Goal: Task Accomplishment & Management: Use online tool/utility

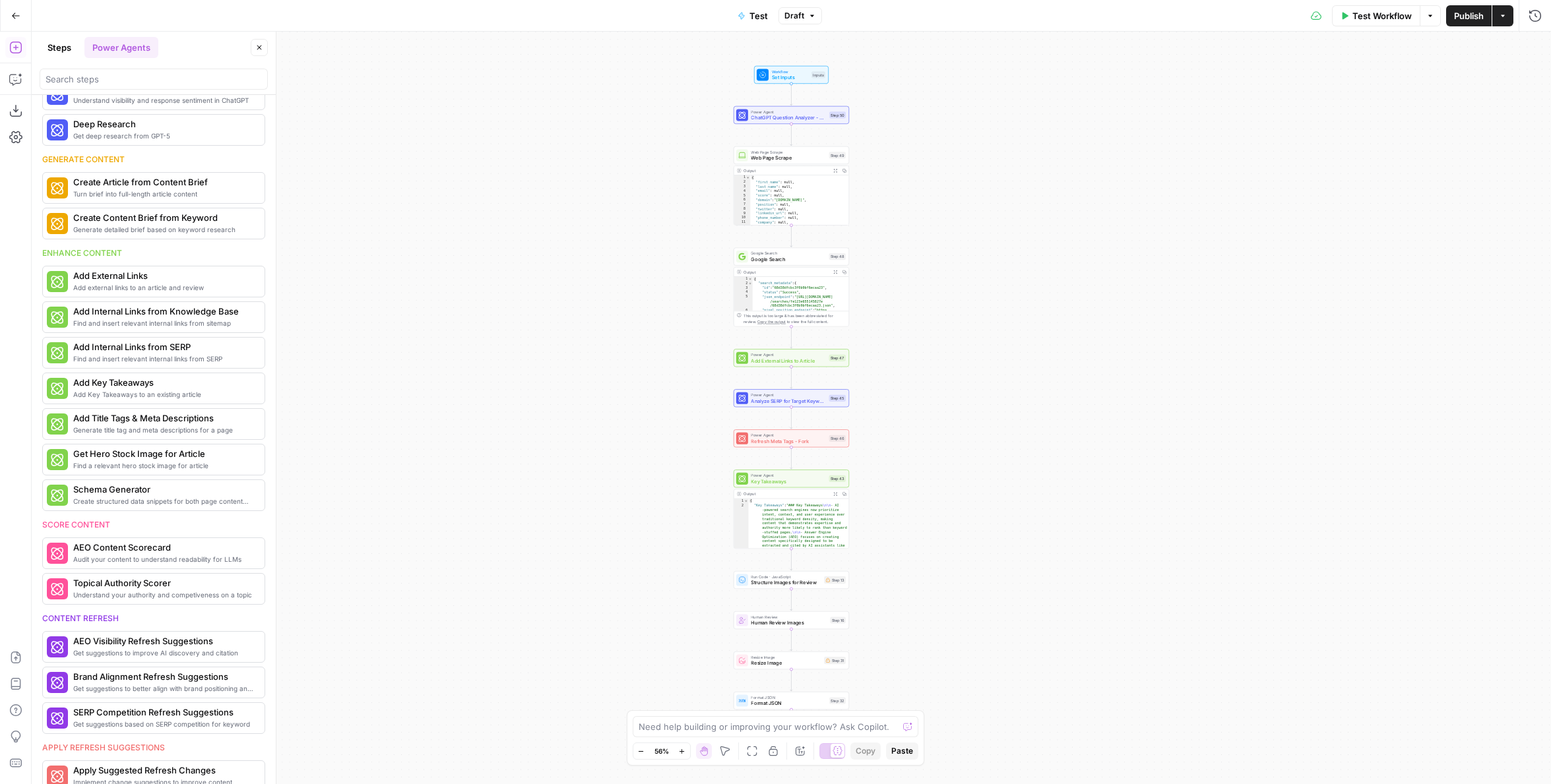
scroll to position [81, 0]
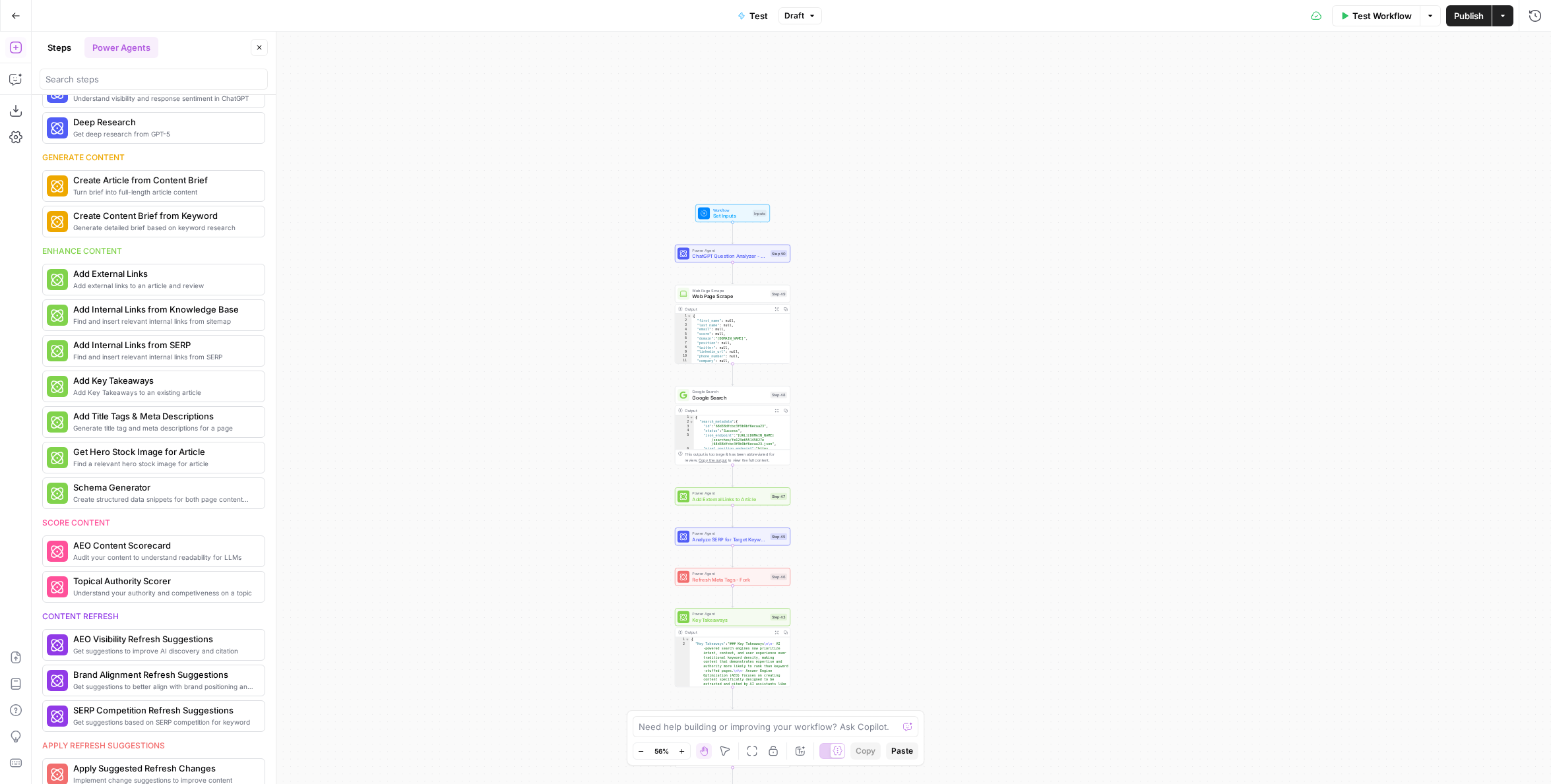
drag, startPoint x: 543, startPoint y: 389, endPoint x: 516, endPoint y: 449, distance: 65.8
click at [516, 449] on div "Workflow Set Inputs Inputs Power Agent ChatGPT Question Analyzer - Fork (1) Ste…" at bounding box center [791, 407] width 1520 height 753
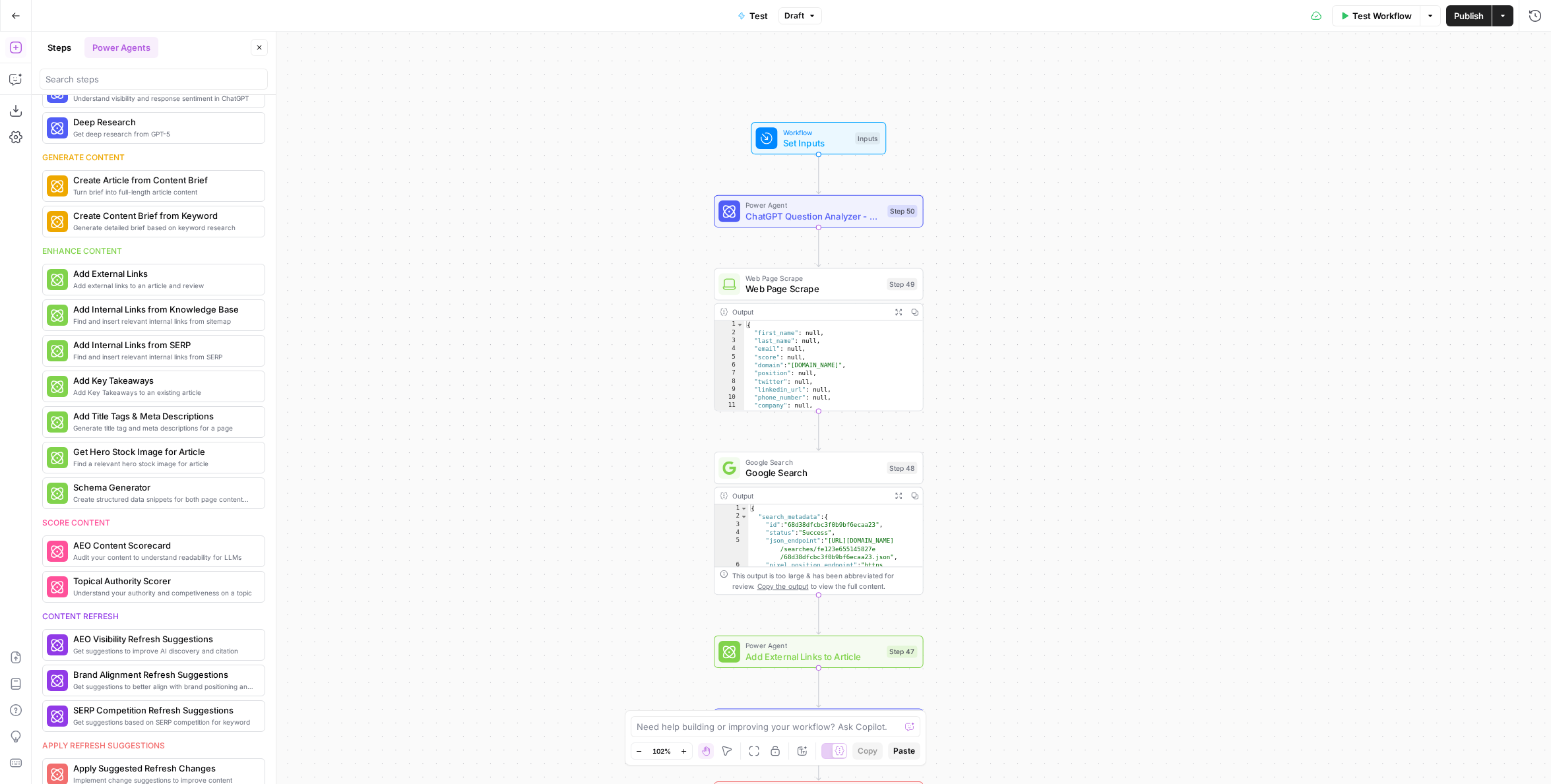
drag, startPoint x: 586, startPoint y: 353, endPoint x: 428, endPoint y: 532, distance: 238.8
click at [428, 532] on div "Workflow Set Inputs Inputs Power Agent ChatGPT Question Analyzer - Fork (1) Ste…" at bounding box center [791, 407] width 1520 height 753
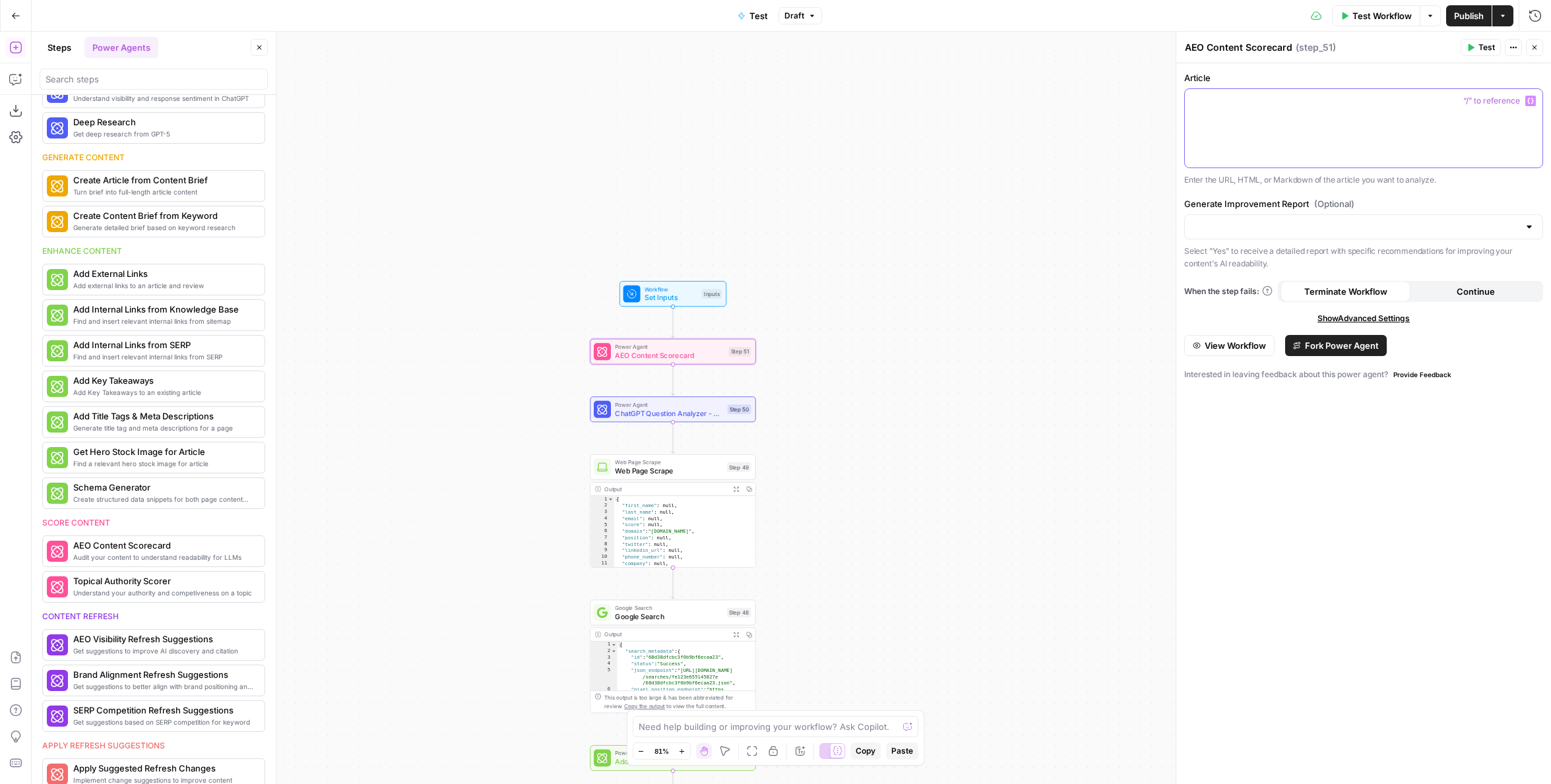
click at [1323, 117] on div at bounding box center [1364, 128] width 358 height 78
click at [1307, 223] on input "Generate Improvement Report (Optional)" at bounding box center [1356, 227] width 326 height 13
click at [1234, 140] on div at bounding box center [1364, 128] width 358 height 78
click at [1270, 352] on button "View Workflow" at bounding box center [1229, 345] width 90 height 21
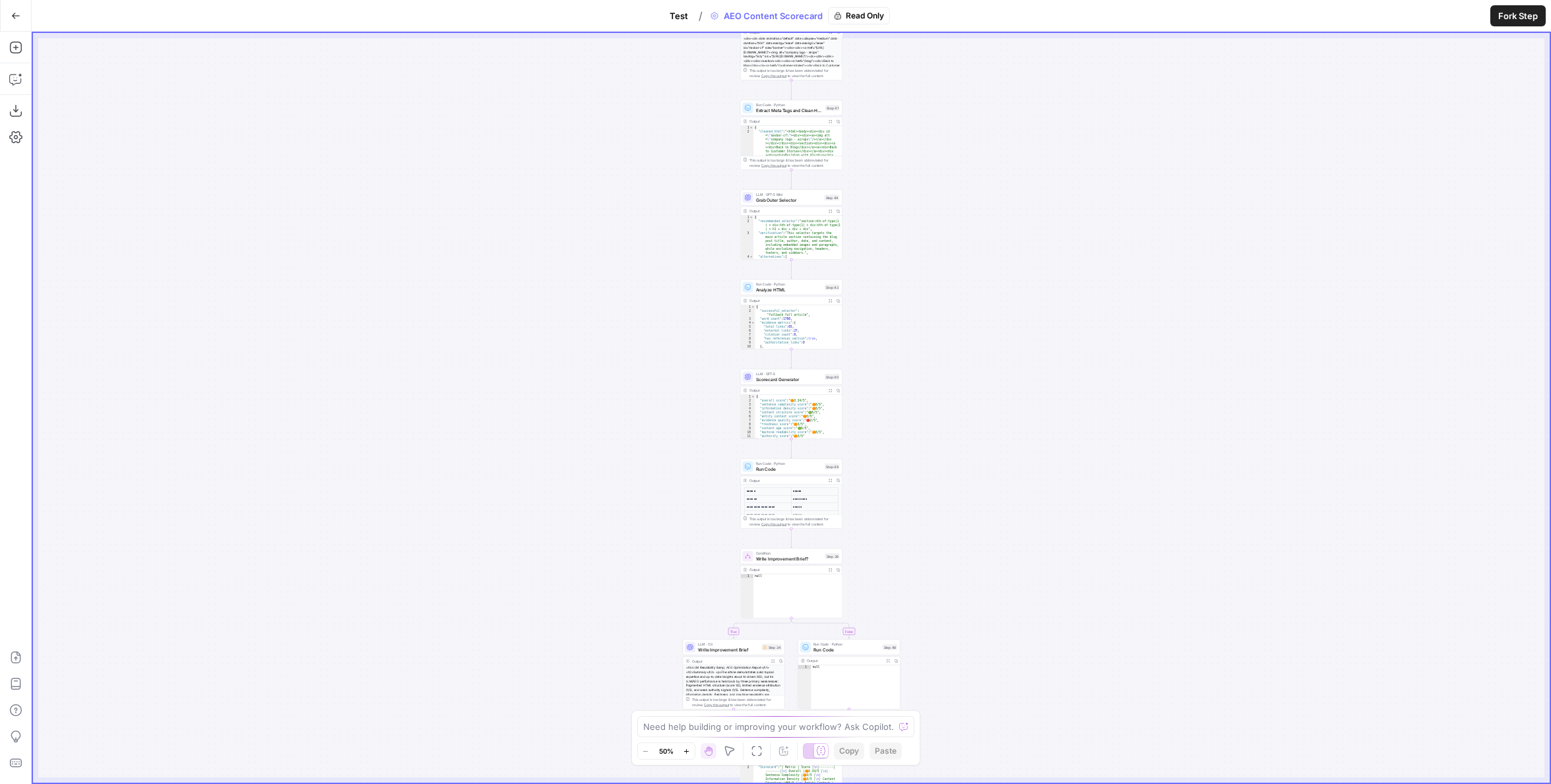
drag, startPoint x: 902, startPoint y: 185, endPoint x: 902, endPoint y: 469, distance: 284.0
click at [902, 469] on div "true false Workflow Set Inputs Inputs Content Processing Convert Content Format…" at bounding box center [791, 407] width 1517 height 750
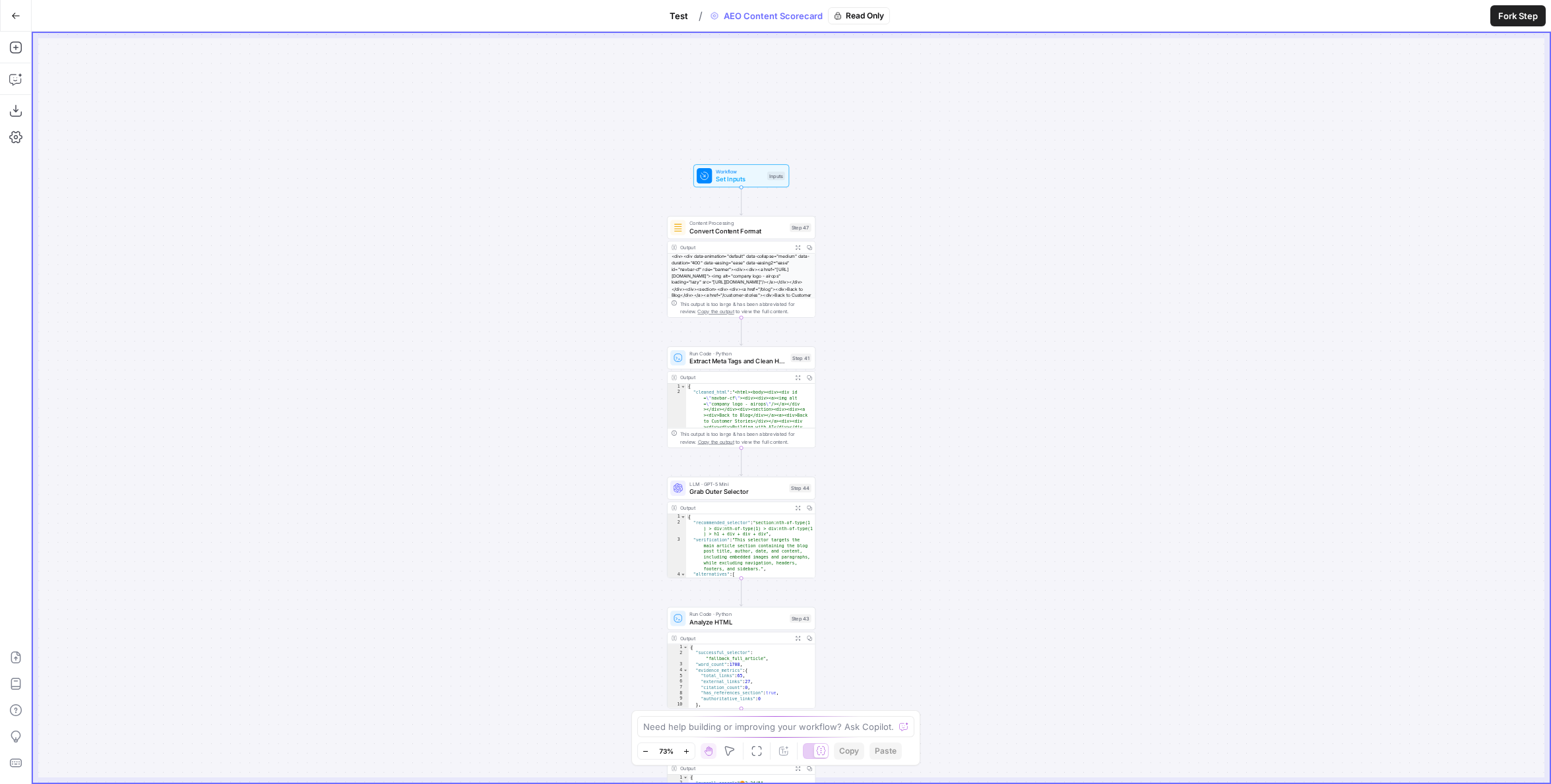
click at [685, 20] on span "Test" at bounding box center [679, 16] width 18 height 13
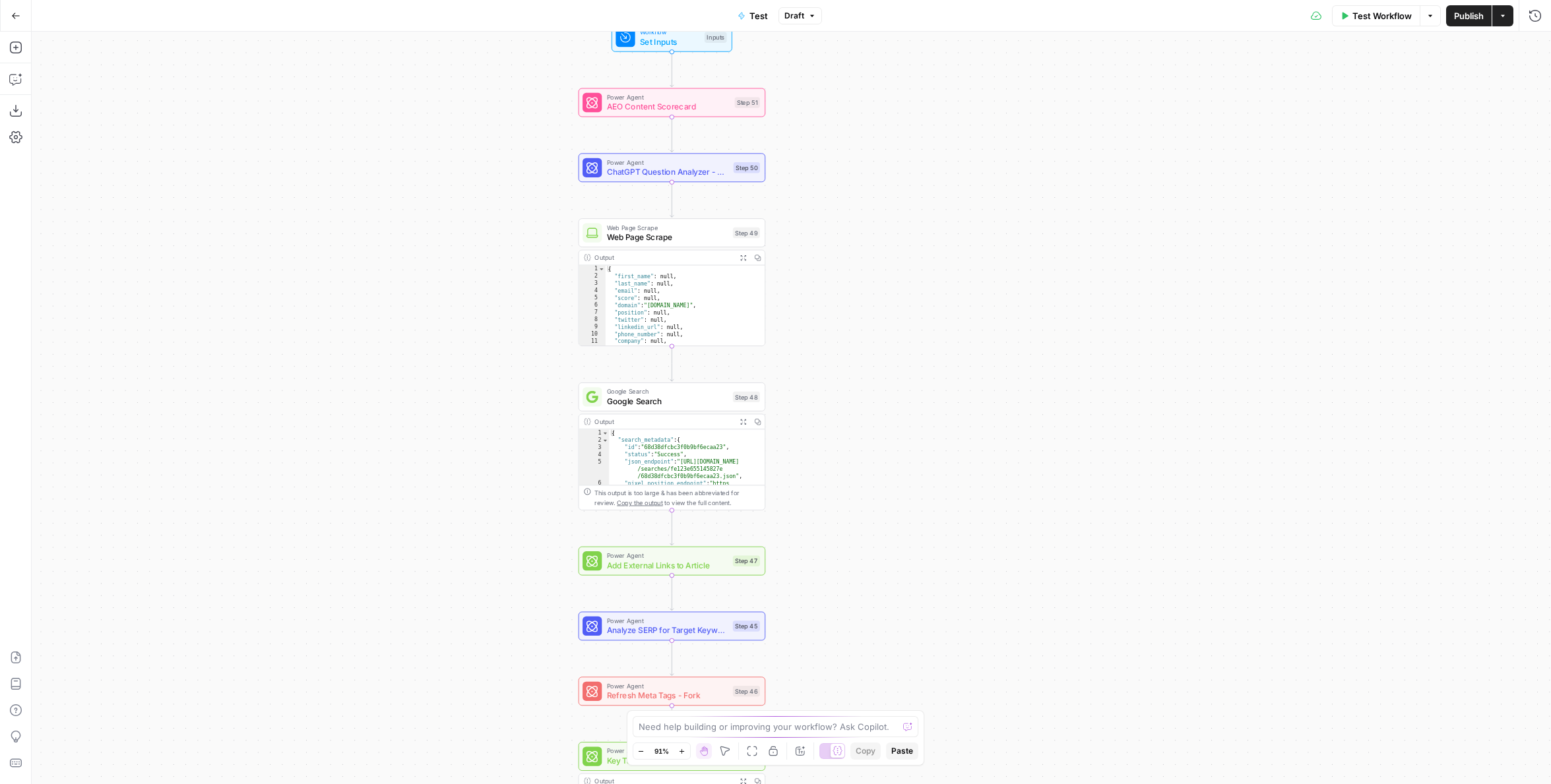
drag, startPoint x: 912, startPoint y: 100, endPoint x: 1037, endPoint y: 218, distance: 171.9
click at [1037, 218] on div "Workflow Set Inputs Inputs Power Agent AEO Content Scorecard Step 51 Power Agen…" at bounding box center [791, 407] width 1520 height 753
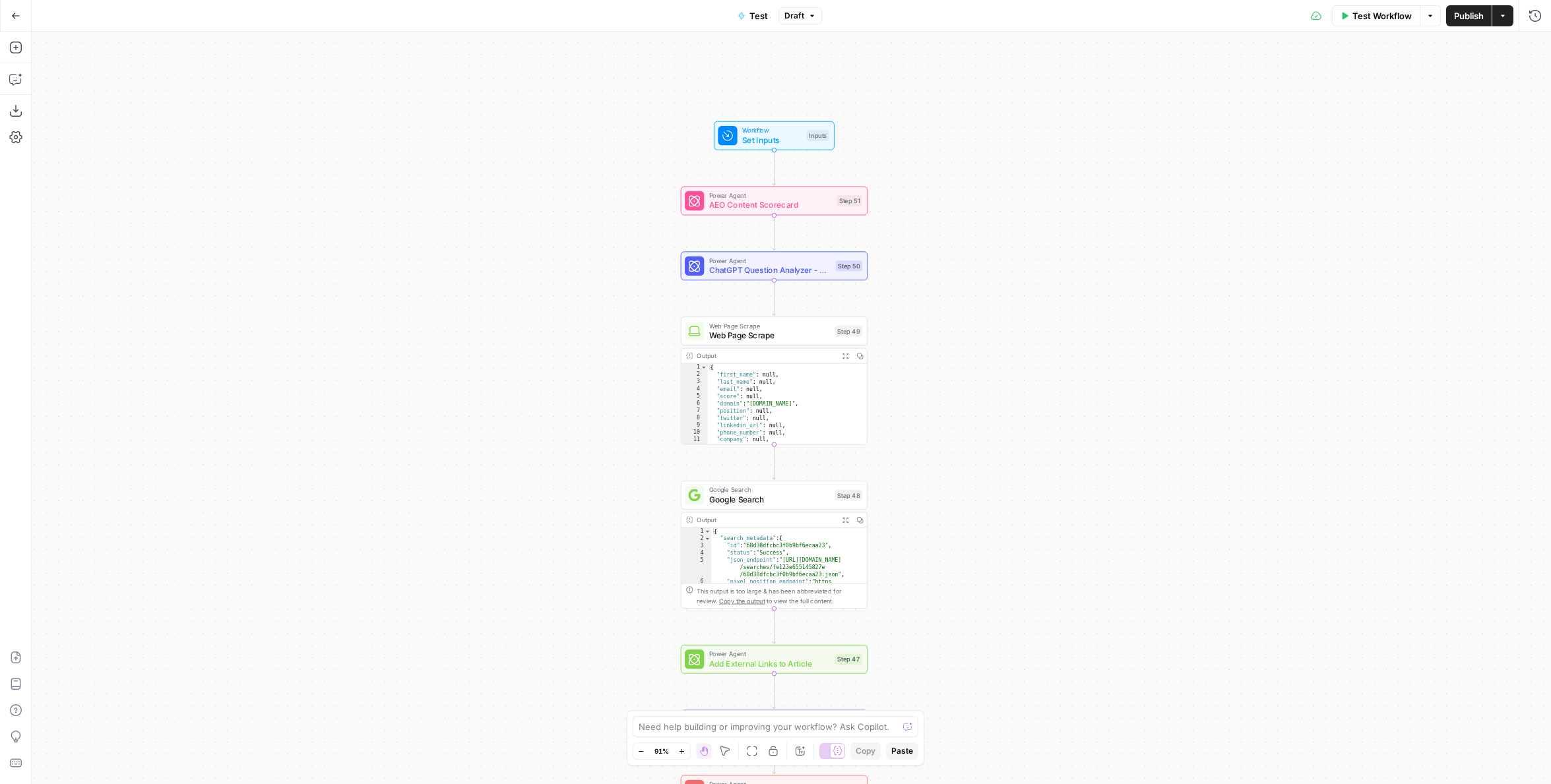
click at [20, 24] on button "Go Back" at bounding box center [16, 16] width 24 height 24
click at [24, 18] on button "Go Back" at bounding box center [16, 16] width 24 height 24
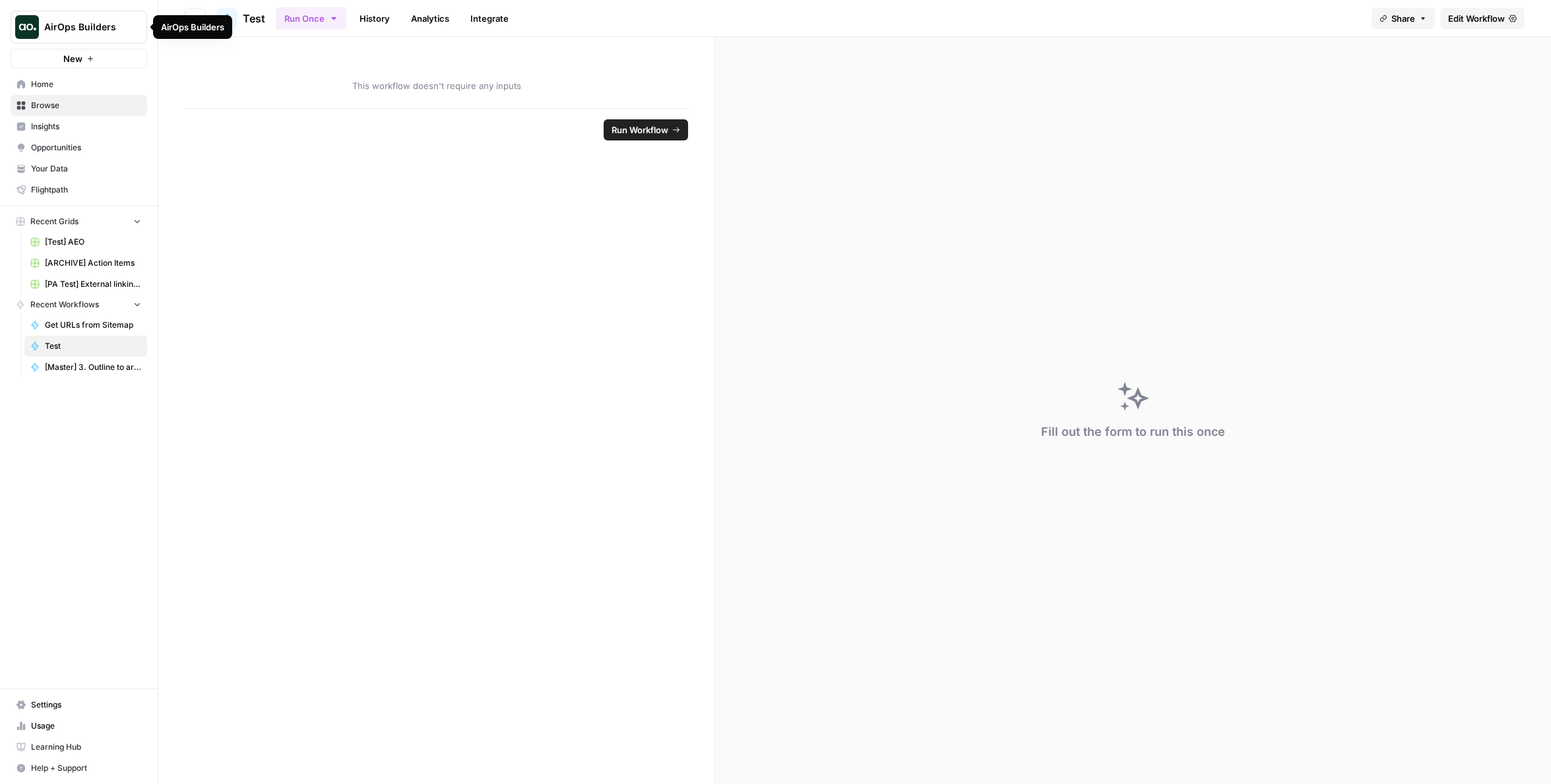
click at [134, 21] on icon "Workspace: AirOps Builders" at bounding box center [135, 27] width 13 height 13
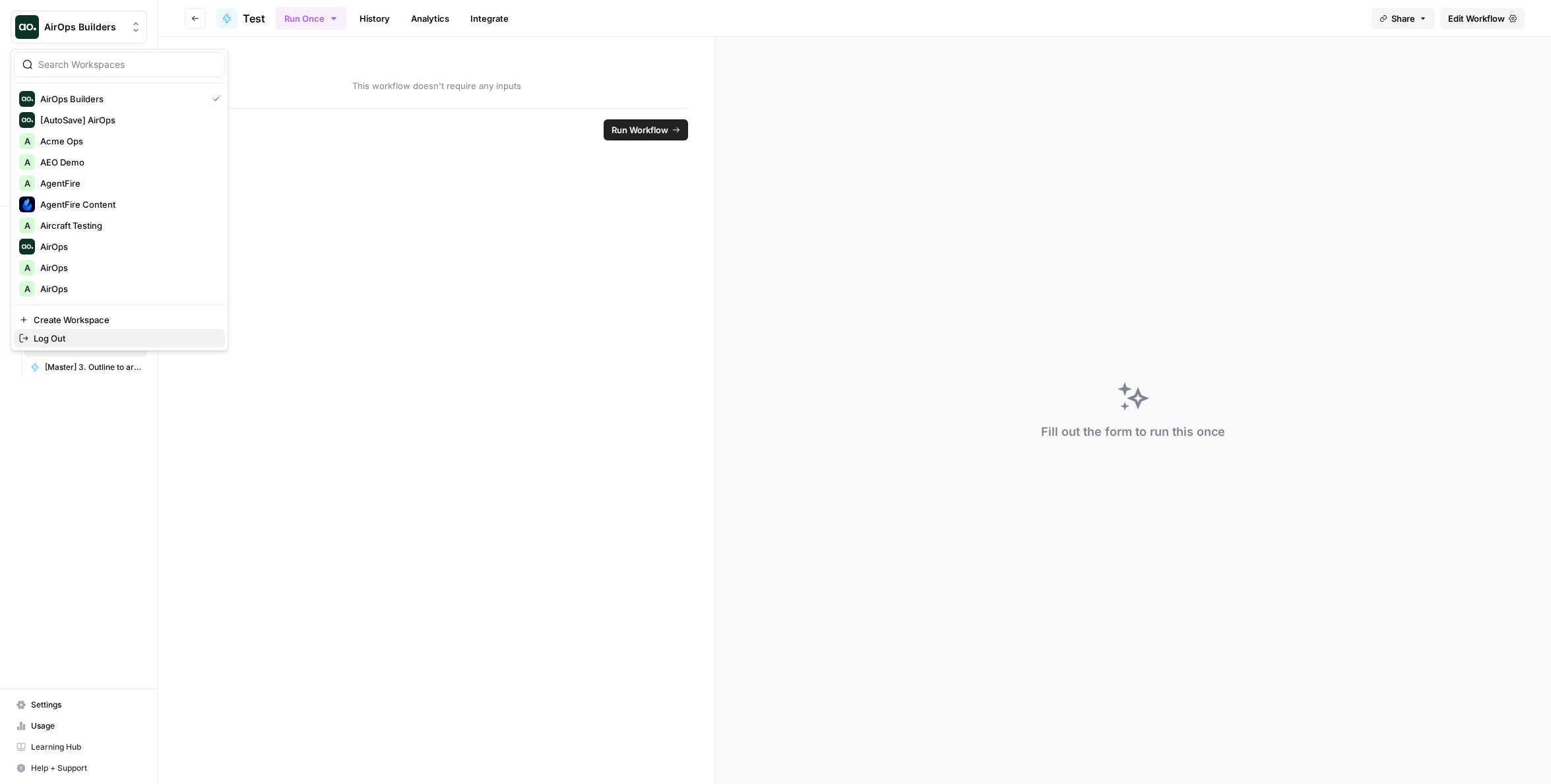
click at [61, 334] on span "Log Out" at bounding box center [124, 338] width 181 height 13
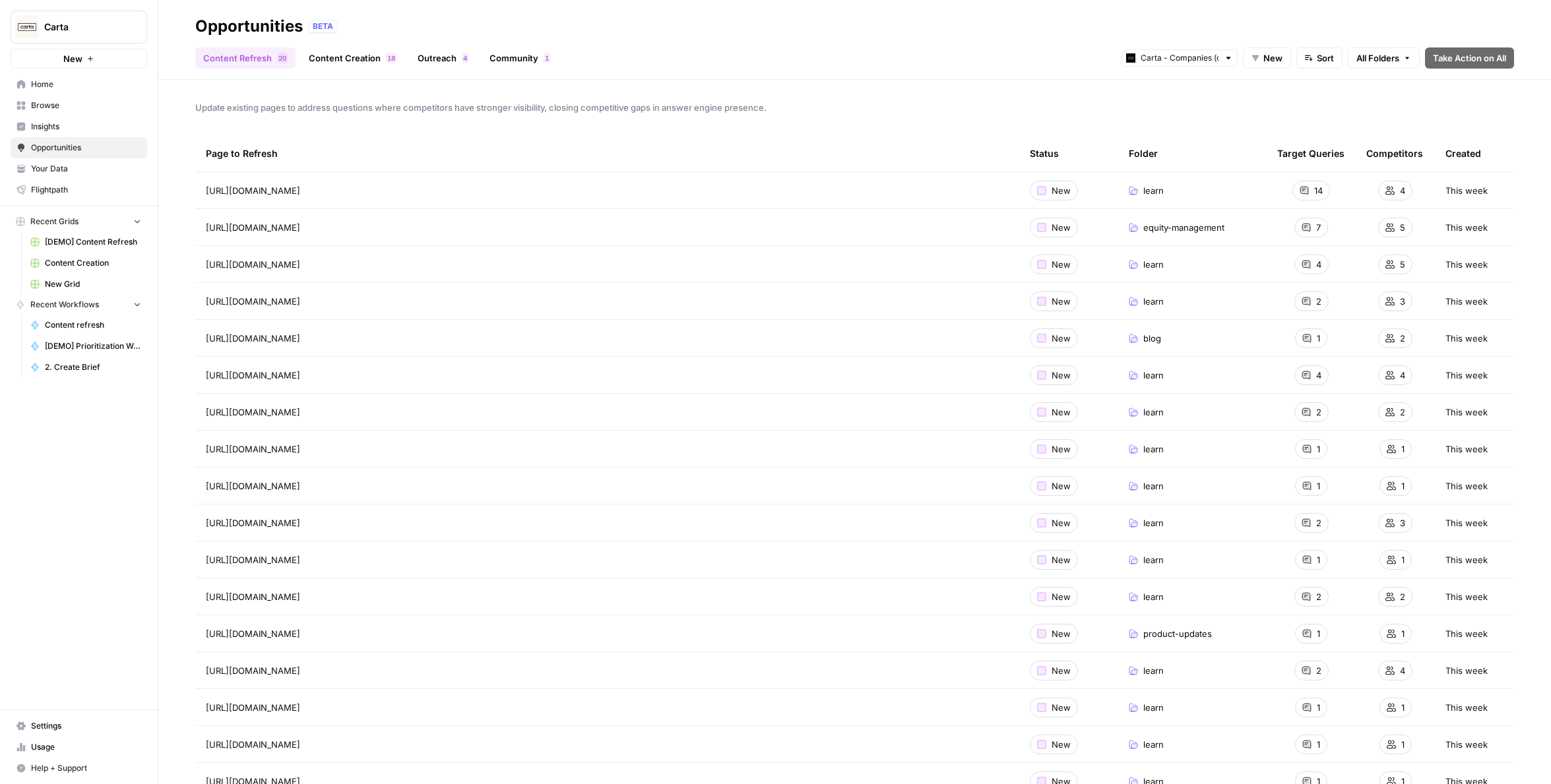
drag, startPoint x: 148, startPoint y: 25, endPoint x: 137, endPoint y: 25, distance: 11.0
click at [148, 25] on div "Carta New" at bounding box center [79, 34] width 158 height 69
click at [131, 25] on icon "Workspace: Carta" at bounding box center [135, 27] width 13 height 13
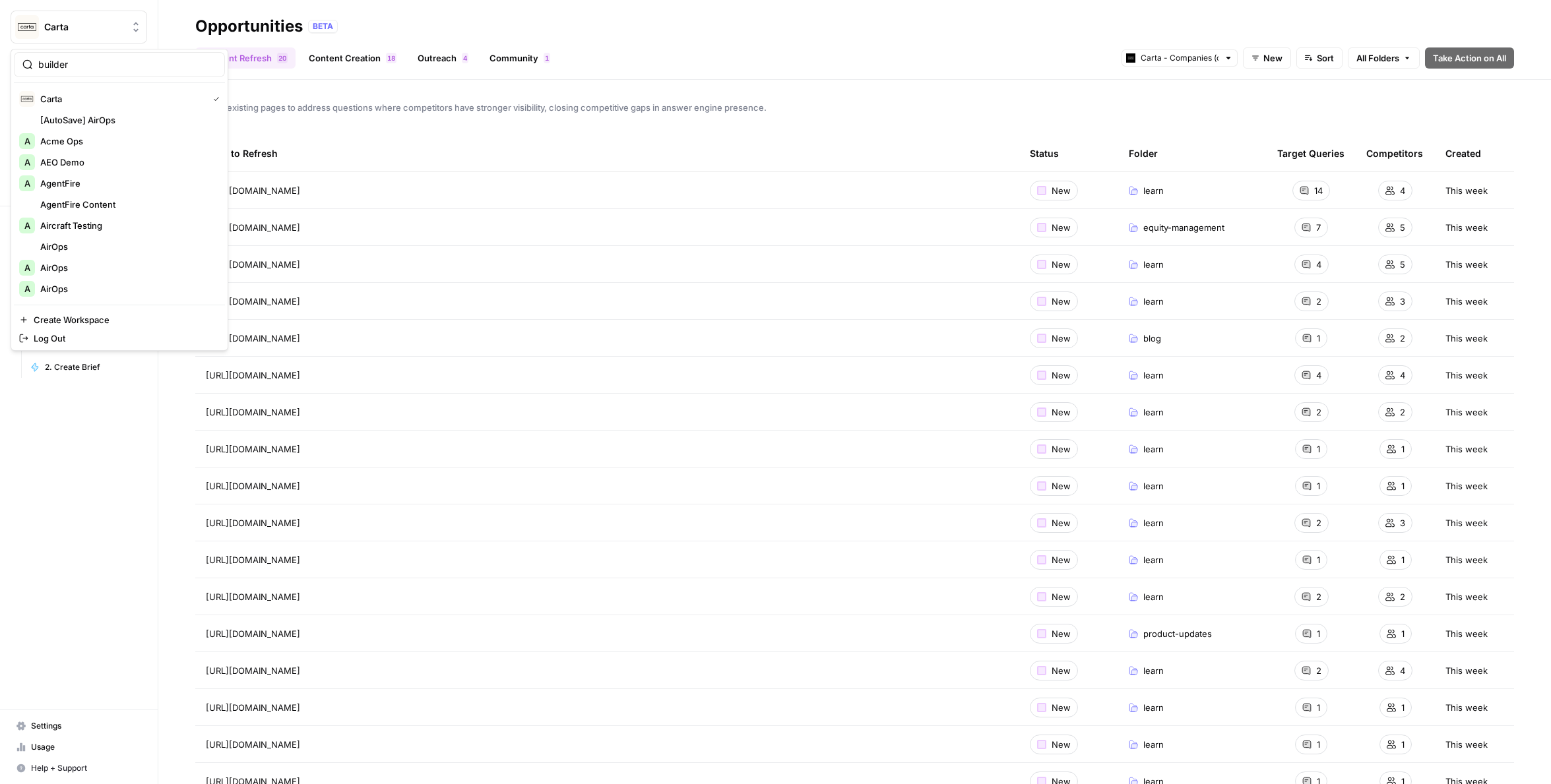
type input "builder"
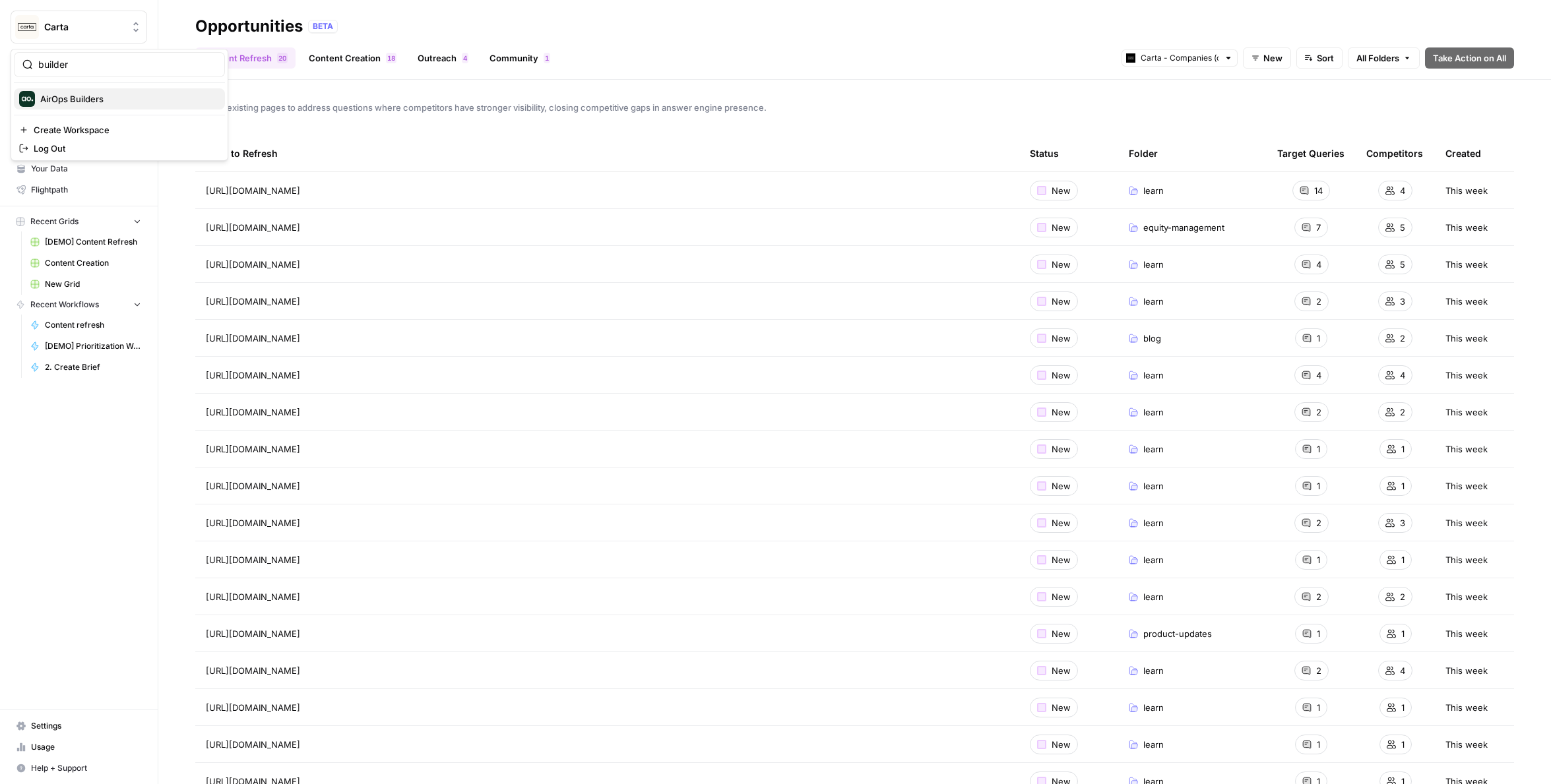
click at [106, 101] on span "AirOps Builders" at bounding box center [127, 98] width 174 height 13
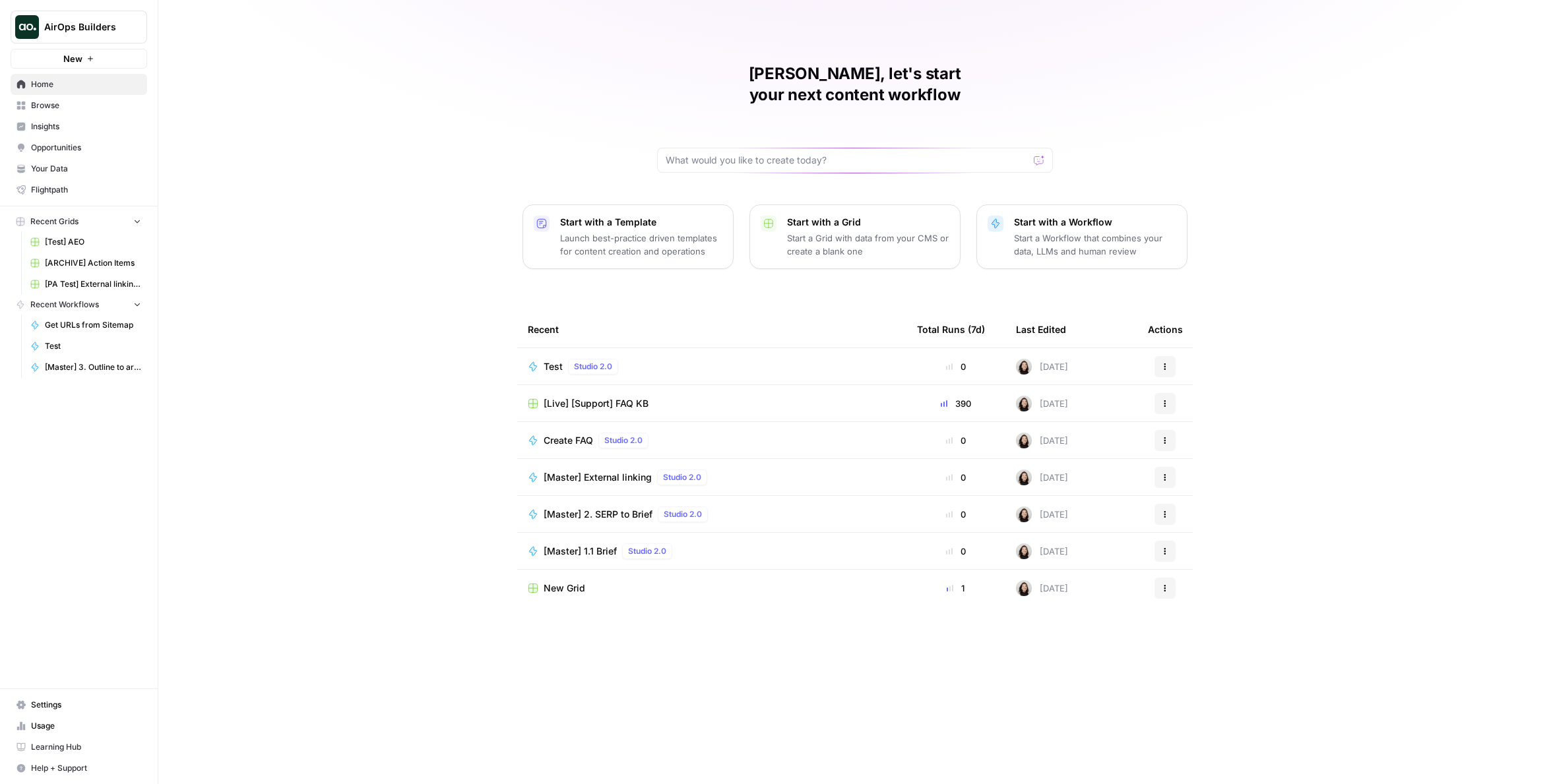
click at [586, 397] on span "[Live] [Support] FAQ KB" at bounding box center [596, 403] width 105 height 13
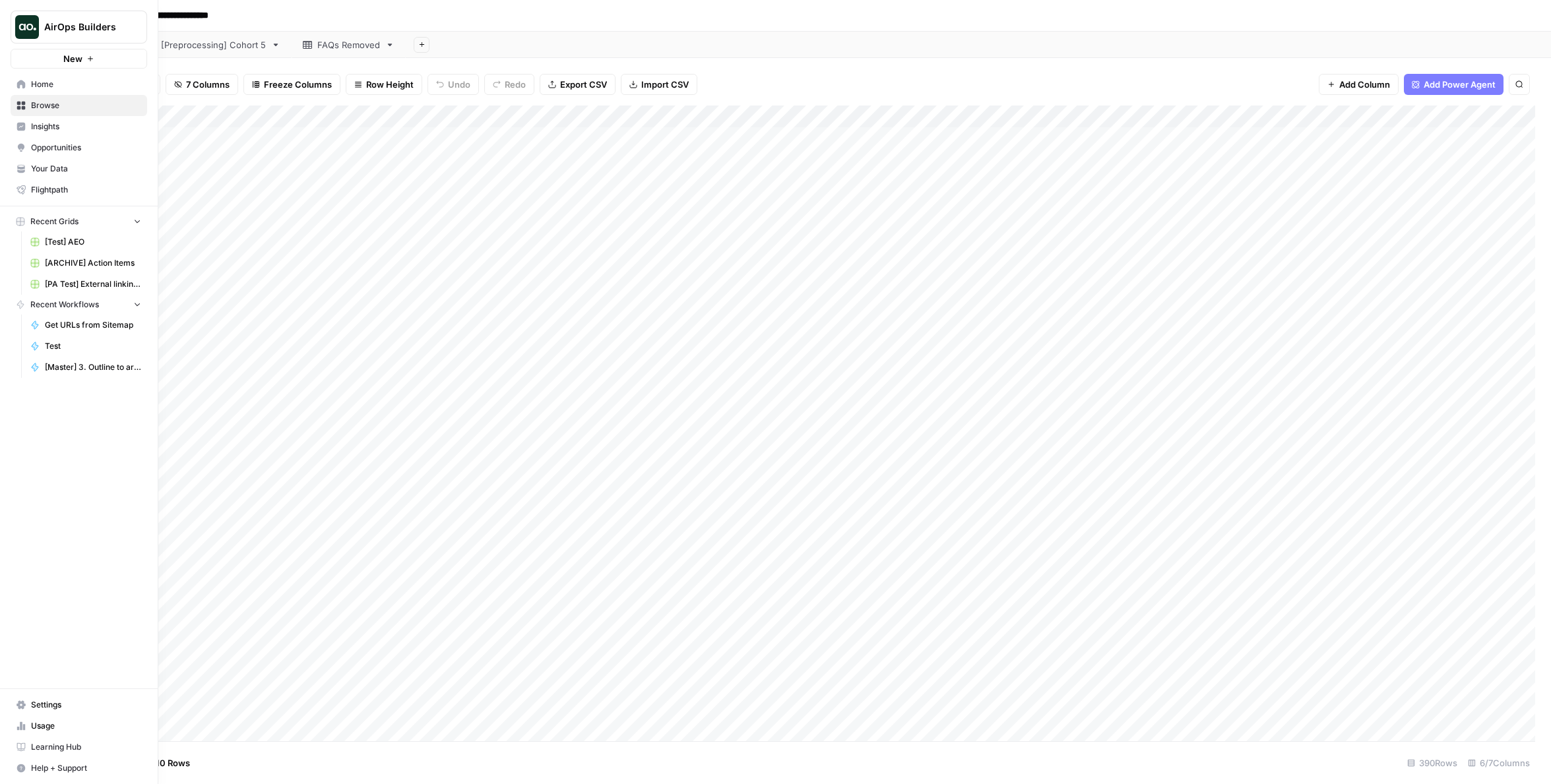
click at [17, 89] on link "Home" at bounding box center [79, 84] width 137 height 21
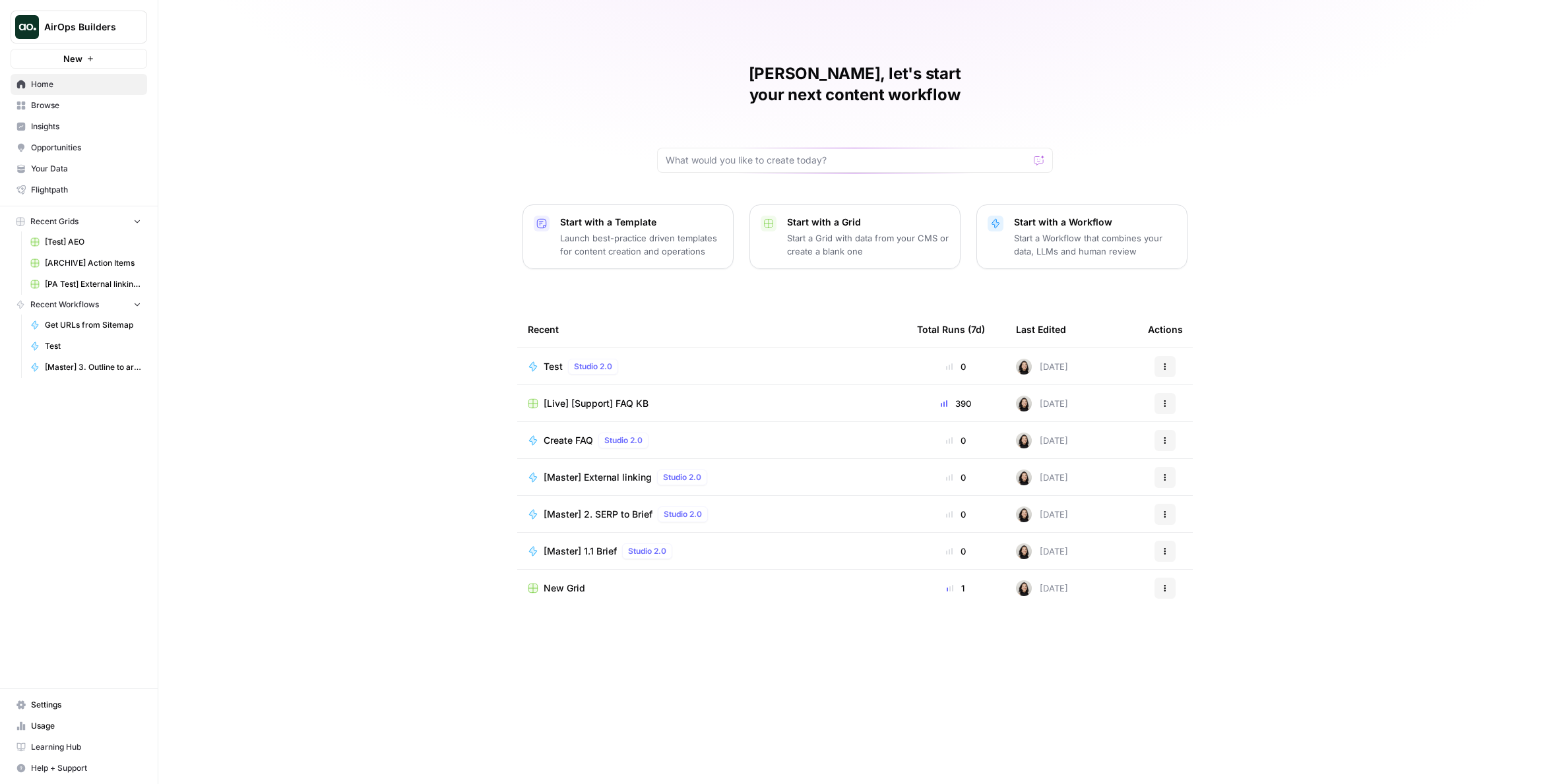
click at [74, 173] on span "Your Data" at bounding box center [85, 169] width 110 height 12
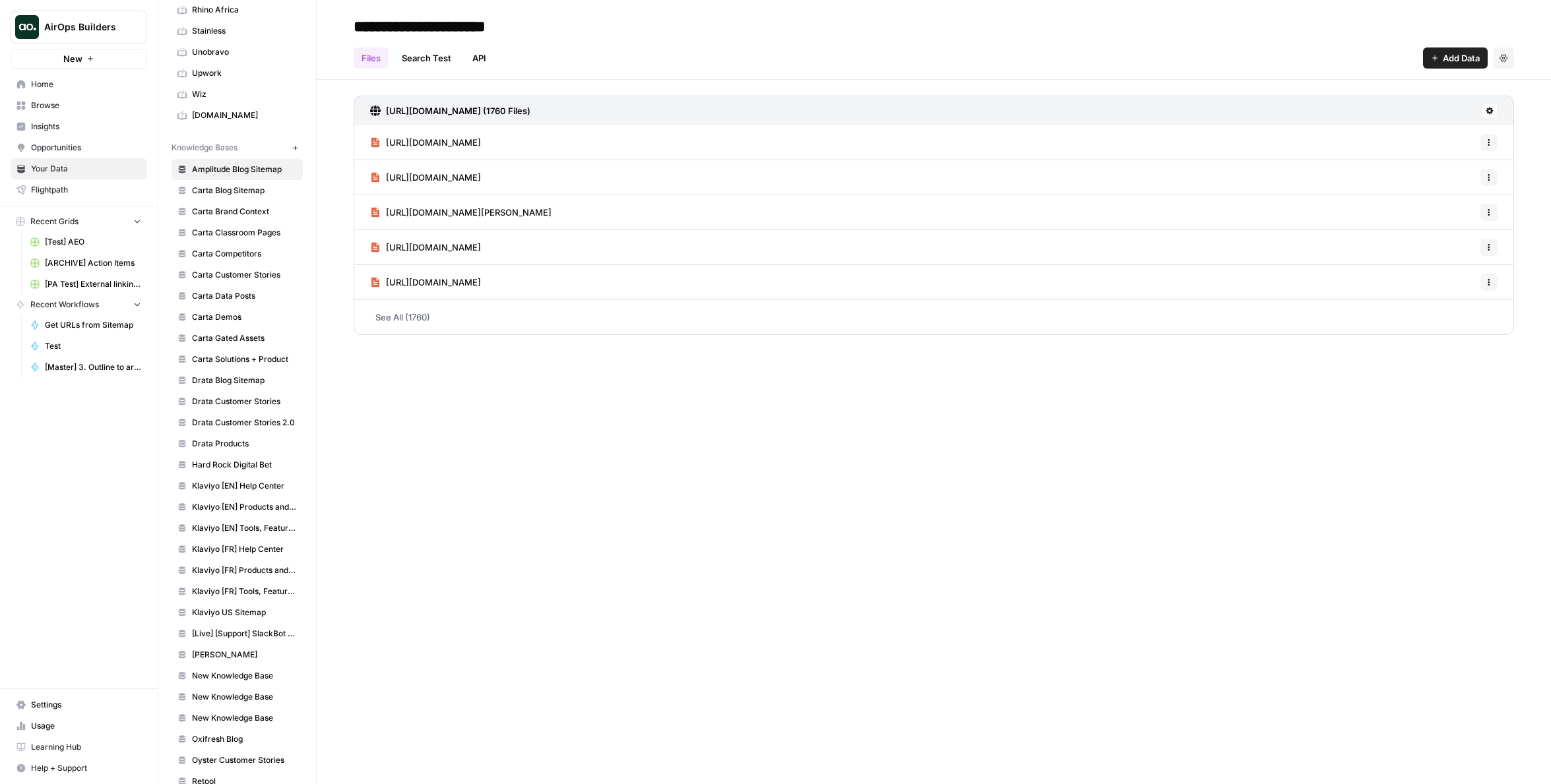
scroll to position [538, 0]
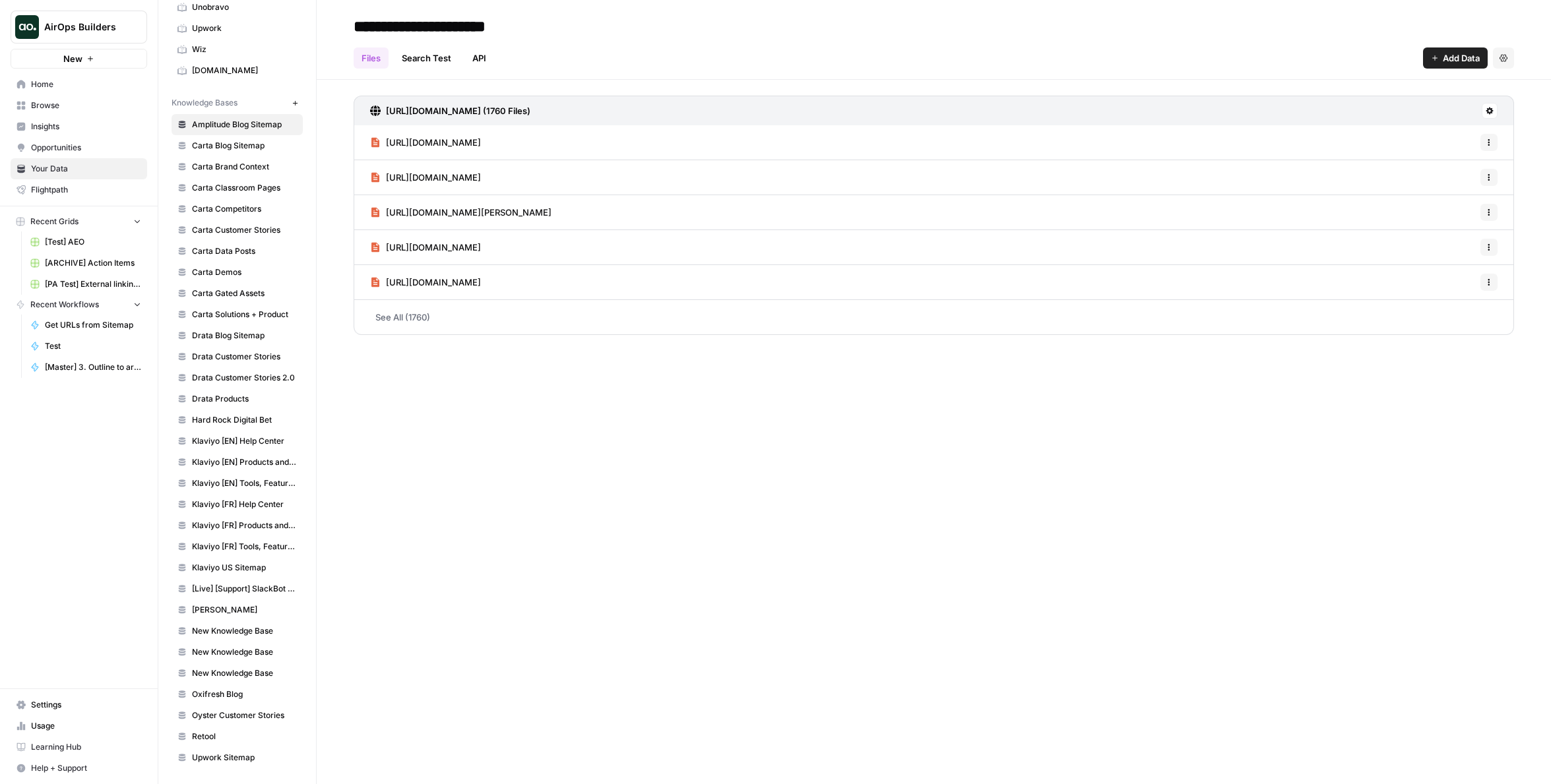
click at [250, 592] on span "[Live] [Support] SlackBot KB" at bounding box center [244, 588] width 105 height 12
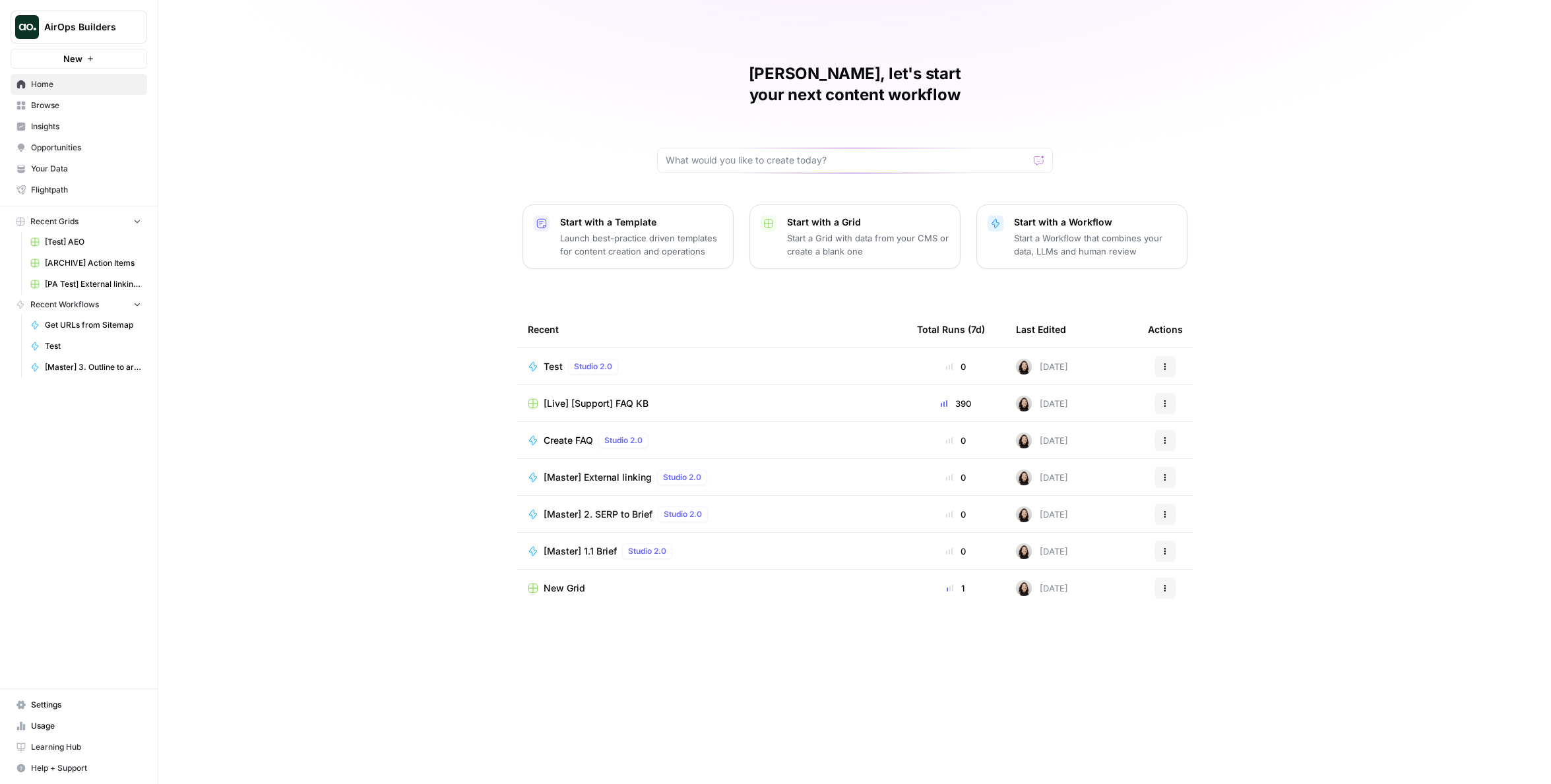
click at [602, 361] on span "Studio 2.0" at bounding box center [593, 366] width 38 height 12
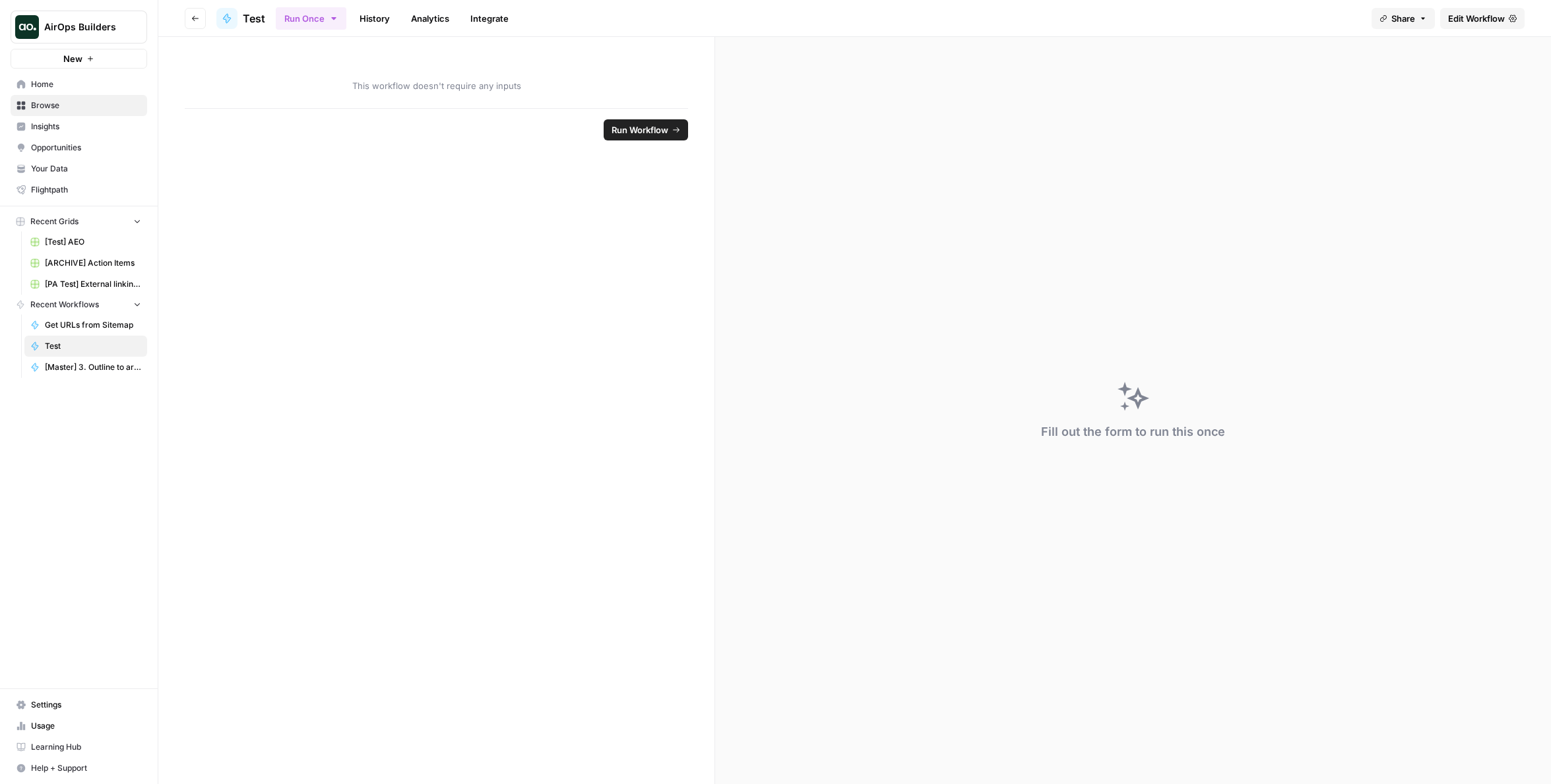
click at [1446, 24] on link "Edit Workflow" at bounding box center [1483, 18] width 85 height 21
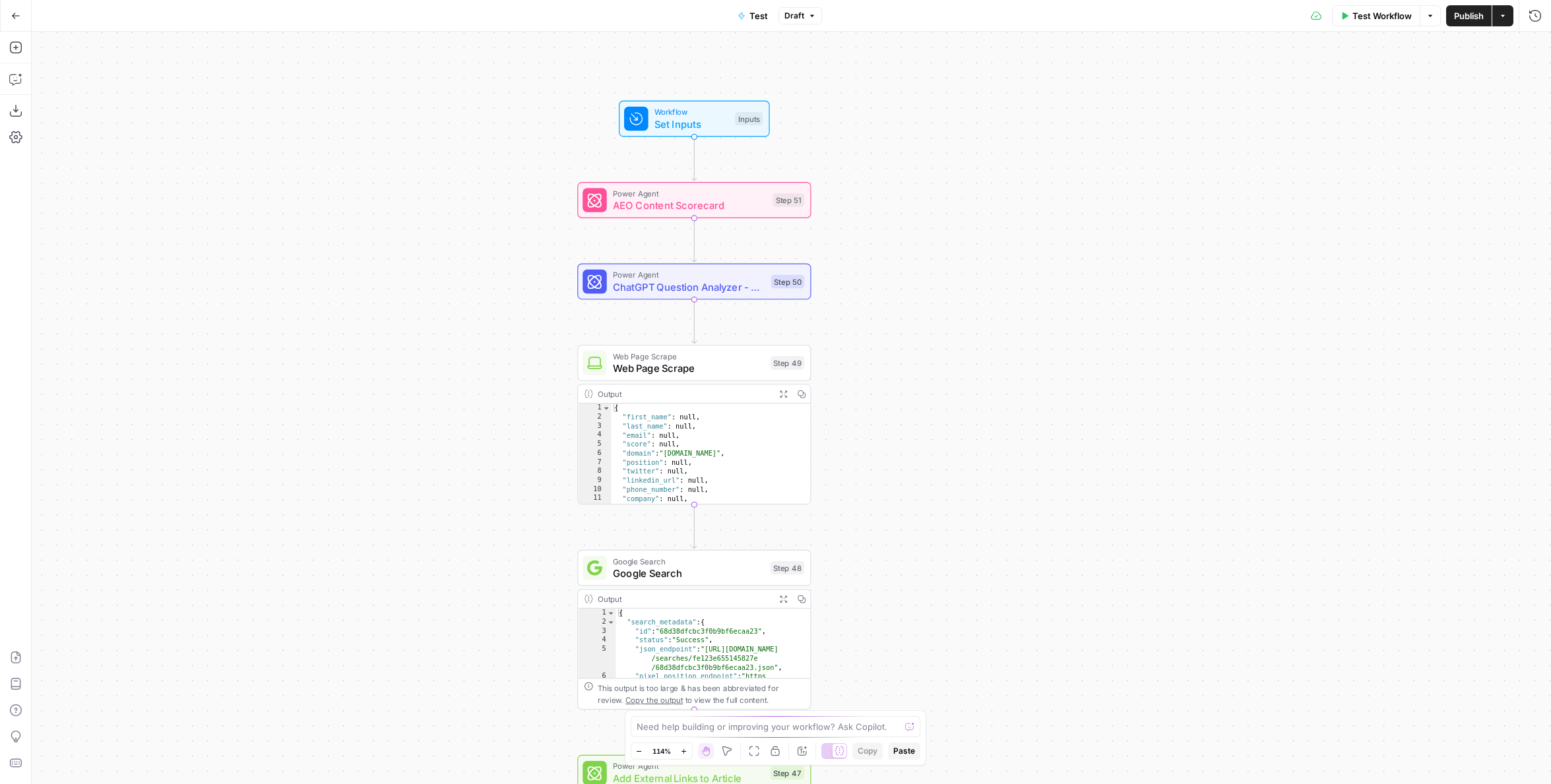
drag, startPoint x: 901, startPoint y: 108, endPoint x: 976, endPoint y: 261, distance: 170.4
click at [974, 260] on div "Workflow Set Inputs Inputs Power Agent AEO Content Scorecard Step 51 Power Agen…" at bounding box center [791, 407] width 1520 height 753
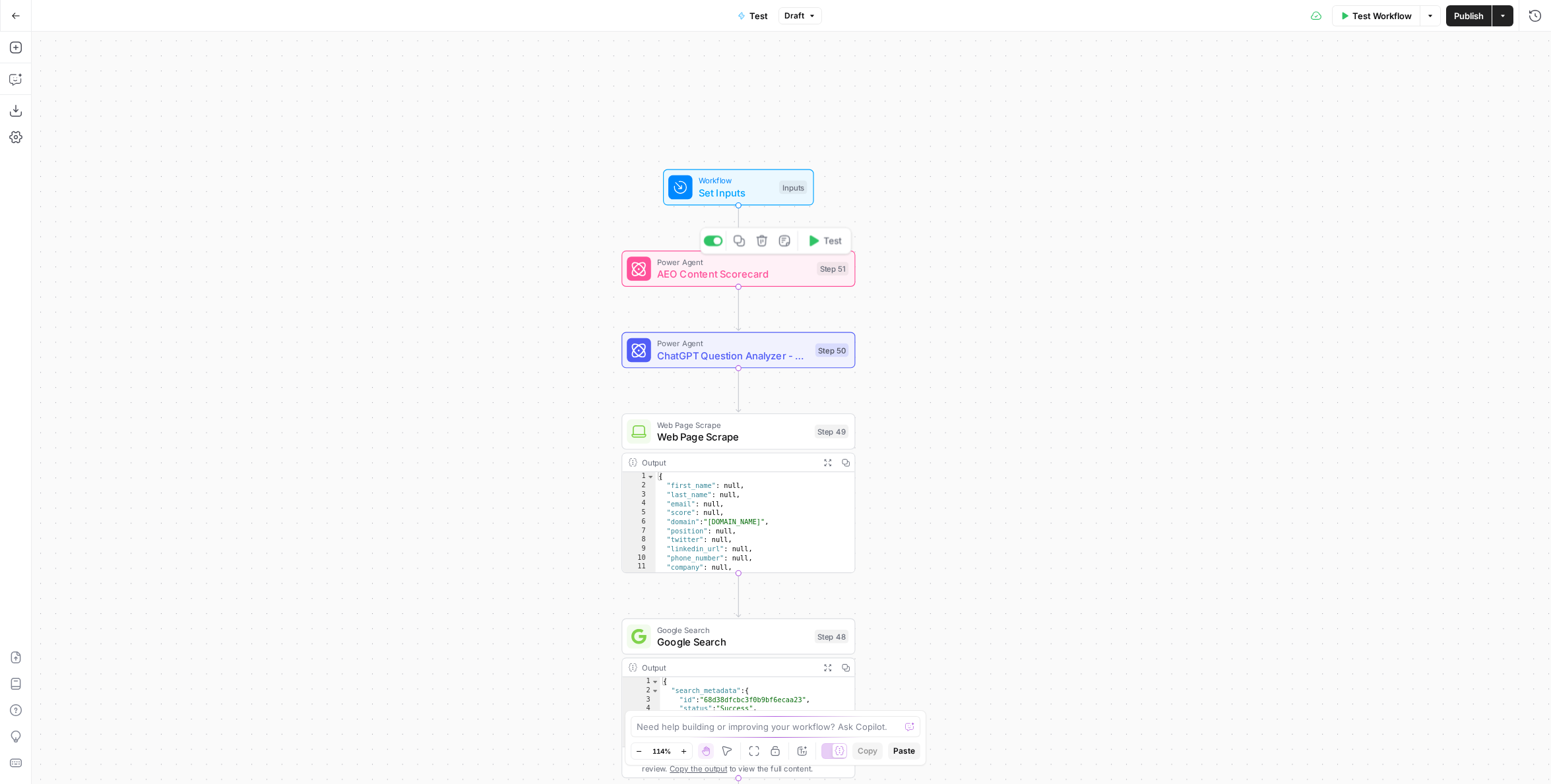
click at [666, 270] on span "AEO Content Scorecard" at bounding box center [734, 274] width 154 height 15
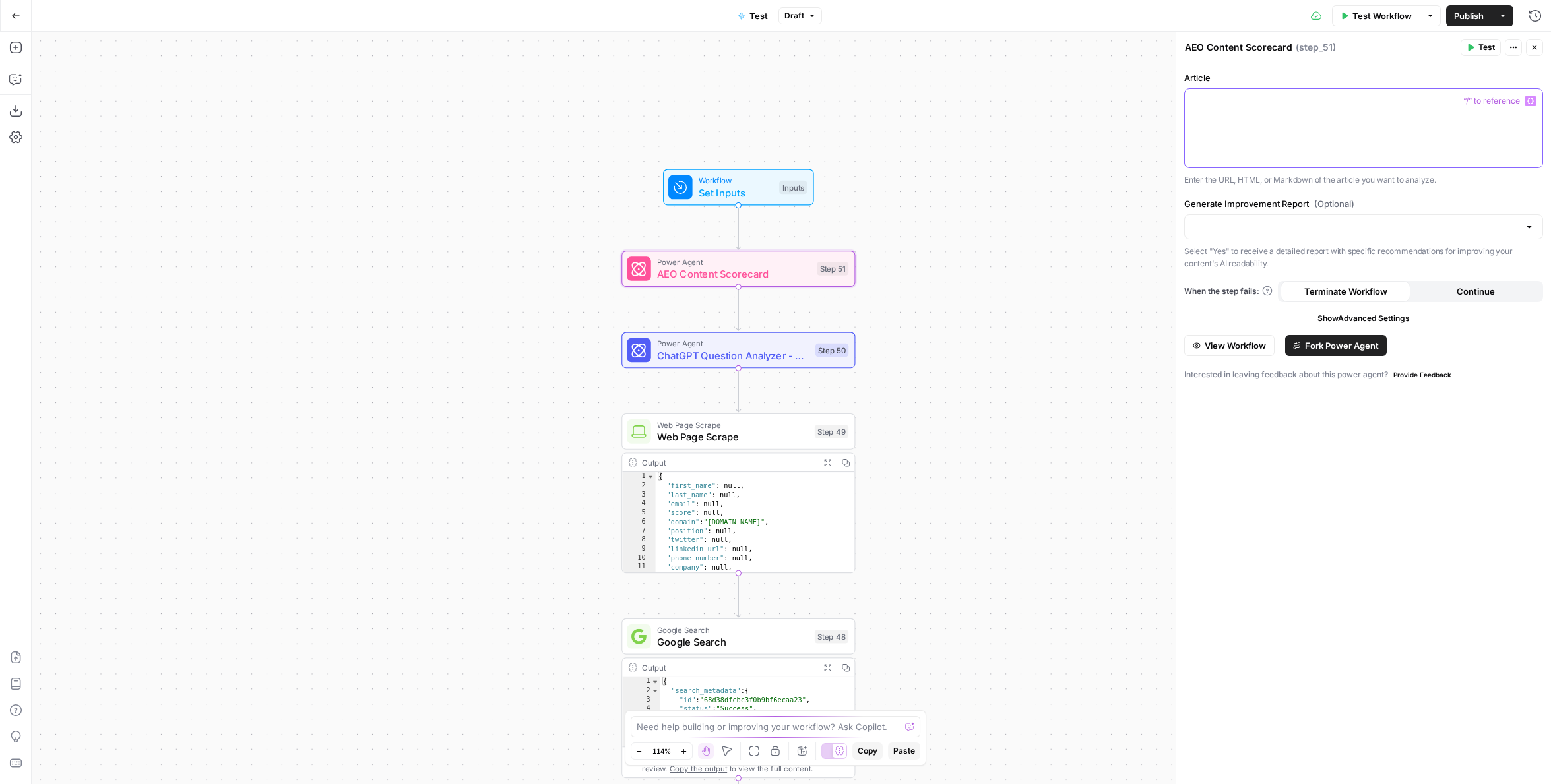
click at [1234, 117] on div at bounding box center [1364, 128] width 358 height 78
click at [1291, 142] on div at bounding box center [1364, 128] width 358 height 78
click at [1319, 227] on input "Generate Improvement Report (Optional)" at bounding box center [1356, 227] width 326 height 13
click at [1282, 429] on div "**********" at bounding box center [1363, 424] width 375 height 721
click at [1477, 49] on button "Test" at bounding box center [1481, 47] width 40 height 17
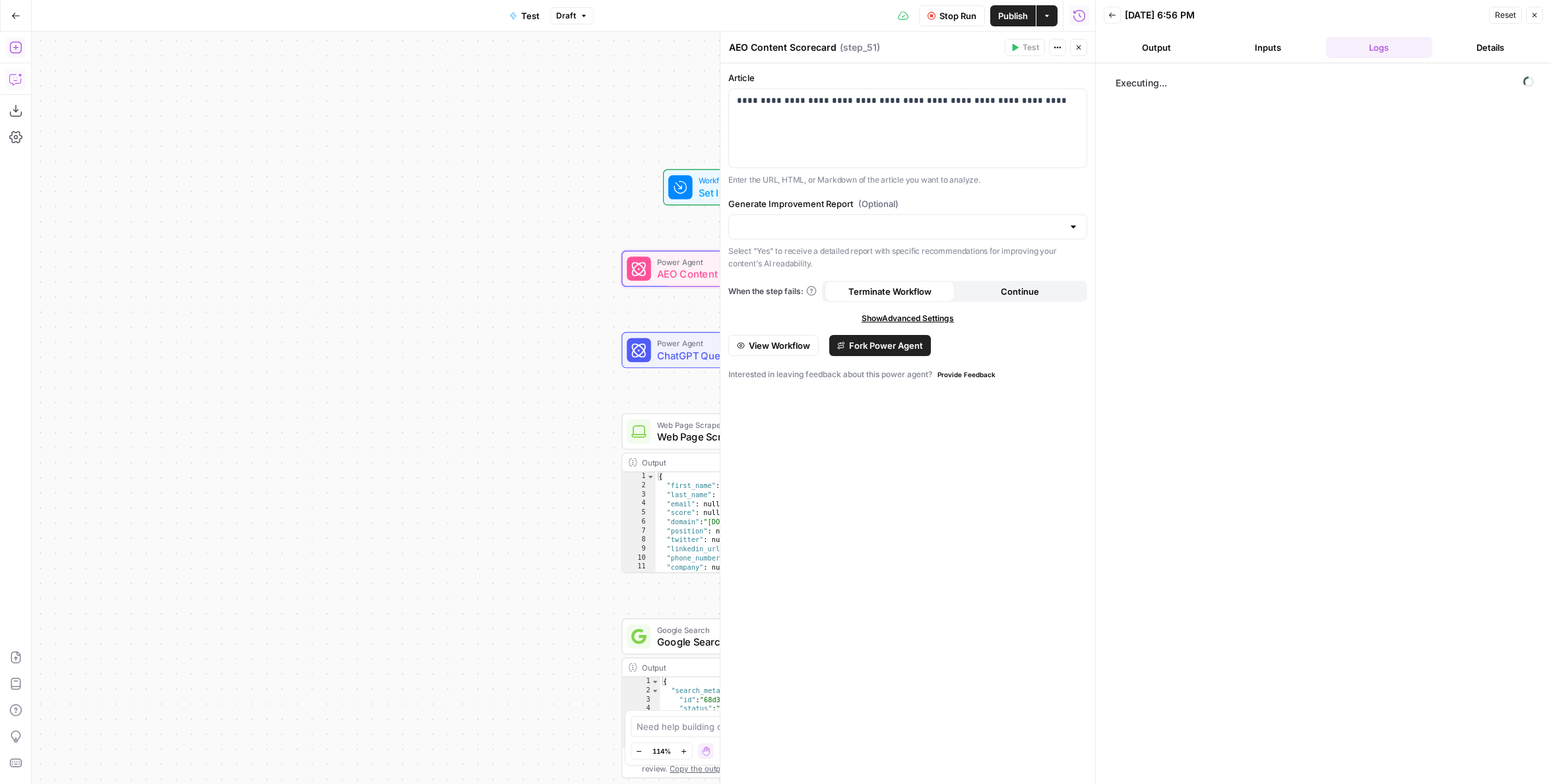
click at [8, 43] on button "Add Steps" at bounding box center [16, 47] width 21 height 21
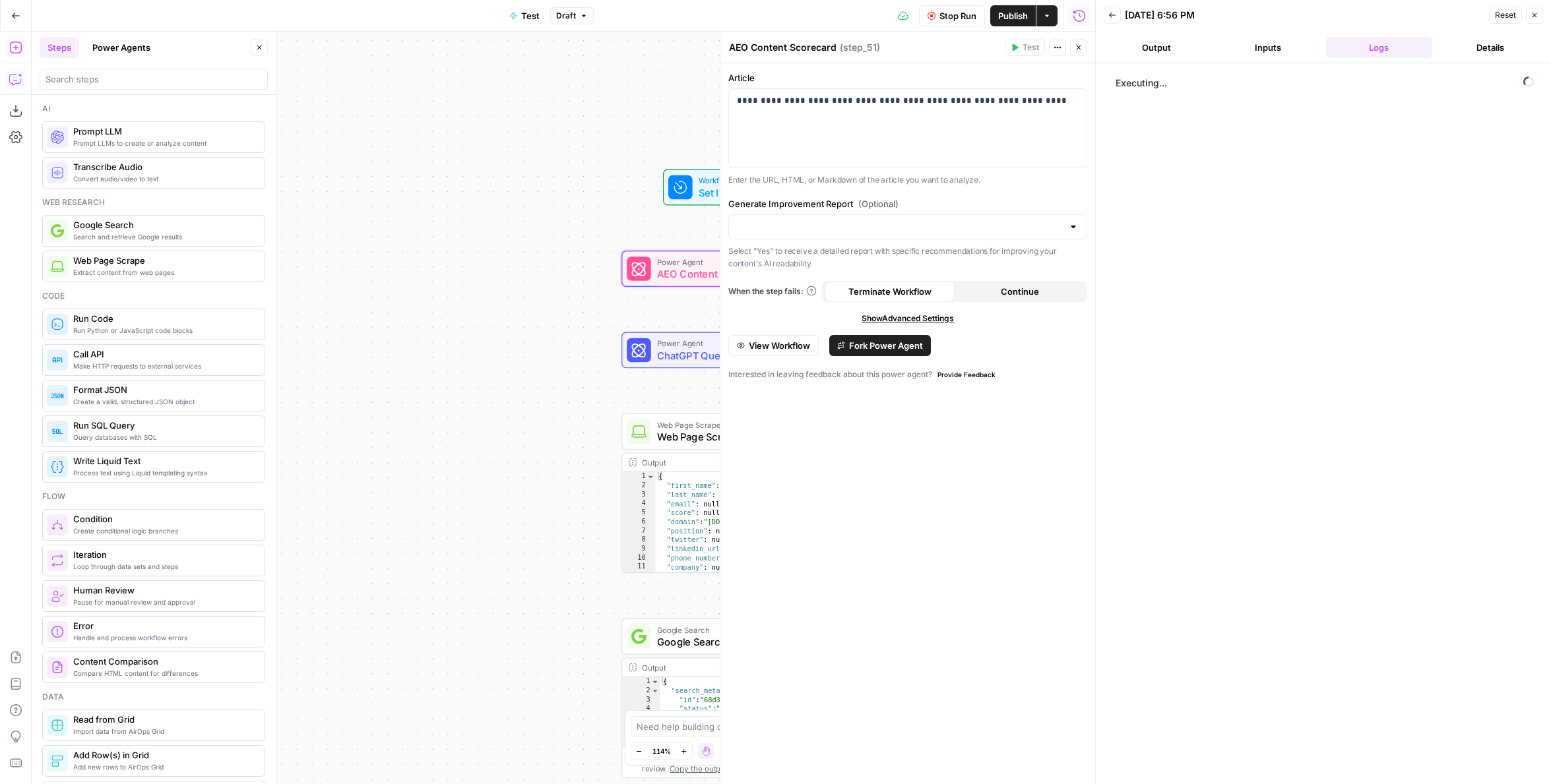
click at [1160, 47] on button "Output" at bounding box center [1157, 47] width 106 height 21
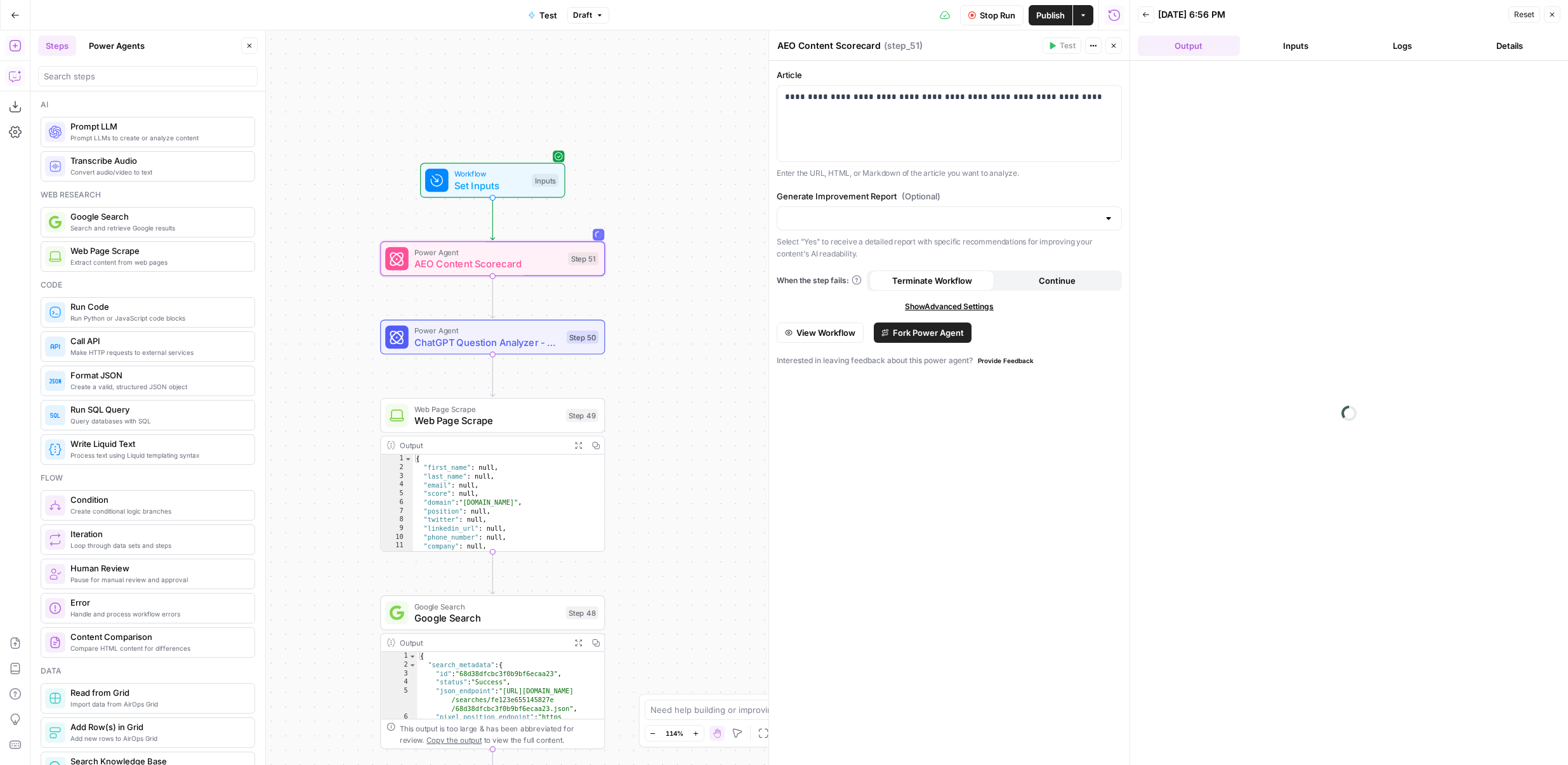
drag, startPoint x: 533, startPoint y: 295, endPoint x: 296, endPoint y: 295, distance: 237.0
click at [296, 295] on div "Workflow Set Inputs Inputs Power Agent AEO Content Scorecard Step 51 Power Agen…" at bounding box center [580, 397] width 1099 height 734
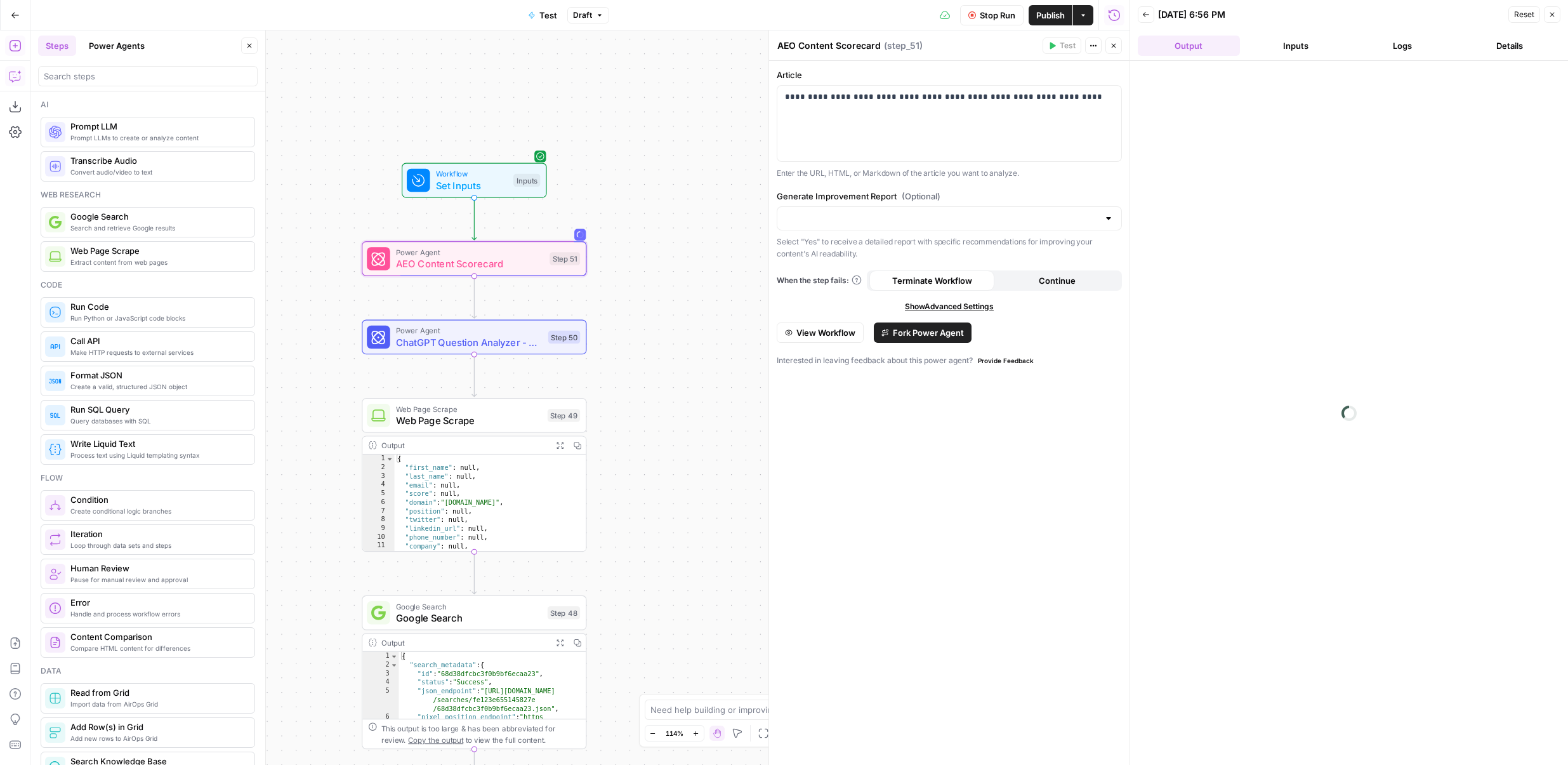
drag, startPoint x: 296, startPoint y: 295, endPoint x: 342, endPoint y: 233, distance: 77.2
click at [342, 233] on div "Workflow Set Inputs Inputs Power Agent AEO Content Scorecard Step 51 Power Agen…" at bounding box center [580, 397] width 1099 height 734
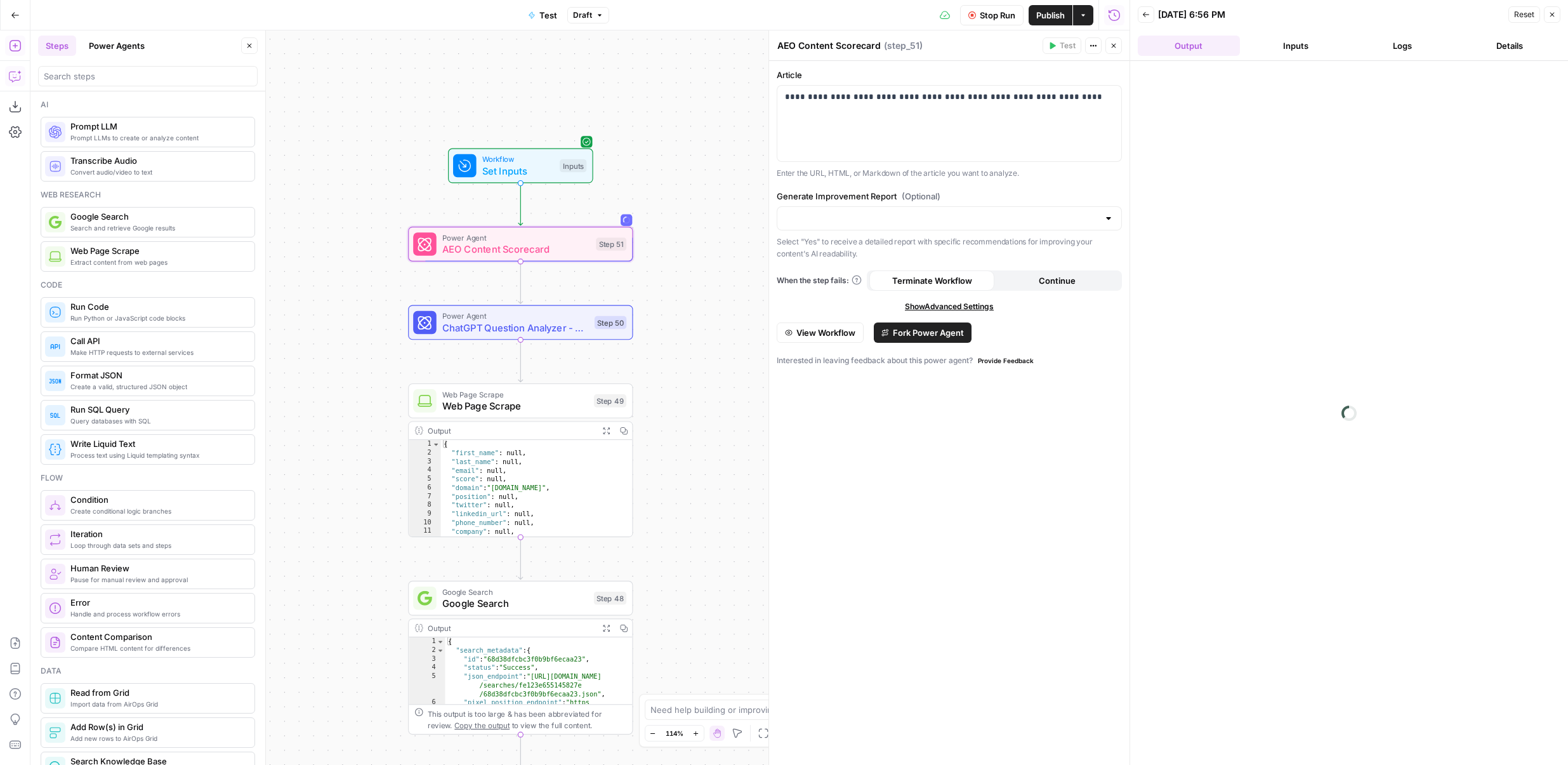
drag, startPoint x: 342, startPoint y: 234, endPoint x: 343, endPoint y: 294, distance: 60.0
click at [343, 295] on div "Workflow Set Inputs Inputs Power Agent AEO Content Scorecard Step 51 Power Agen…" at bounding box center [580, 397] width 1099 height 734
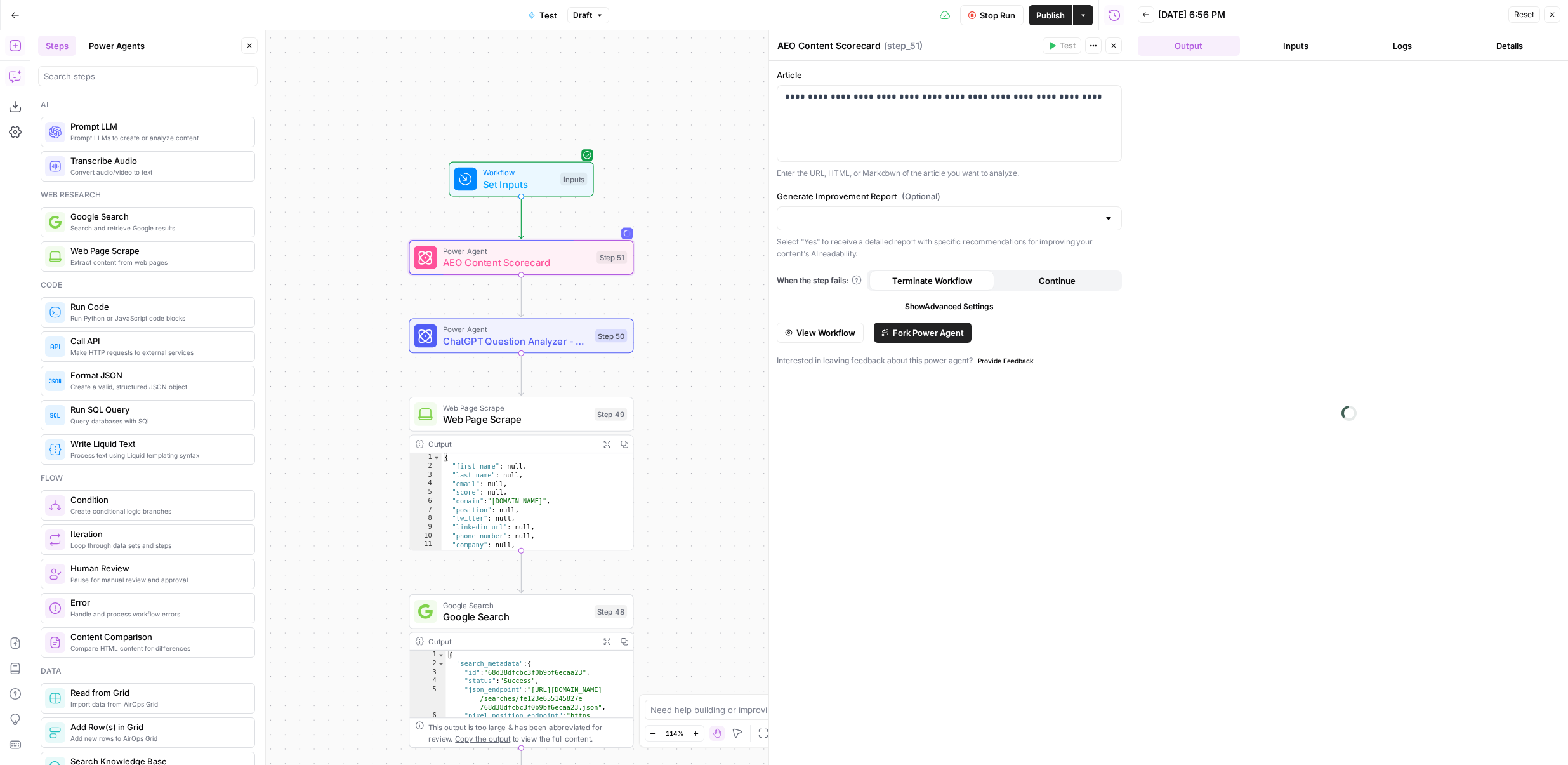
click at [1301, 52] on button "Inputs" at bounding box center [1296, 45] width 102 height 20
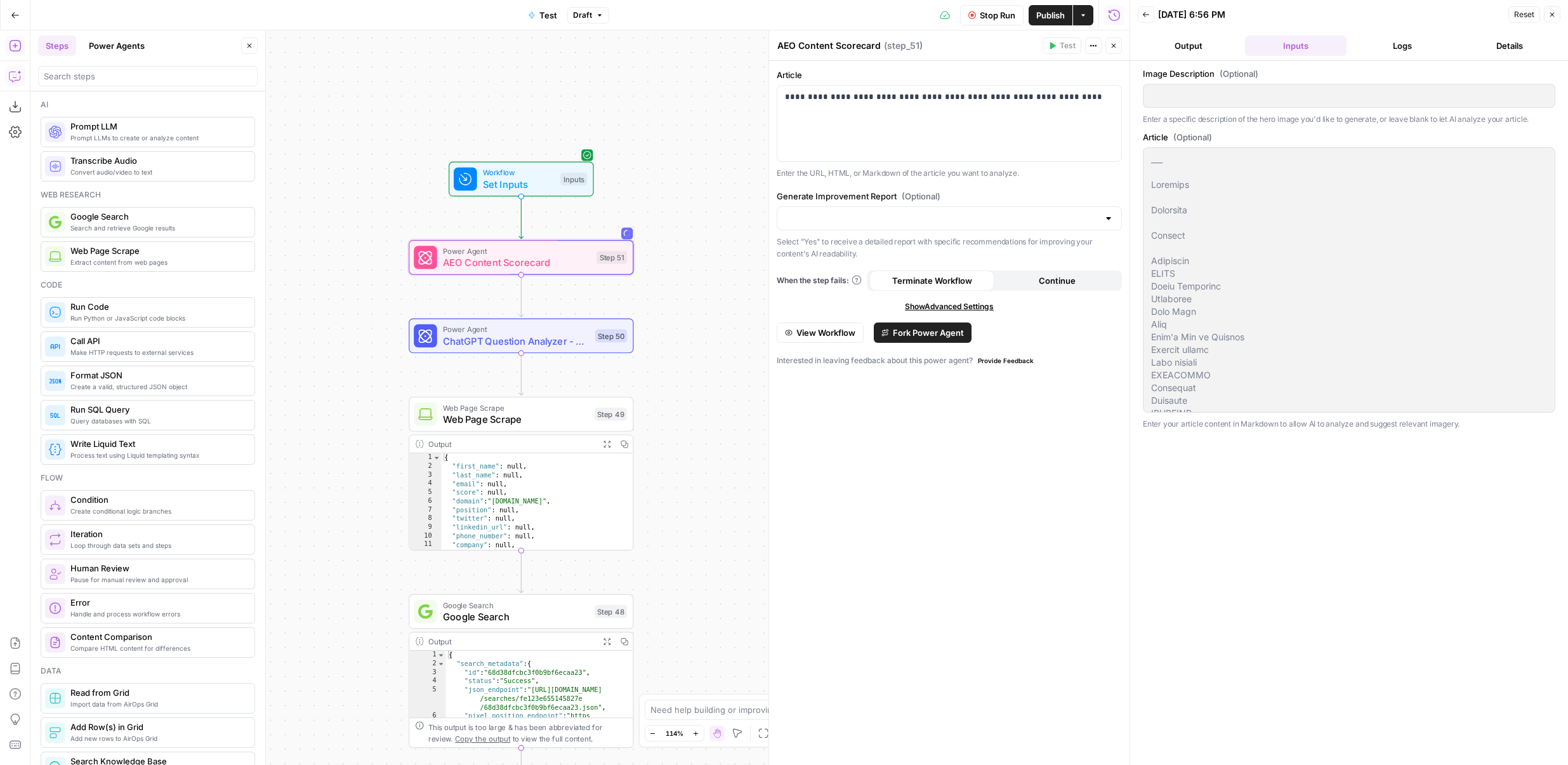
click at [1400, 47] on button "Logs" at bounding box center [1403, 45] width 102 height 20
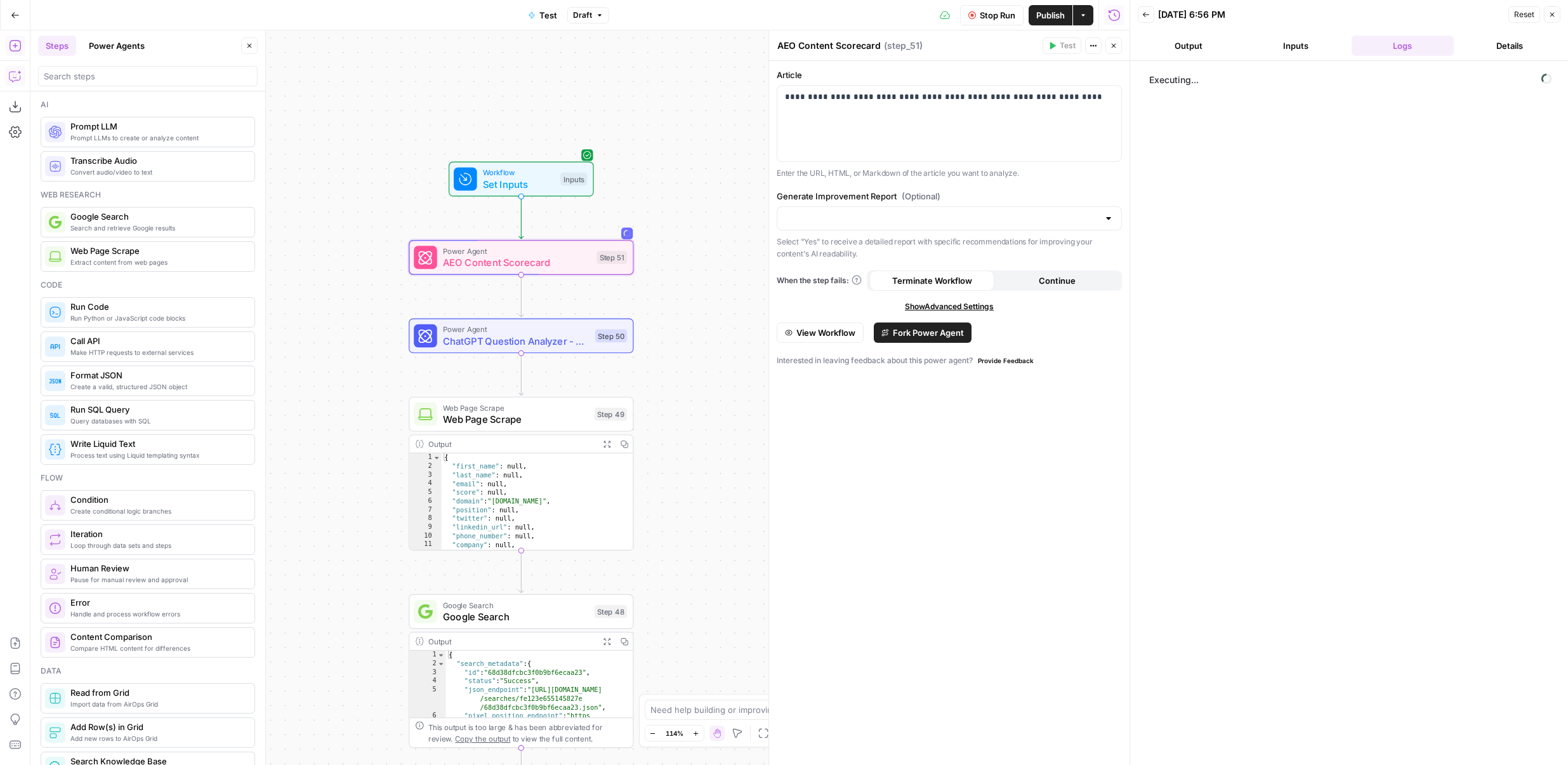
click at [820, 334] on span "View Workflow" at bounding box center [826, 332] width 59 height 12
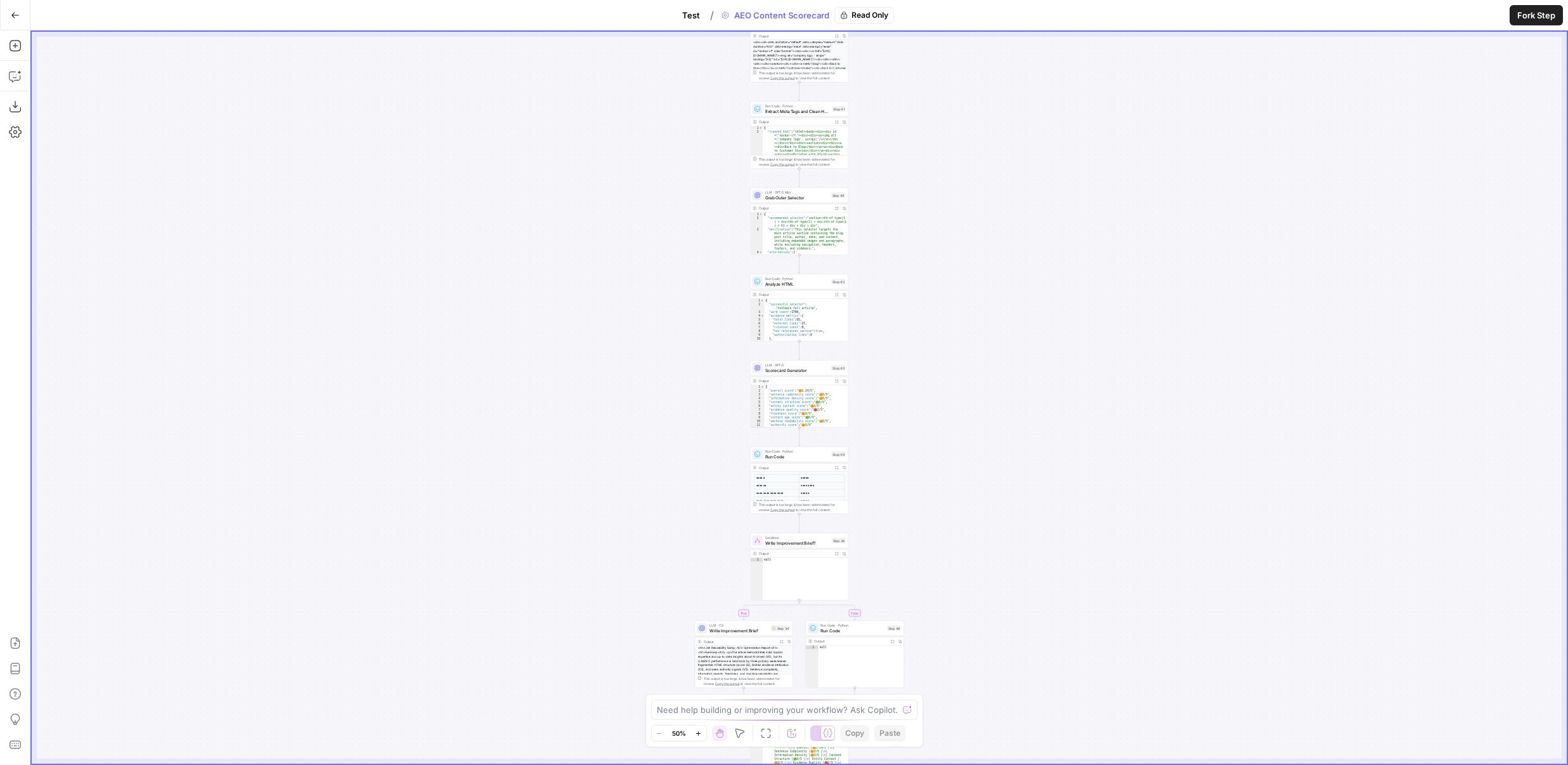
drag, startPoint x: 881, startPoint y: 93, endPoint x: 881, endPoint y: 344, distance: 251.0
click at [881, 344] on div "true false Workflow Set Inputs Inputs Content Processing Convert Content Format…" at bounding box center [799, 397] width 1535 height 732
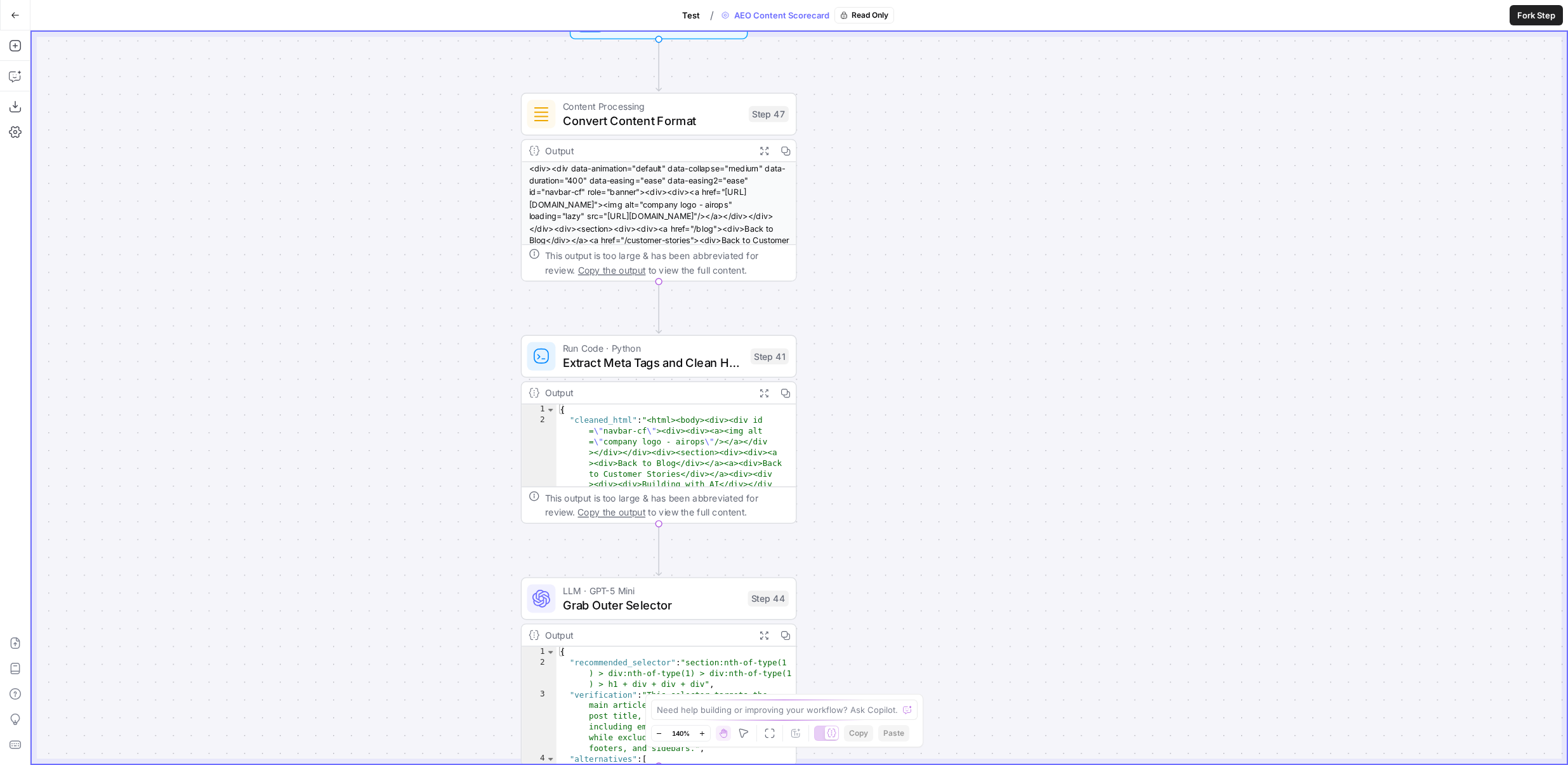
click at [674, 370] on span "Extract Meta Tags and Clean HTML" at bounding box center [653, 362] width 181 height 18
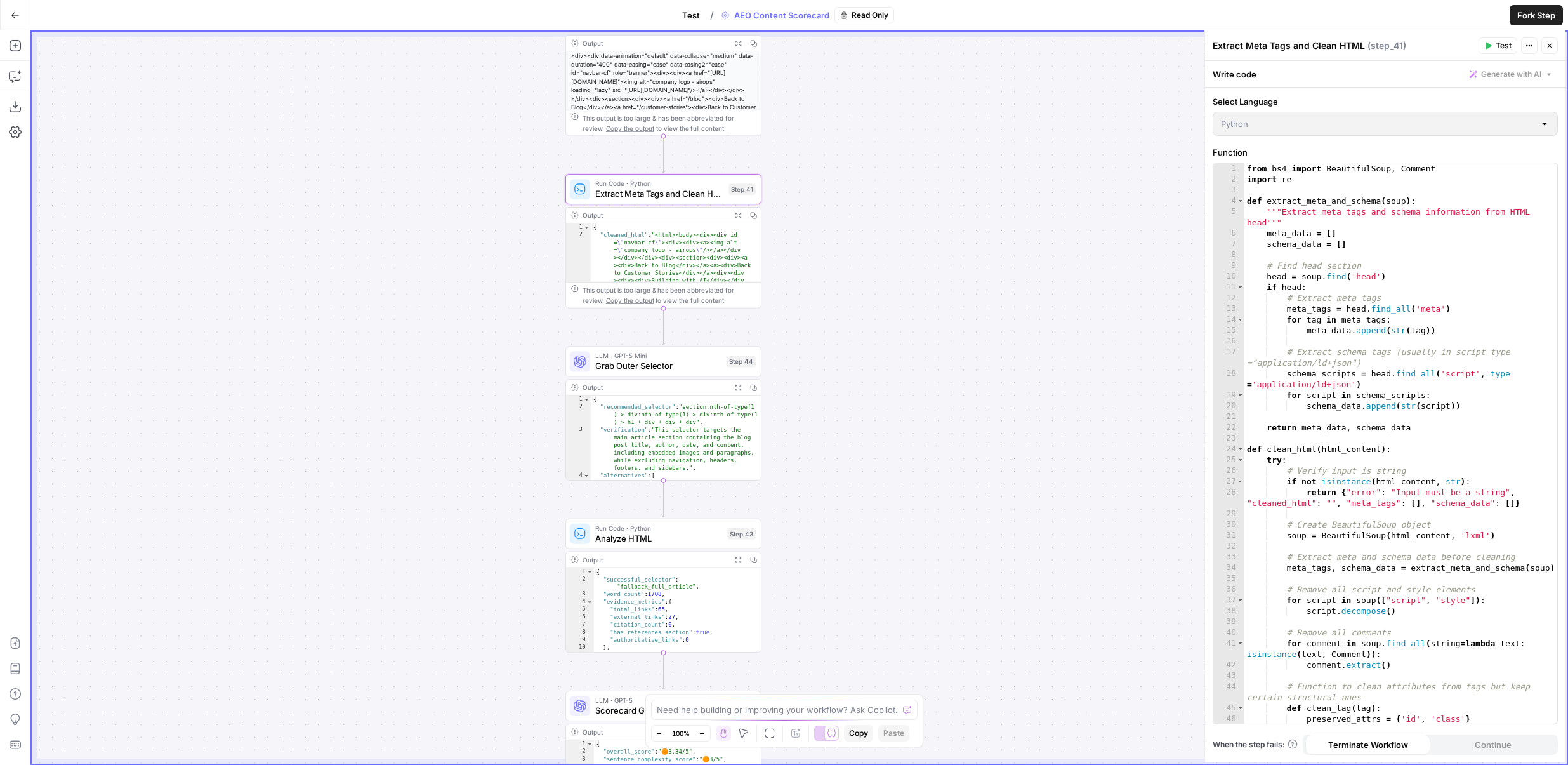
drag, startPoint x: 838, startPoint y: 475, endPoint x: 838, endPoint y: 303, distance: 172.0
click at [838, 303] on div "true false Workflow Set Inputs Inputs Content Processing Convert Content Format…" at bounding box center [799, 397] width 1535 height 732
click at [796, 468] on div "true false Workflow Set Inputs Inputs Content Processing Convert Content Format…" at bounding box center [799, 397] width 1535 height 732
click at [742, 211] on button "Expand Output" at bounding box center [737, 211] width 15 height 15
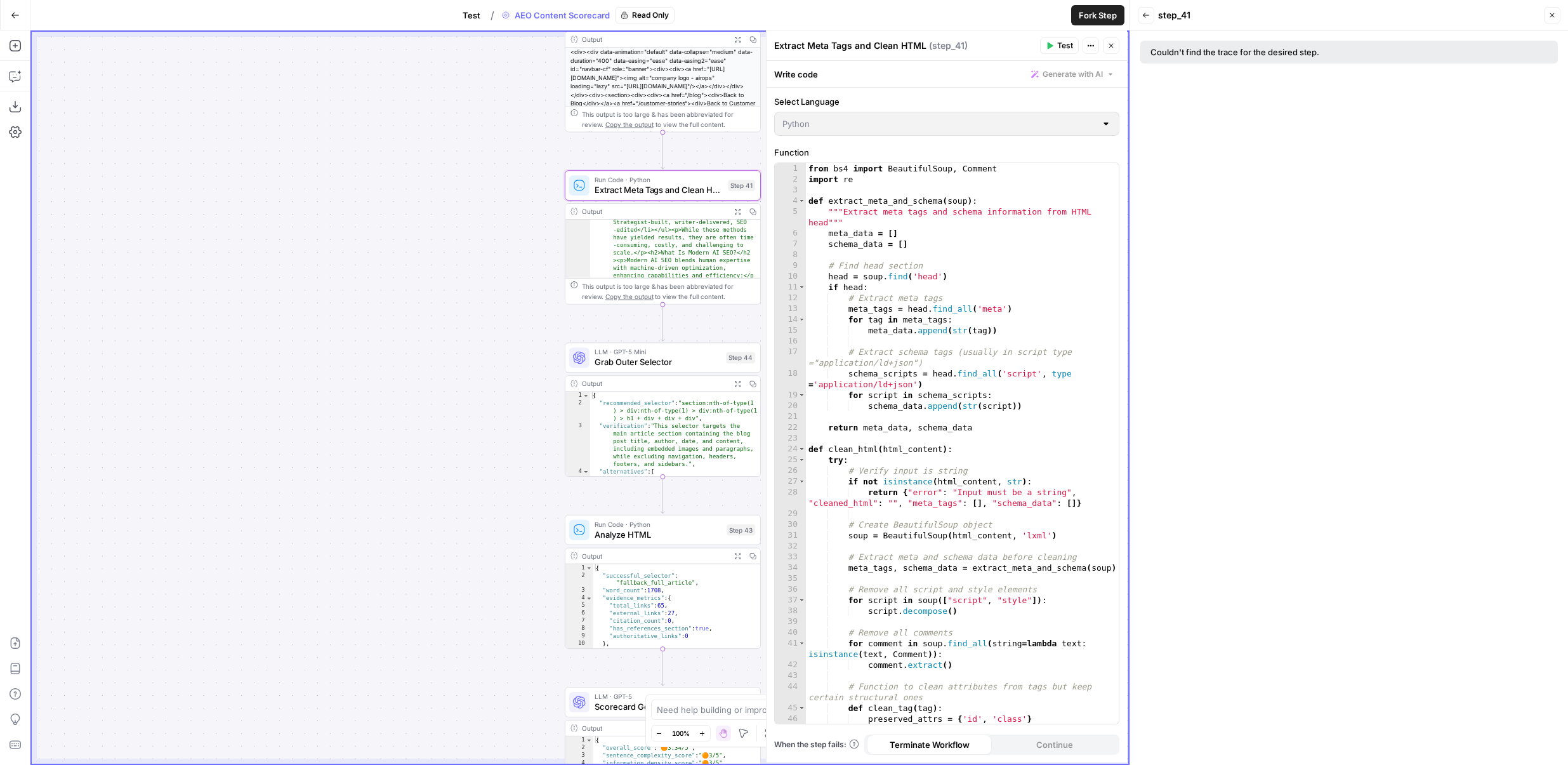
click at [1114, 42] on icon "button" at bounding box center [1112, 46] width 8 height 8
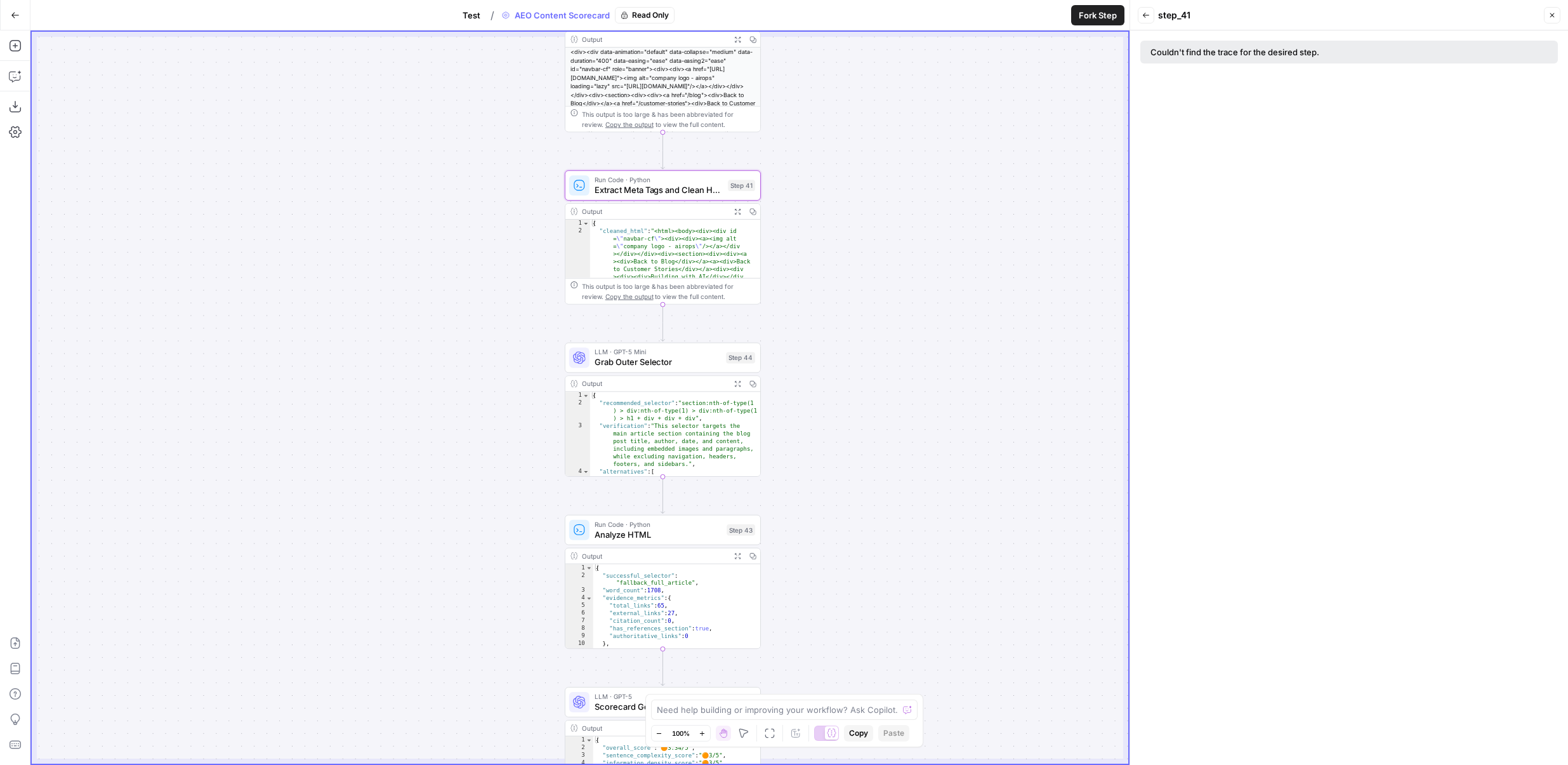
scroll to position [0, 0]
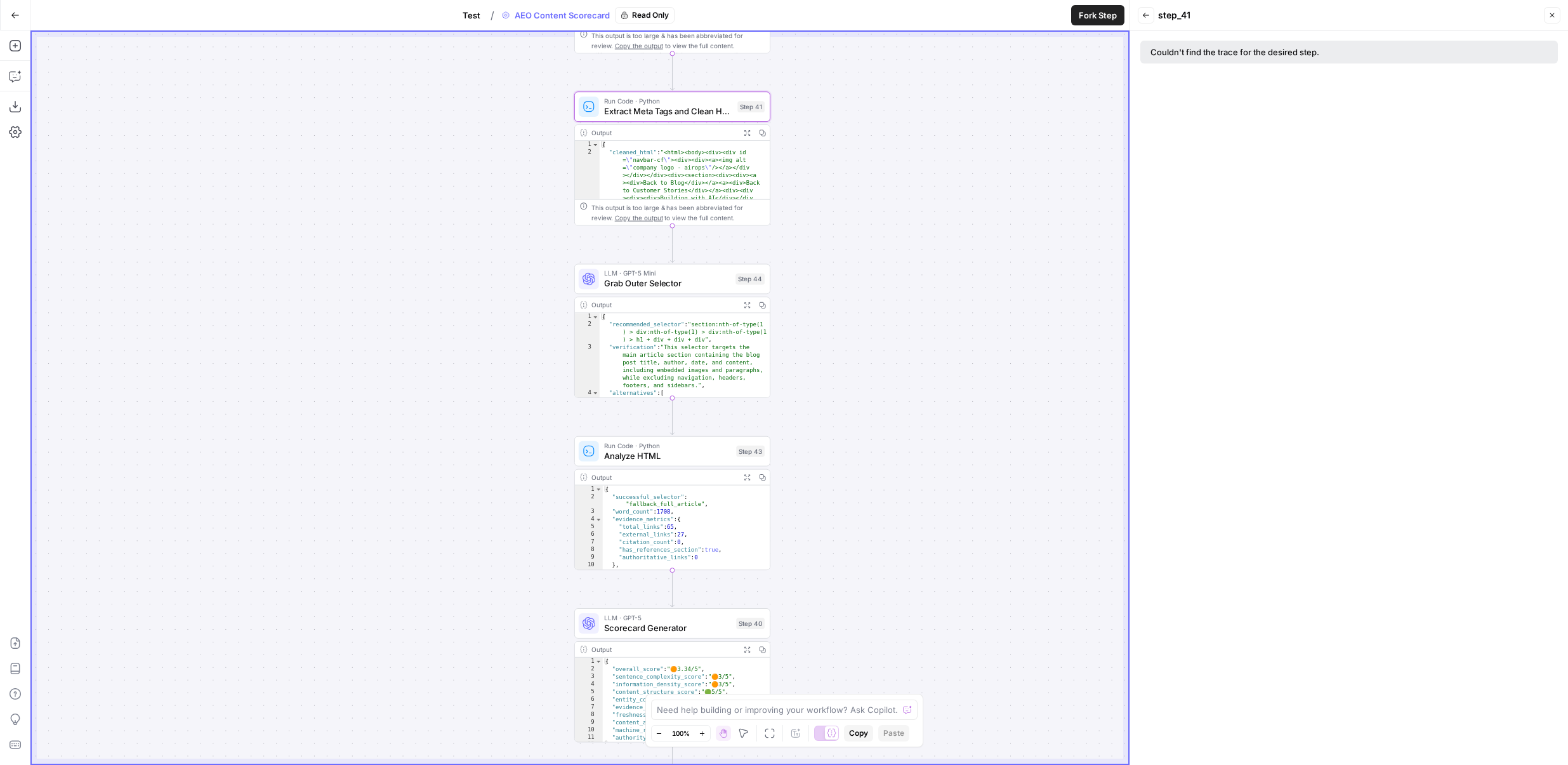
drag, startPoint x: 817, startPoint y: 374, endPoint x: 827, endPoint y: 290, distance: 84.6
click at [827, 290] on div "true false Workflow Set Inputs Inputs Content Processing Convert Content Format…" at bounding box center [580, 397] width 1097 height 732
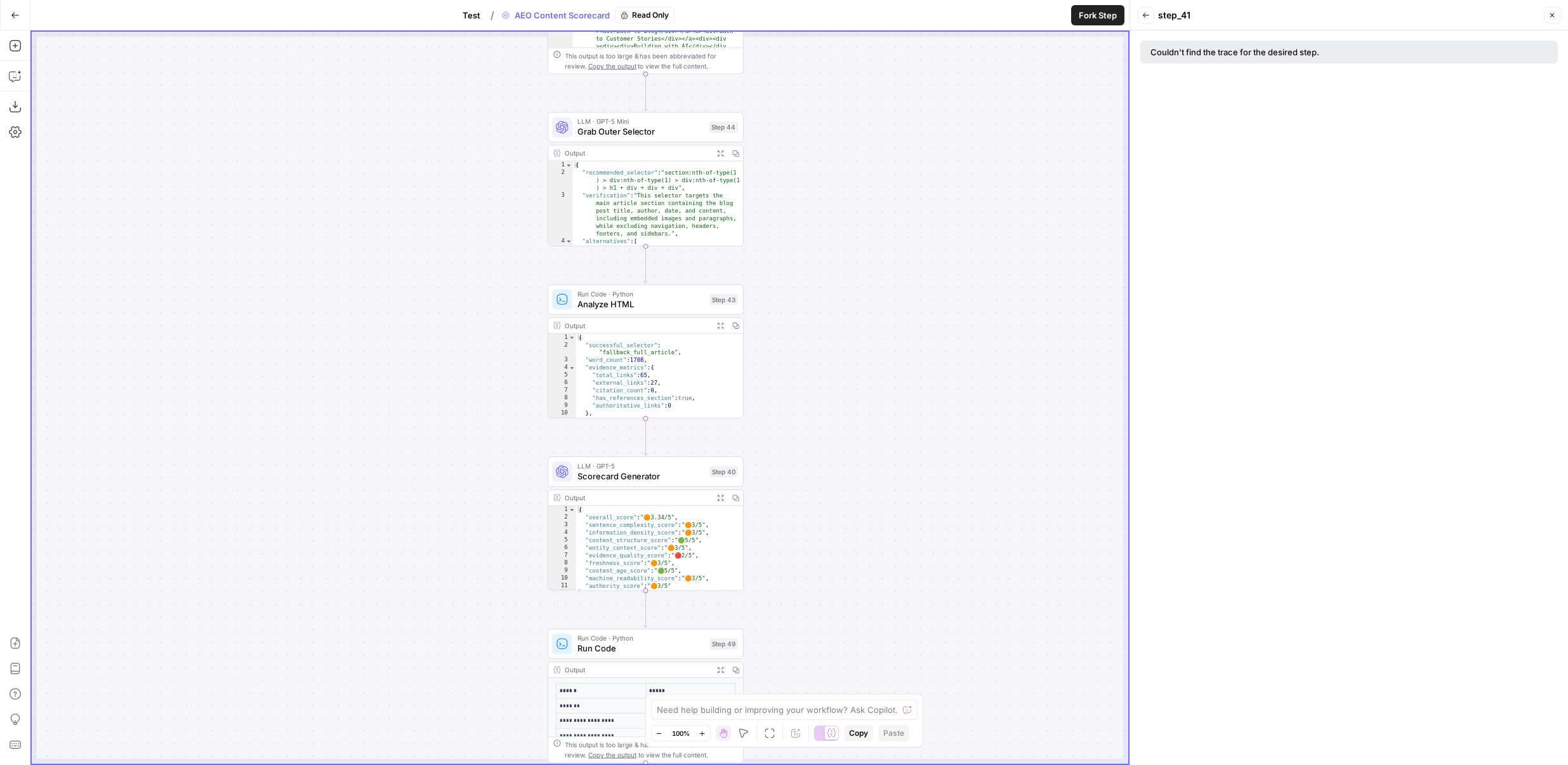
drag, startPoint x: 847, startPoint y: 391, endPoint x: 821, endPoint y: 245, distance: 148.3
click at [821, 244] on div "true false Workflow Set Inputs Inputs Content Processing Convert Content Format…" at bounding box center [580, 397] width 1097 height 732
drag, startPoint x: 797, startPoint y: 471, endPoint x: 797, endPoint y: 232, distance: 239.0
click at [797, 232] on div "true false Workflow Set Inputs Inputs Content Processing Convert Content Format…" at bounding box center [580, 397] width 1097 height 732
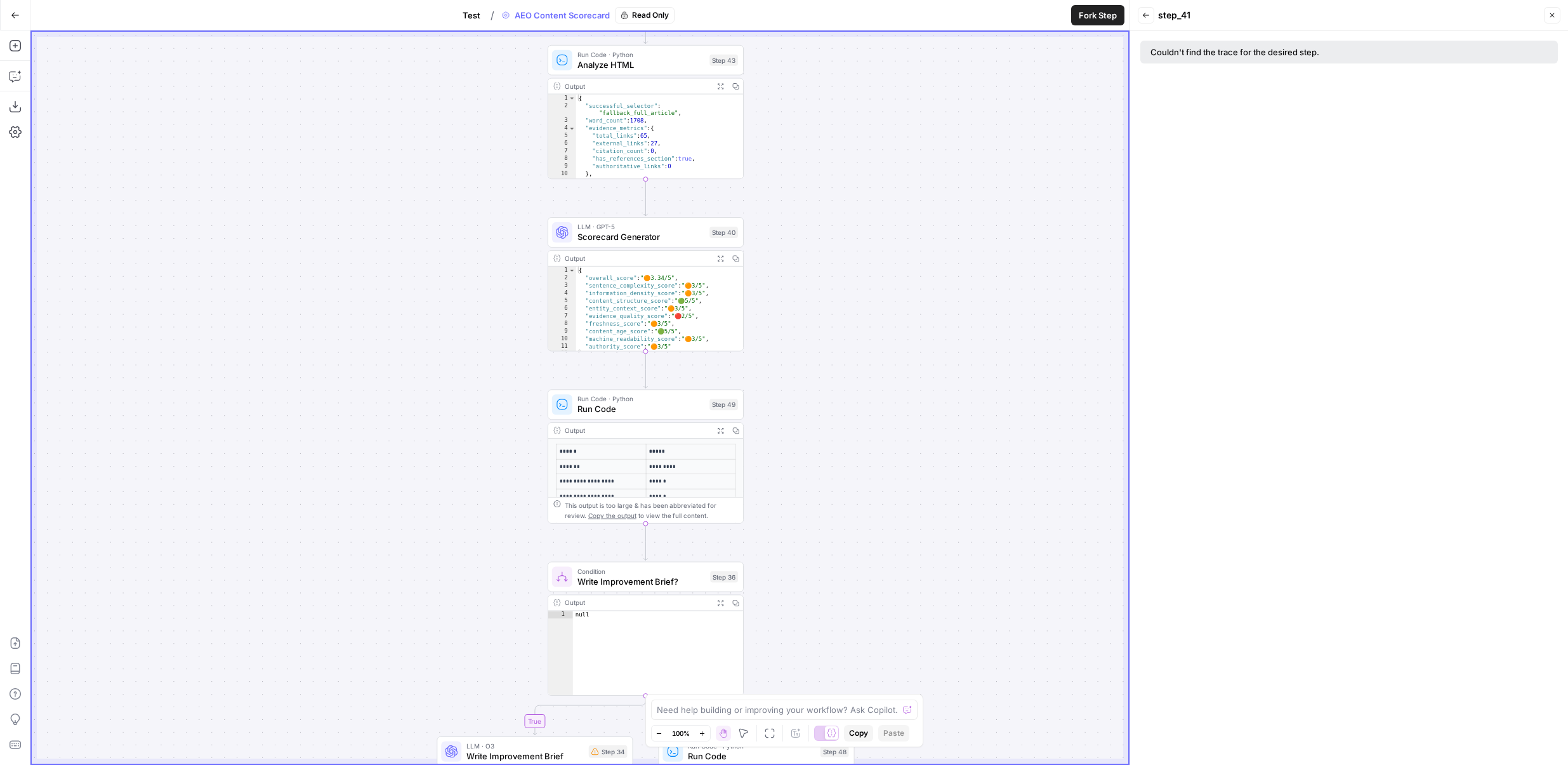
click at [630, 231] on span "Scorecard Generator" at bounding box center [641, 236] width 127 height 12
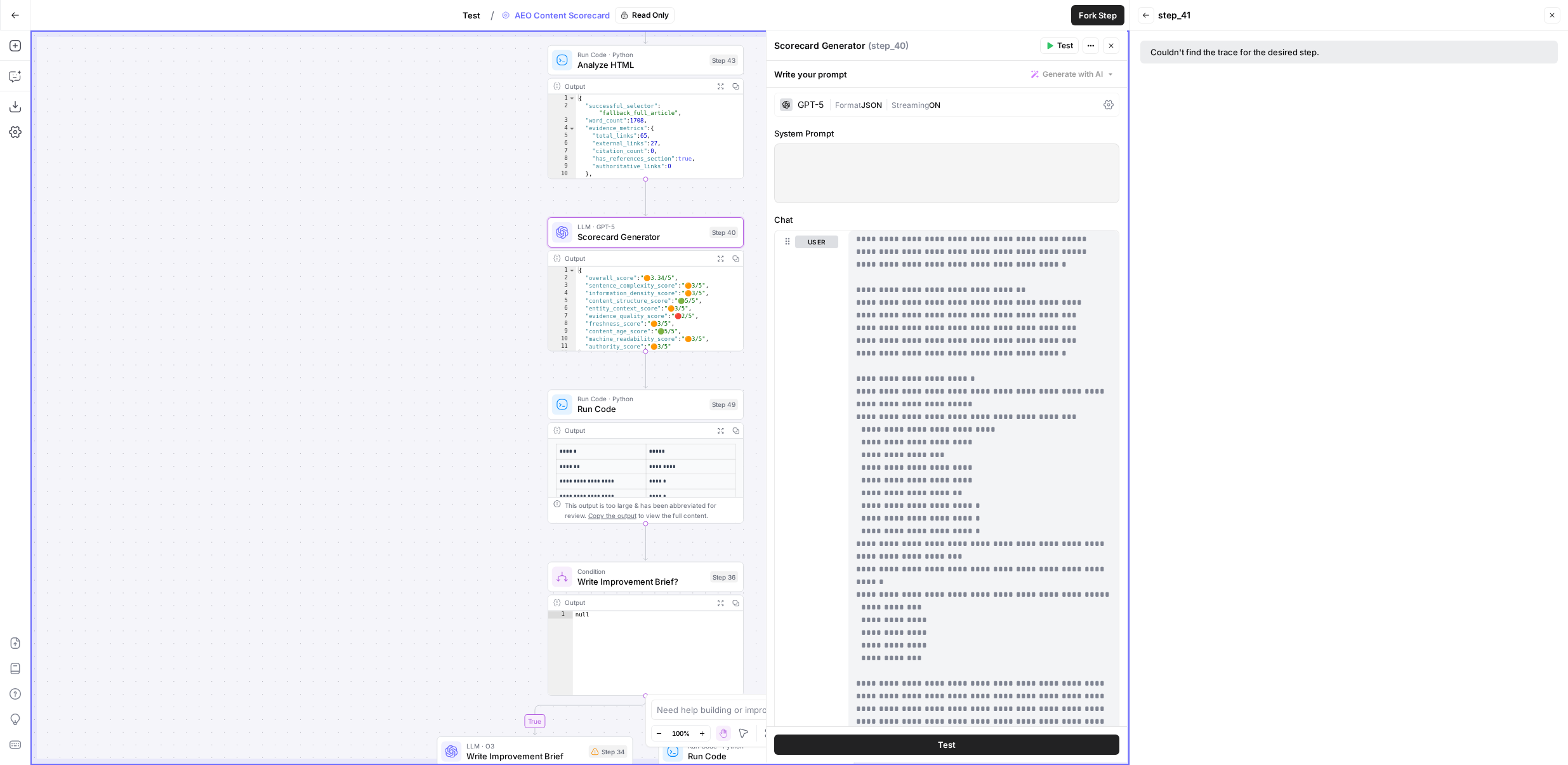
scroll to position [1397, 0]
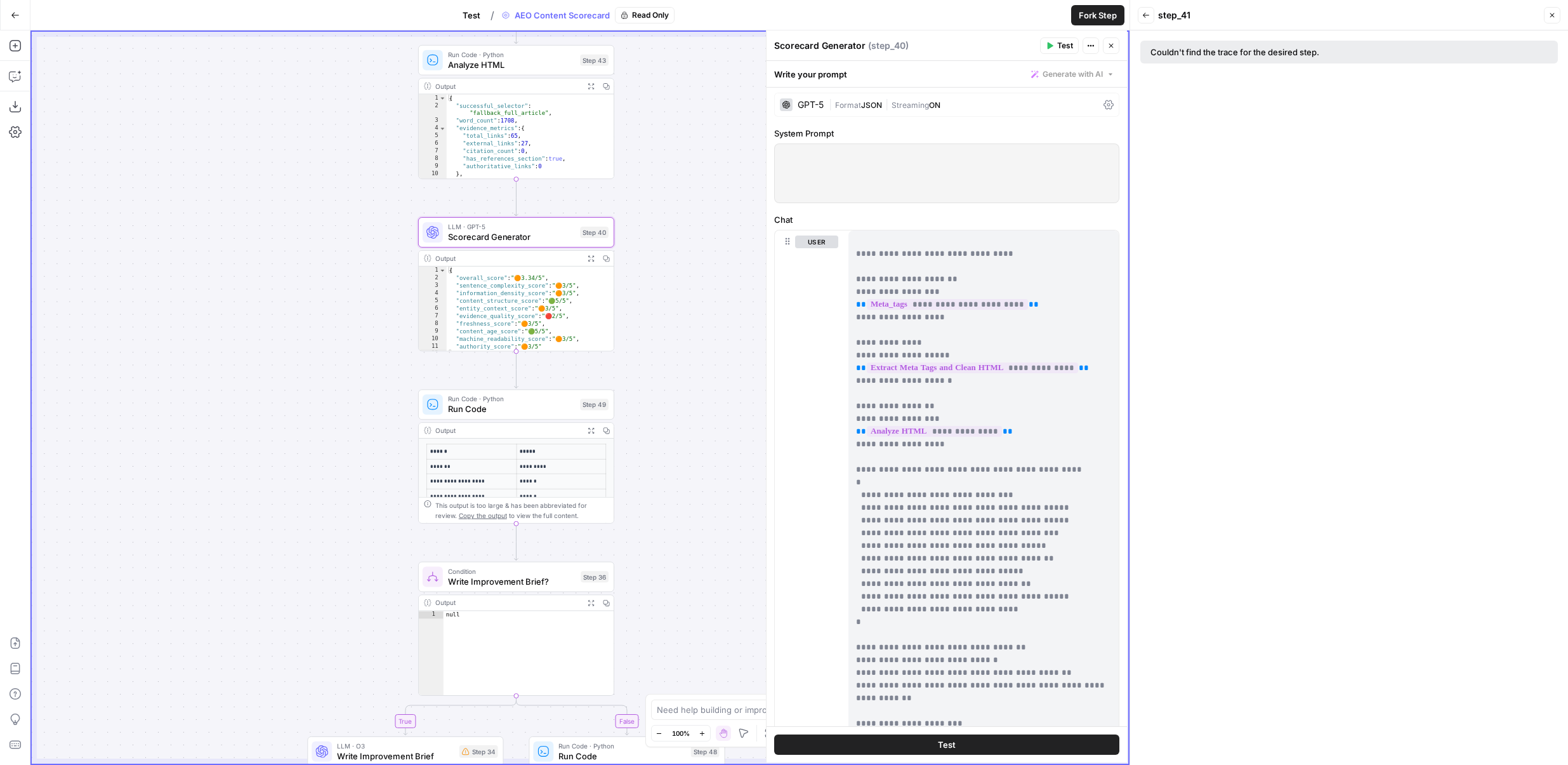
drag, startPoint x: 420, startPoint y: 397, endPoint x: 284, endPoint y: 397, distance: 136.0
click at [284, 397] on div "true false Workflow Set Inputs Inputs Content Processing Convert Content Format…" at bounding box center [580, 397] width 1097 height 732
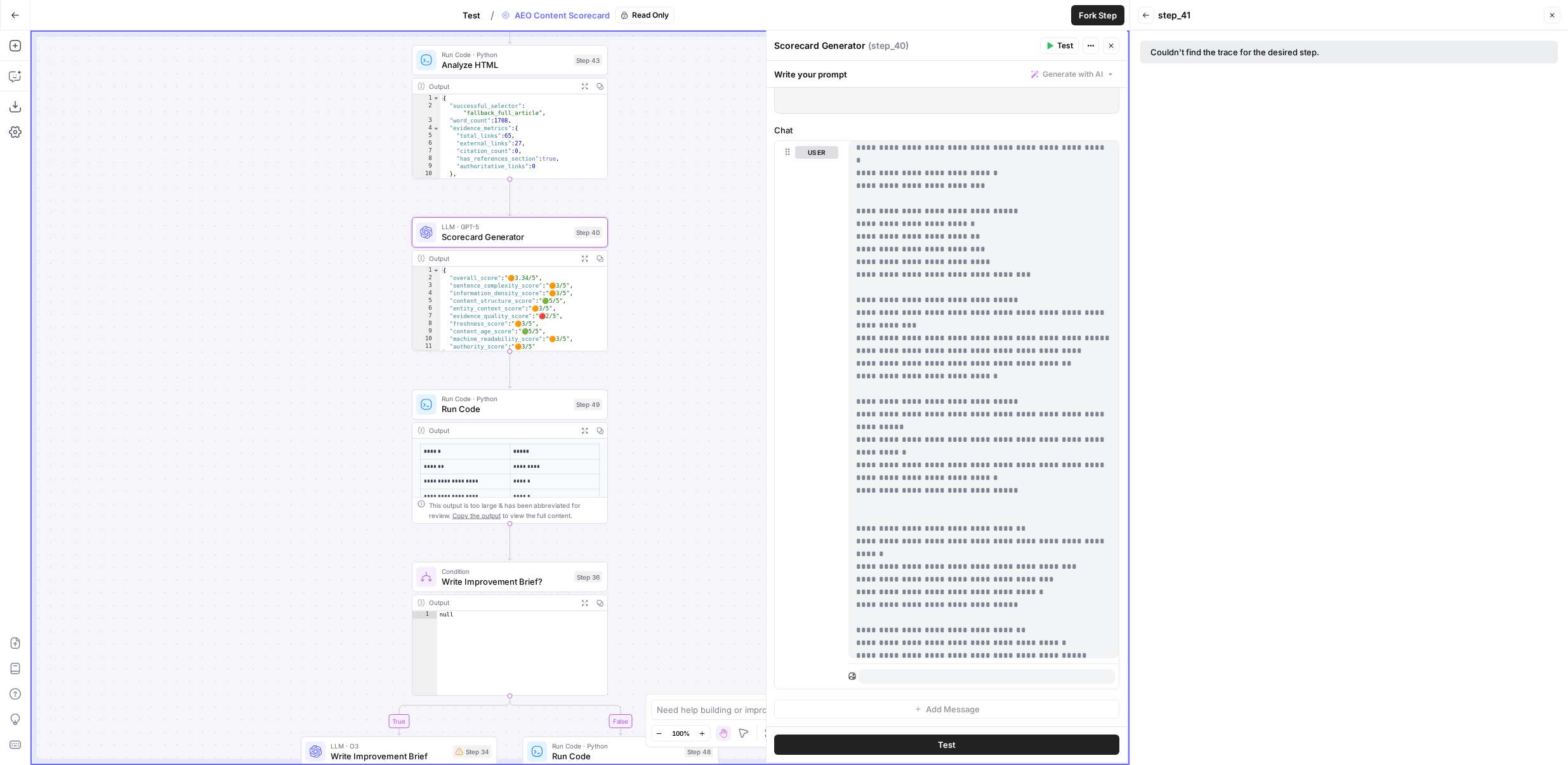
scroll to position [0, 0]
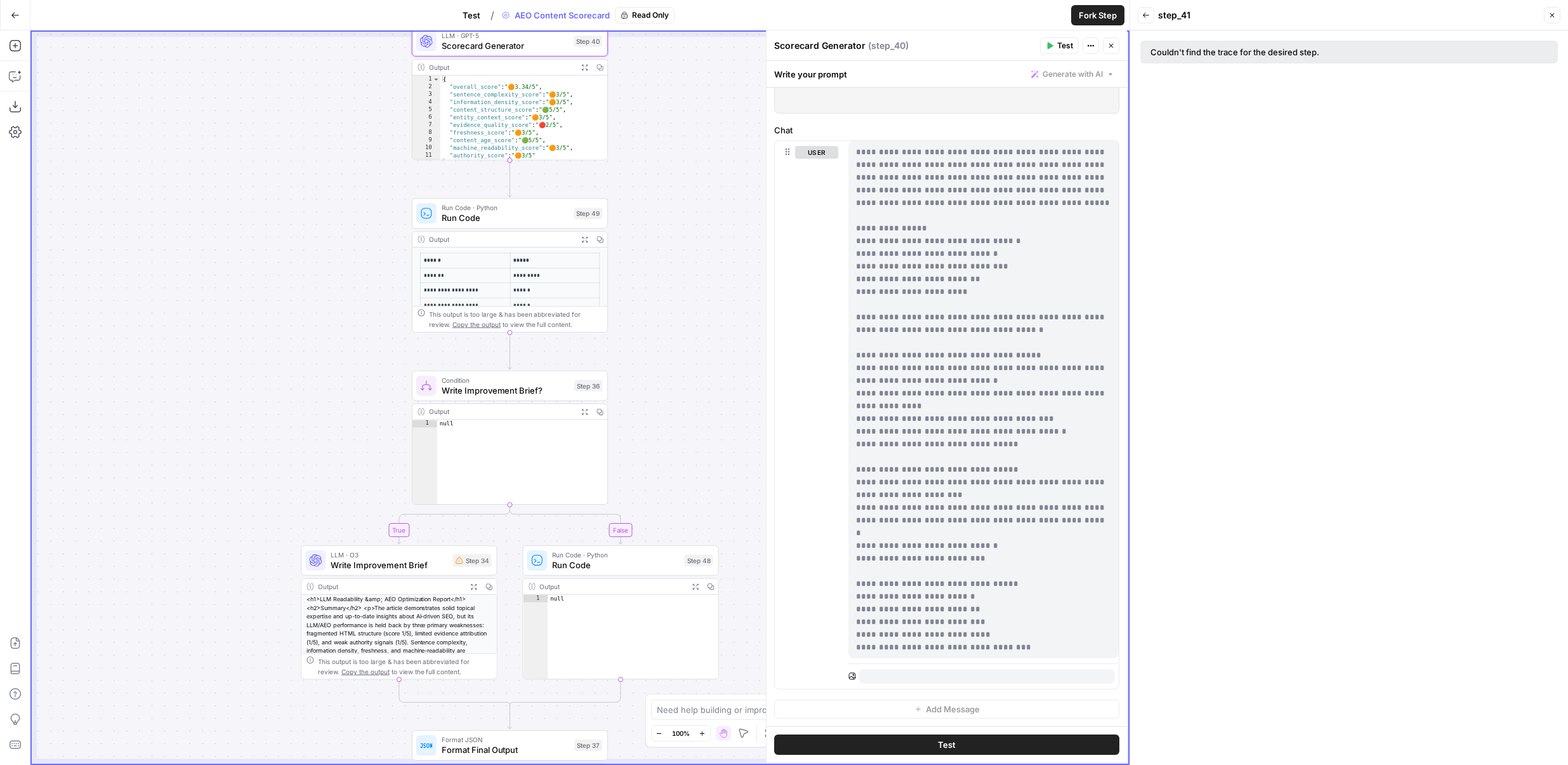
drag, startPoint x: 651, startPoint y: 430, endPoint x: 651, endPoint y: 220, distance: 210.0
click at [651, 220] on div "true false Workflow Set Inputs Inputs Content Processing Convert Content Format…" at bounding box center [580, 397] width 1097 height 732
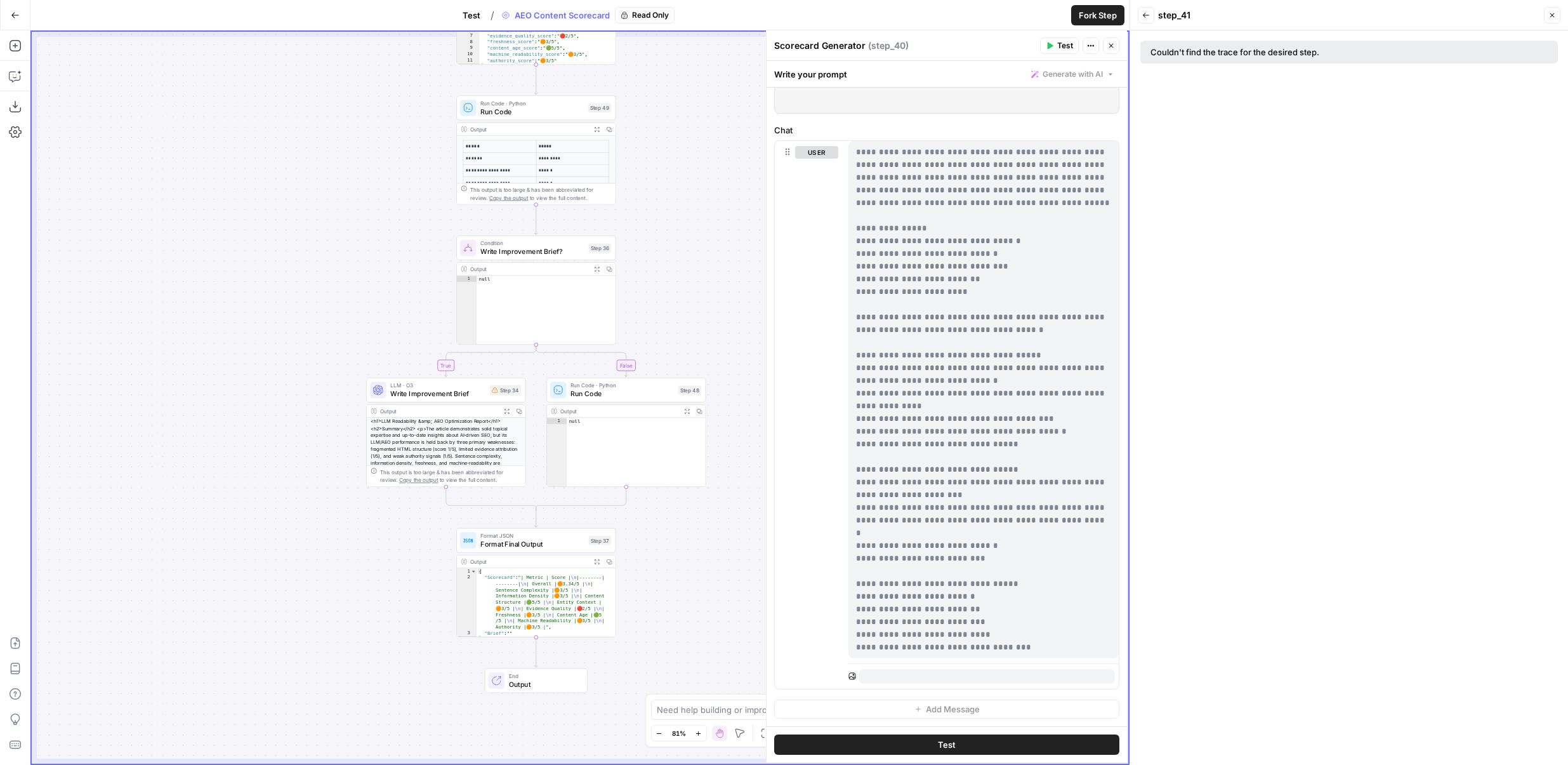
drag, startPoint x: 670, startPoint y: 278, endPoint x: 670, endPoint y: 188, distance: 90.0
click at [670, 188] on div "true false Workflow Set Inputs Inputs Content Processing Convert Content Format…" at bounding box center [580, 397] width 1097 height 732
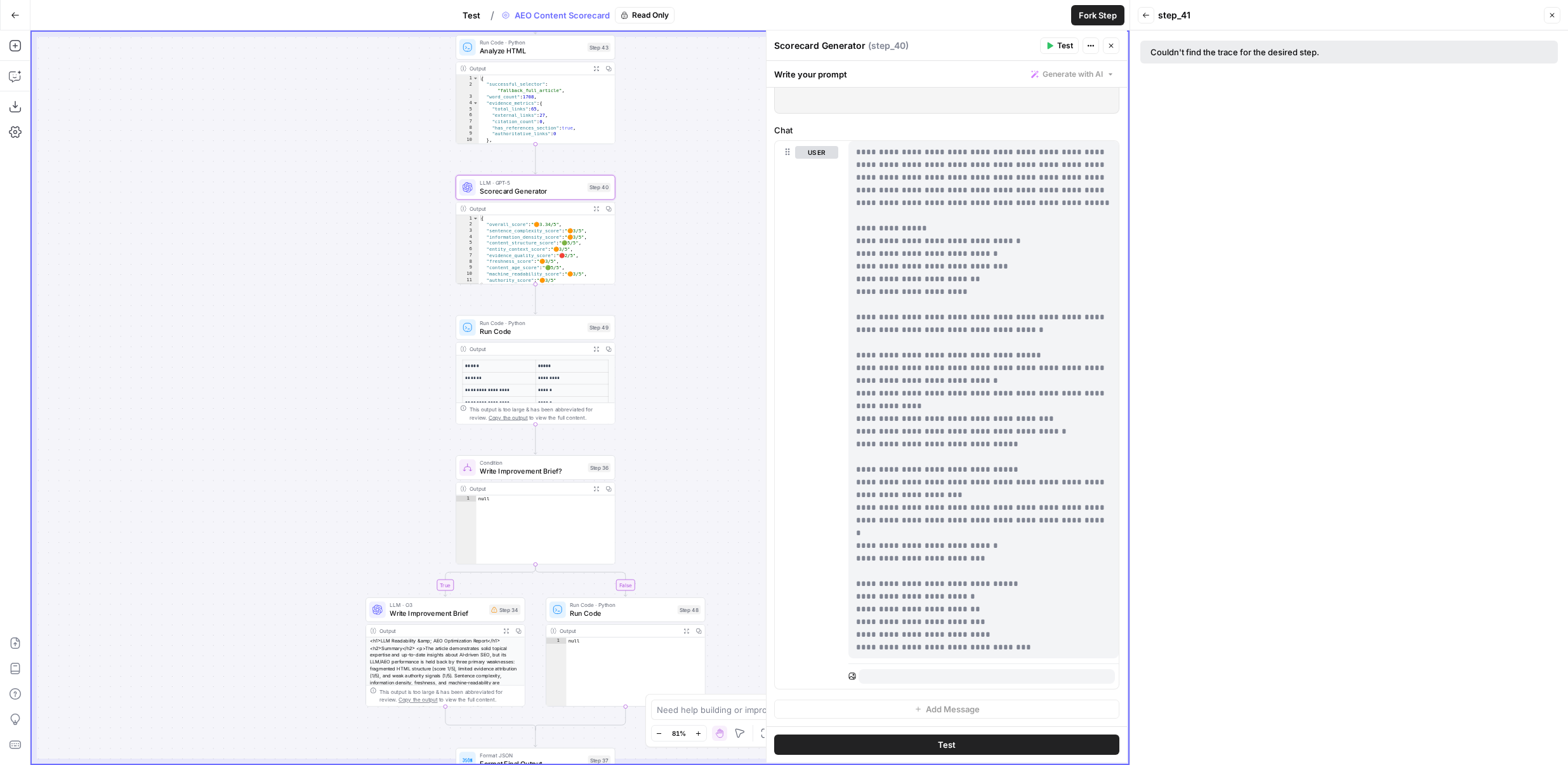
drag, startPoint x: 670, startPoint y: 188, endPoint x: 670, endPoint y: 407, distance: 219.0
click at [671, 408] on div "true false Workflow Set Inputs Inputs Content Processing Convert Content Format…" at bounding box center [580, 397] width 1097 height 732
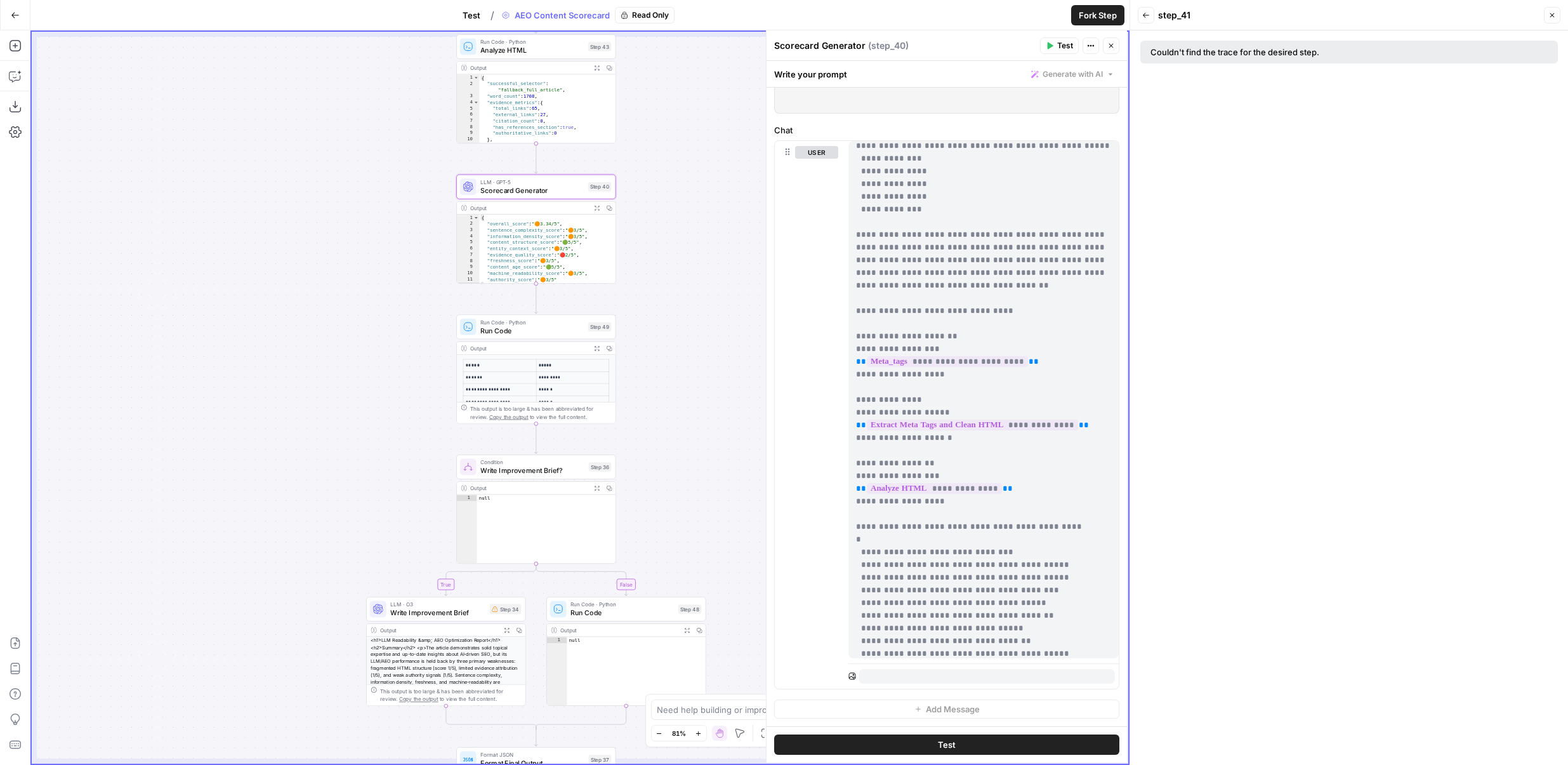
scroll to position [1045, 0]
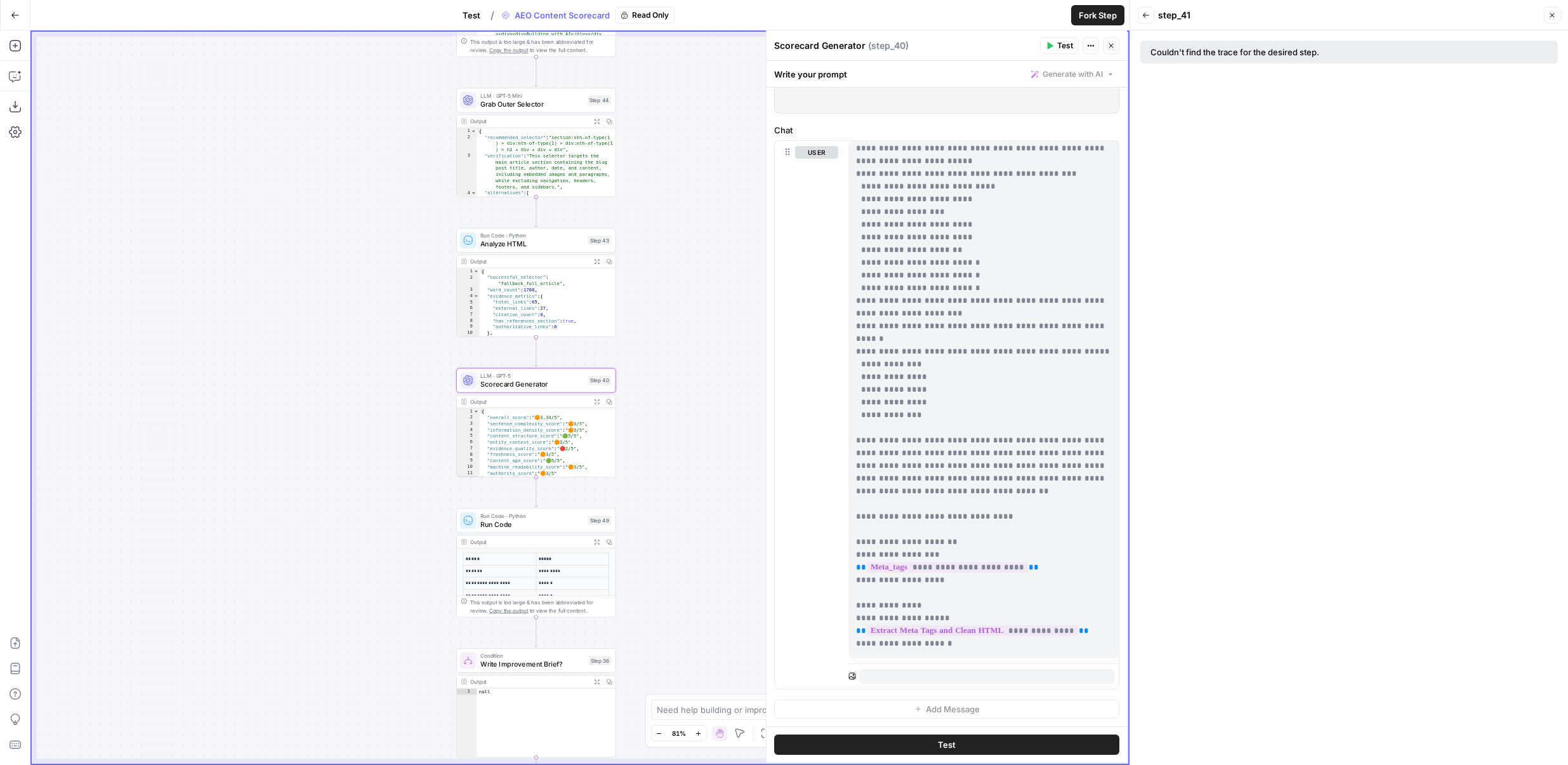
drag, startPoint x: 733, startPoint y: 332, endPoint x: 733, endPoint y: 526, distance: 194.0
click at [733, 526] on div "true false Workflow Set Inputs Inputs Content Processing Convert Content Format…" at bounding box center [580, 397] width 1097 height 732
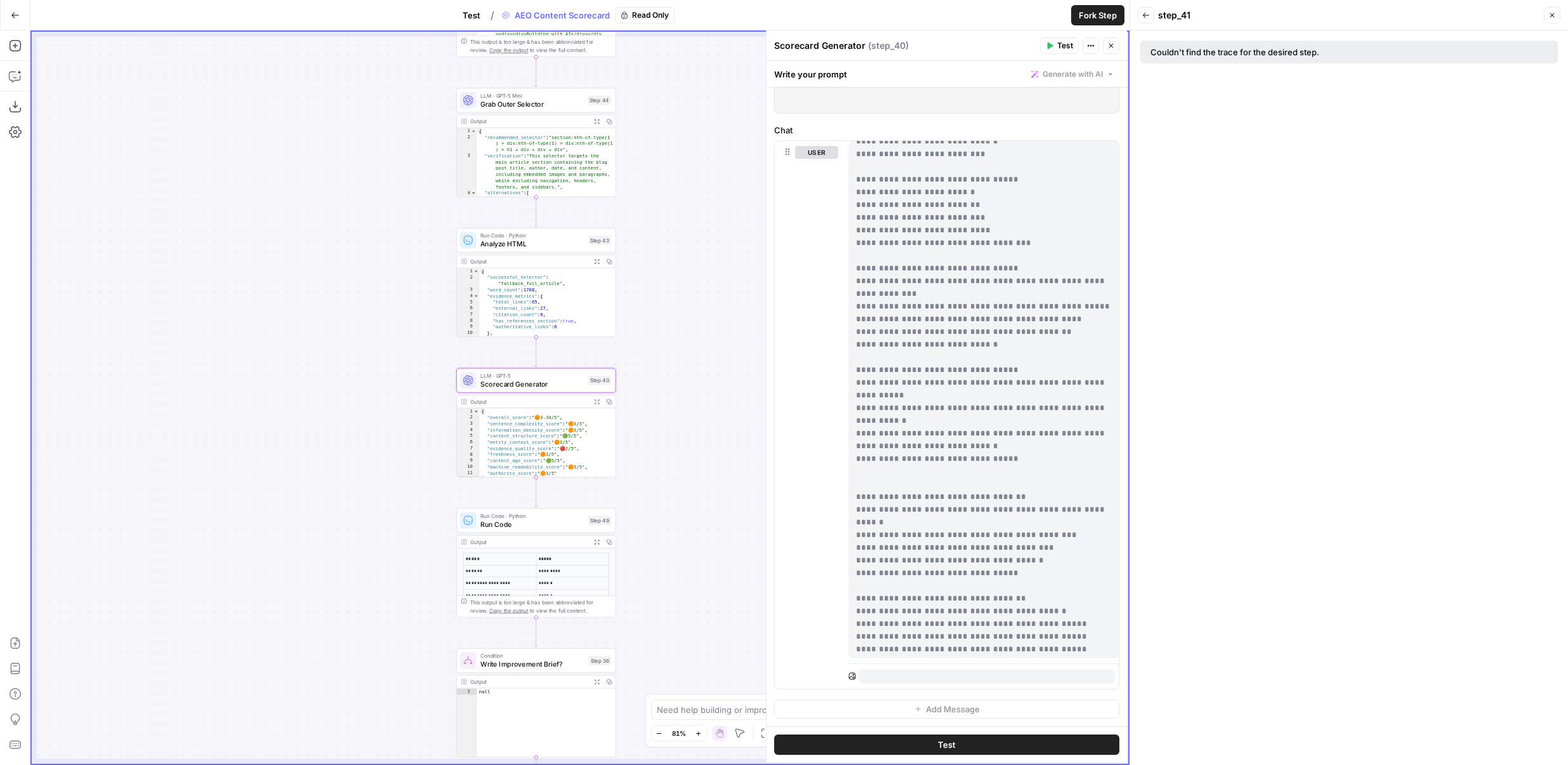
scroll to position [216, 0]
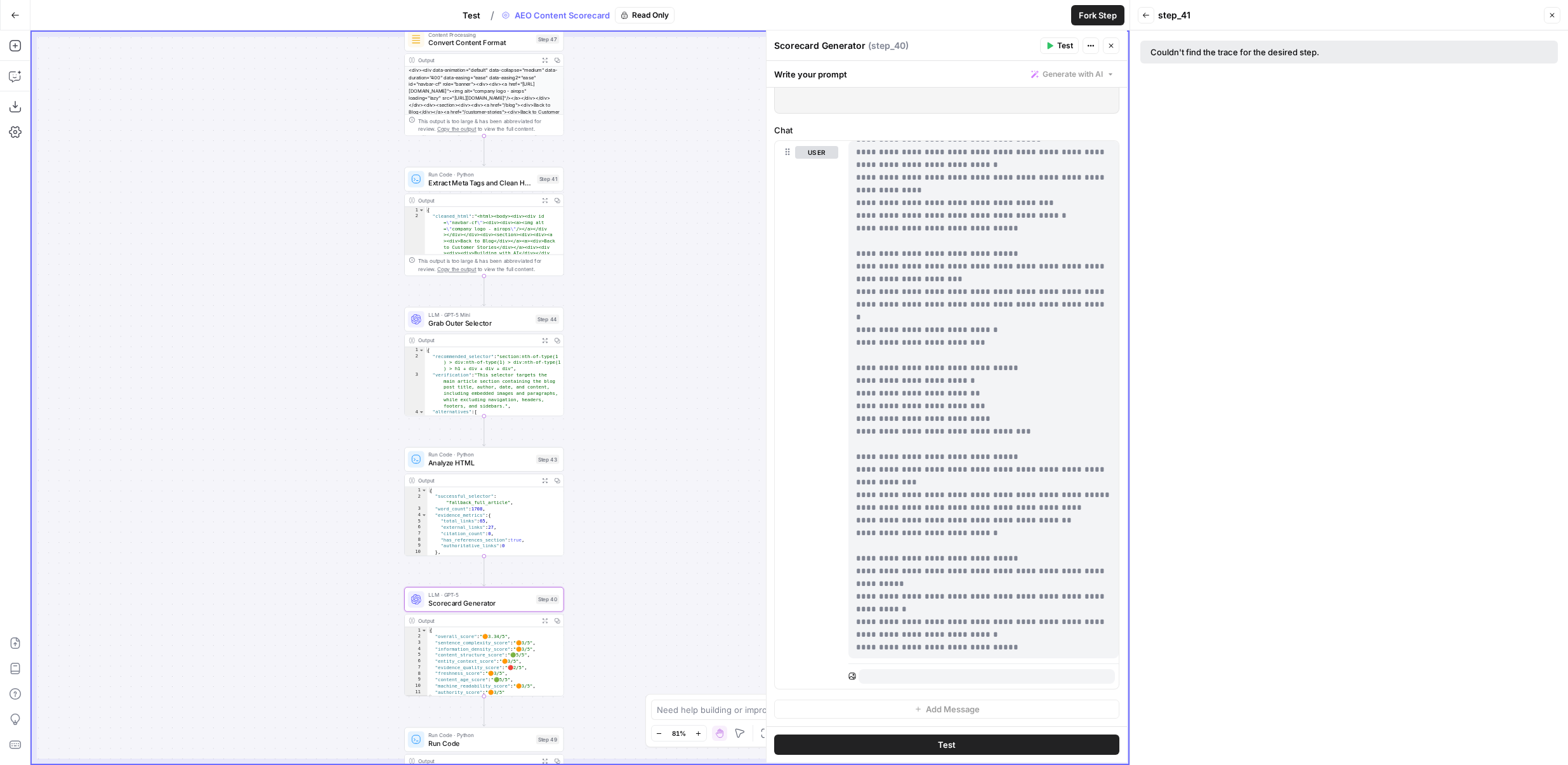
drag, startPoint x: 679, startPoint y: 222, endPoint x: 626, endPoint y: 440, distance: 224.4
click at [627, 441] on div "true false Workflow Set Inputs Inputs Content Processing Convert Content Format…" at bounding box center [580, 397] width 1097 height 732
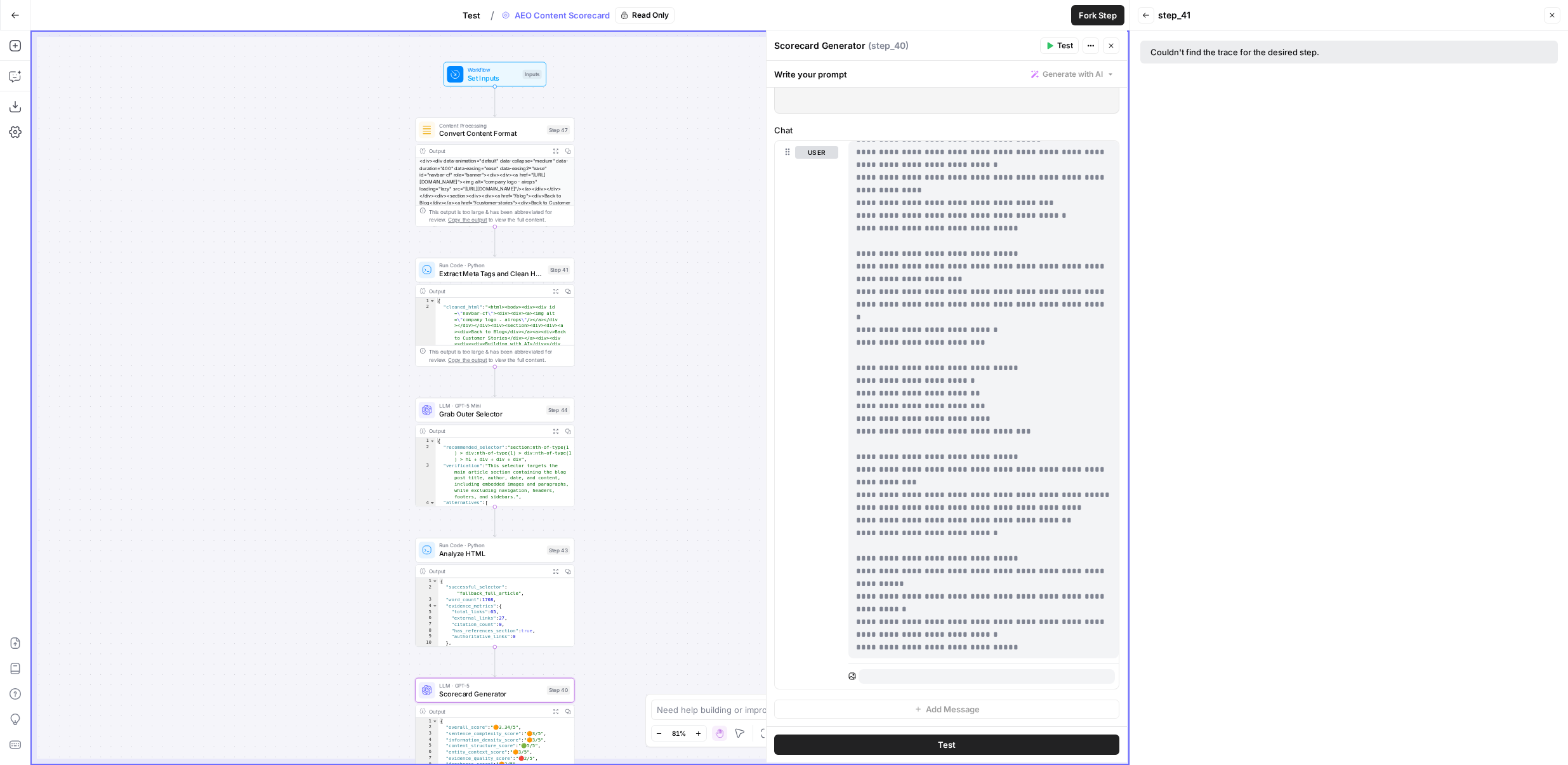
drag, startPoint x: 626, startPoint y: 315, endPoint x: 637, endPoint y: 407, distance: 92.7
click at [637, 407] on div "true false Workflow Set Inputs Inputs Content Processing Convert Content Format…" at bounding box center [580, 397] width 1097 height 732
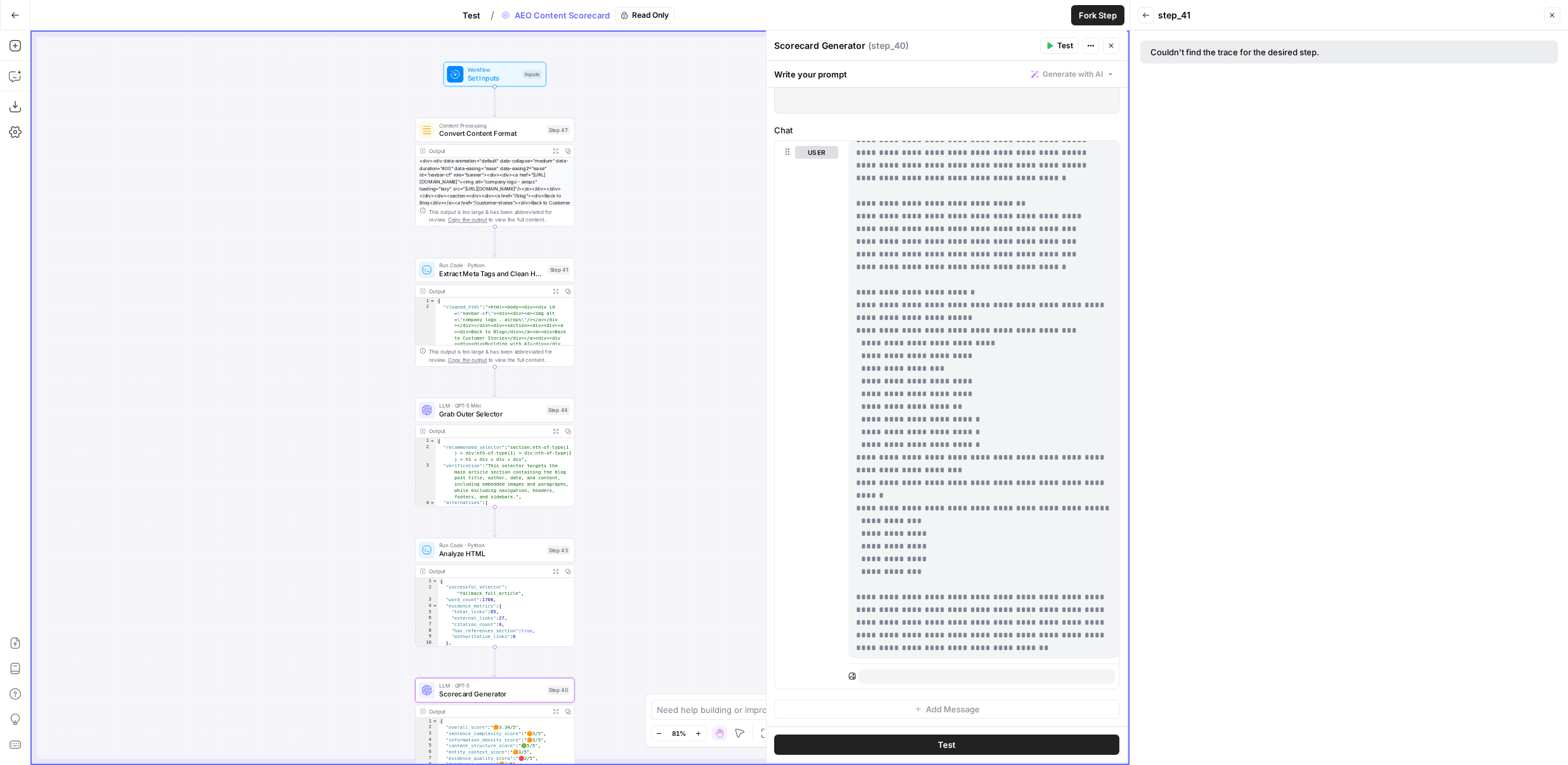
scroll to position [1397, 0]
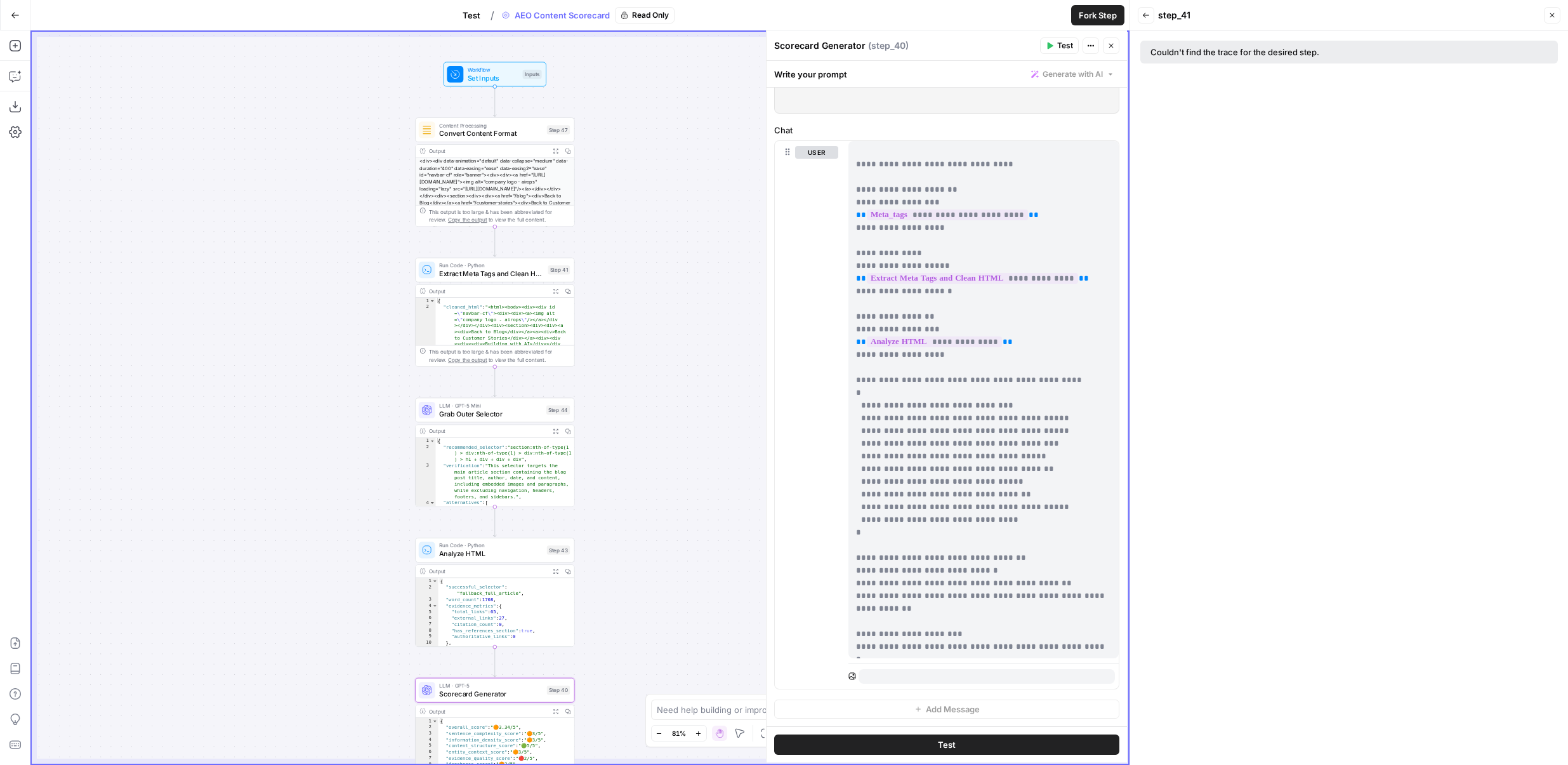
click at [484, 22] on button "Test" at bounding box center [471, 15] width 33 height 20
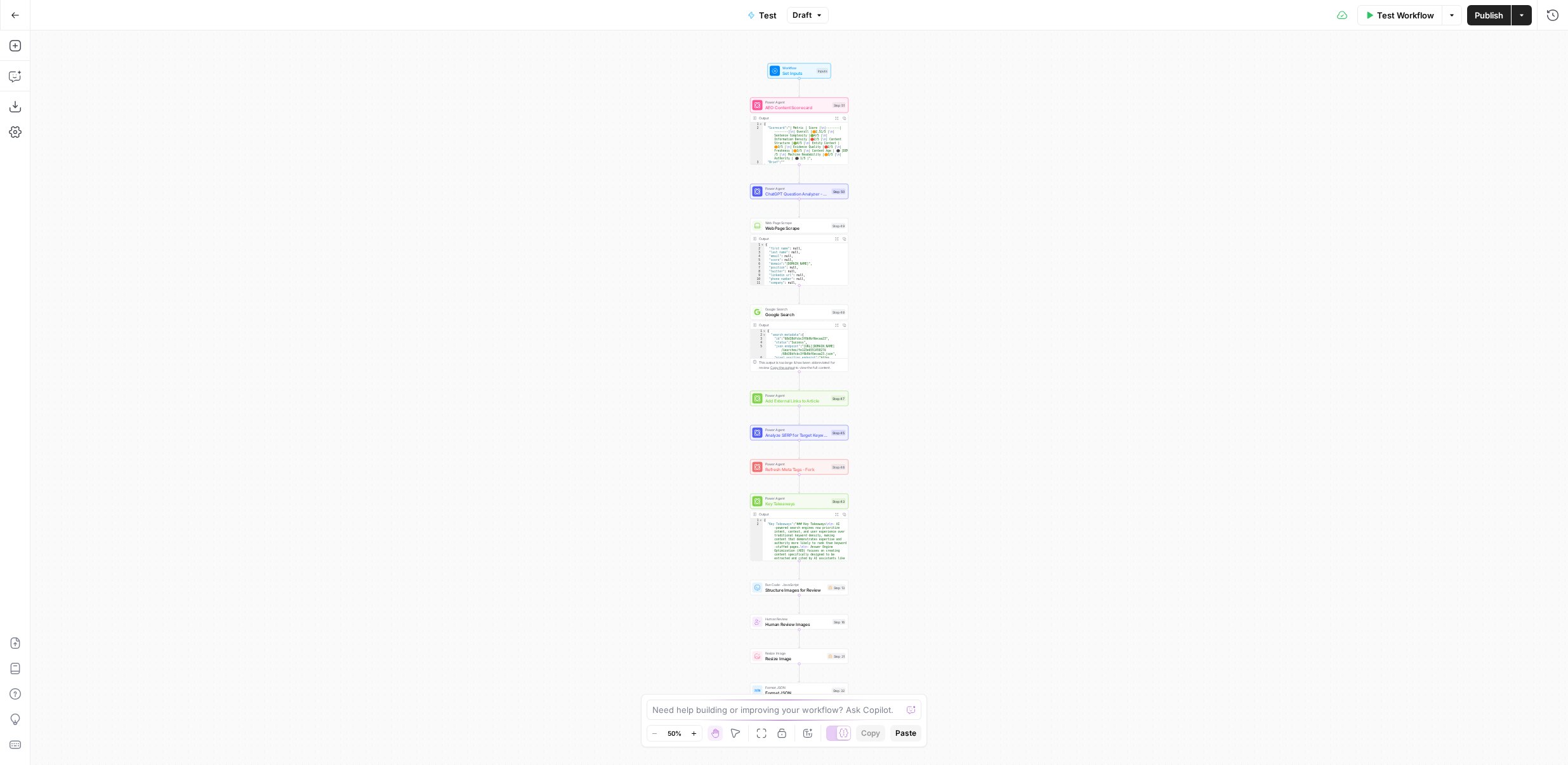
click at [837, 118] on button "Expand Output" at bounding box center [837, 118] width 8 height 8
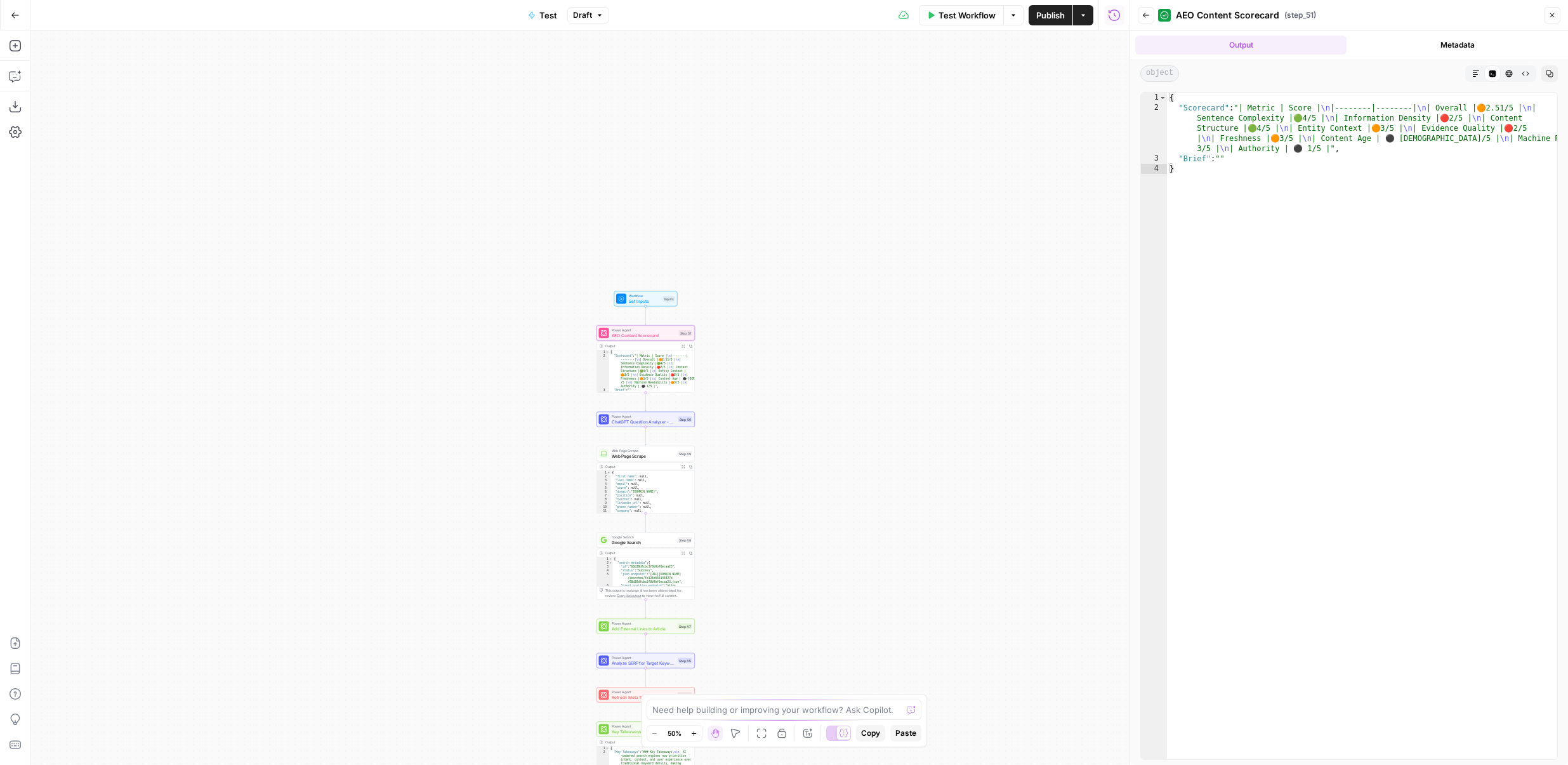
drag, startPoint x: 599, startPoint y: 179, endPoint x: 421, endPoint y: 463, distance: 335.2
click at [422, 461] on div "Workflow Set Inputs Inputs Power Agent AEO Content Scorecard Step 51 Output Exp…" at bounding box center [580, 397] width 1099 height 734
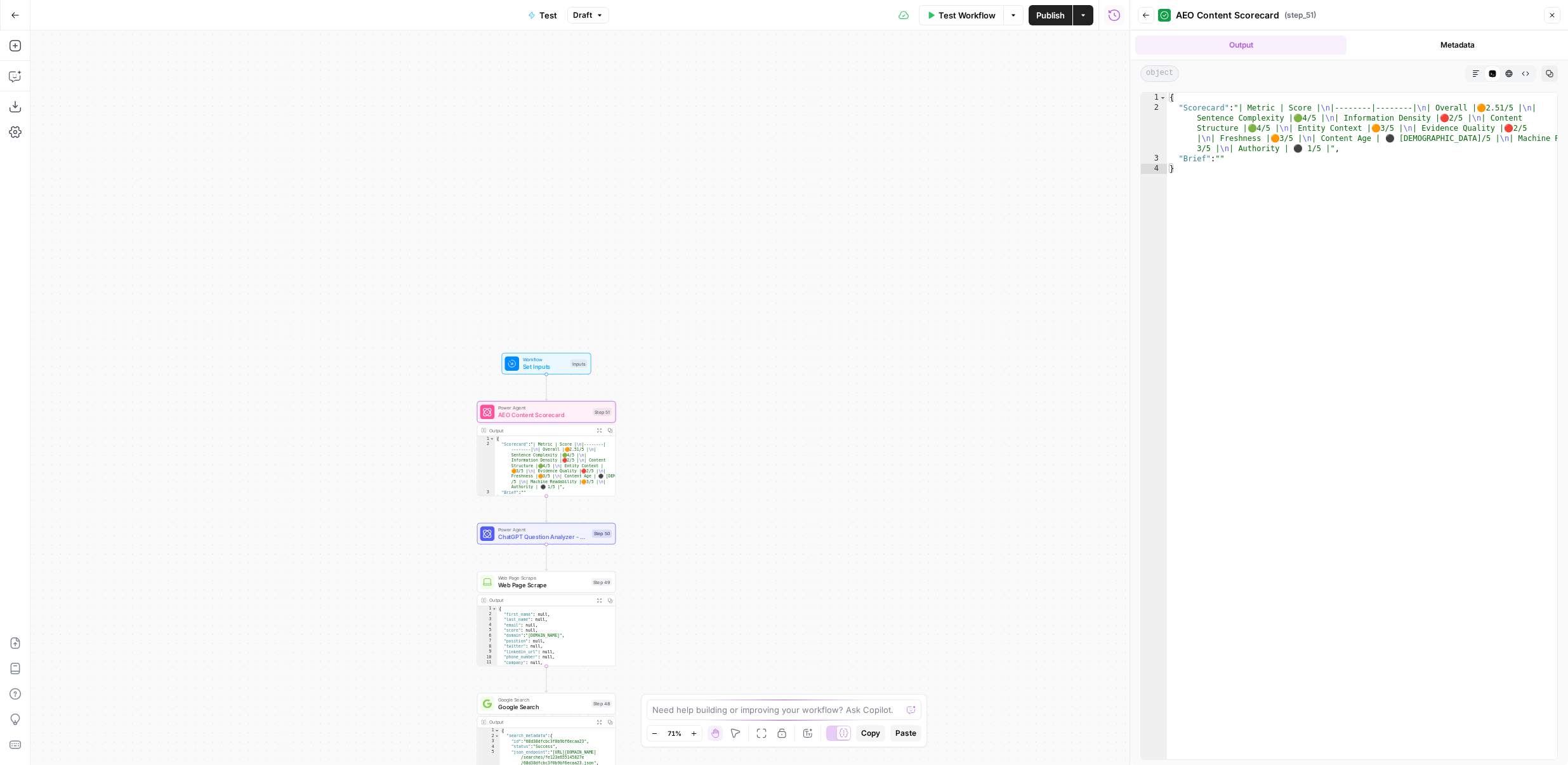
drag, startPoint x: 803, startPoint y: 328, endPoint x: 917, endPoint y: 225, distance: 153.6
click at [917, 225] on div "Workflow Set Inputs Inputs Power Agent AEO Content Scorecard Step 51 Output Exp…" at bounding box center [580, 397] width 1099 height 734
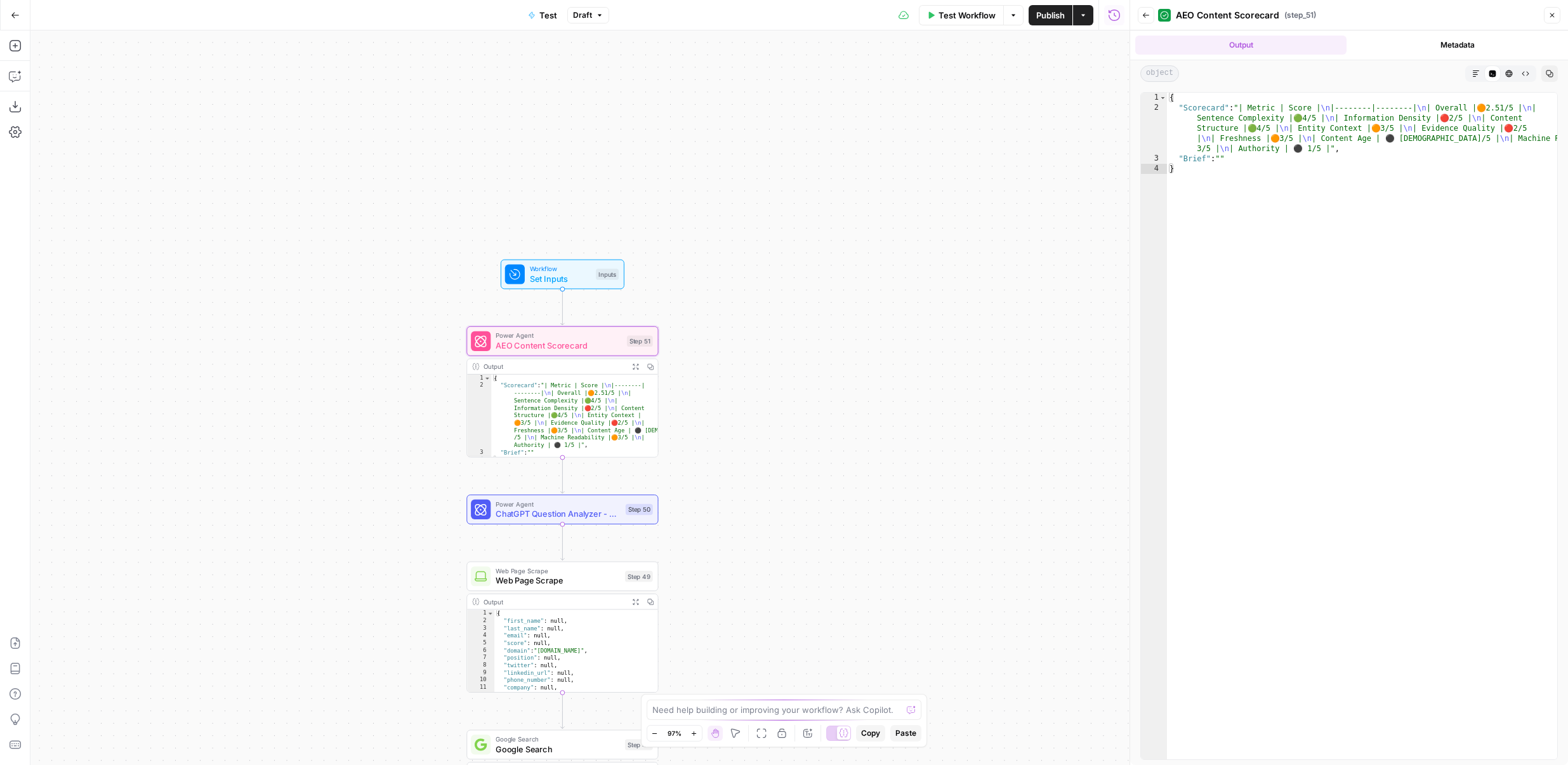
click at [1149, 15] on span "Back" at bounding box center [1149, 15] width 1 height 1
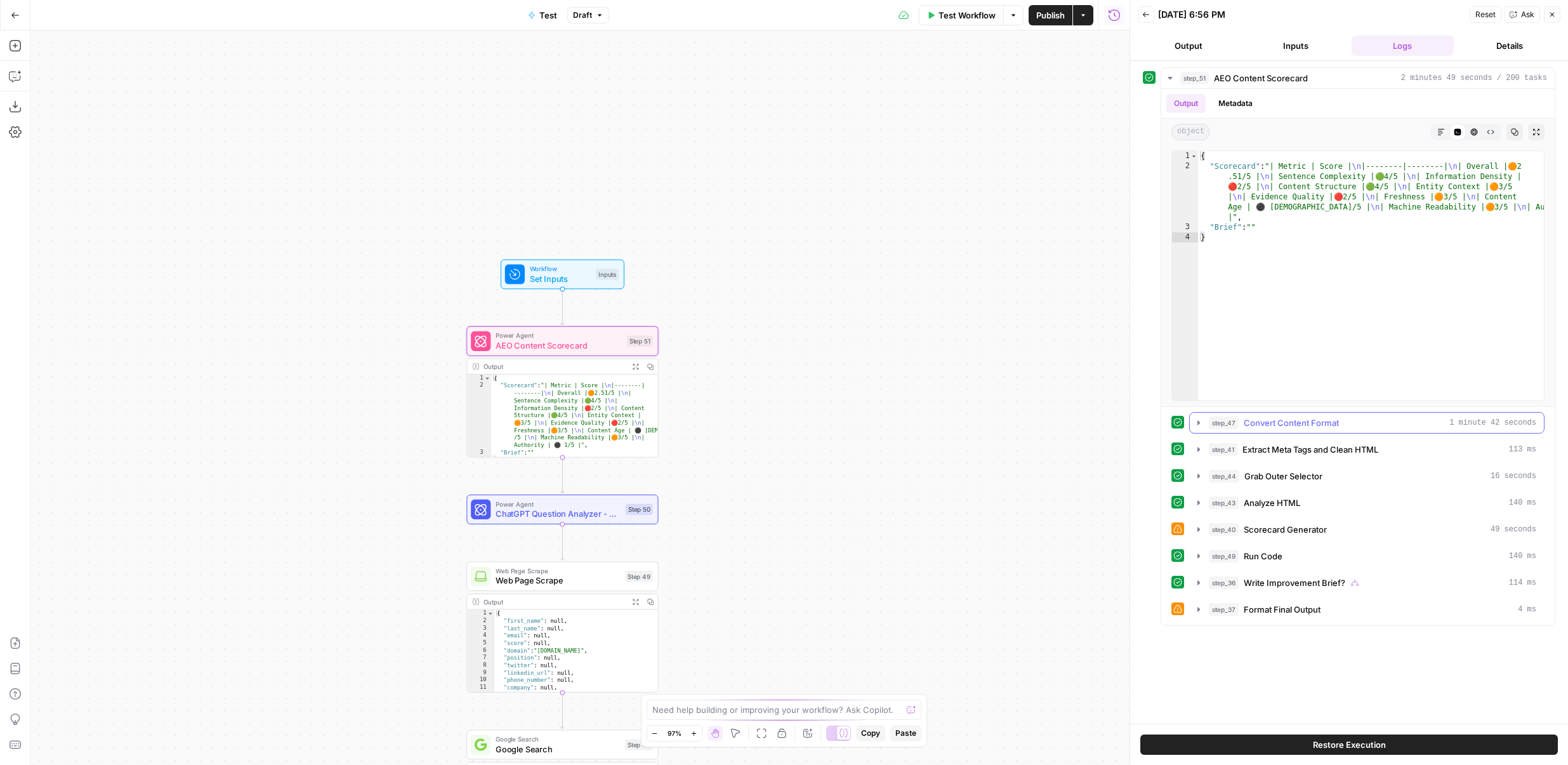
click at [1299, 426] on span "Convert Content Format" at bounding box center [1291, 422] width 95 height 12
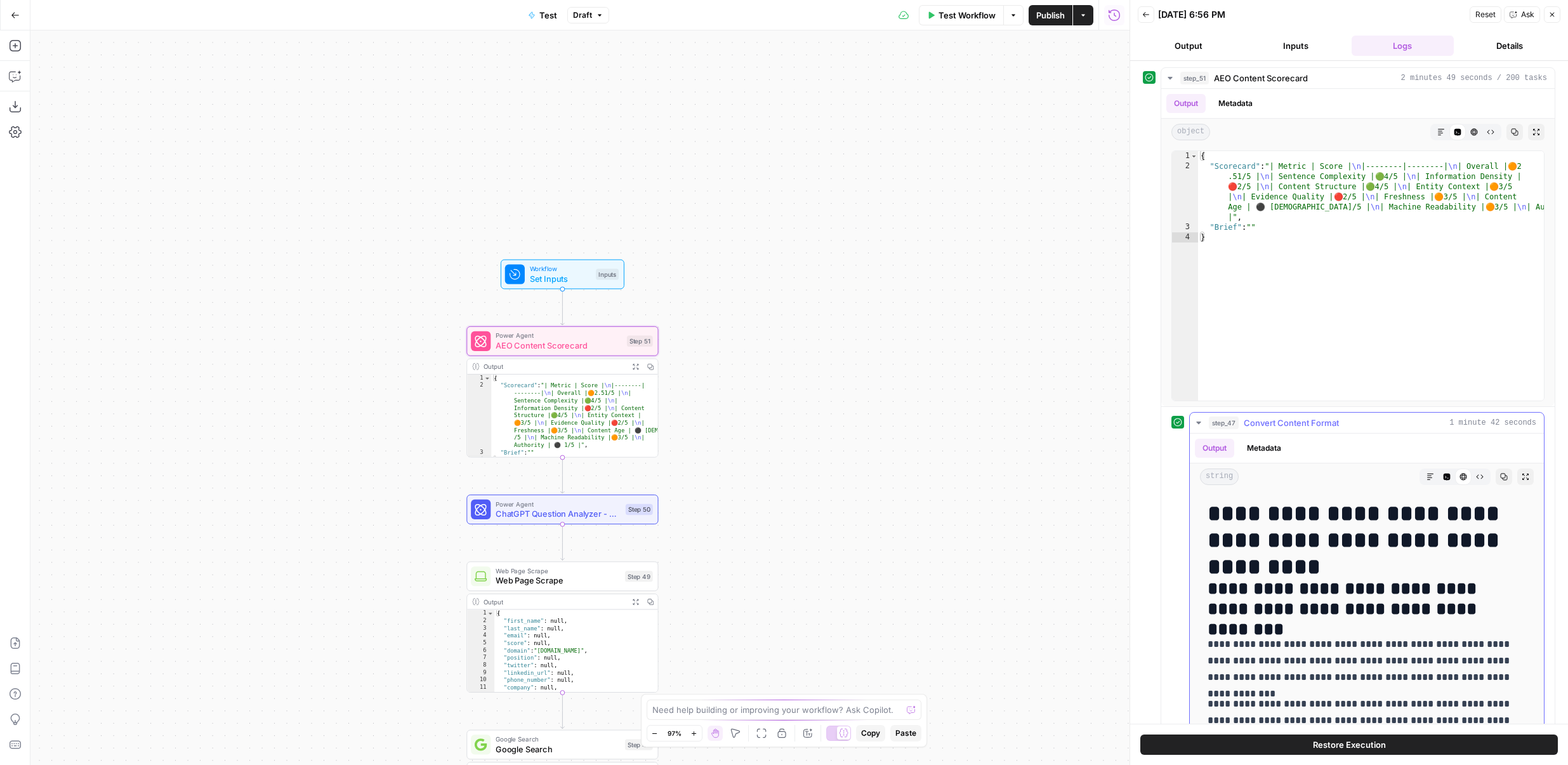
click at [1295, 422] on span "Convert Content Format" at bounding box center [1291, 422] width 95 height 12
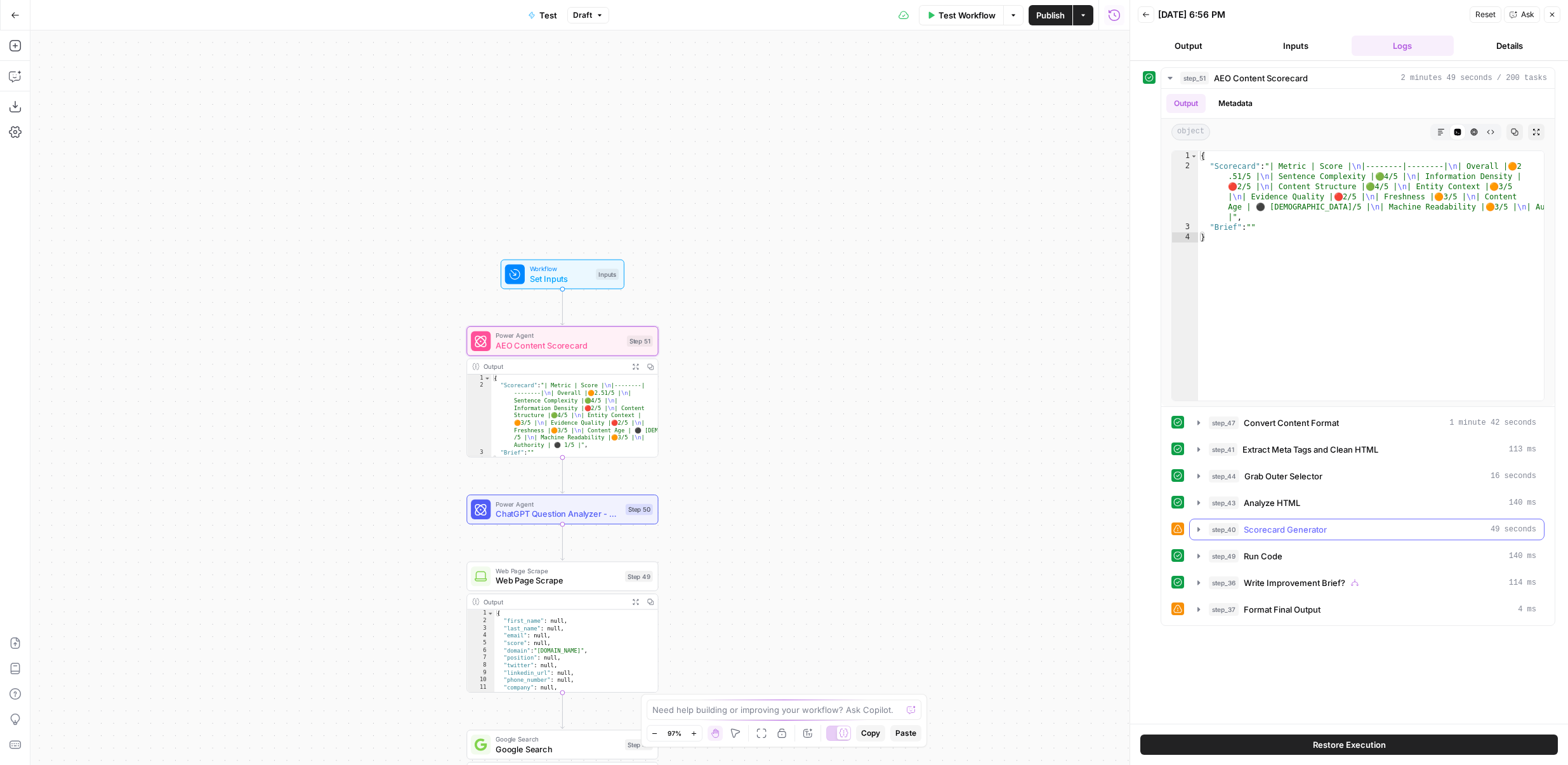
click at [1284, 528] on span "Scorecard Generator" at bounding box center [1285, 529] width 83 height 12
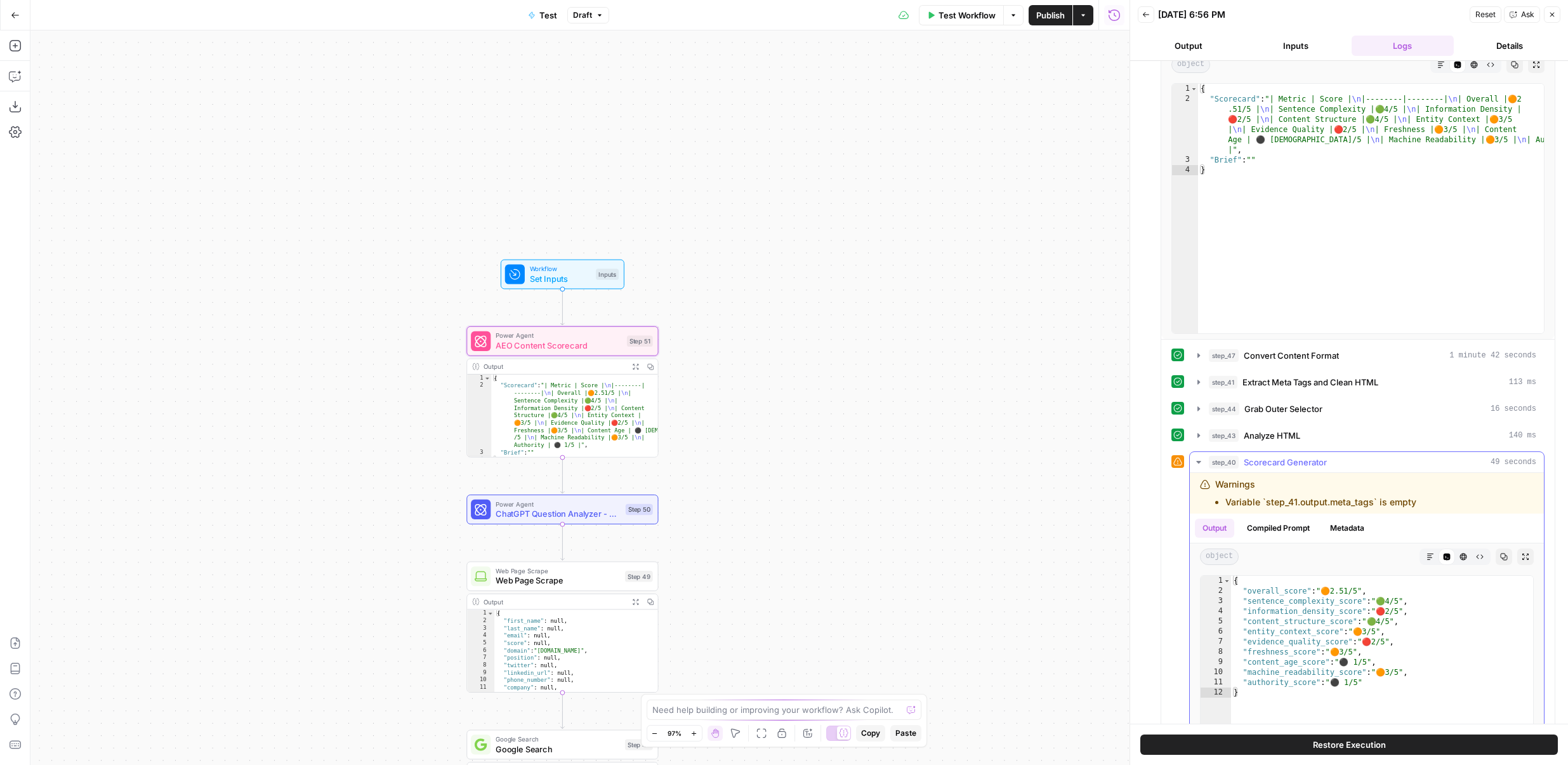
scroll to position [168, 0]
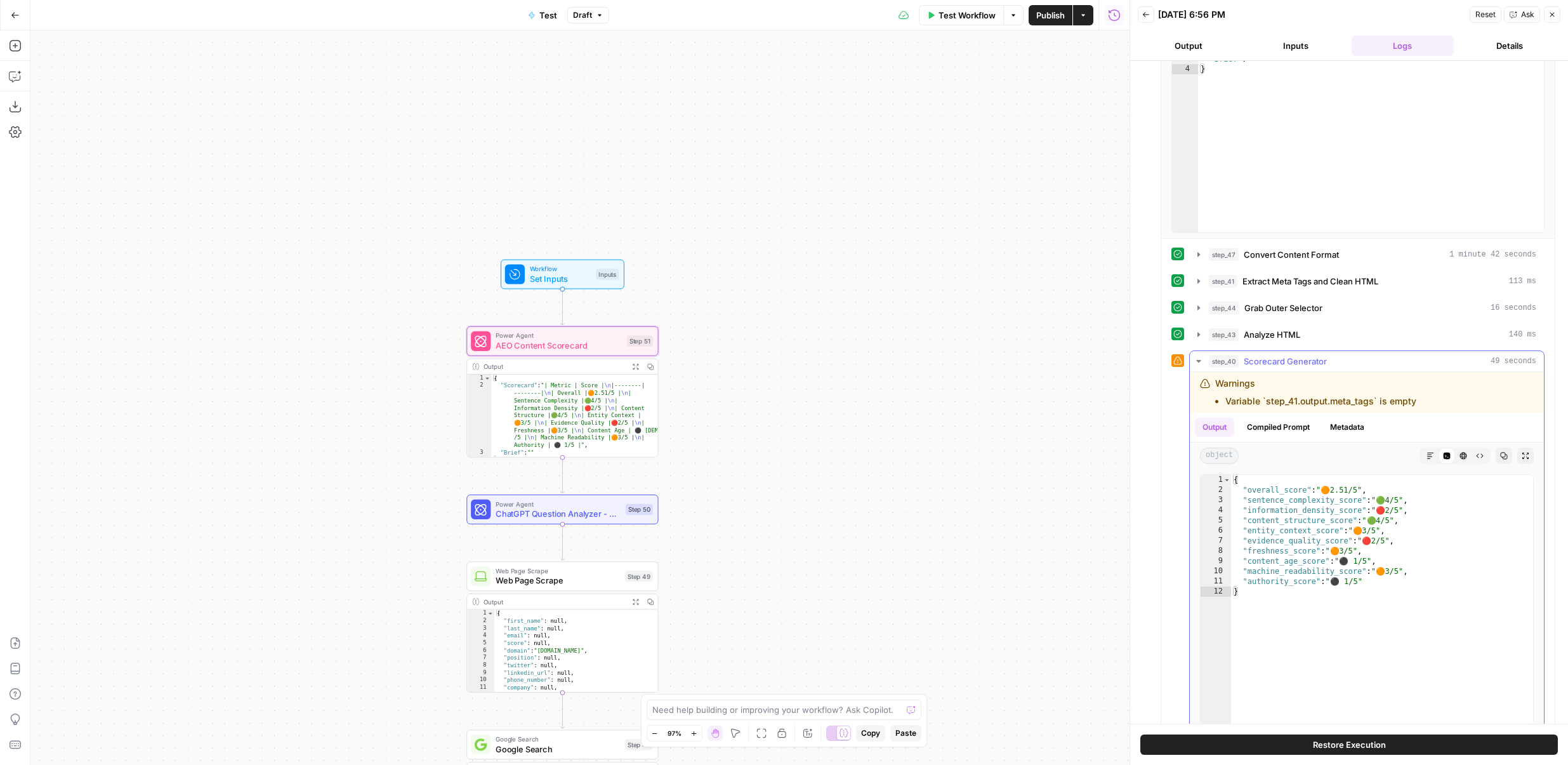
click at [1282, 353] on button "step_40 Scorecard Generator 49 seconds" at bounding box center [1366, 361] width 354 height 20
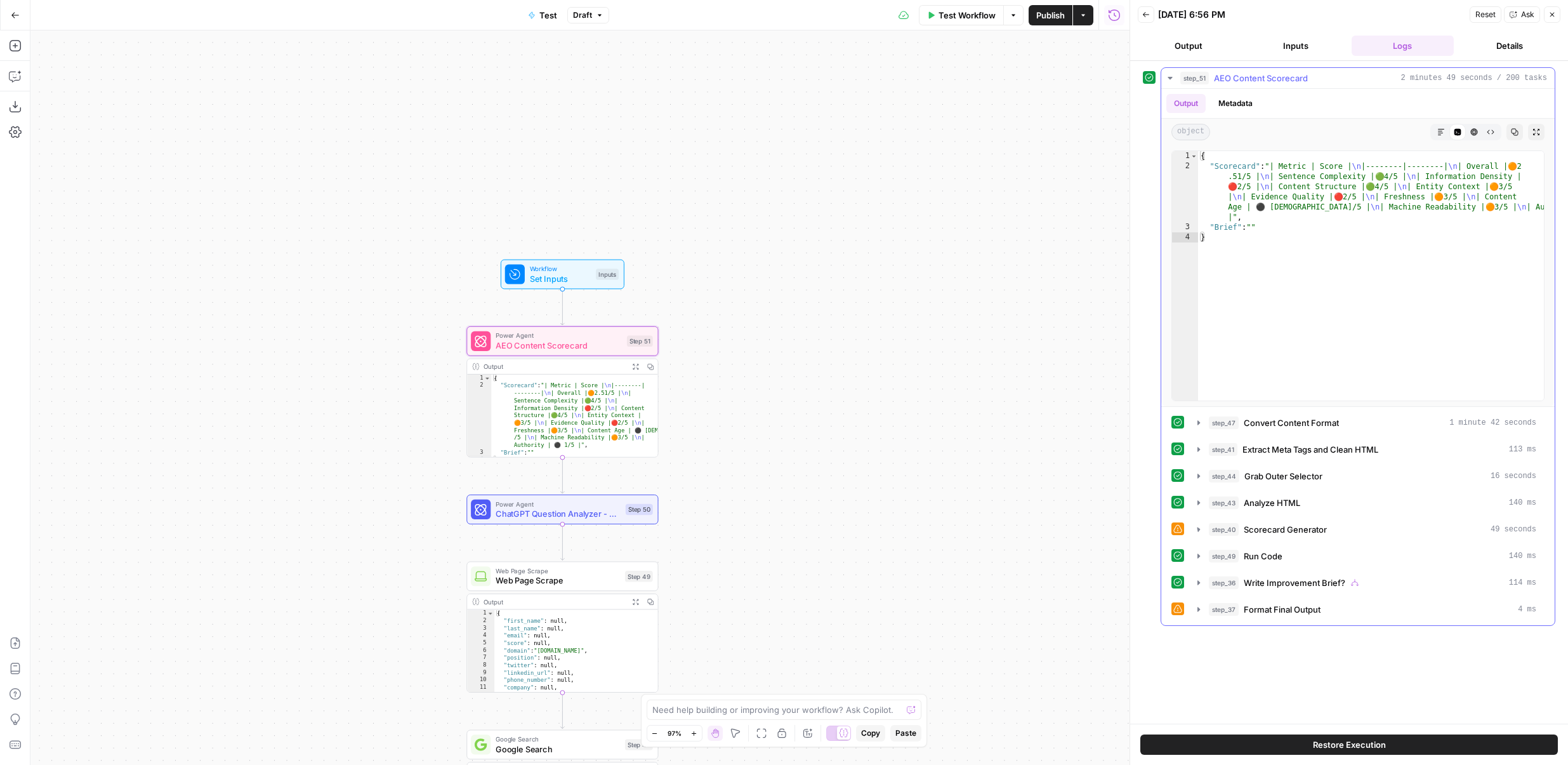
scroll to position [0, 0]
click at [1274, 608] on span "Format Final Output" at bounding box center [1282, 609] width 77 height 12
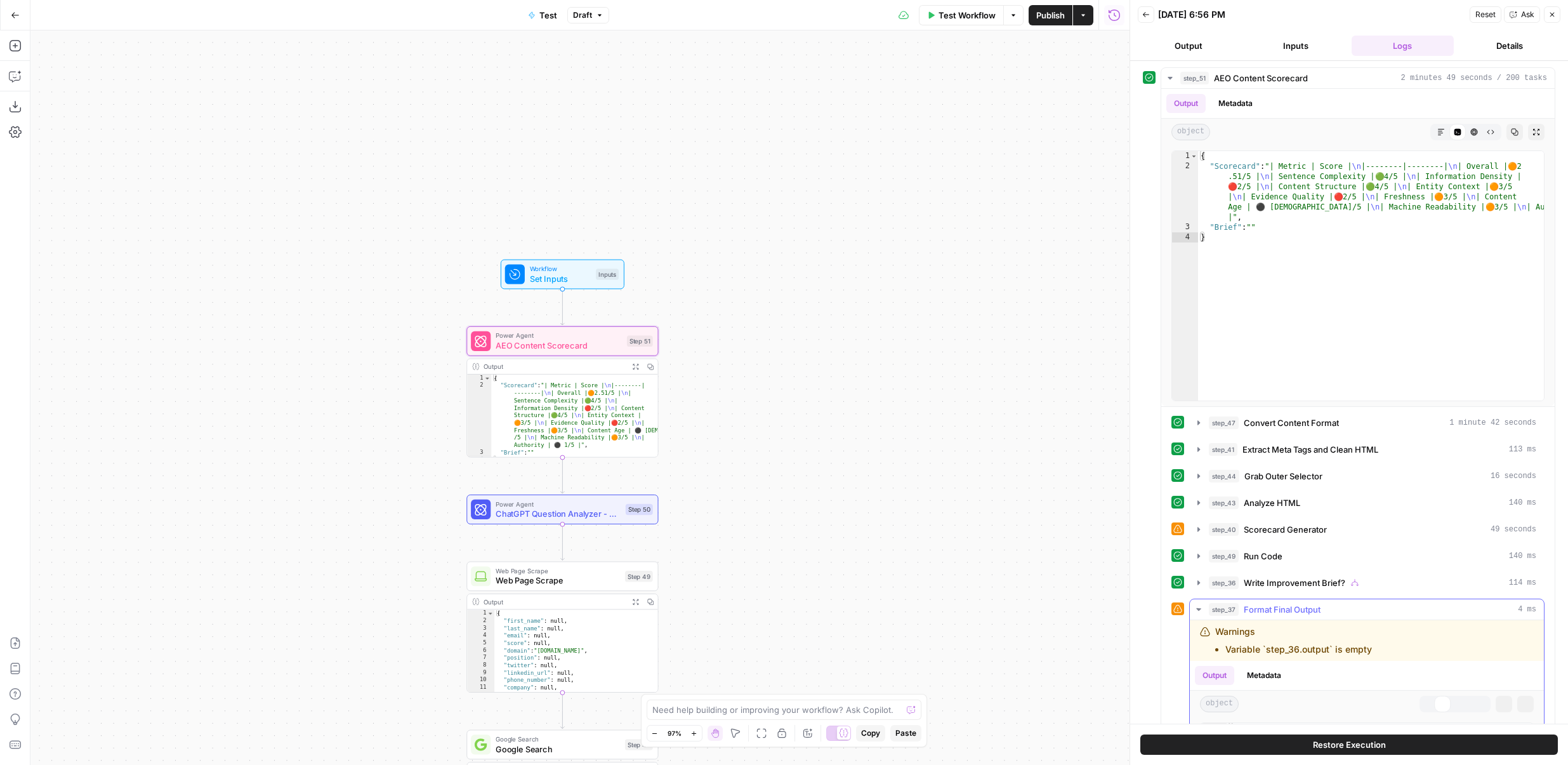
scroll to position [267, 0]
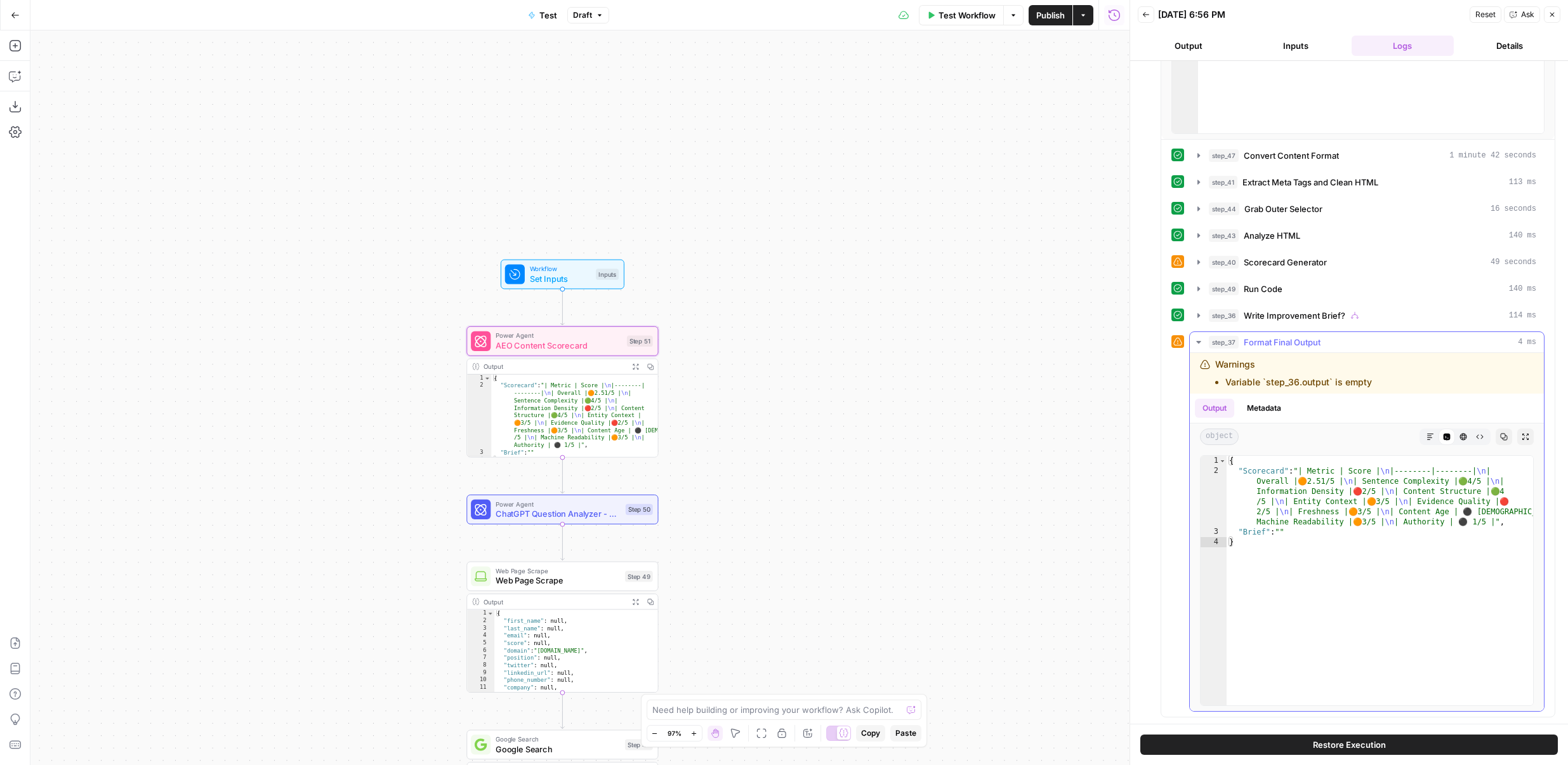
click at [1425, 437] on button "Markdown" at bounding box center [1430, 436] width 16 height 16
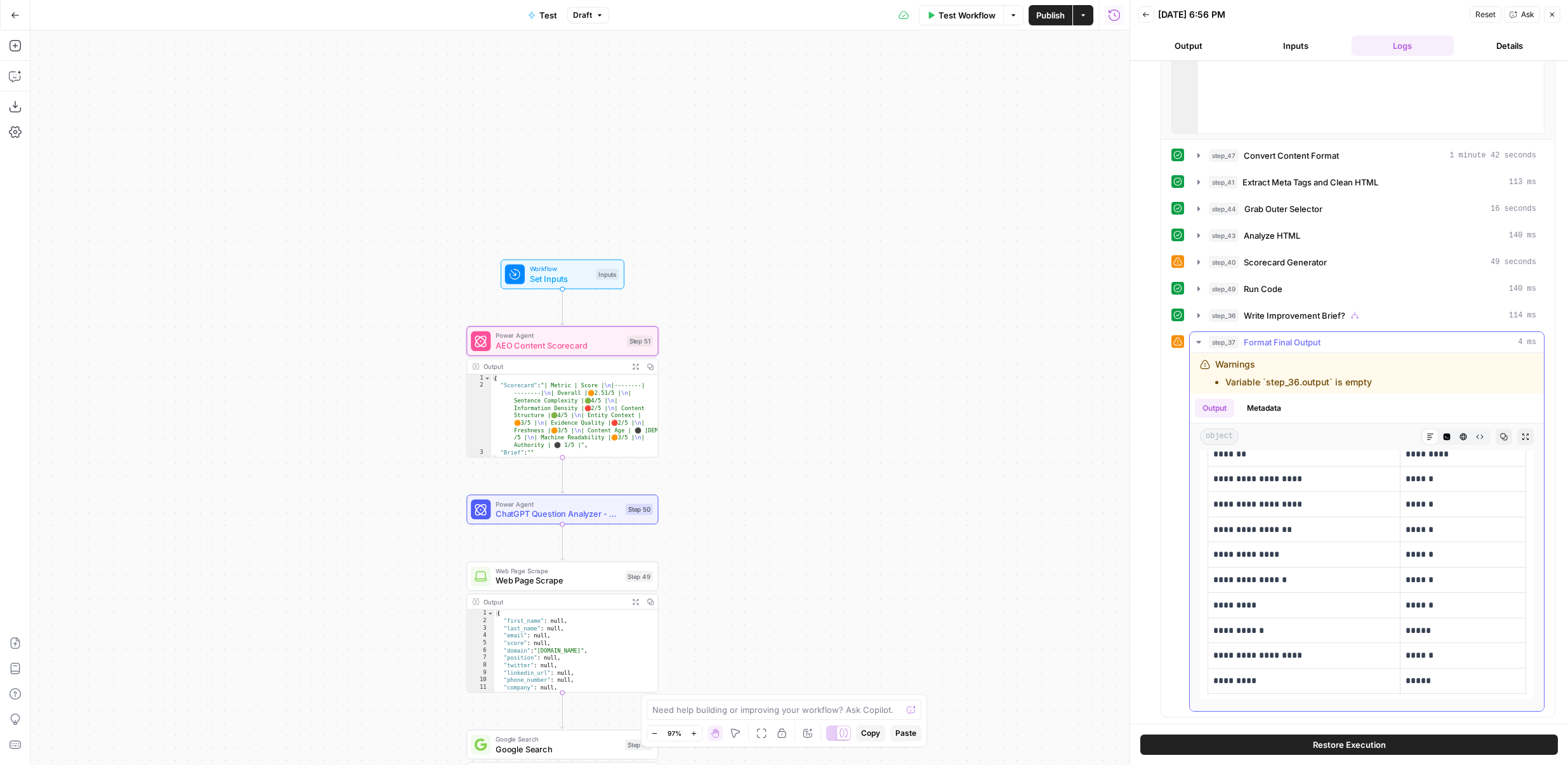
scroll to position [106, 0]
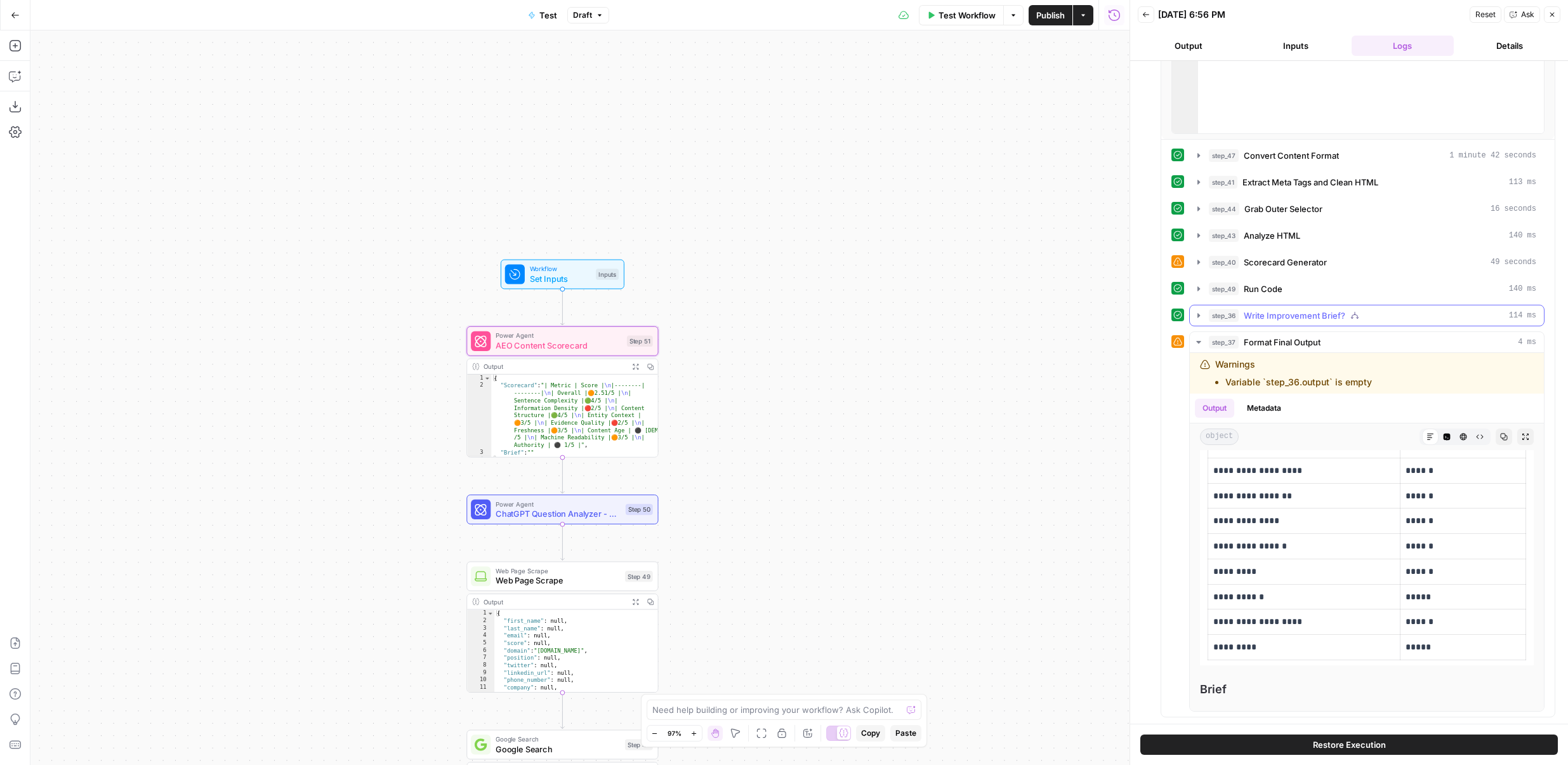
click at [1256, 316] on span "Write Improvement Brief?" at bounding box center [1294, 315] width 102 height 12
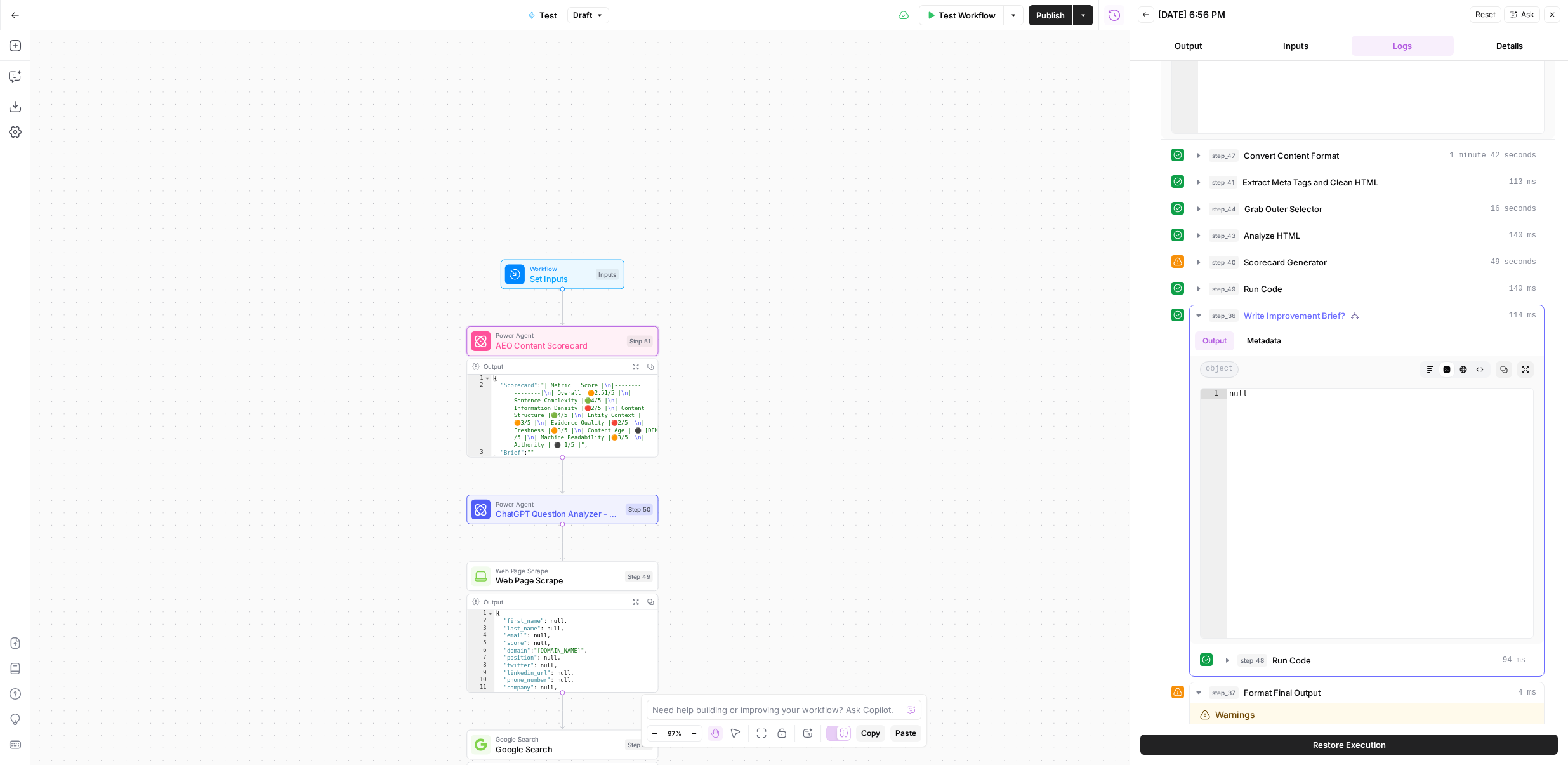
click at [1256, 294] on span "Run Code" at bounding box center [1263, 288] width 39 height 12
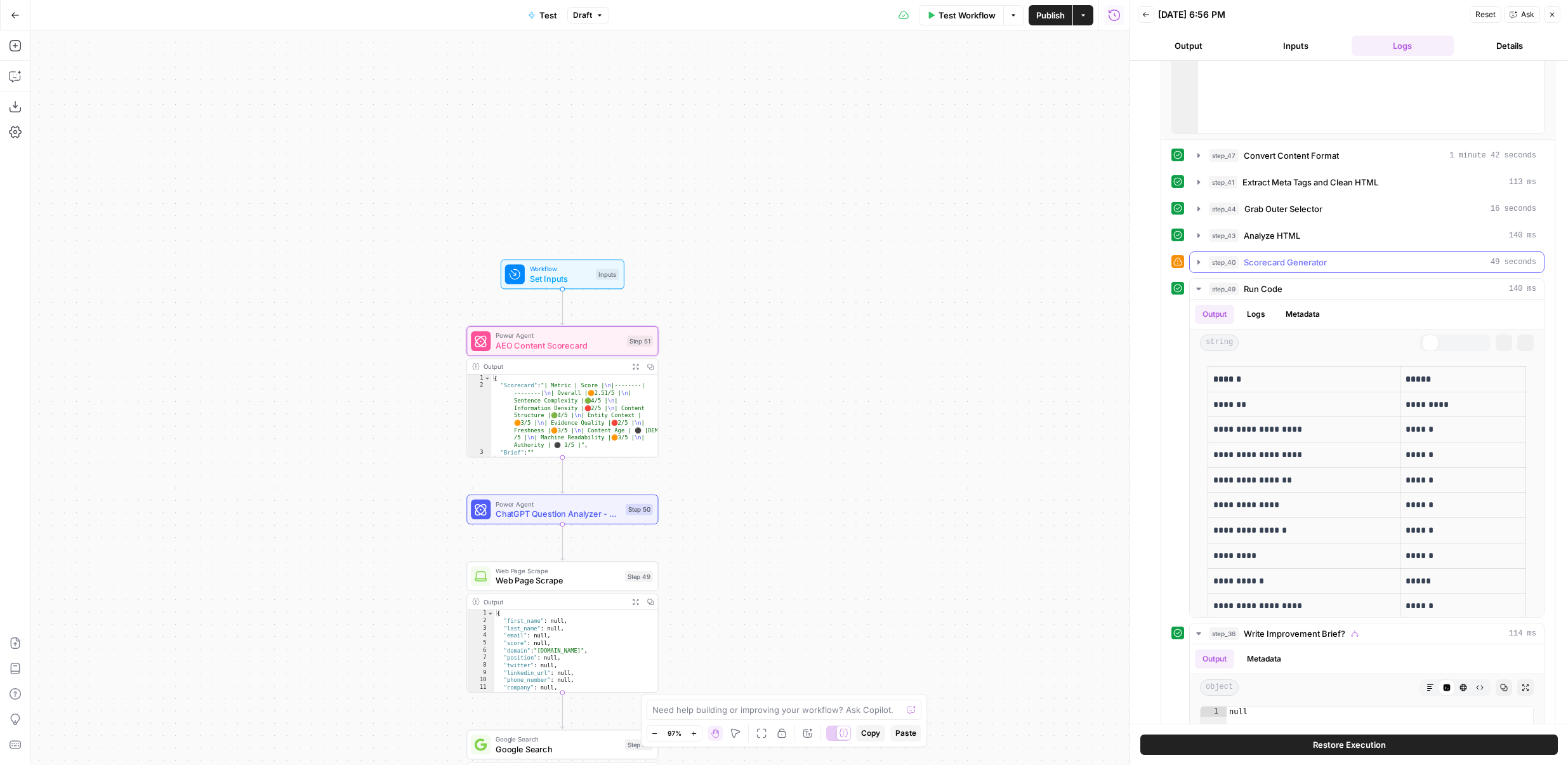
click at [1254, 263] on span "Scorecard Generator" at bounding box center [1285, 262] width 83 height 12
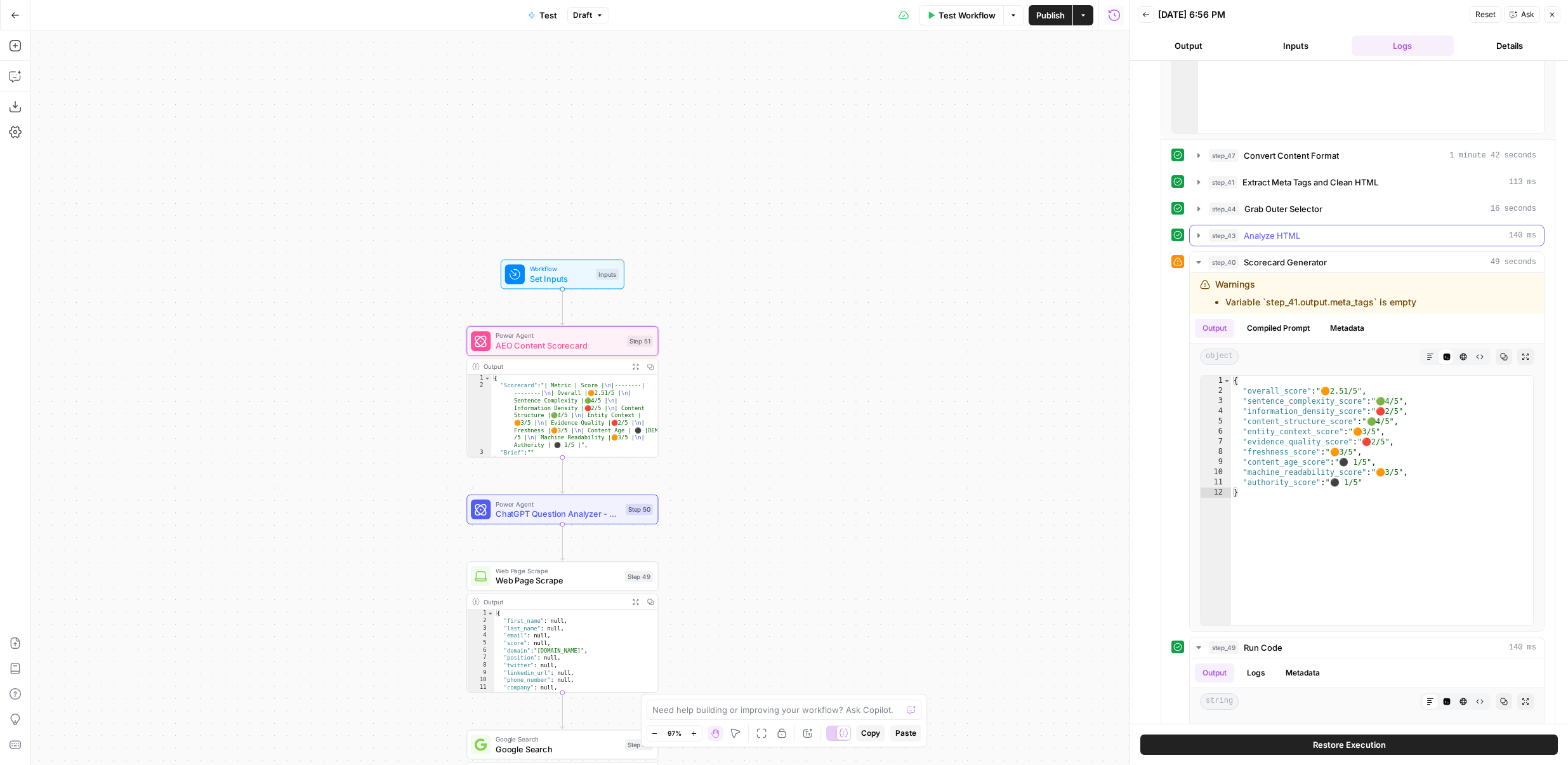
click at [1248, 238] on span "Analyze HTML" at bounding box center [1272, 235] width 56 height 12
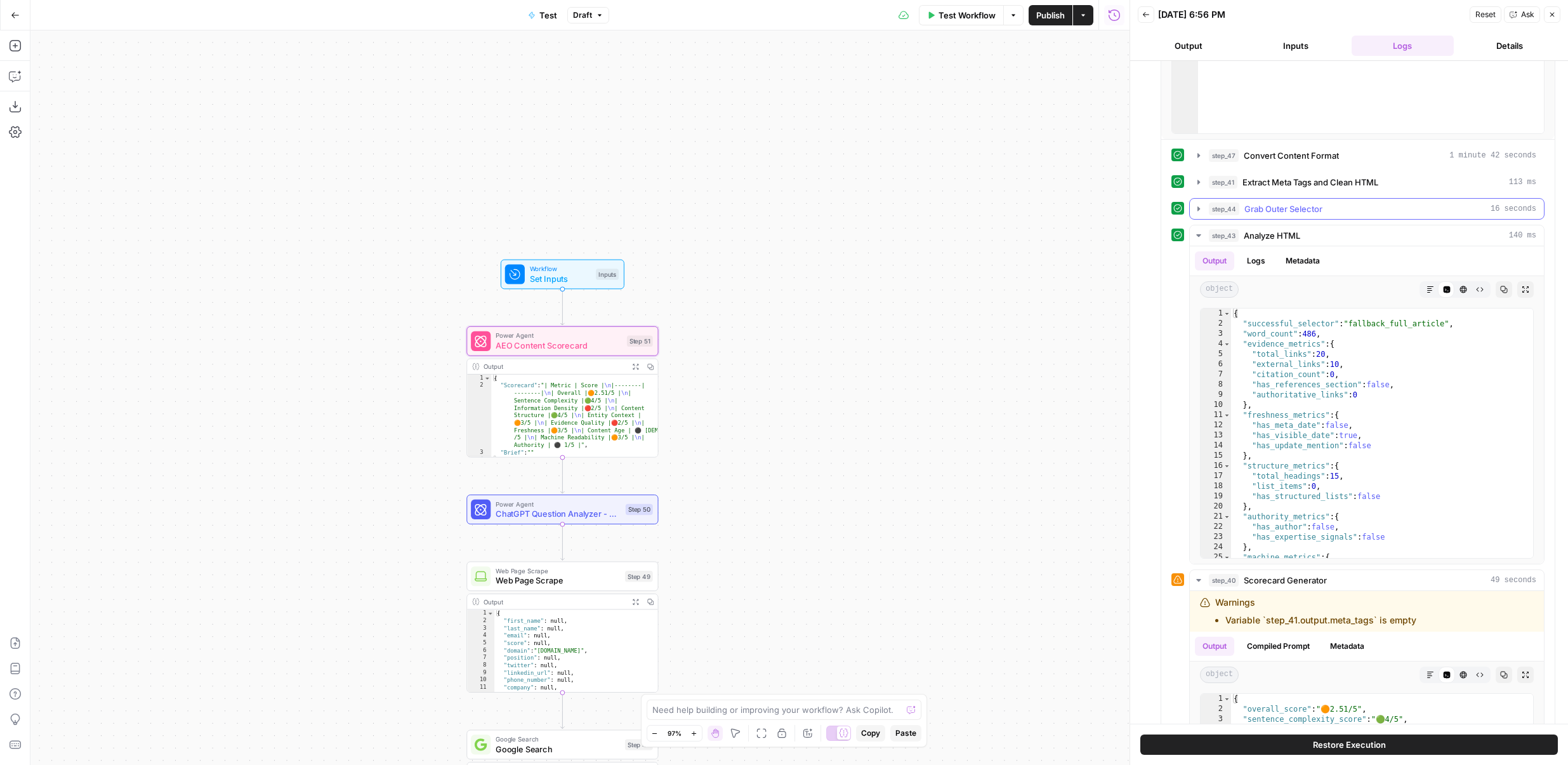
click at [1239, 203] on span "step_44" at bounding box center [1224, 208] width 30 height 12
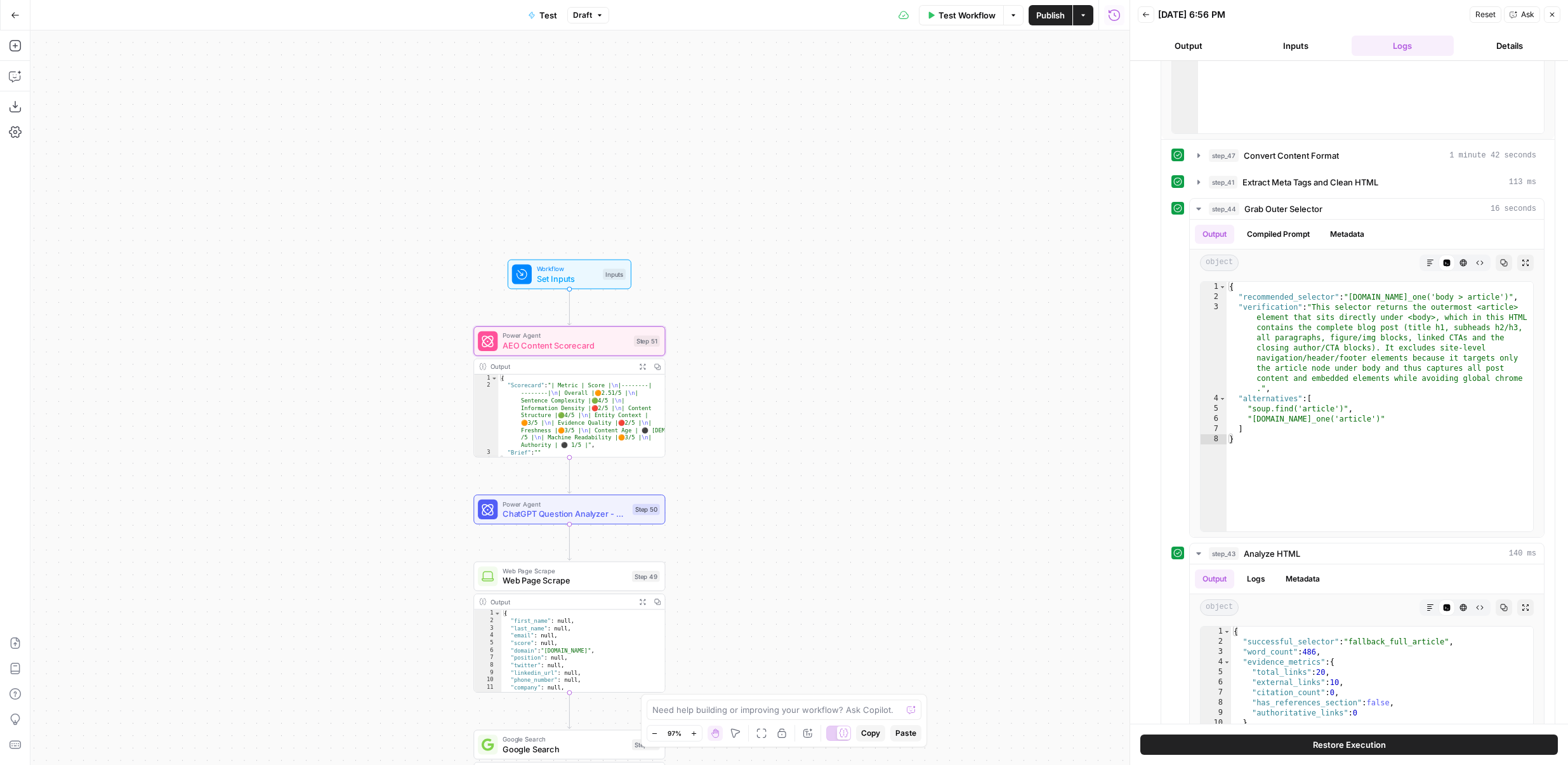
drag, startPoint x: 740, startPoint y: 197, endPoint x: 823, endPoint y: 197, distance: 83.0
click at [823, 197] on div "Workflow Set Inputs Inputs Power Agent AEO Content Scorecard Step 51 Output Exp…" at bounding box center [580, 397] width 1099 height 734
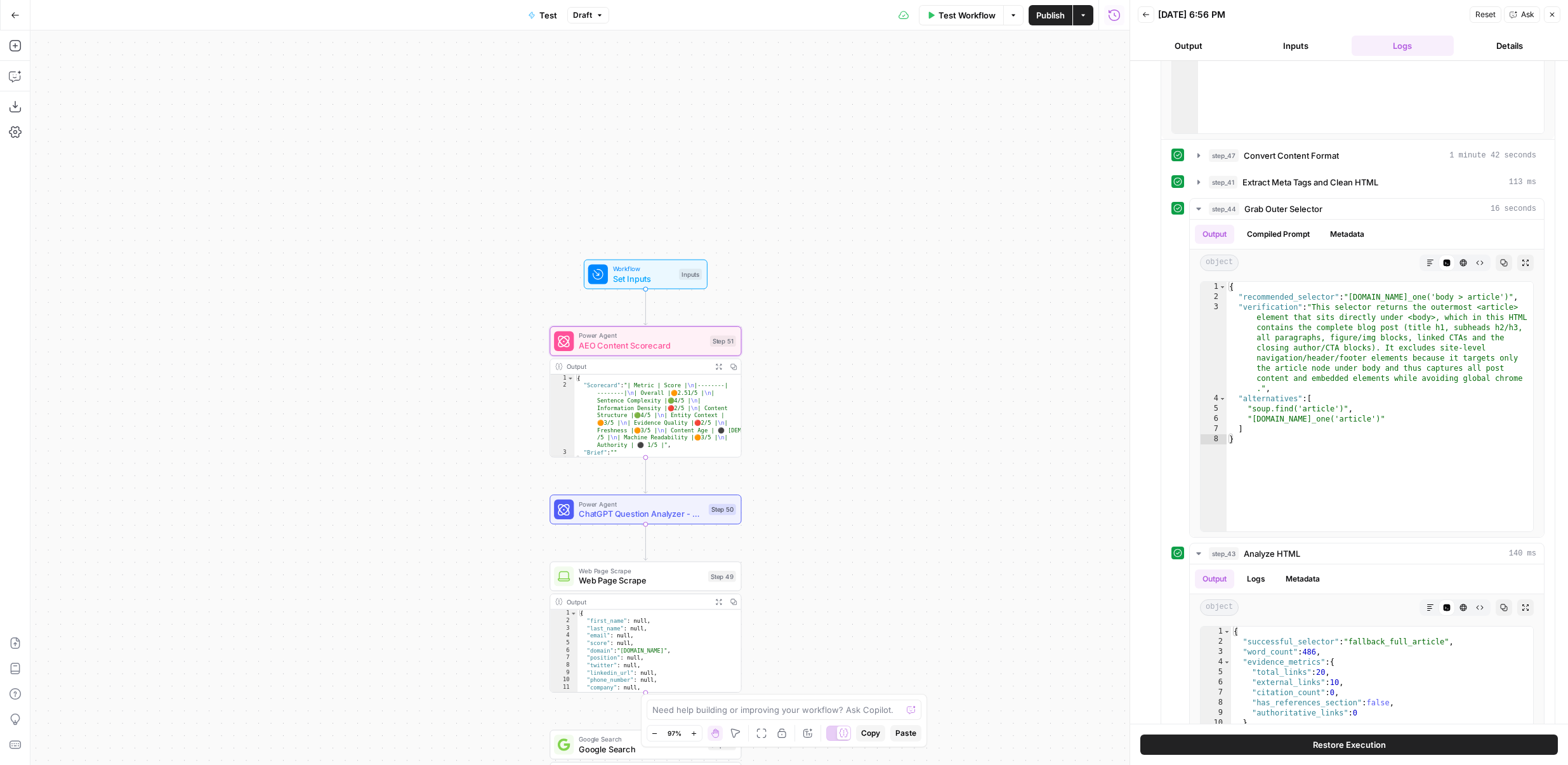
click at [2, 35] on div "Add Steps Copilot Download as JSON Settings Import JSON AirOps Academy Help Giv…" at bounding box center [15, 397] width 30 height 734
click at [11, 50] on icon "button" at bounding box center [15, 45] width 12 height 12
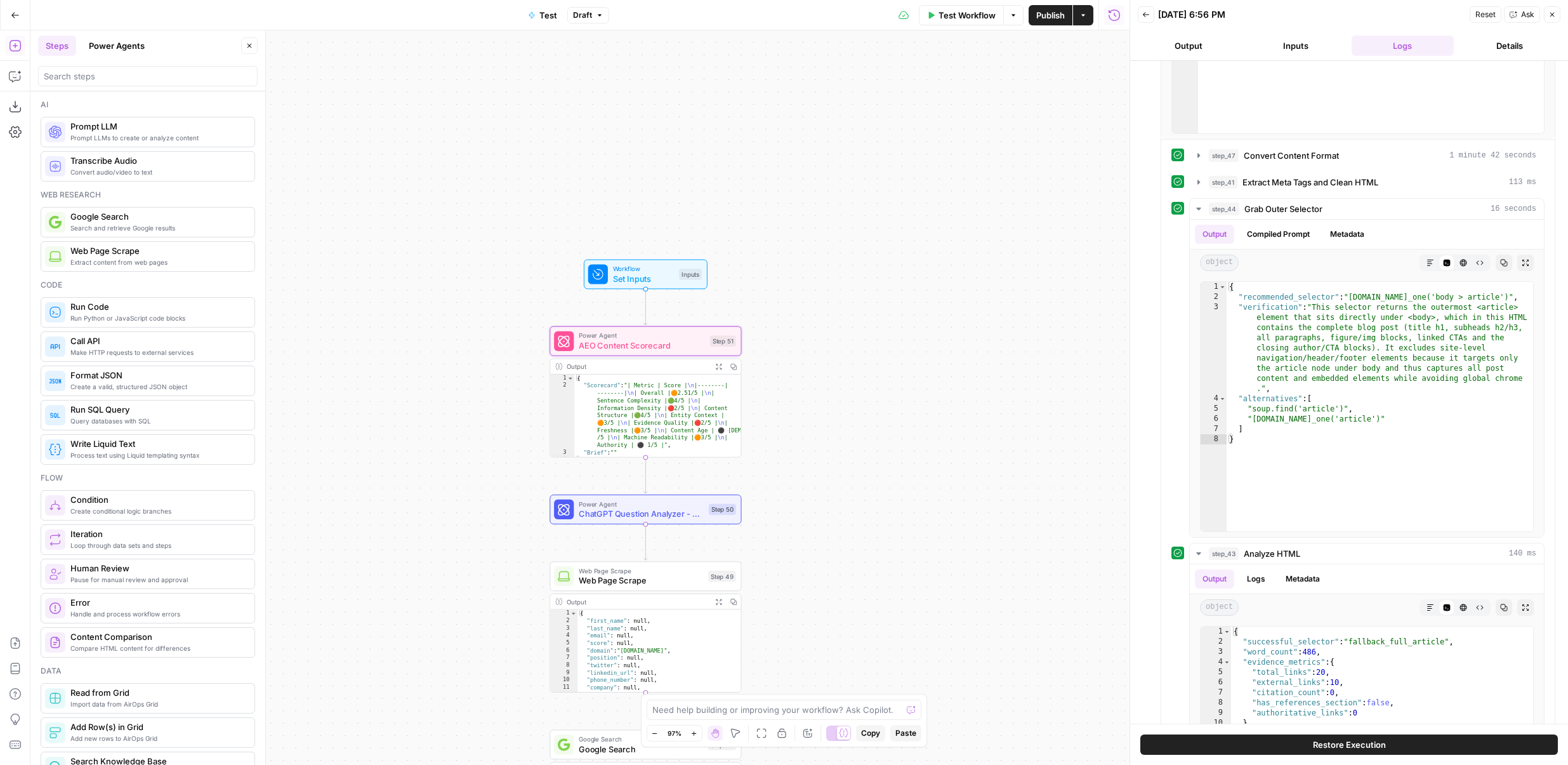
click at [114, 41] on button "Power Agents" at bounding box center [117, 45] width 71 height 20
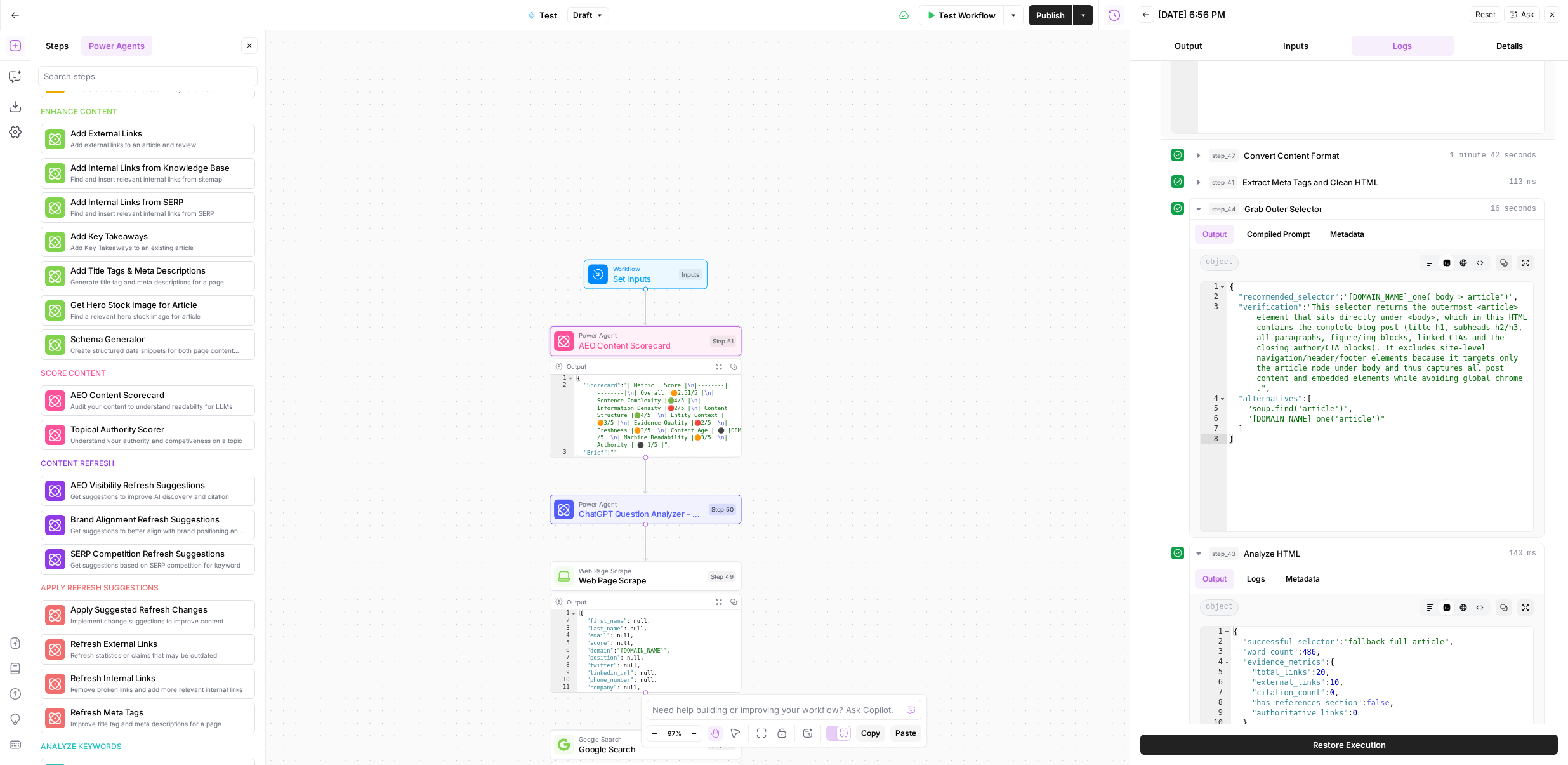
scroll to position [332, 0]
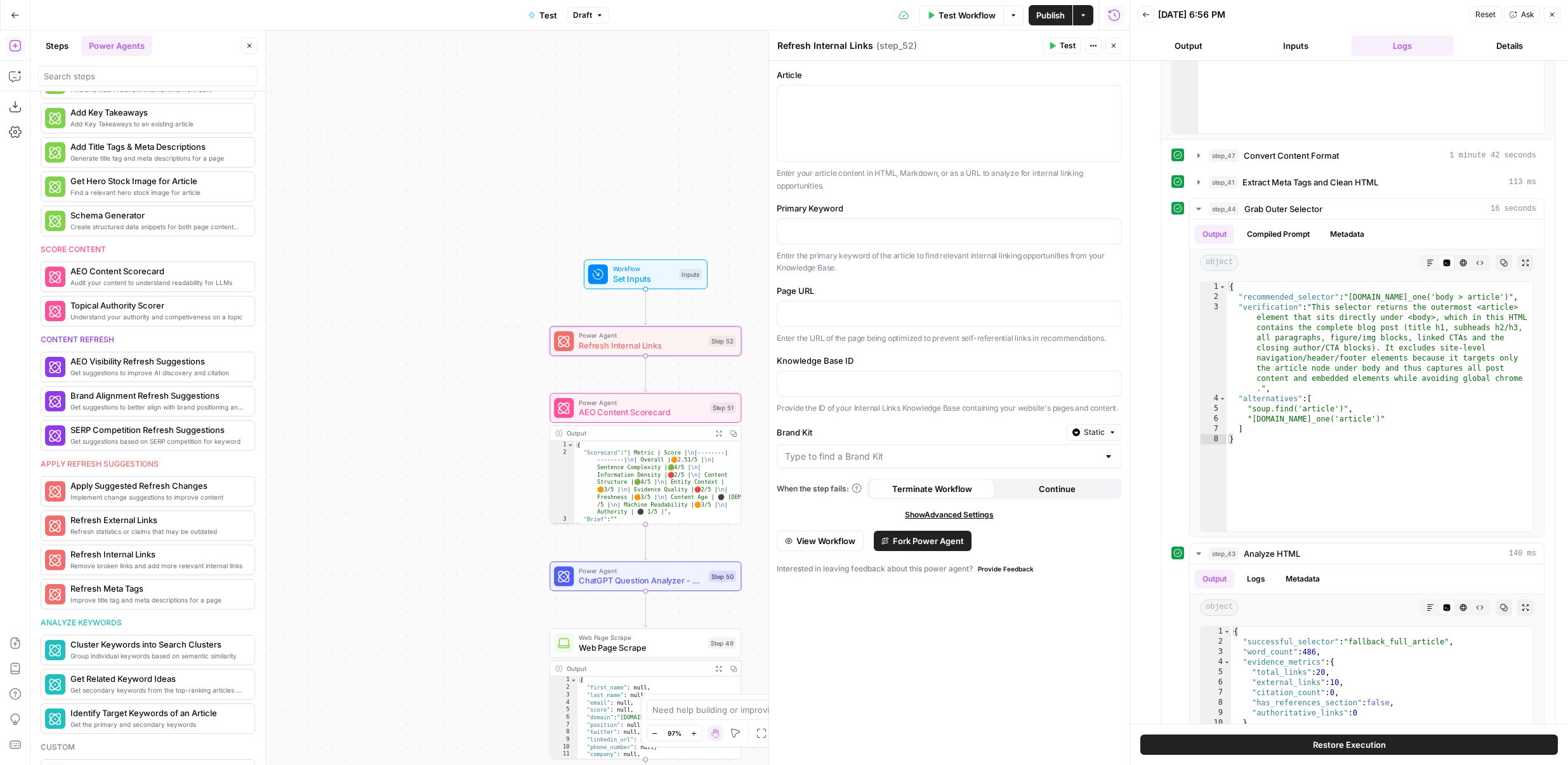
click at [826, 540] on span "View Workflow" at bounding box center [826, 540] width 59 height 12
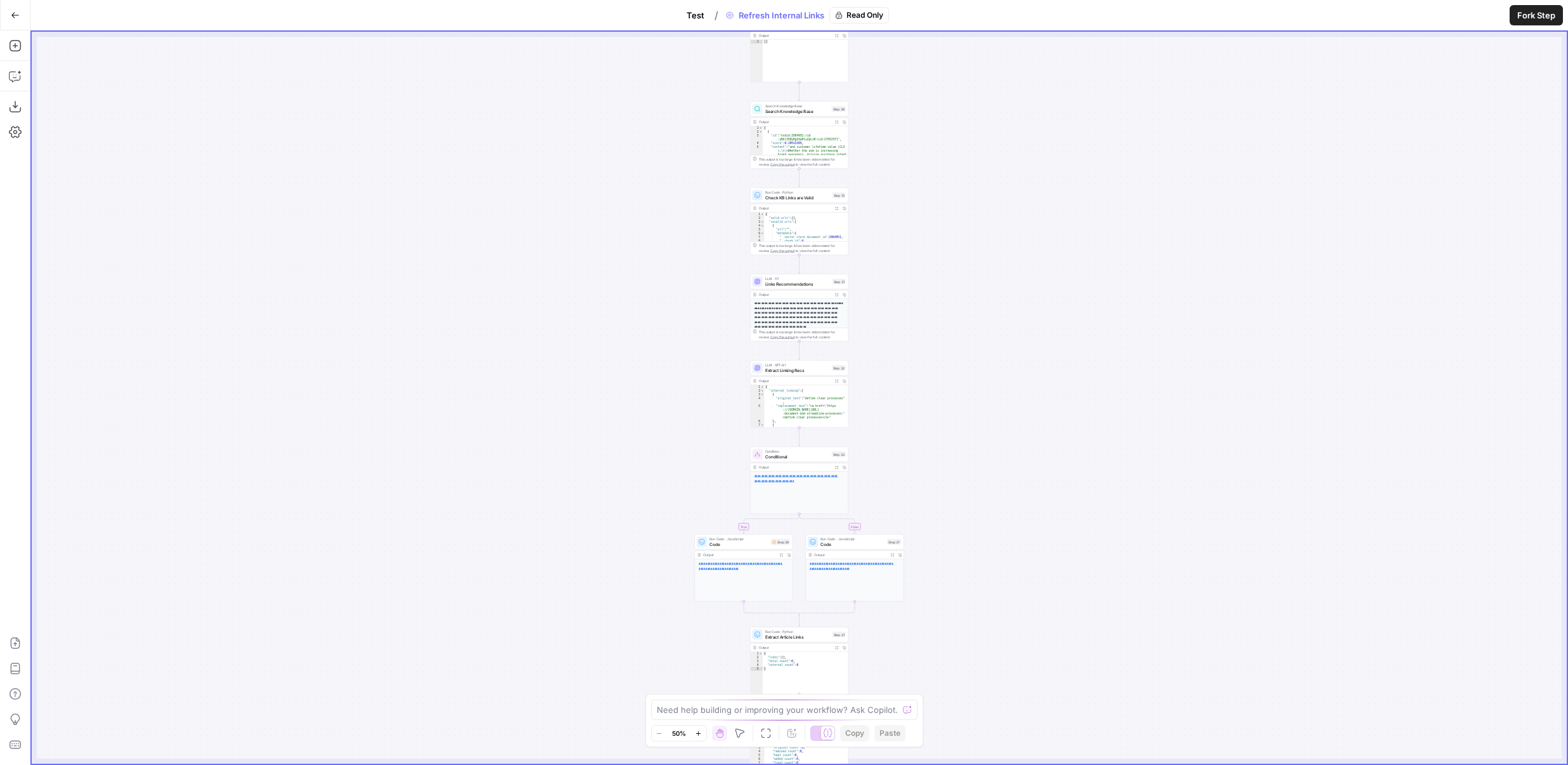
drag, startPoint x: 923, startPoint y: 265, endPoint x: 916, endPoint y: 481, distance: 216.1
click at [916, 481] on div "true false Workflow Set Inputs Inputs Content Processing Convert Content Format…" at bounding box center [799, 397] width 1535 height 732
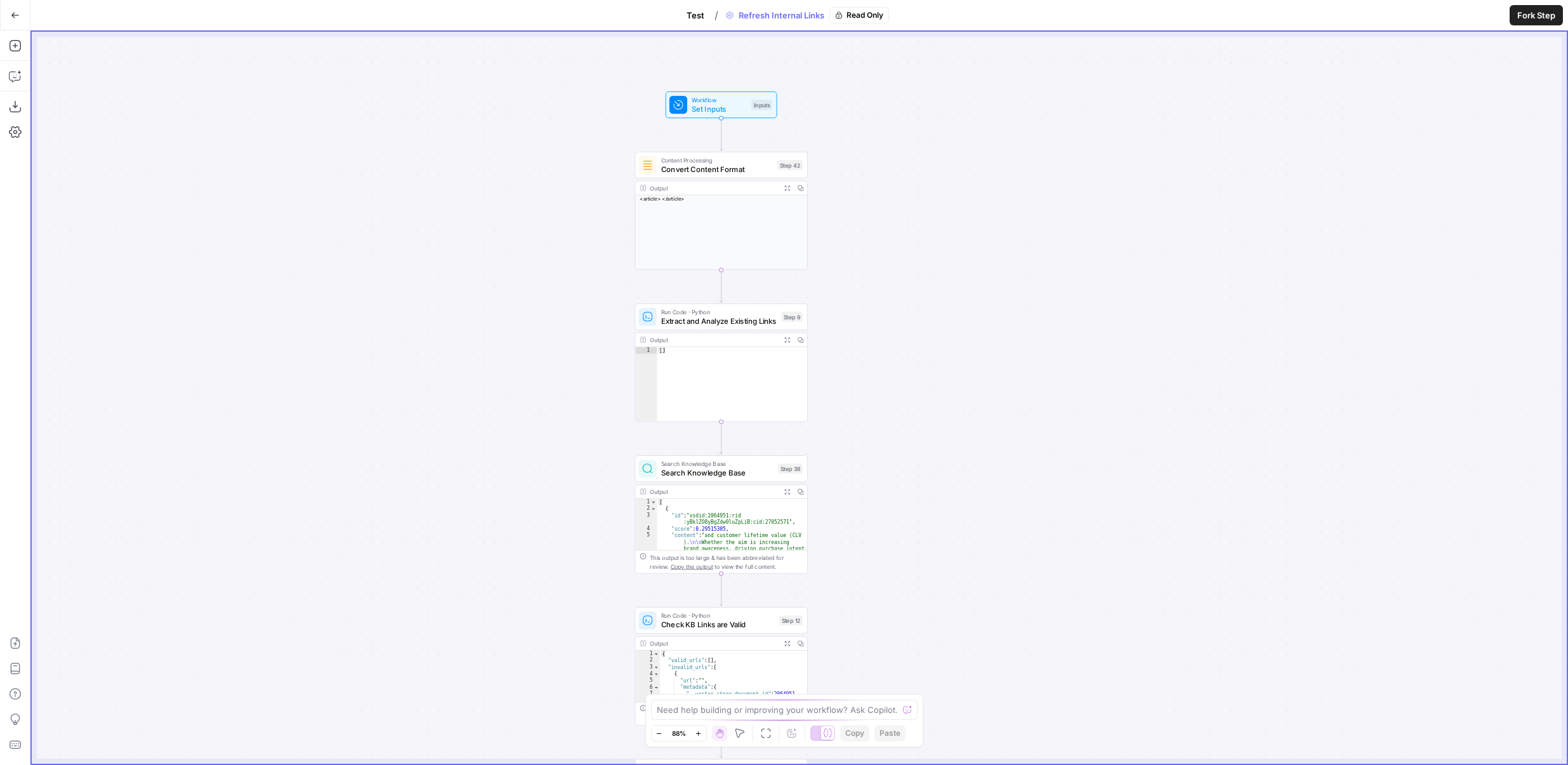
drag, startPoint x: 890, startPoint y: 238, endPoint x: 895, endPoint y: 317, distance: 79.2
click at [895, 317] on div "true false Workflow Set Inputs Inputs Content Processing Convert Content Format…" at bounding box center [799, 397] width 1535 height 732
drag, startPoint x: 930, startPoint y: 552, endPoint x: 930, endPoint y: 434, distance: 118.0
click at [930, 434] on div "true false Workflow Set Inputs Inputs Content Processing Convert Content Format…" at bounding box center [799, 397] width 1535 height 732
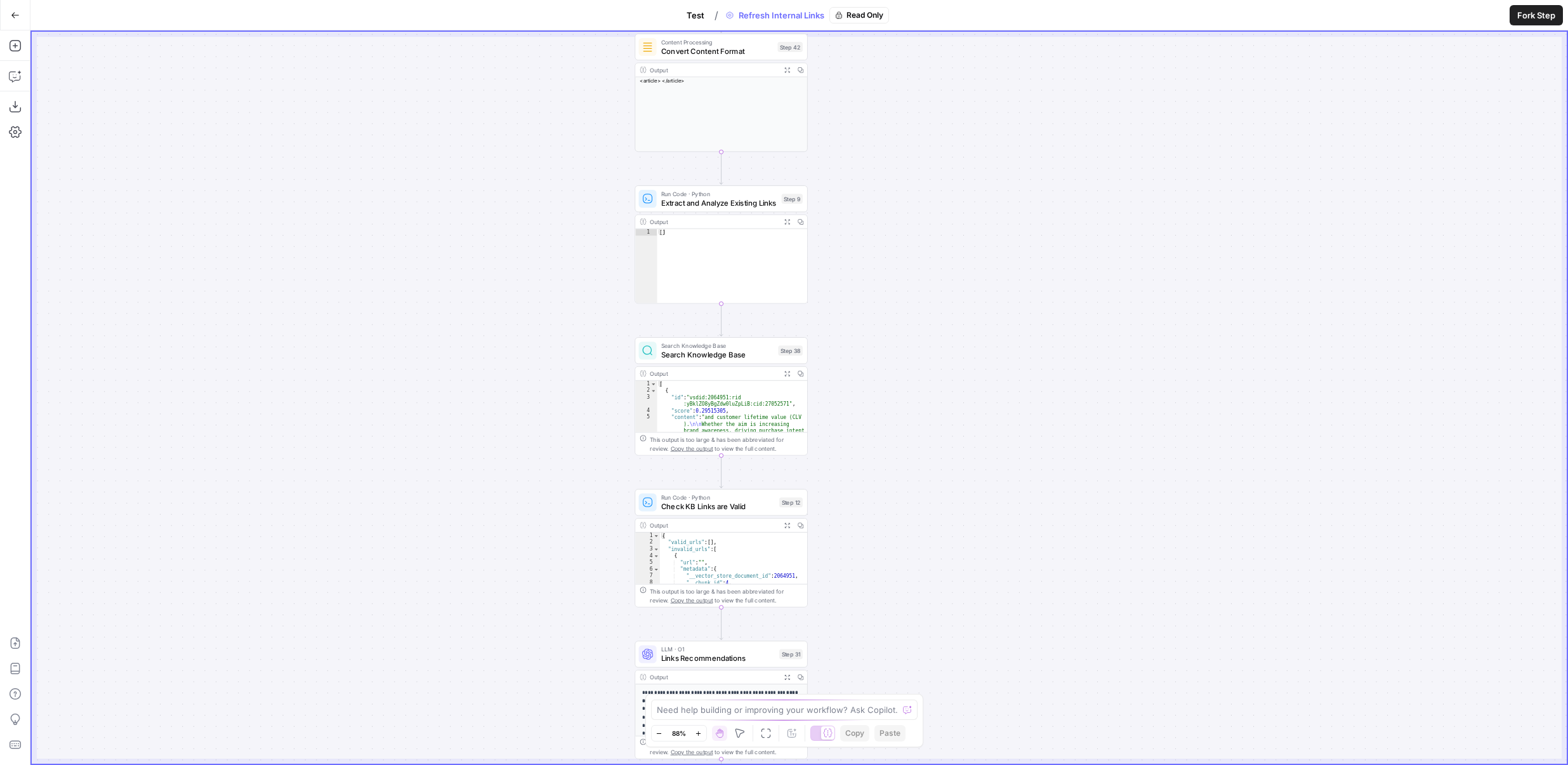
drag, startPoint x: 930, startPoint y: 434, endPoint x: 936, endPoint y: 252, distance: 182.1
click at [936, 253] on div "true false Workflow Set Inputs Inputs Content Processing Convert Content Format…" at bounding box center [799, 397] width 1535 height 732
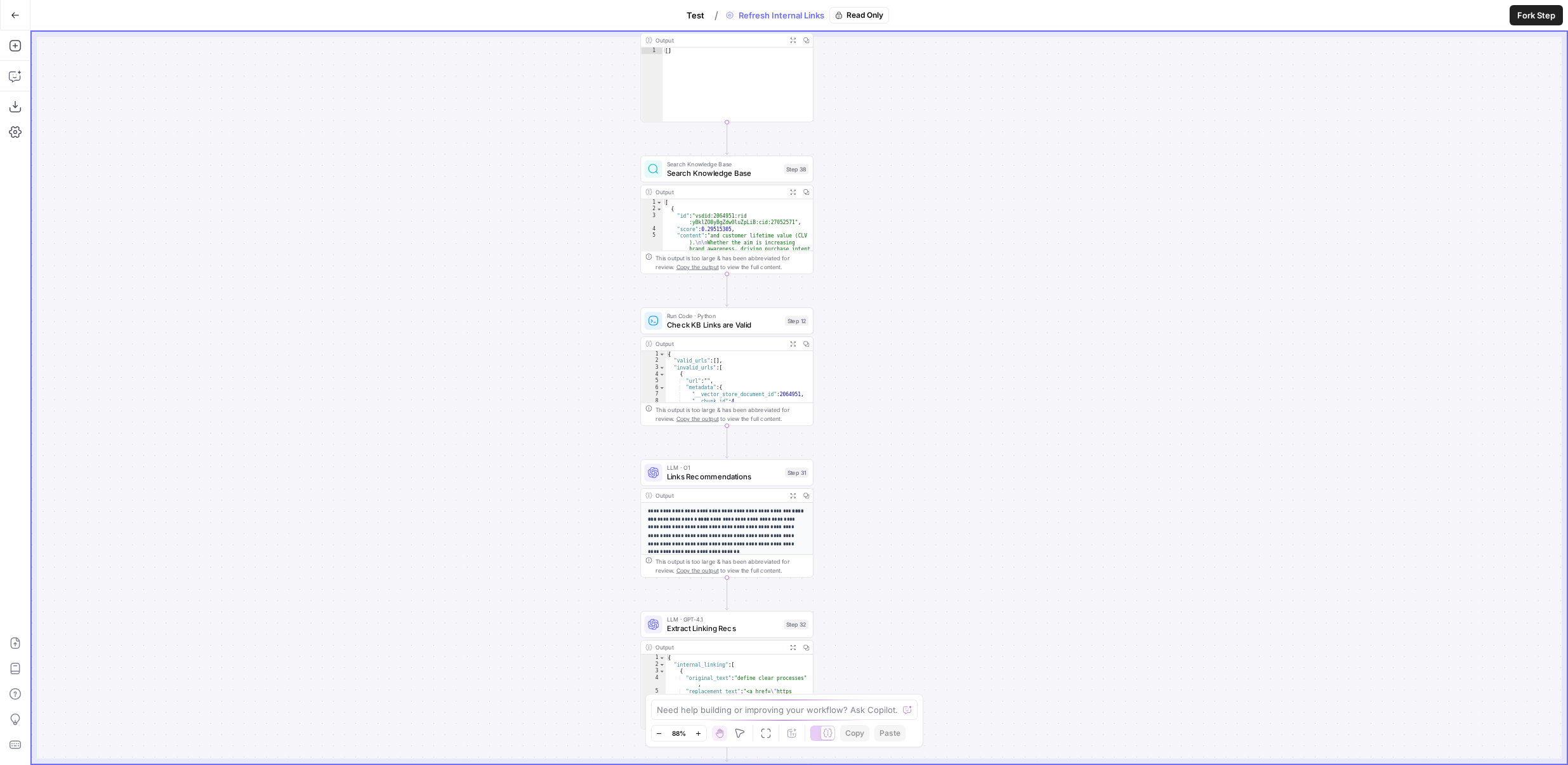
drag, startPoint x: 925, startPoint y: 433, endPoint x: 925, endPoint y: 241, distance: 192.0
click at [925, 241] on div "true false Workflow Set Inputs Inputs Content Processing Convert Content Format…" at bounding box center [799, 397] width 1535 height 732
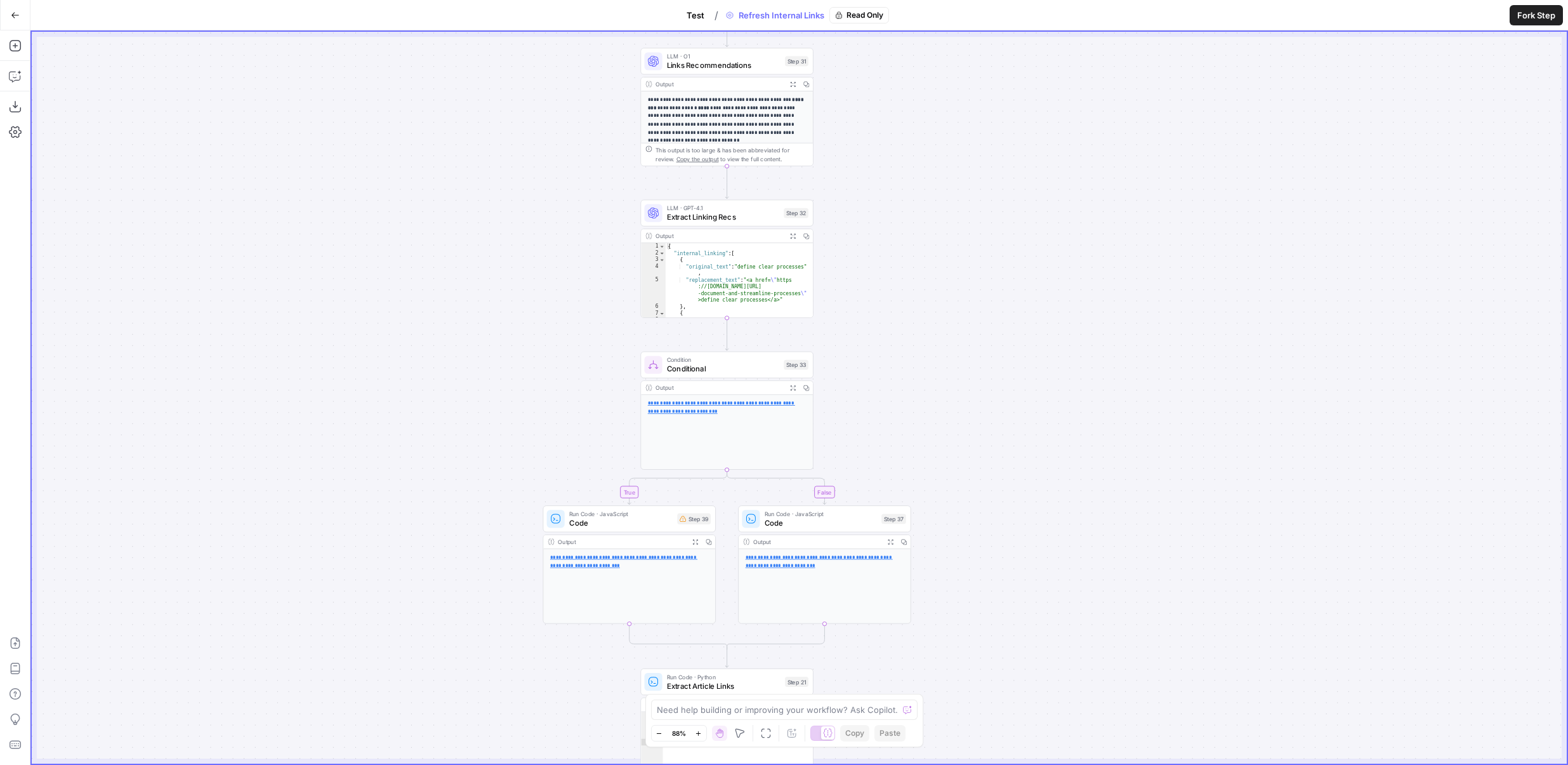
drag, startPoint x: 921, startPoint y: 440, endPoint x: 919, endPoint y: 220, distance: 220.0
click at [919, 220] on div "true false Workflow Set Inputs Inputs Content Processing Convert Content Format…" at bounding box center [799, 397] width 1535 height 732
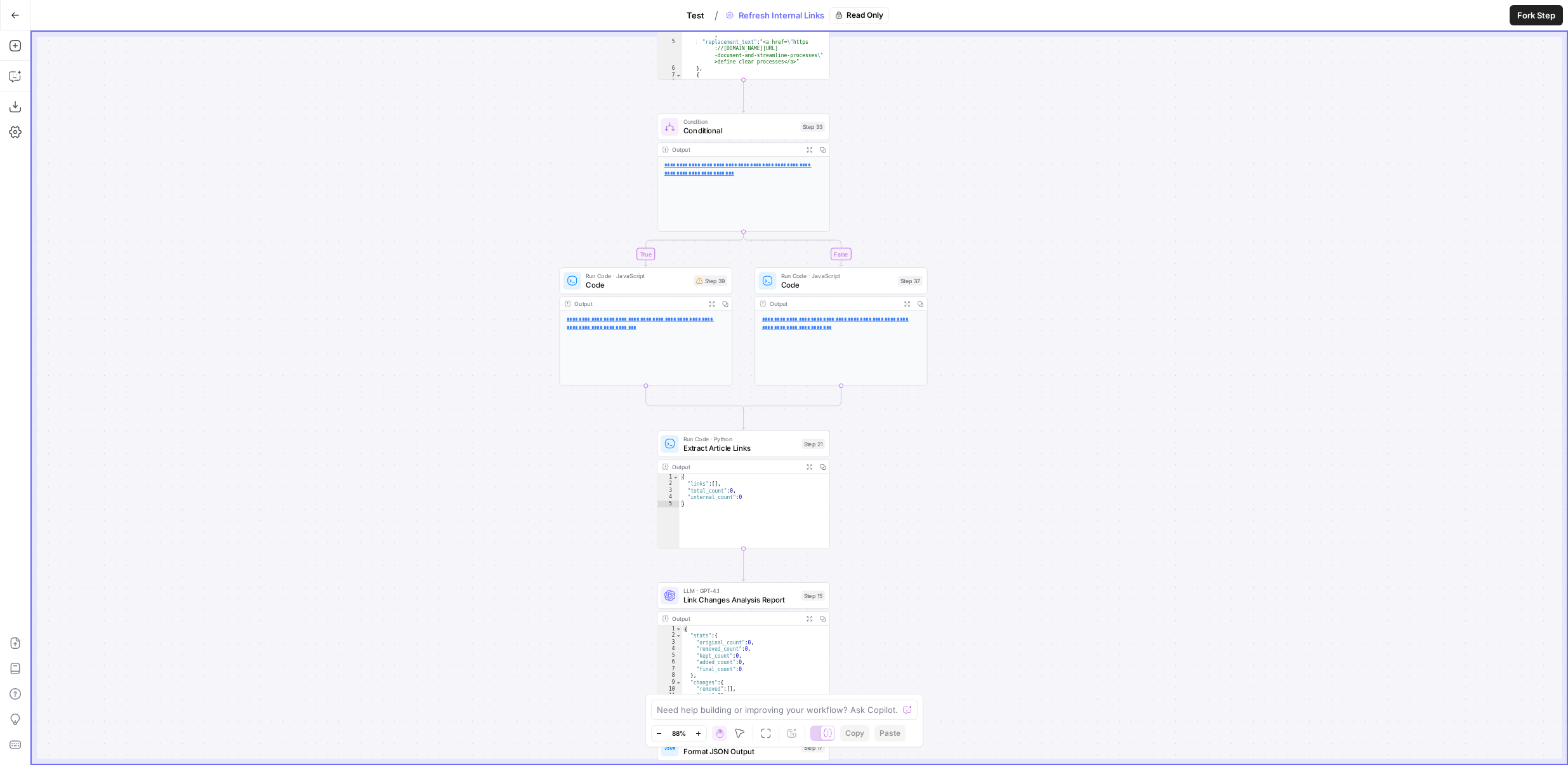
drag, startPoint x: 912, startPoint y: 336, endPoint x: 932, endPoint y: 90, distance: 246.8
click at [932, 90] on div "true false Workflow Set Inputs Inputs Content Processing Convert Content Format…" at bounding box center [799, 397] width 1535 height 732
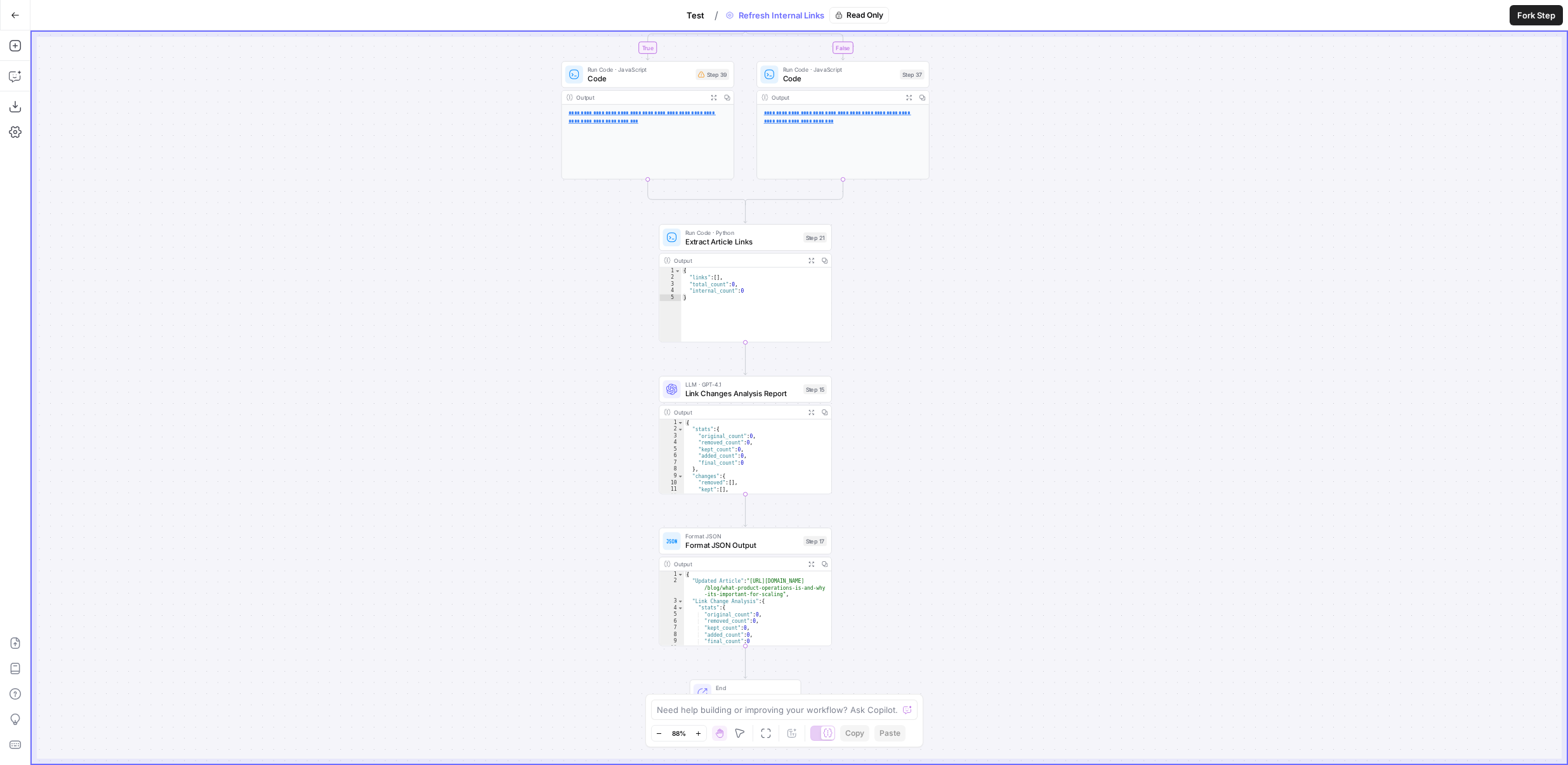
drag, startPoint x: 898, startPoint y: 486, endPoint x: 898, endPoint y: 289, distance: 197.0
click at [898, 289] on div "true false Workflow Set Inputs Inputs Content Processing Convert Content Format…" at bounding box center [799, 397] width 1535 height 732
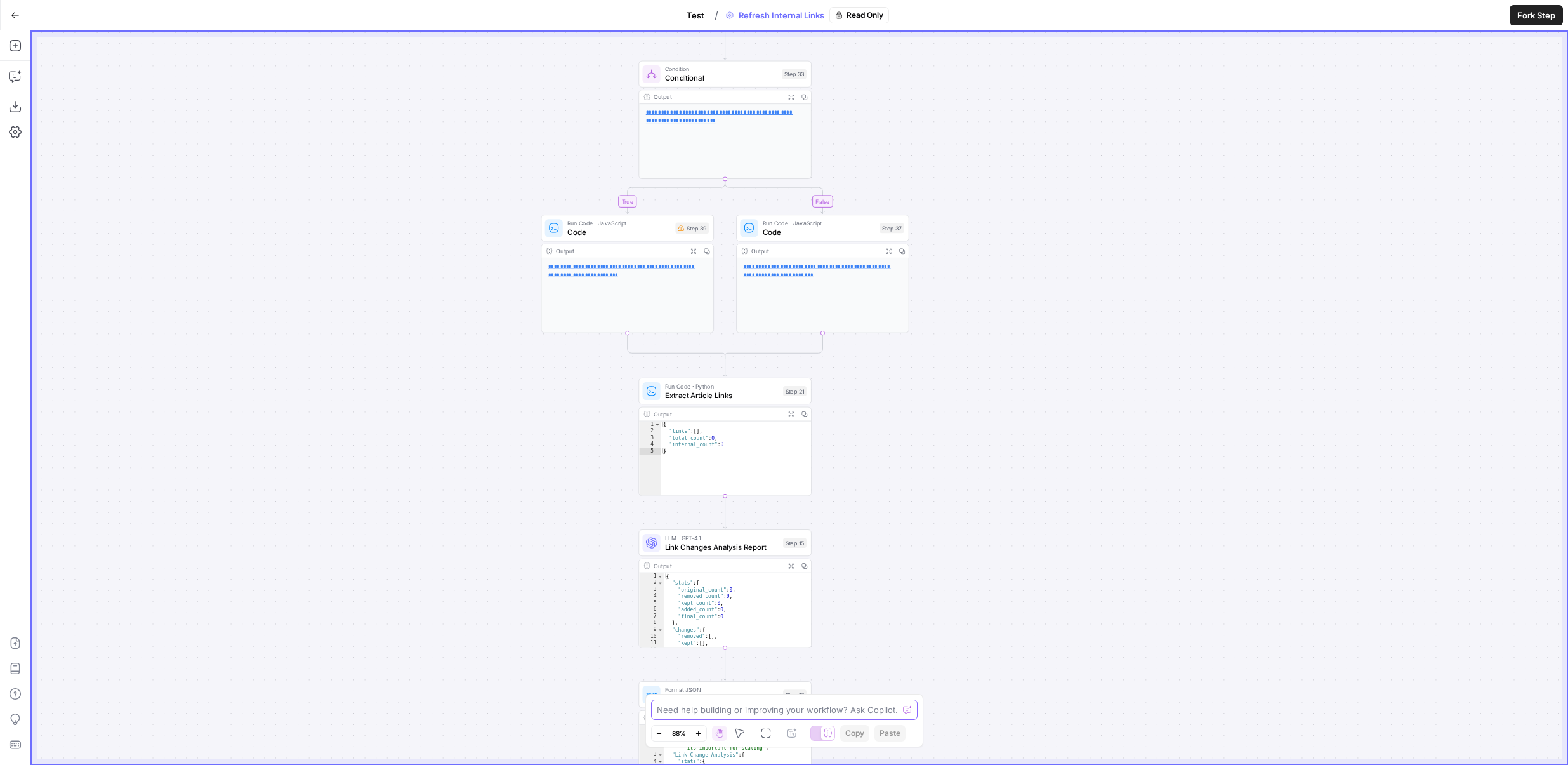
click at [880, 730] on body "AirOps Builders New Home Browse Insights Opportunities Your Data Flightpath Rec…" at bounding box center [784, 382] width 1568 height 765
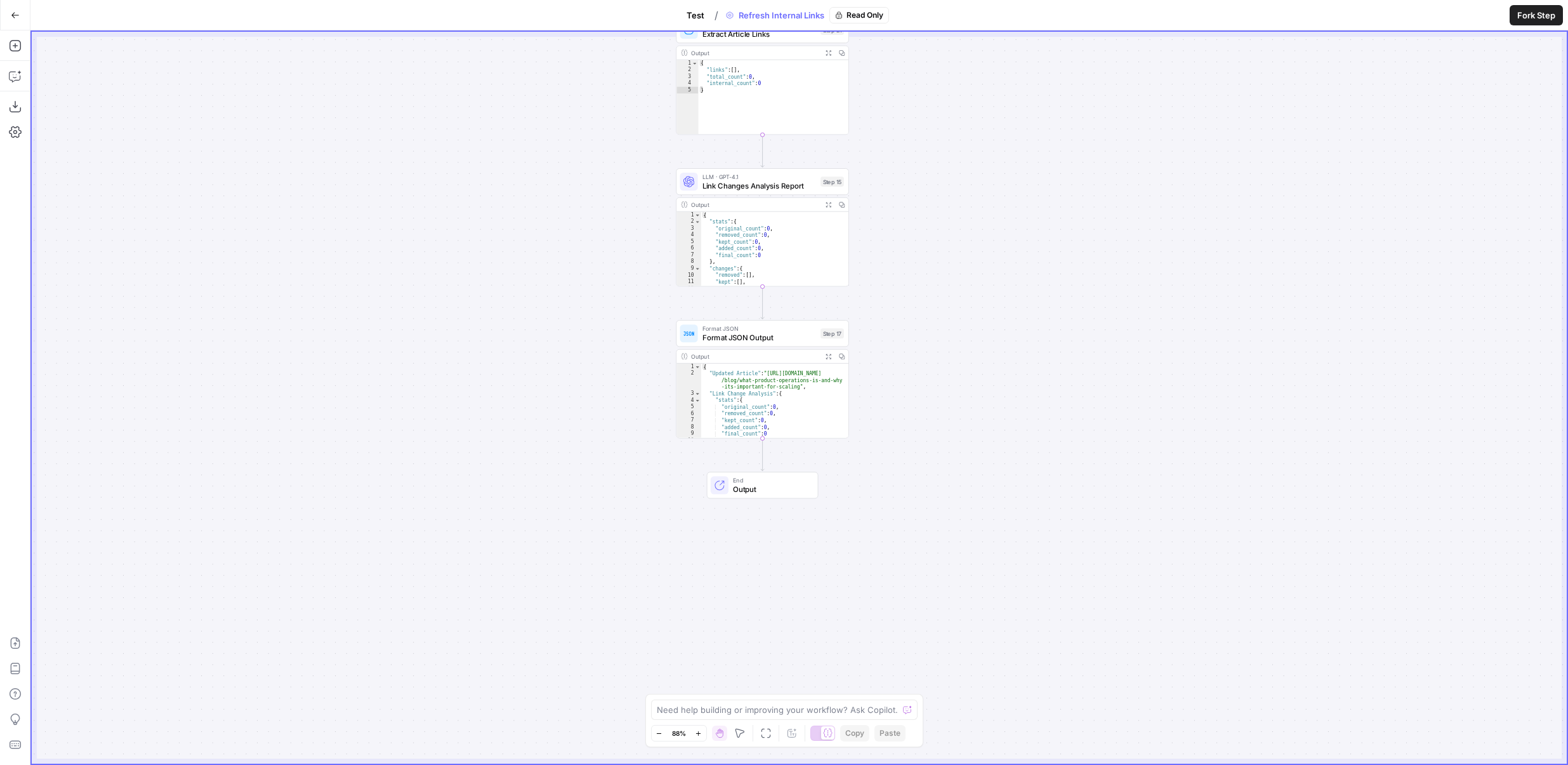
drag, startPoint x: 917, startPoint y: 280, endPoint x: 907, endPoint y: 653, distance: 373.1
click at [907, 651] on div "true false Workflow Set Inputs Inputs Content Processing Convert Content Format…" at bounding box center [799, 397] width 1535 height 732
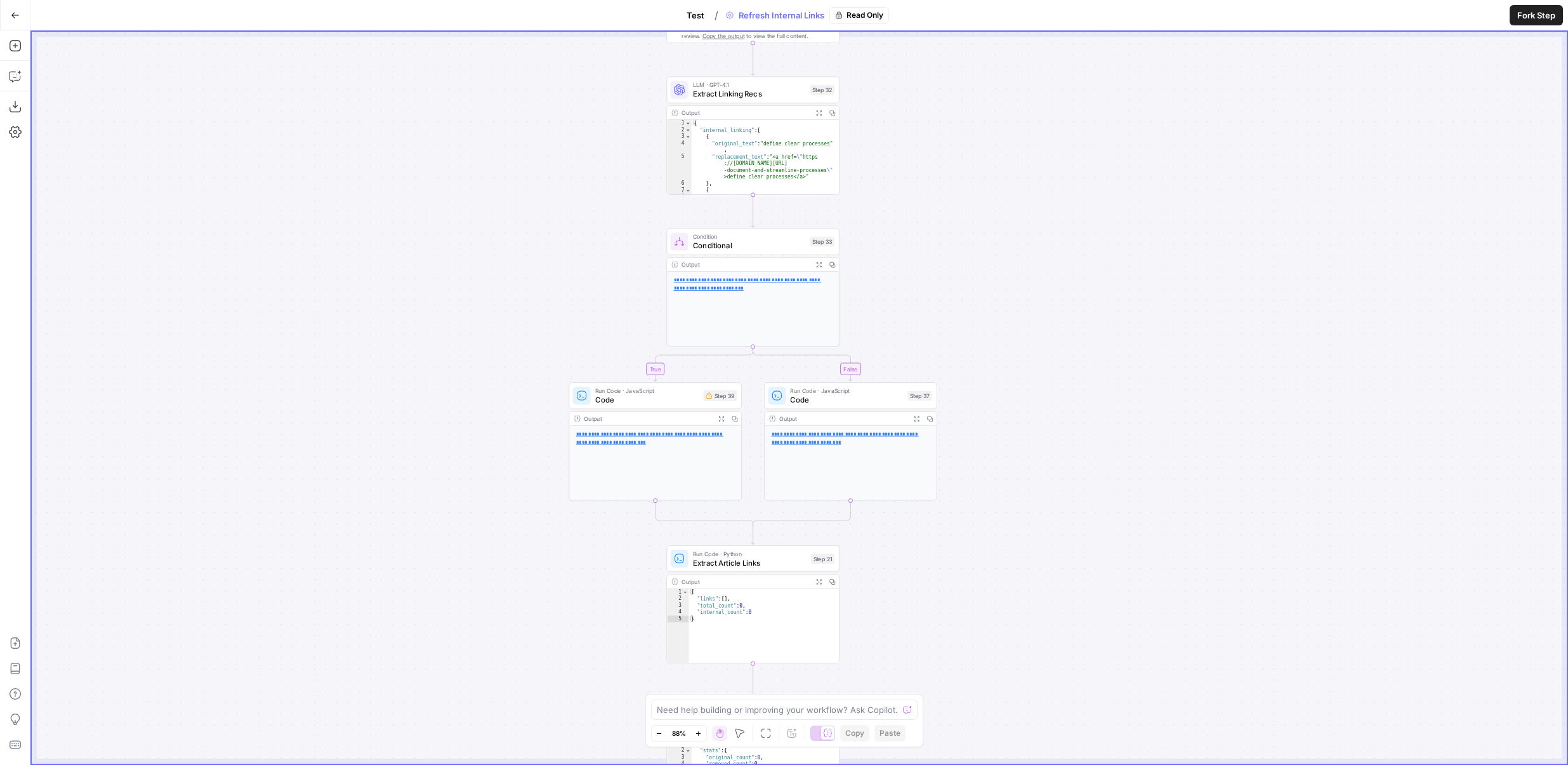
drag, startPoint x: 917, startPoint y: 152, endPoint x: 917, endPoint y: 547, distance: 395.0
click at [917, 547] on div "true false Workflow Set Inputs Inputs Content Processing Convert Content Format…" at bounding box center [799, 397] width 1535 height 732
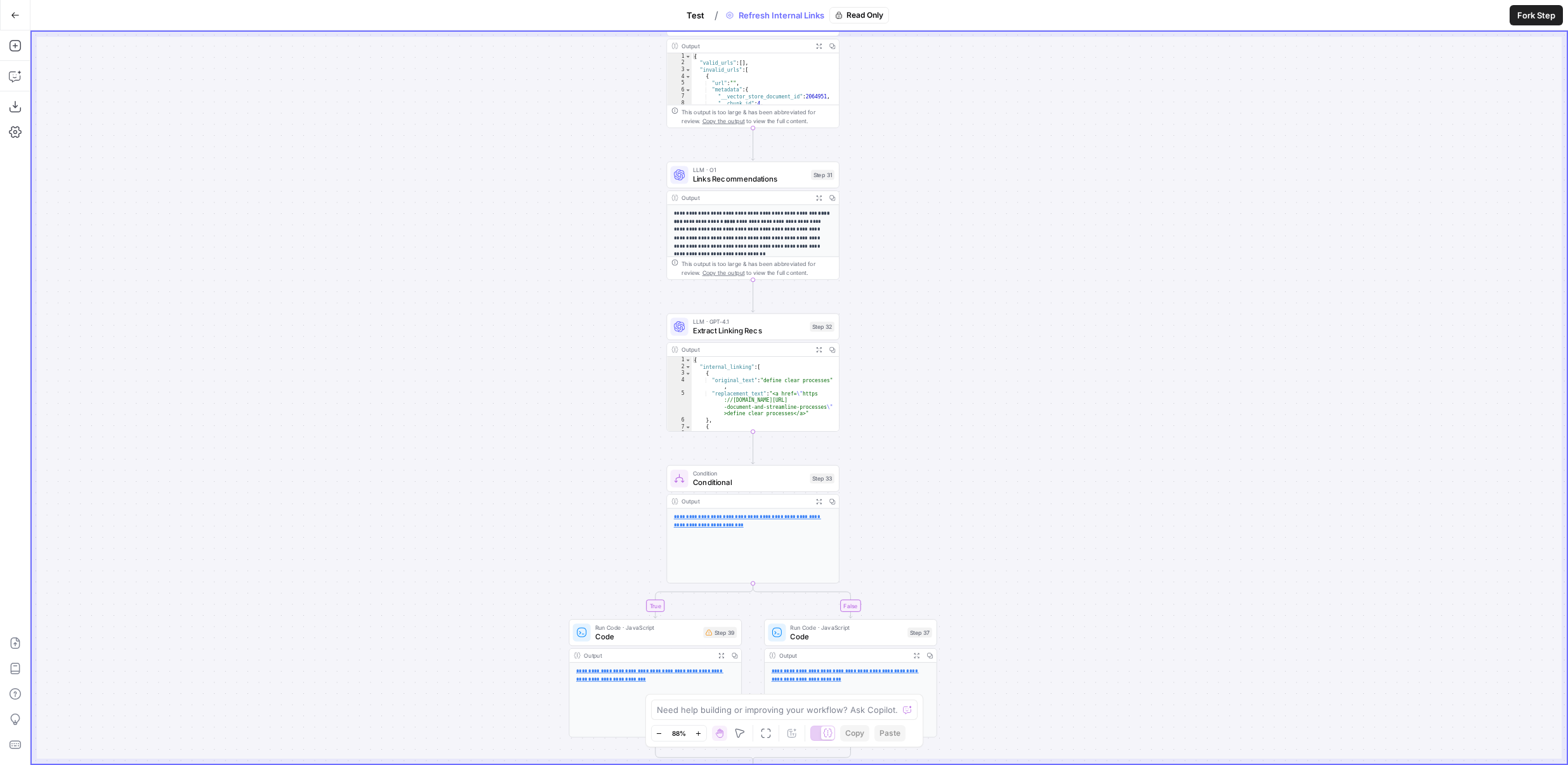
drag, startPoint x: 919, startPoint y: 141, endPoint x: 919, endPoint y: 455, distance: 314.0
click at [919, 455] on div "true false Workflow Set Inputs Inputs Content Processing Convert Content Format…" at bounding box center [799, 397] width 1535 height 732
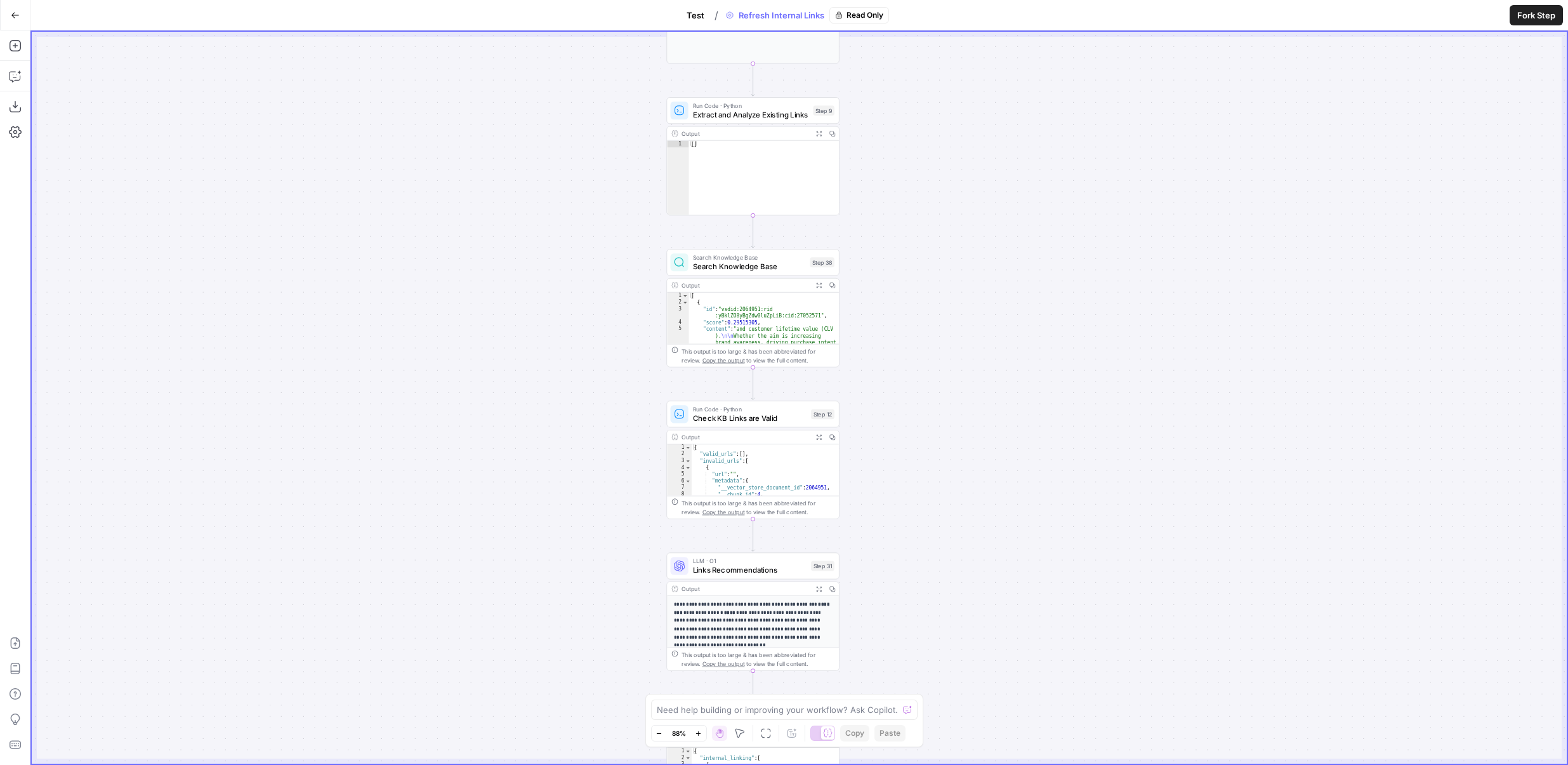
drag, startPoint x: 913, startPoint y: 101, endPoint x: 913, endPoint y: 294, distance: 193.0
click at [913, 294] on div "true false Workflow Set Inputs Inputs Content Processing Convert Content Format…" at bounding box center [799, 397] width 1535 height 732
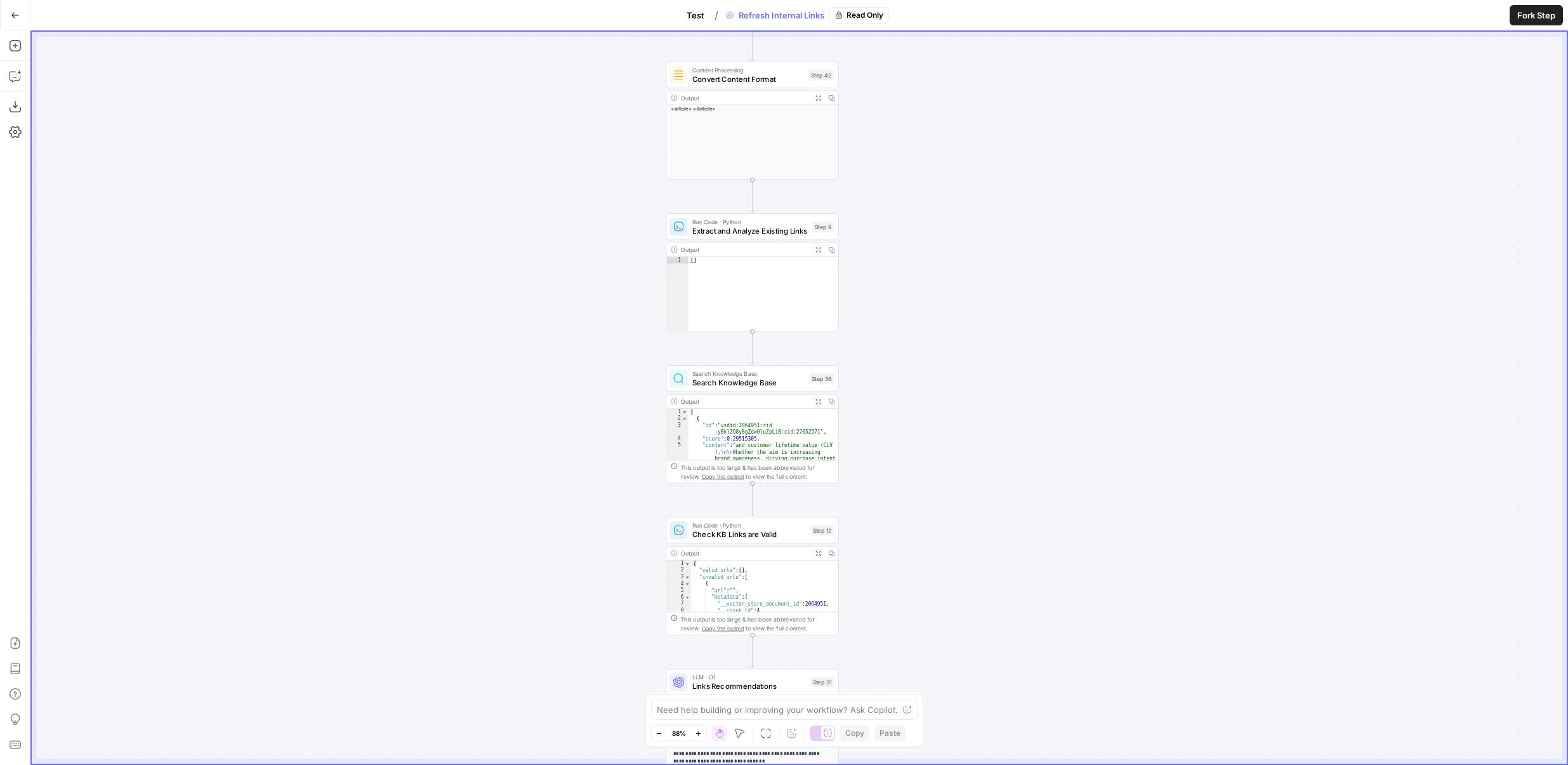
click at [695, 24] on button "Test" at bounding box center [695, 15] width 33 height 20
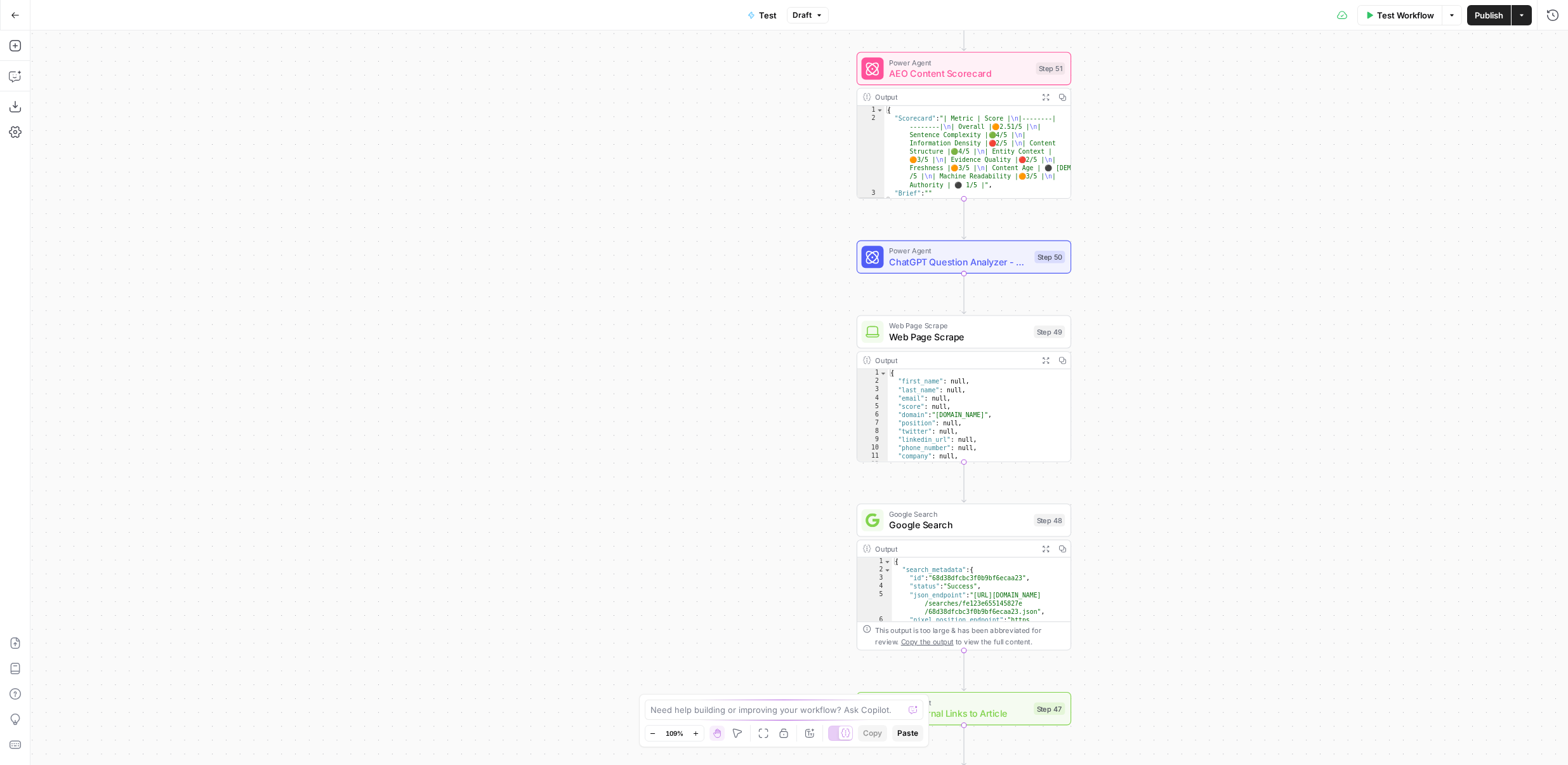
drag, startPoint x: 660, startPoint y: 167, endPoint x: 429, endPoint y: 437, distance: 355.3
click at [429, 436] on div "Workflow Set Inputs Inputs Power Agent Refresh Internal Links Step 52 Power Age…" at bounding box center [799, 397] width 1538 height 734
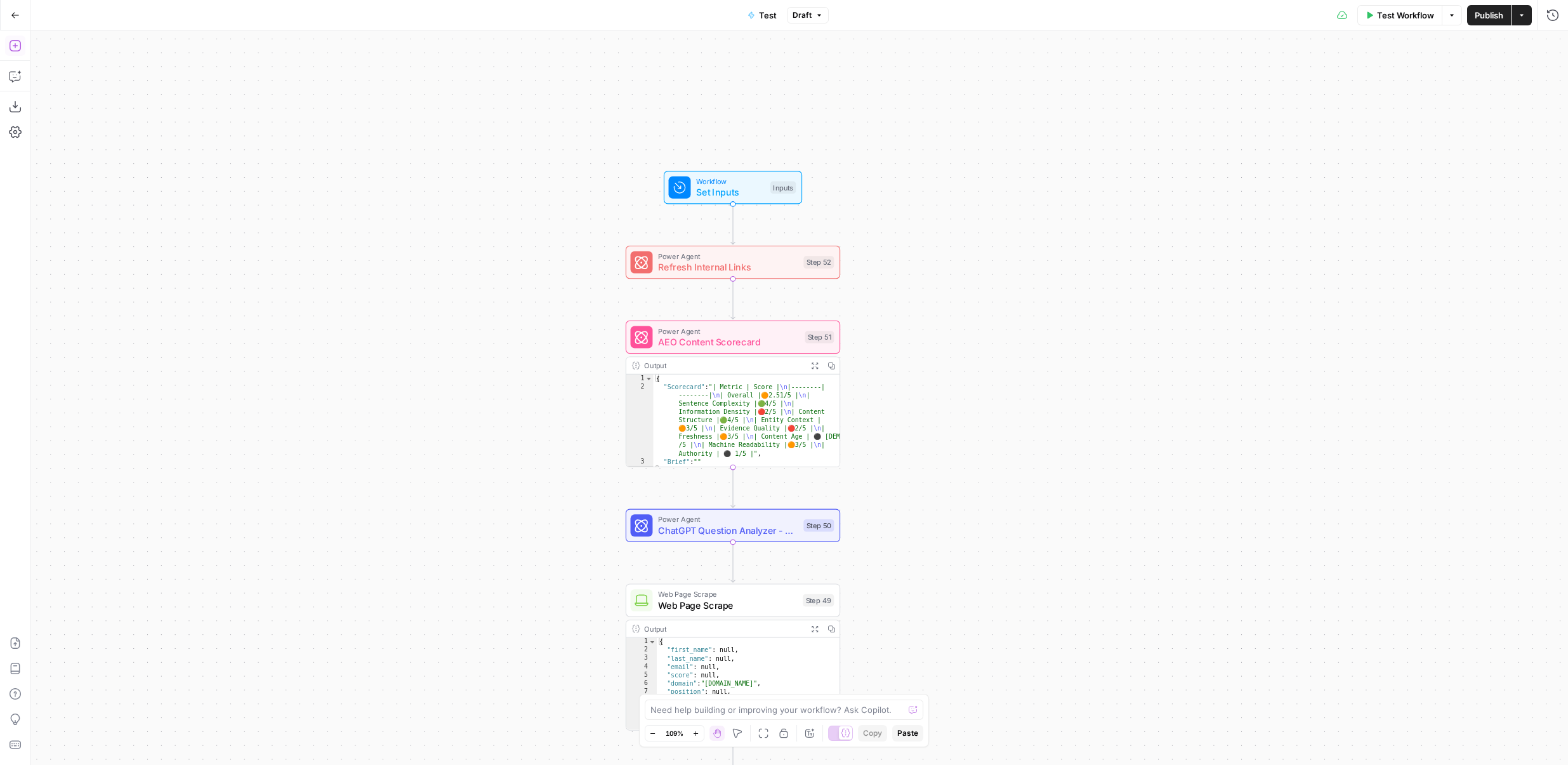
click at [12, 47] on icon "button" at bounding box center [15, 45] width 12 height 12
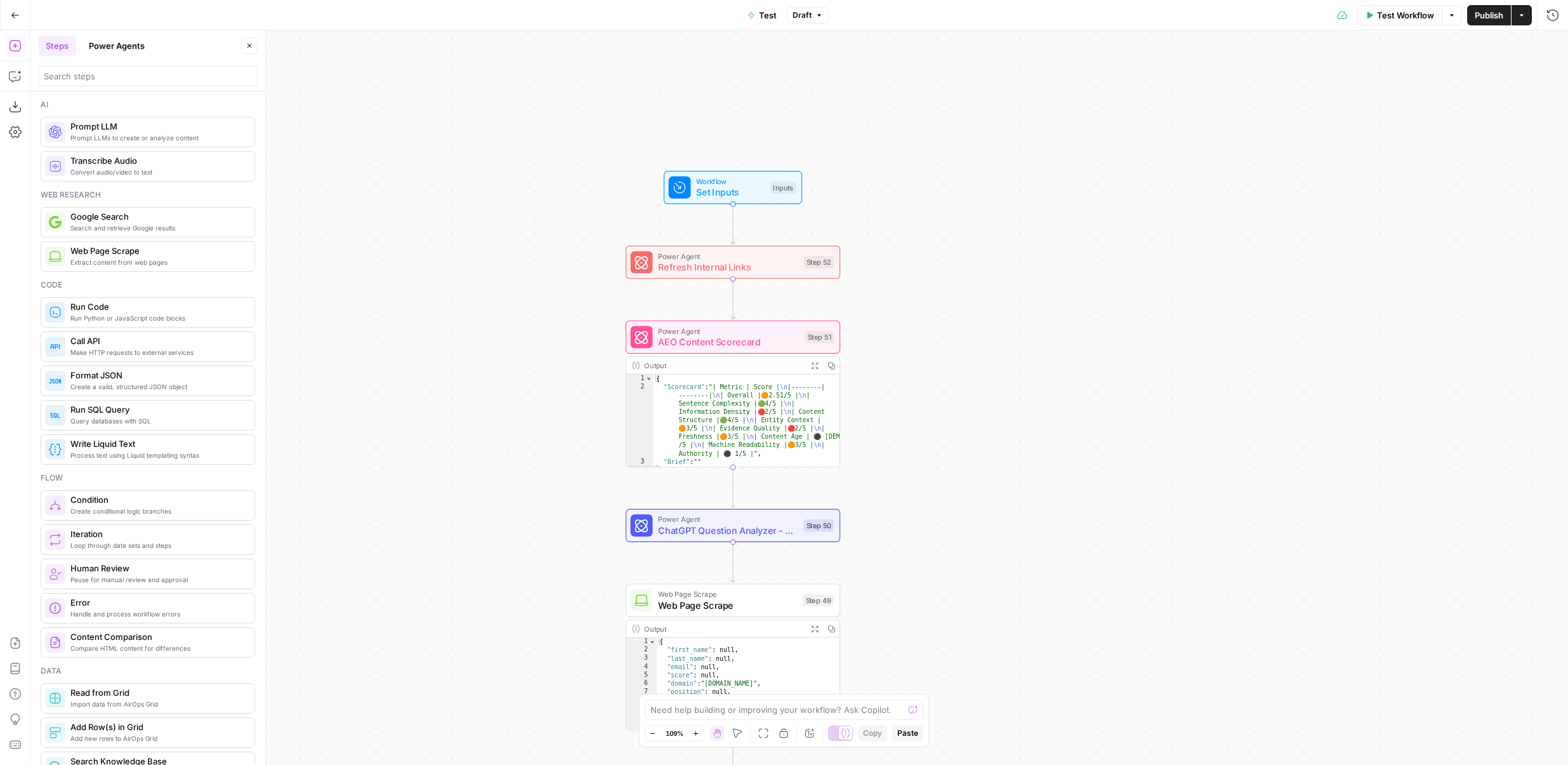
click at [110, 45] on button "Power Agents" at bounding box center [117, 45] width 71 height 20
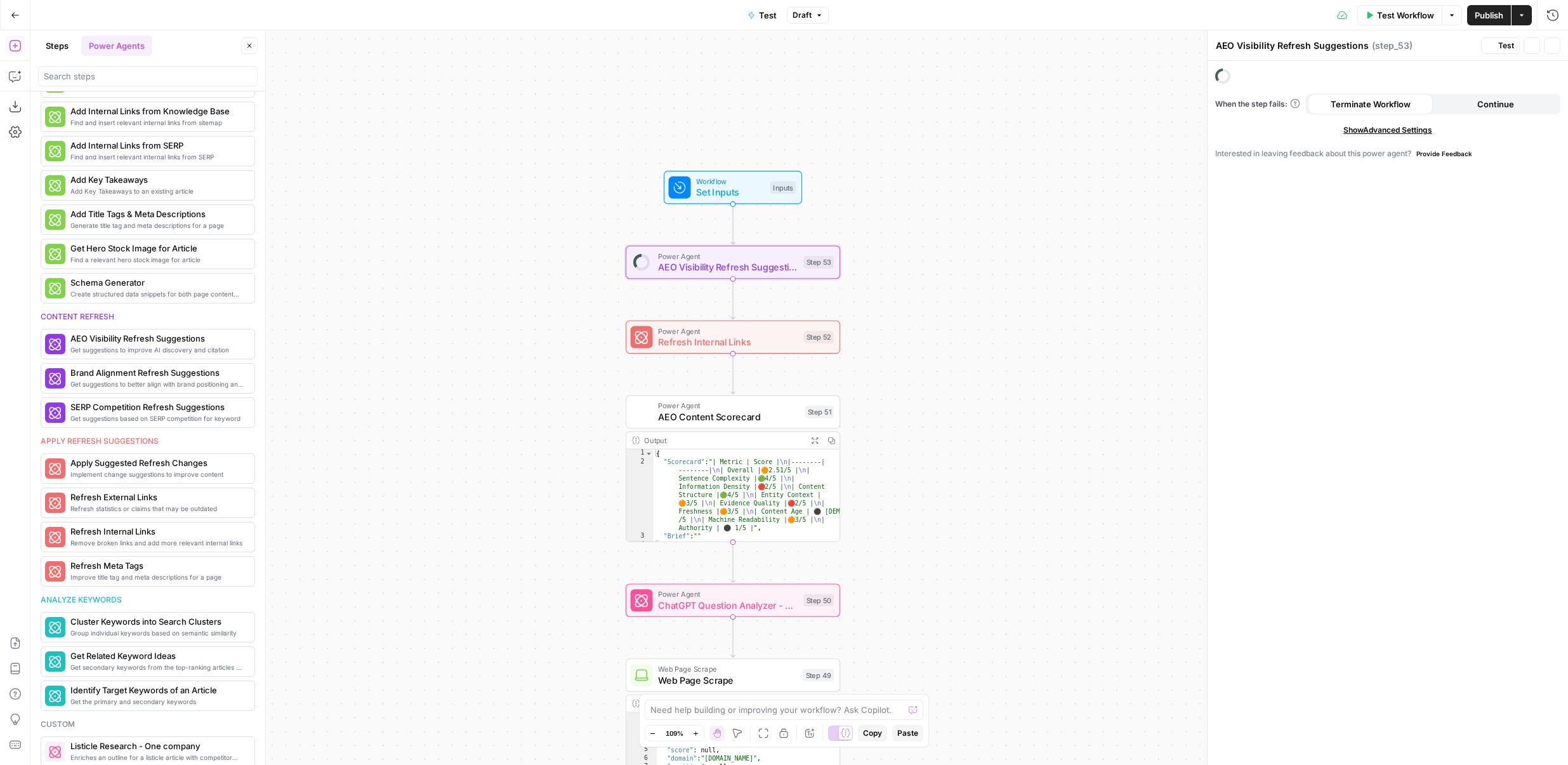
scroll to position [405, 0]
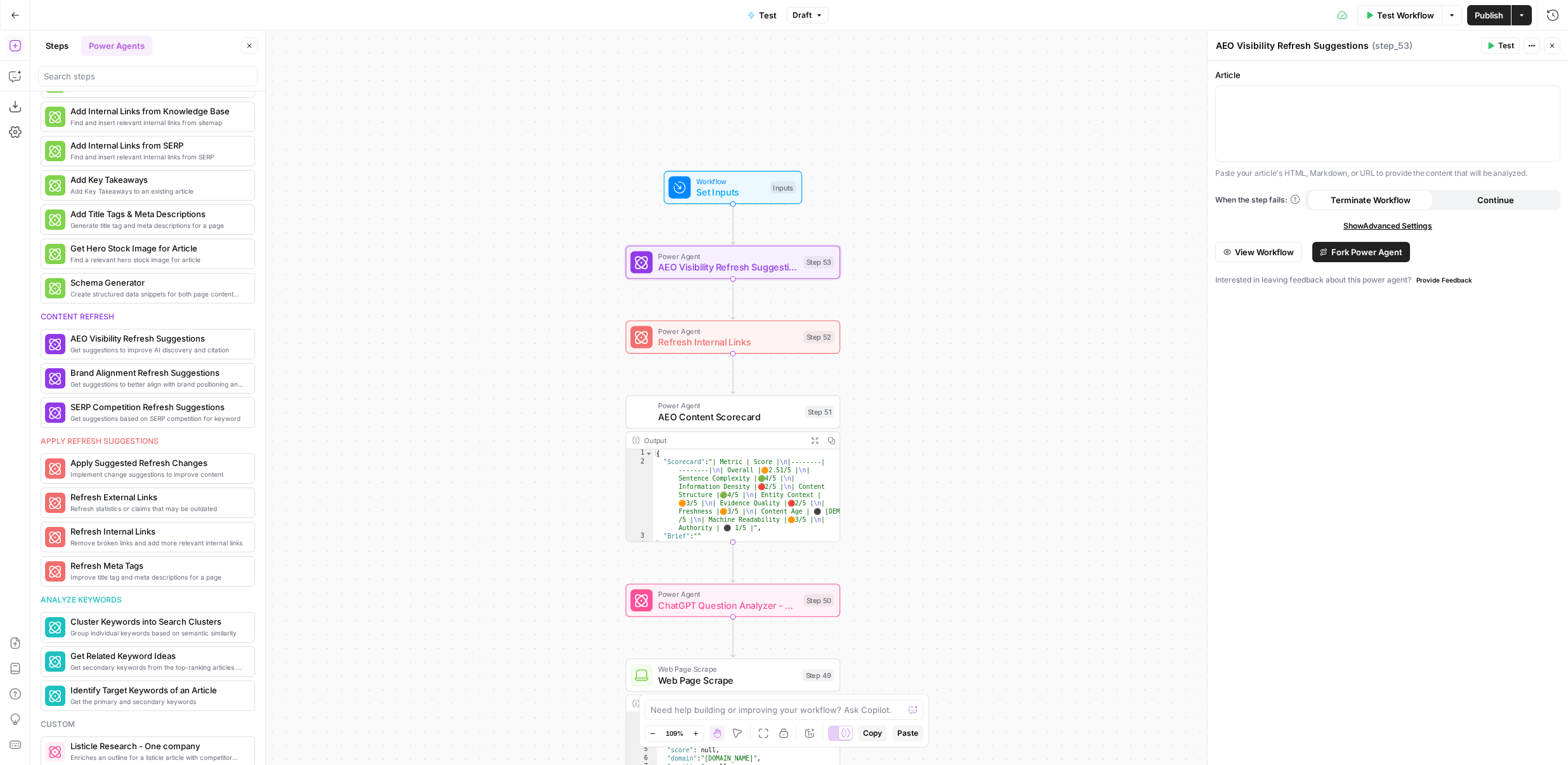
click at [1270, 257] on span "View Workflow" at bounding box center [1265, 251] width 59 height 12
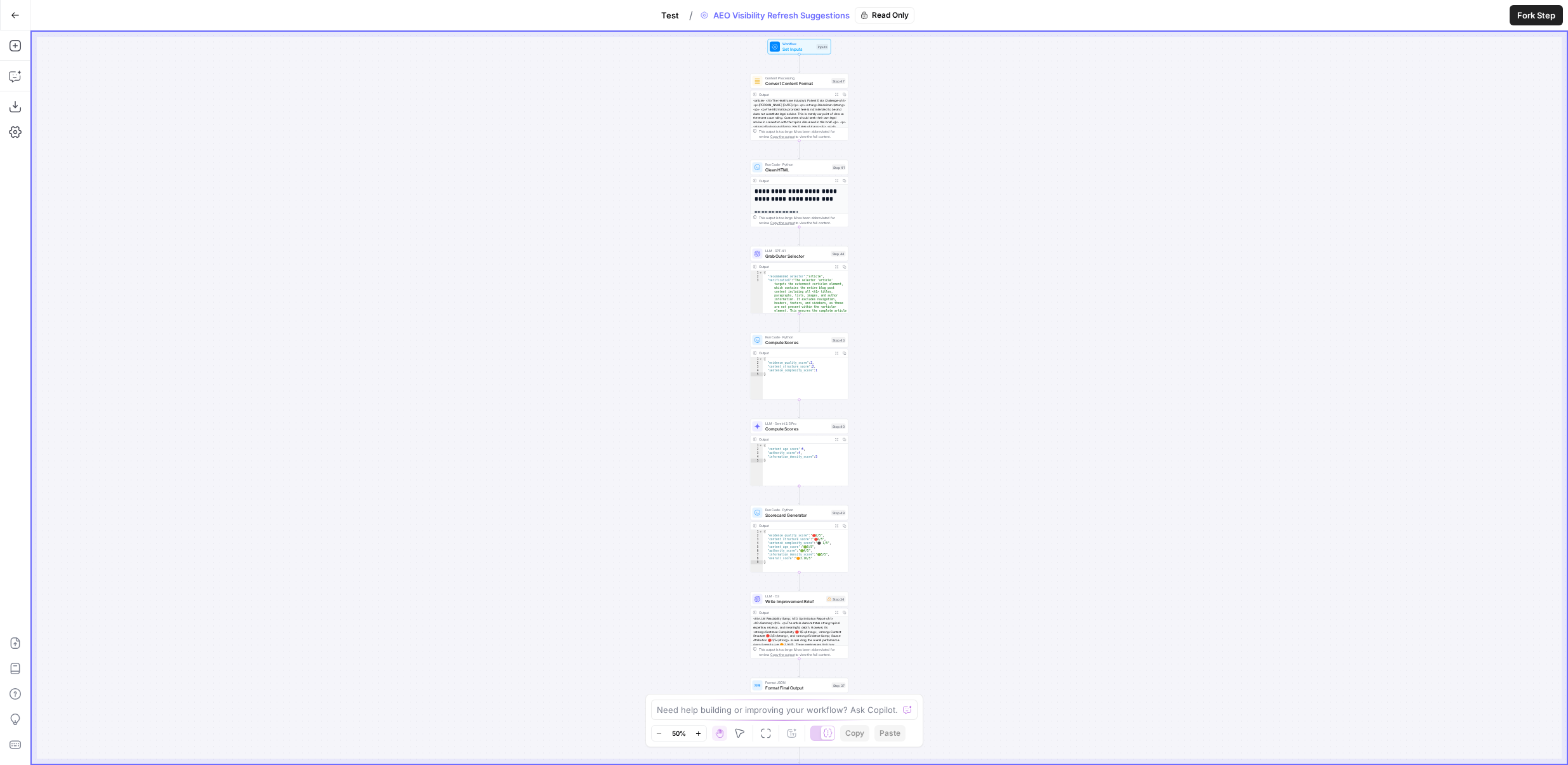
drag, startPoint x: 917, startPoint y: 151, endPoint x: 917, endPoint y: 256, distance: 105.0
click at [917, 256] on div "**********" at bounding box center [799, 397] width 1535 height 732
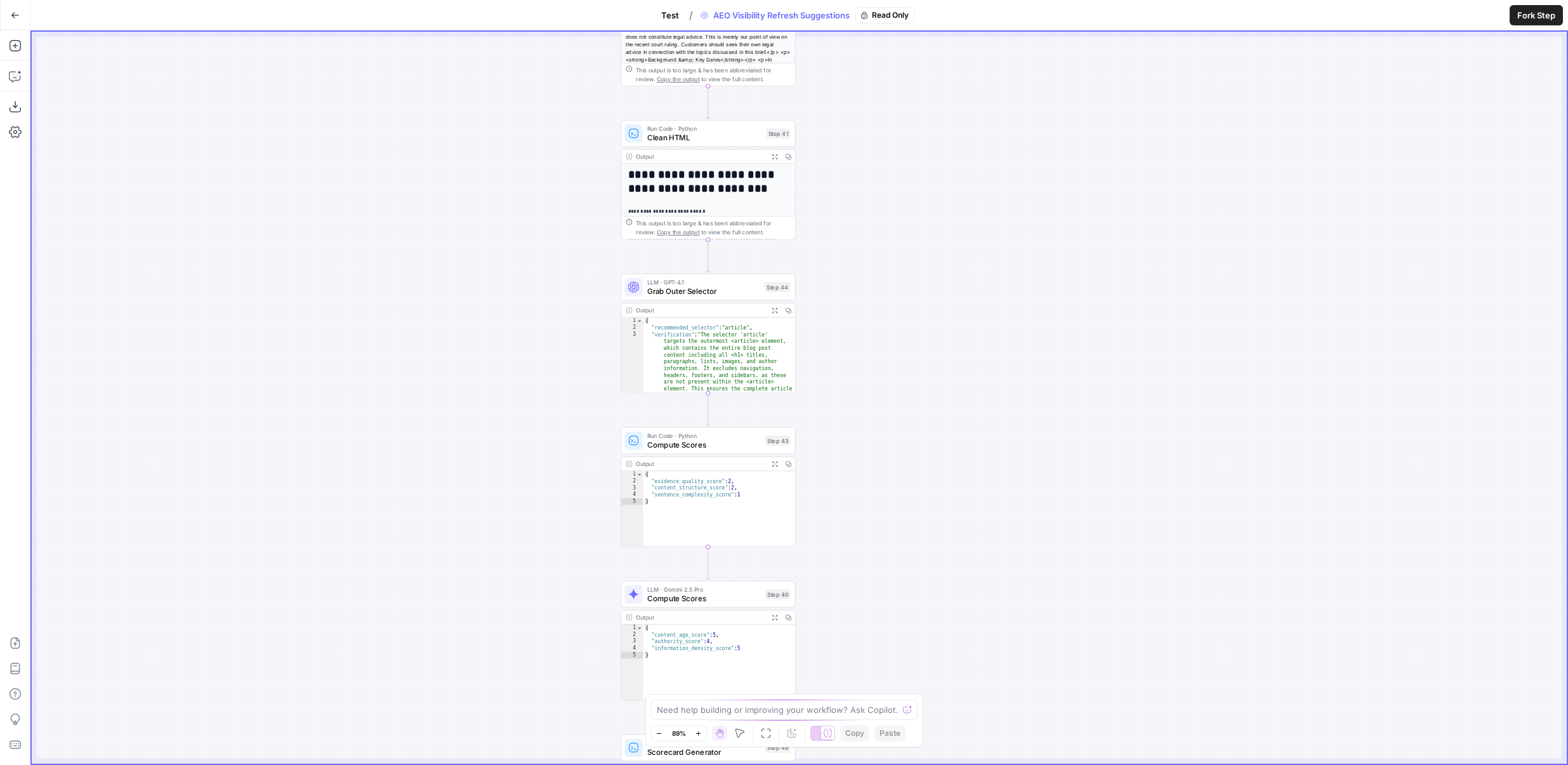
drag, startPoint x: 883, startPoint y: 435, endPoint x: 883, endPoint y: 292, distance: 143.0
click at [883, 292] on div "**********" at bounding box center [799, 397] width 1535 height 732
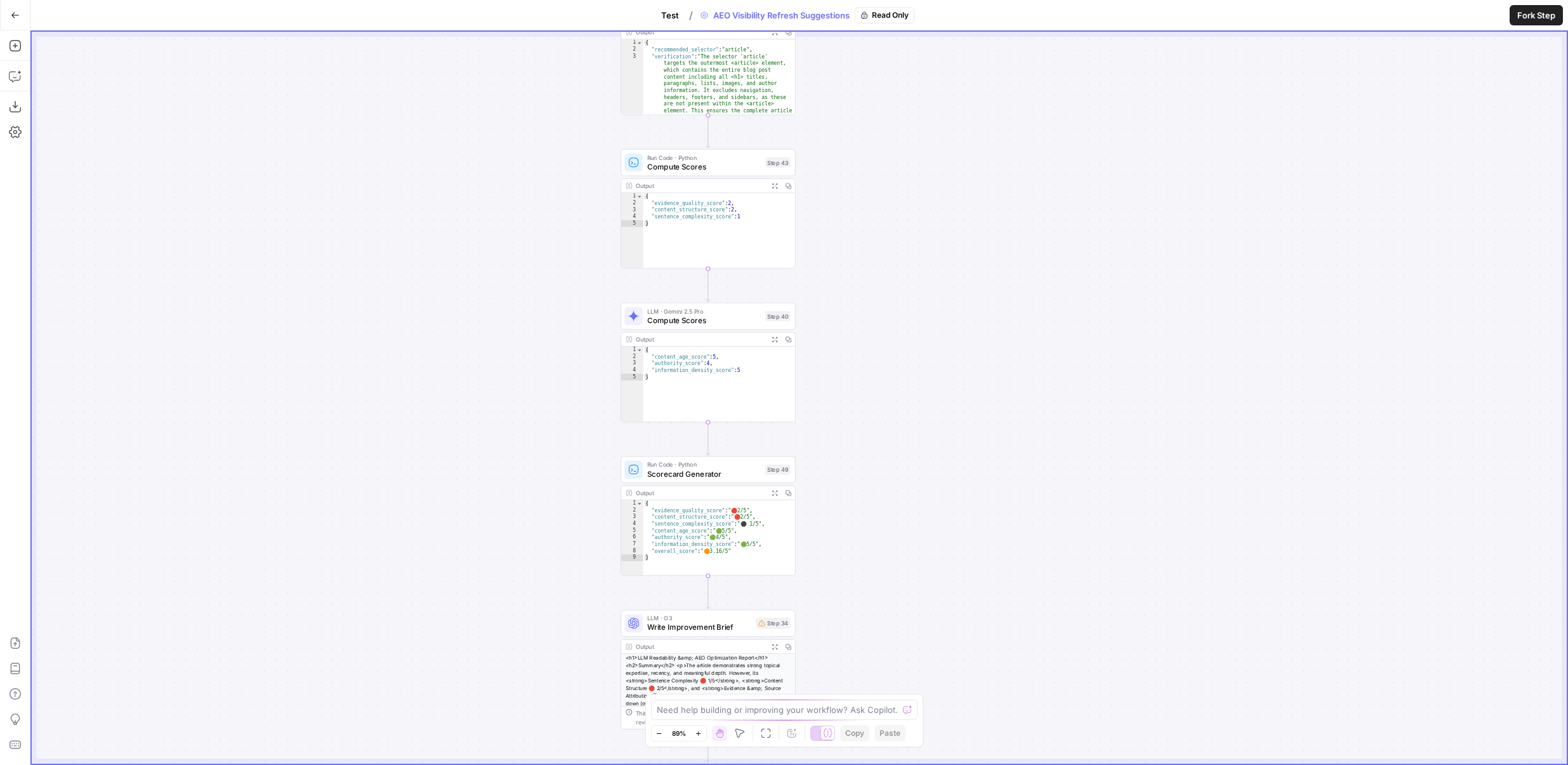
drag, startPoint x: 928, startPoint y: 452, endPoint x: 927, endPoint y: 232, distance: 220.0
click at [928, 232] on div "**********" at bounding box center [799, 397] width 1535 height 732
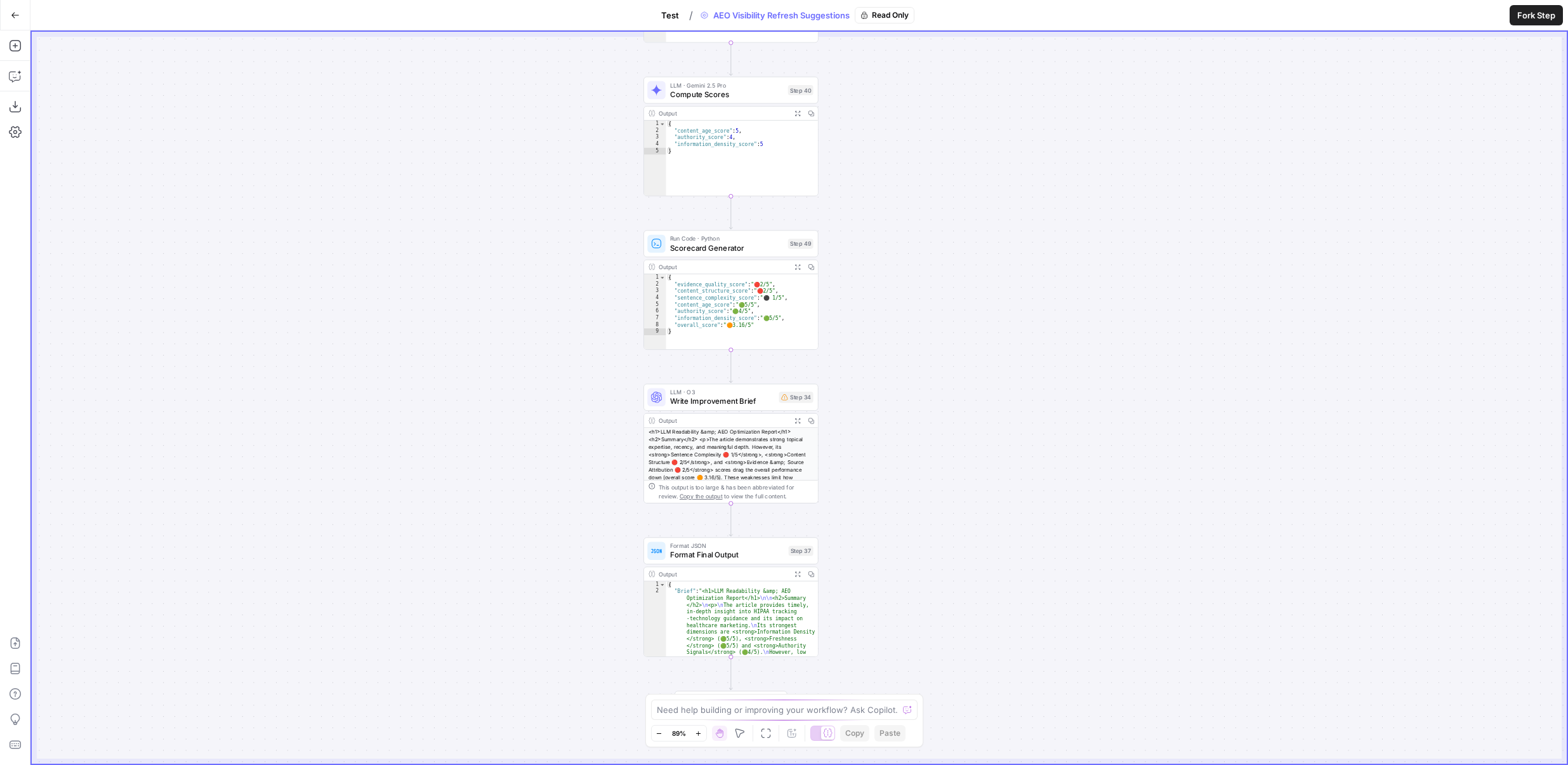
drag, startPoint x: 891, startPoint y: 506, endPoint x: 915, endPoint y: 284, distance: 223.3
click at [915, 284] on div "**********" at bounding box center [799, 397] width 1535 height 732
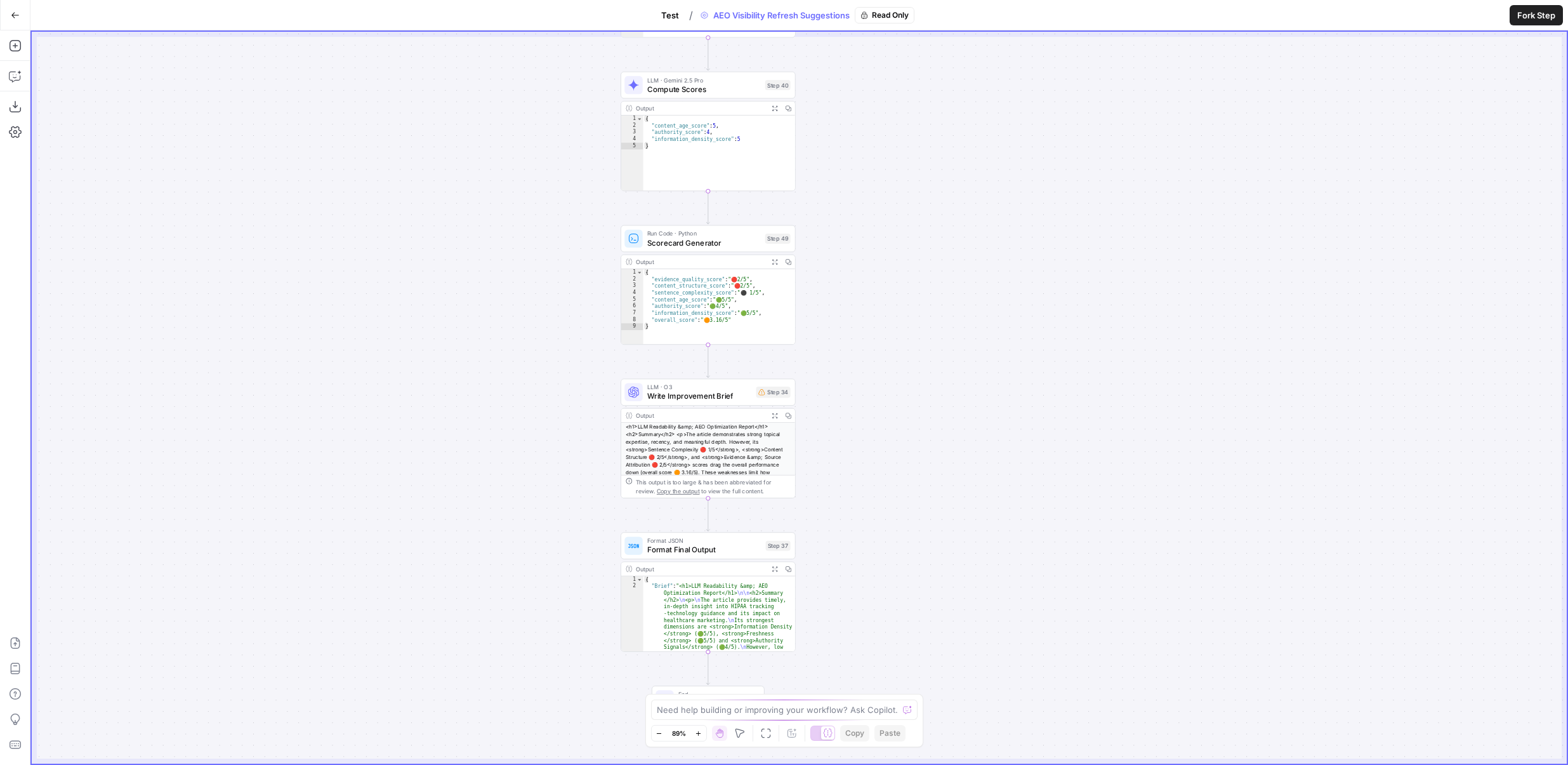
drag, startPoint x: 915, startPoint y: 284, endPoint x: 887, endPoint y: 311, distance: 38.9
click at [887, 311] on div "**********" at bounding box center [799, 397] width 1535 height 732
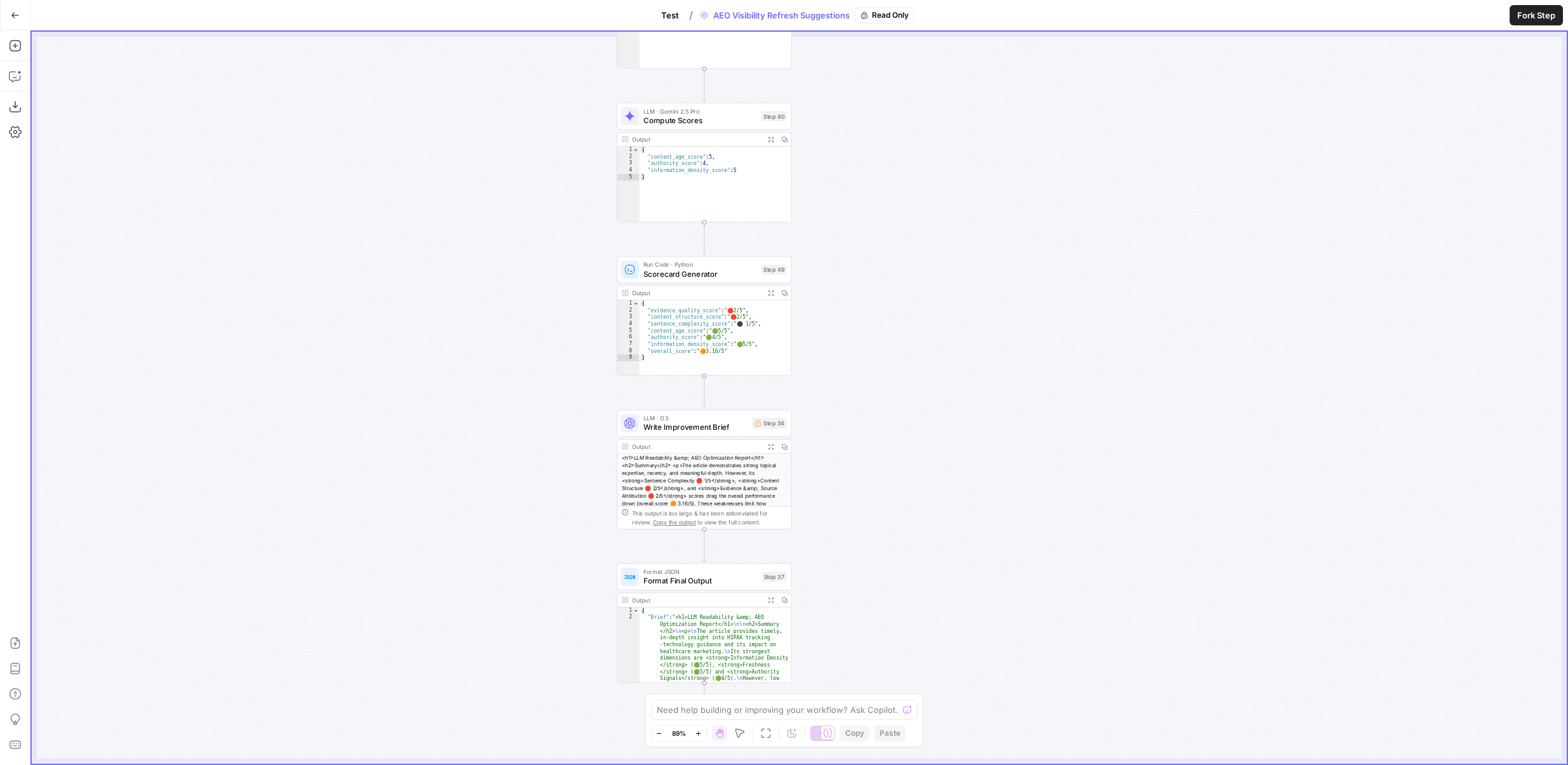
click at [722, 420] on span "LLM · O3" at bounding box center [695, 418] width 104 height 9
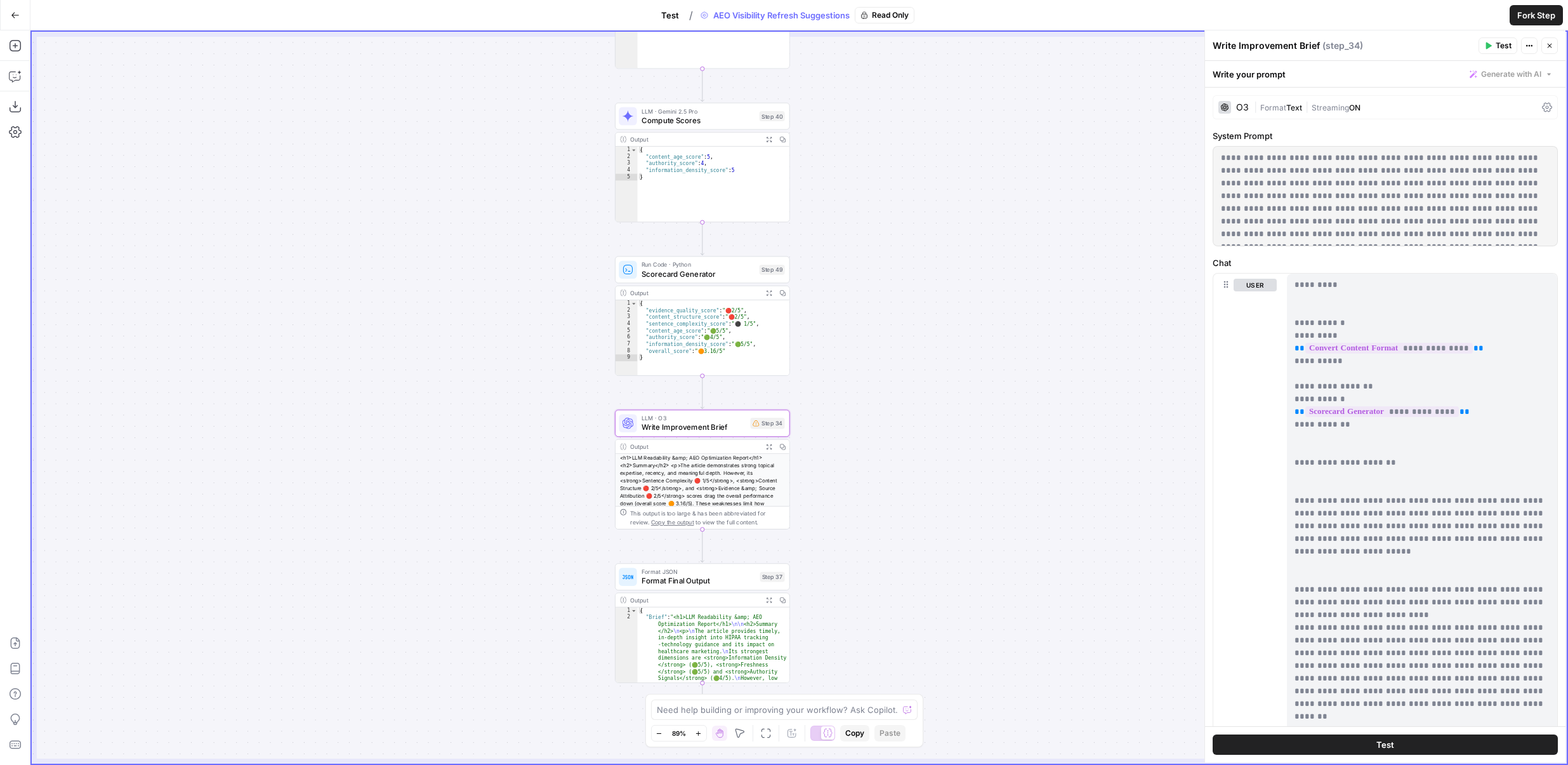
drag, startPoint x: 561, startPoint y: 408, endPoint x: 473, endPoint y: 459, distance: 101.7
click at [473, 459] on div "**********" at bounding box center [799, 397] width 1535 height 732
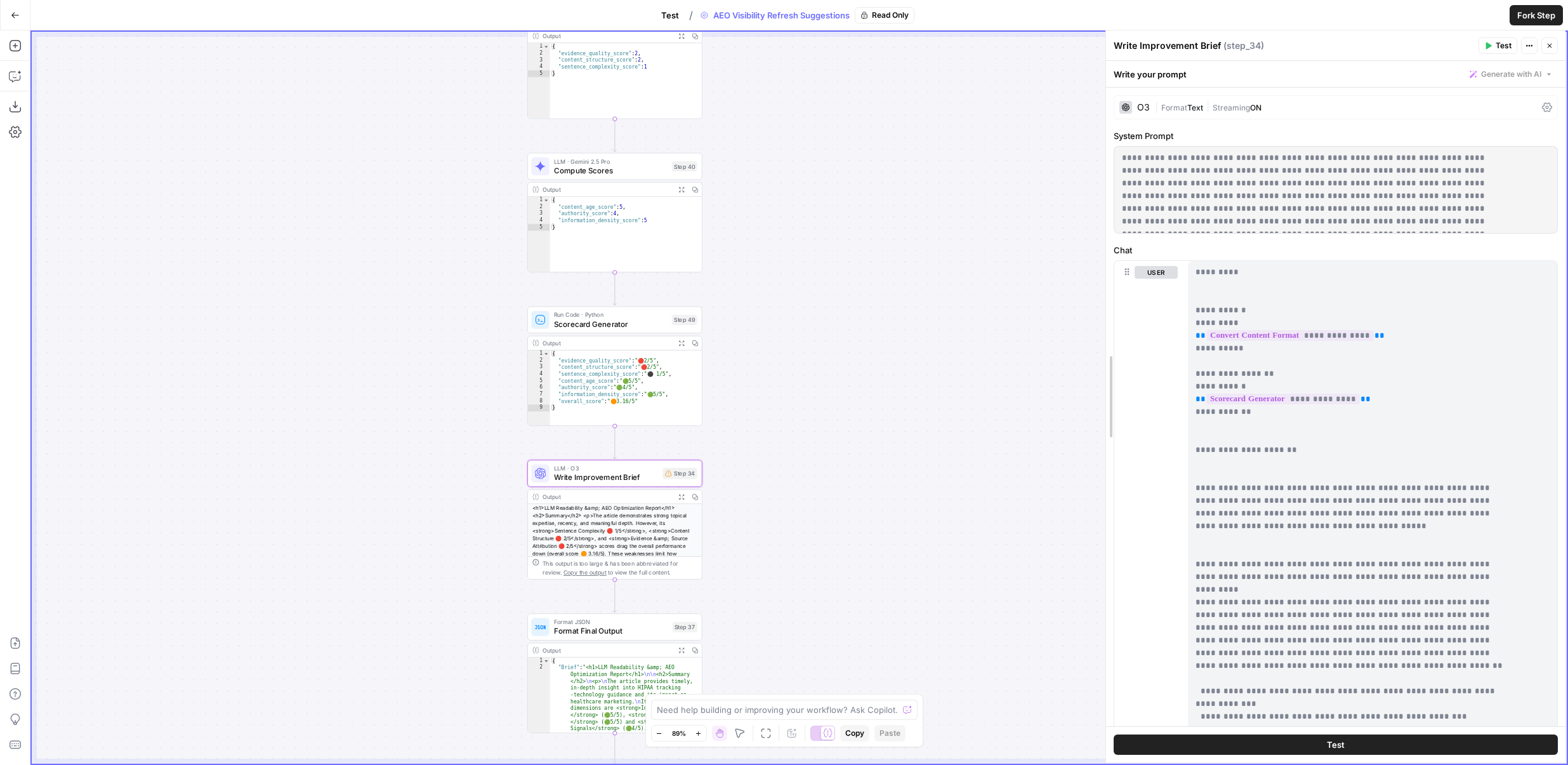
drag, startPoint x: 1206, startPoint y: 428, endPoint x: 1009, endPoint y: 428, distance: 197.0
click at [1009, 428] on body "**********" at bounding box center [784, 382] width 1568 height 765
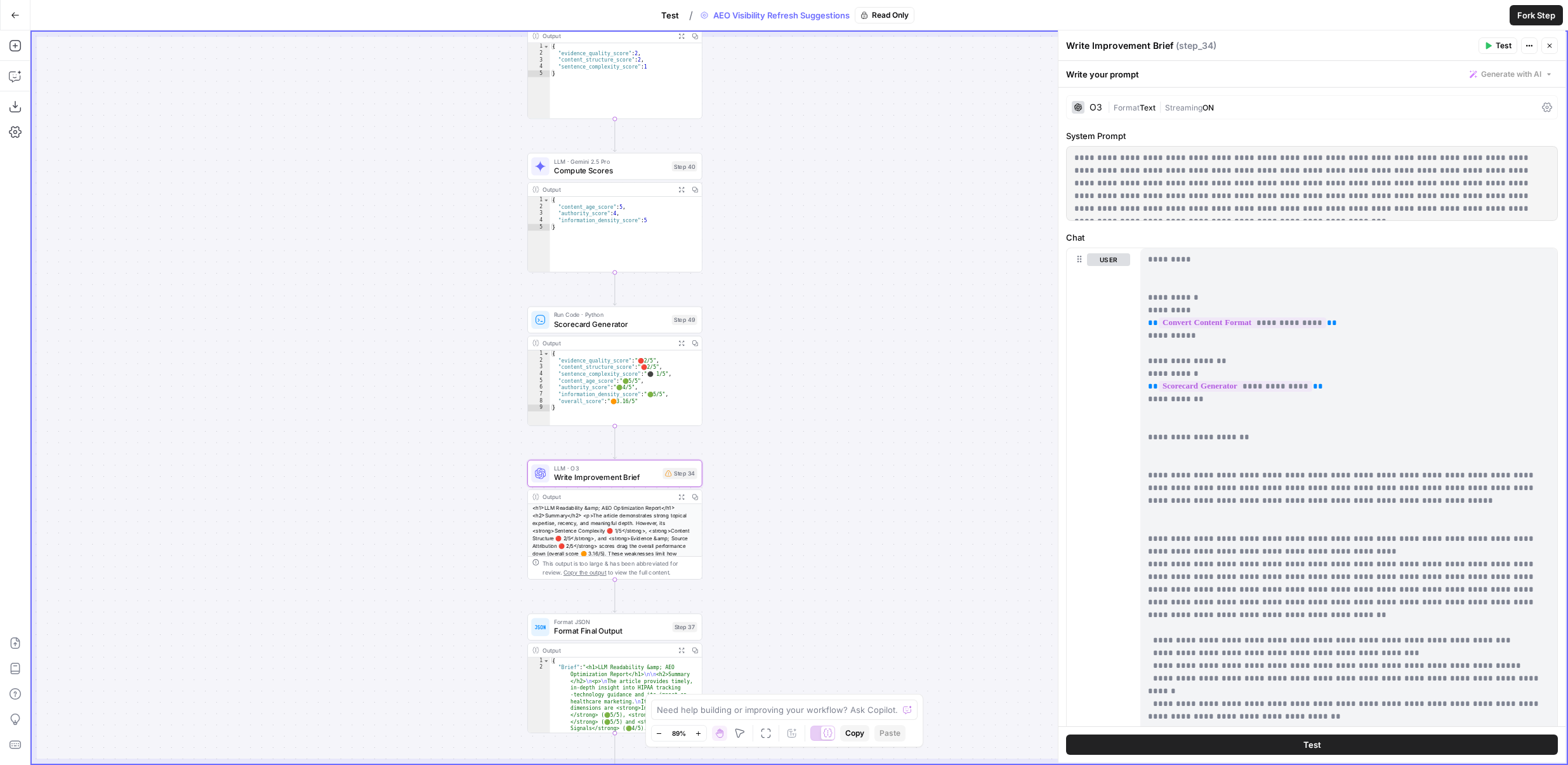
scroll to position [468, 0]
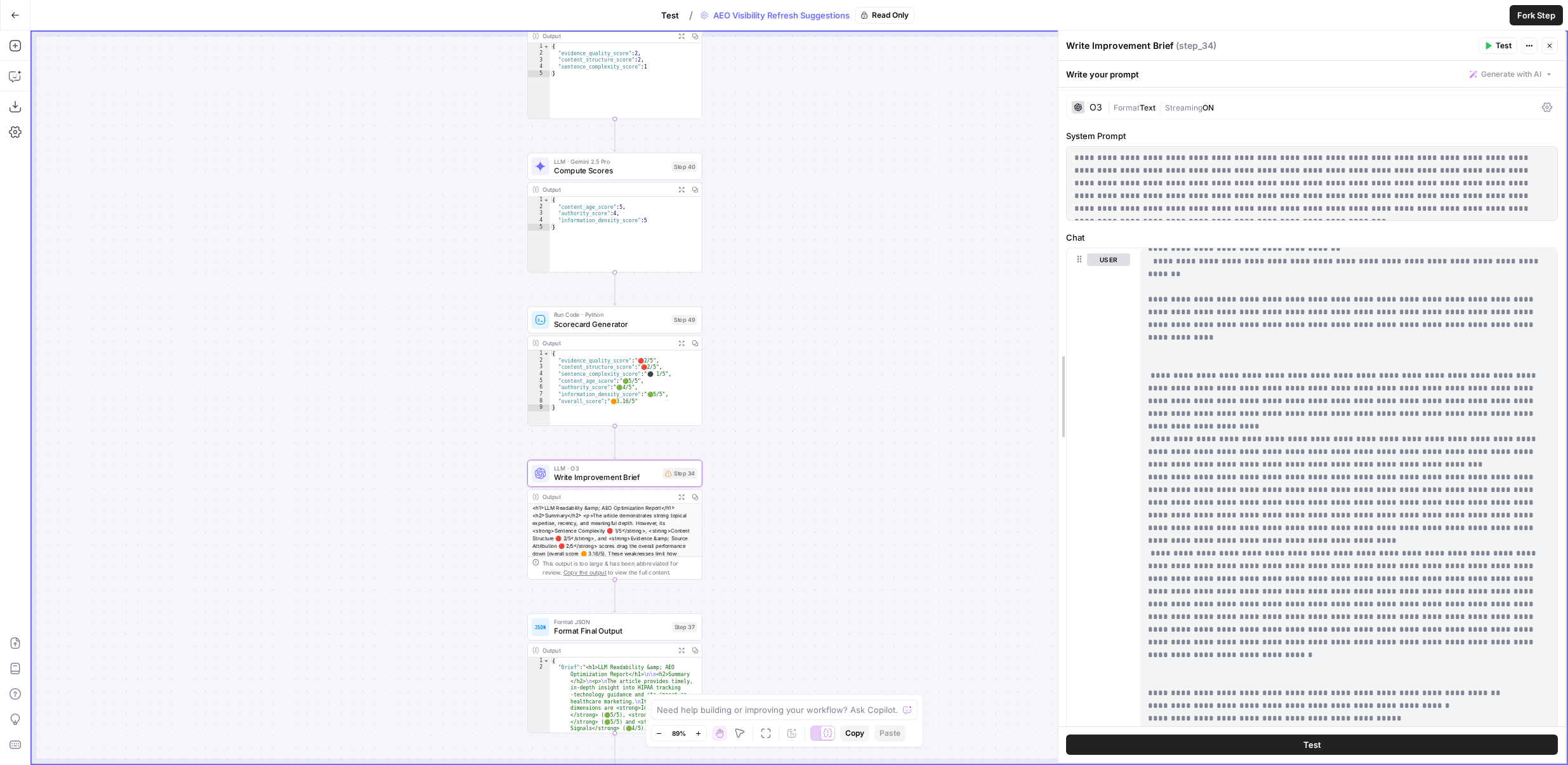
drag, startPoint x: 1063, startPoint y: 371, endPoint x: 837, endPoint y: 362, distance: 226.2
click at [837, 362] on body "**********" at bounding box center [784, 382] width 1568 height 765
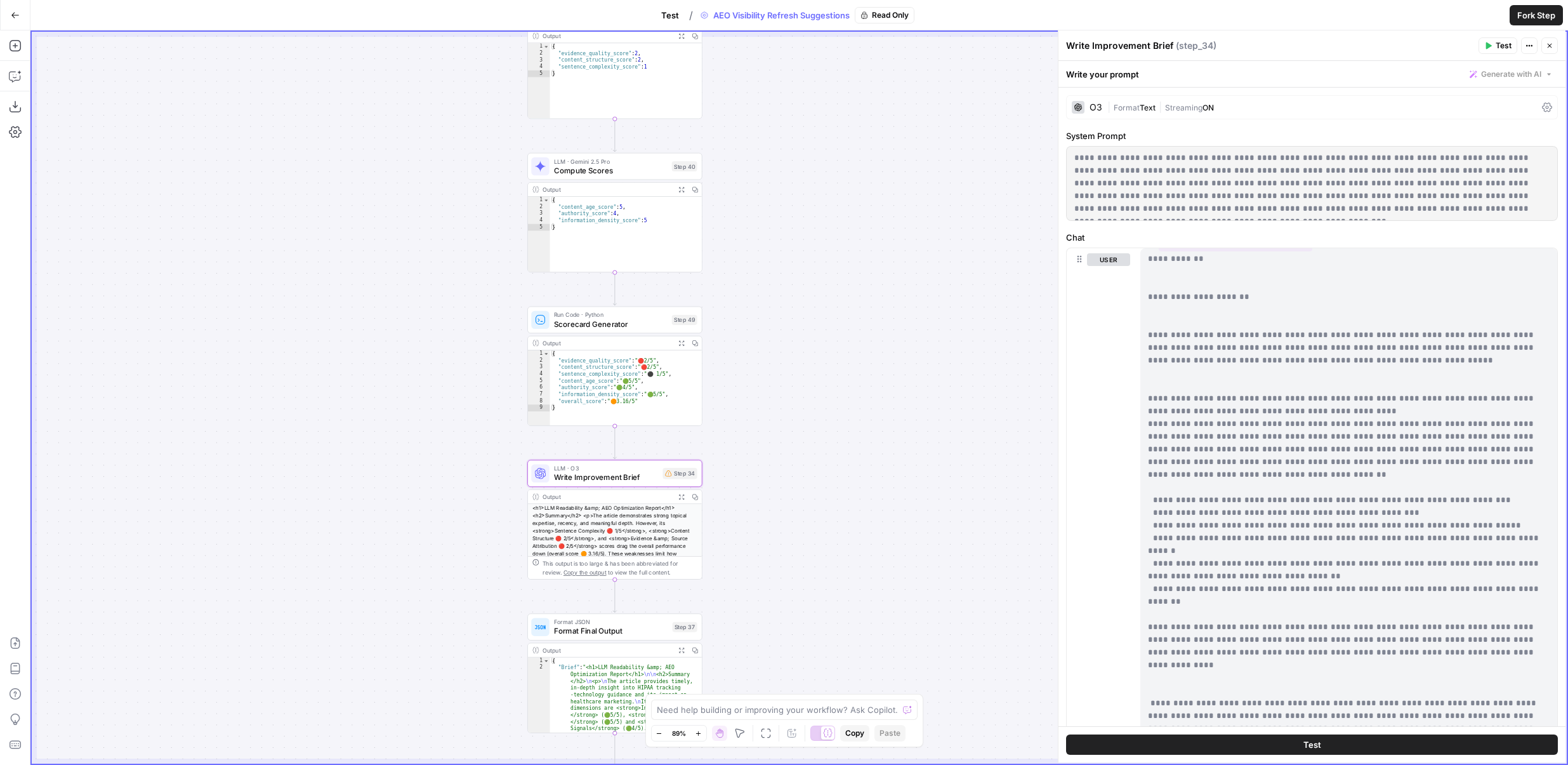
scroll to position [210, 0]
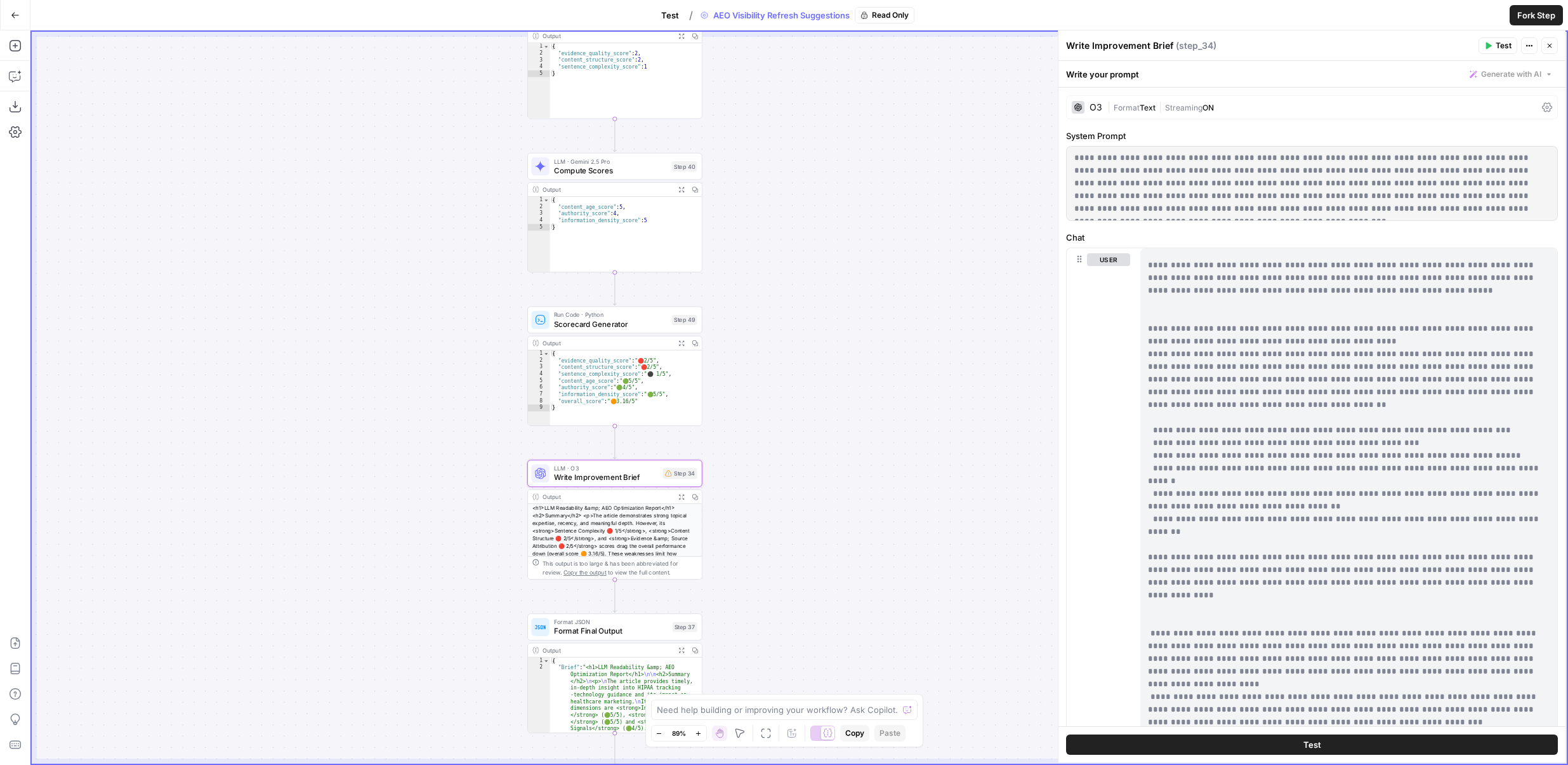
click at [684, 494] on icon "button" at bounding box center [682, 496] width 5 height 5
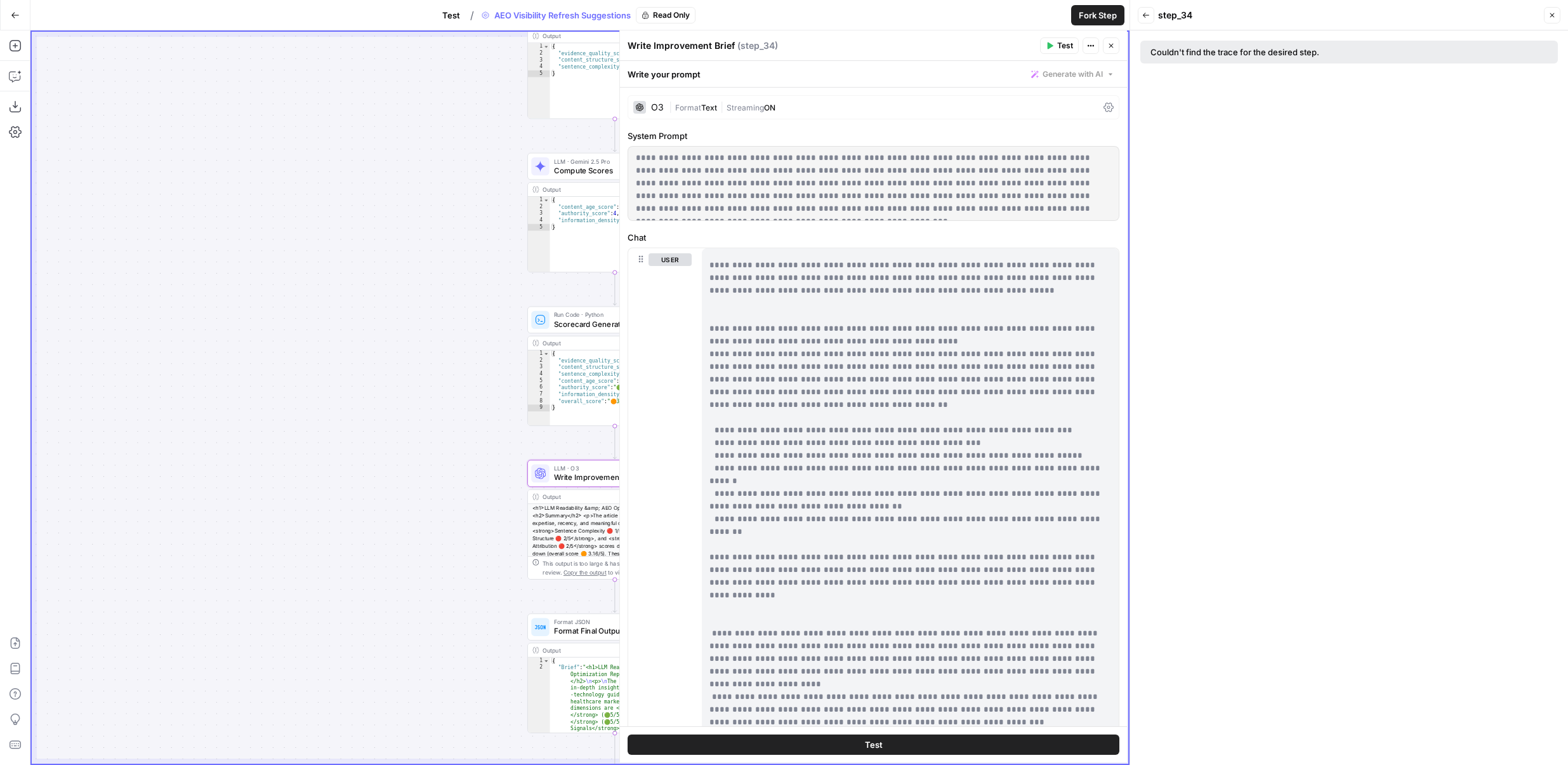
click at [1114, 50] on button "Close" at bounding box center [1111, 45] width 16 height 16
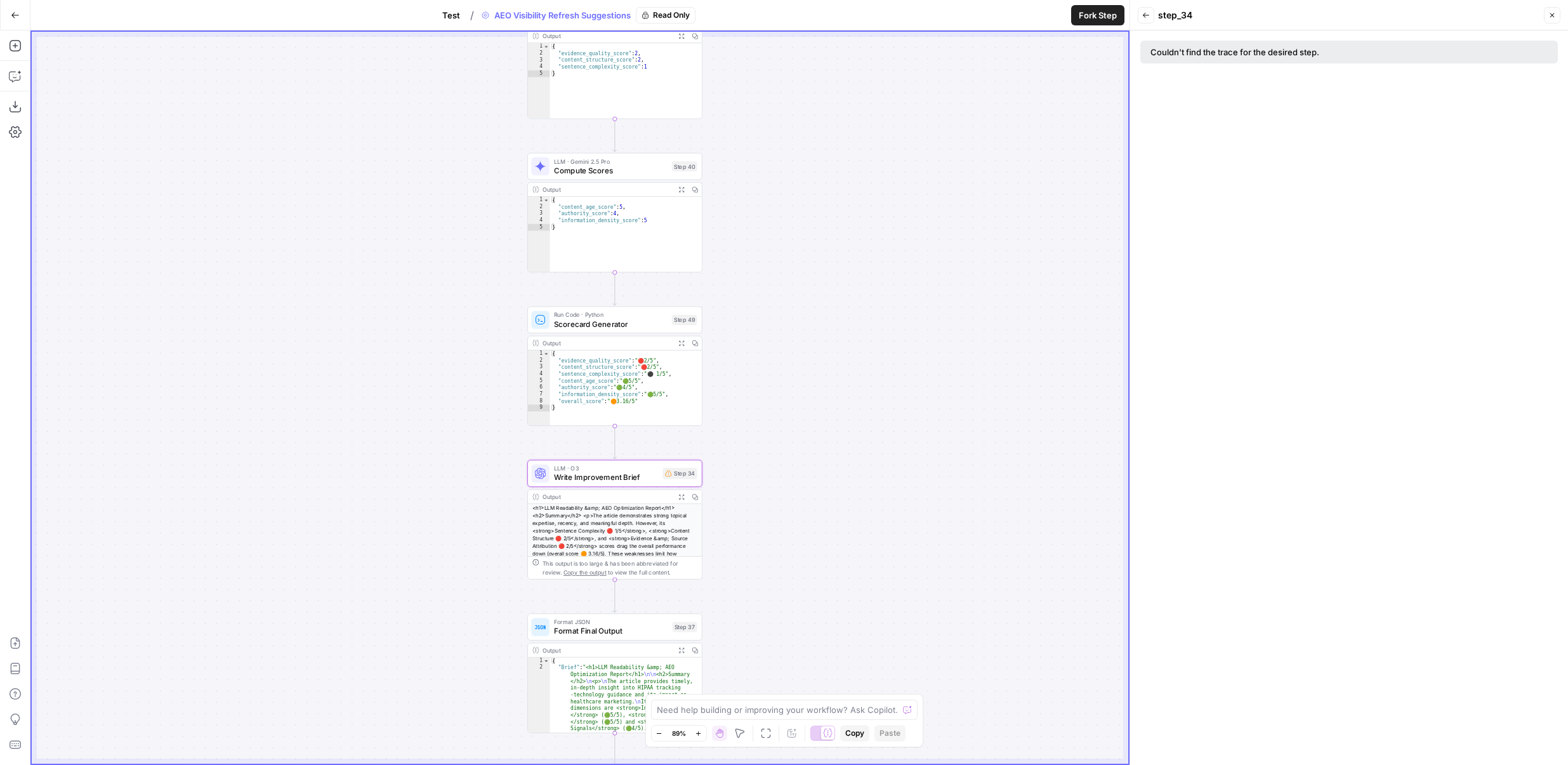
click at [590, 477] on span "Write Improvement Brief" at bounding box center [606, 477] width 104 height 11
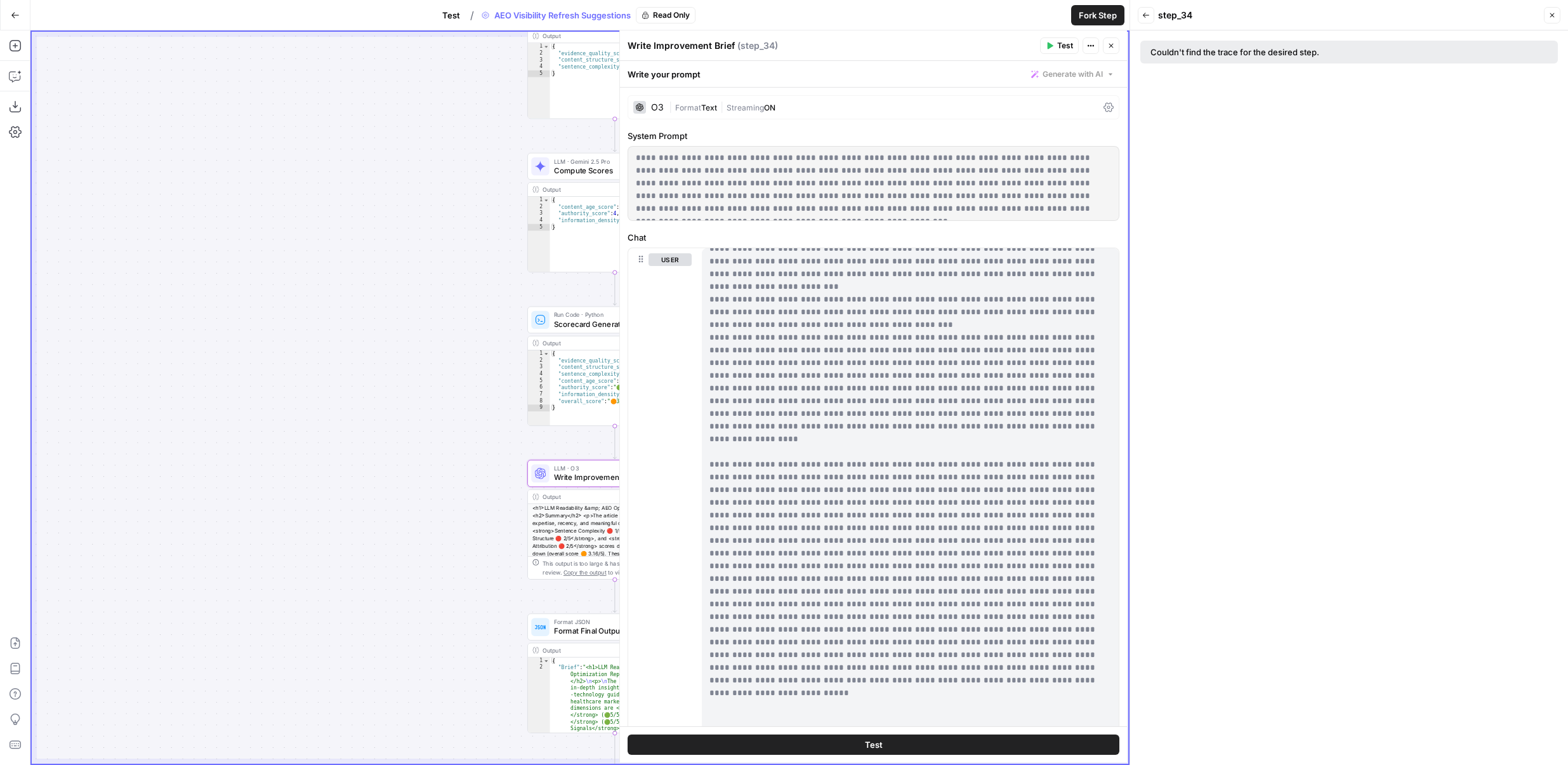
scroll to position [3021, 0]
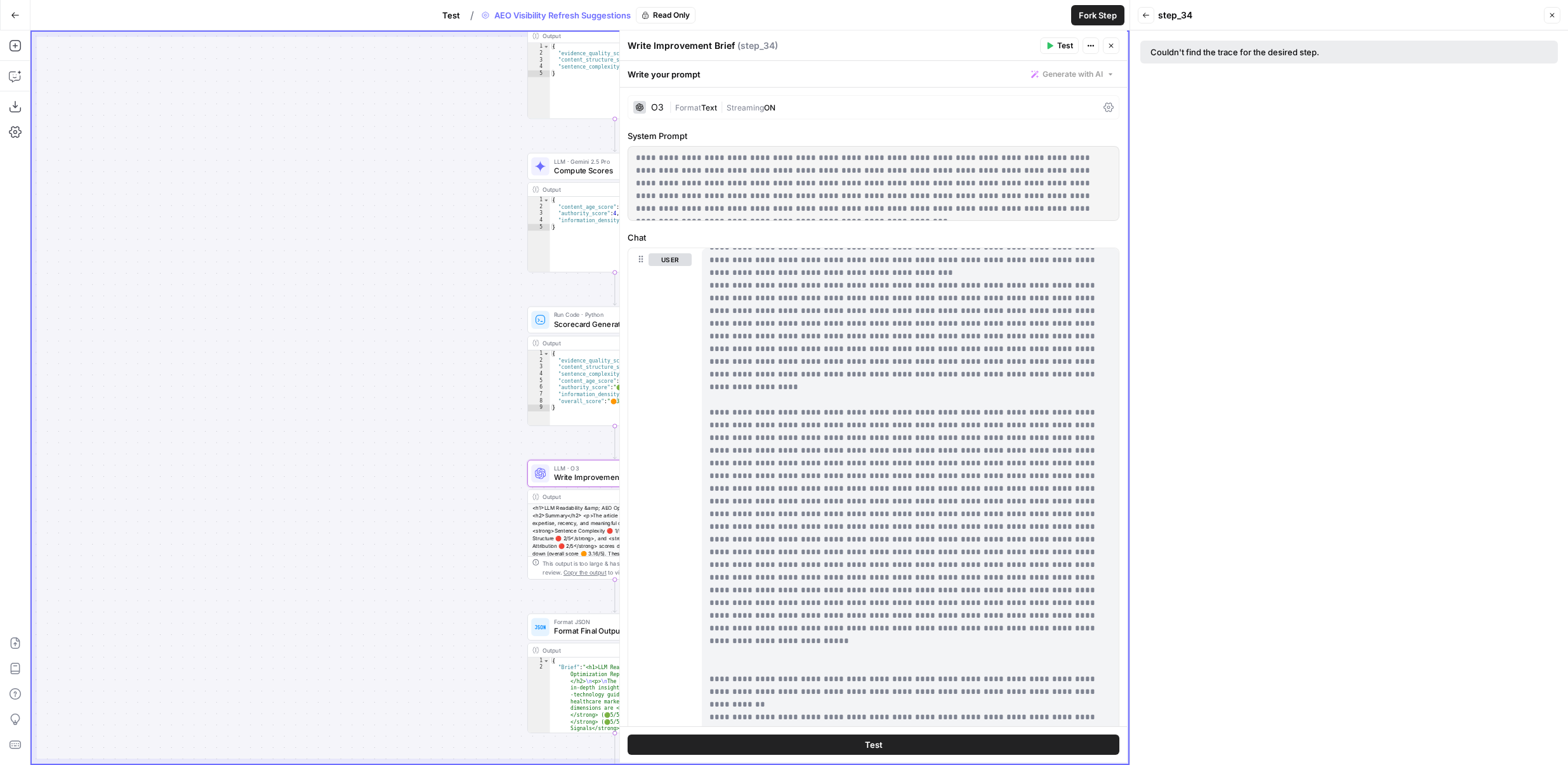
click at [1109, 42] on icon "button" at bounding box center [1112, 46] width 8 height 8
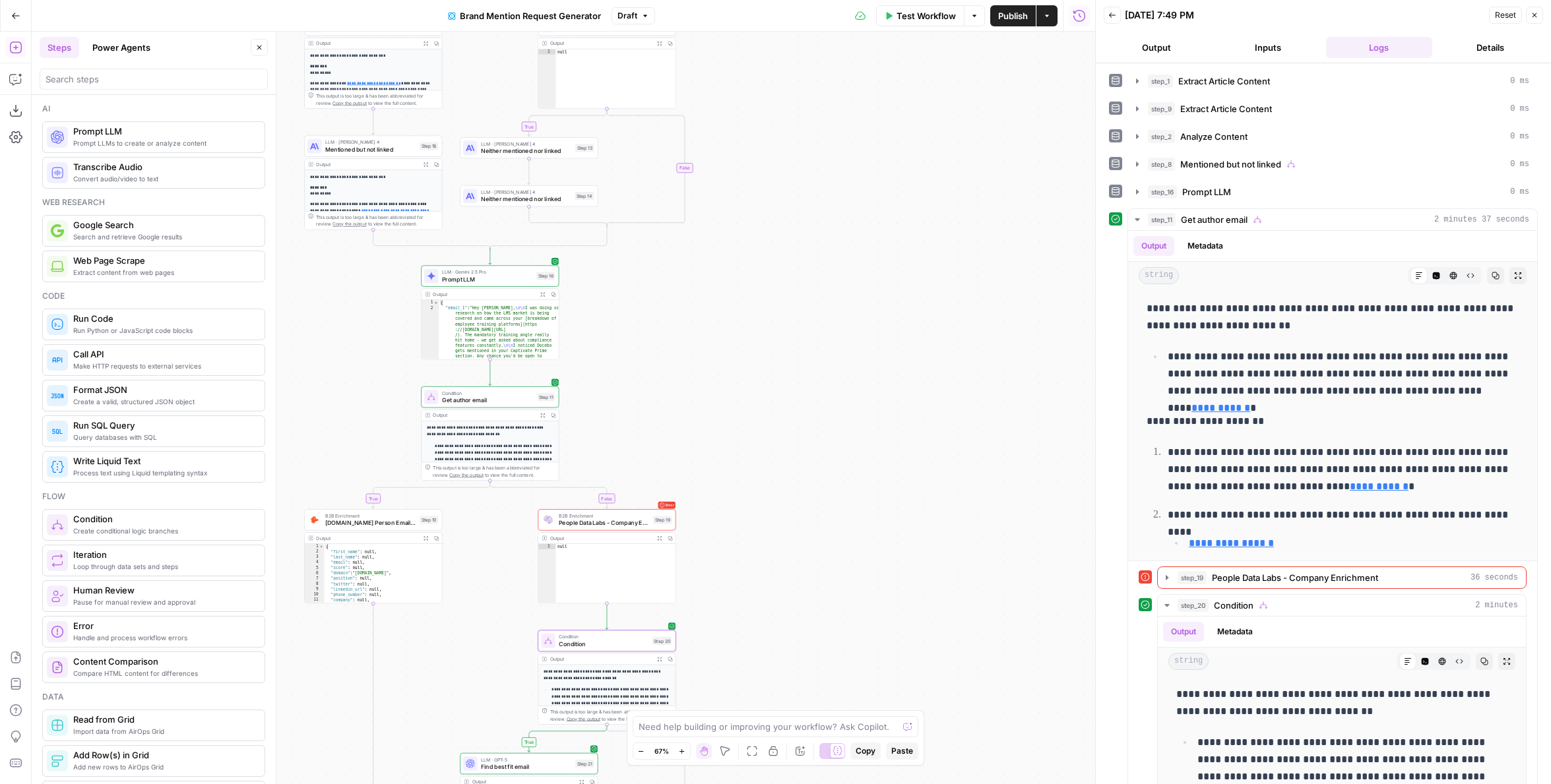
scroll to position [322, 0]
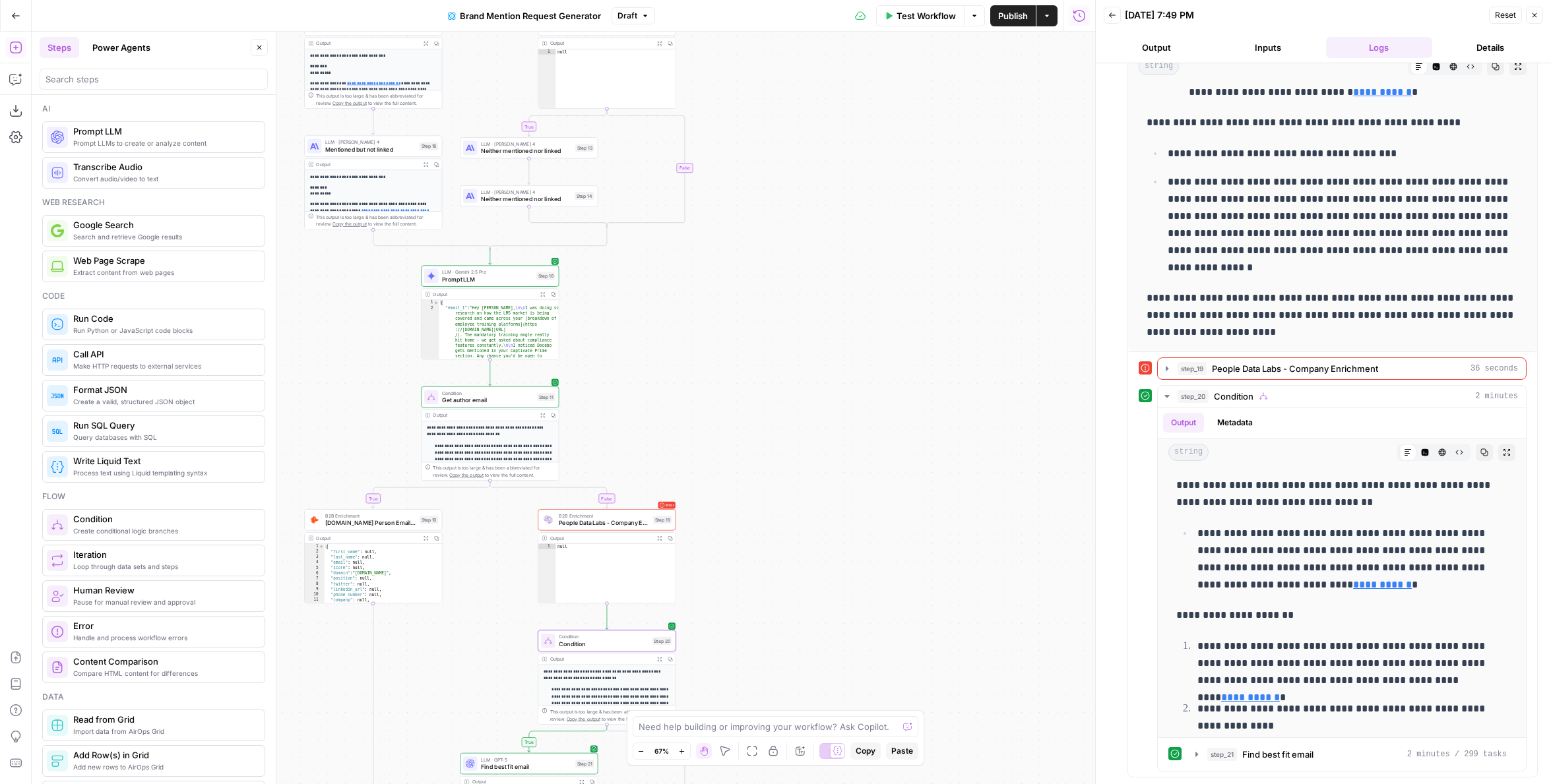
click at [121, 60] on header "Steps Power Agents Close" at bounding box center [154, 63] width 244 height 63
click at [118, 53] on button "Power Agents" at bounding box center [122, 47] width 74 height 21
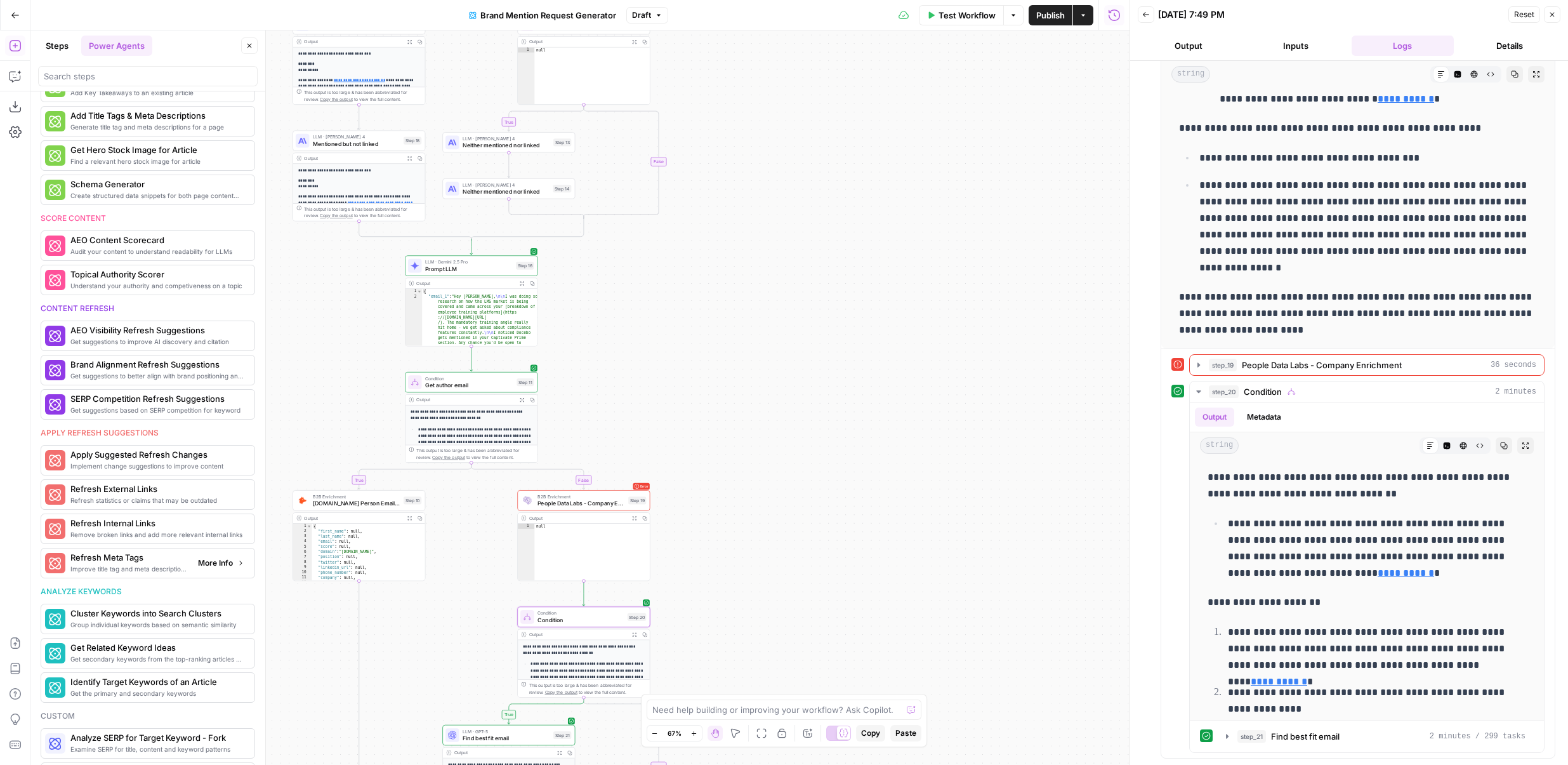
scroll to position [365, 0]
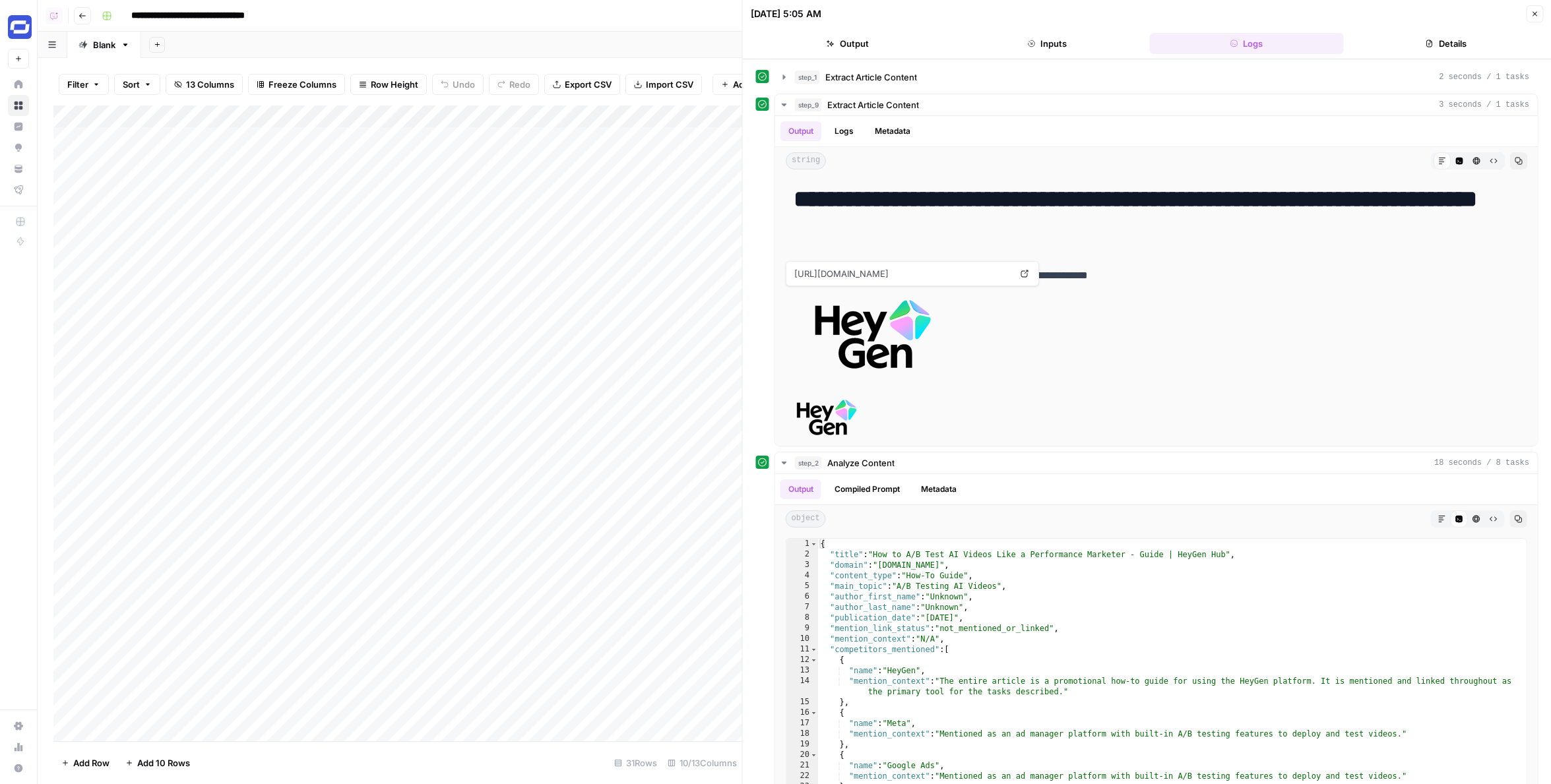
scroll to position [9, 0]
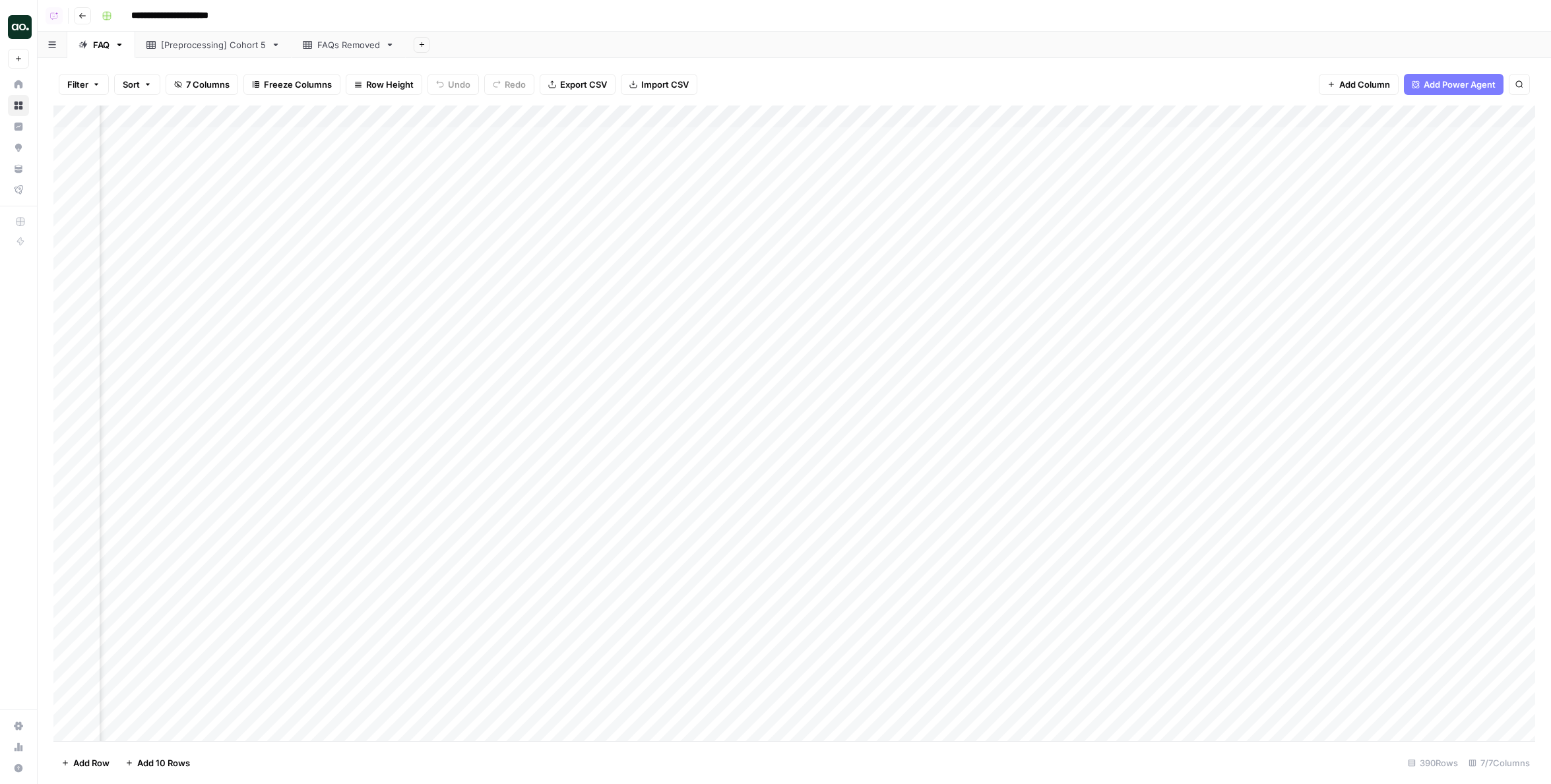
scroll to position [0, 225]
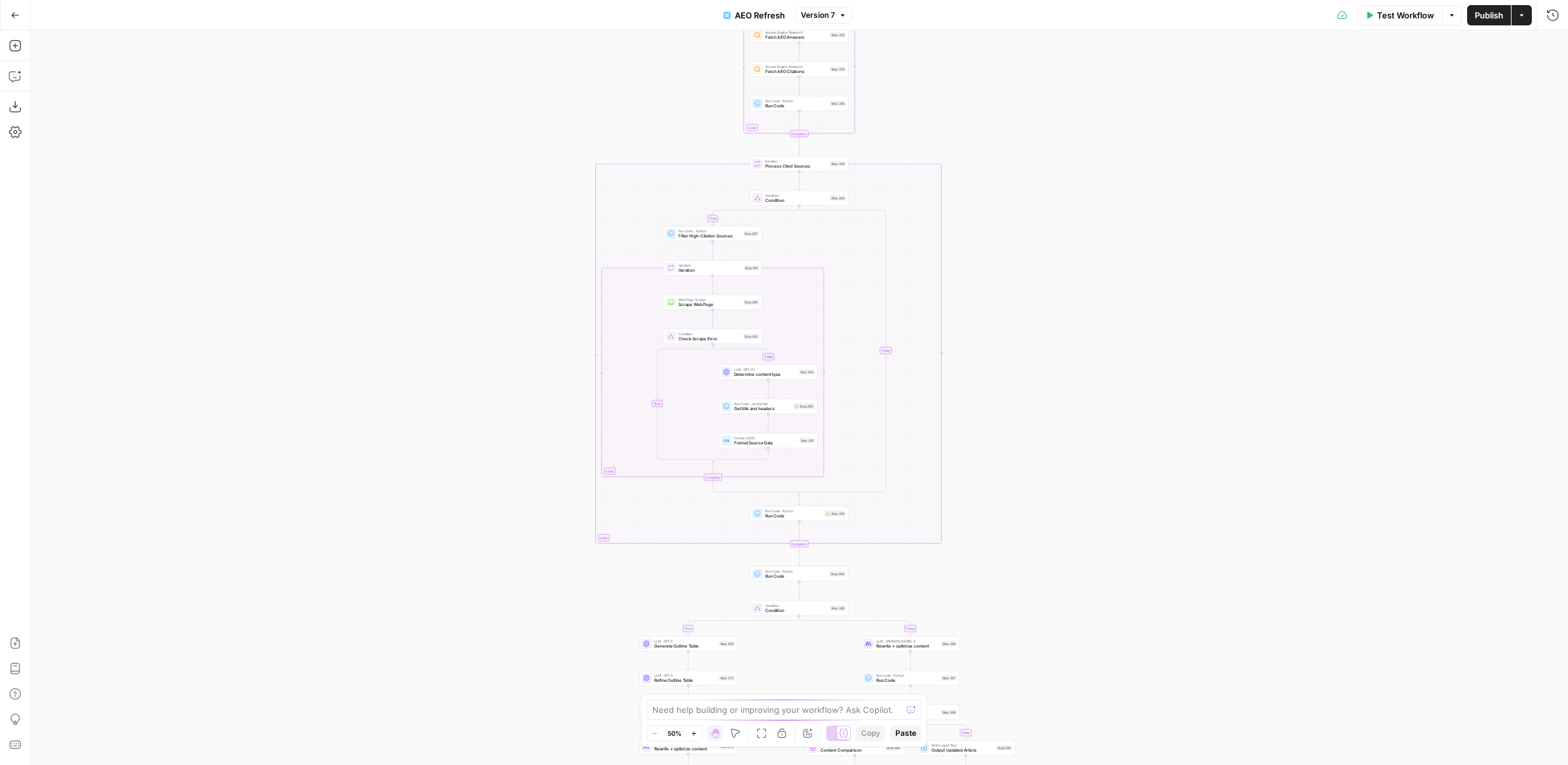
drag, startPoint x: 904, startPoint y: 108, endPoint x: 904, endPoint y: 378, distance: 270.0
click at [904, 378] on div "true false true false true false true false true false Workflow Set Inputs Inpu…" at bounding box center [799, 397] width 1538 height 734
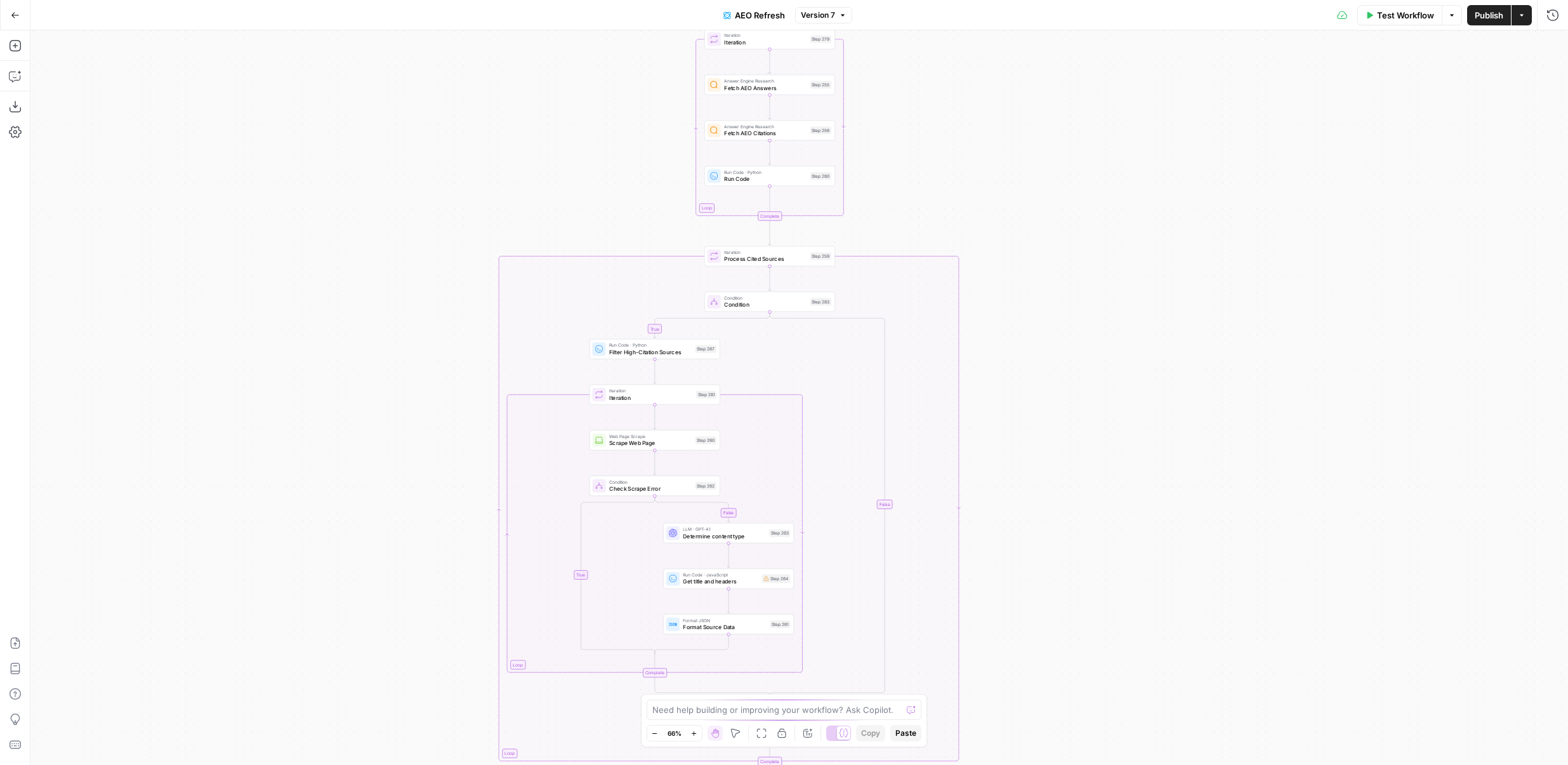
drag, startPoint x: 886, startPoint y: 425, endPoint x: 897, endPoint y: 196, distance: 229.3
click at [897, 196] on div "true false true false true false true false true false Workflow Set Inputs Inpu…" at bounding box center [799, 397] width 1538 height 734
click at [819, 16] on span "Version 7" at bounding box center [818, 14] width 34 height 11
click at [503, 133] on div "true false true false true false true false true false Workflow Set Inputs Inpu…" at bounding box center [799, 397] width 1538 height 734
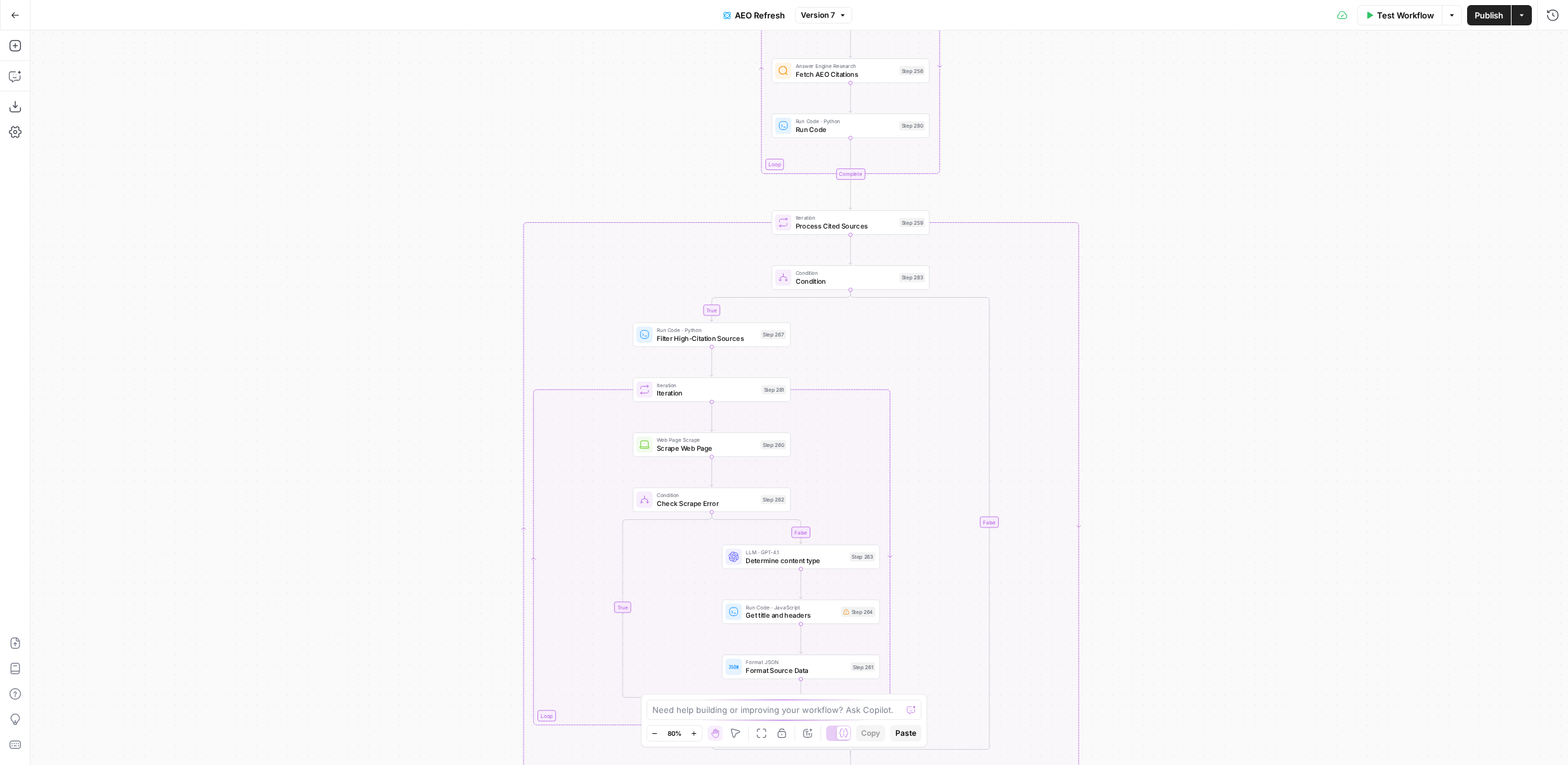
drag, startPoint x: 380, startPoint y: 408, endPoint x: 353, endPoint y: 88, distance: 321.1
click at [354, 88] on div "true false true false true false true false true false Workflow Set Inputs Inpu…" at bounding box center [799, 397] width 1538 height 734
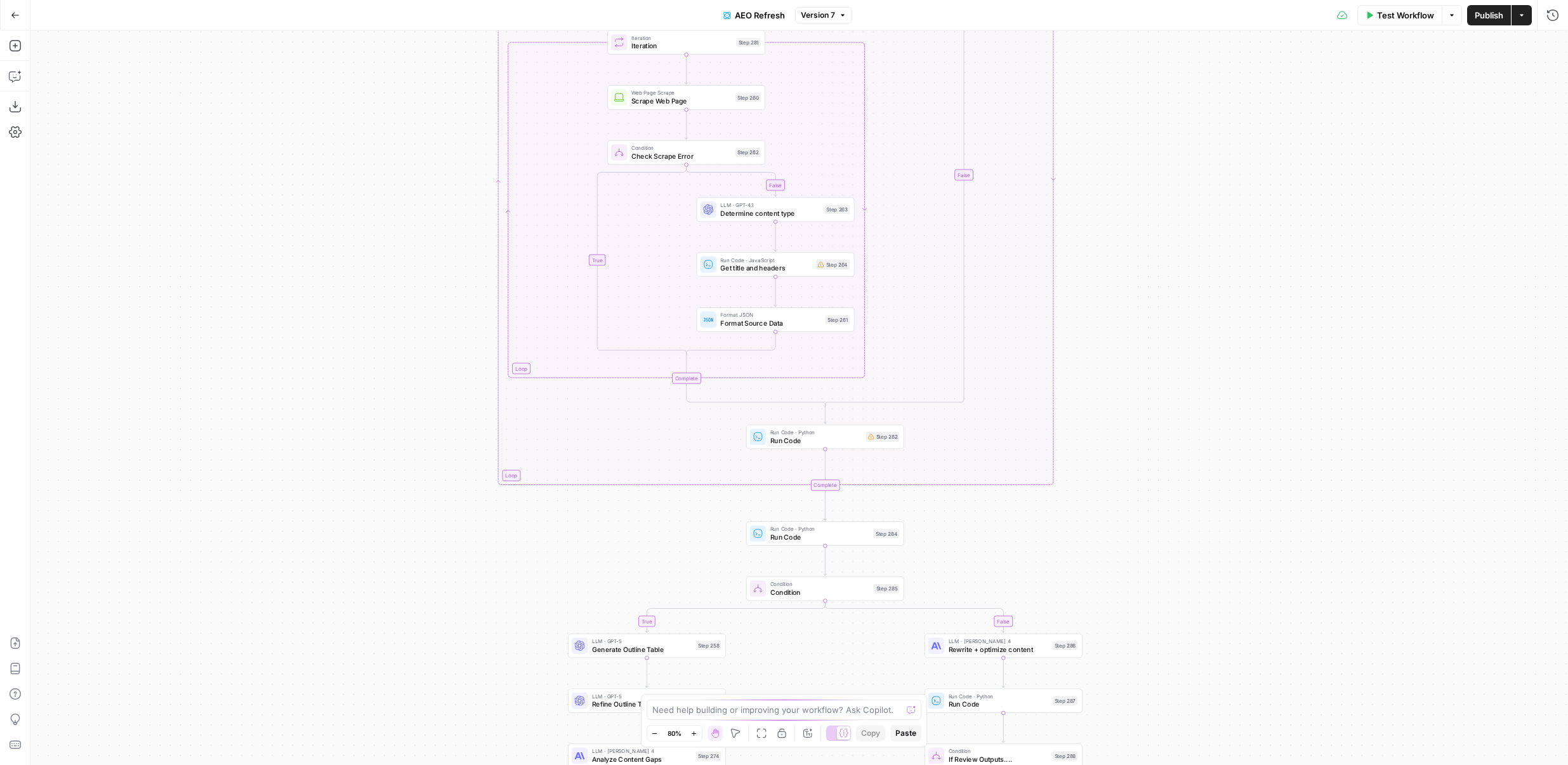
drag, startPoint x: 366, startPoint y: 432, endPoint x: 353, endPoint y: 171, distance: 261.3
click at [353, 171] on div "true false true false true false true false true false Workflow Set Inputs Inpu…" at bounding box center [799, 397] width 1538 height 734
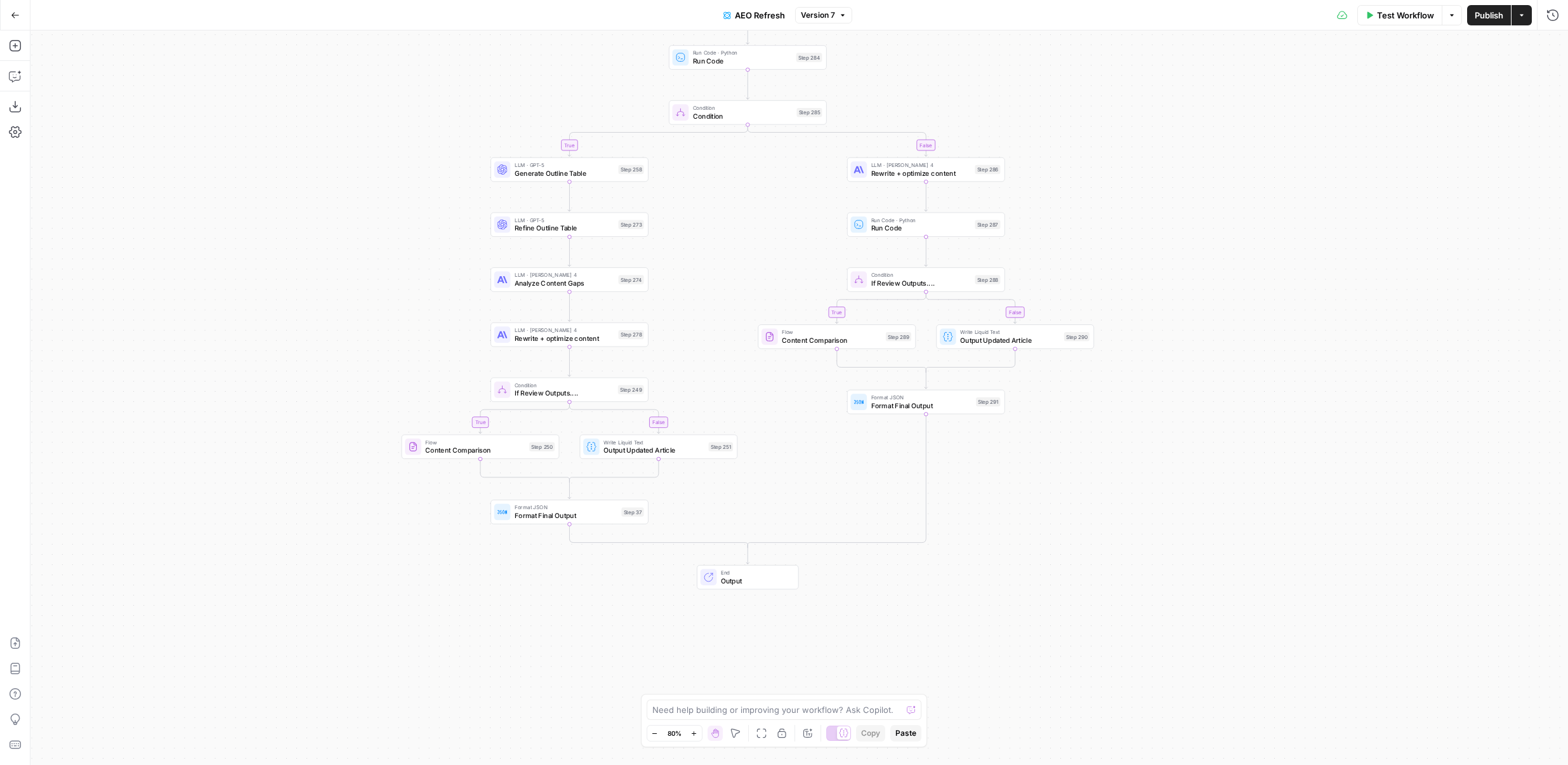
drag, startPoint x: 380, startPoint y: 423, endPoint x: 313, endPoint y: 208, distance: 225.2
click at [313, 208] on div "true false true false true false true false true false Workflow Set Inputs Inpu…" at bounding box center [799, 397] width 1538 height 734
click at [519, 179] on div "LLM · GPT-5 Generate Outline Table Step 258" at bounding box center [568, 169] width 158 height 25
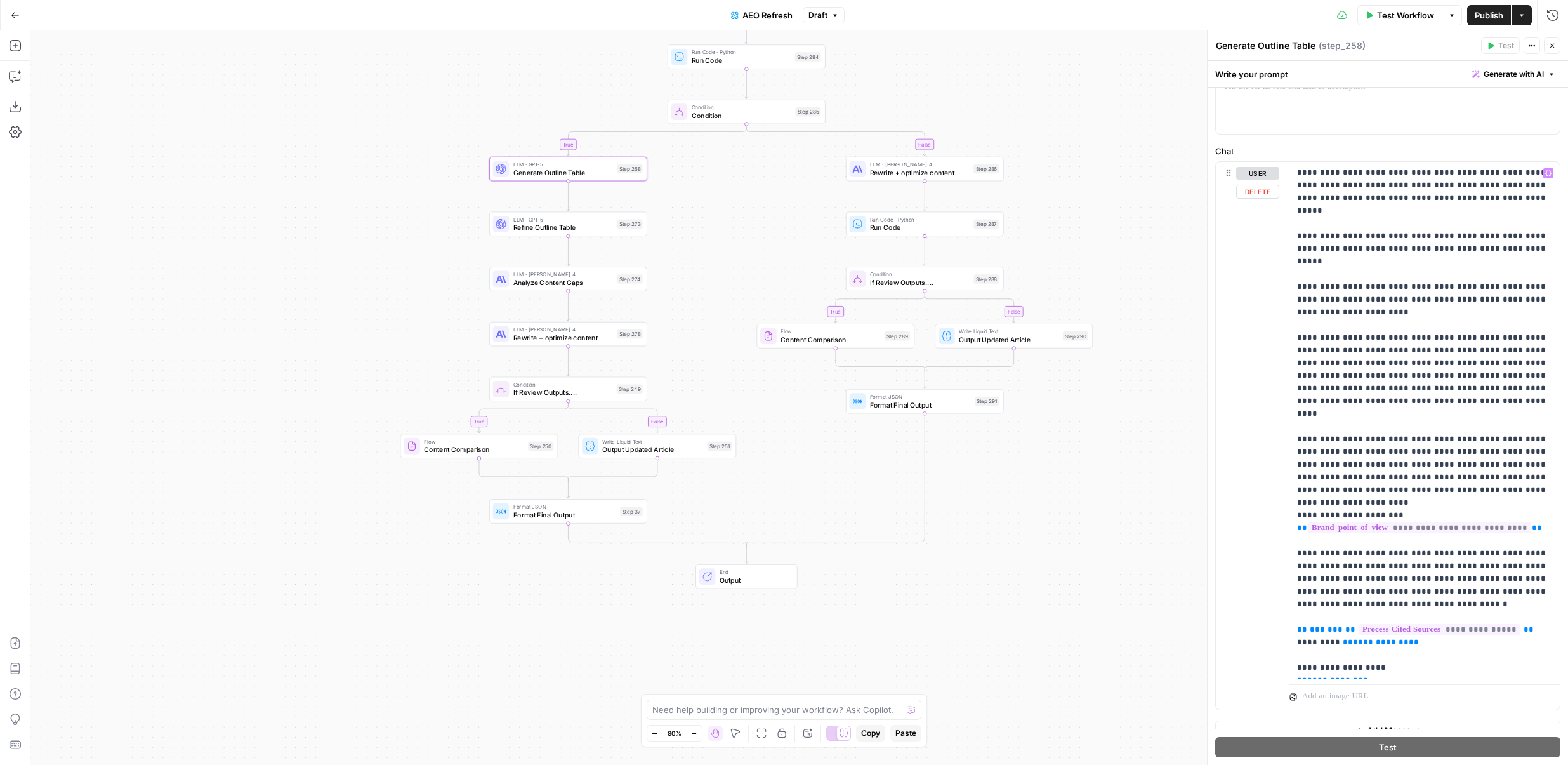
scroll to position [182, 0]
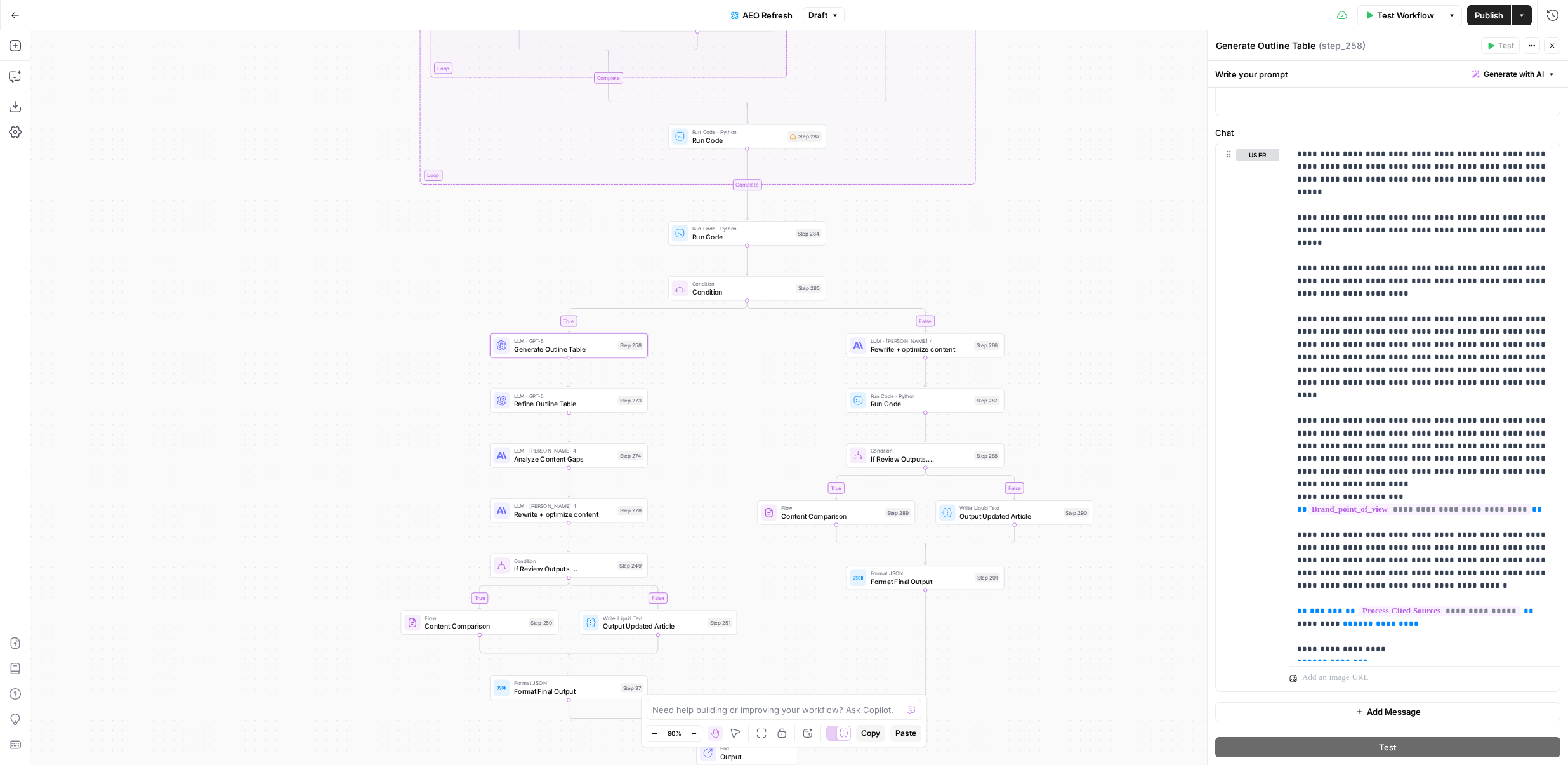
drag, startPoint x: 1058, startPoint y: 245, endPoint x: 1058, endPoint y: 422, distance: 177.0
click at [1059, 422] on div "false true true false true false true false true false Workflow Set Inputs Inpu…" at bounding box center [799, 397] width 1538 height 734
click at [868, 347] on div "LLM · Claude Sonnet 4 Rewrite + optimize content Step 286 Copy step Delete step…" at bounding box center [925, 345] width 150 height 17
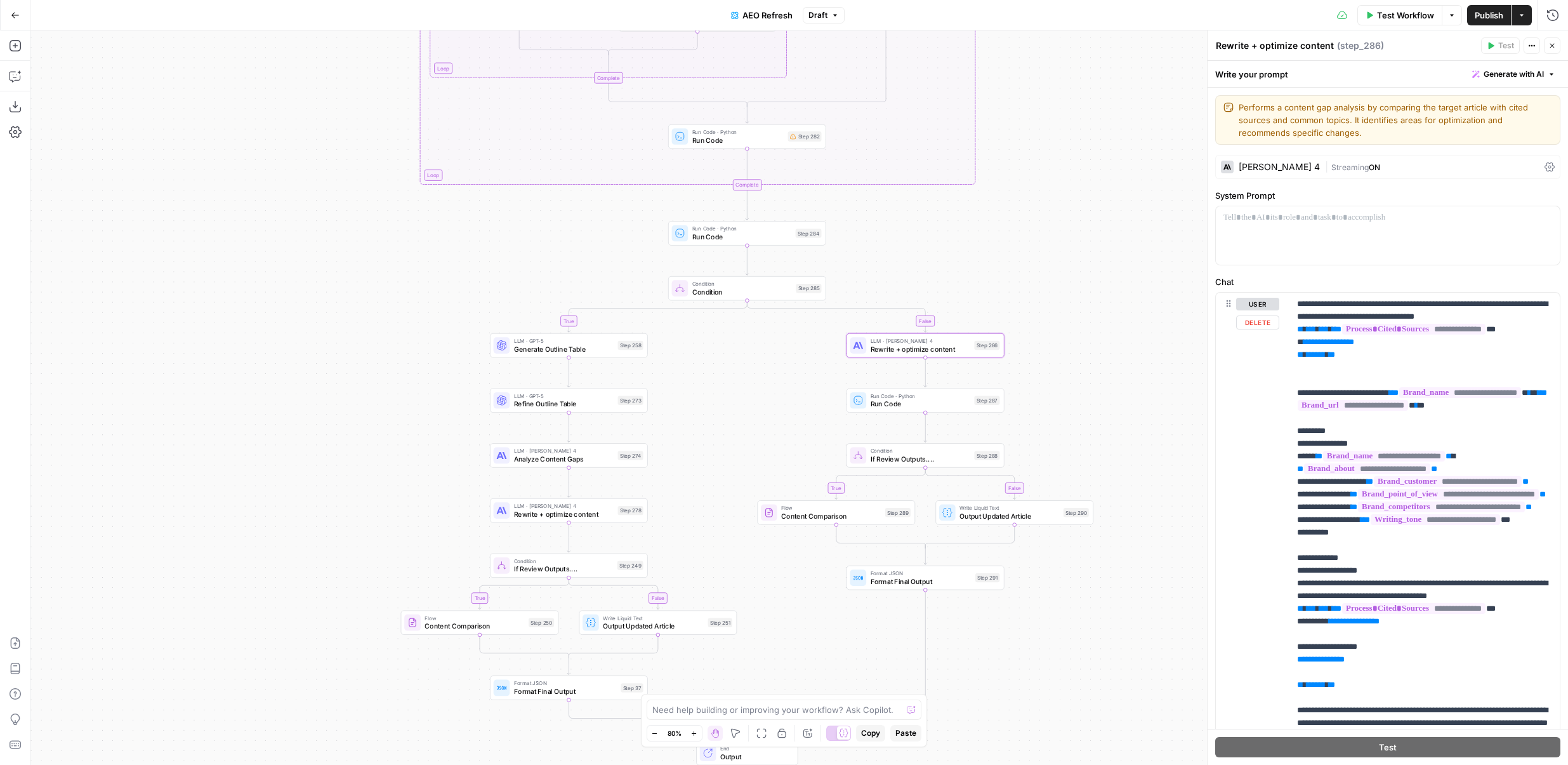
scroll to position [9, 0]
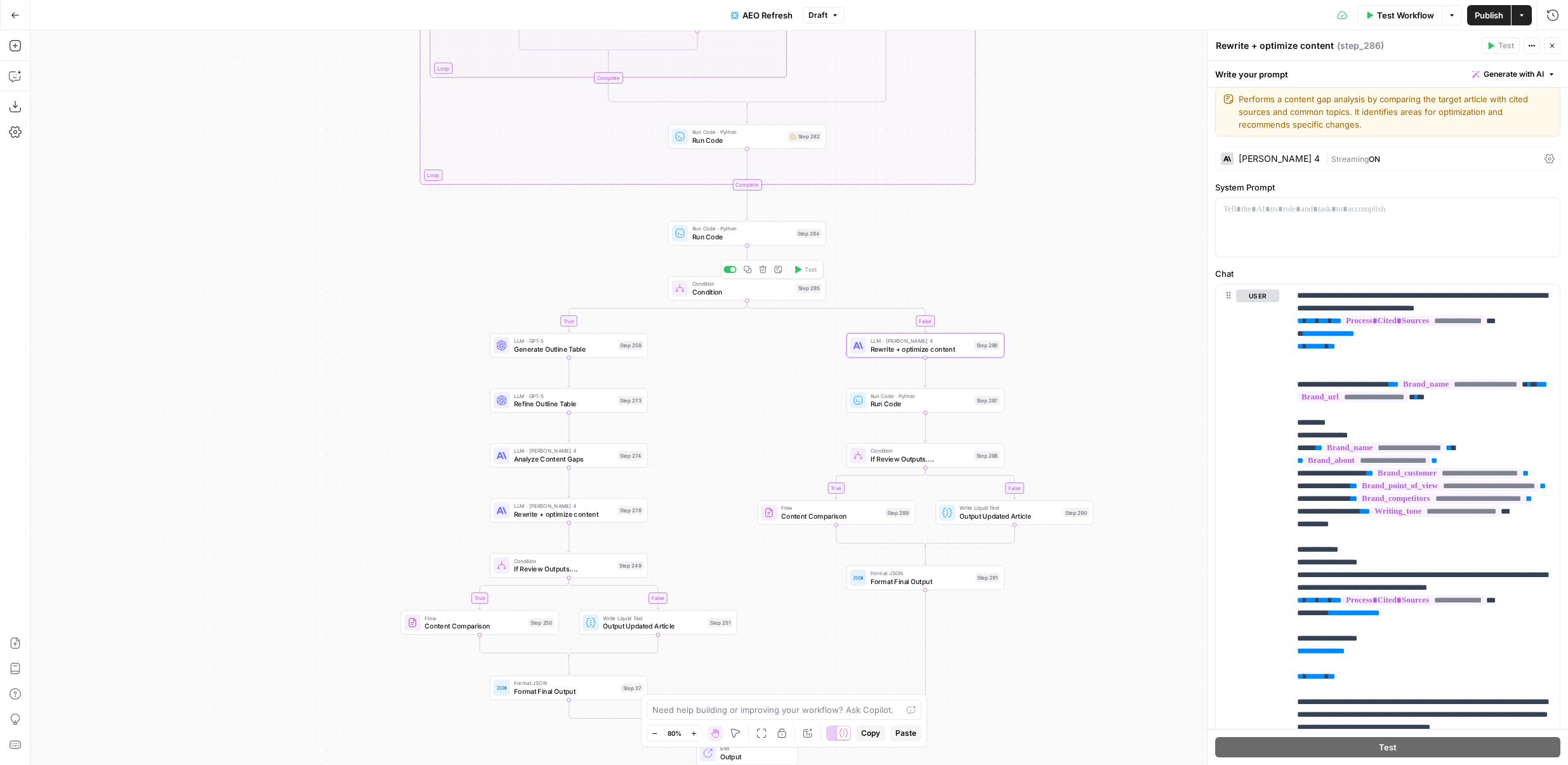
click at [712, 284] on span "Condition" at bounding box center [743, 284] width 100 height 9
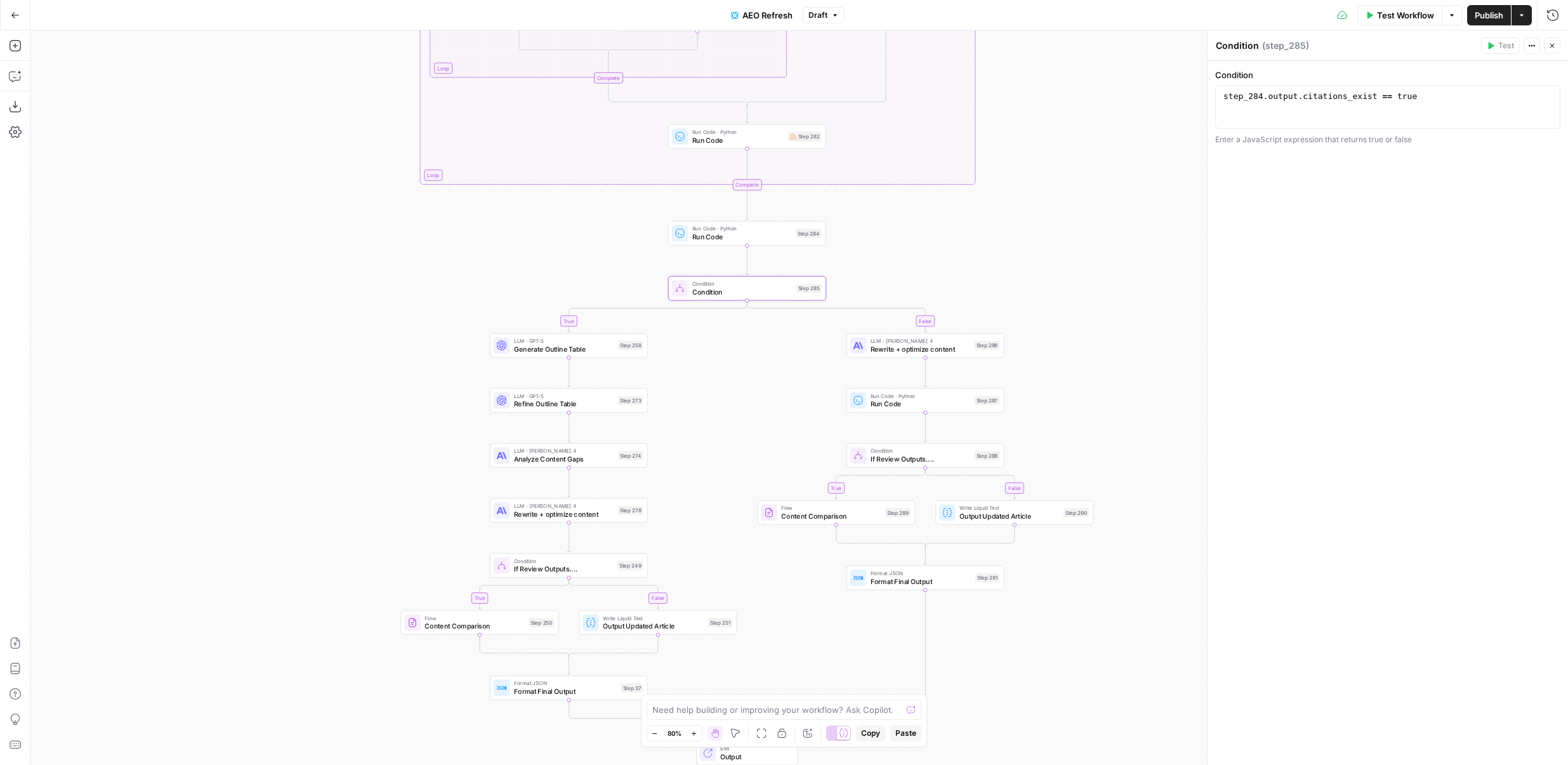
click at [823, 15] on span "Draft" at bounding box center [817, 14] width 19 height 11
click at [1119, 219] on div "false true true false true false true false true false Workflow Set Inputs Inpu…" at bounding box center [799, 397] width 1538 height 734
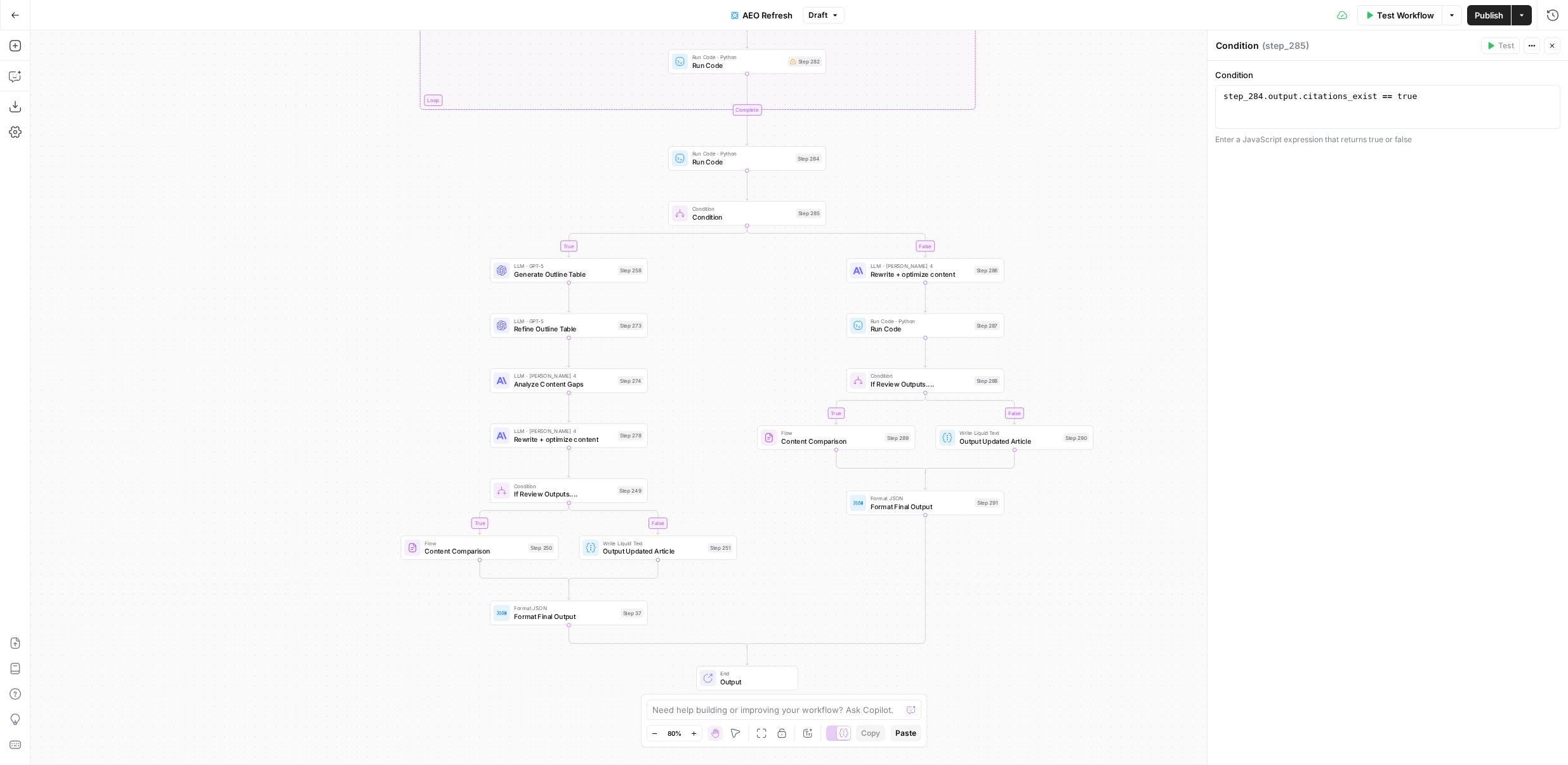
drag, startPoint x: 1059, startPoint y: 311, endPoint x: 1059, endPoint y: 236, distance: 75.0
click at [1059, 236] on div "false true true false true false true false true false Workflow Set Inputs Inpu…" at bounding box center [799, 397] width 1538 height 734
click at [530, 438] on span "Rewrite + optimize content" at bounding box center [564, 439] width 100 height 10
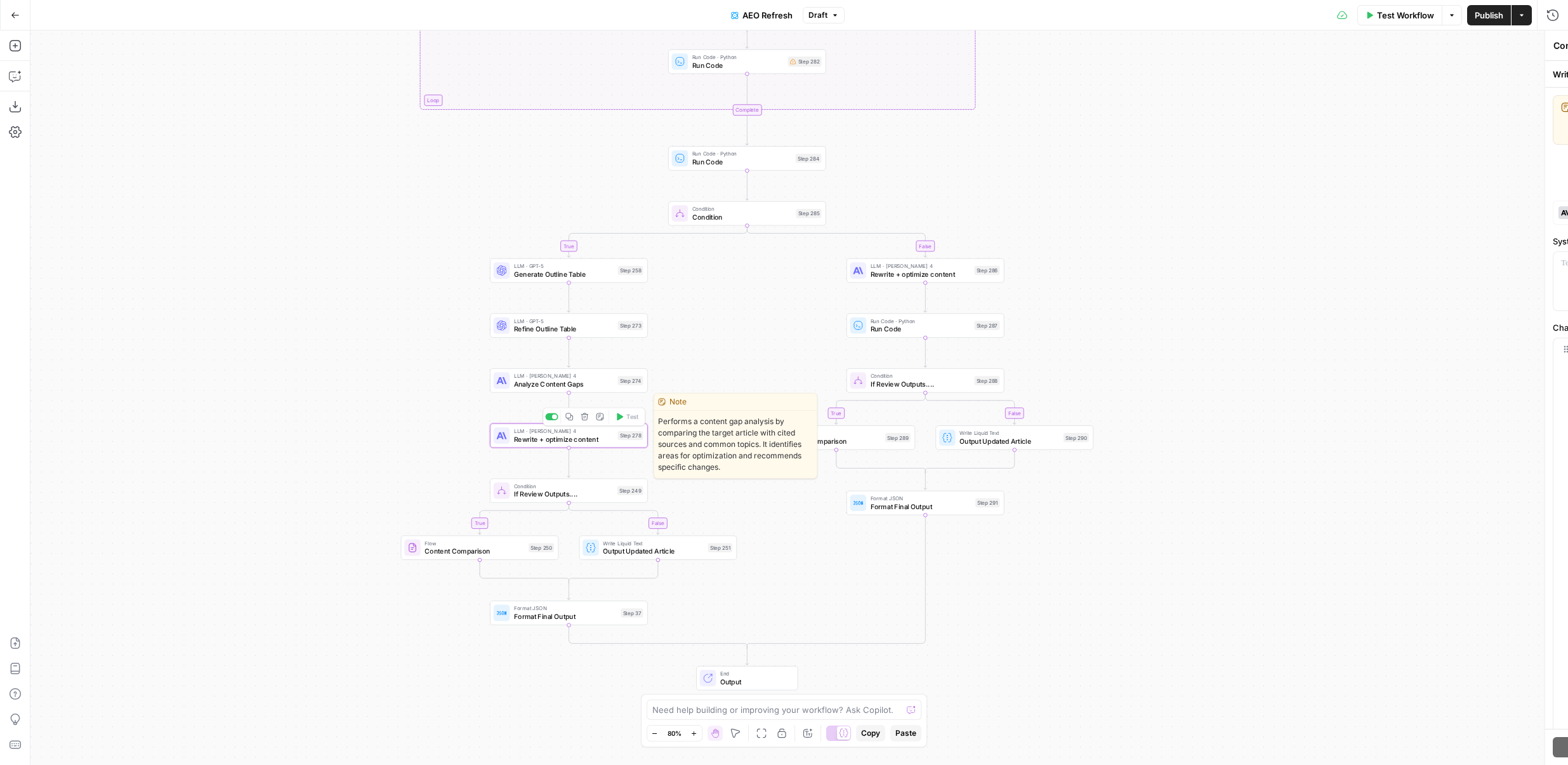
type textarea "Rewrite + optimize content"
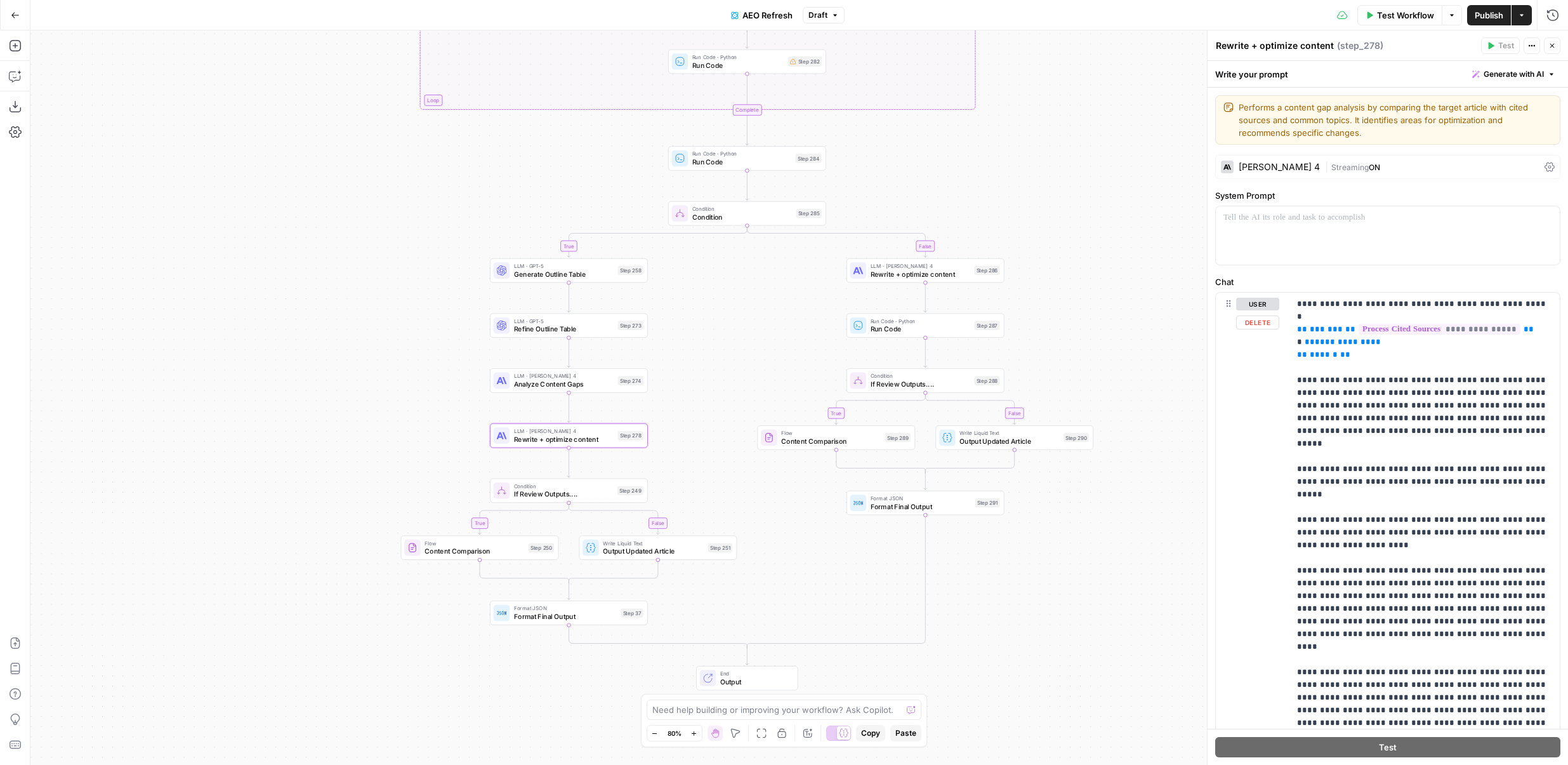
click at [1217, 320] on div "user Delete" at bounding box center [1248, 566] width 64 height 547
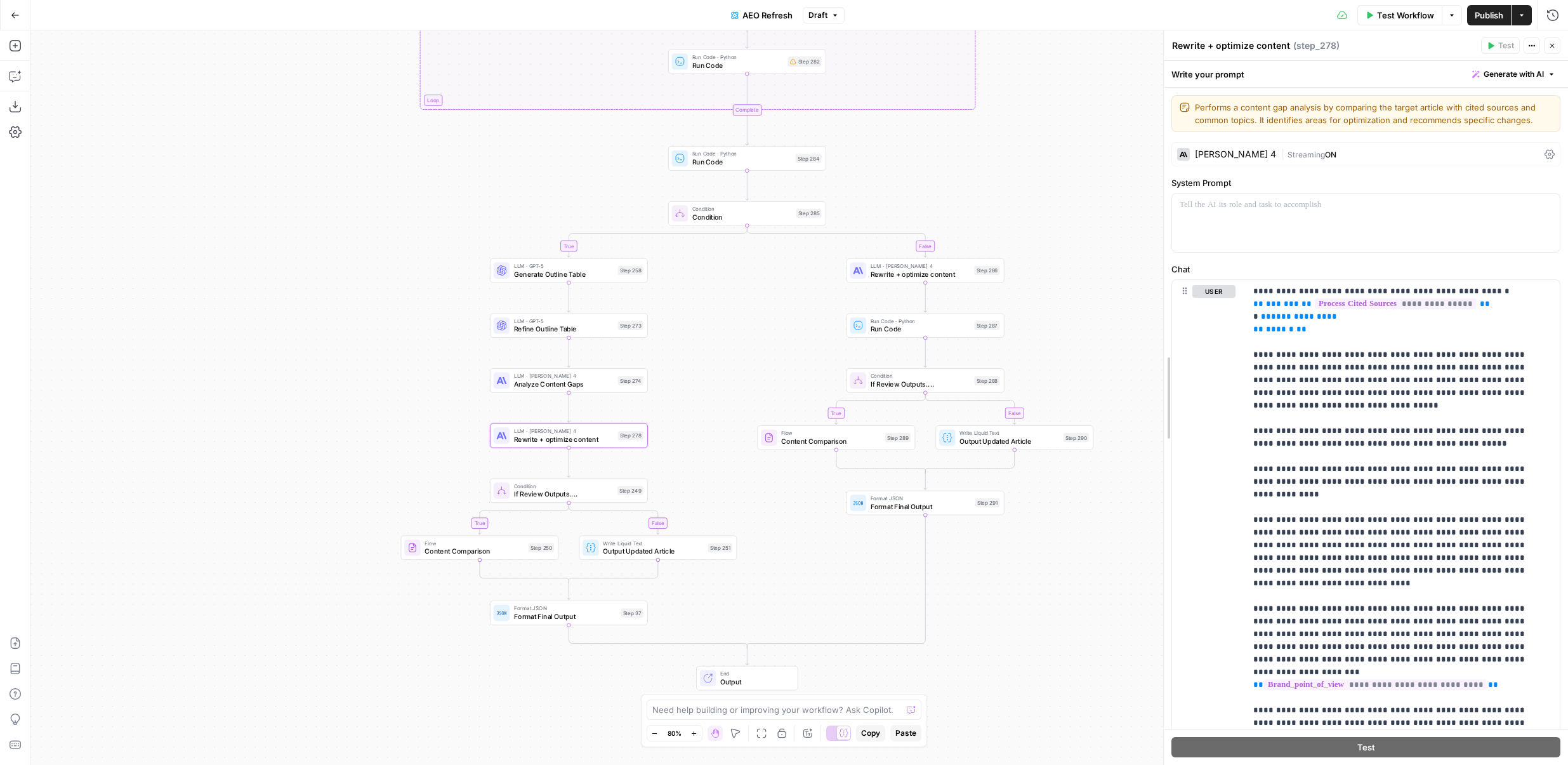
drag, startPoint x: 1211, startPoint y: 323, endPoint x: 1162, endPoint y: 323, distance: 49.0
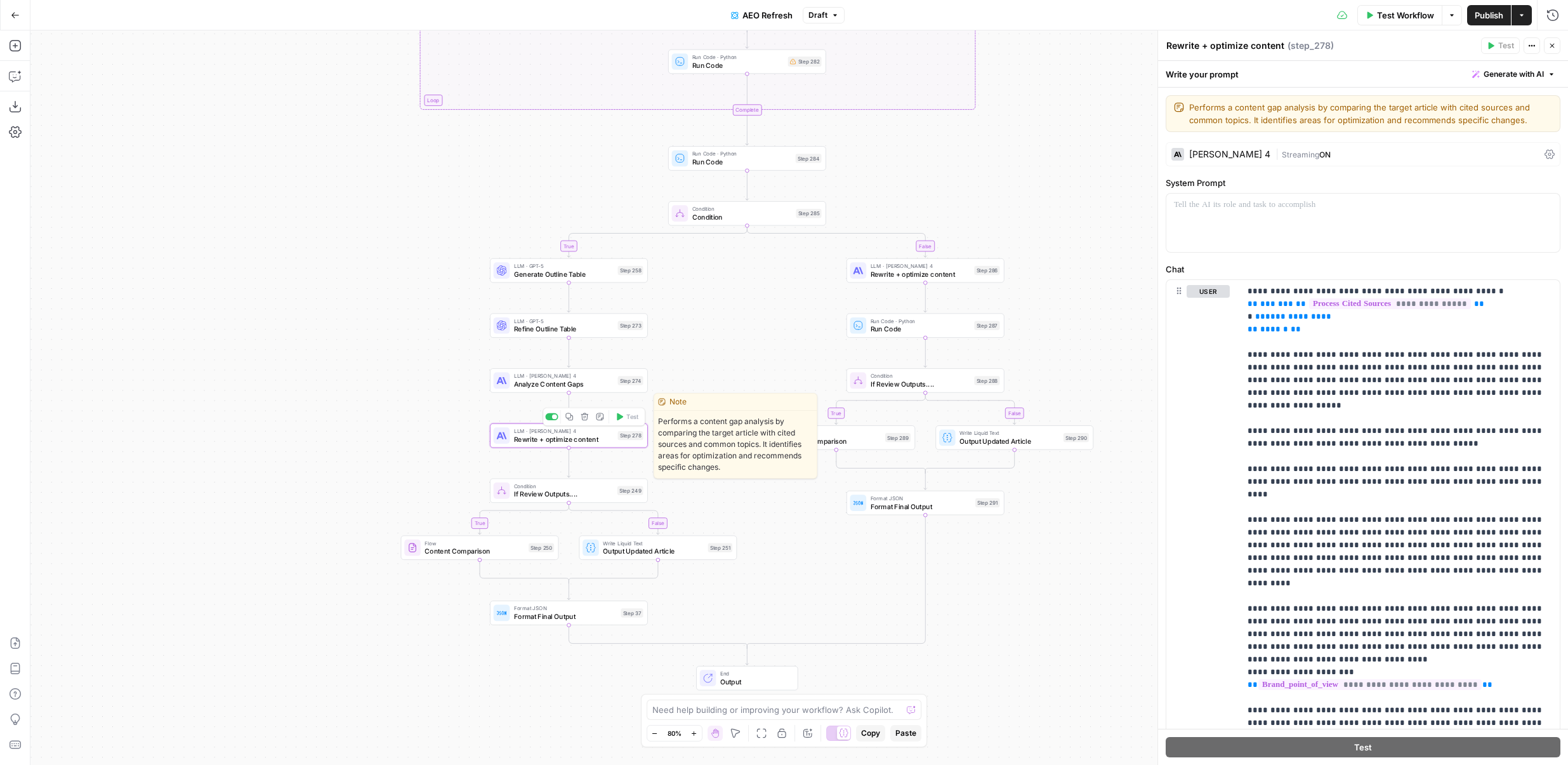
click at [541, 431] on span "LLM · Claude Sonnet 4" at bounding box center [564, 431] width 100 height 9
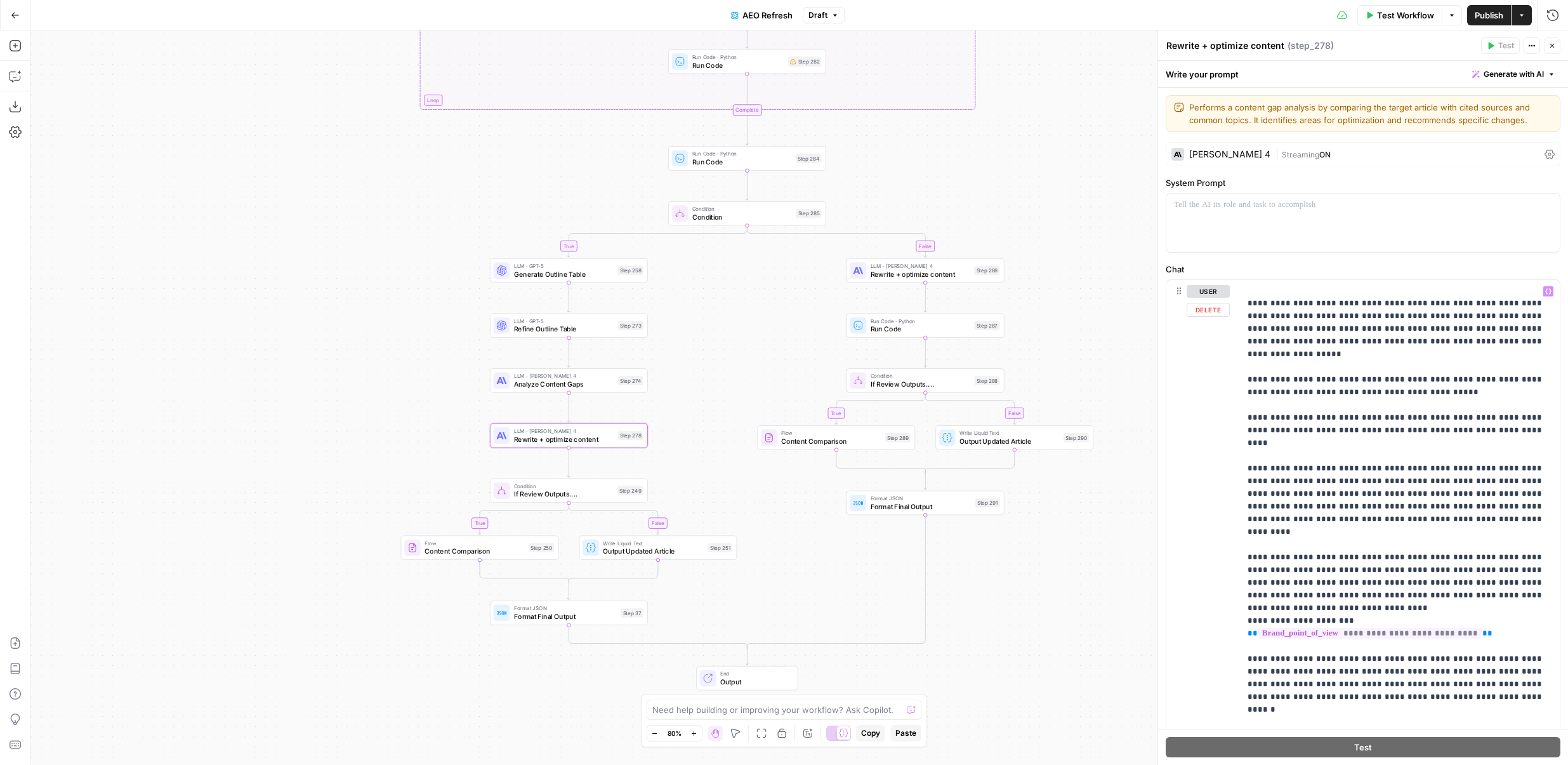
scroll to position [0, 0]
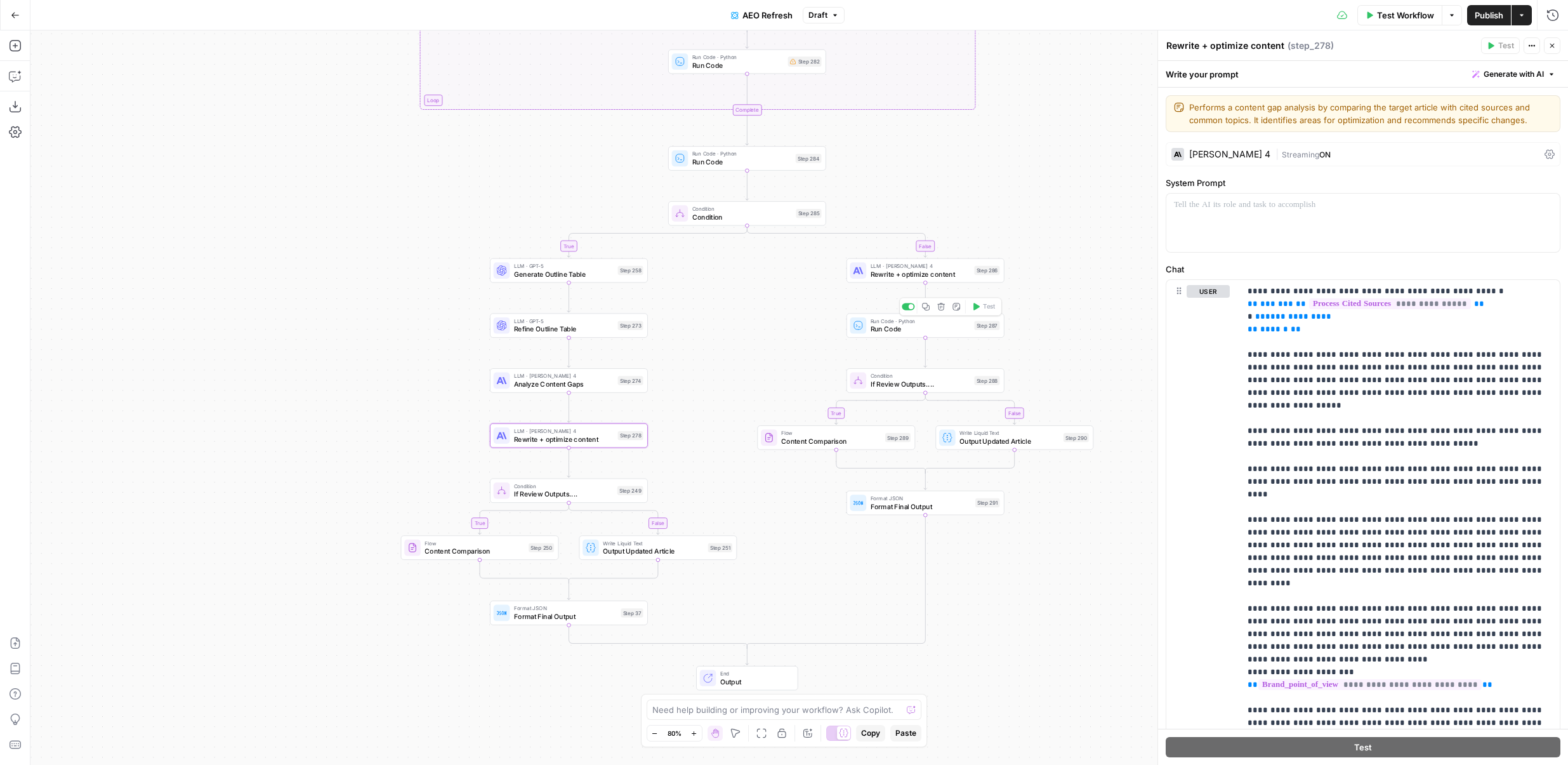
click at [876, 331] on span "Run Code" at bounding box center [921, 328] width 100 height 10
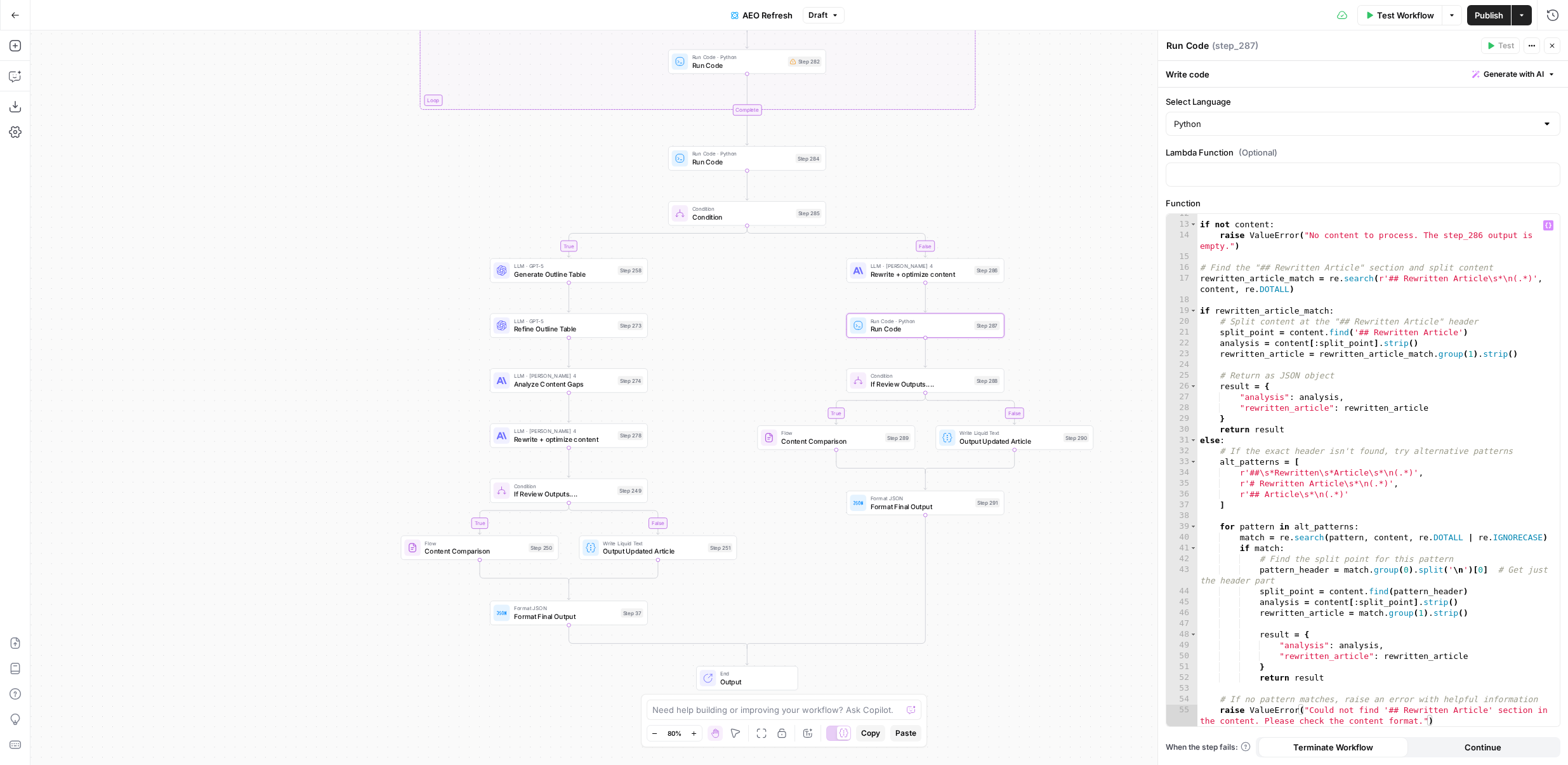
scroll to position [146, 0]
click at [947, 271] on span "Rewrite + optimize content" at bounding box center [921, 274] width 100 height 10
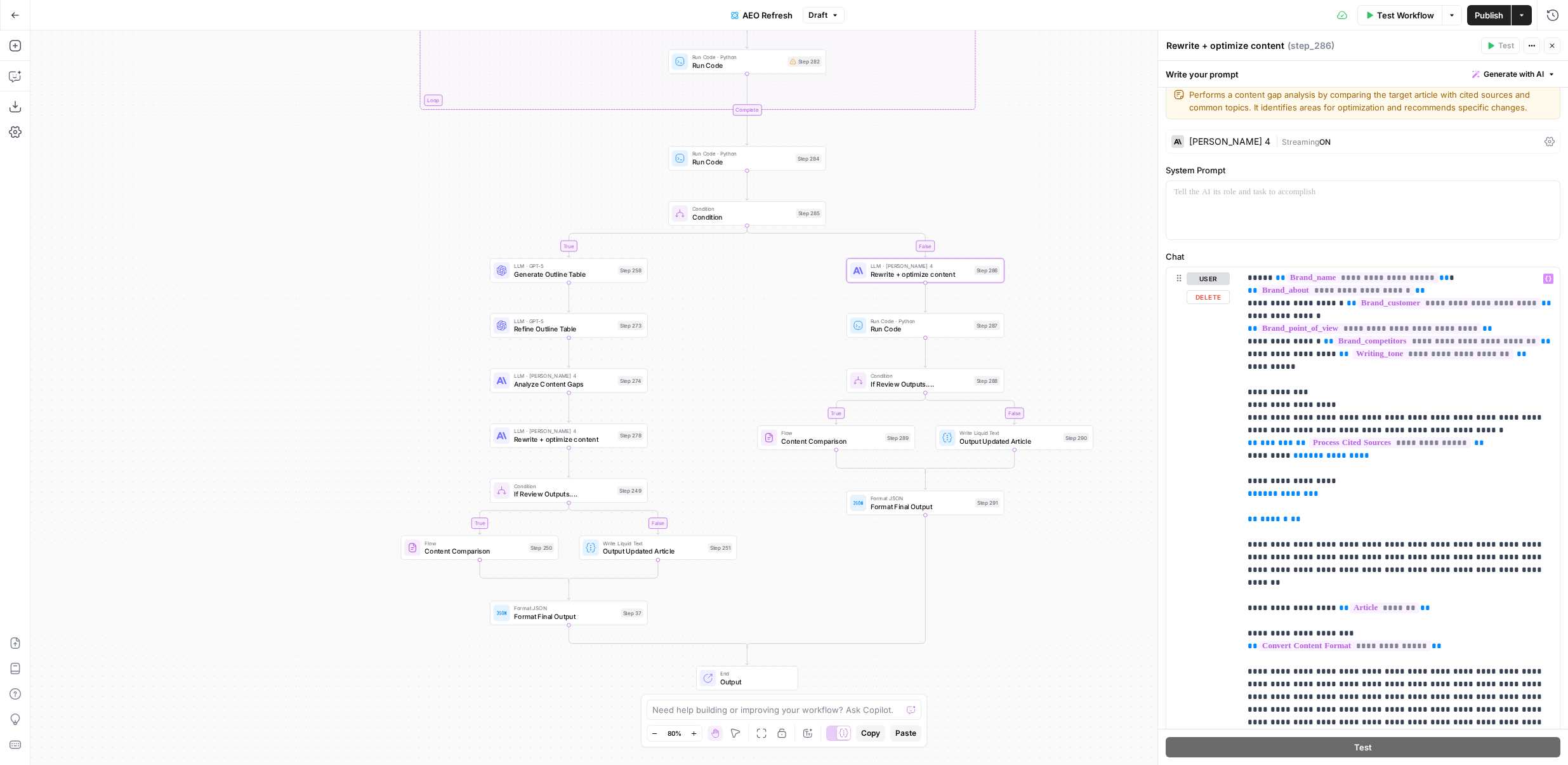
scroll to position [137, 0]
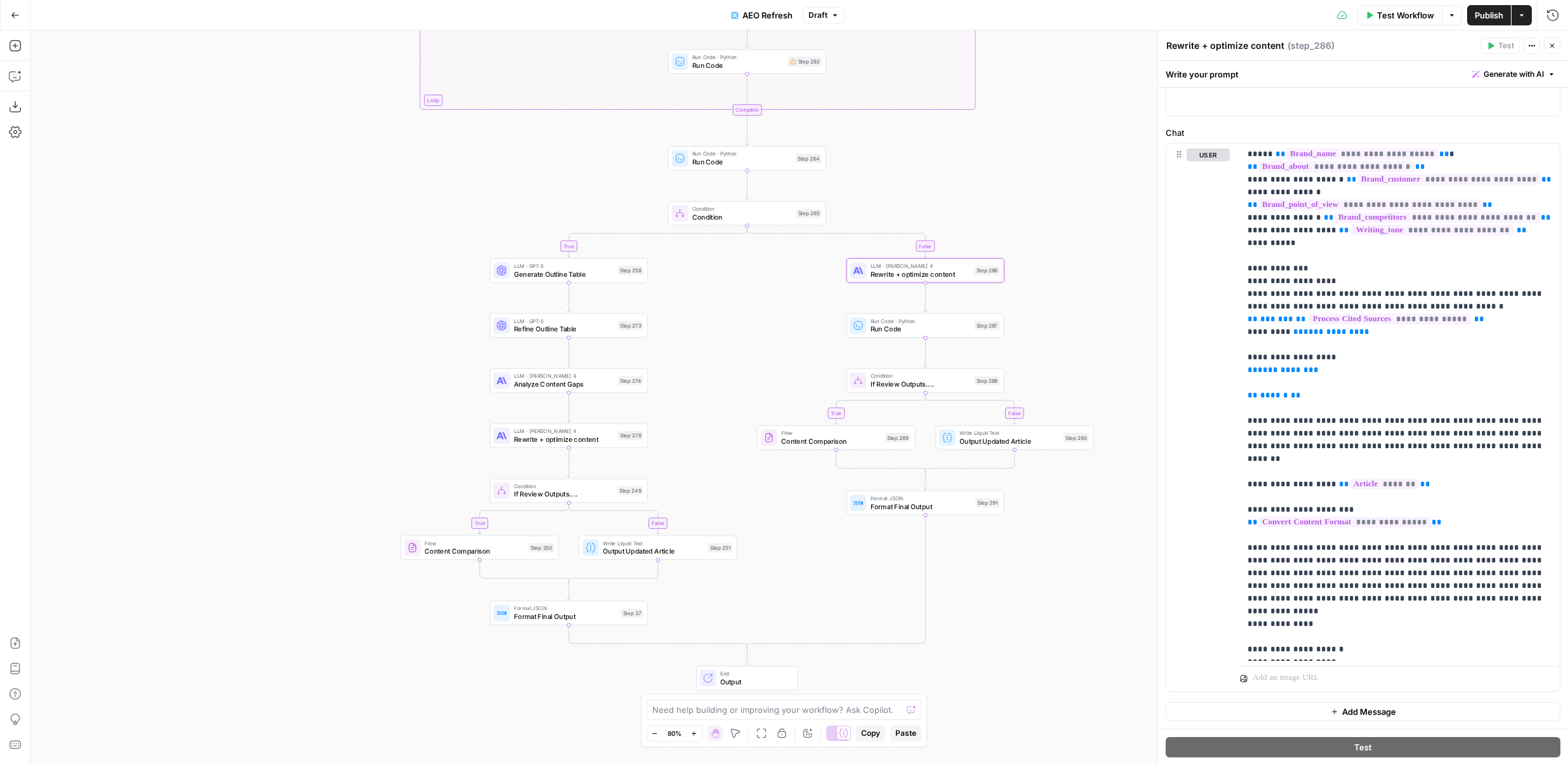
click at [26, 12] on button "Go Back" at bounding box center [15, 15] width 23 height 23
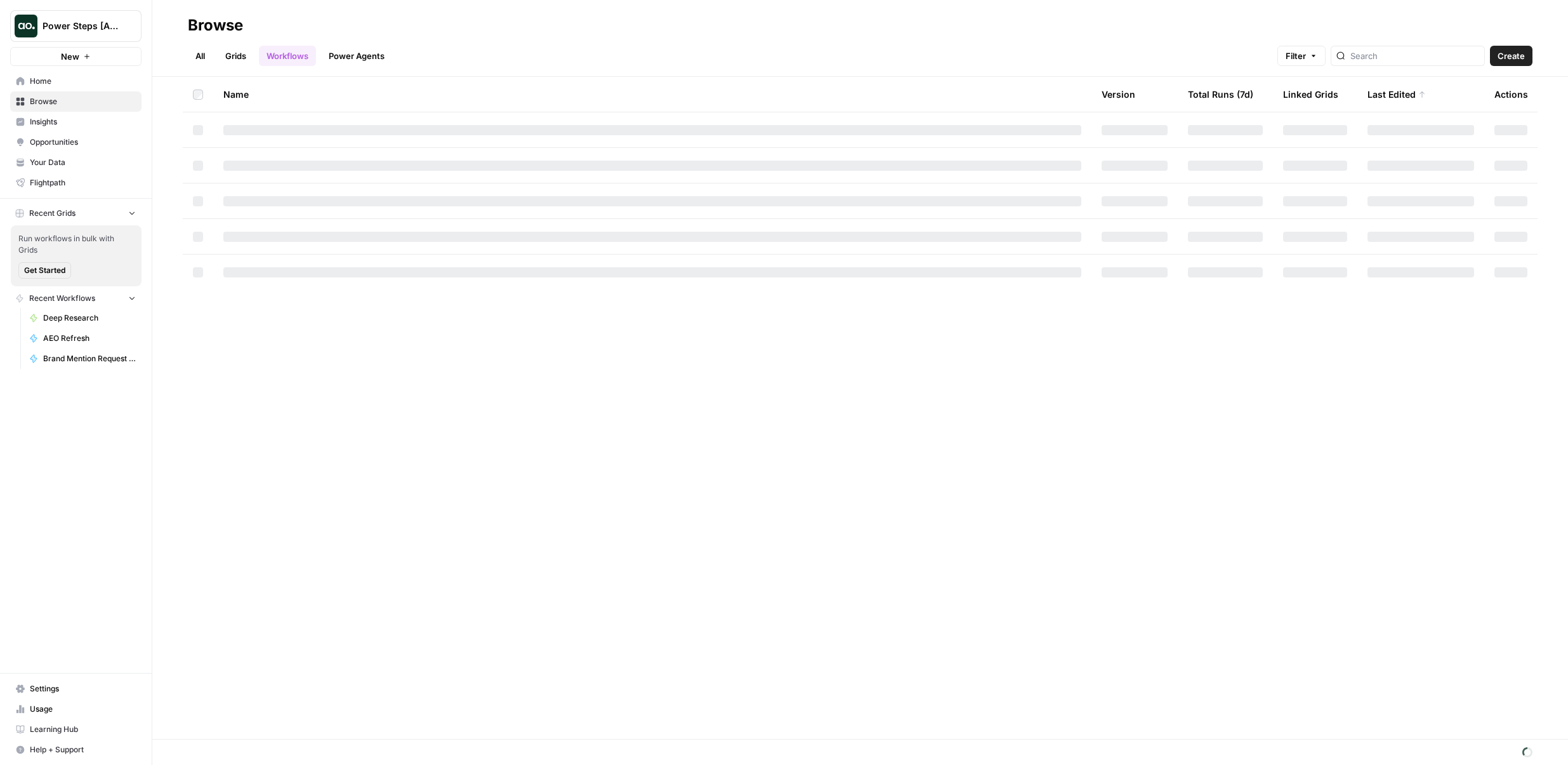
click at [91, 97] on span "Browse" at bounding box center [82, 101] width 106 height 11
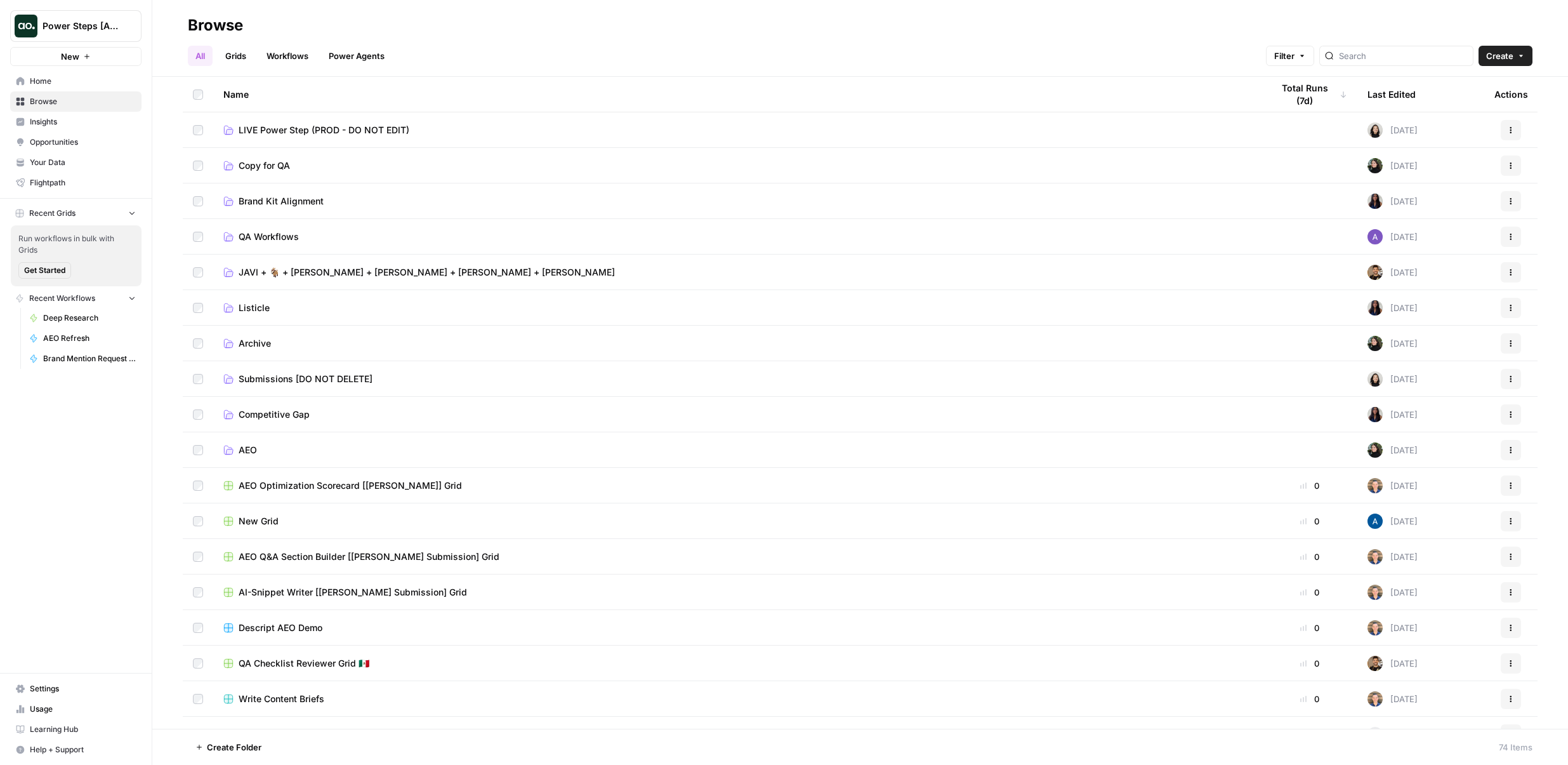
click at [272, 383] on span "Submissions [DO NOT DELETE]" at bounding box center [305, 378] width 134 height 12
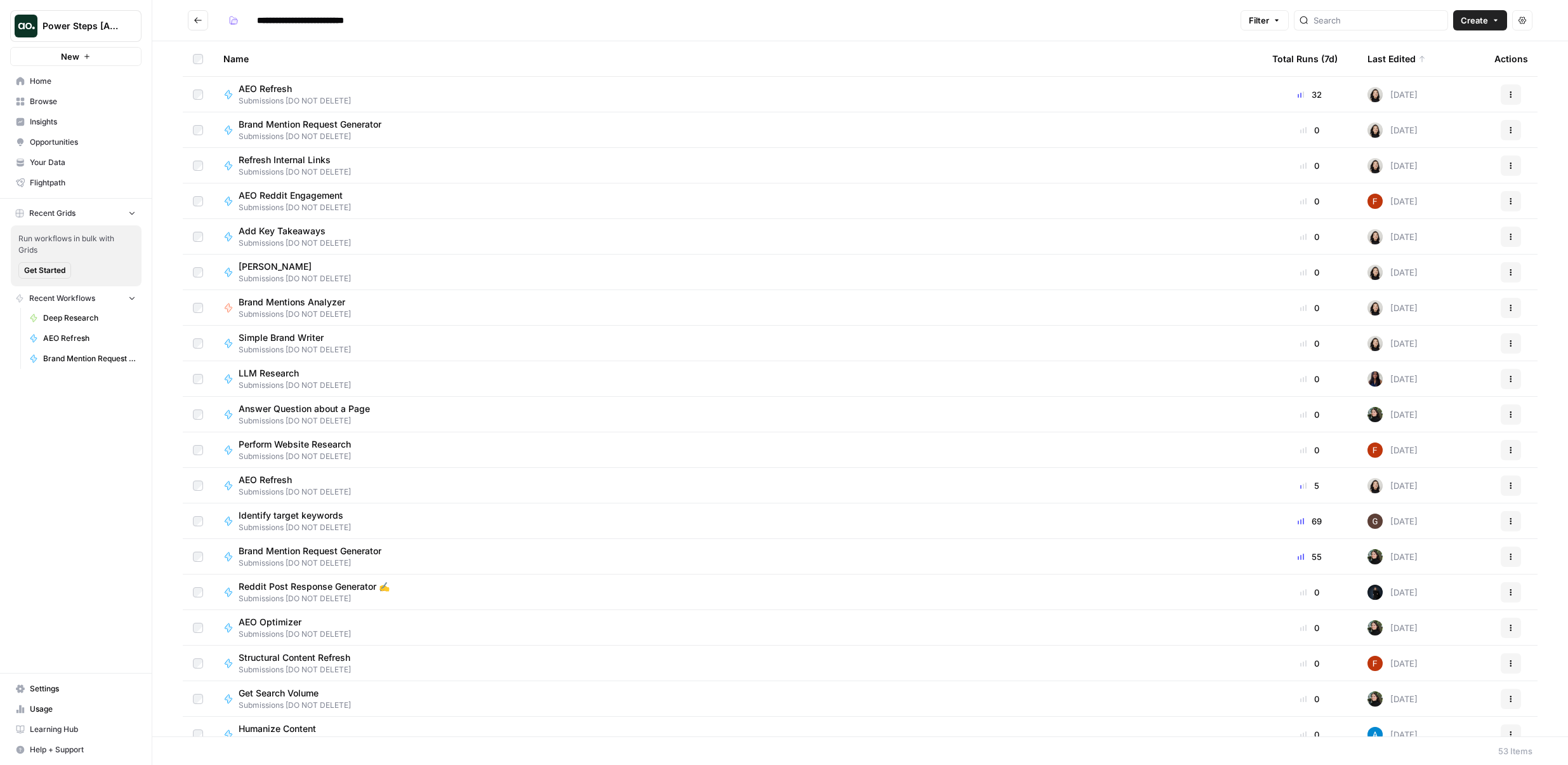
click at [253, 487] on span "Submissions [DO NOT DELETE]" at bounding box center [294, 491] width 112 height 11
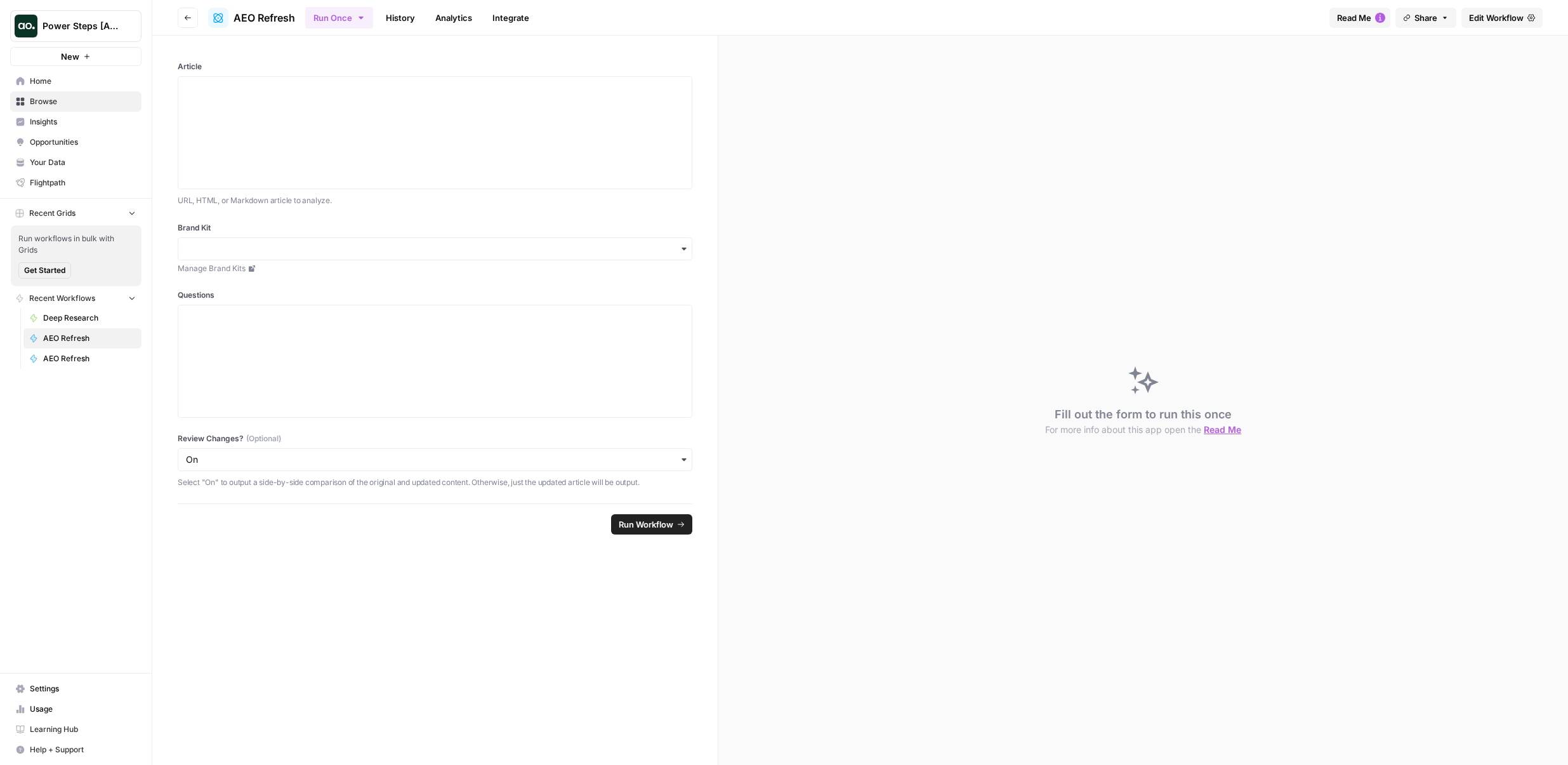
click at [1487, 16] on span "Edit Workflow" at bounding box center [1496, 17] width 54 height 12
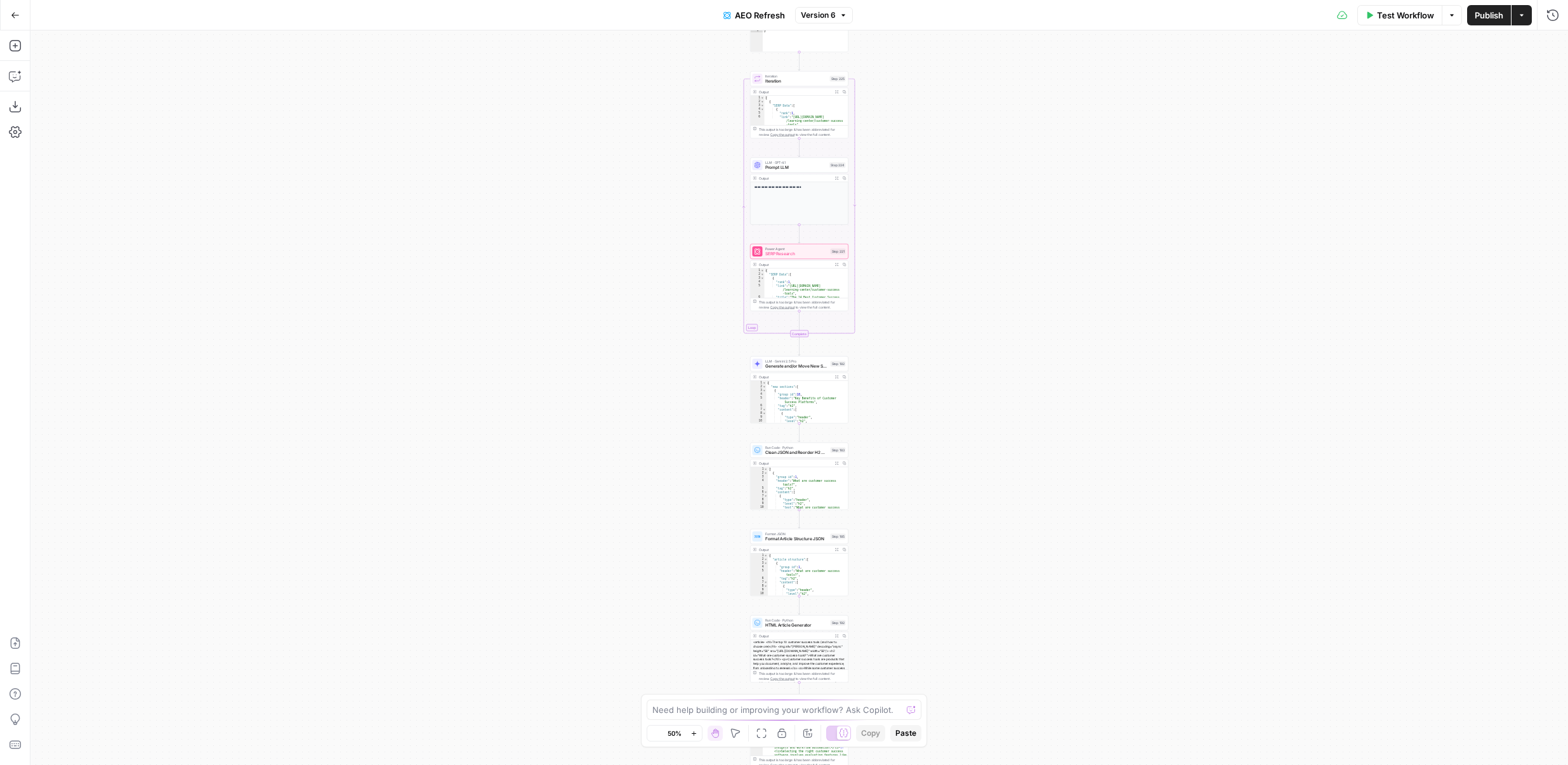
click at [815, 17] on span "Version 6" at bounding box center [818, 14] width 35 height 11
click at [606, 181] on div "true false Workflow Set Inputs Inputs Content Processing Convert Content Format…" at bounding box center [799, 397] width 1538 height 734
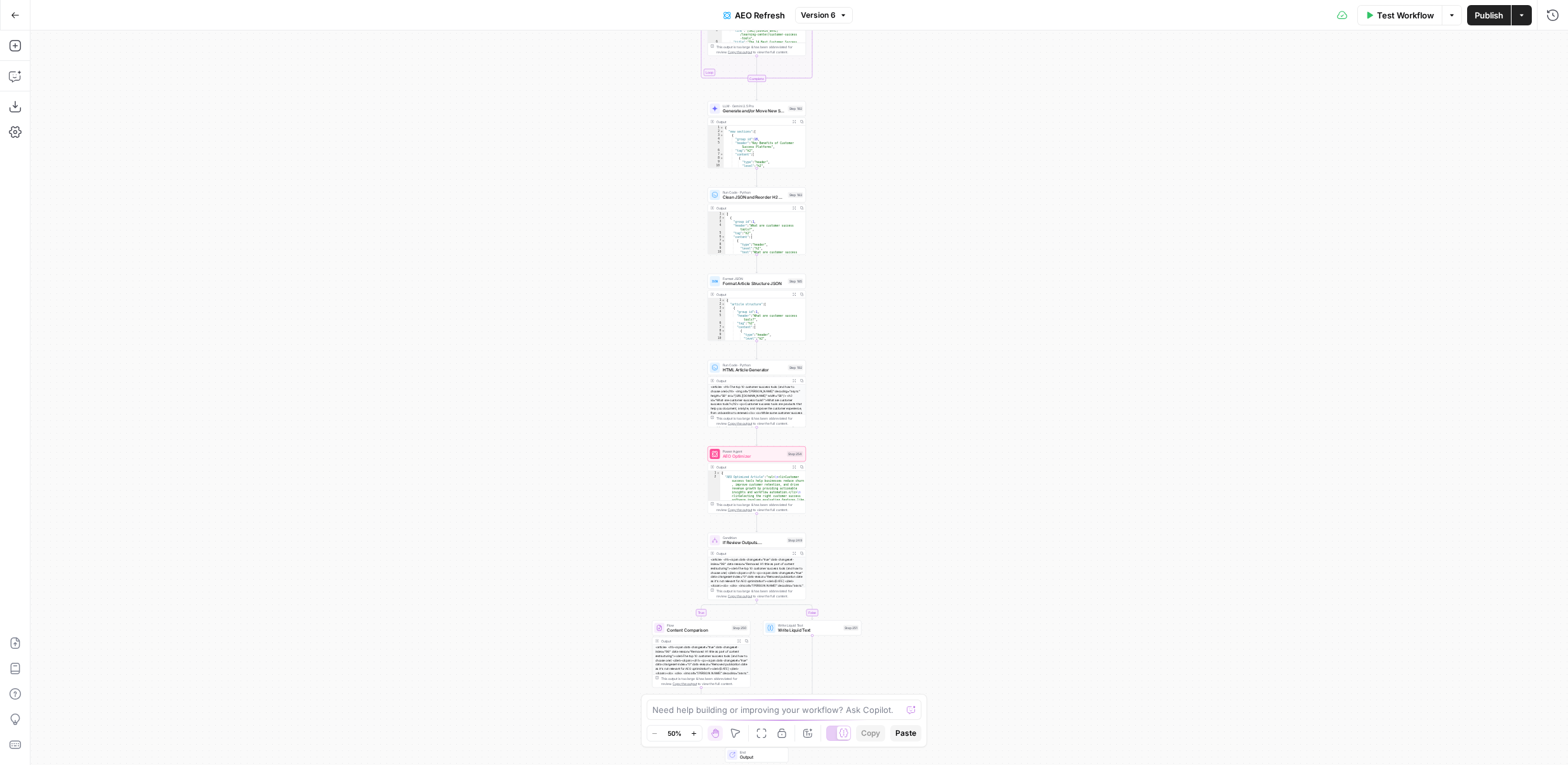
drag, startPoint x: 600, startPoint y: 389, endPoint x: 551, endPoint y: 91, distance: 302.0
click at [551, 91] on div "true false Workflow Set Inputs Inputs Content Processing Convert Content Format…" at bounding box center [799, 397] width 1538 height 734
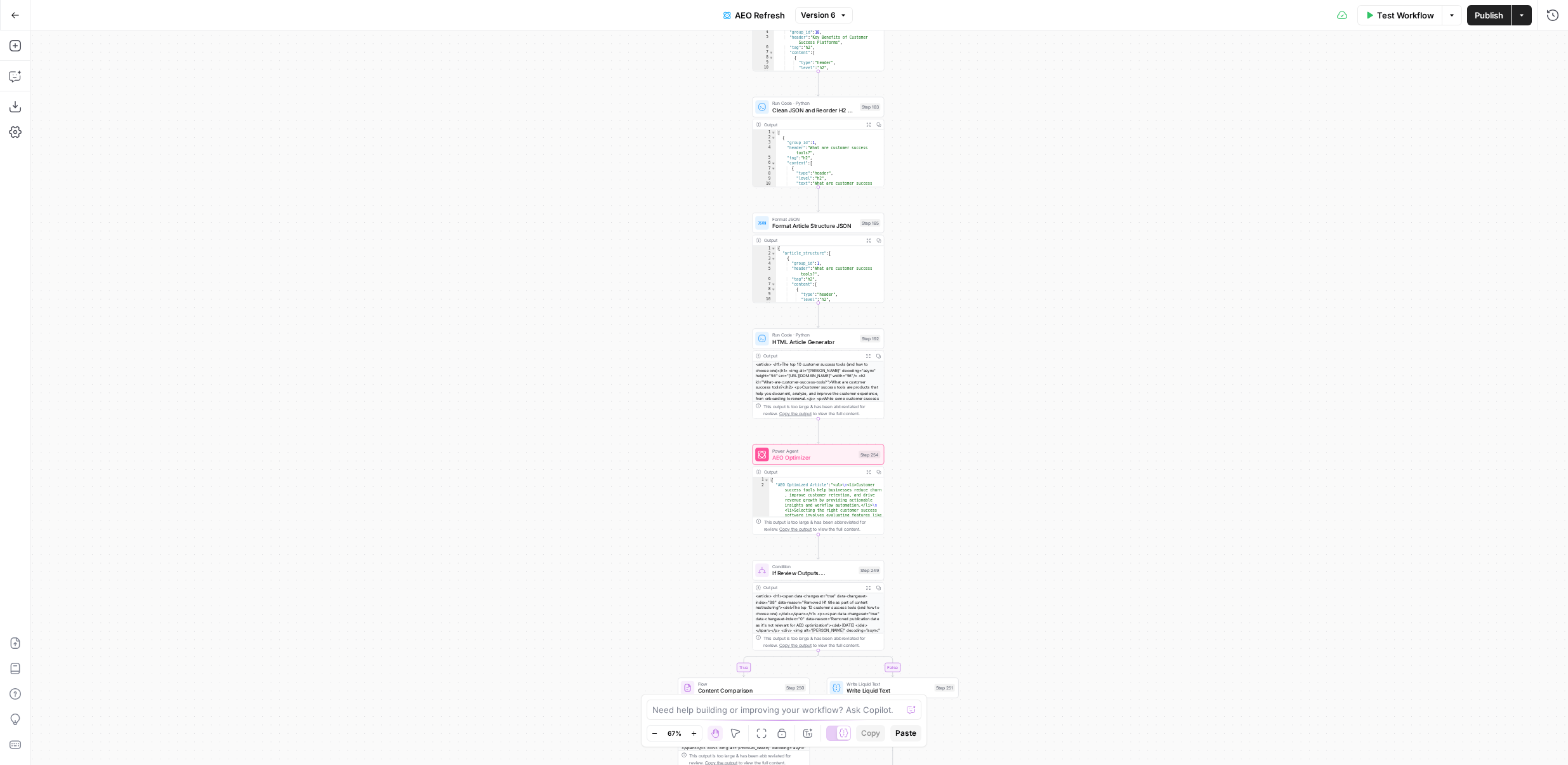
drag, startPoint x: 607, startPoint y: 460, endPoint x: 519, endPoint y: 250, distance: 227.7
click at [519, 250] on div "true false Workflow Set Inputs Inputs Content Processing Convert Content Format…" at bounding box center [799, 397] width 1538 height 734
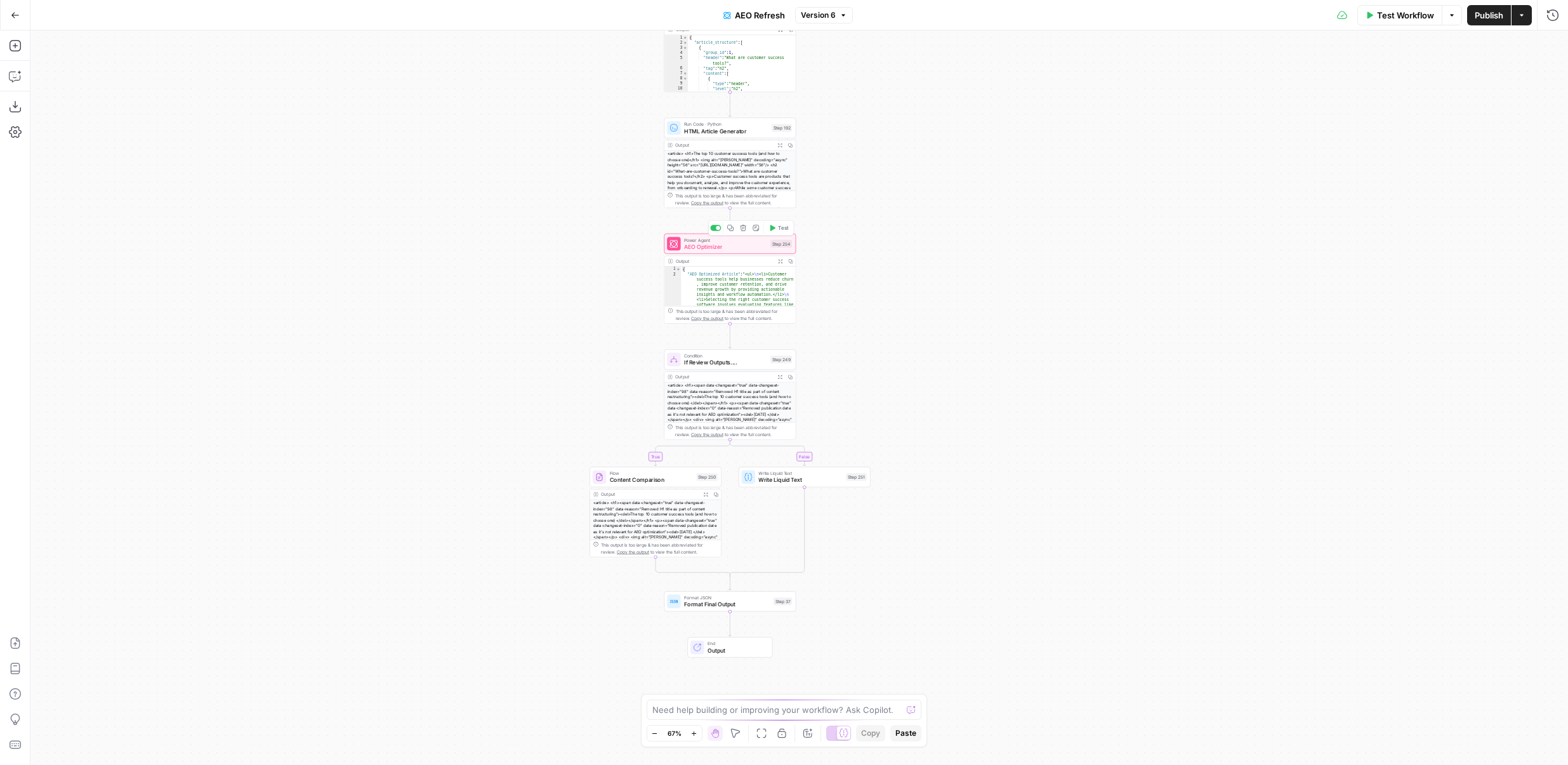
click at [705, 250] on span "AEO Optimizer" at bounding box center [726, 246] width 83 height 9
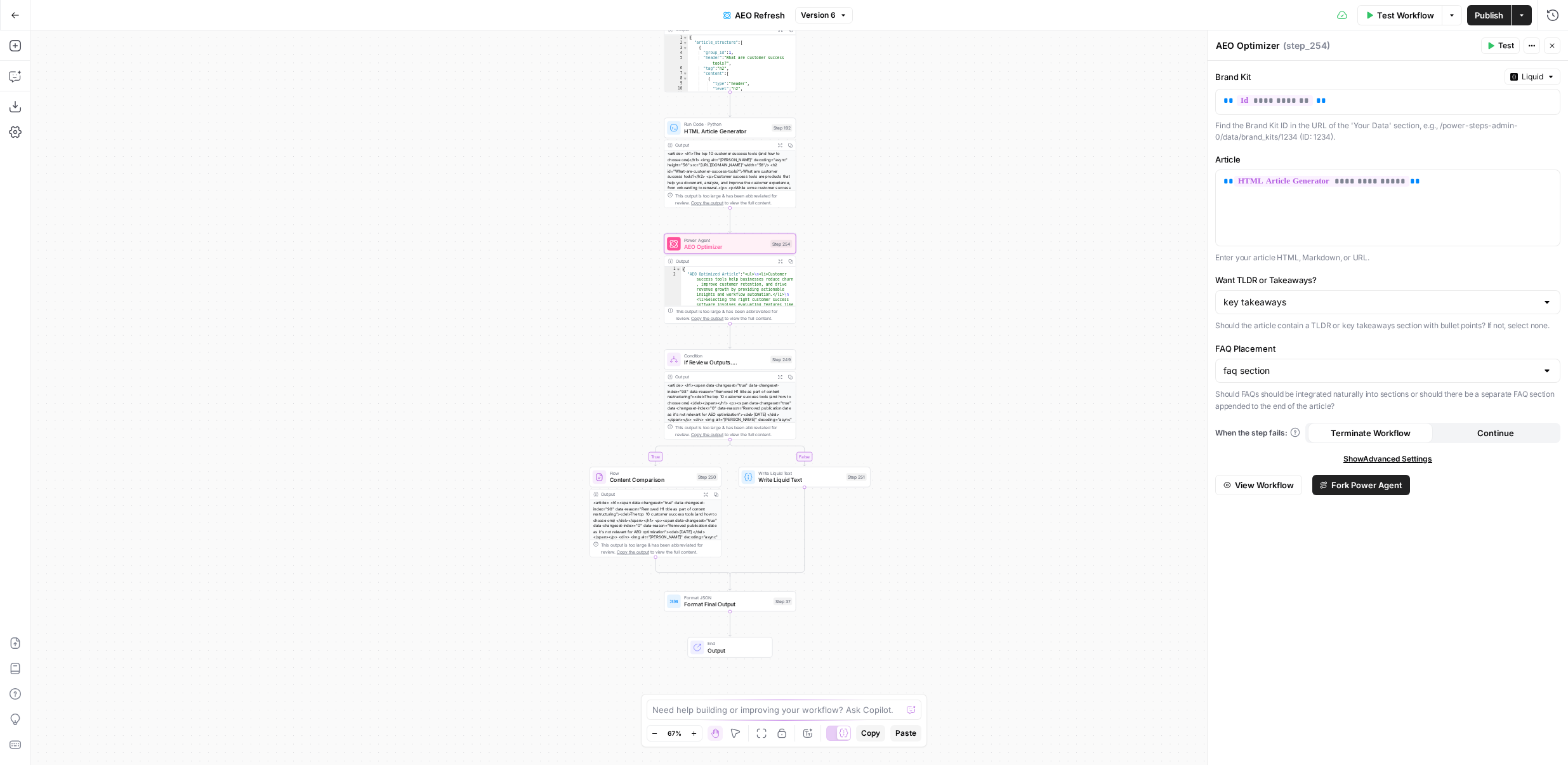
click at [1266, 484] on span "View Workflow" at bounding box center [1265, 485] width 59 height 12
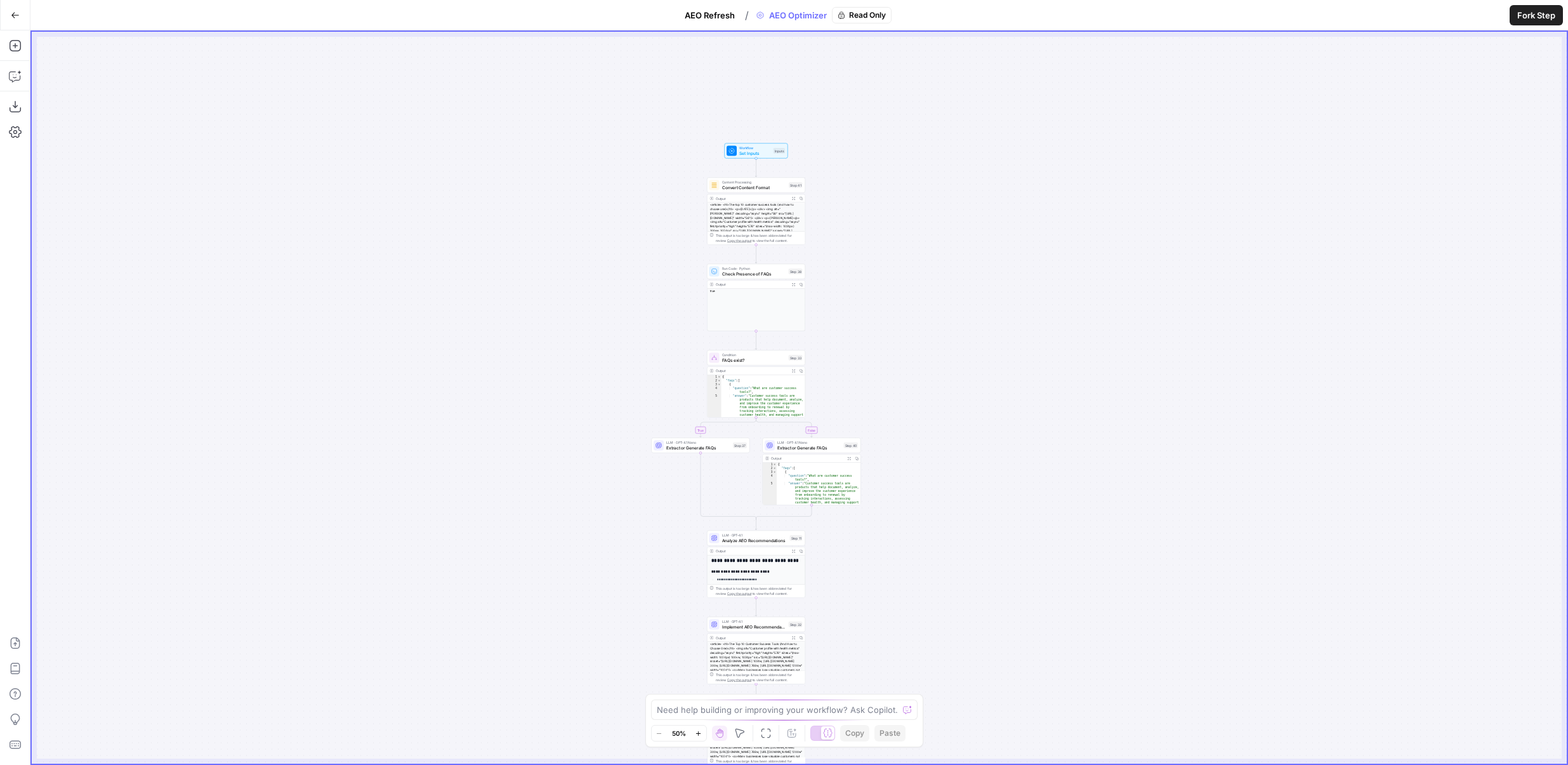
drag, startPoint x: 961, startPoint y: 188, endPoint x: 911, endPoint y: 410, distance: 227.6
click at [911, 412] on div "true false Workflow Set Inputs Inputs Content Processing Convert Content Format…" at bounding box center [799, 397] width 1535 height 732
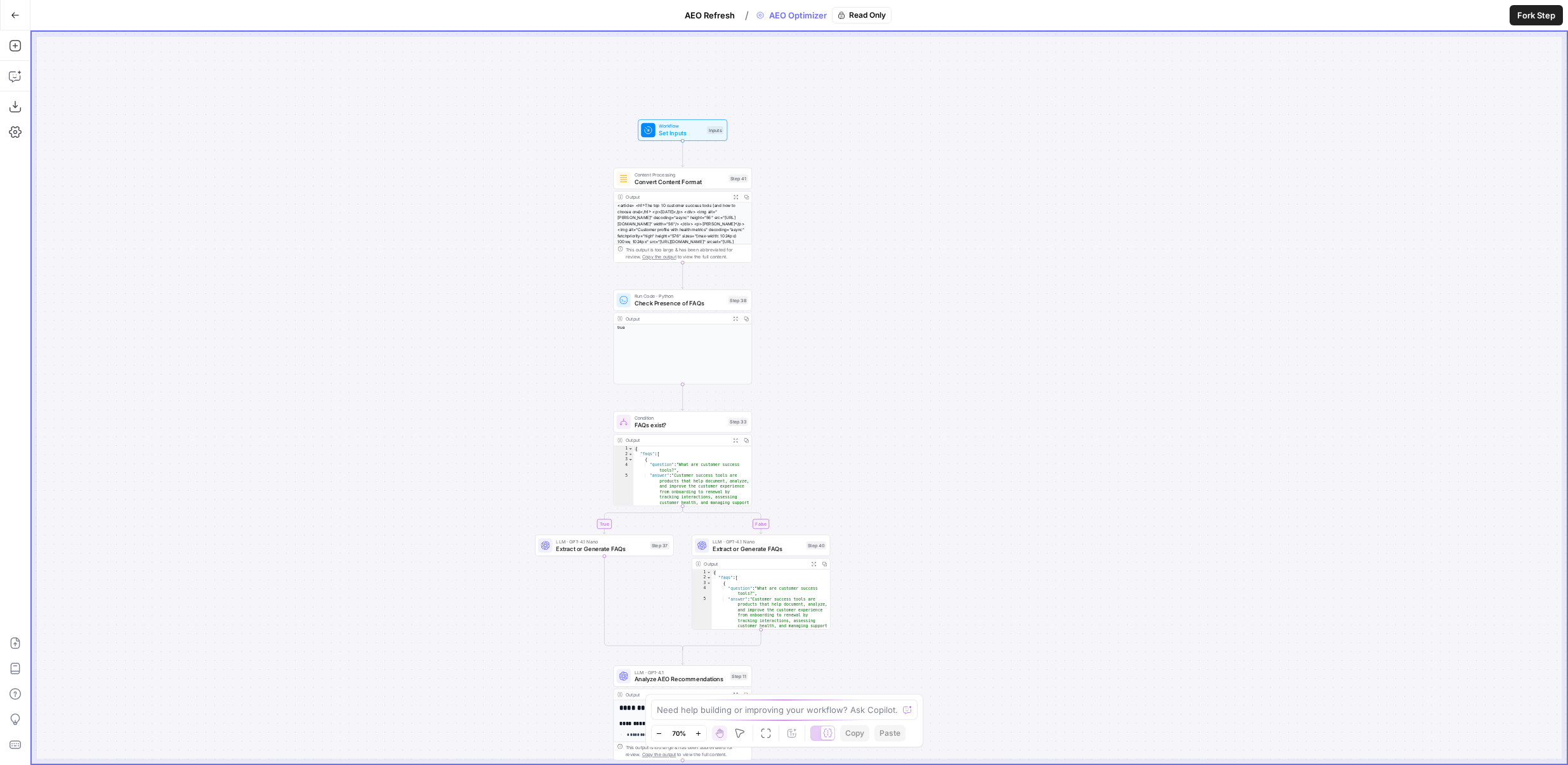
drag, startPoint x: 918, startPoint y: 509, endPoint x: 993, endPoint y: 176, distance: 341.3
click at [994, 176] on div "true false Workflow Set Inputs Inputs Content Processing Convert Content Format…" at bounding box center [799, 397] width 1535 height 732
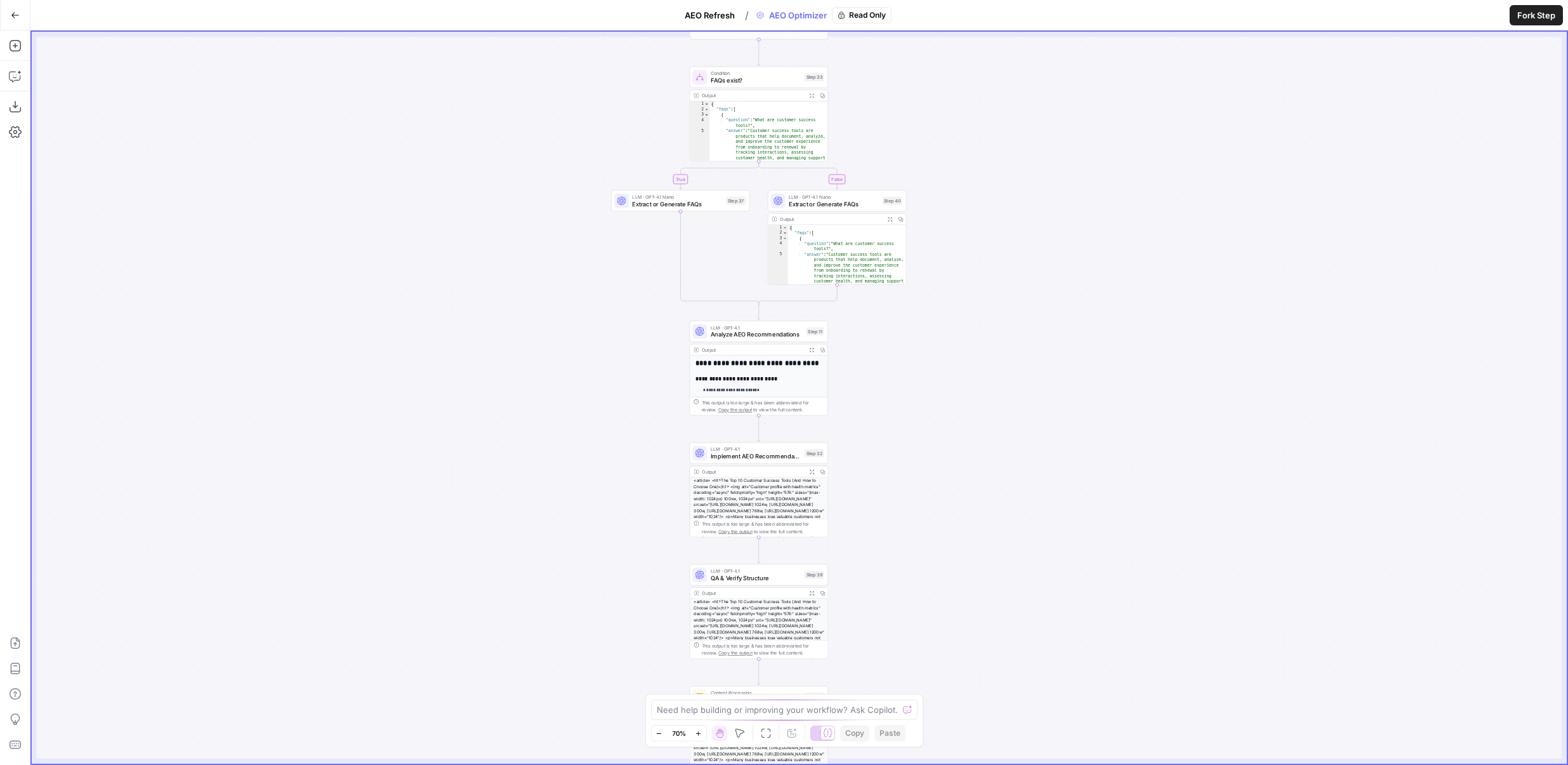
drag, startPoint x: 991, startPoint y: 492, endPoint x: 977, endPoint y: 399, distance: 94.0
click at [977, 399] on div "true false Workflow Set Inputs Inputs Content Processing Convert Content Format…" at bounding box center [799, 397] width 1535 height 732
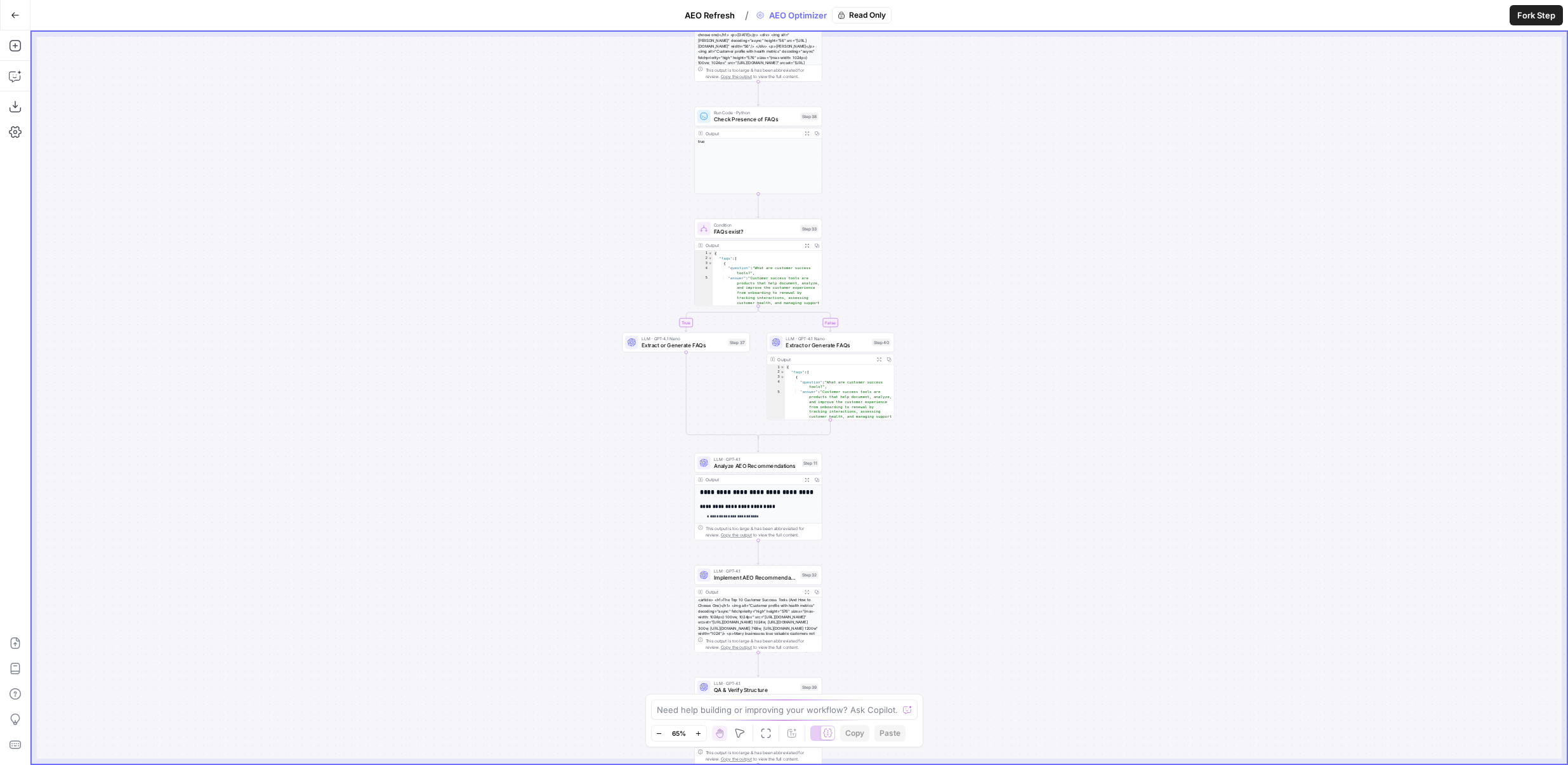
drag, startPoint x: 988, startPoint y: 364, endPoint x: 988, endPoint y: 550, distance: 186.0
click at [988, 550] on div "true false Workflow Set Inputs Inputs Content Processing Convert Content Format…" at bounding box center [799, 397] width 1535 height 732
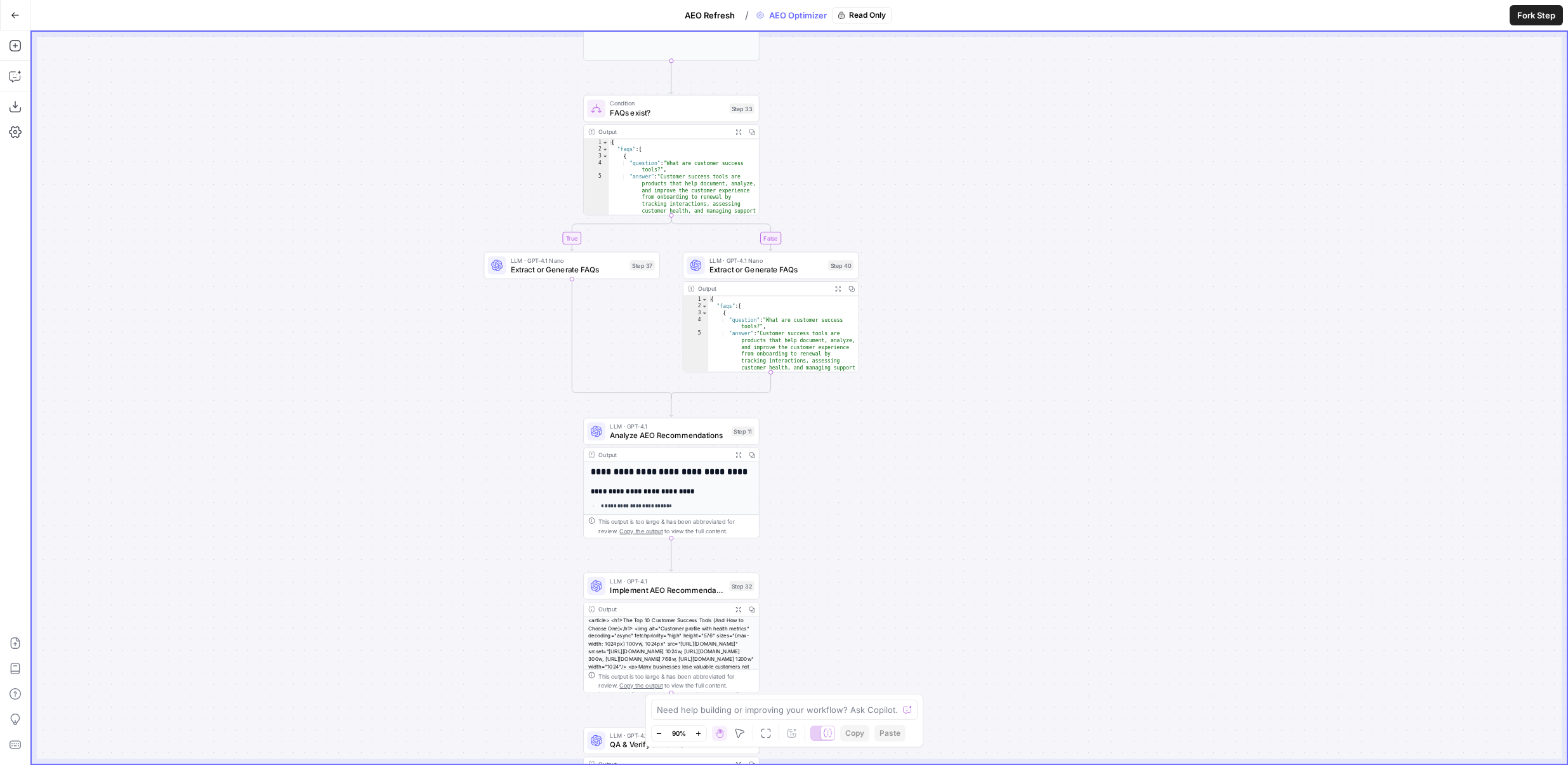
drag, startPoint x: 441, startPoint y: 196, endPoint x: 345, endPoint y: 380, distance: 207.5
click at [345, 380] on div "true false Workflow Set Inputs Inputs Content Processing Convert Content Format…" at bounding box center [799, 397] width 1535 height 732
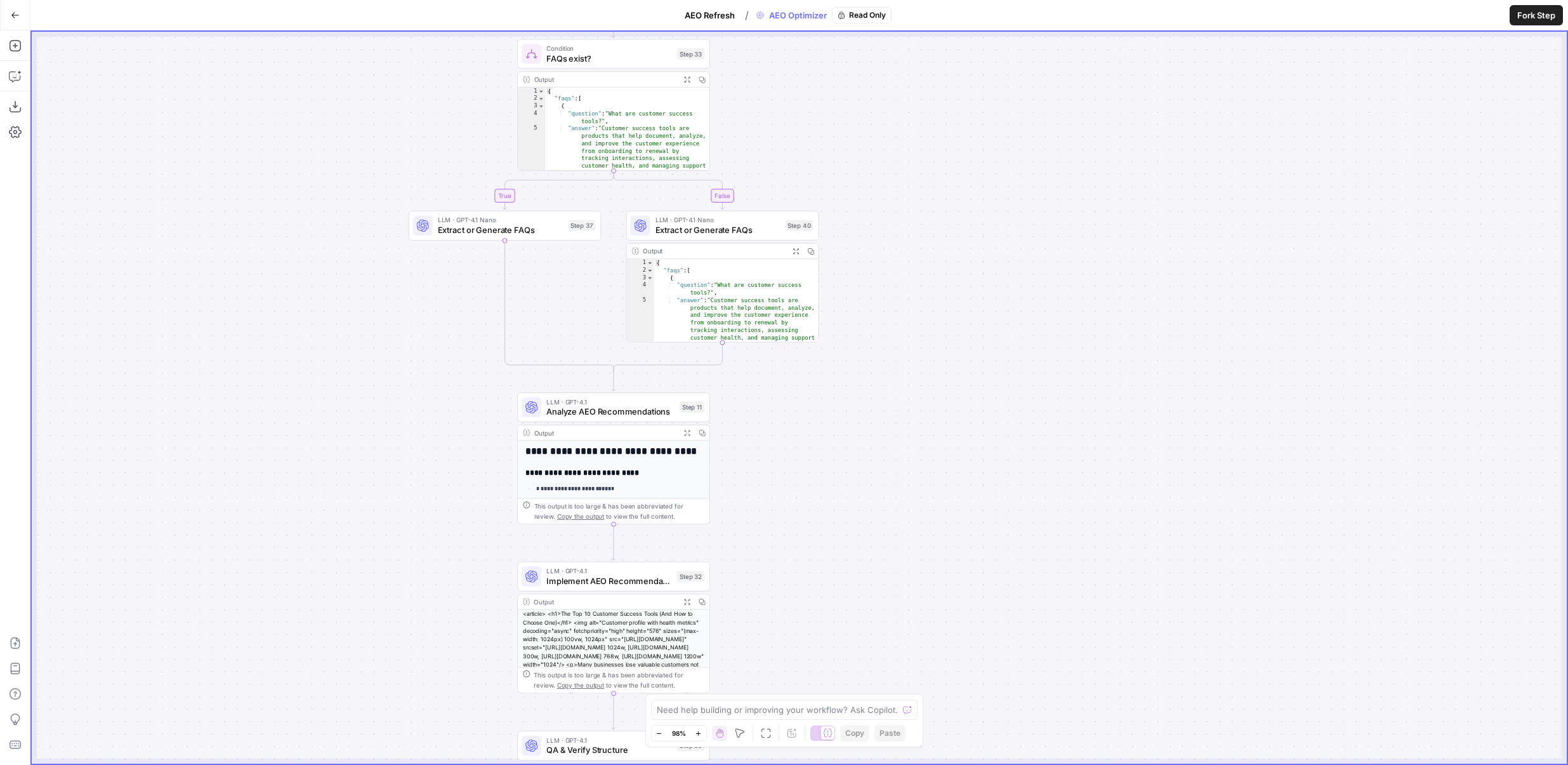
click at [716, 15] on span "AEO Refresh" at bounding box center [710, 15] width 50 height 12
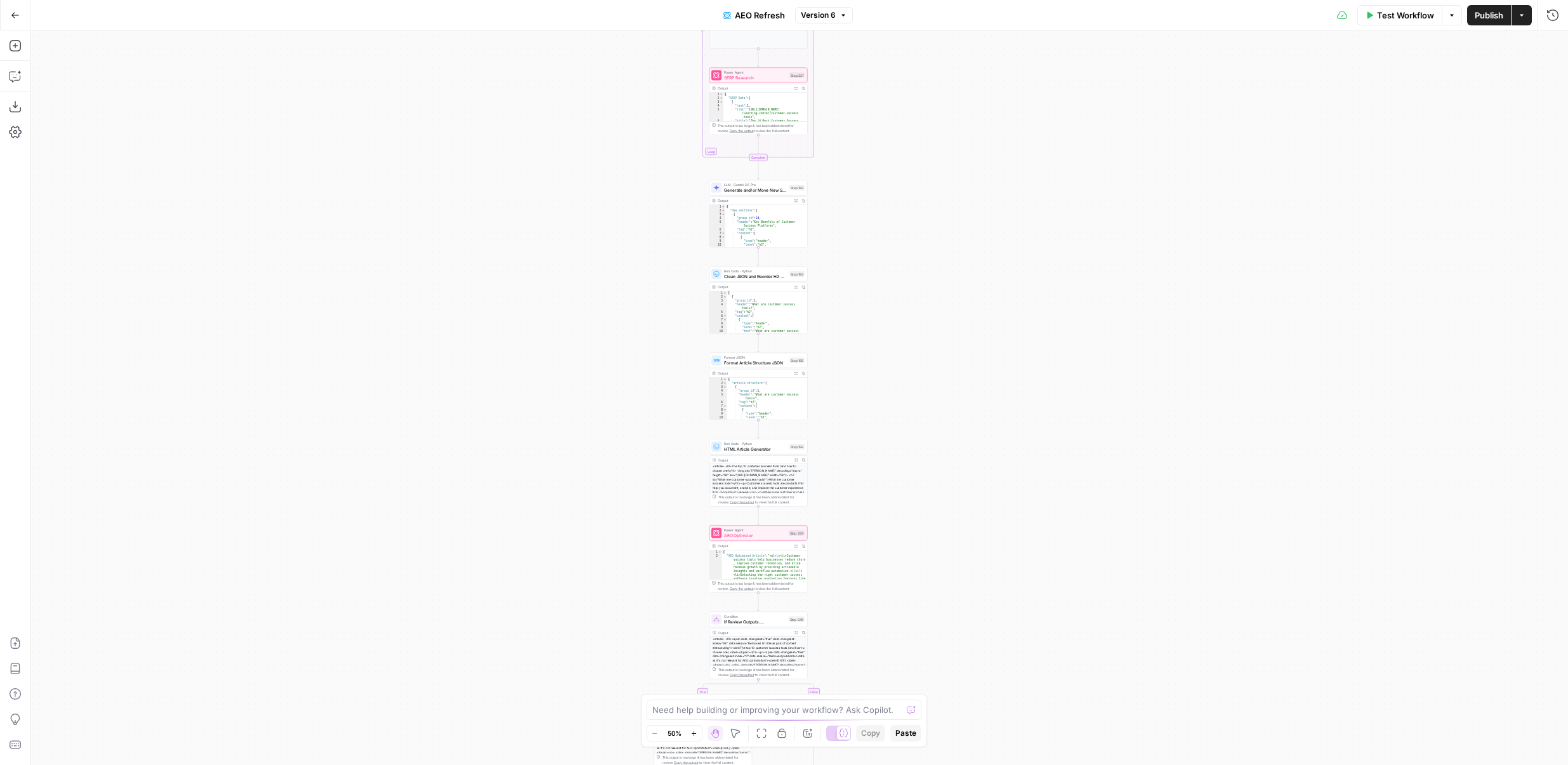
drag, startPoint x: 700, startPoint y: 301, endPoint x: 607, endPoint y: 609, distance: 321.7
click at [607, 609] on div "true false Workflow Set Inputs Inputs Content Processing Convert Content Format…" at bounding box center [799, 397] width 1538 height 734
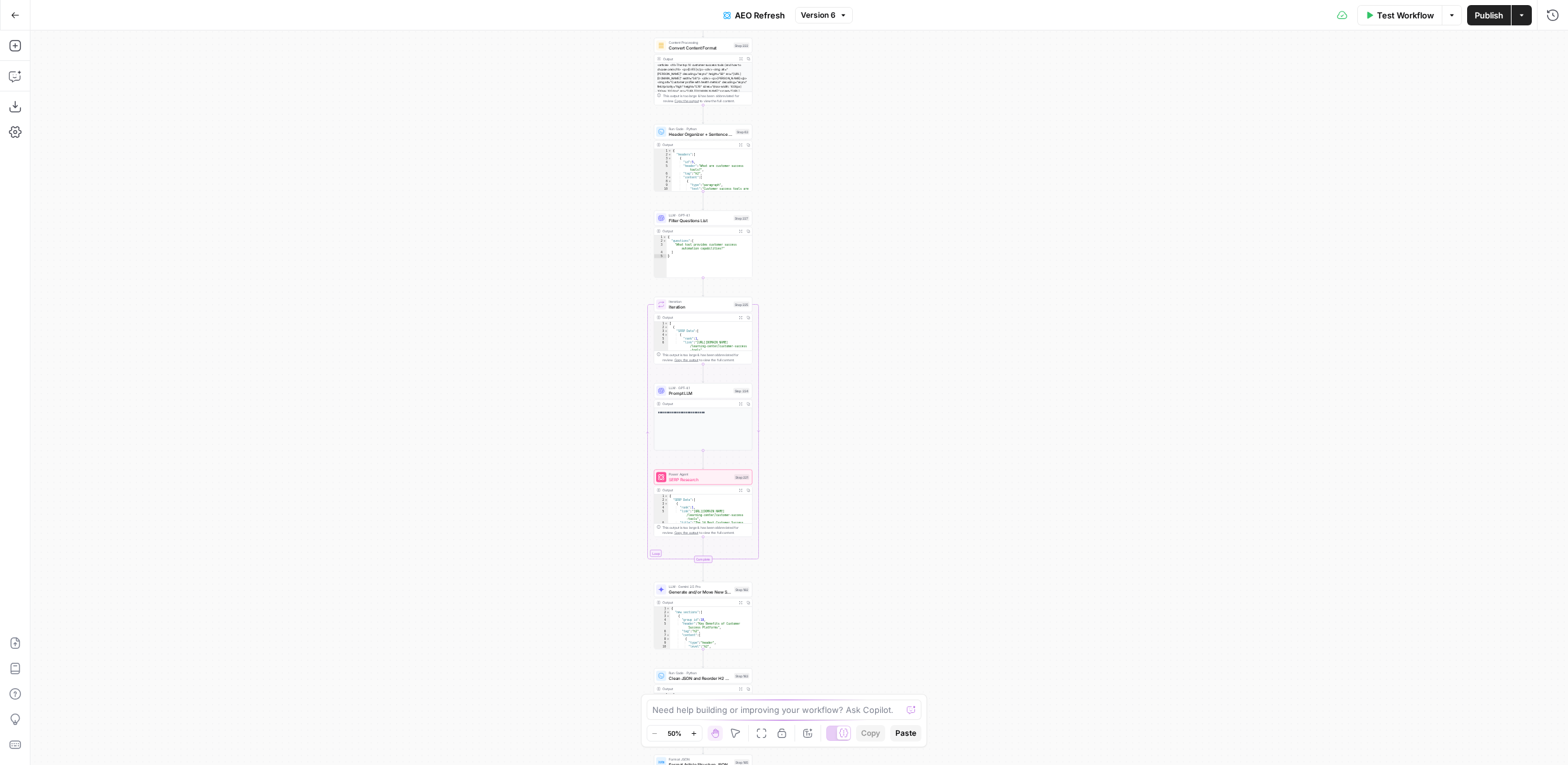
drag, startPoint x: 600, startPoint y: 355, endPoint x: 661, endPoint y: 132, distance: 231.2
click at [661, 132] on div "true false Workflow Set Inputs Inputs Content Processing Convert Content Format…" at bounding box center [799, 397] width 1538 height 734
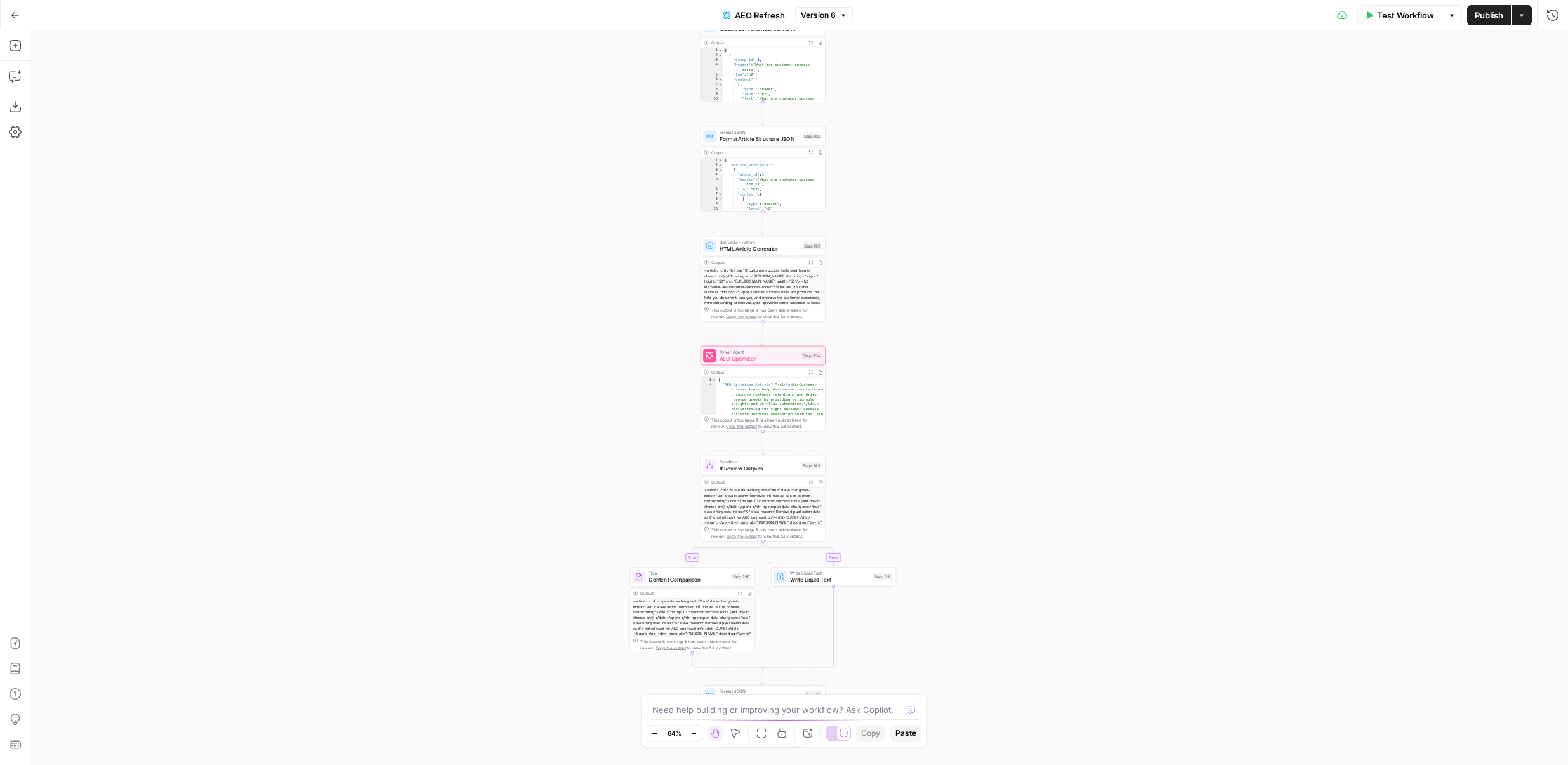
drag, startPoint x: 597, startPoint y: 343, endPoint x: 552, endPoint y: 123, distance: 224.6
click at [552, 123] on div "true false Workflow Set Inputs Inputs Content Processing Convert Content Format…" at bounding box center [799, 397] width 1538 height 734
click at [18, 17] on icon "button" at bounding box center [15, 15] width 9 height 9
click at [11, 16] on icon "button" at bounding box center [15, 15] width 9 height 9
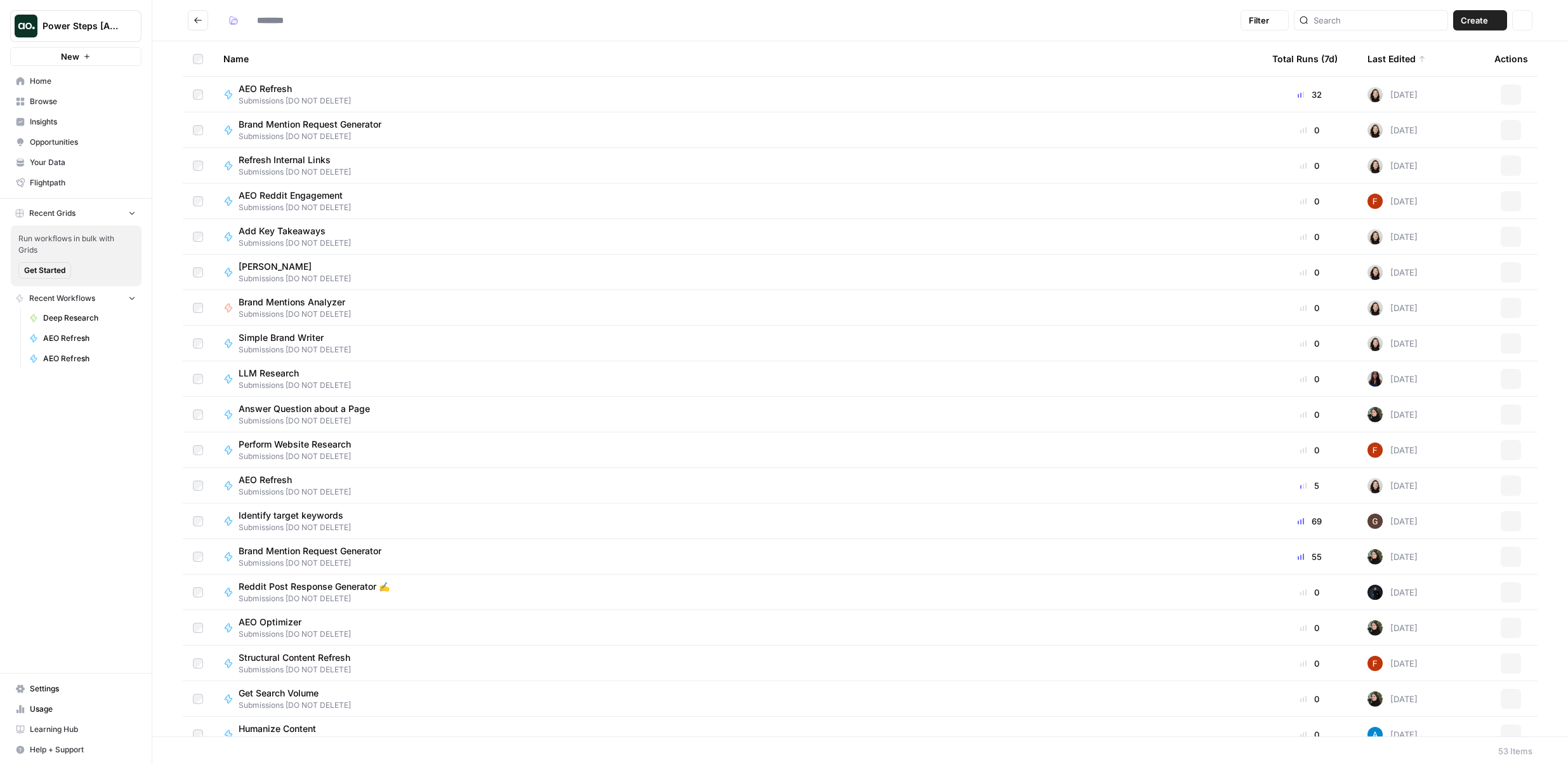
type input "**********"
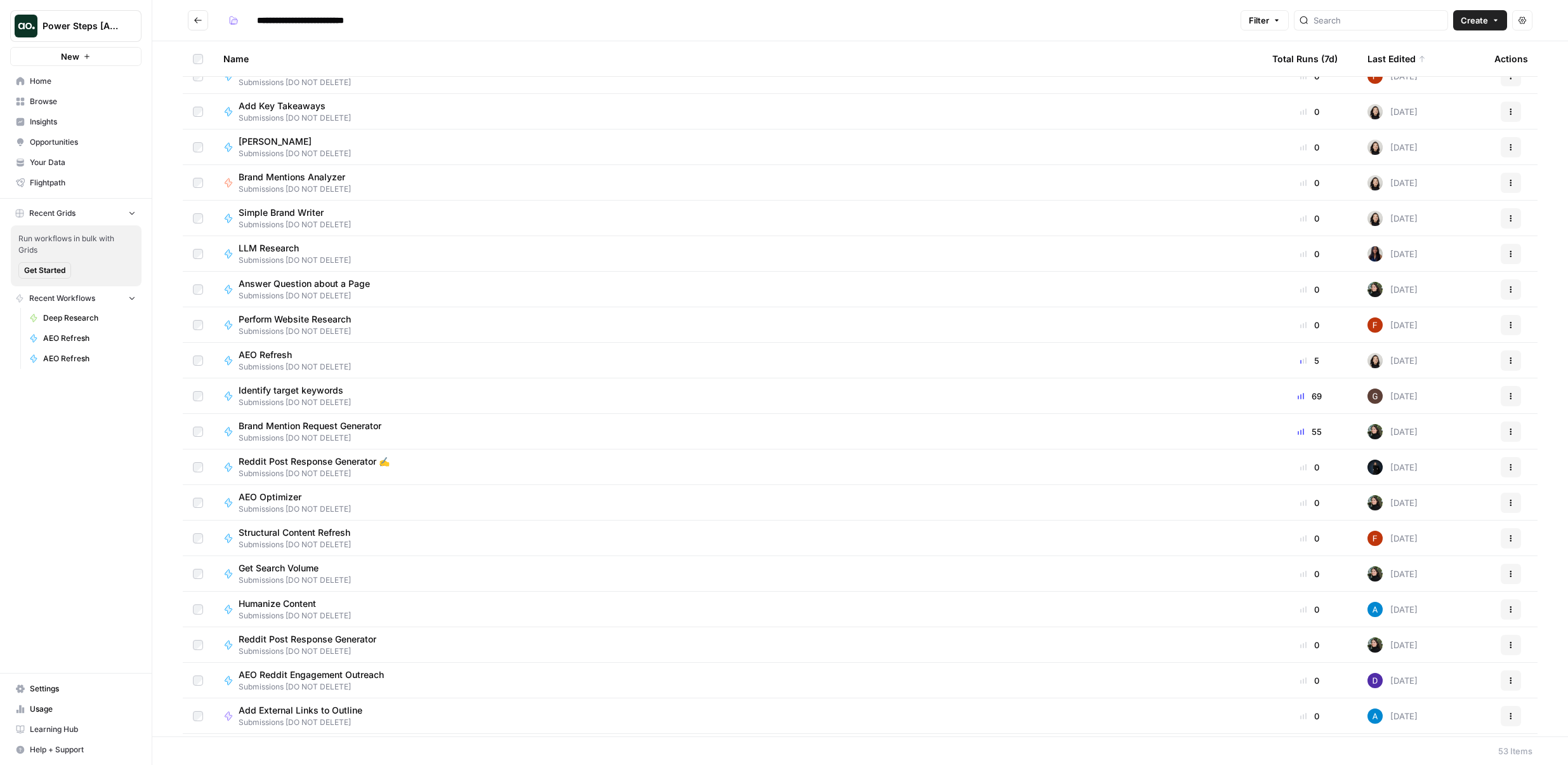
scroll to position [139, 0]
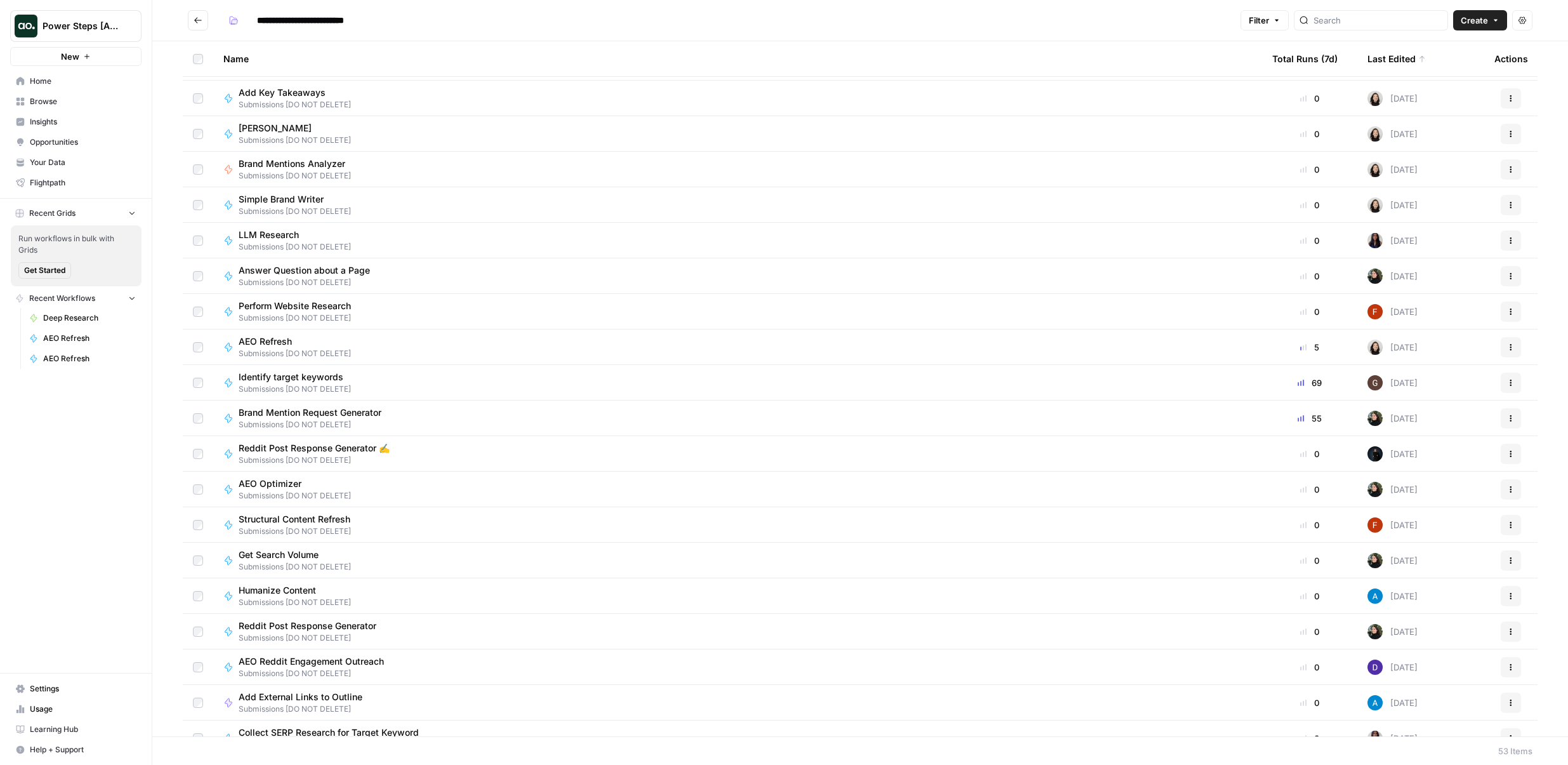
click at [268, 469] on td "Reddit Post Response Generator ✍️ Submissions [DO NOT DELETE]" at bounding box center [738, 453] width 1049 height 35
click at [268, 484] on span "AEO Optimizer" at bounding box center [290, 483] width 102 height 12
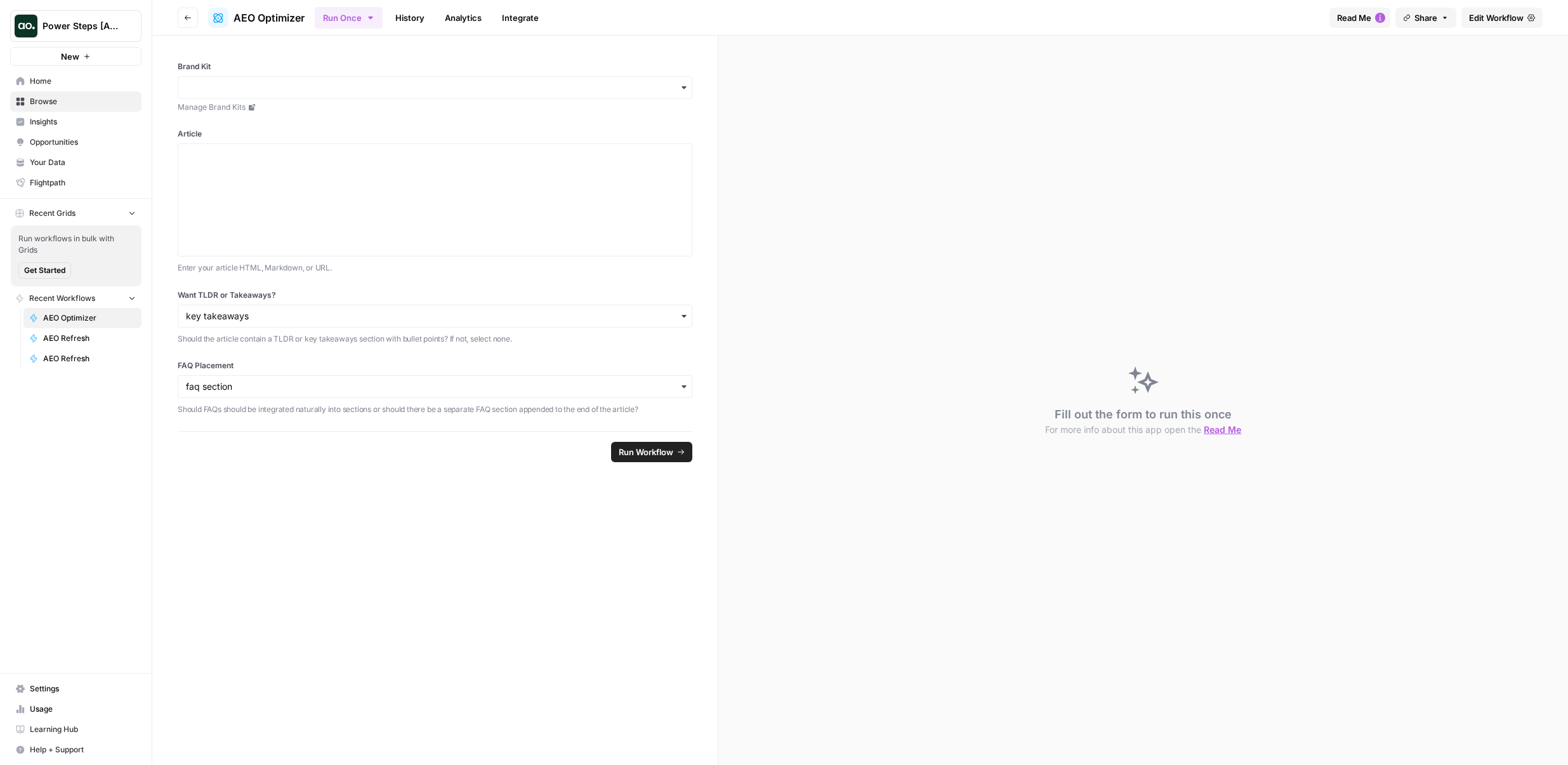
click at [1496, 16] on span "Edit Workflow" at bounding box center [1496, 17] width 54 height 12
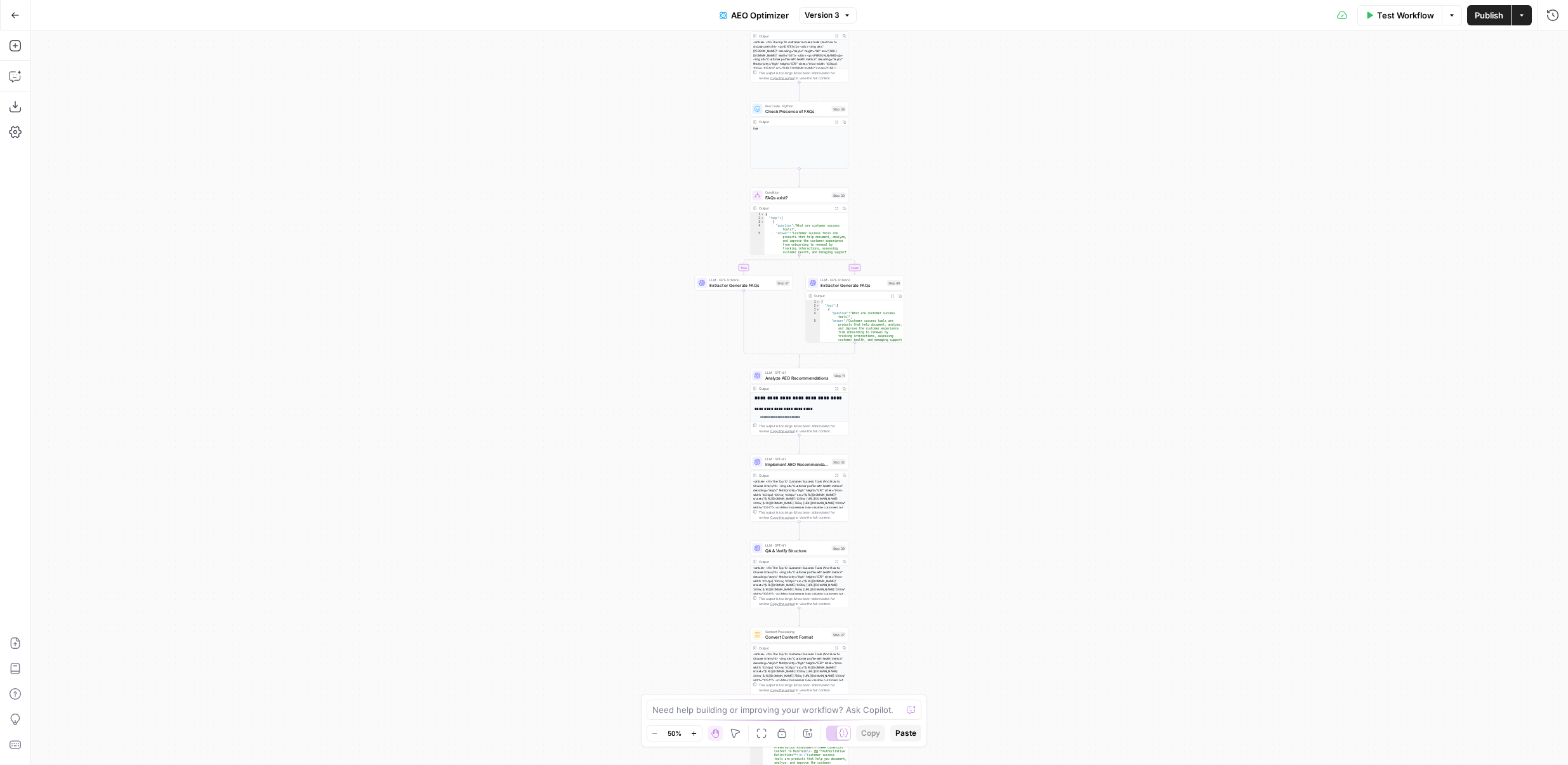
click at [1395, 13] on span "Test Workflow" at bounding box center [1405, 15] width 57 height 12
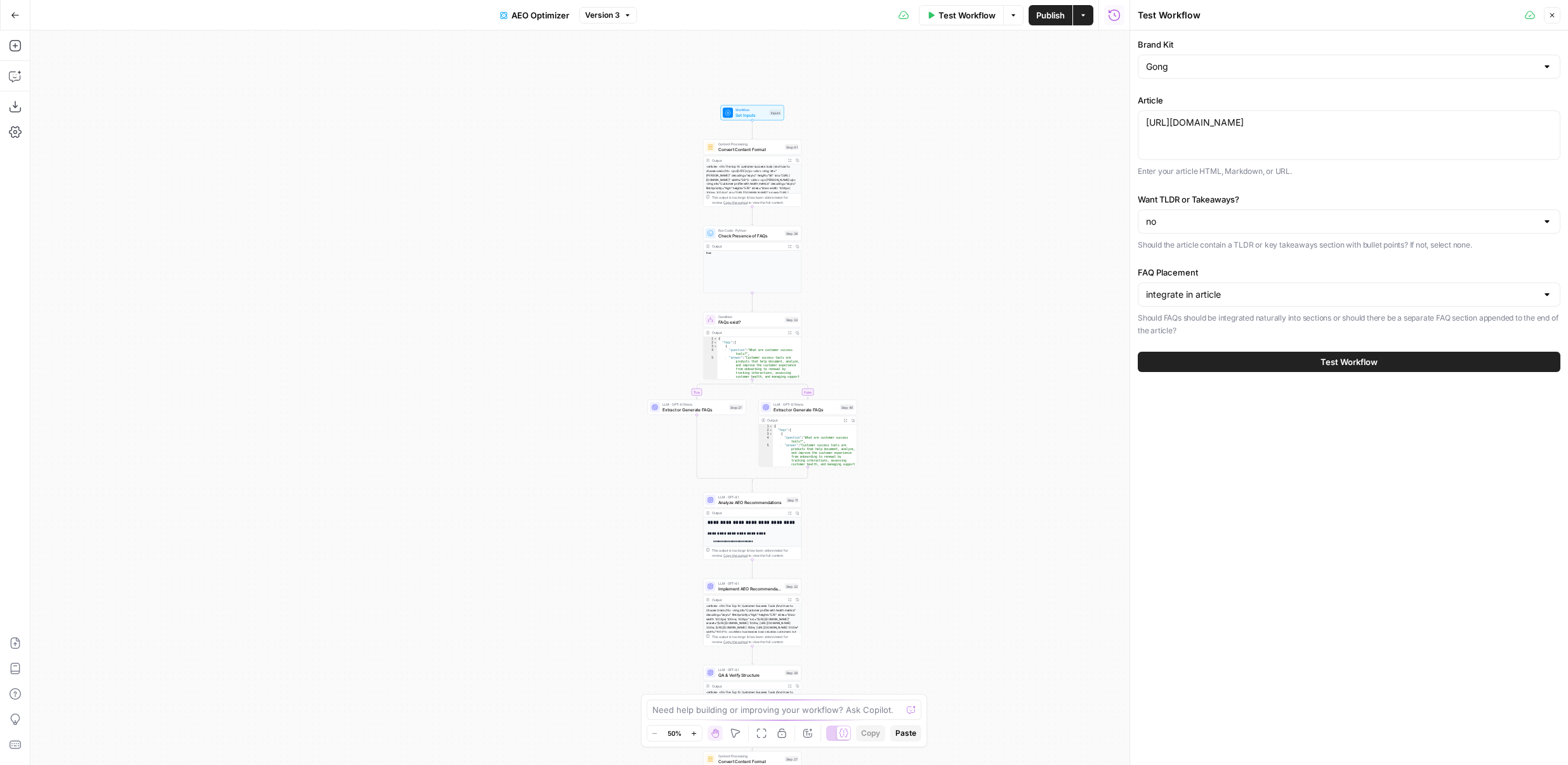
drag, startPoint x: 1010, startPoint y: 165, endPoint x: 956, endPoint y: 302, distance: 147.3
click at [956, 302] on div "true false Workflow Set Inputs Inputs Content Processing Convert Content Format…" at bounding box center [580, 397] width 1099 height 734
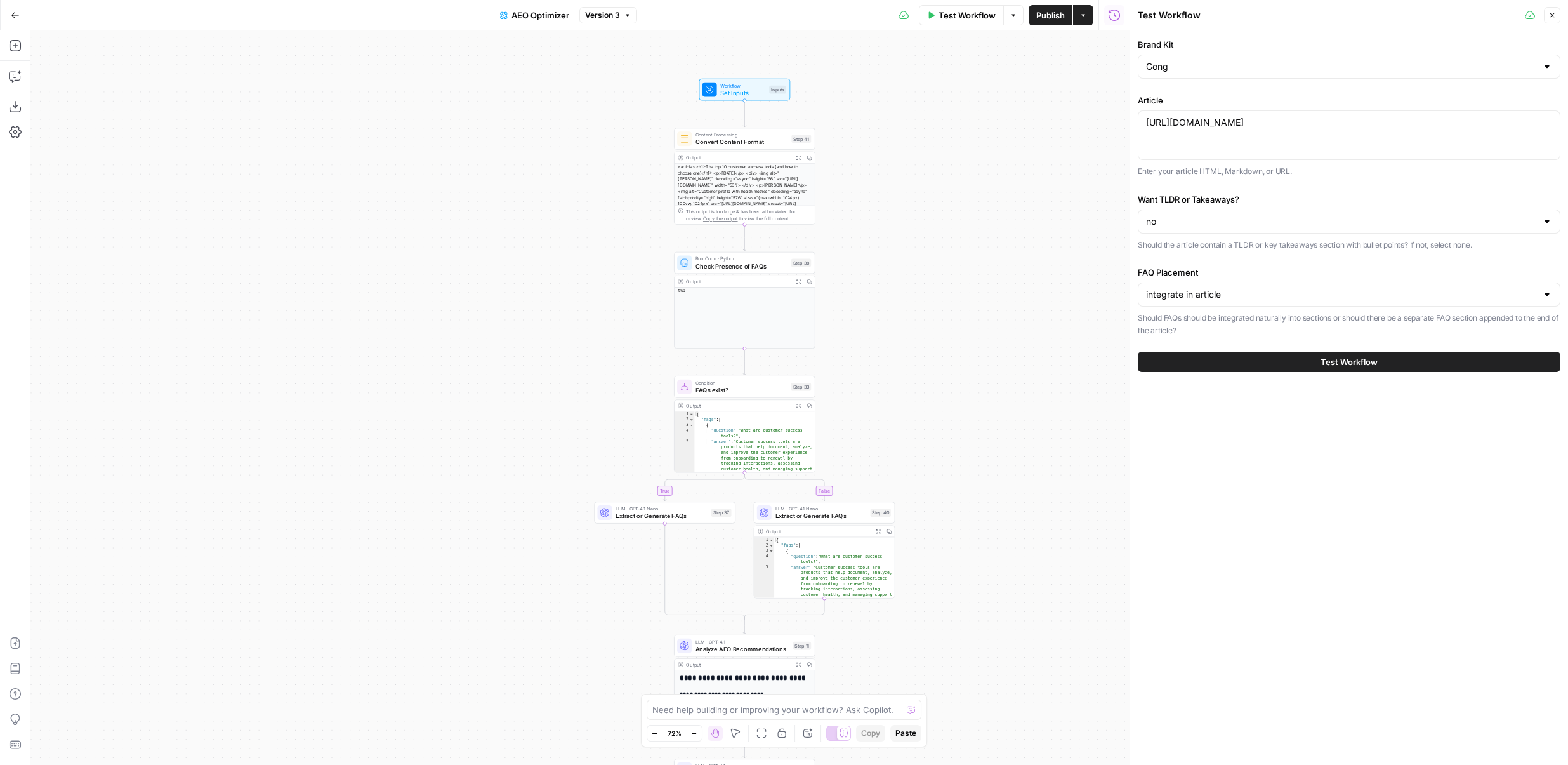
drag, startPoint x: 623, startPoint y: 221, endPoint x: 526, endPoint y: 221, distance: 97.0
click at [526, 221] on div "true false Workflow Set Inputs Inputs Content Processing Convert Content Format…" at bounding box center [580, 397] width 1099 height 734
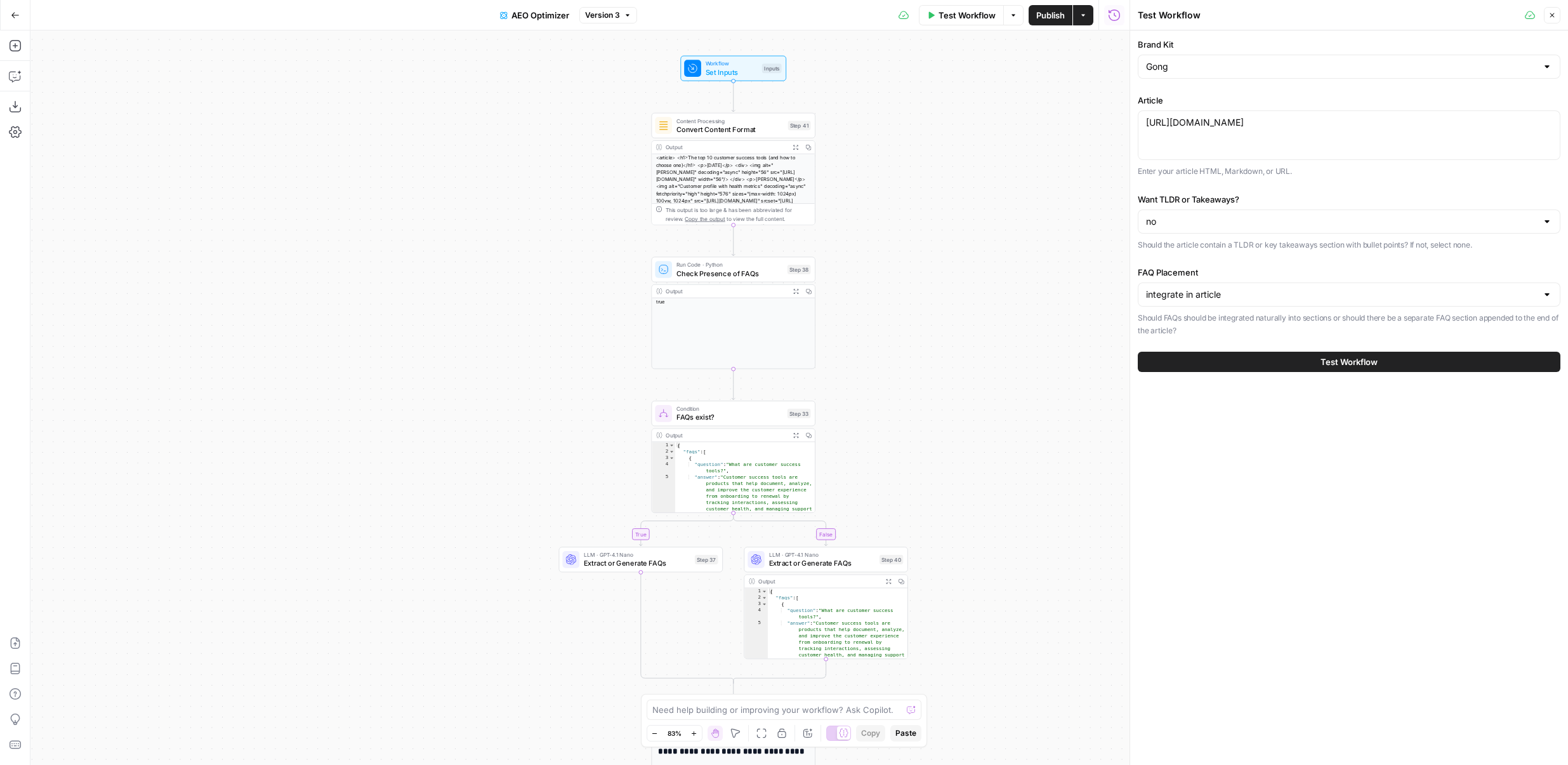
drag, startPoint x: 920, startPoint y: 240, endPoint x: 871, endPoint y: 198, distance: 64.5
click at [871, 198] on div "true false Workflow Set Inputs Inputs Content Processing Convert Content Format…" at bounding box center [580, 397] width 1099 height 734
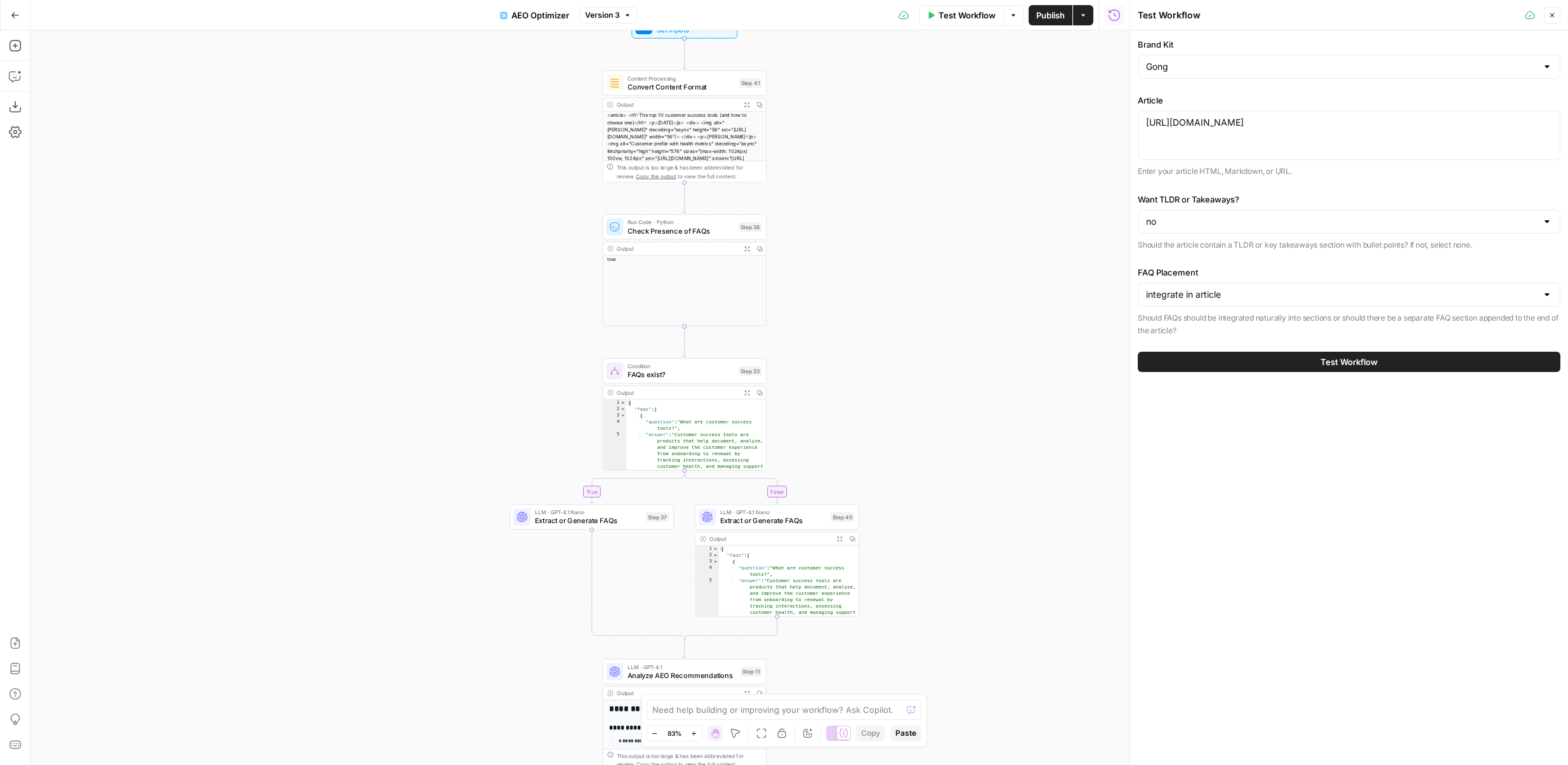
click at [1197, 213] on div "no" at bounding box center [1349, 221] width 423 height 24
type input "no"
click at [1197, 188] on div "Brand Kit Gong Article https://www.gong.io/blog/customer-success-tools/ https:/…" at bounding box center [1349, 187] width 423 height 298
click at [1197, 234] on div "Want TLDR or Takeaways? no Should the article contain a TLDR or key takeaways s…" at bounding box center [1349, 222] width 423 height 58
click at [1196, 229] on div "no" at bounding box center [1349, 221] width 423 height 24
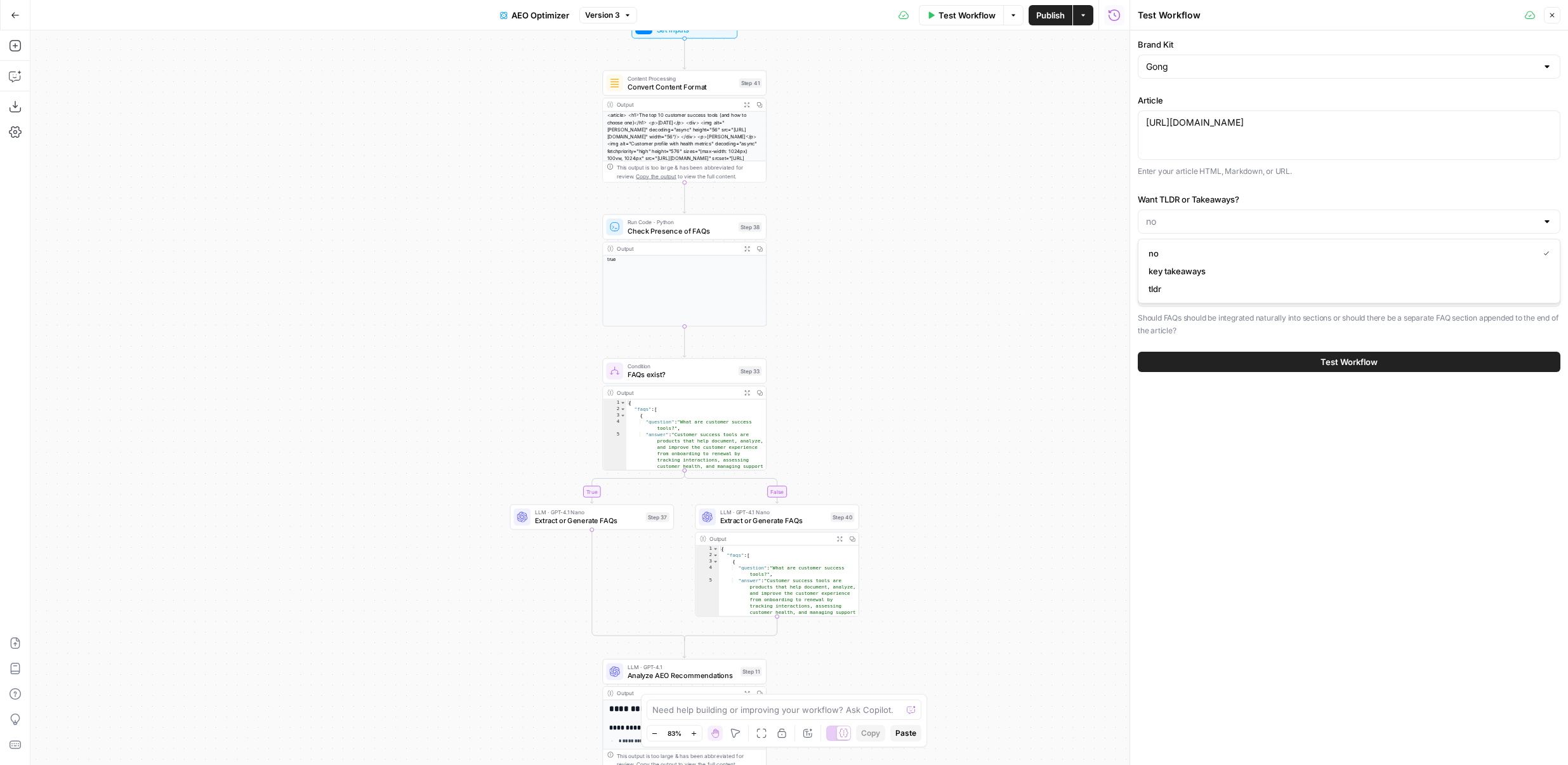
type input "no"
click at [1196, 187] on div "Brand Kit Gong Article https://www.gong.io/blog/customer-success-tools/ https:/…" at bounding box center [1349, 187] width 423 height 298
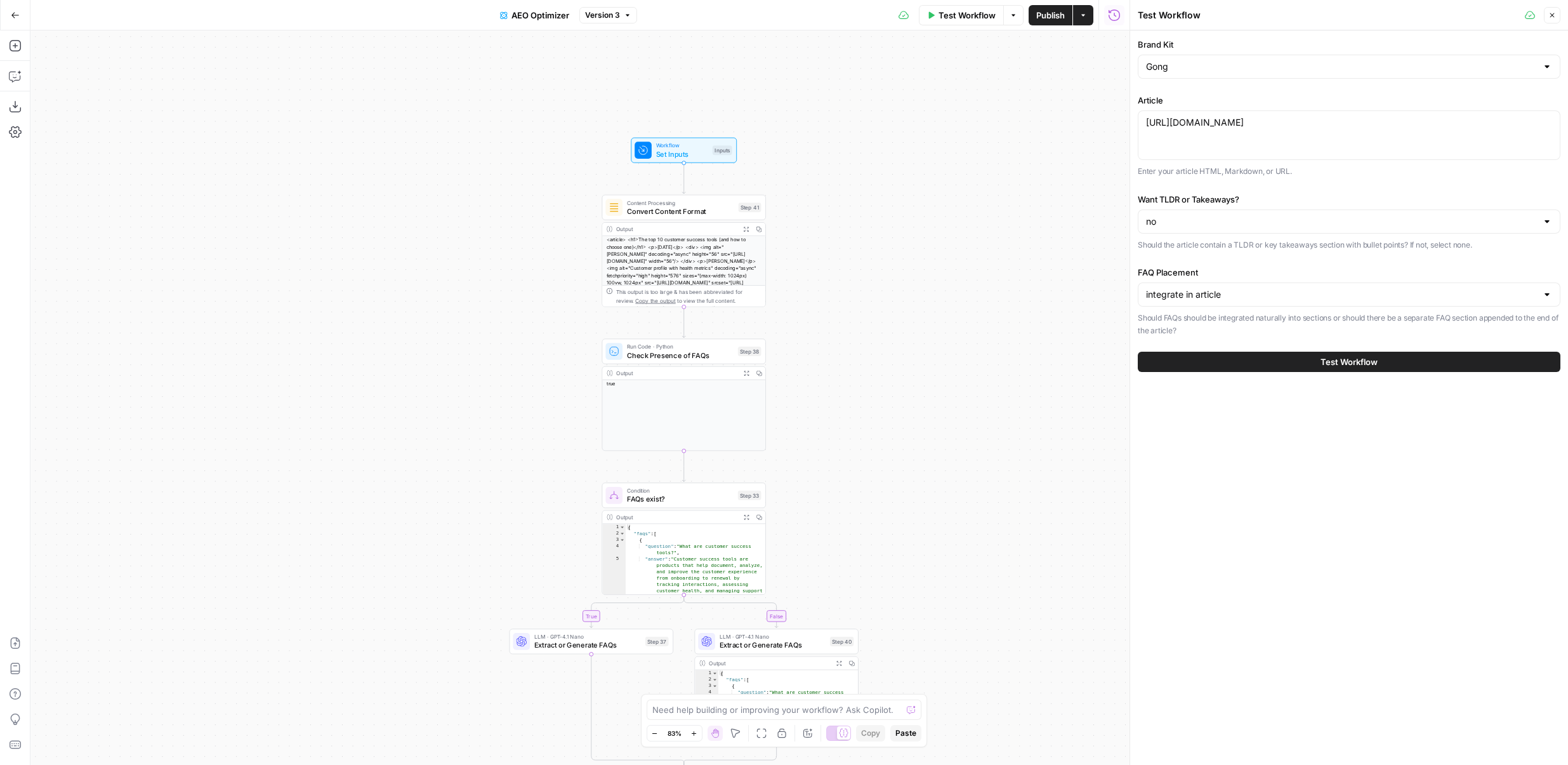
drag, startPoint x: 887, startPoint y: 250, endPoint x: 886, endPoint y: 374, distance: 124.0
click at [886, 374] on div "true false Workflow Set Inputs Inputs Content Processing Convert Content Format…" at bounding box center [580, 397] width 1099 height 734
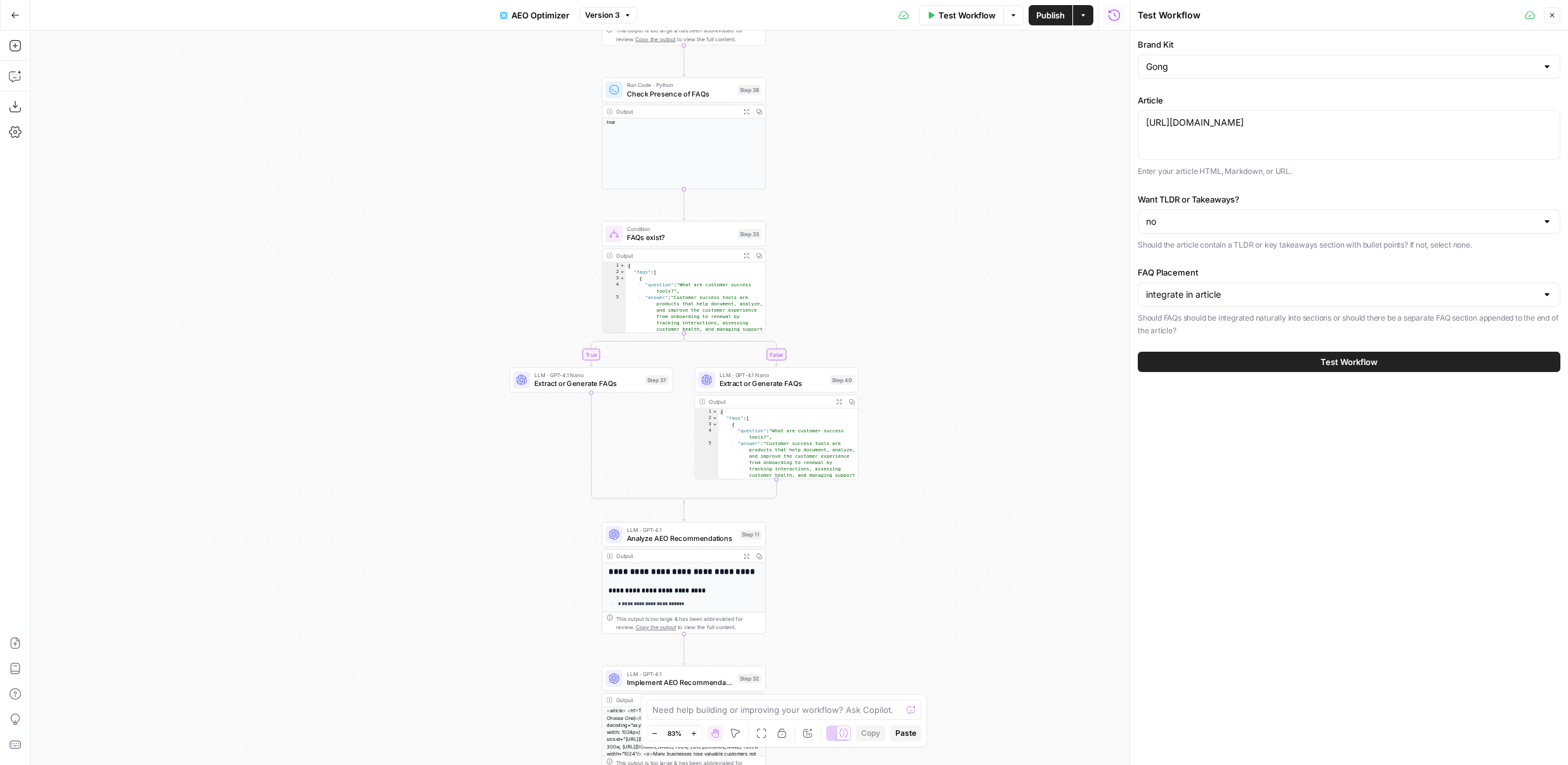
drag, startPoint x: 886, startPoint y: 374, endPoint x: 886, endPoint y: 109, distance: 265.0
click at [886, 109] on div "true false Workflow Set Inputs Inputs Content Processing Convert Content Format…" at bounding box center [580, 397] width 1099 height 734
drag, startPoint x: 920, startPoint y: 632, endPoint x: 920, endPoint y: 347, distance: 285.0
click at [920, 347] on div "true false Workflow Set Inputs Inputs Content Processing Convert Content Format…" at bounding box center [580, 397] width 1099 height 734
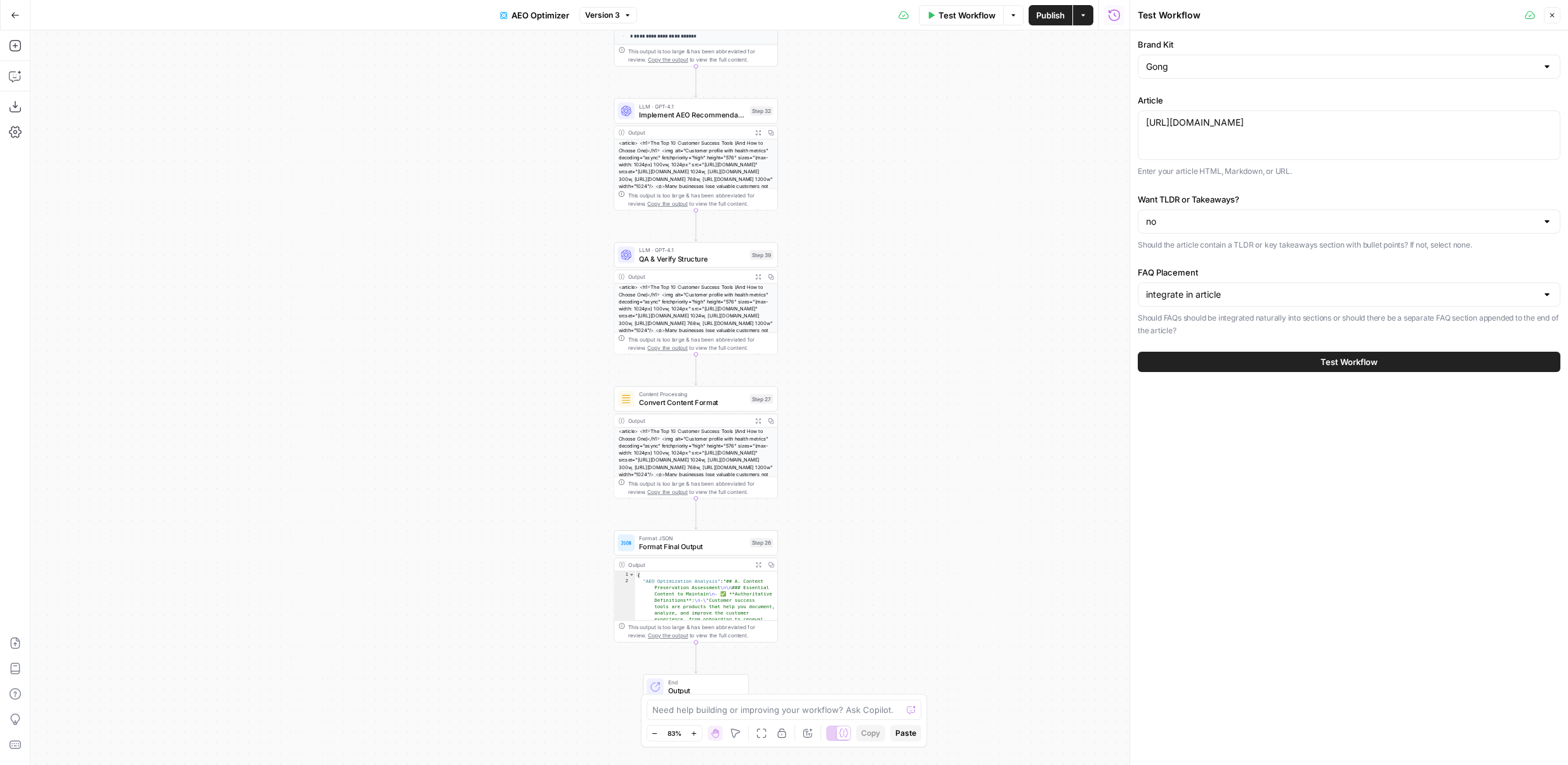
drag, startPoint x: 880, startPoint y: 520, endPoint x: 891, endPoint y: 220, distance: 300.2
click at [891, 220] on div "true false Workflow Set Inputs Inputs Content Processing Convert Content Format…" at bounding box center [580, 397] width 1099 height 734
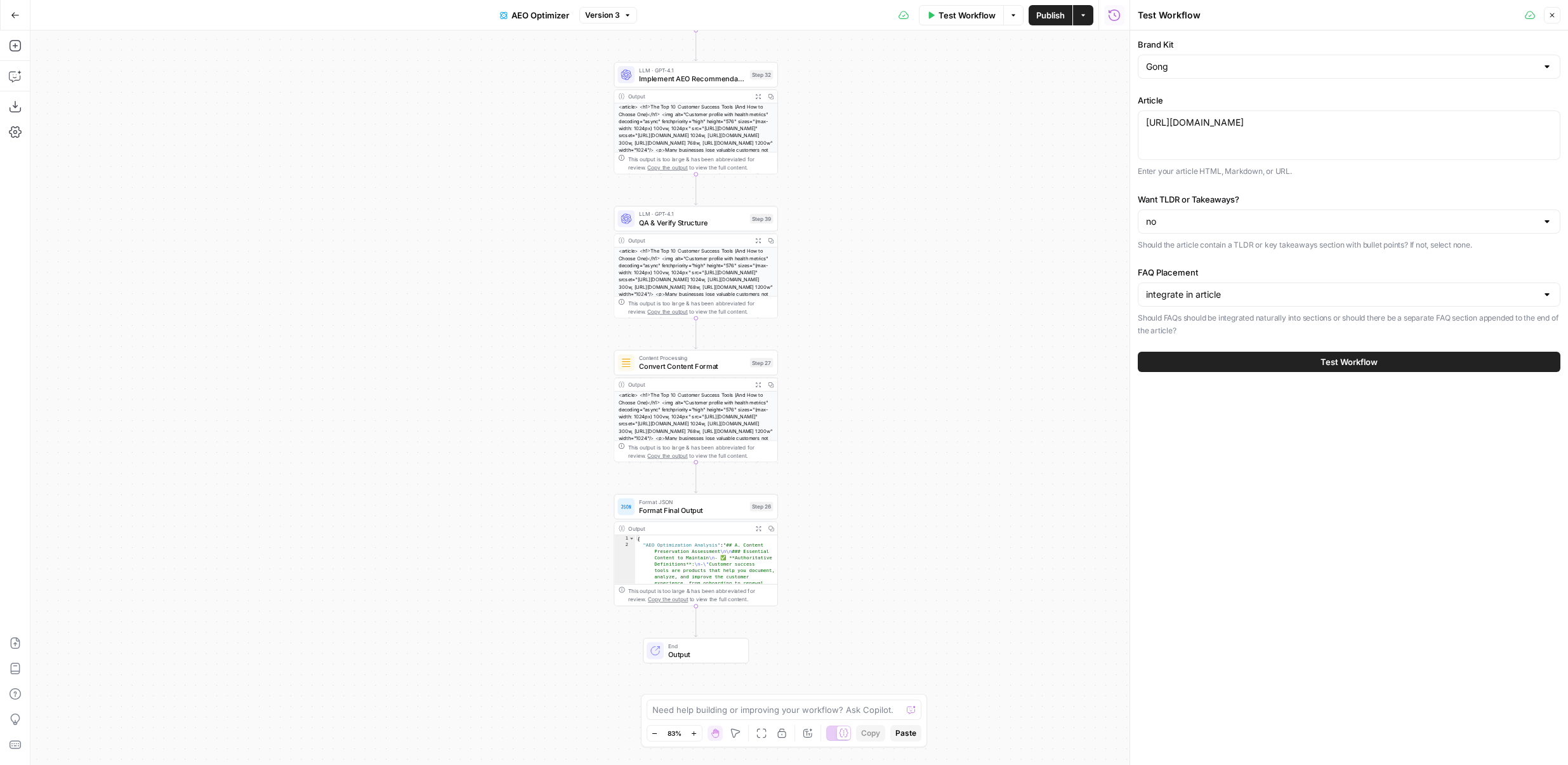
click at [711, 219] on span "QA & Verify Structure" at bounding box center [692, 223] width 106 height 11
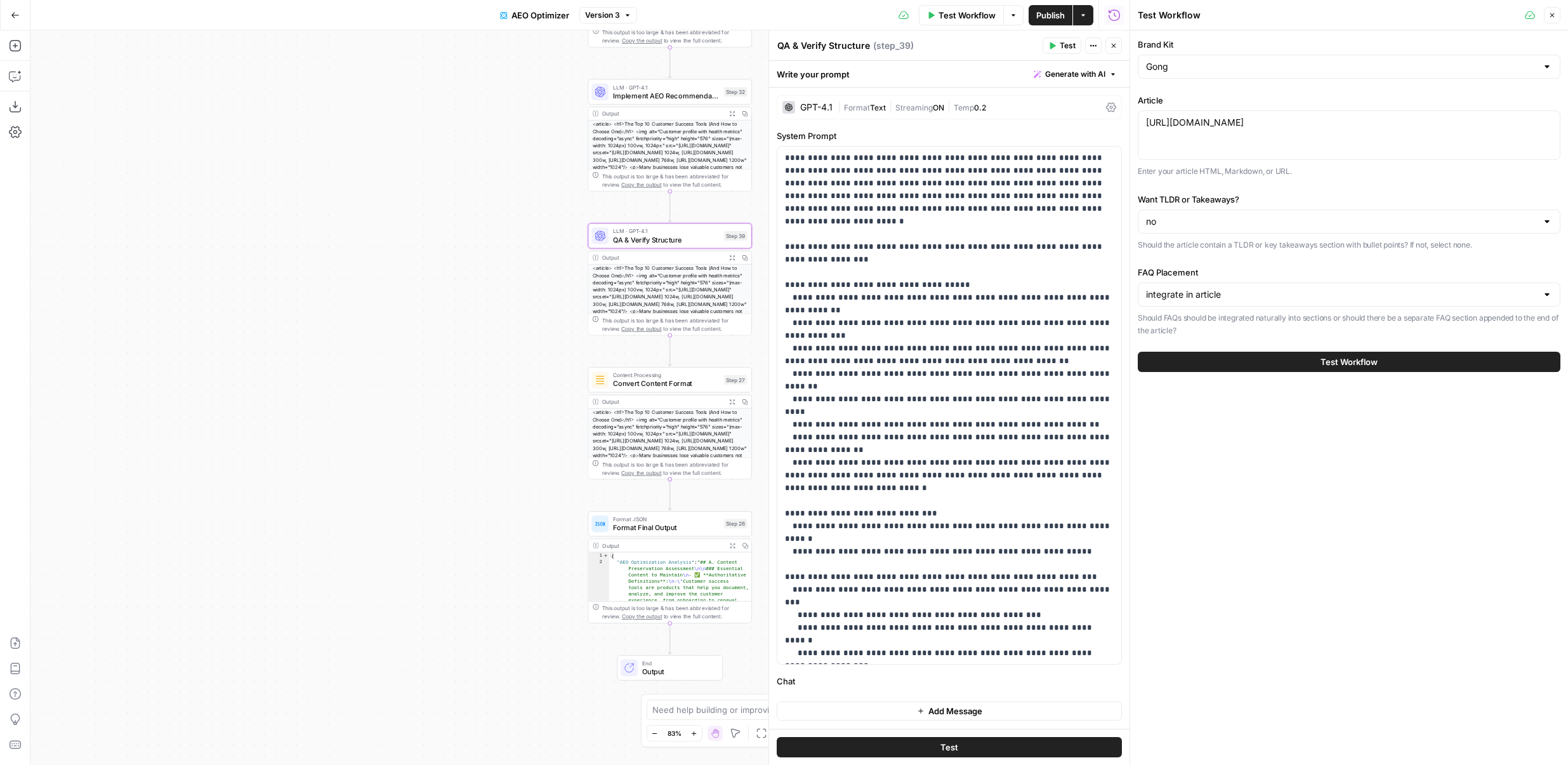
drag, startPoint x: 479, startPoint y: 309, endPoint x: 288, endPoint y: 471, distance: 250.4
click at [288, 471] on div "true false Workflow Set Inputs Inputs Content Processing Convert Content Format…" at bounding box center [580, 397] width 1099 height 734
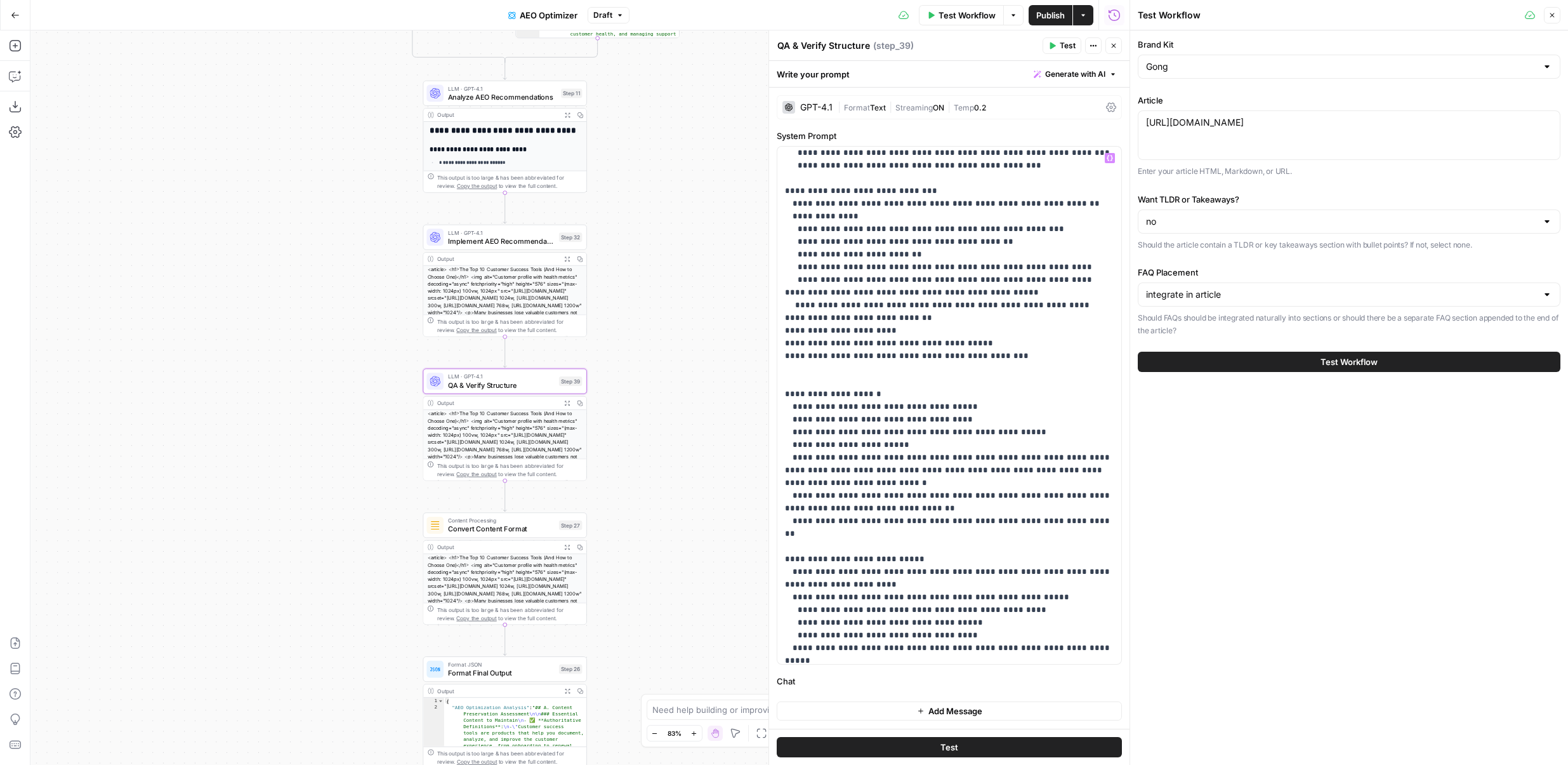
scroll to position [1663, 0]
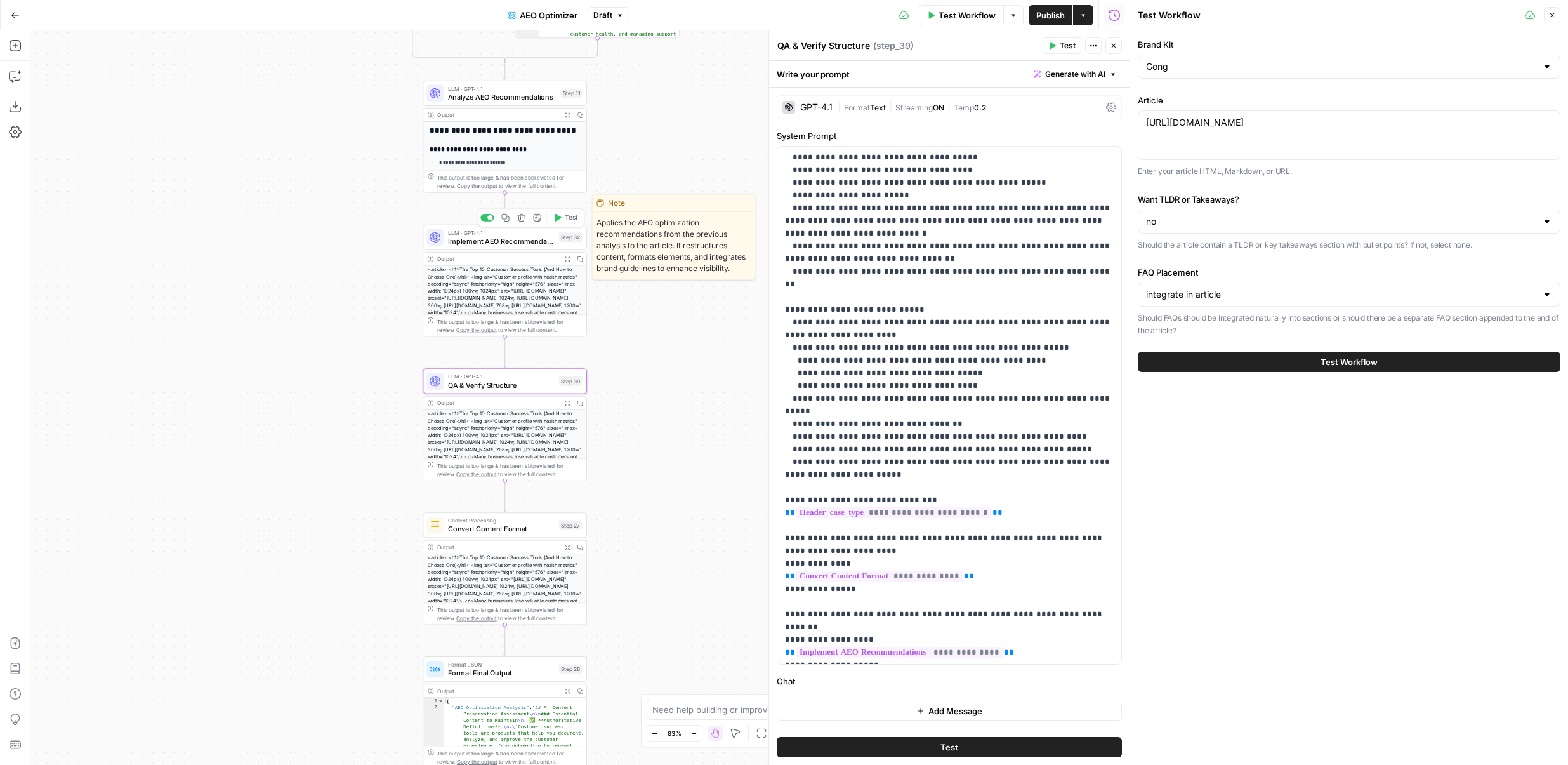
click at [456, 237] on span "Implement AEO Recommendations" at bounding box center [501, 241] width 106 height 11
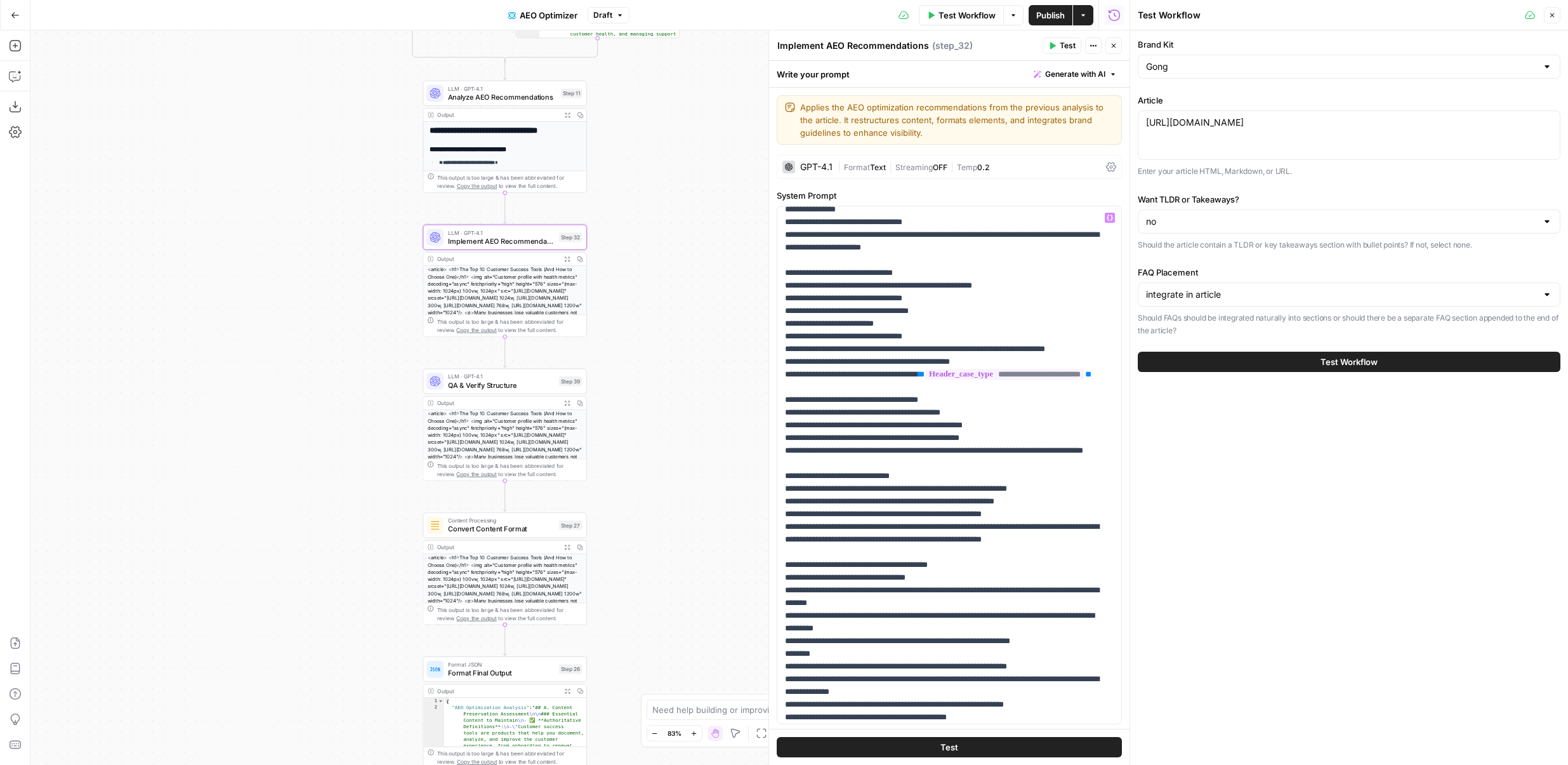
scroll to position [0, 0]
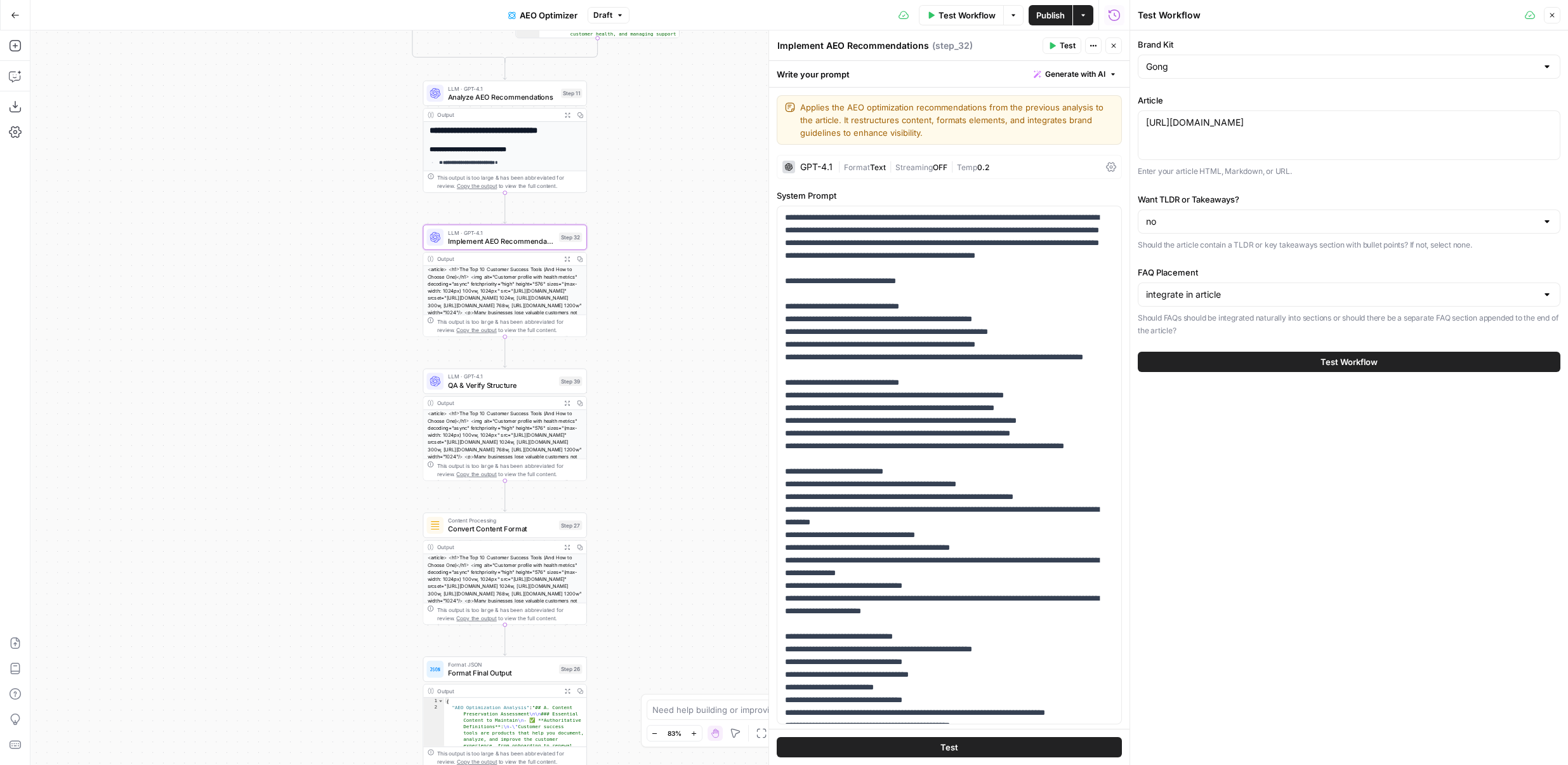
click at [659, 219] on div "true false Workflow Set Inputs Inputs Content Processing Convert Content Format…" at bounding box center [580, 397] width 1099 height 734
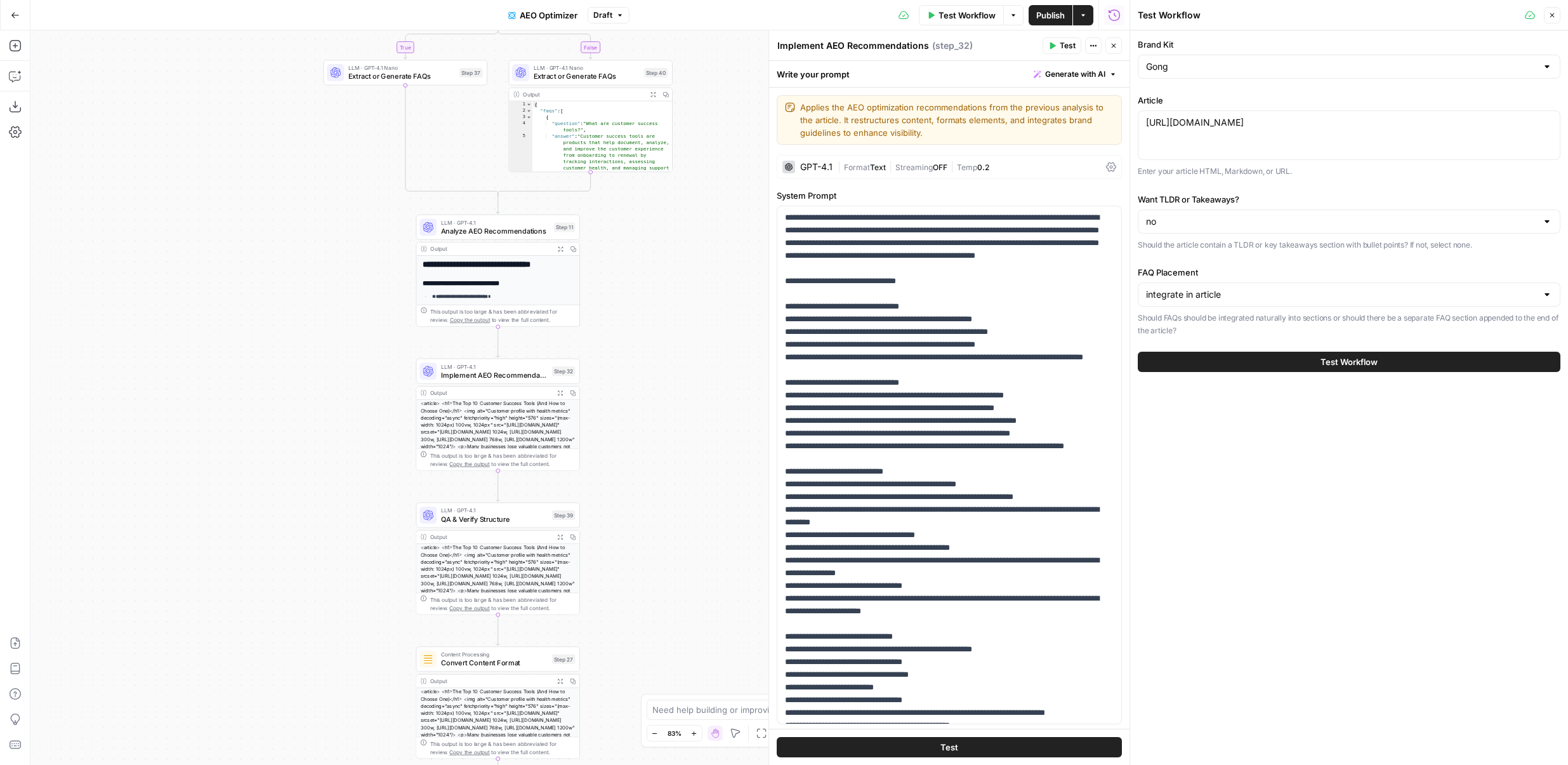
drag, startPoint x: 655, startPoint y: 304, endPoint x: 652, endPoint y: 397, distance: 93.0
click at [652, 397] on div "true false Workflow Set Inputs Inputs Content Processing Convert Content Format…" at bounding box center [580, 397] width 1099 height 734
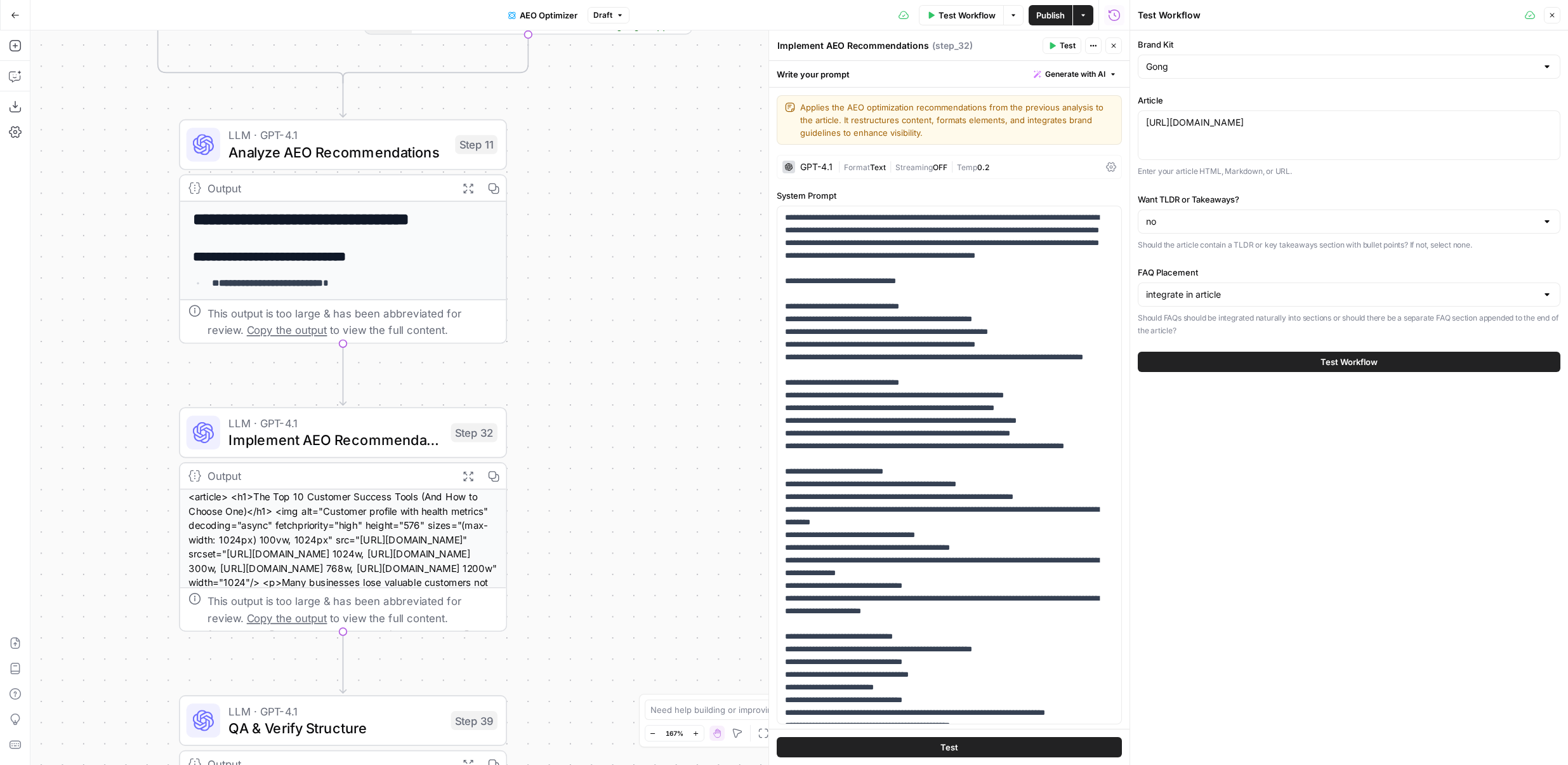
click at [468, 188] on icon "button" at bounding box center [468, 187] width 11 height 11
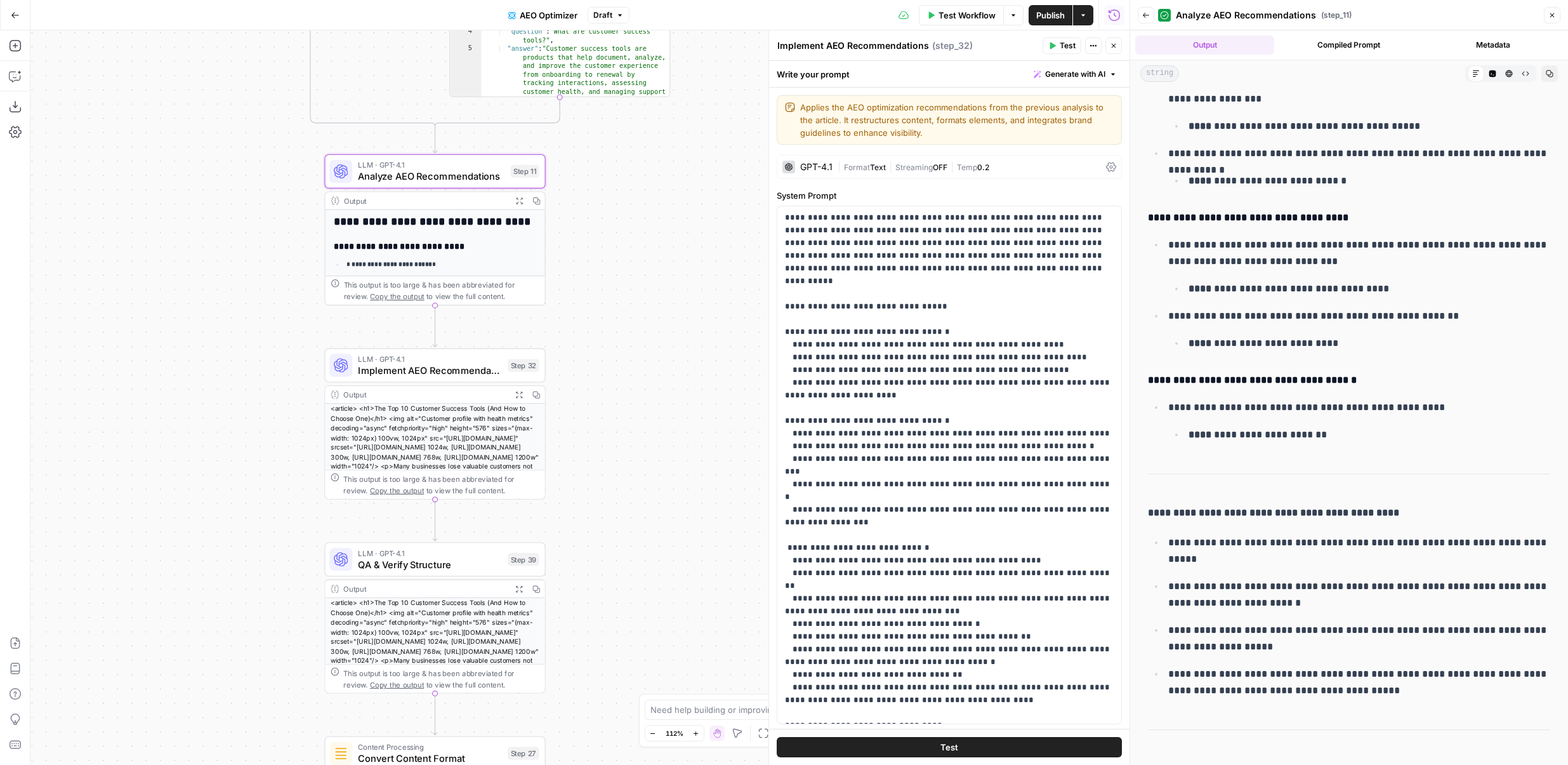
scroll to position [5634, 0]
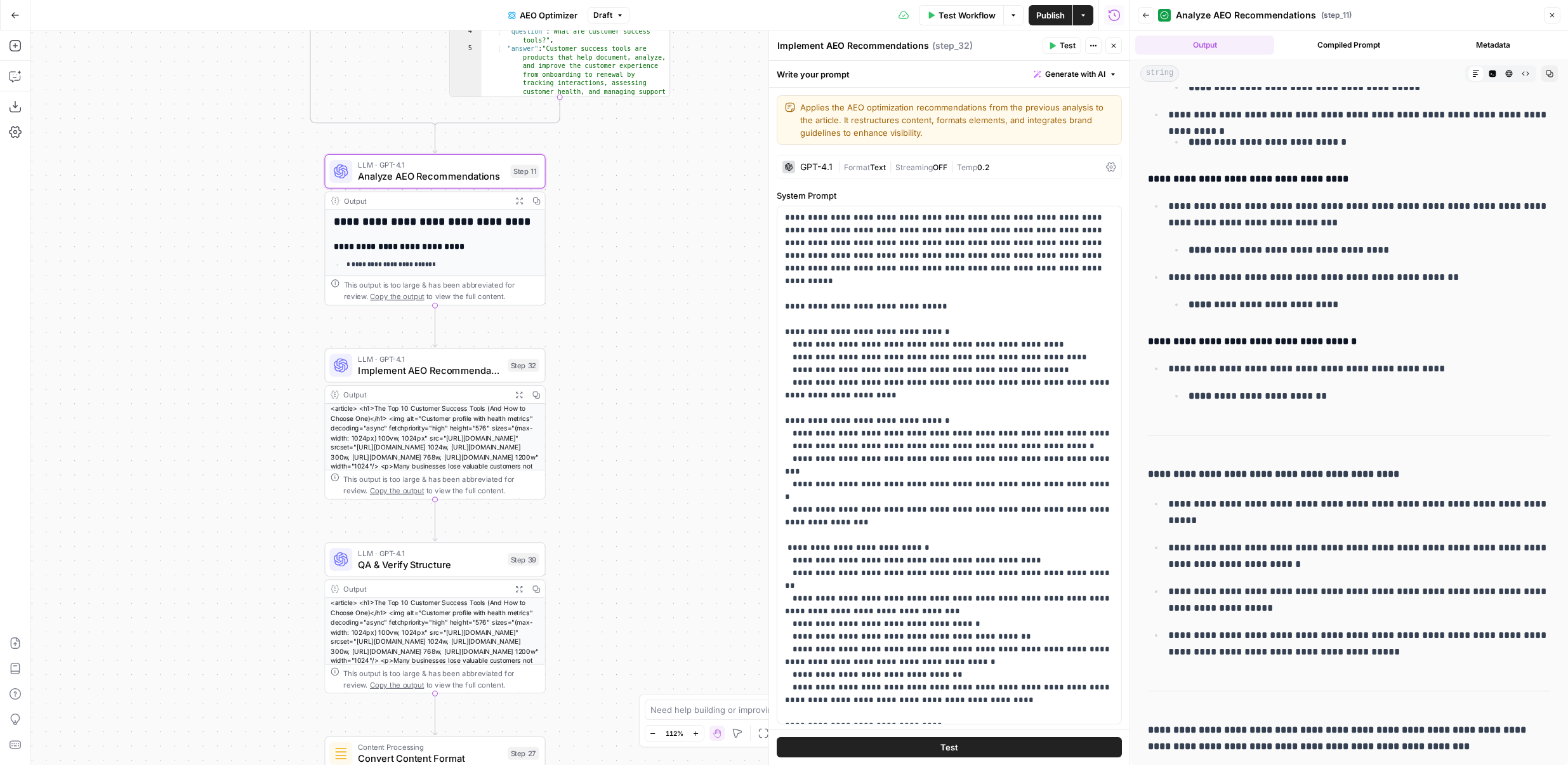
drag, startPoint x: 633, startPoint y: 260, endPoint x: 615, endPoint y: 603, distance: 343.5
click at [615, 603] on div "true false Workflow Set Inputs Inputs Content Processing Convert Content Format…" at bounding box center [580, 397] width 1099 height 734
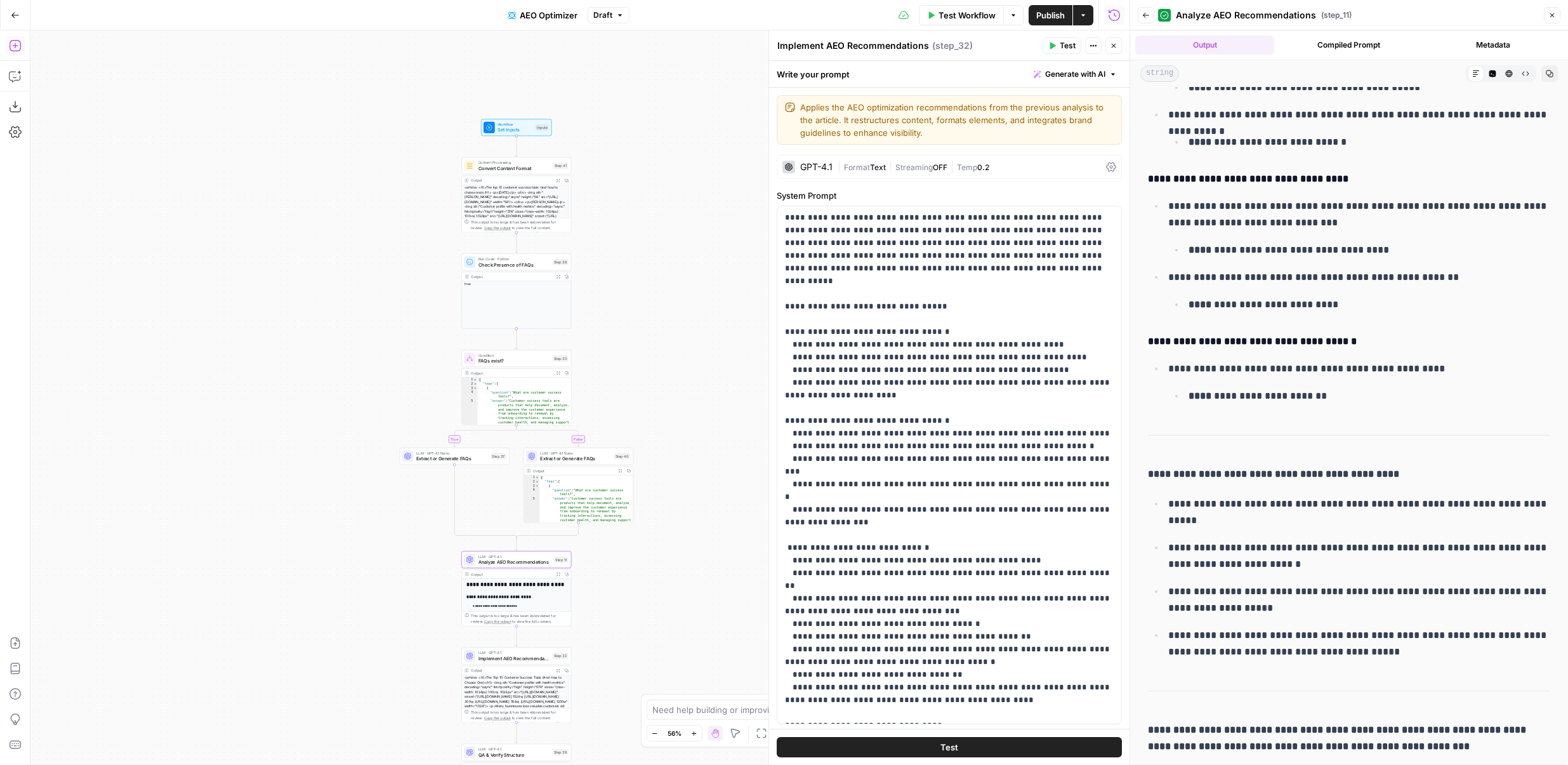
click at [18, 41] on icon "button" at bounding box center [15, 45] width 12 height 12
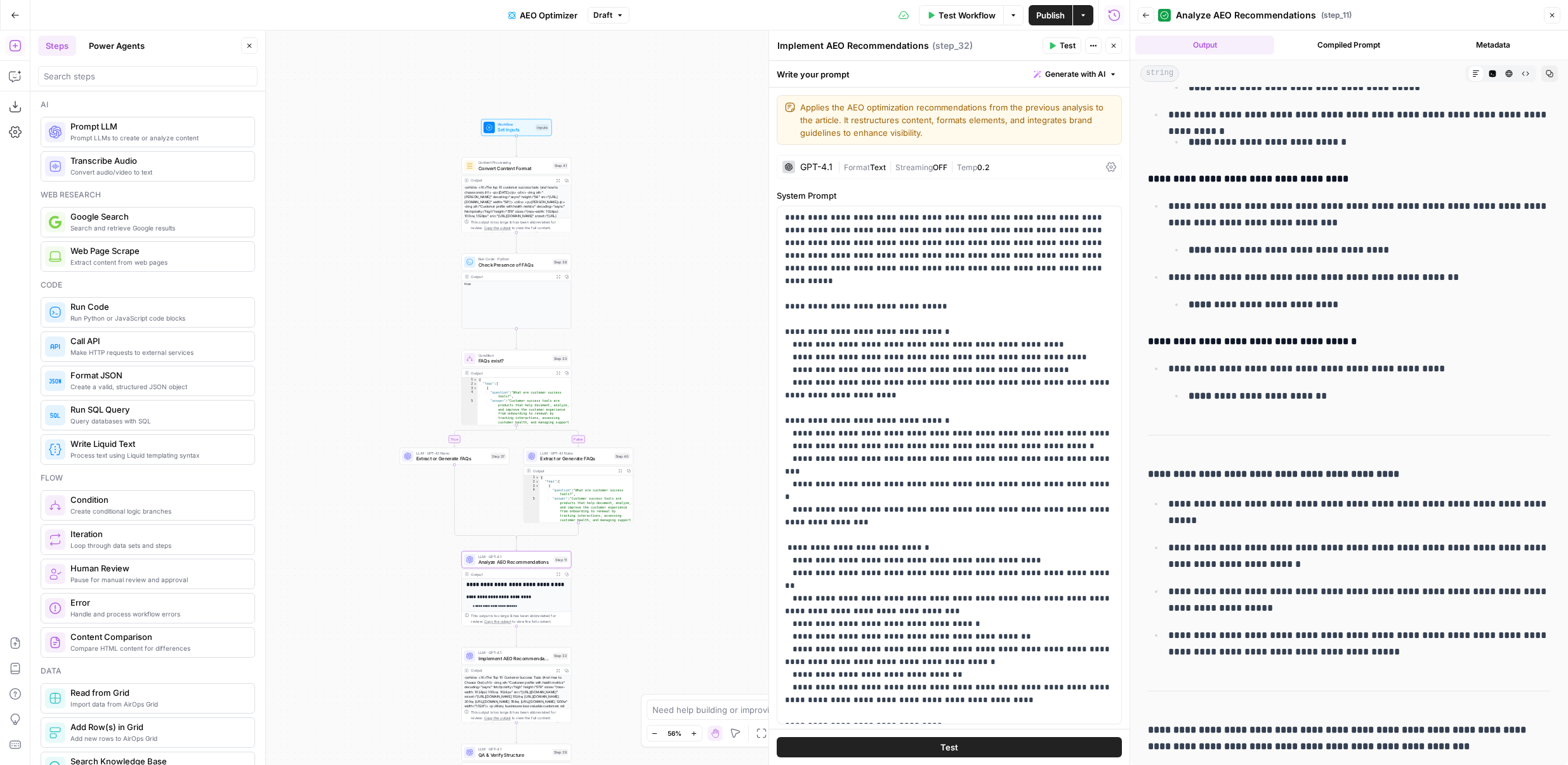
click at [118, 46] on button "Power Agents" at bounding box center [117, 45] width 71 height 20
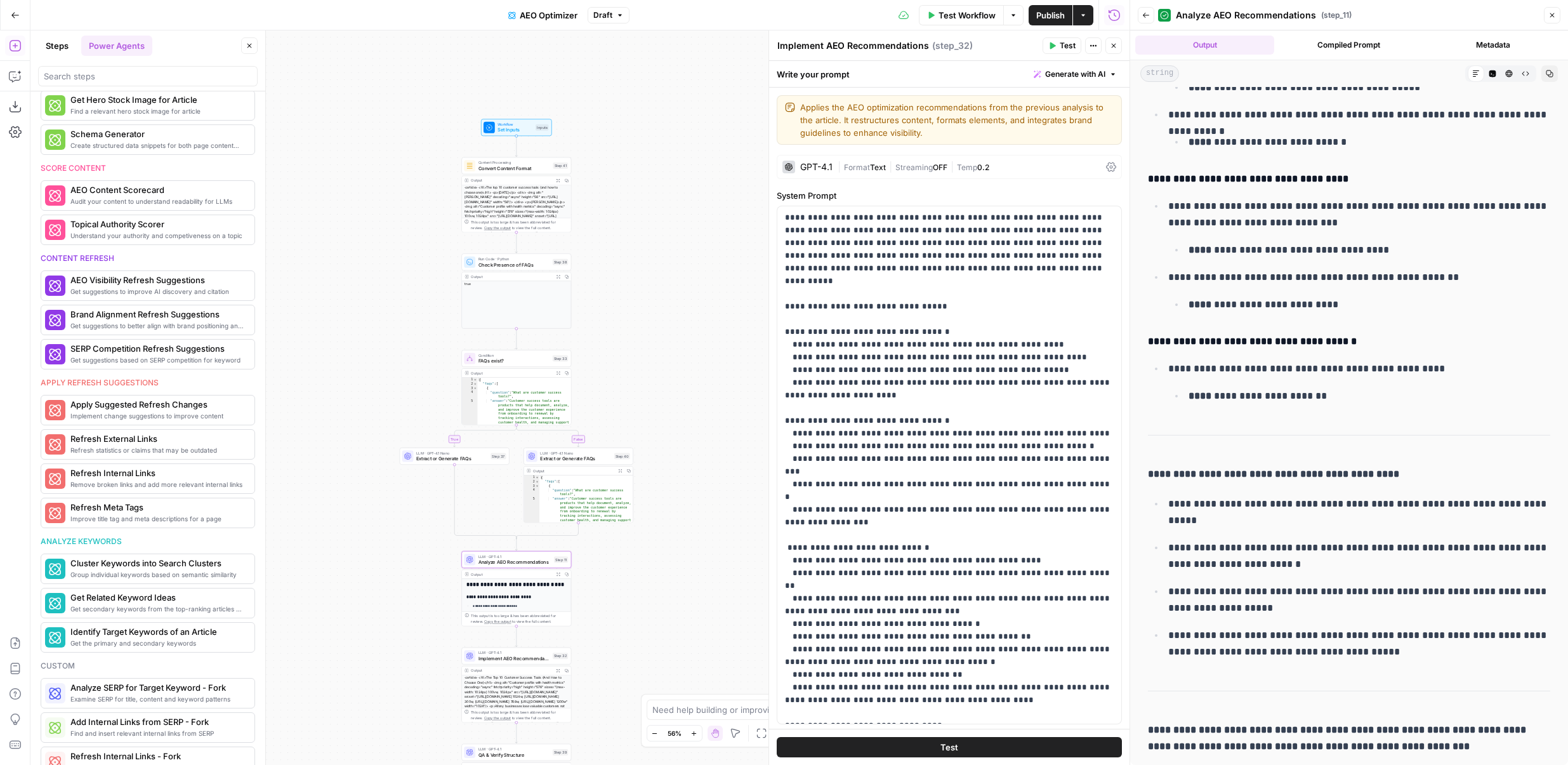
scroll to position [422, 0]
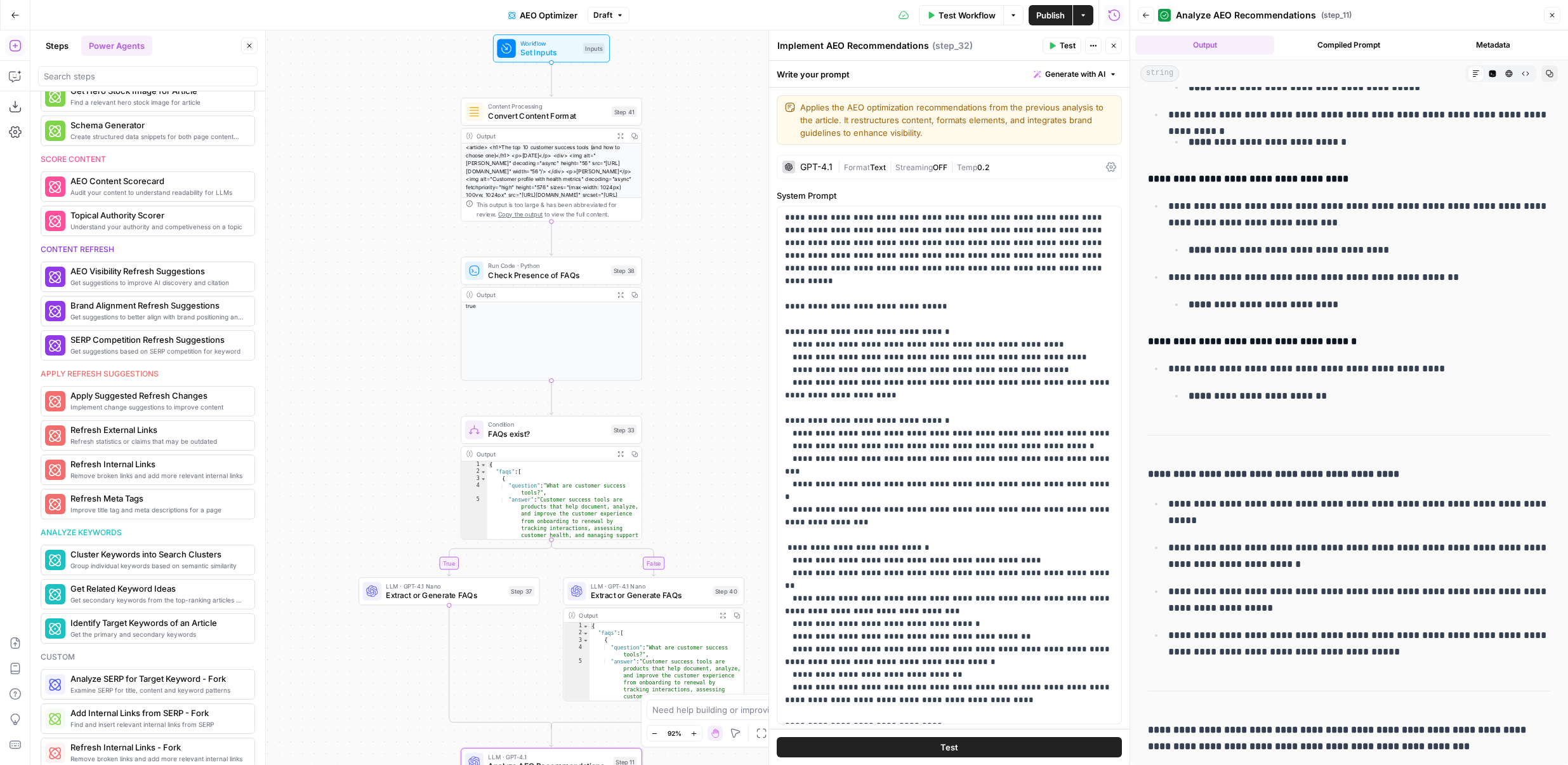
drag, startPoint x: 580, startPoint y: 184, endPoint x: 696, endPoint y: 110, distance: 137.6
click at [696, 110] on div "true false Workflow Set Inputs Inputs Content Processing Convert Content Format…" at bounding box center [580, 397] width 1099 height 734
click at [611, 266] on div "Step 38" at bounding box center [624, 271] width 26 height 11
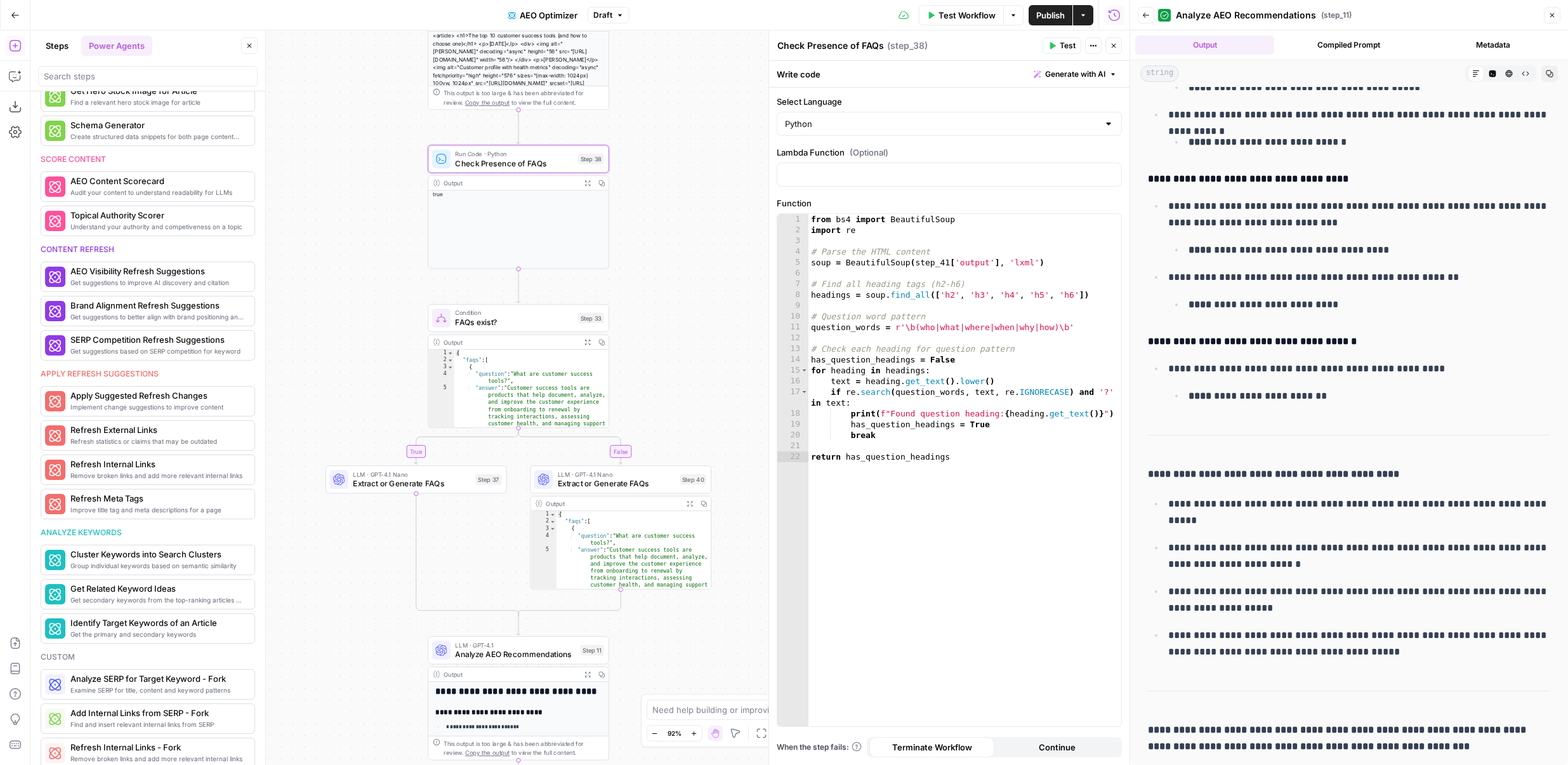
drag, startPoint x: 673, startPoint y: 366, endPoint x: 640, endPoint y: 255, distance: 115.8
click at [640, 255] on div "true false Workflow Set Inputs Inputs Content Processing Convert Content Format…" at bounding box center [580, 397] width 1099 height 734
click at [554, 316] on span "FAQs exist?" at bounding box center [514, 321] width 118 height 11
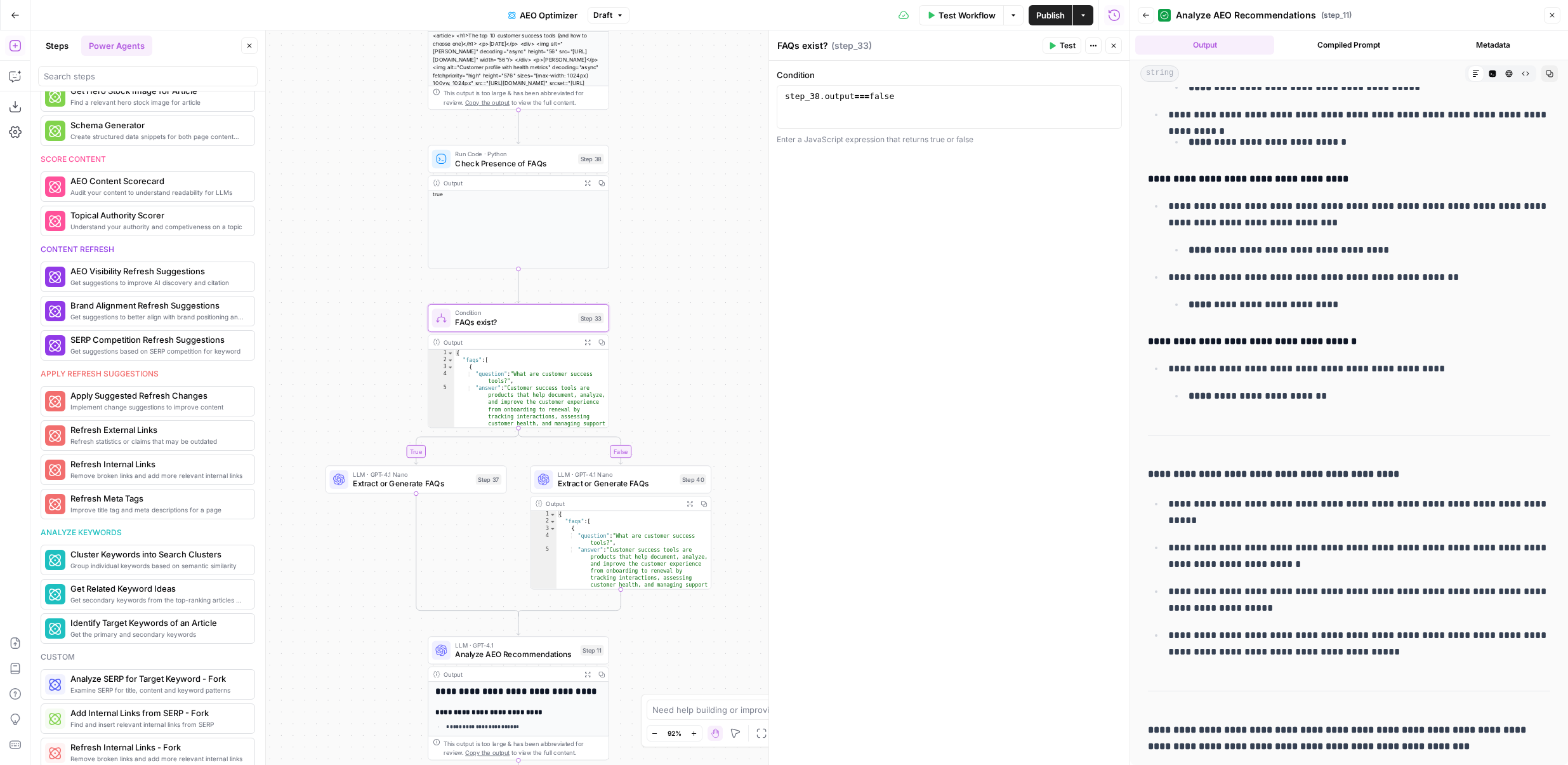
click at [544, 169] on div "Run Code · Python Check Presence of FAQs Step 38 Copy step Delete step Add Note…" at bounding box center [518, 158] width 181 height 28
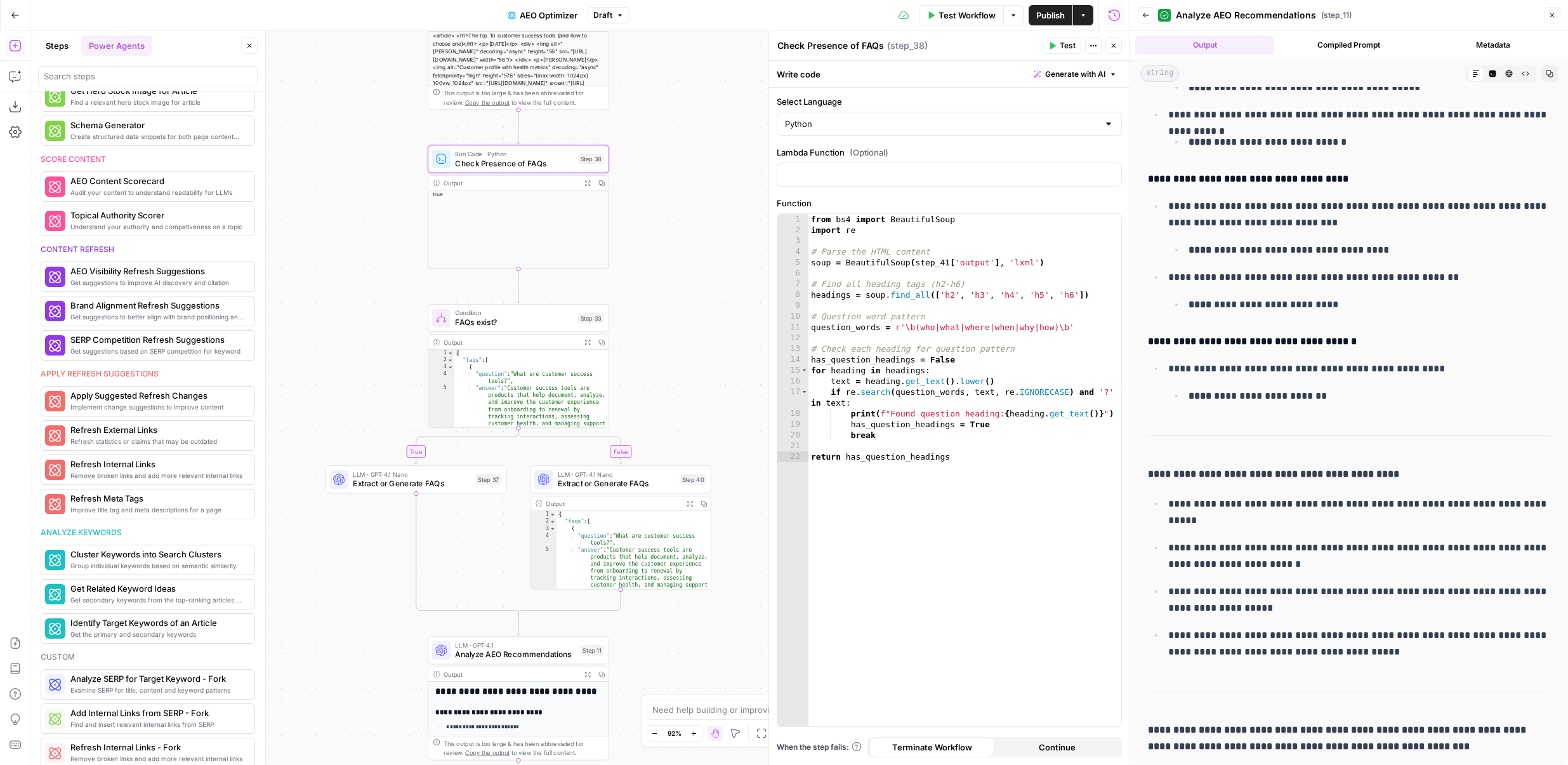
click at [581, 479] on span "Extract or Generate FAQs" at bounding box center [617, 483] width 118 height 11
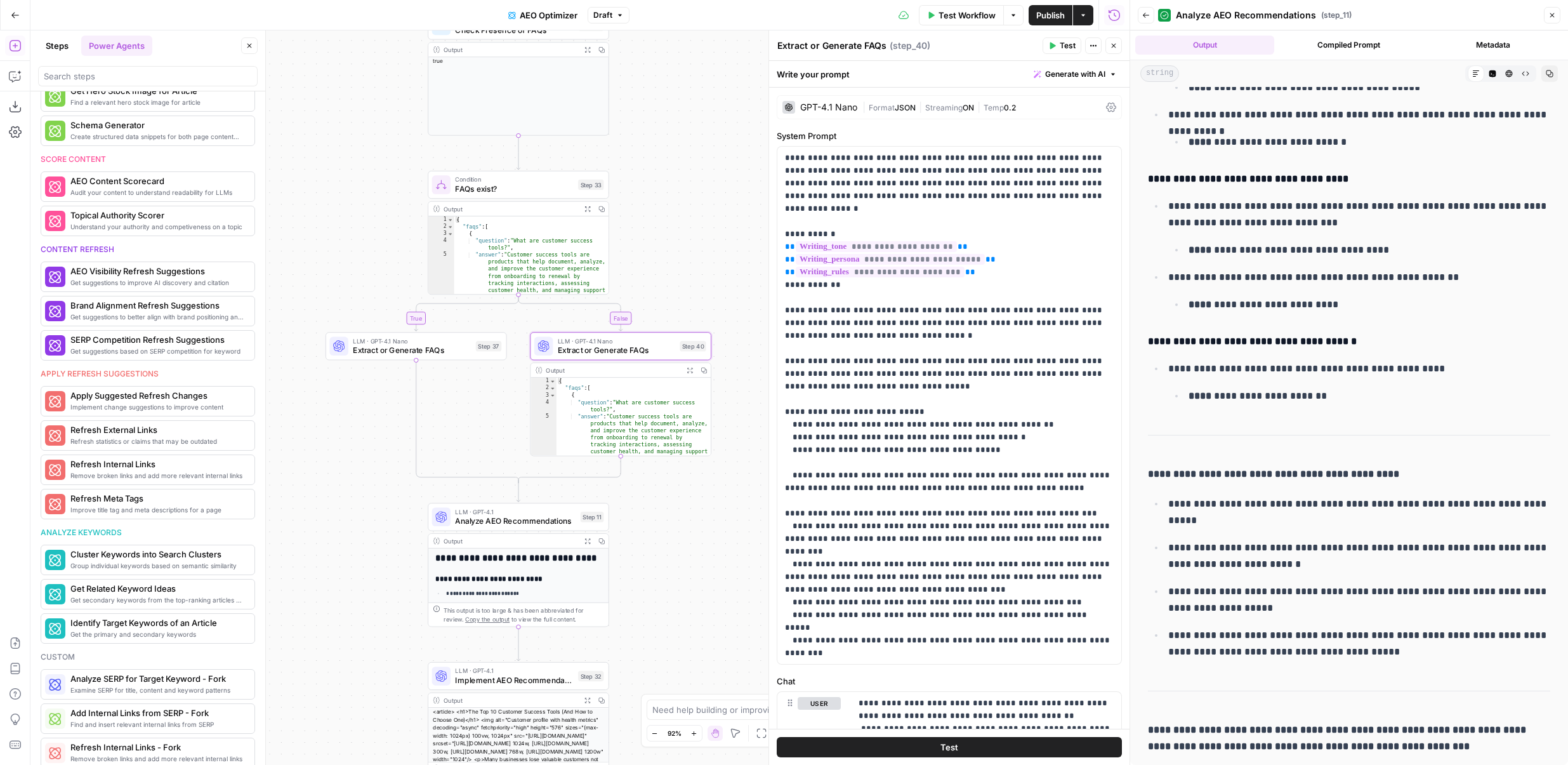
drag, startPoint x: 687, startPoint y: 339, endPoint x: 687, endPoint y: 204, distance: 135.0
click at [687, 204] on div "true false Workflow Set Inputs Inputs Content Processing Convert Content Format…" at bounding box center [580, 397] width 1099 height 734
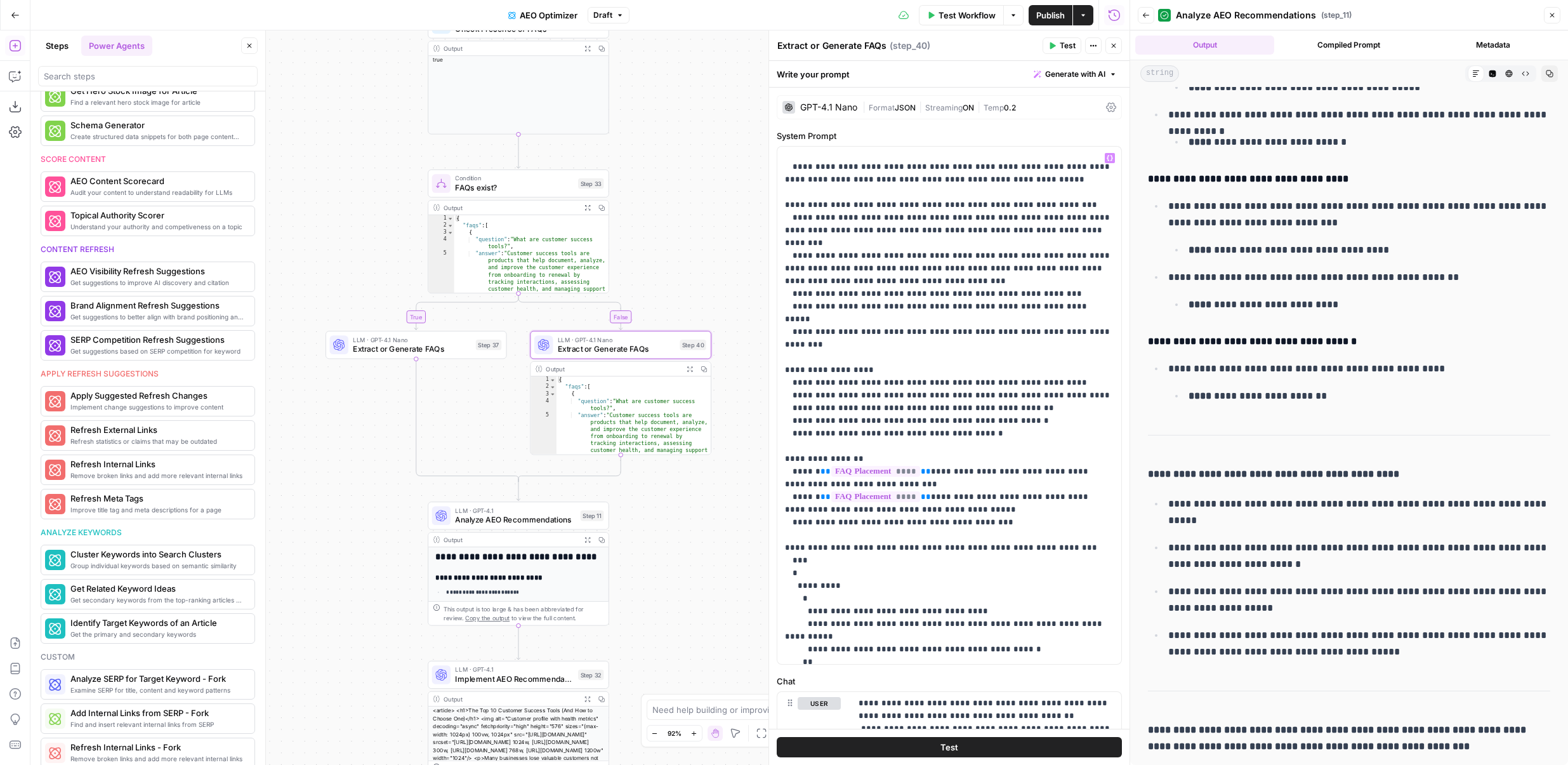
scroll to position [369, 0]
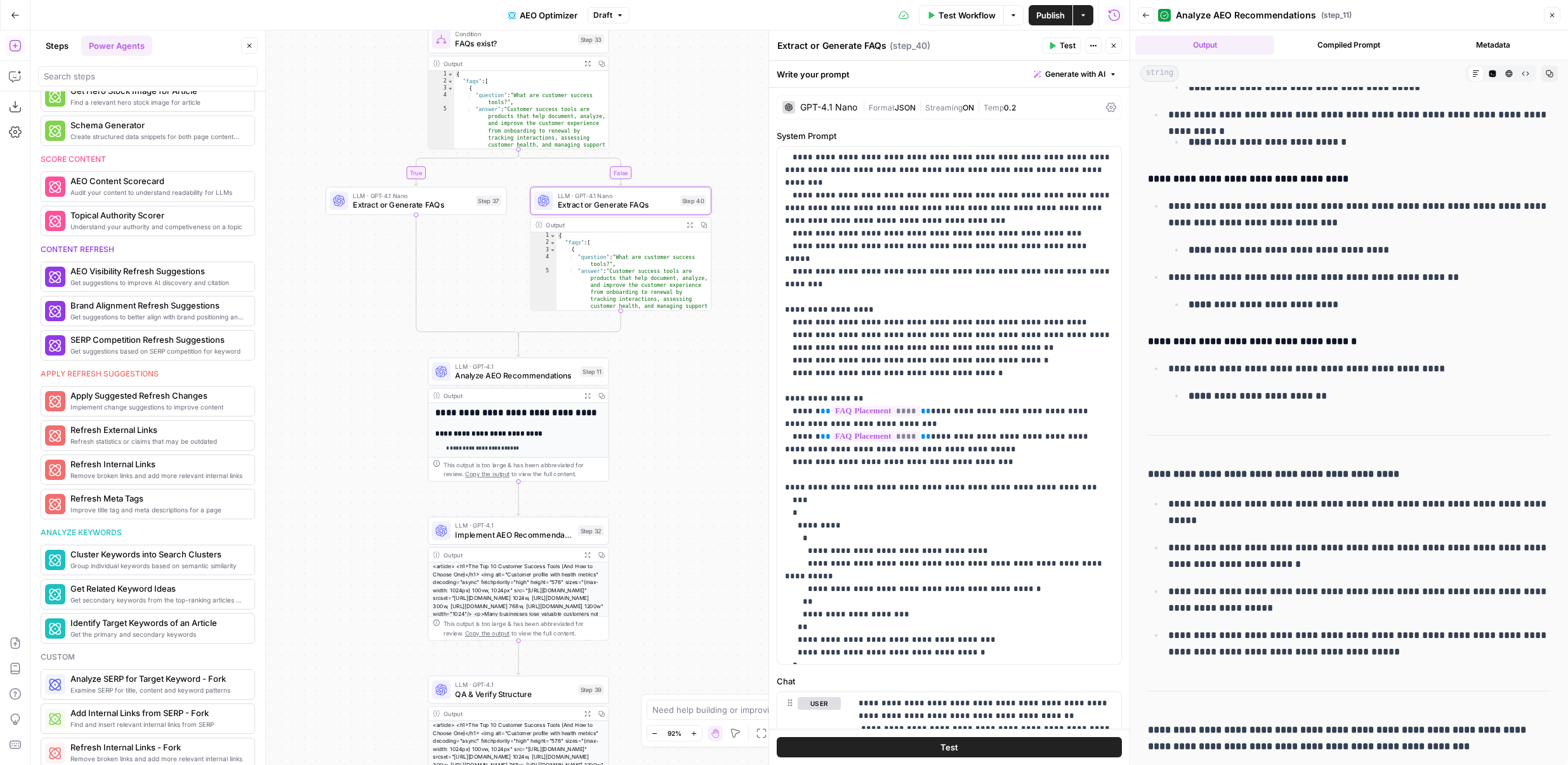
drag, startPoint x: 681, startPoint y: 518, endPoint x: 681, endPoint y: 309, distance: 209.0
click at [681, 309] on div "true false Workflow Set Inputs Inputs Content Processing Convert Content Format…" at bounding box center [580, 397] width 1099 height 734
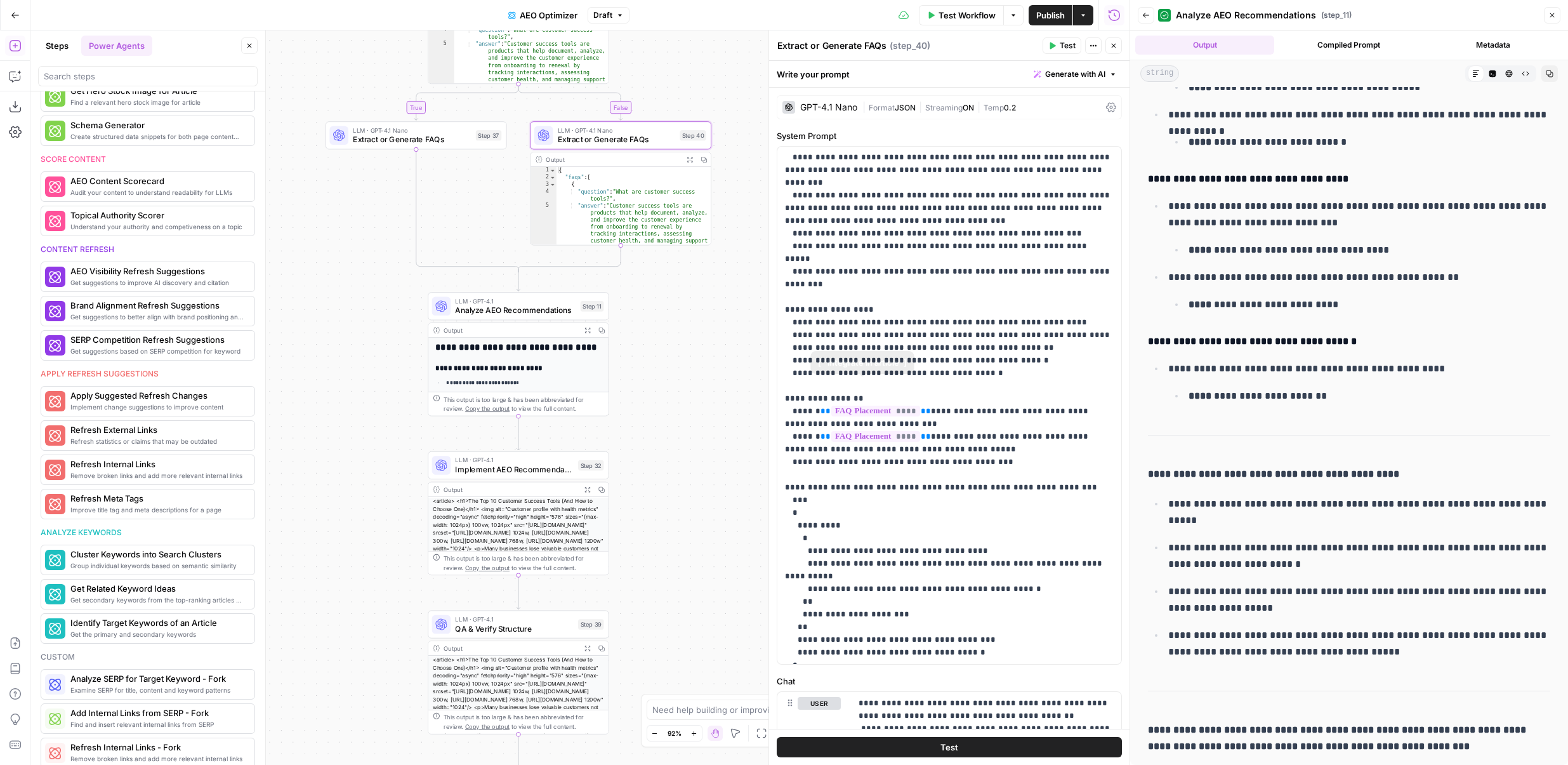
scroll to position [269, 0]
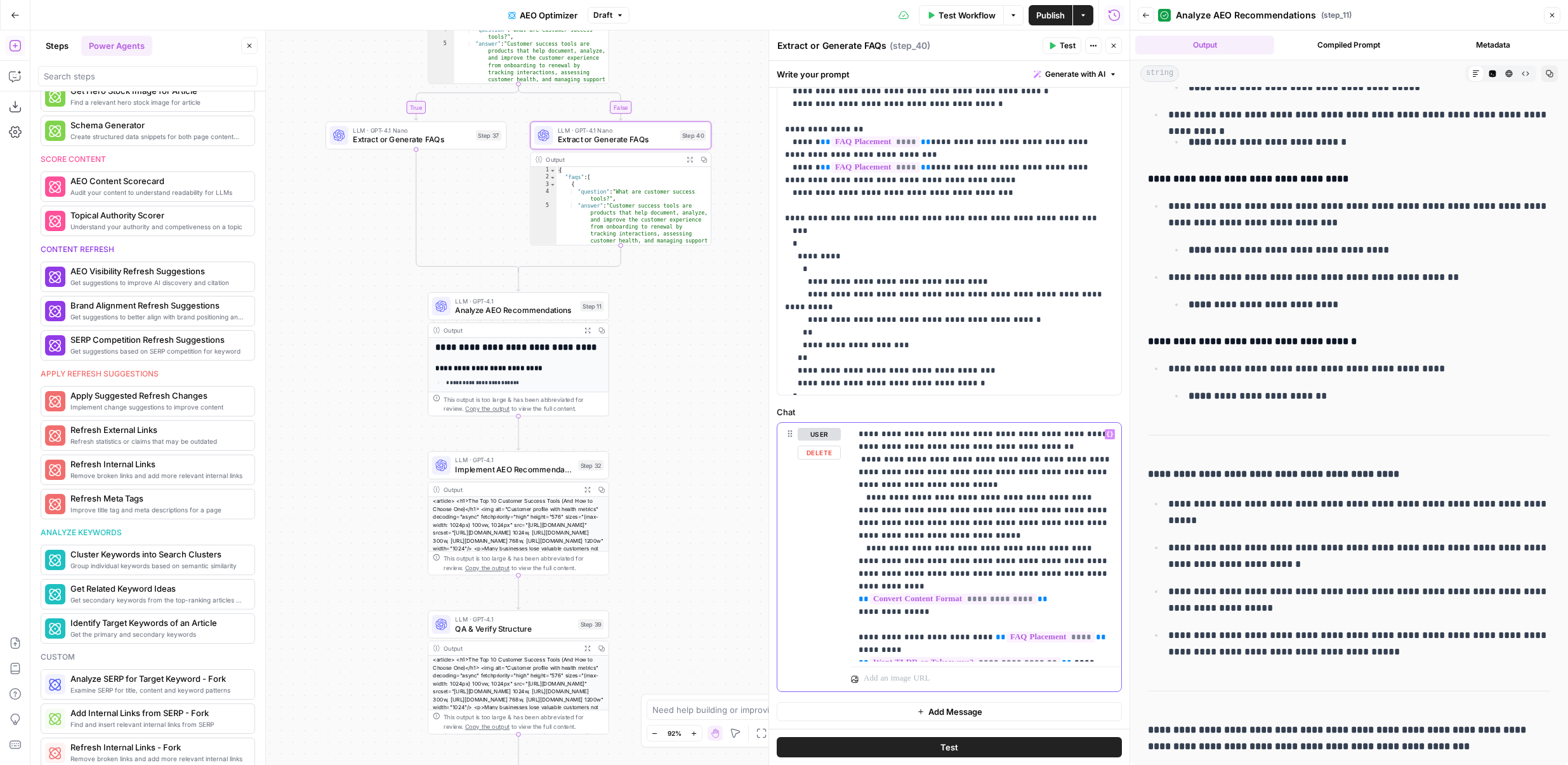
click at [892, 499] on p "**********" at bounding box center [986, 542] width 255 height 229
click at [1143, 18] on icon "button" at bounding box center [1146, 15] width 8 height 8
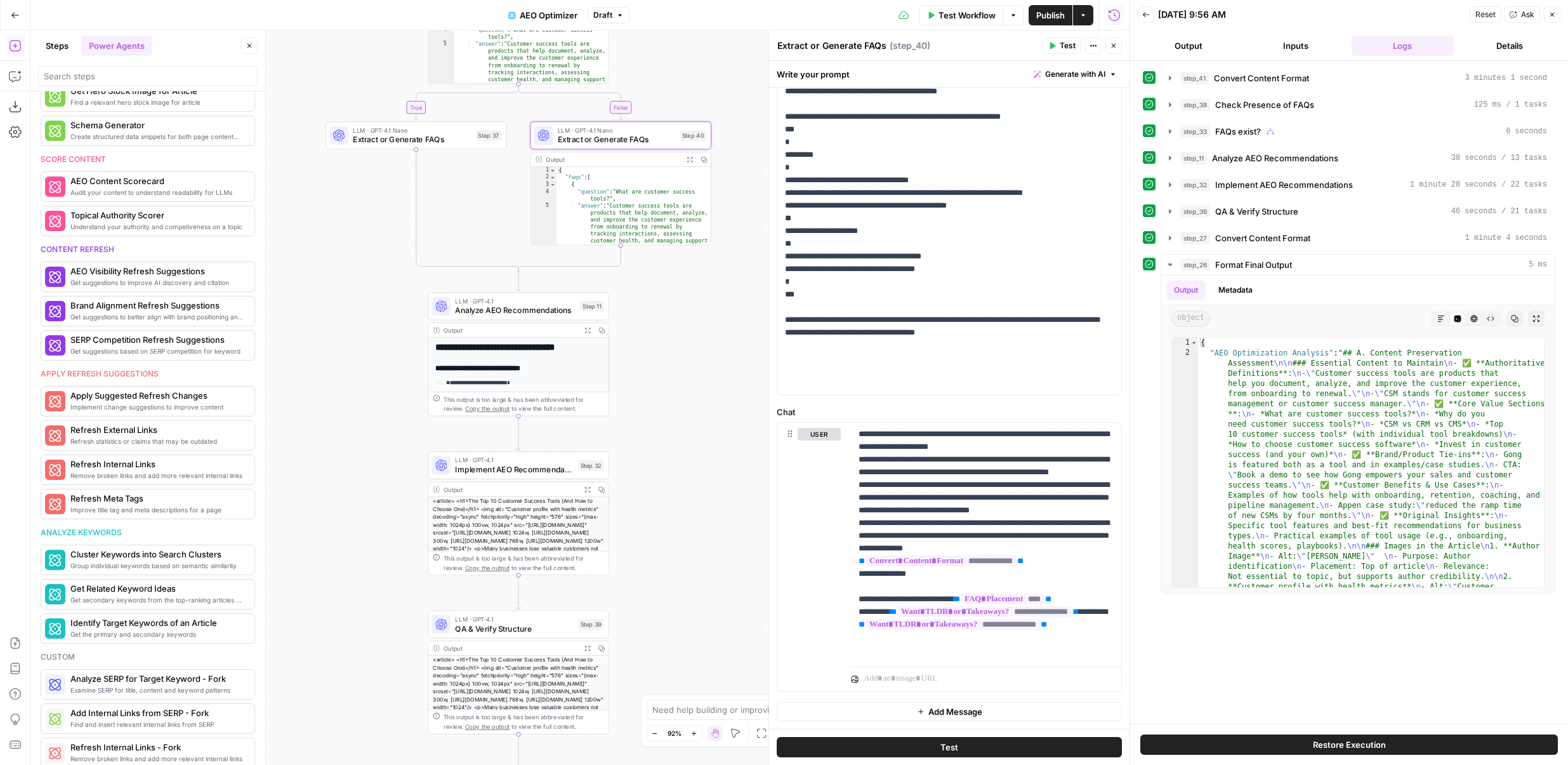
click at [1142, 18] on button "Back" at bounding box center [1146, 14] width 16 height 16
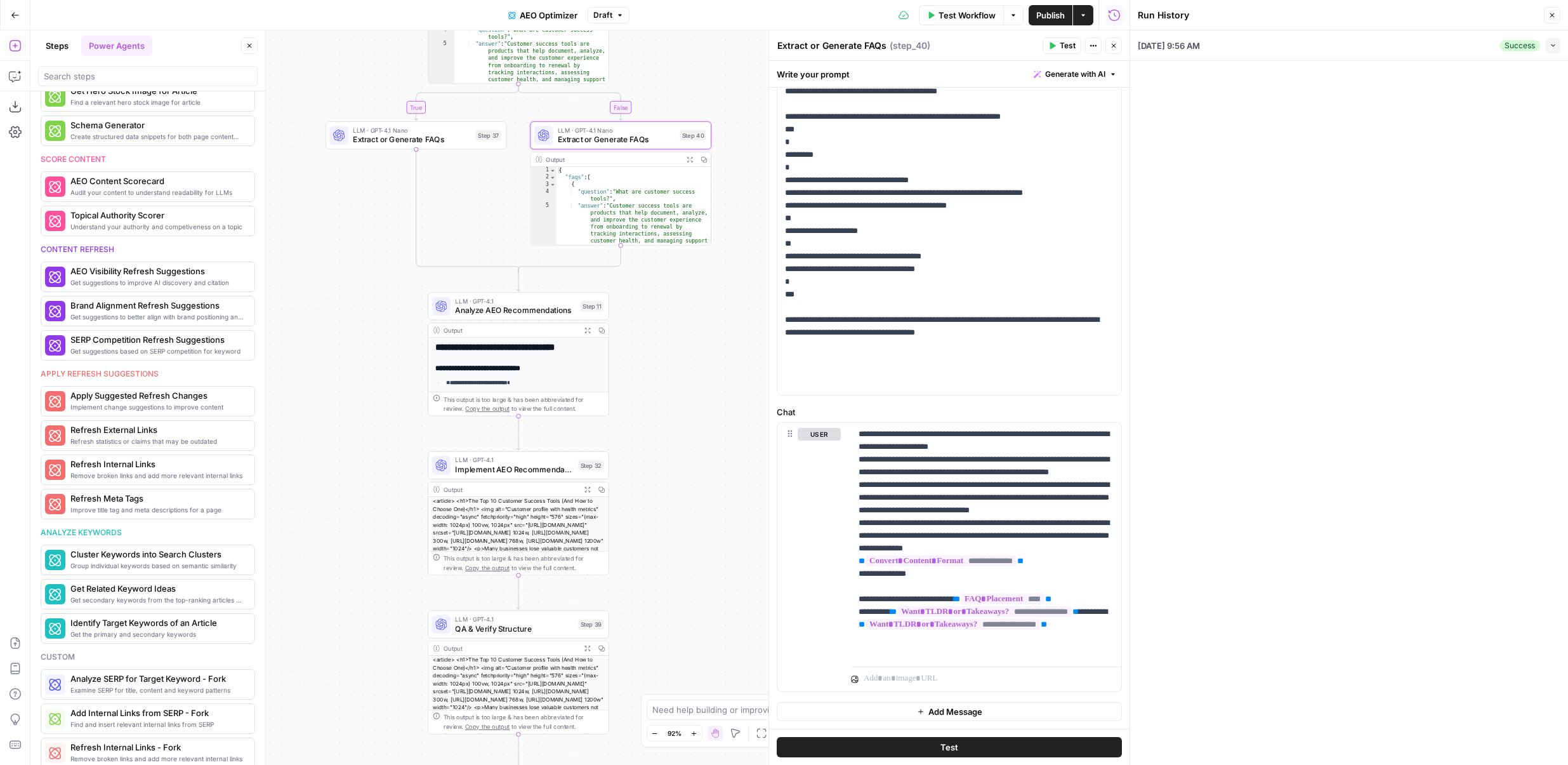
click at [1184, 42] on span "07/31/25 at 9:56 AM" at bounding box center [1169, 45] width 62 height 12
click at [1546, 38] on button "Collapse" at bounding box center [1553, 45] width 15 height 15
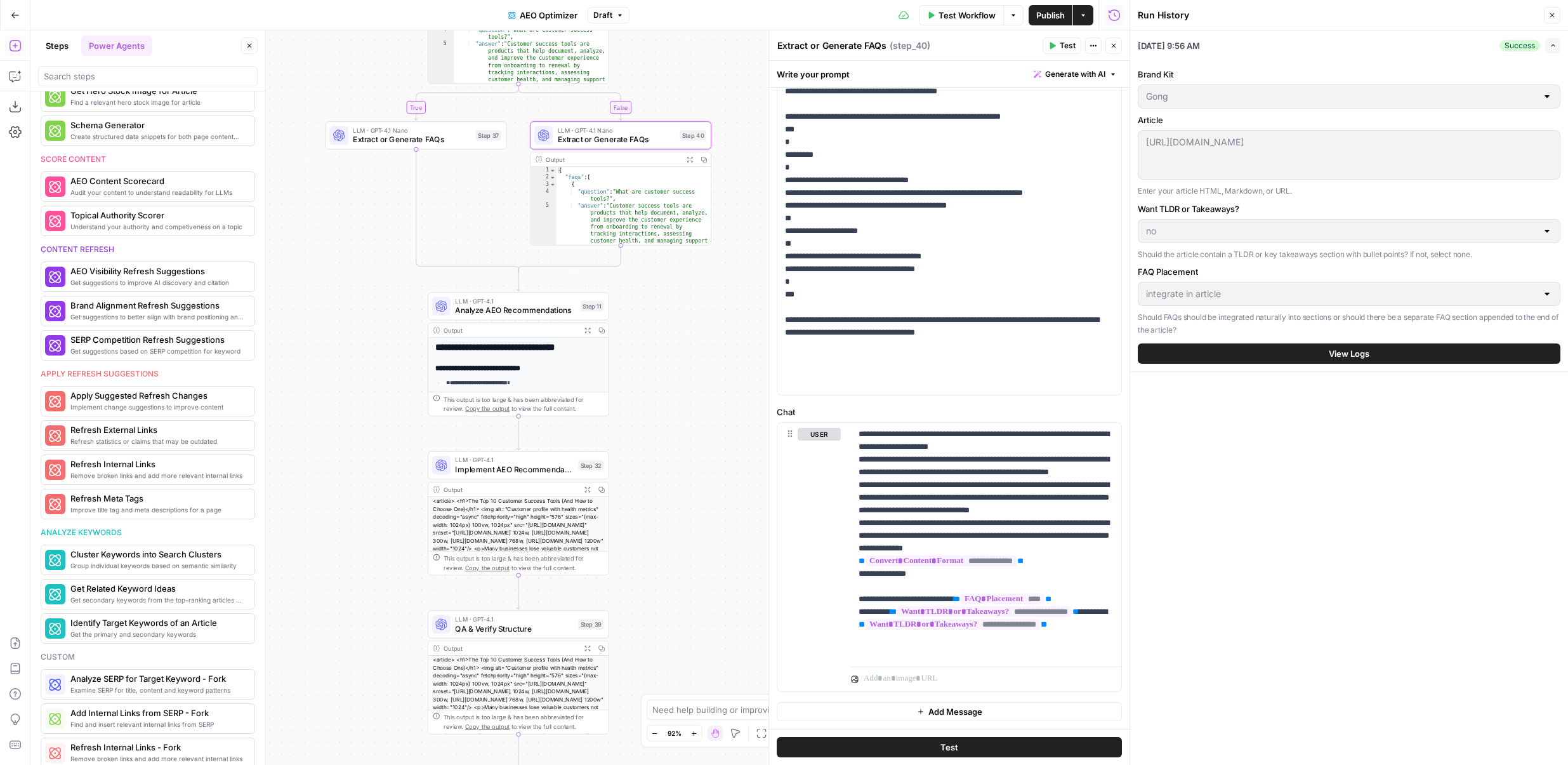
click at [1322, 355] on button "View Logs" at bounding box center [1349, 353] width 423 height 20
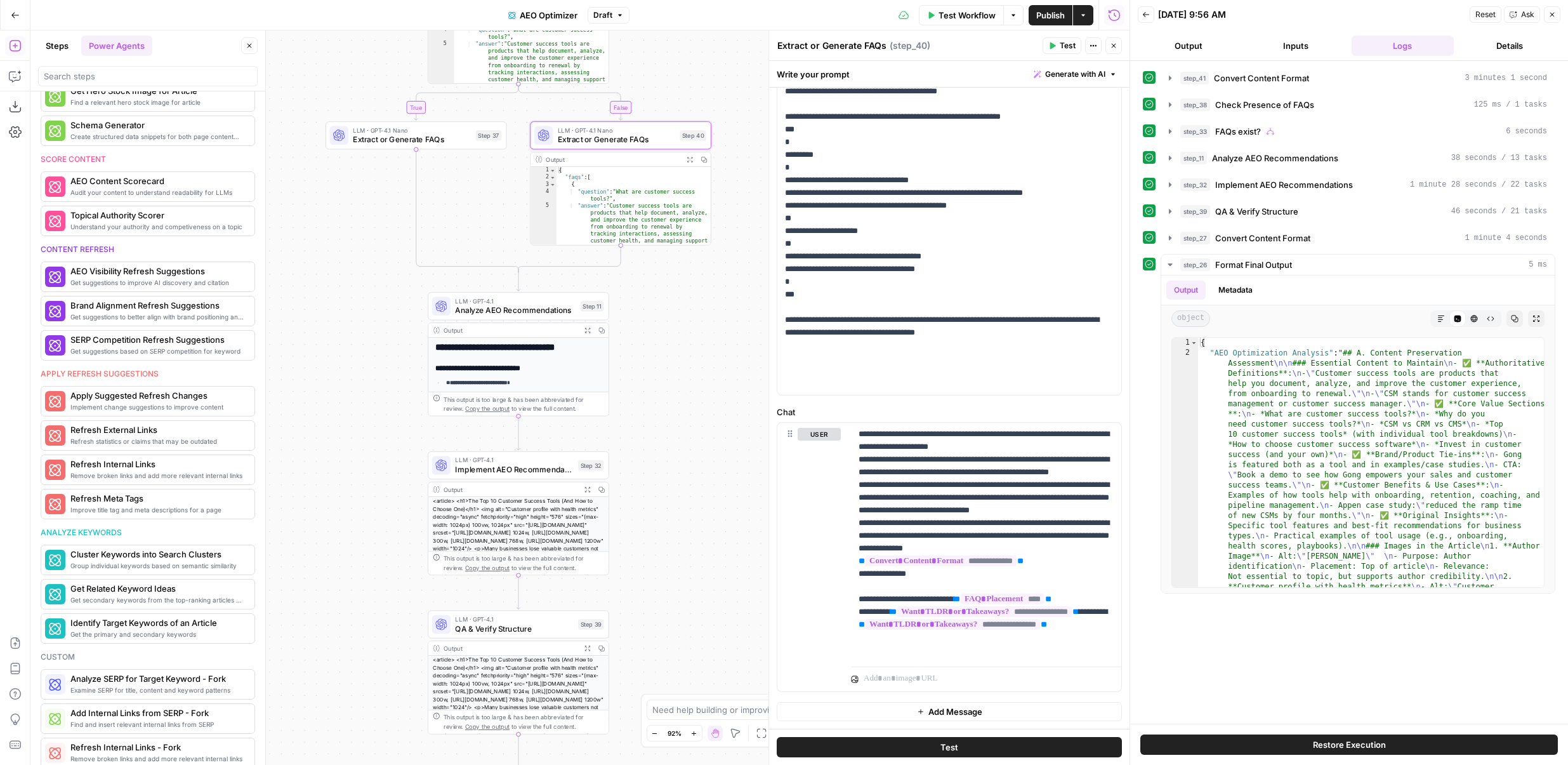
click at [1269, 43] on button "Inputs" at bounding box center [1296, 45] width 102 height 20
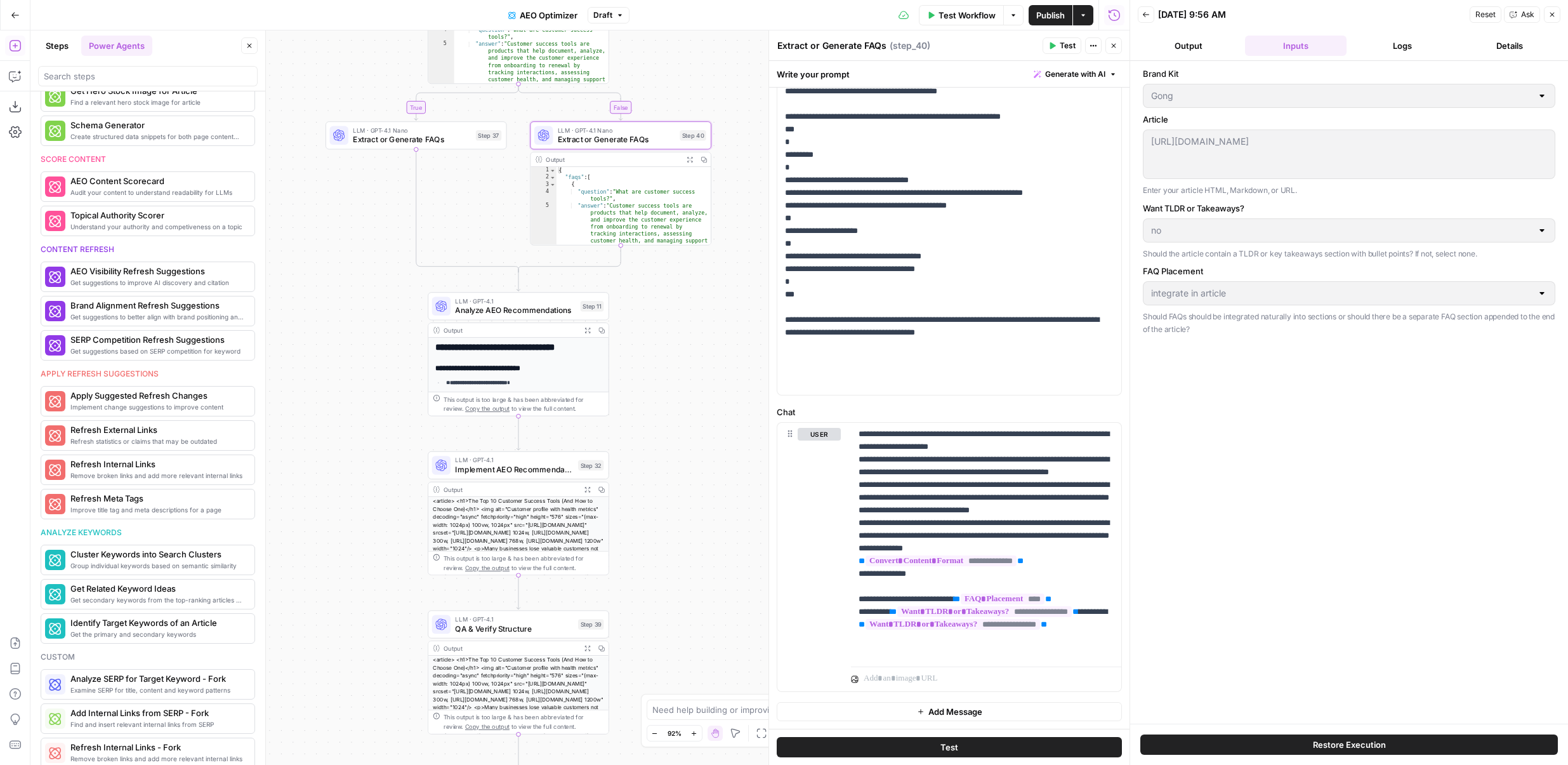
click at [1143, 18] on icon "button" at bounding box center [1146, 14] width 8 height 8
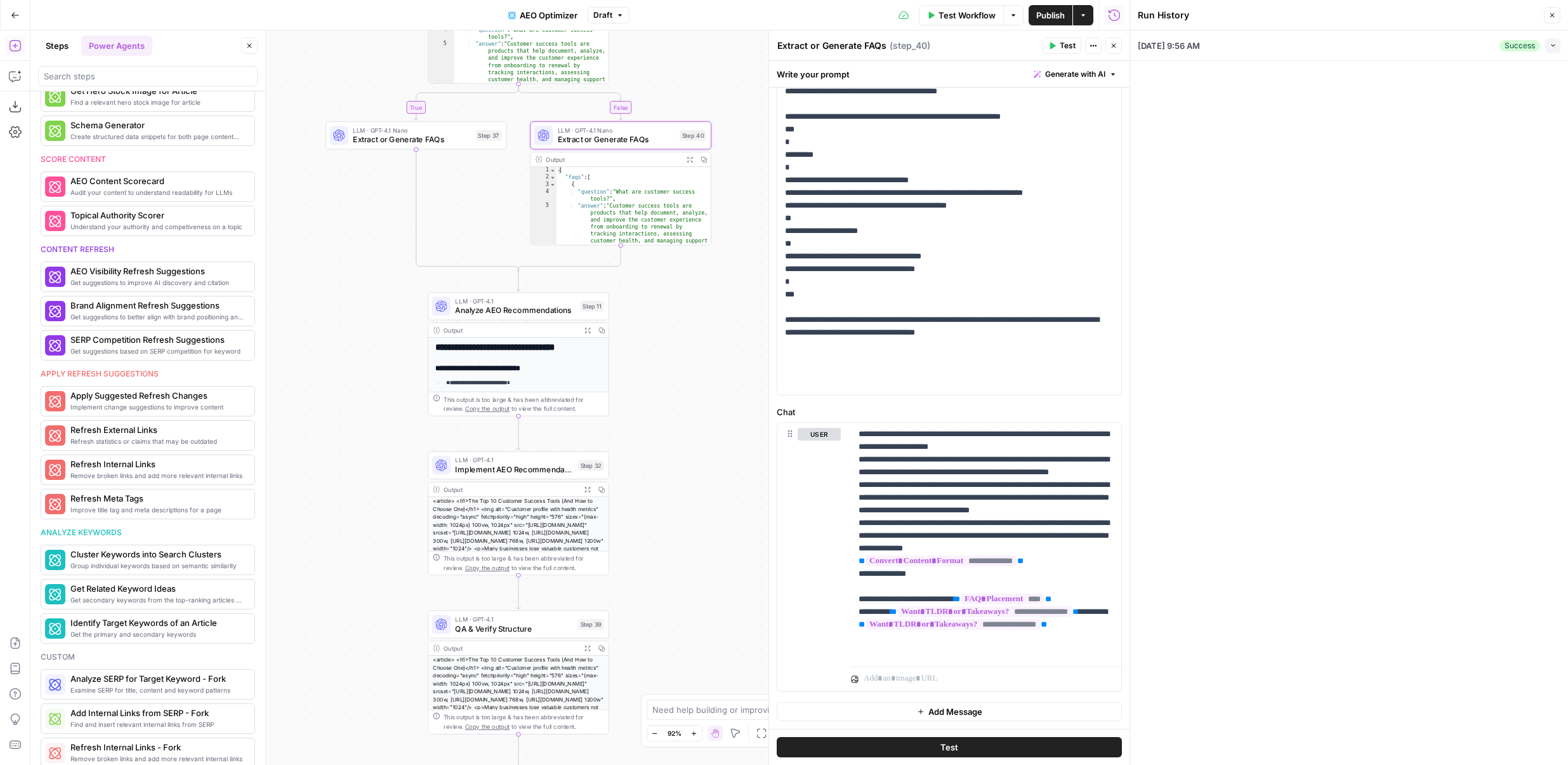
click at [1275, 44] on div "07/31/25 at 9:56 AM Success Collapse" at bounding box center [1349, 45] width 423 height 30
click at [1551, 46] on icon "button" at bounding box center [1553, 45] width 7 height 7
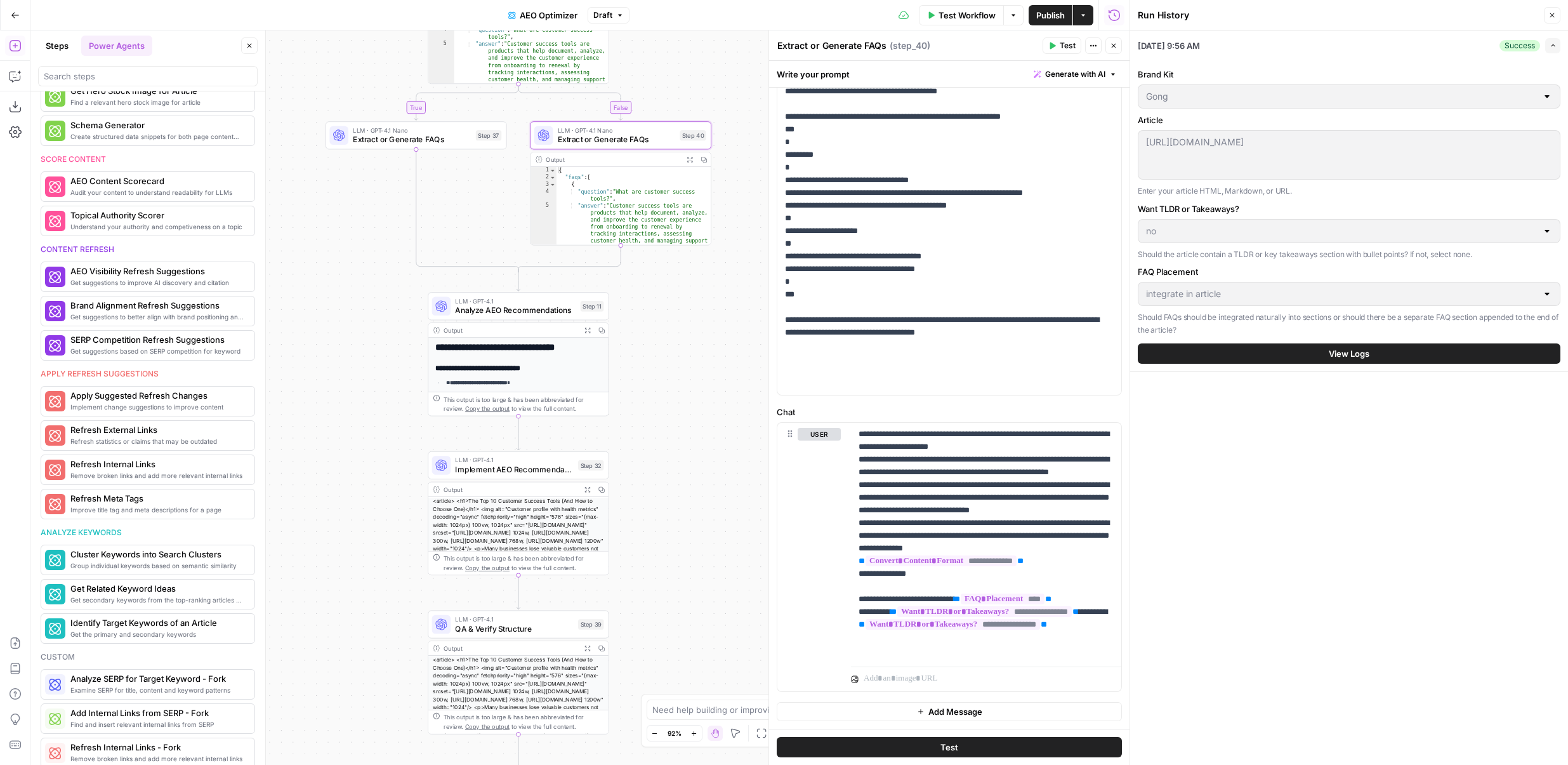
click at [953, 22] on button "Test Workflow" at bounding box center [962, 15] width 85 height 20
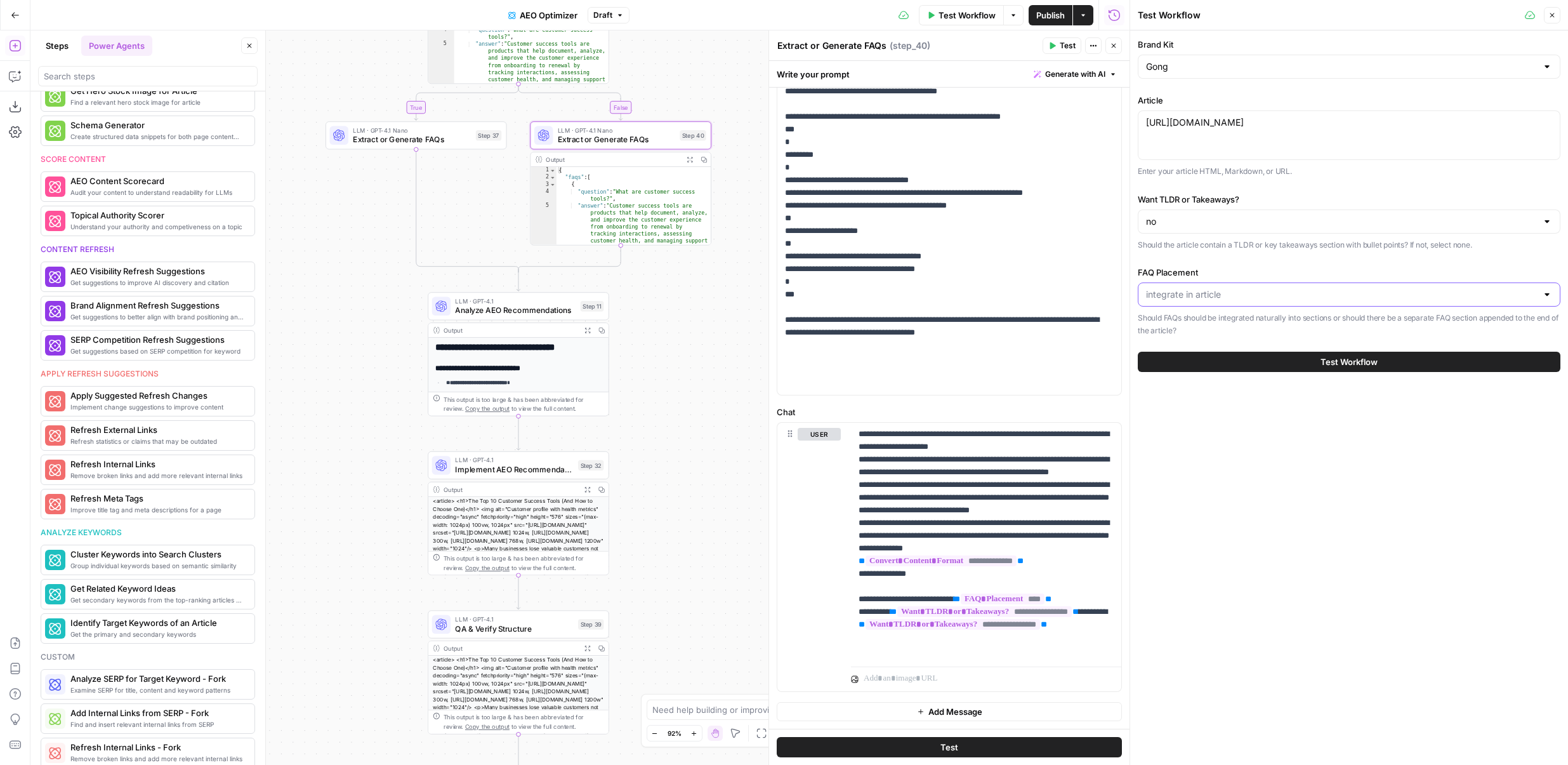
click at [1180, 297] on input "FAQ Placement" at bounding box center [1341, 294] width 391 height 12
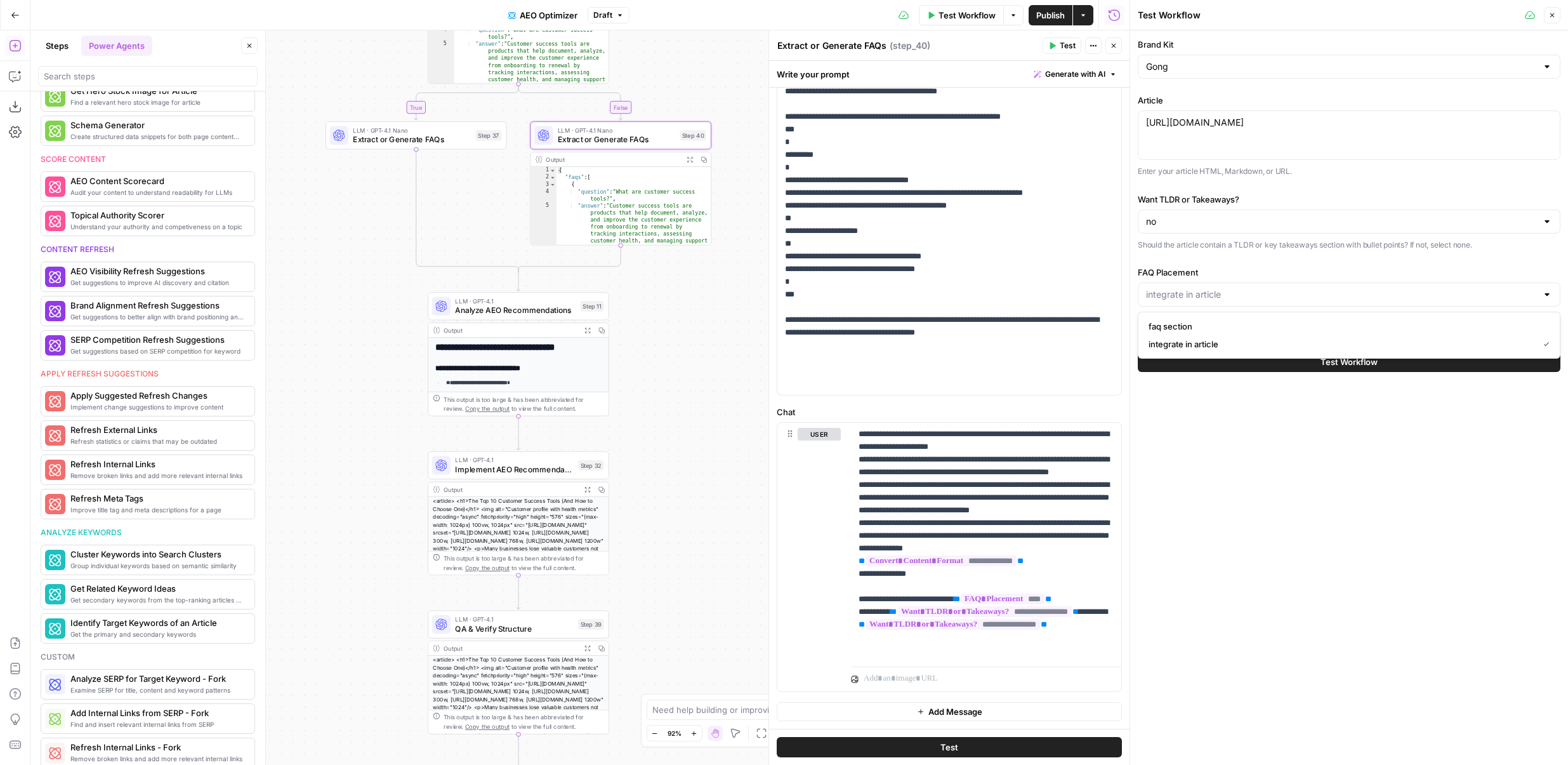
type input "integrate in article"
click at [1201, 450] on div "Brand Kit Gong Article https://www.gong.io/blog/customer-success-tools/ https:/…" at bounding box center [1349, 397] width 438 height 734
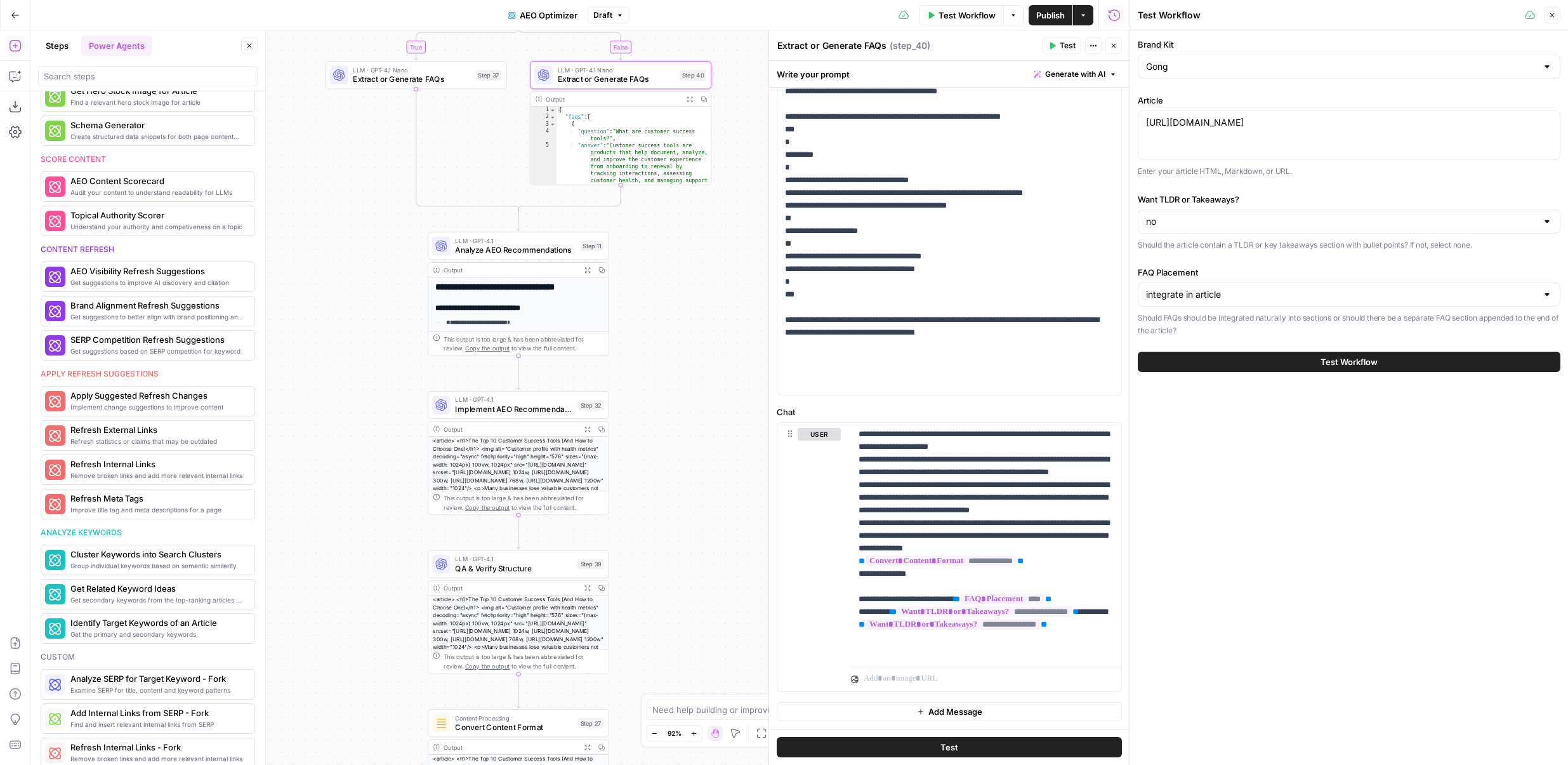
drag, startPoint x: 645, startPoint y: 523, endPoint x: 645, endPoint y: 458, distance: 65.0
click at [645, 458] on div "true false Workflow Set Inputs Inputs Content Processing Convert Content Format…" at bounding box center [580, 397] width 1099 height 734
click at [489, 238] on span "Analyze AEO Recommendations" at bounding box center [515, 244] width 121 height 11
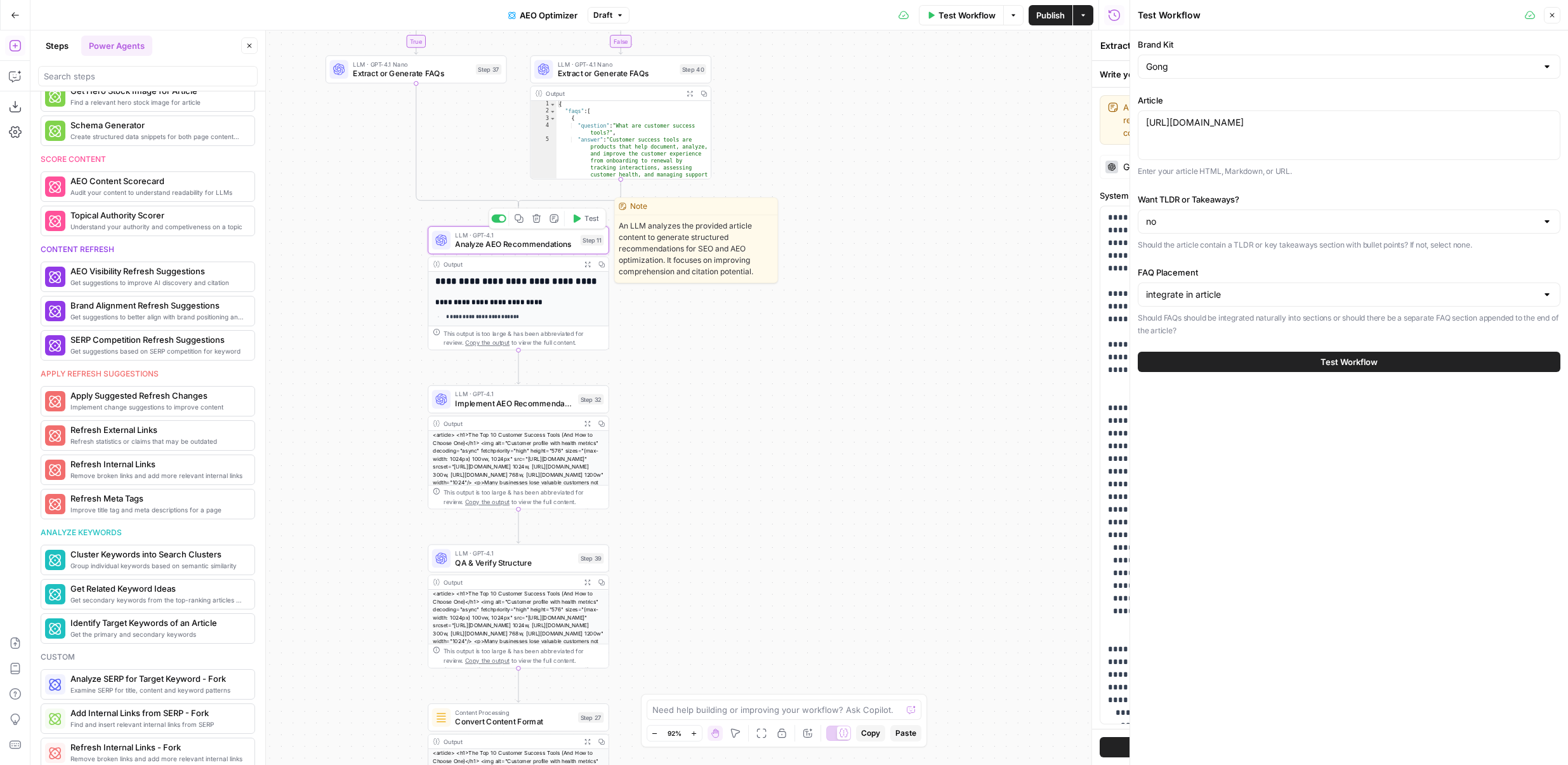
type textarea "Analyze AEO Recommendations"
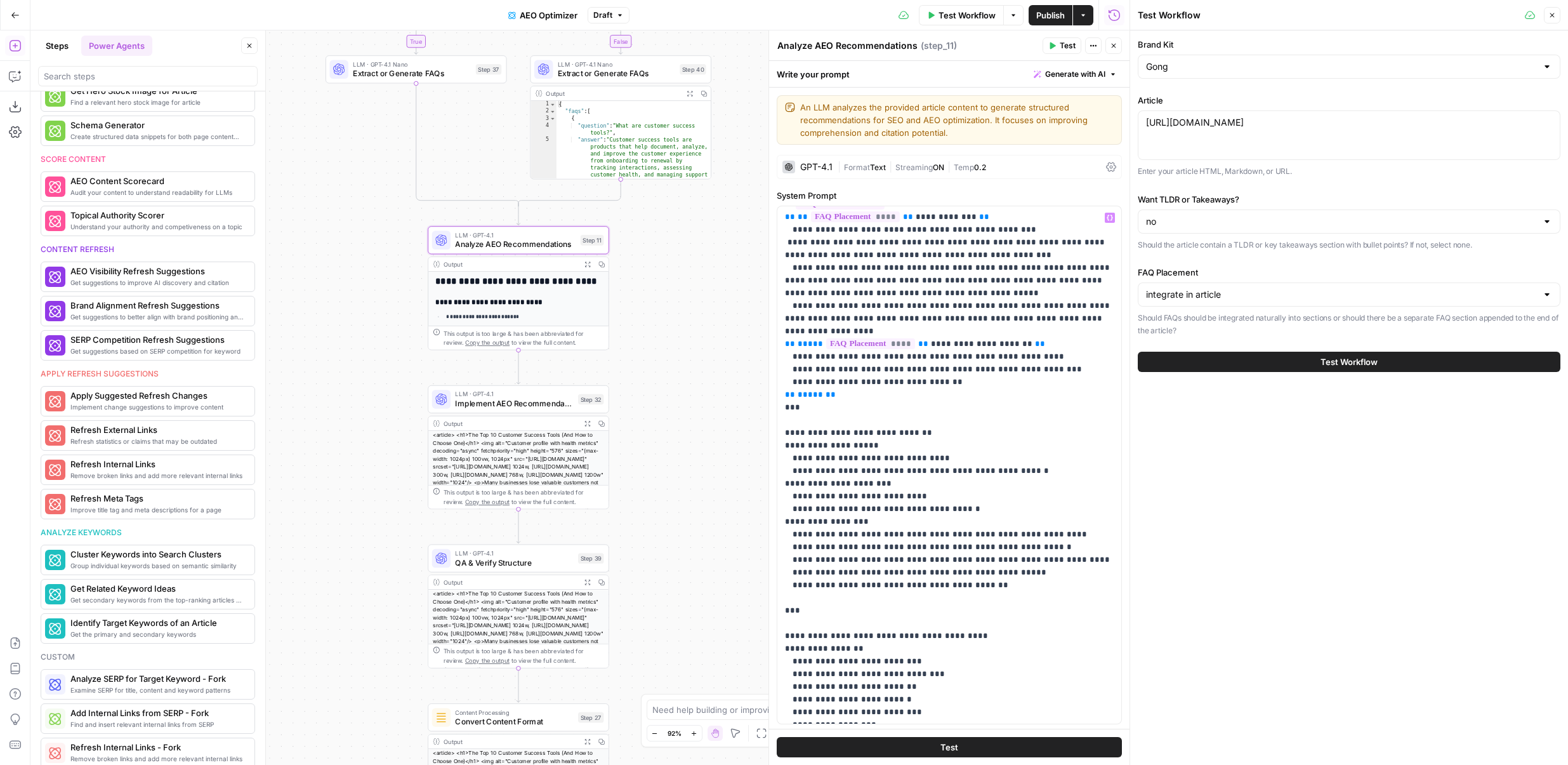
scroll to position [607, 0]
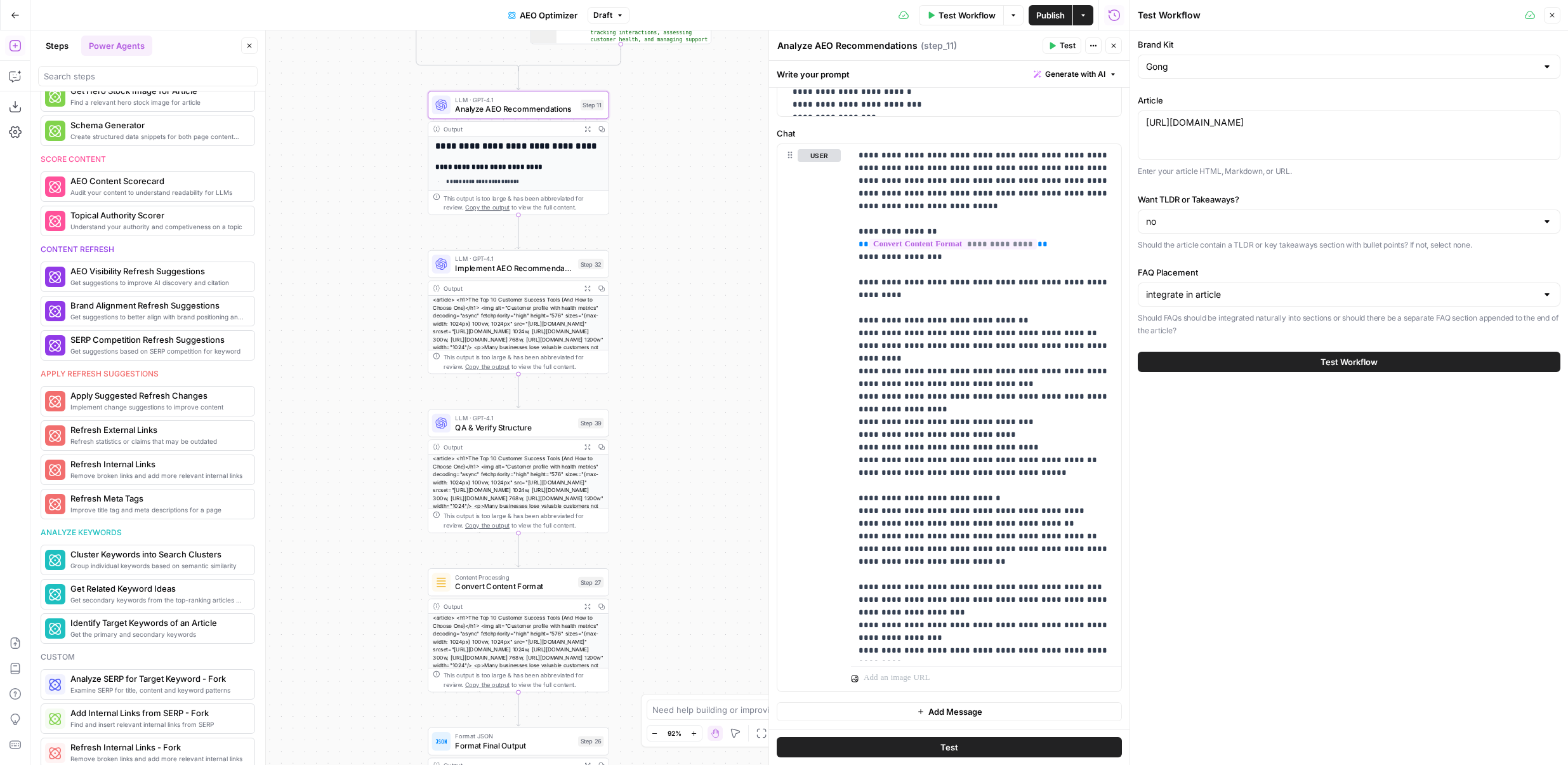
drag, startPoint x: 671, startPoint y: 493, endPoint x: 671, endPoint y: 358, distance: 135.0
click at [671, 358] on div "true false Workflow Set Inputs Inputs Content Processing Convert Content Format…" at bounding box center [580, 397] width 1099 height 734
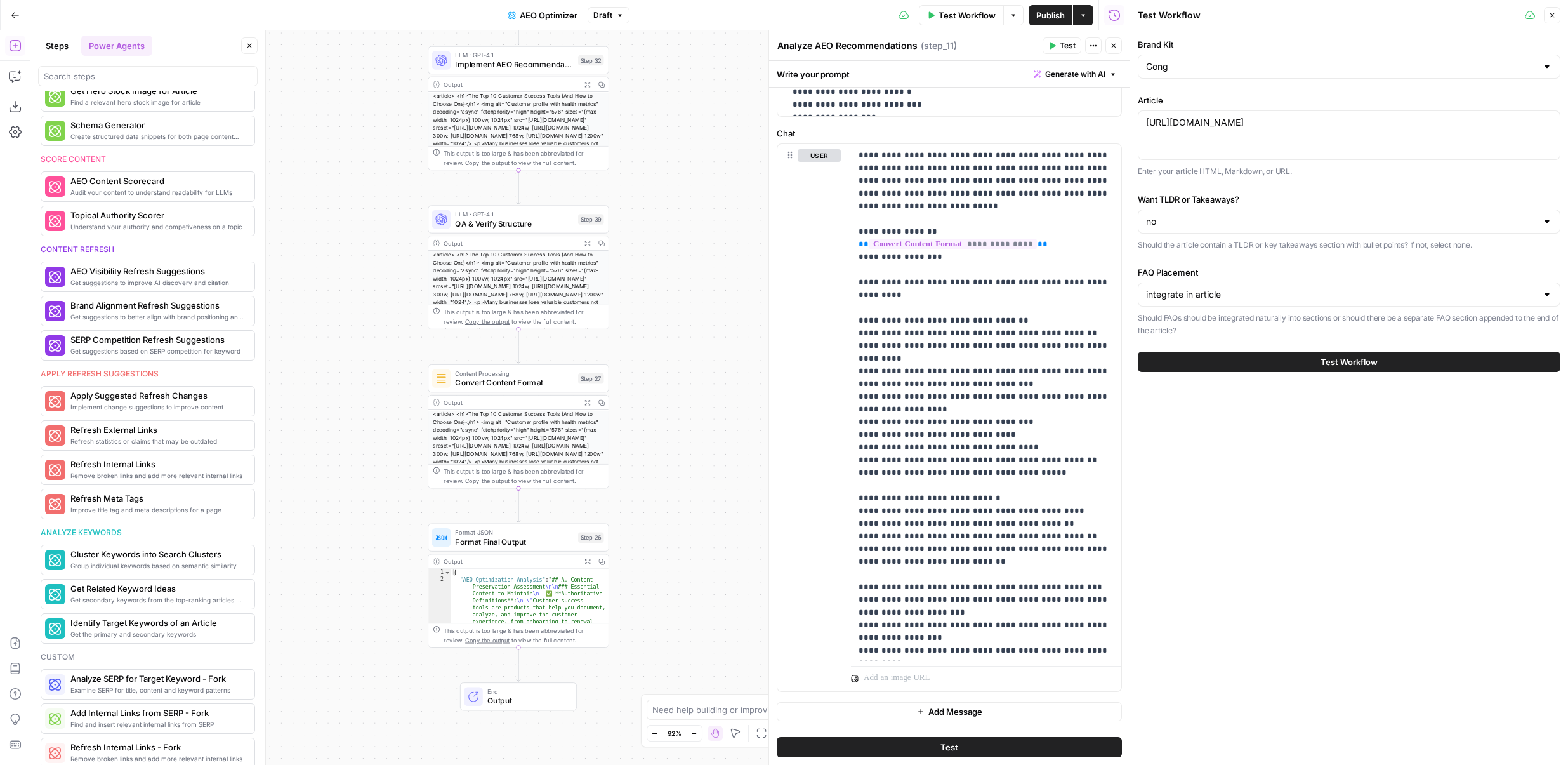
drag, startPoint x: 670, startPoint y: 511, endPoint x: 670, endPoint y: 305, distance: 206.0
click at [670, 305] on div "true false Workflow Set Inputs Inputs Content Processing Convert Content Format…" at bounding box center [580, 397] width 1099 height 734
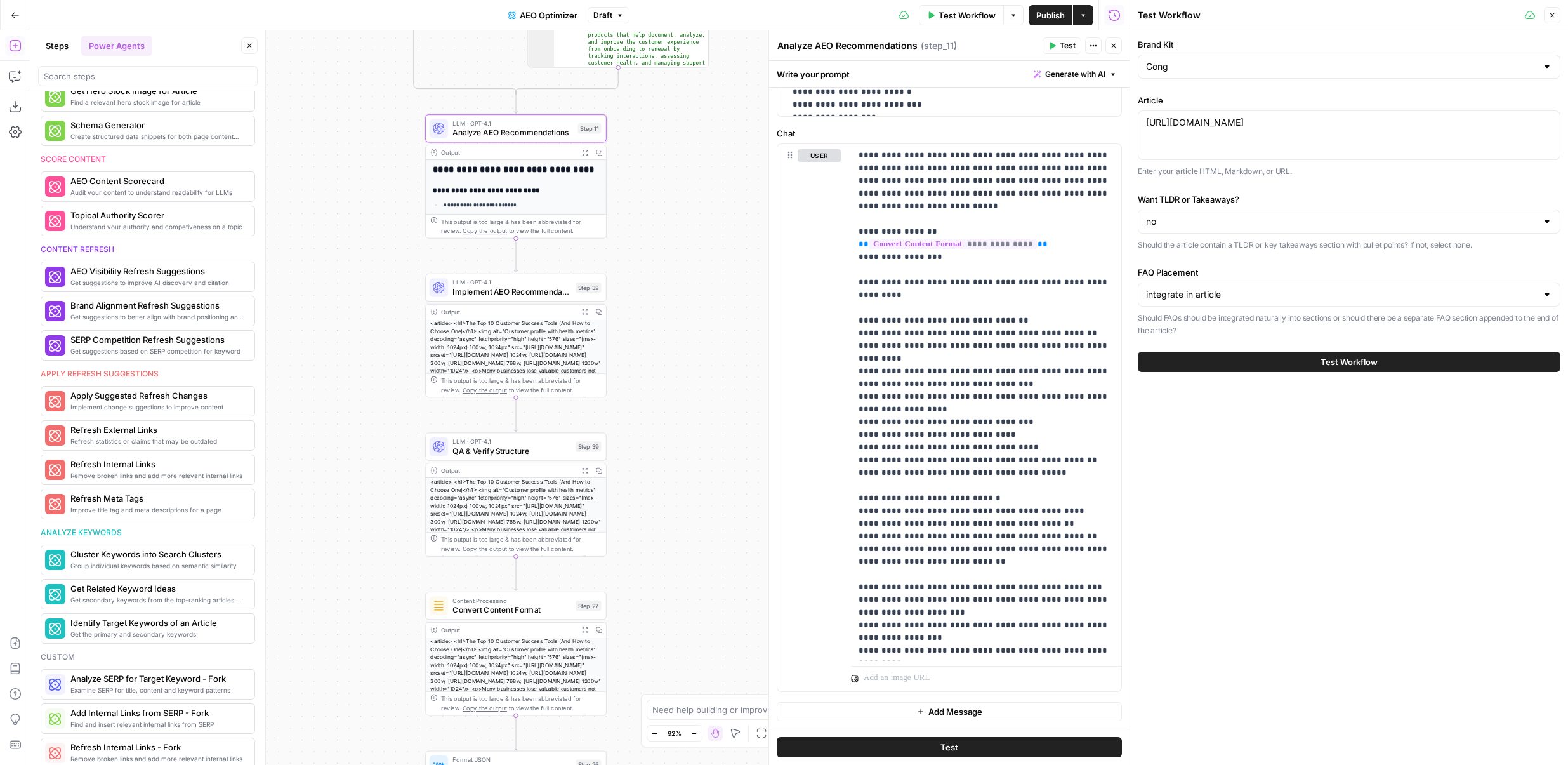
drag, startPoint x: 670, startPoint y: 305, endPoint x: 668, endPoint y: 605, distance: 300.0
click at [668, 604] on div "true false Workflow Set Inputs Inputs Content Processing Convert Content Format…" at bounding box center [580, 397] width 1099 height 734
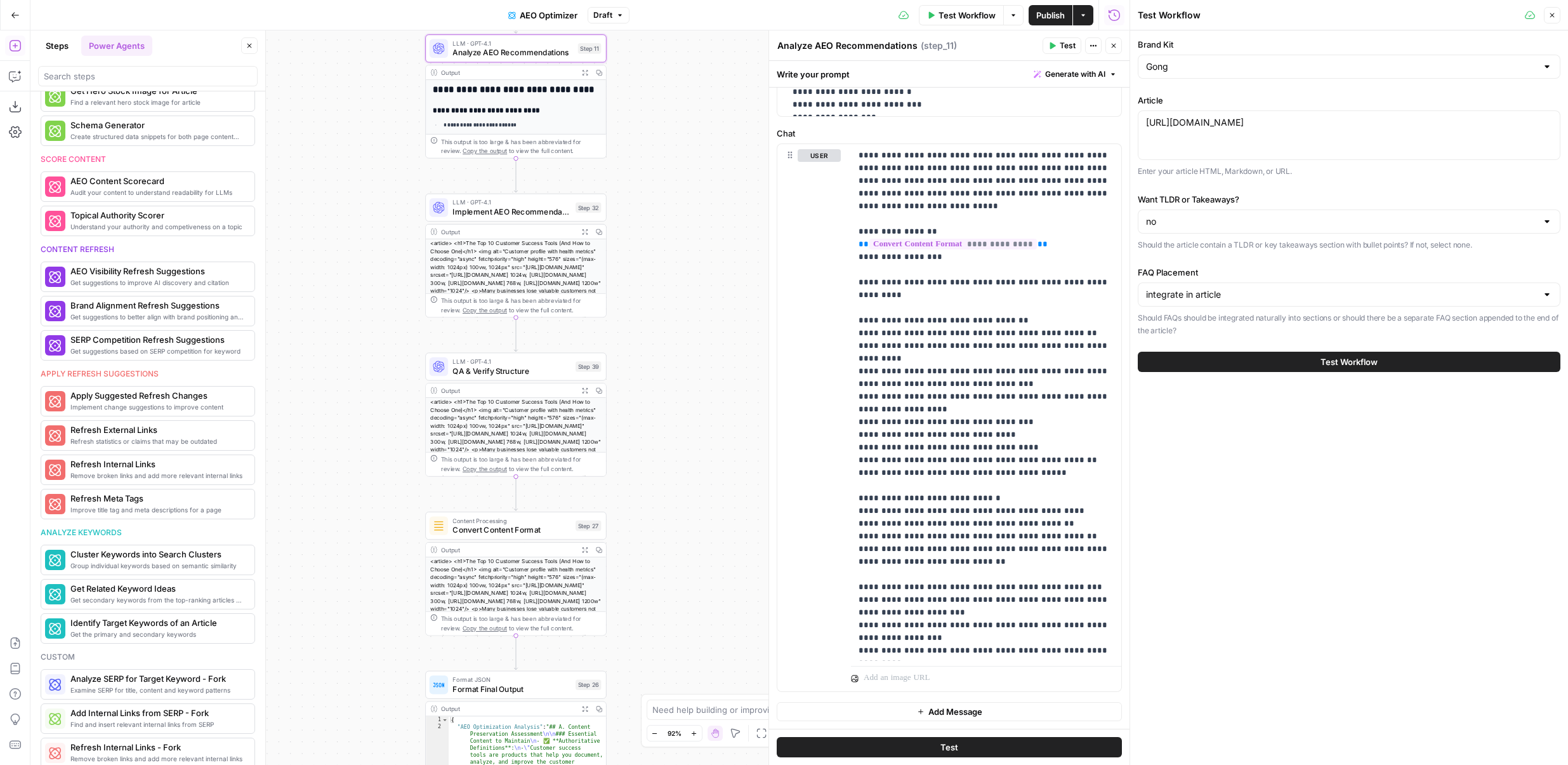
drag, startPoint x: 739, startPoint y: 361, endPoint x: 714, endPoint y: 824, distance: 463.7
click at [714, 764] on html "Power Steps [Admin] New Home Browse Insights Opportunities Your Data Flightpath…" at bounding box center [784, 382] width 1568 height 765
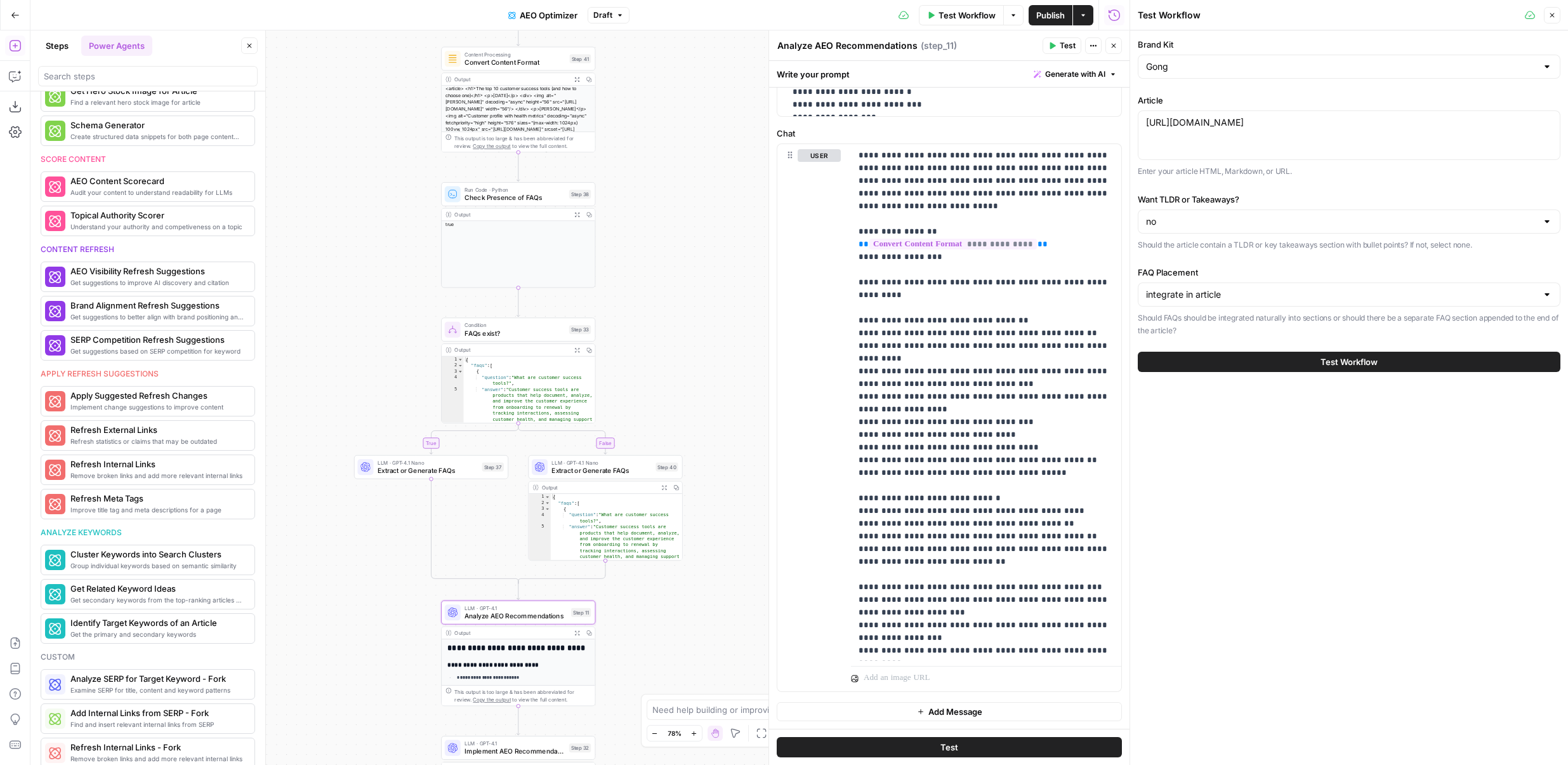
drag, startPoint x: 648, startPoint y: 242, endPoint x: 678, endPoint y: 506, distance: 265.7
click at [678, 506] on div "true false Workflow Set Inputs Inputs Content Processing Convert Content Format…" at bounding box center [580, 397] width 1099 height 734
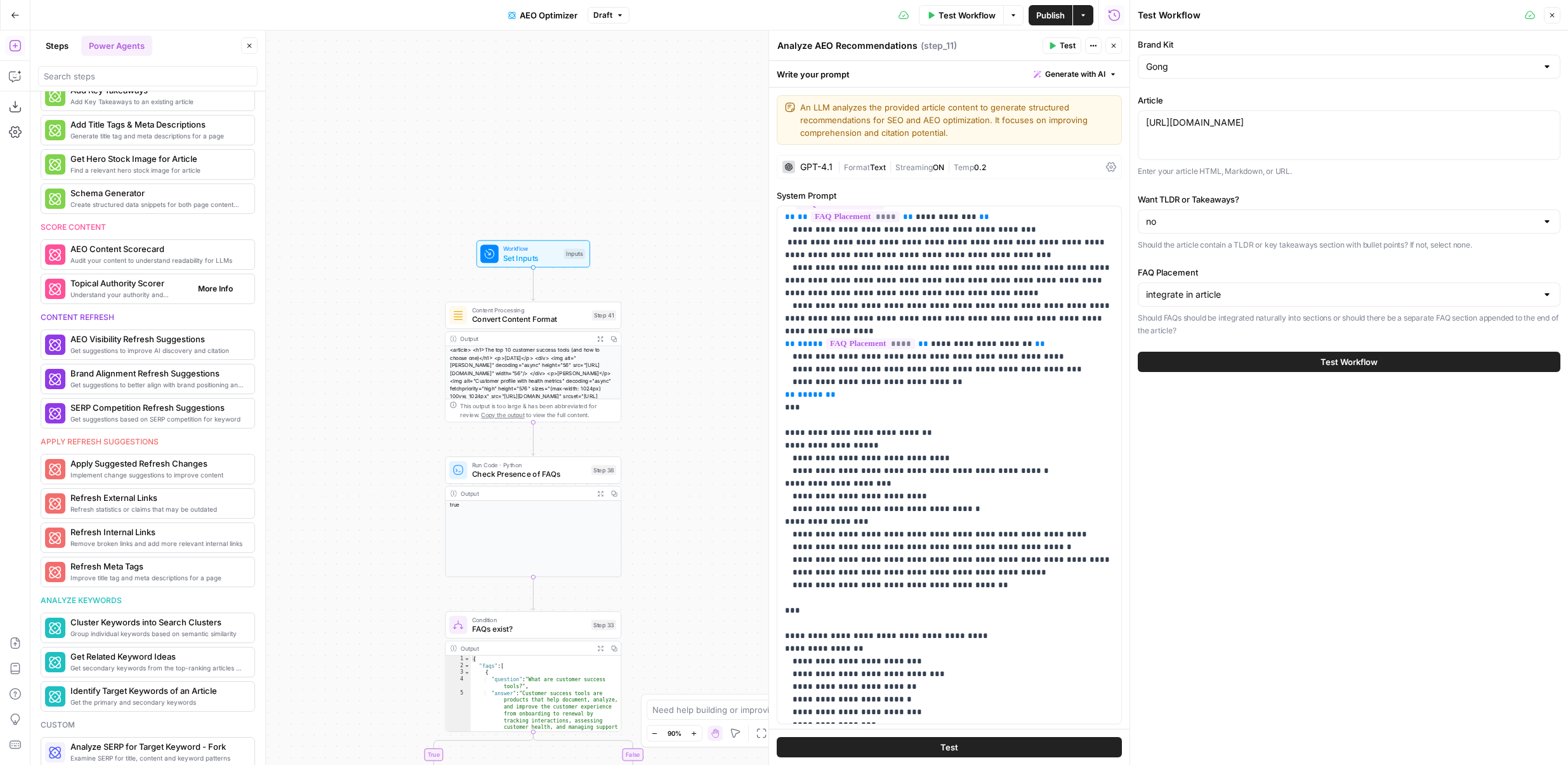
scroll to position [0, 0]
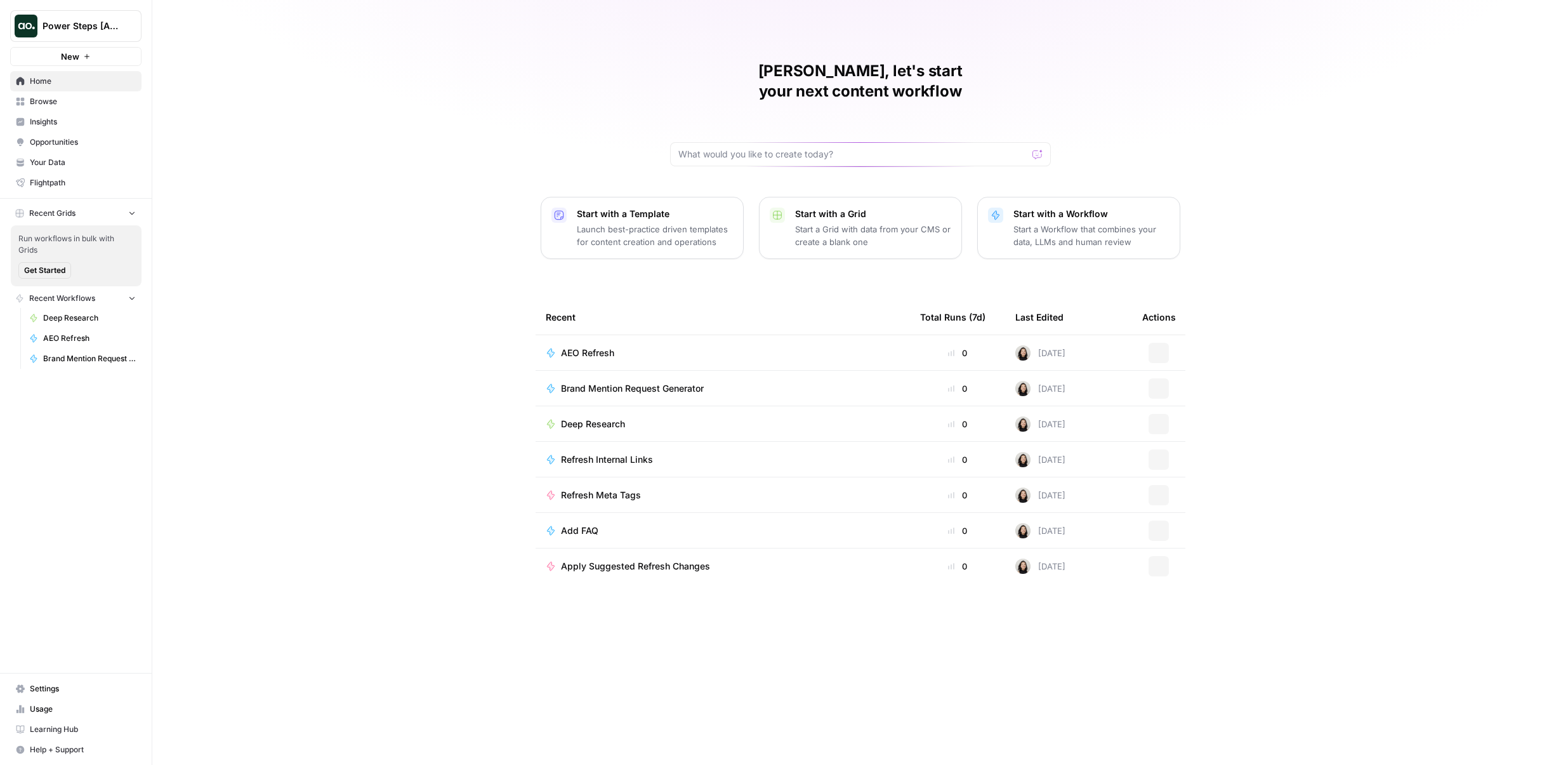
click at [132, 22] on icon "Workspace: Power Steps [Admin]" at bounding box center [130, 26] width 12 height 12
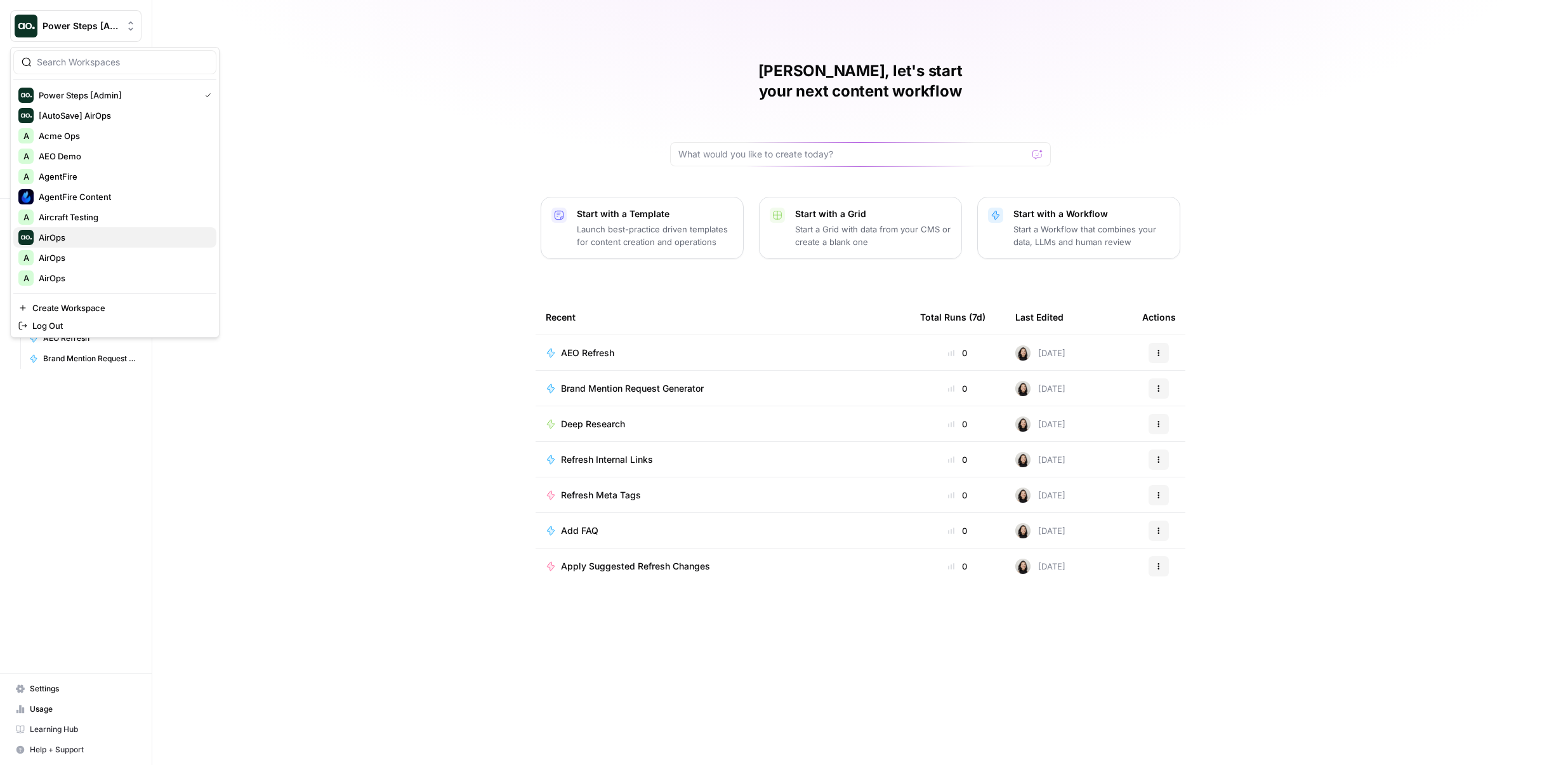
click at [72, 237] on span "AirOps" at bounding box center [122, 237] width 167 height 12
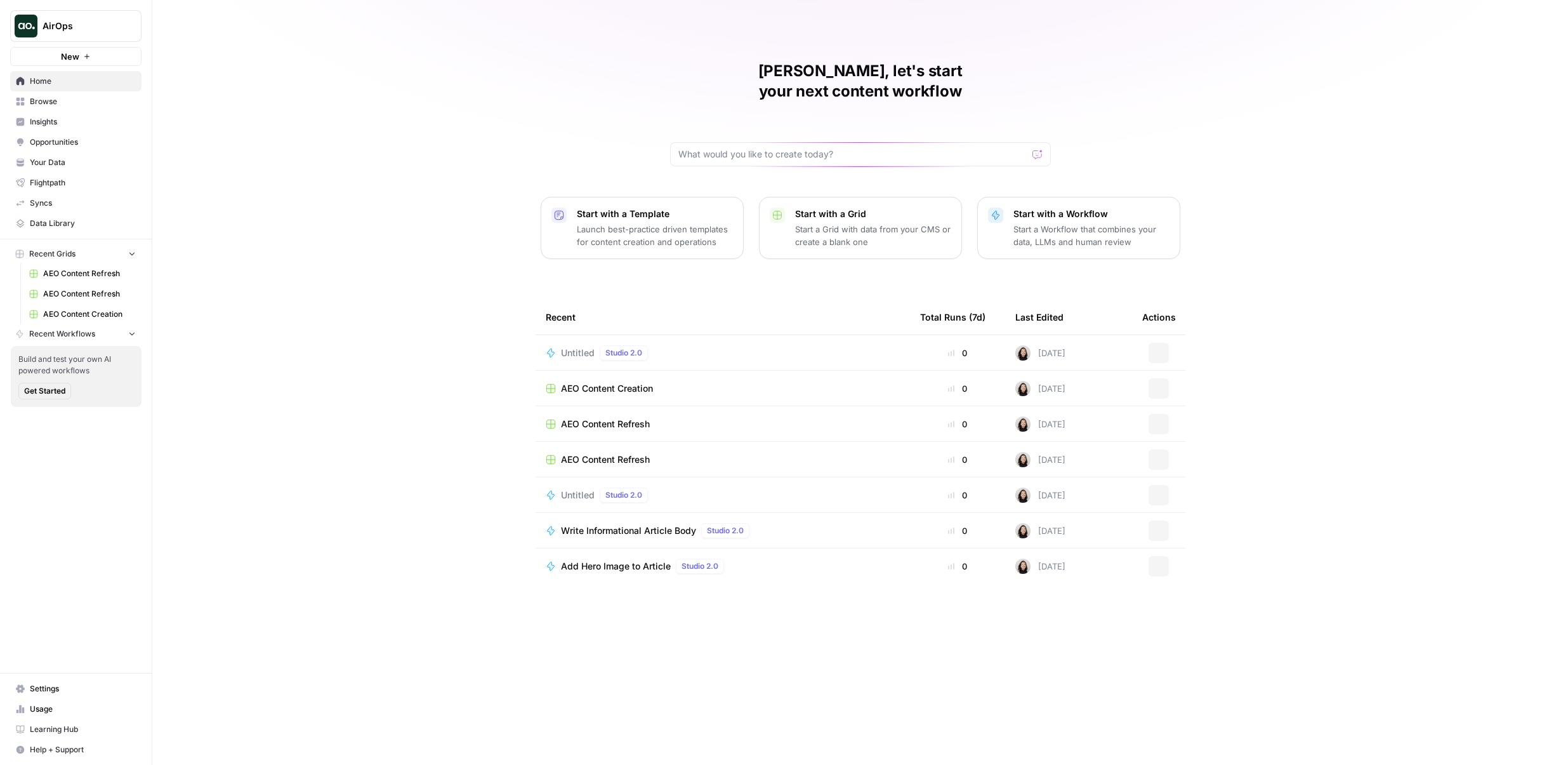
click at [47, 142] on span "Opportunities" at bounding box center [82, 142] width 106 height 11
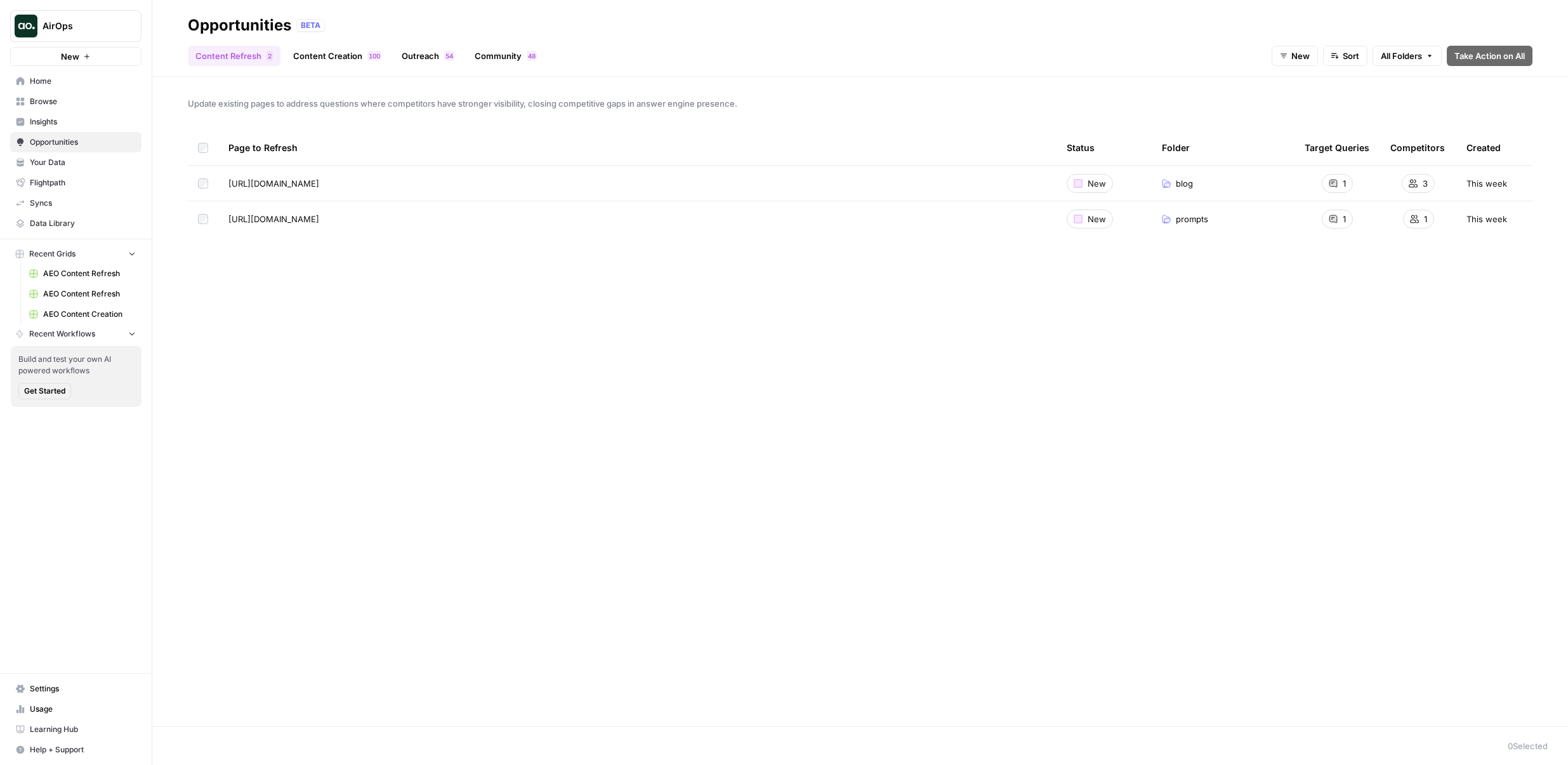
click at [202, 192] on td at bounding box center [203, 183] width 30 height 35
click at [202, 210] on td at bounding box center [203, 219] width 30 height 35
click at [224, 750] on span "Take Action on Selected" at bounding box center [229, 745] width 97 height 12
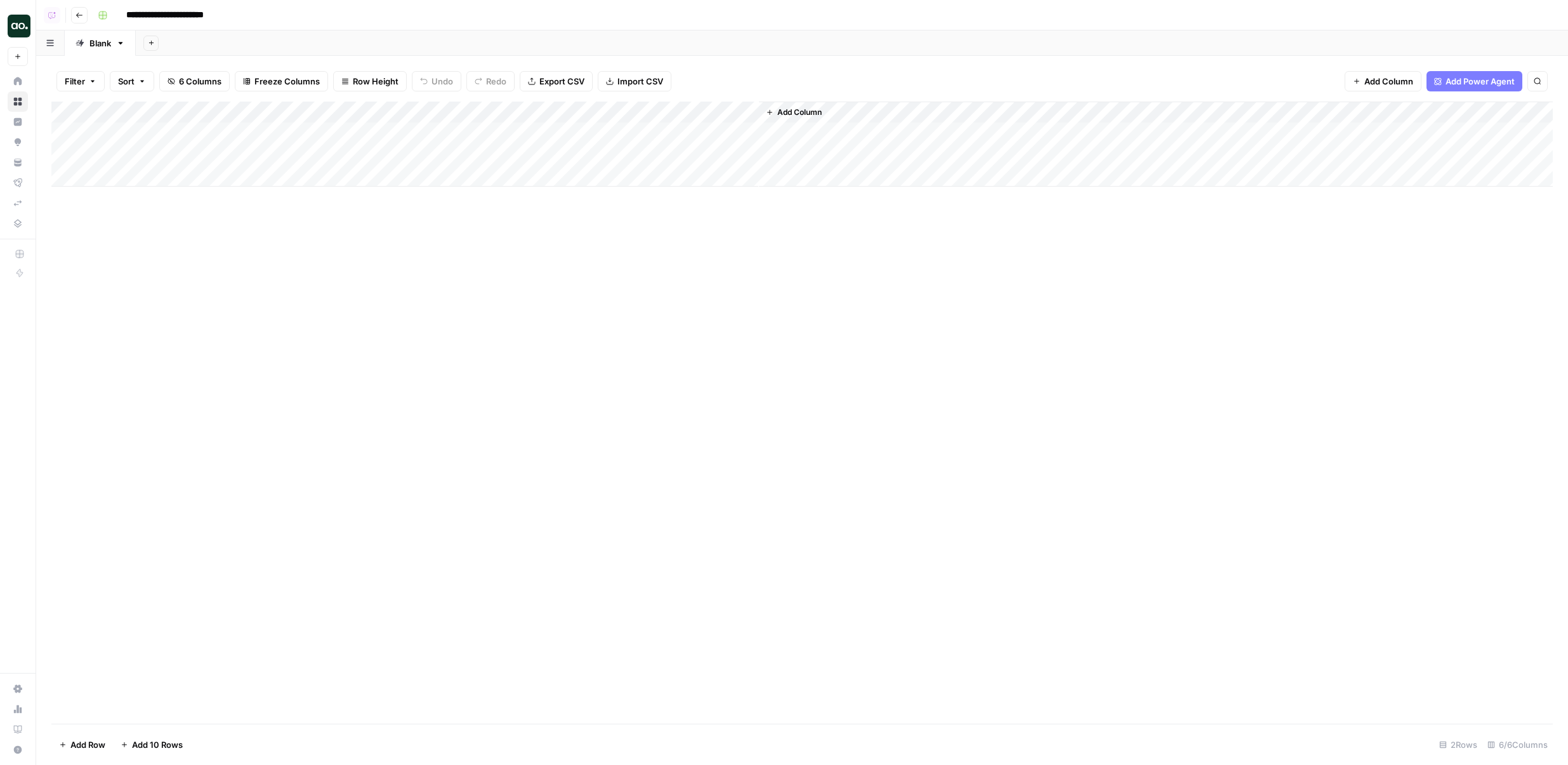
click at [467, 111] on div "Add Column" at bounding box center [802, 144] width 1502 height 85
click at [609, 261] on div "Add Column" at bounding box center [802, 412] width 1502 height 622
drag, startPoint x: 418, startPoint y: 104, endPoint x: 480, endPoint y: 104, distance: 62.0
click at [480, 104] on div "Add Column" at bounding box center [802, 144] width 1502 height 85
drag, startPoint x: 480, startPoint y: 104, endPoint x: 524, endPoint y: 104, distance: 44.0
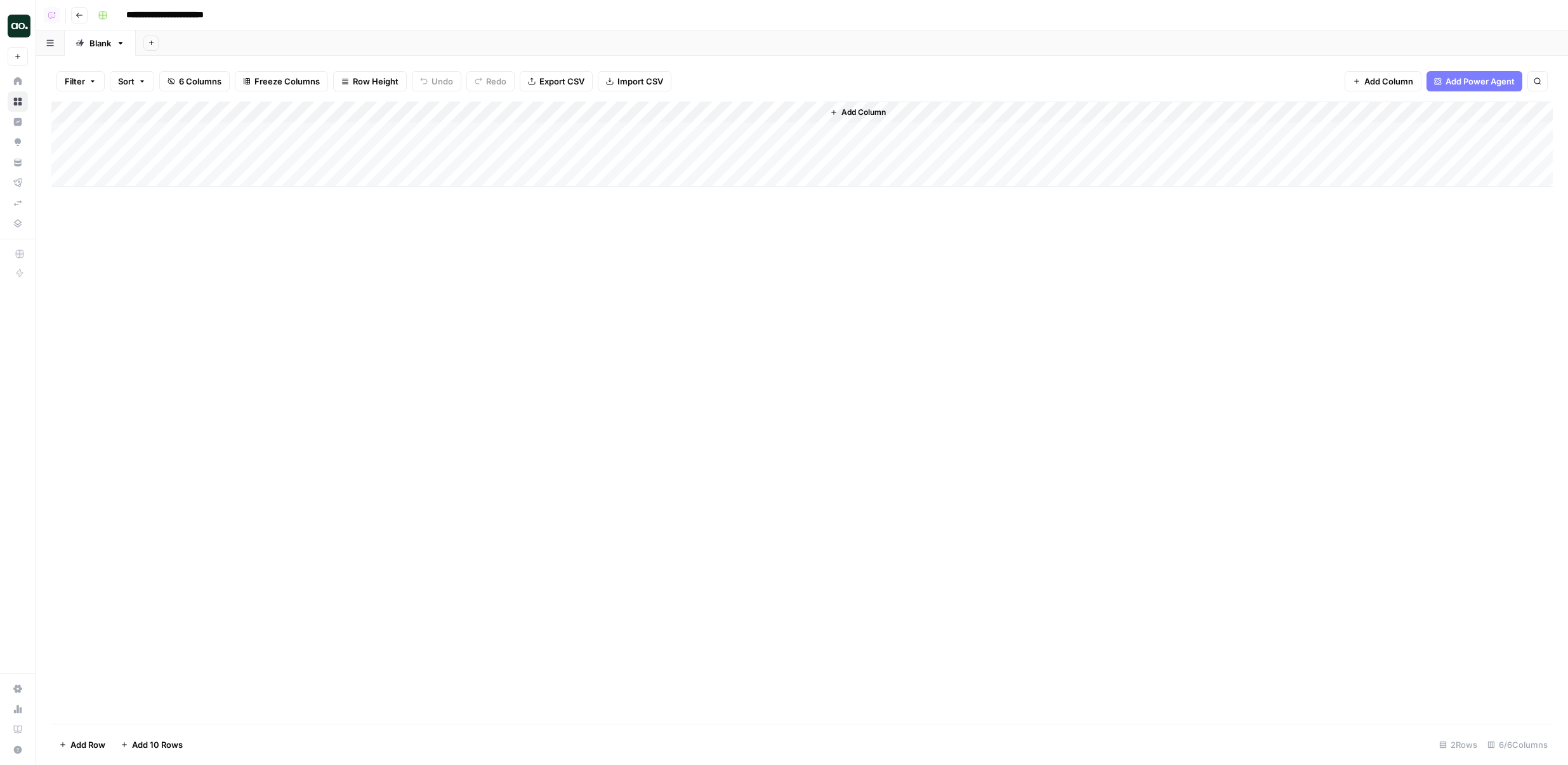
click at [524, 104] on div "Add Column" at bounding box center [802, 144] width 1502 height 85
click at [83, 14] on button "Go back" at bounding box center [79, 15] width 16 height 16
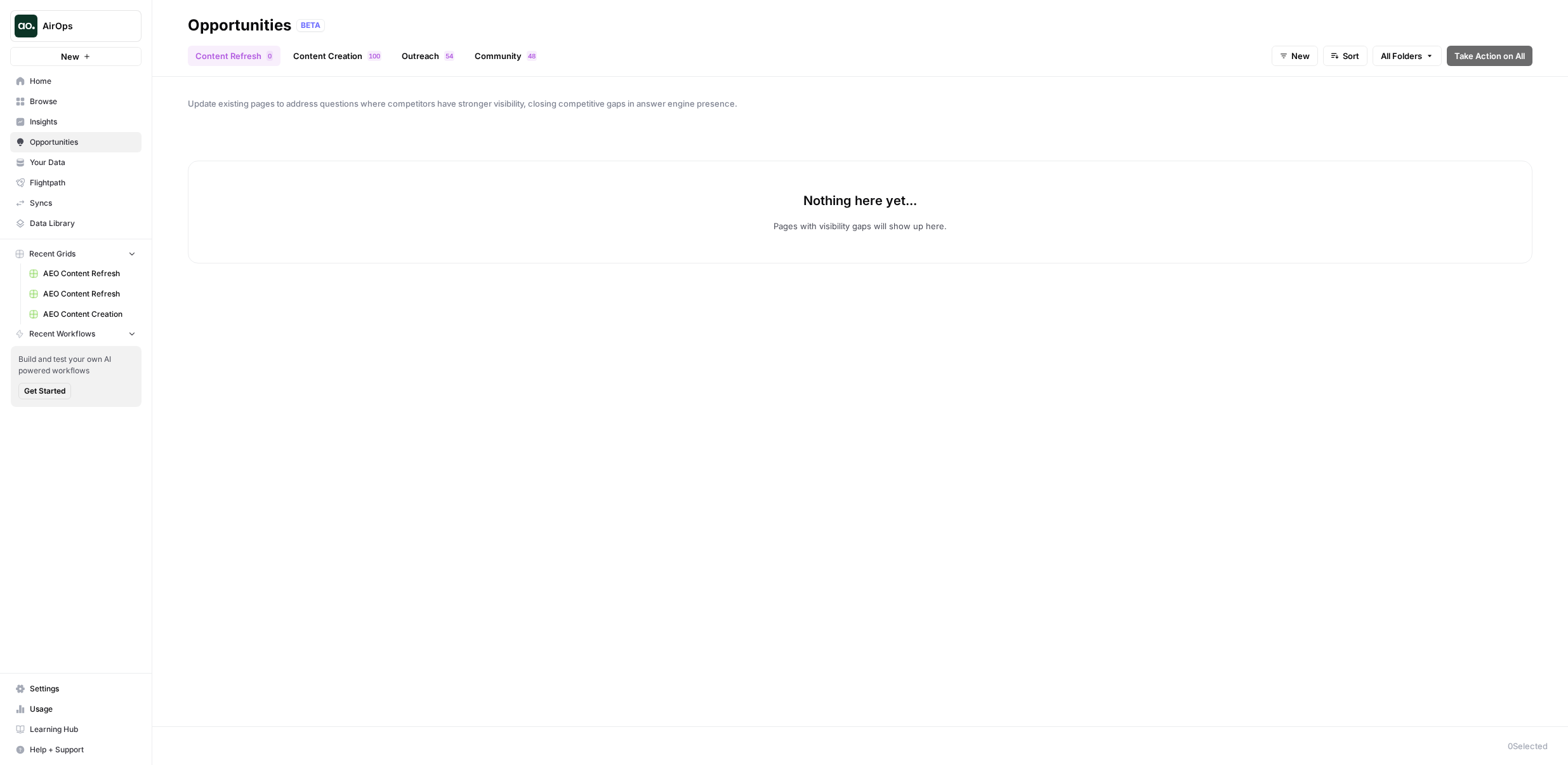
click at [303, 49] on link "Content Creation 0 0 1" at bounding box center [338, 56] width 104 height 20
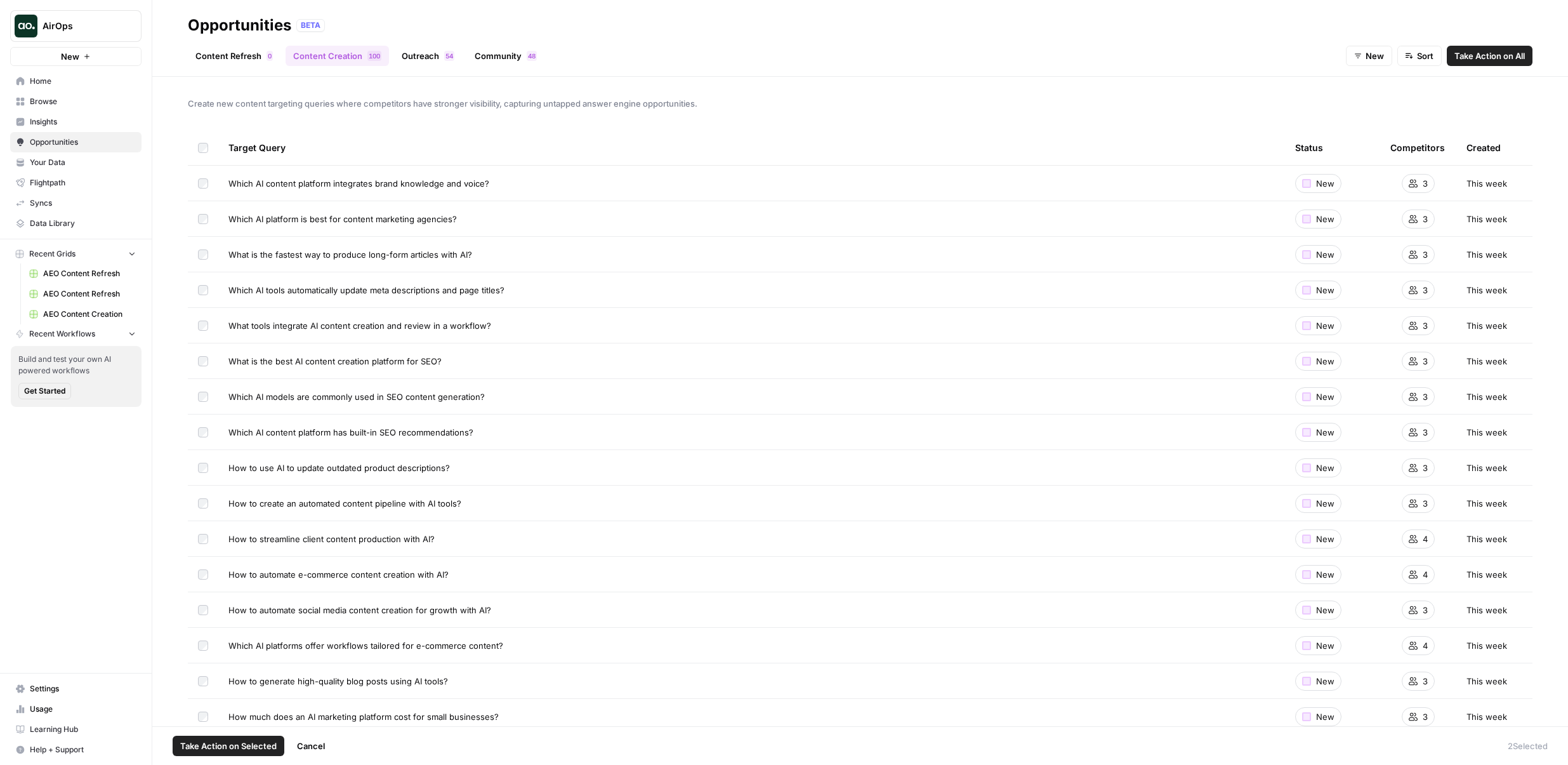
click at [242, 750] on span "Take Action on Selected" at bounding box center [229, 745] width 97 height 12
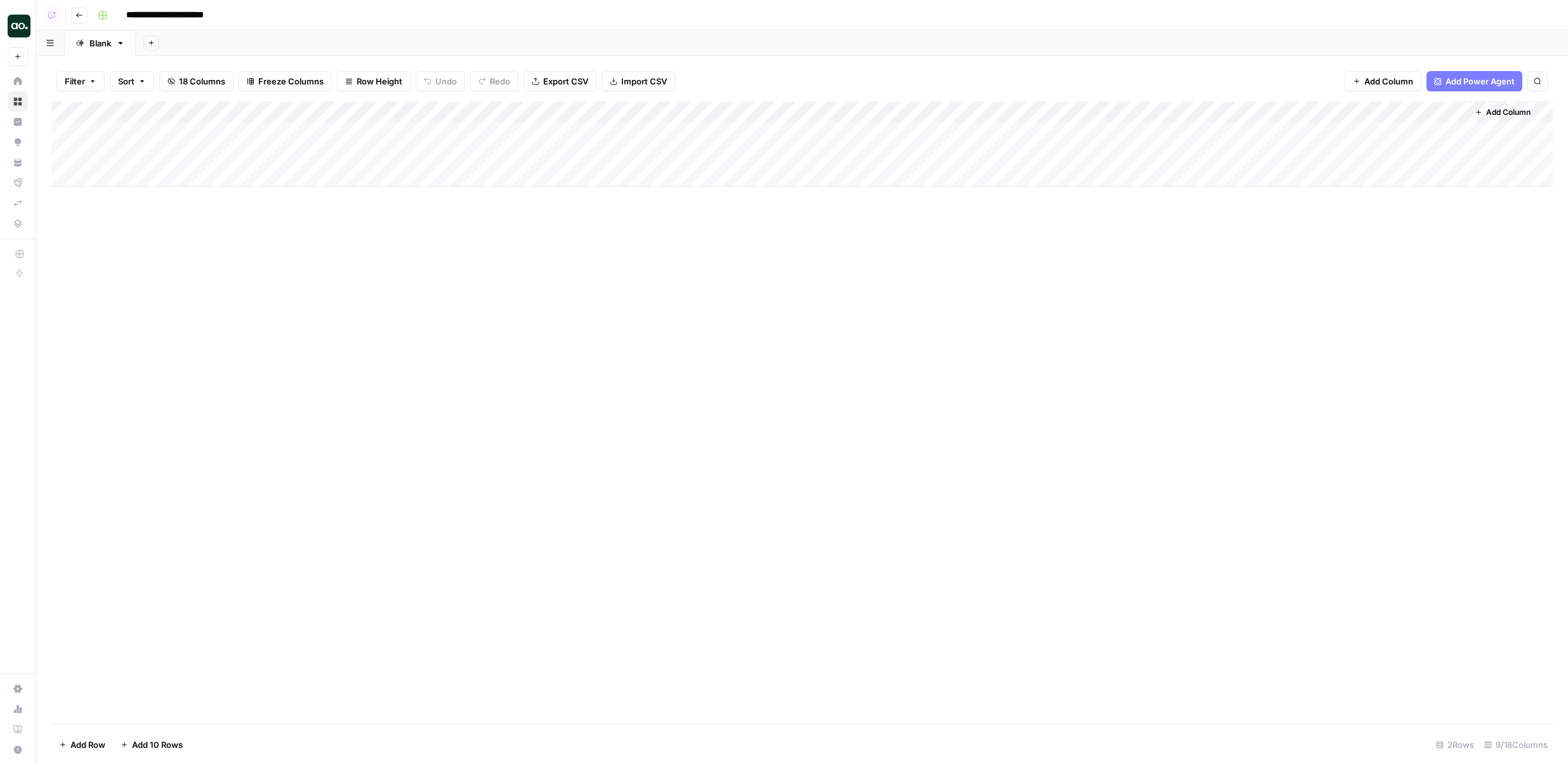
click at [84, 17] on button "Go back" at bounding box center [79, 15] width 16 height 16
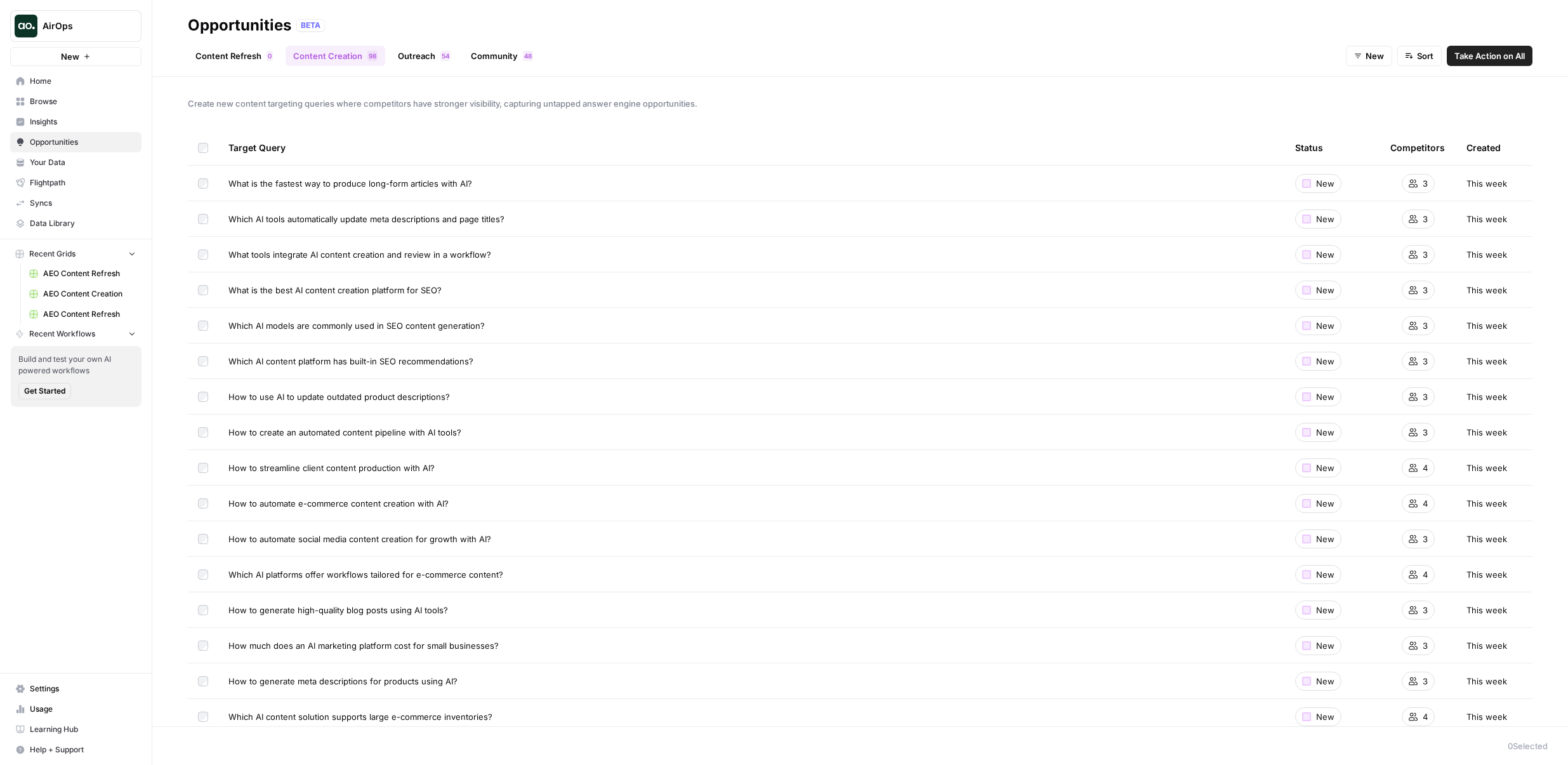
click at [420, 65] on link "Outreach 4 5" at bounding box center [424, 56] width 68 height 20
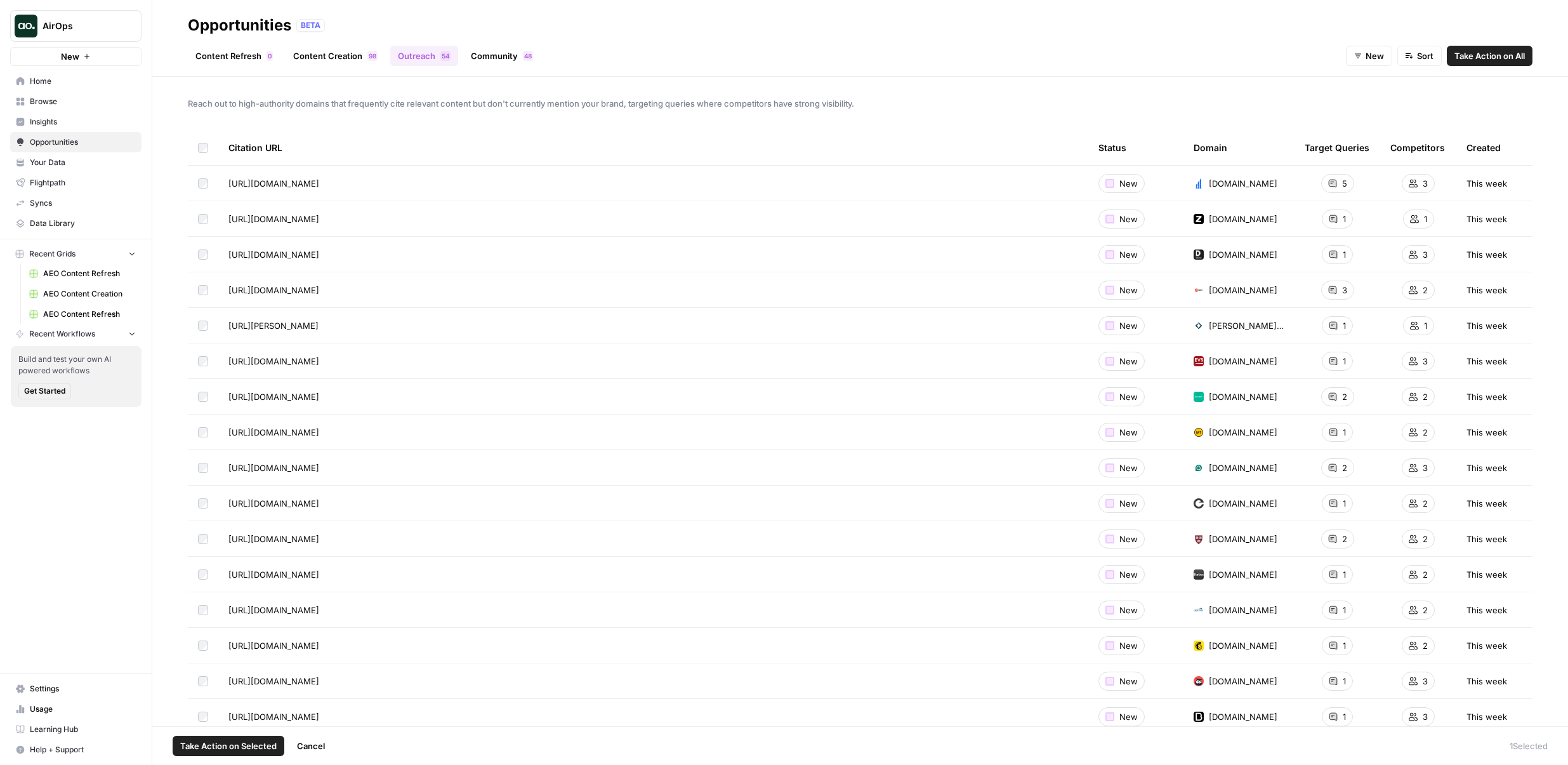
click at [204, 238] on td at bounding box center [203, 254] width 30 height 35
click at [204, 227] on td at bounding box center [203, 218] width 30 height 35
click at [483, 60] on link "Community 8 4" at bounding box center [502, 56] width 77 height 20
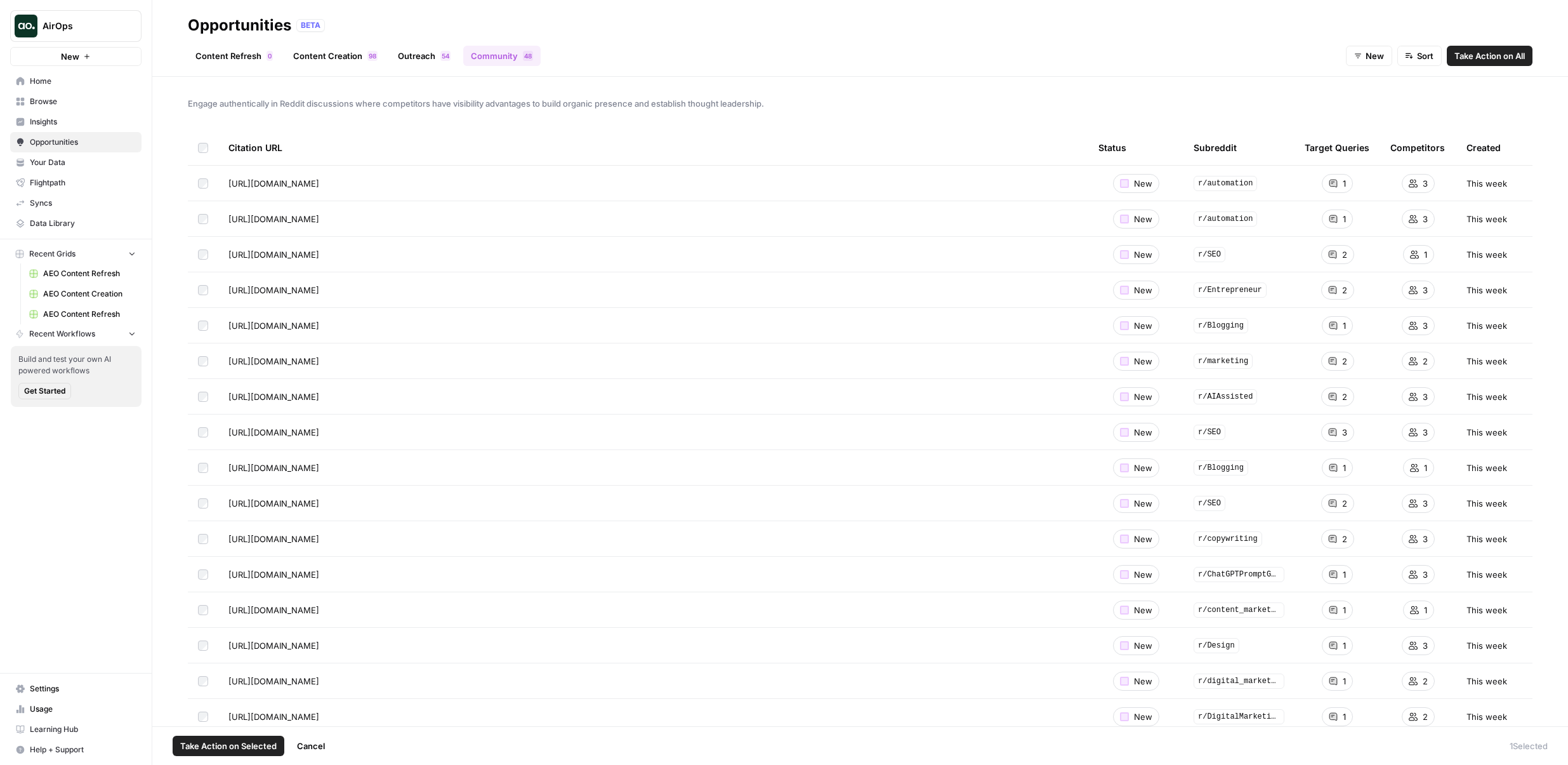
click at [201, 229] on td at bounding box center [203, 218] width 30 height 35
click at [255, 755] on button "Take Action on Selected" at bounding box center [229, 745] width 112 height 20
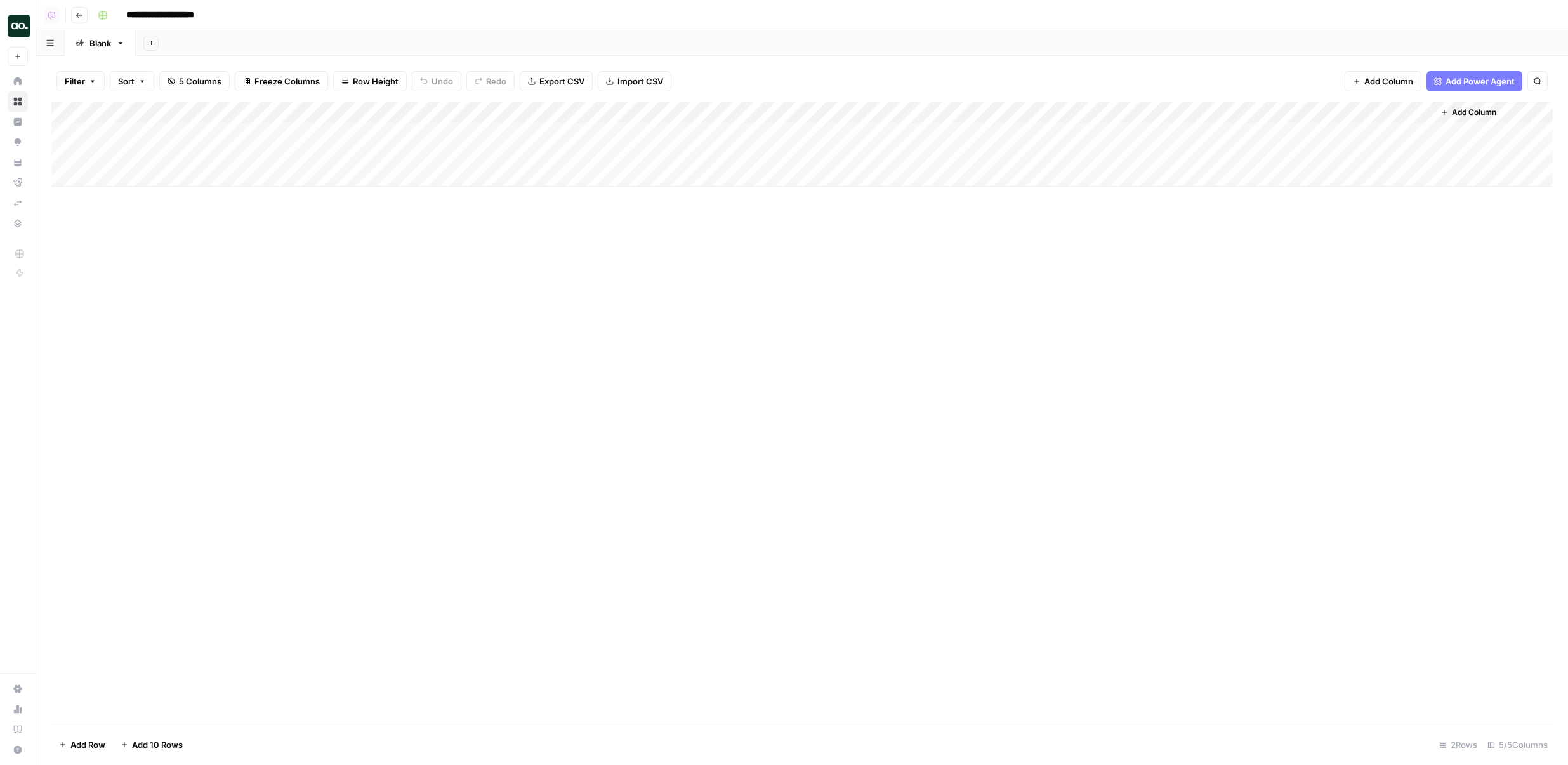
click at [76, 18] on button "Go back" at bounding box center [79, 15] width 16 height 16
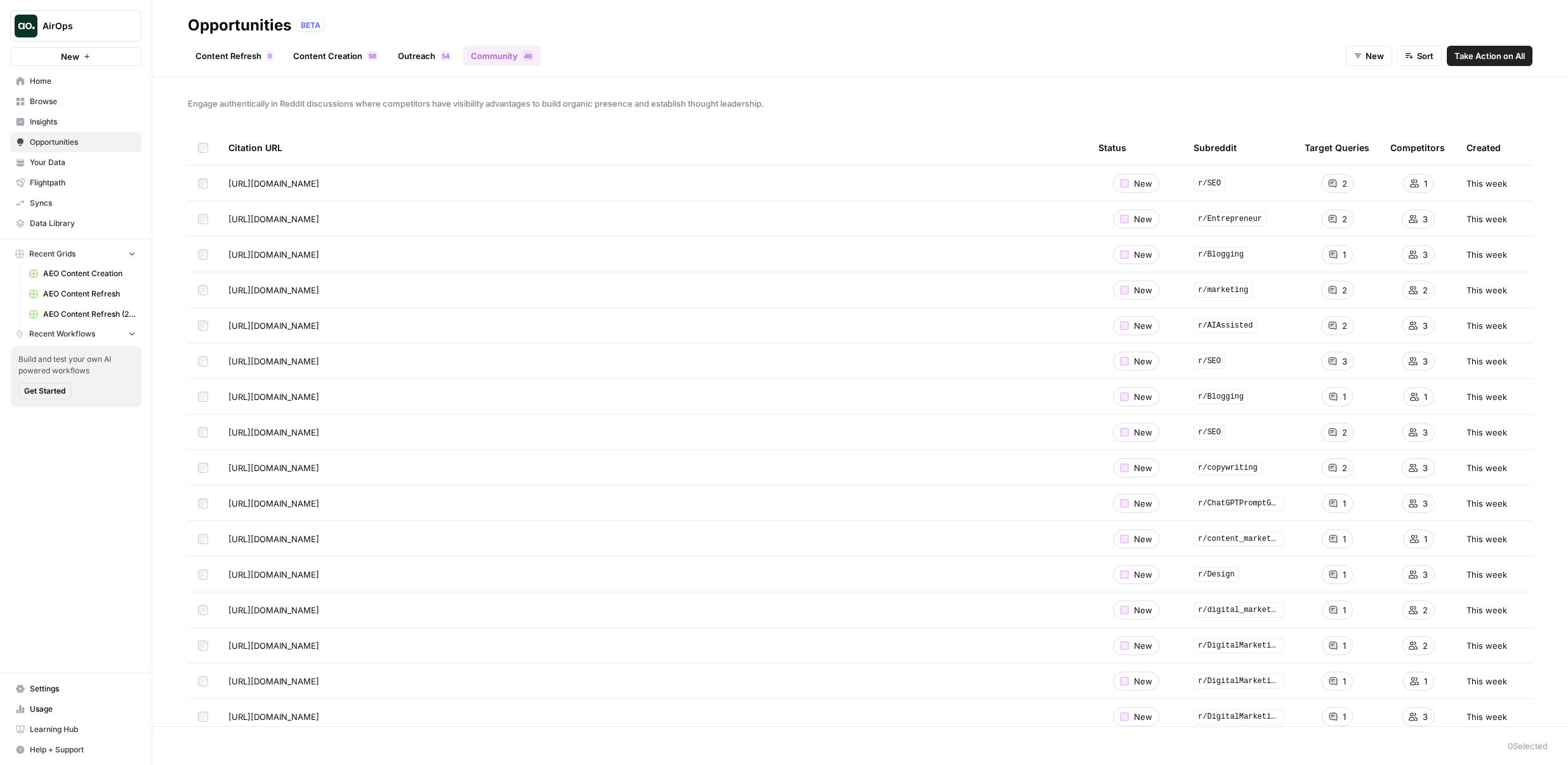
click at [399, 50] on link "Outreach 4 5" at bounding box center [424, 56] width 68 height 20
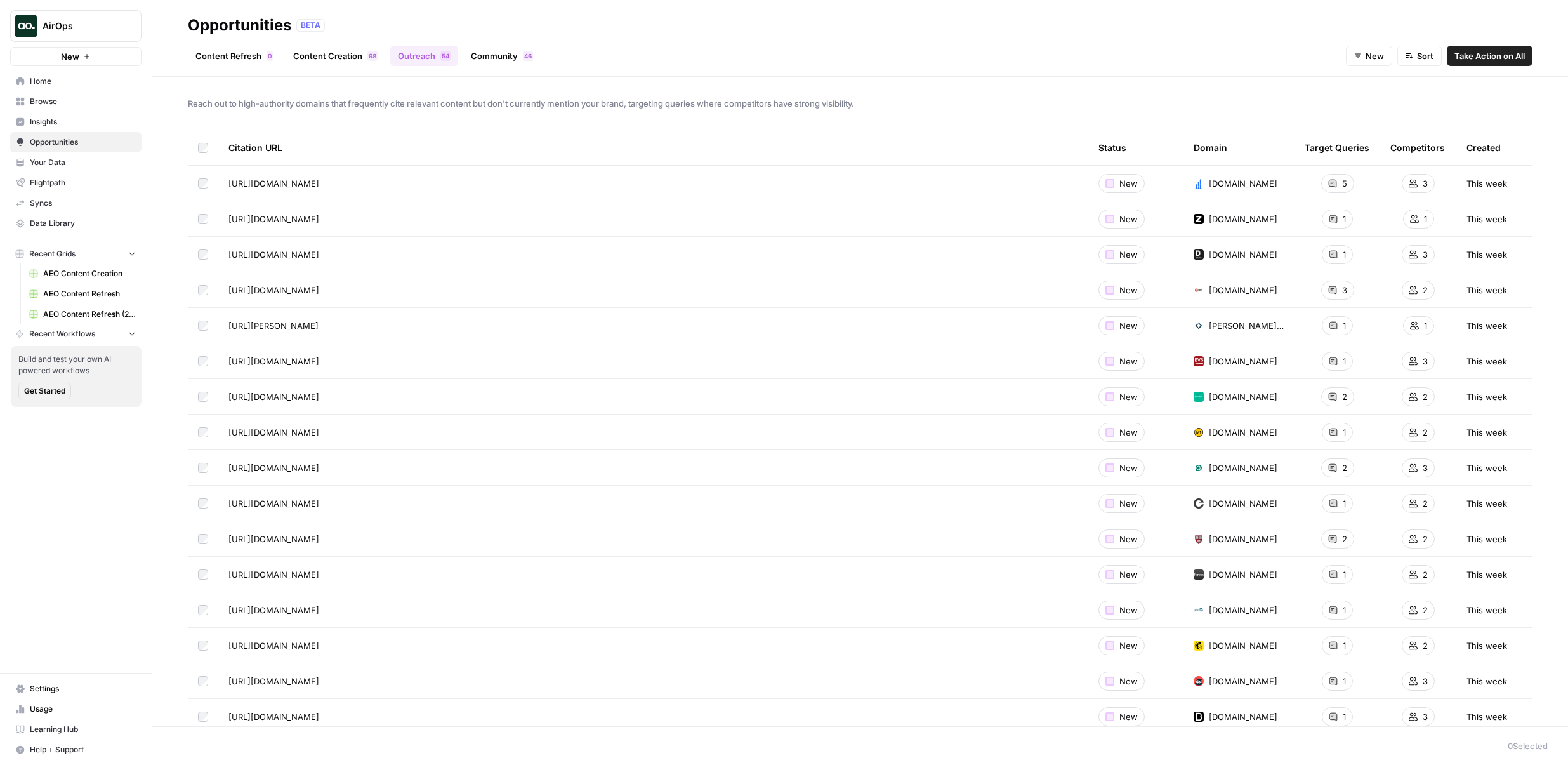
click at [492, 58] on link "Community 6 4" at bounding box center [502, 56] width 77 height 20
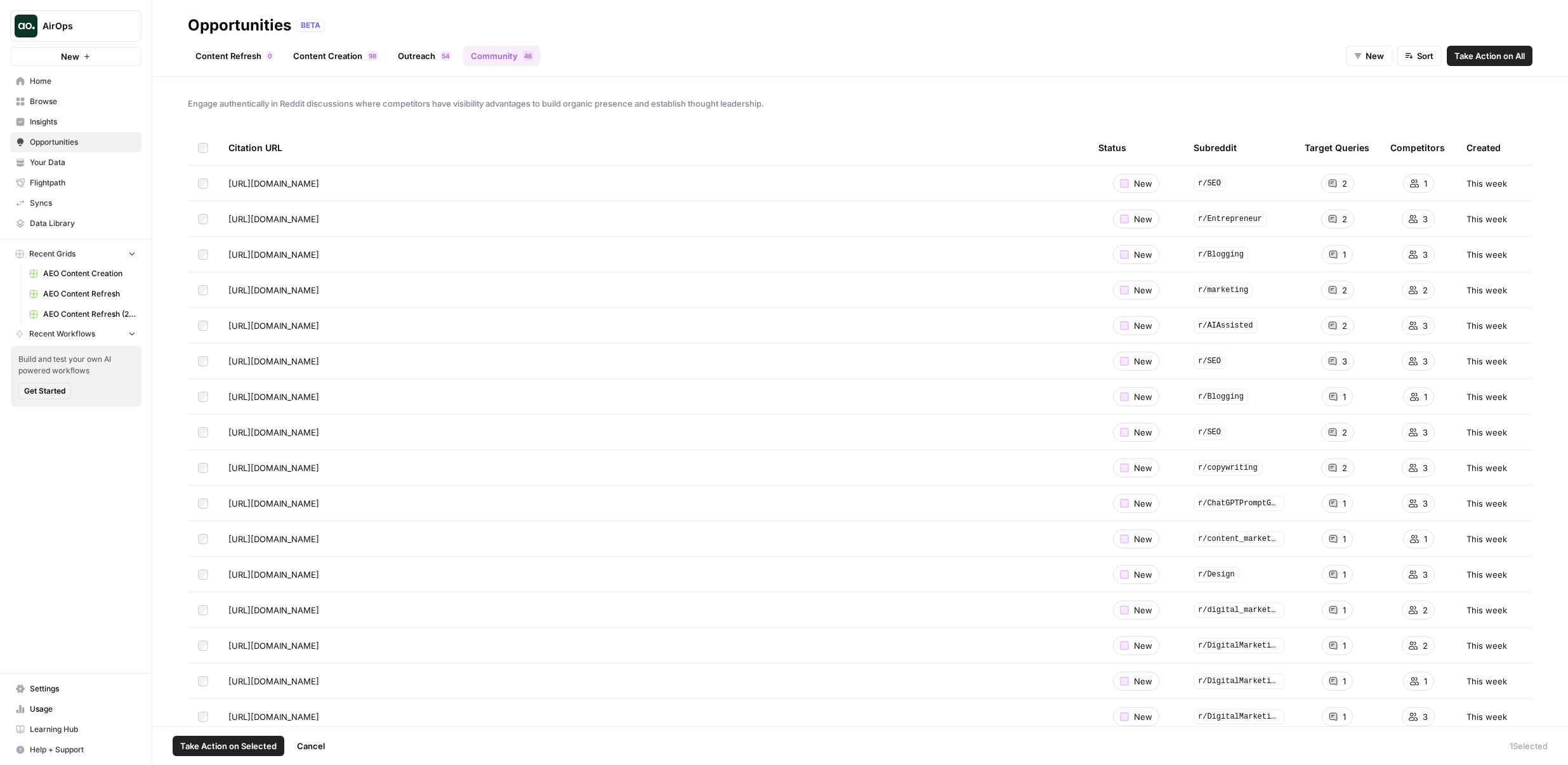
click at [200, 227] on td at bounding box center [203, 218] width 30 height 35
click at [212, 748] on span "Take Action on Selected" at bounding box center [229, 745] width 97 height 12
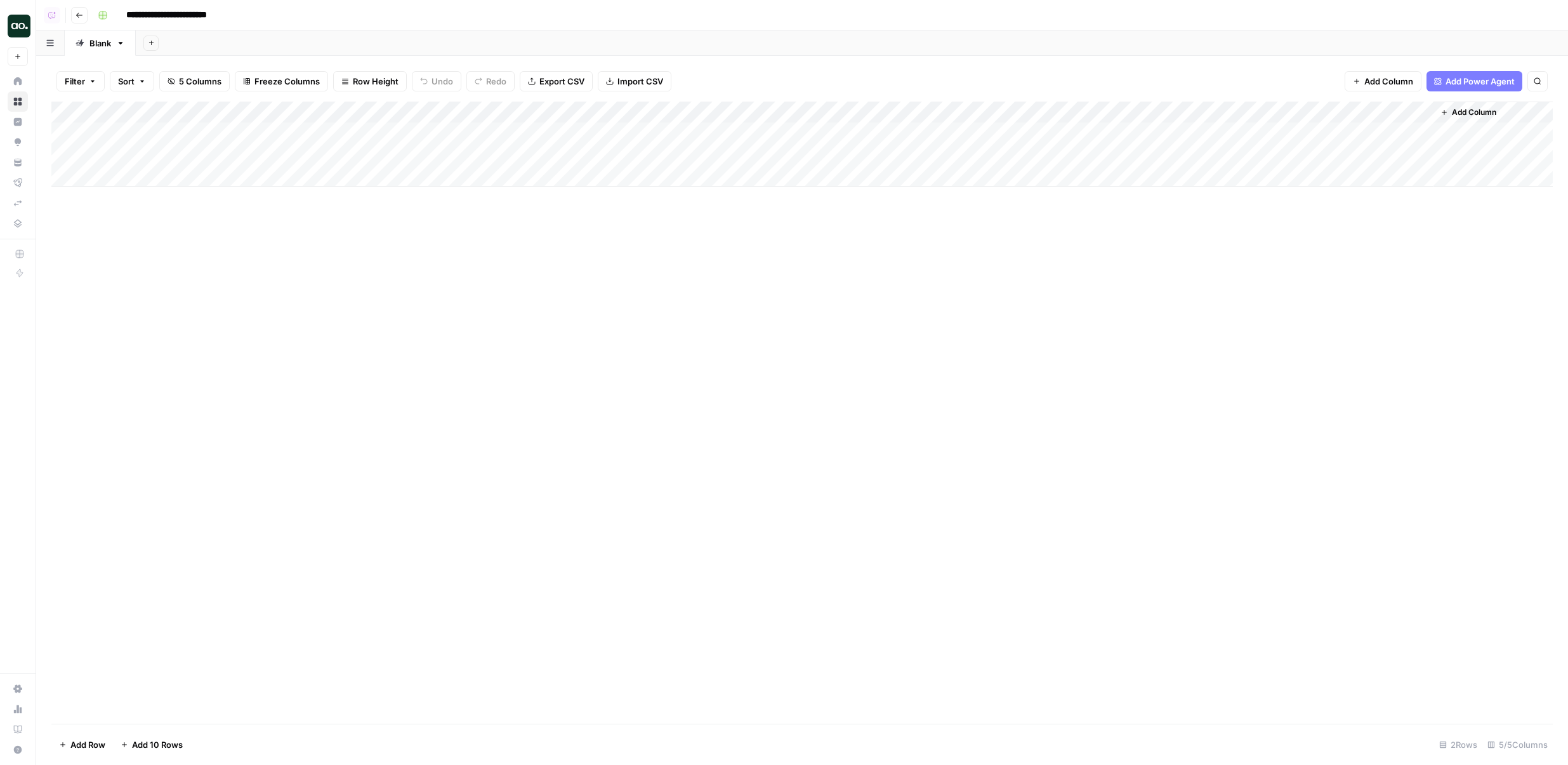
click at [440, 111] on div "Add Column" at bounding box center [802, 144] width 1502 height 85
click at [427, 234] on span "Fork Power Agent" at bounding box center [437, 236] width 111 height 12
click at [444, 112] on div "Add Column" at bounding box center [802, 144] width 1502 height 85
click at [438, 235] on span "Fork Power Agent" at bounding box center [437, 236] width 111 height 12
click at [430, 112] on div "Add Column" at bounding box center [802, 144] width 1502 height 85
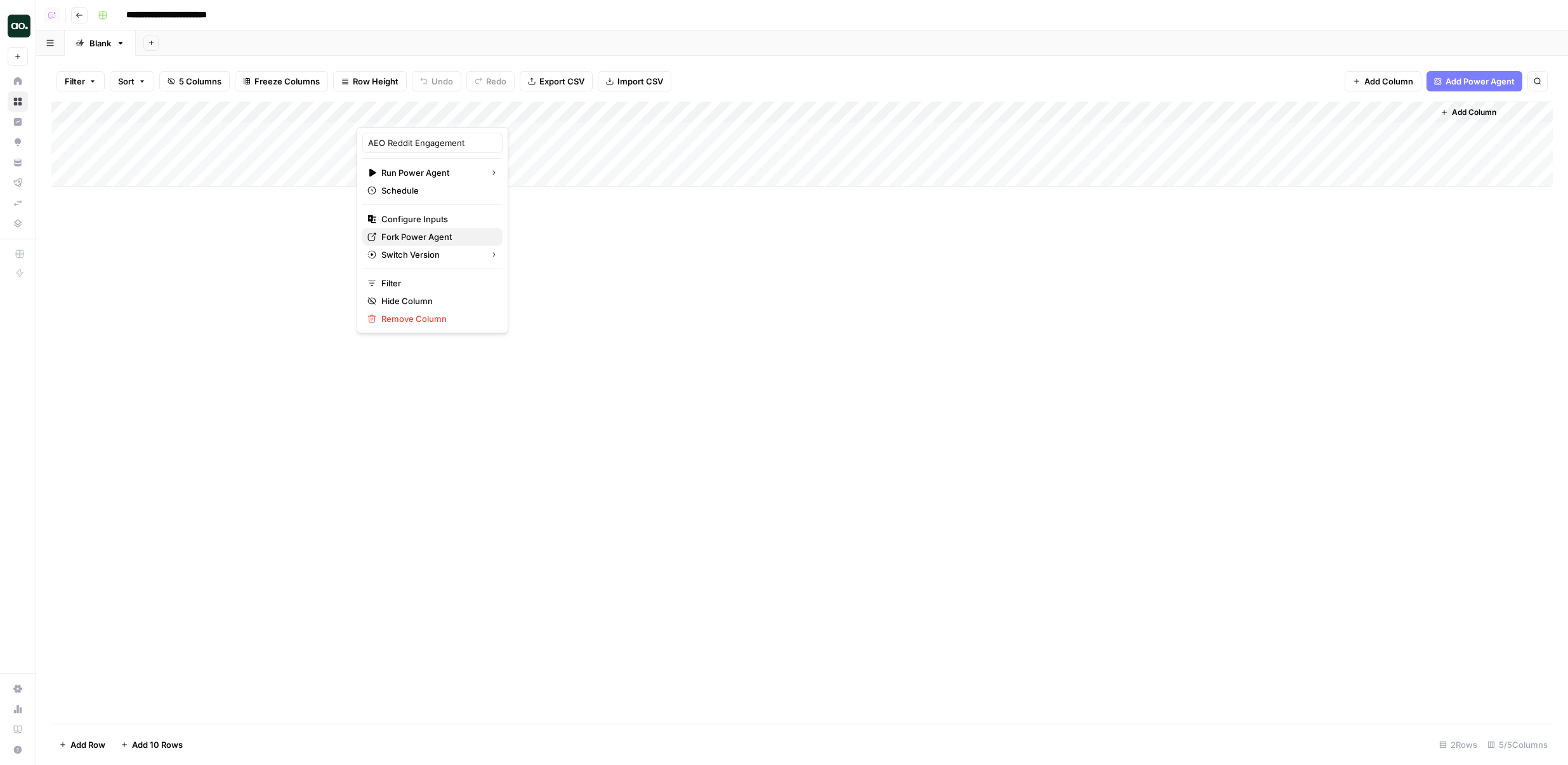
click at [410, 234] on span "Fork Power Agent" at bounding box center [437, 236] width 111 height 12
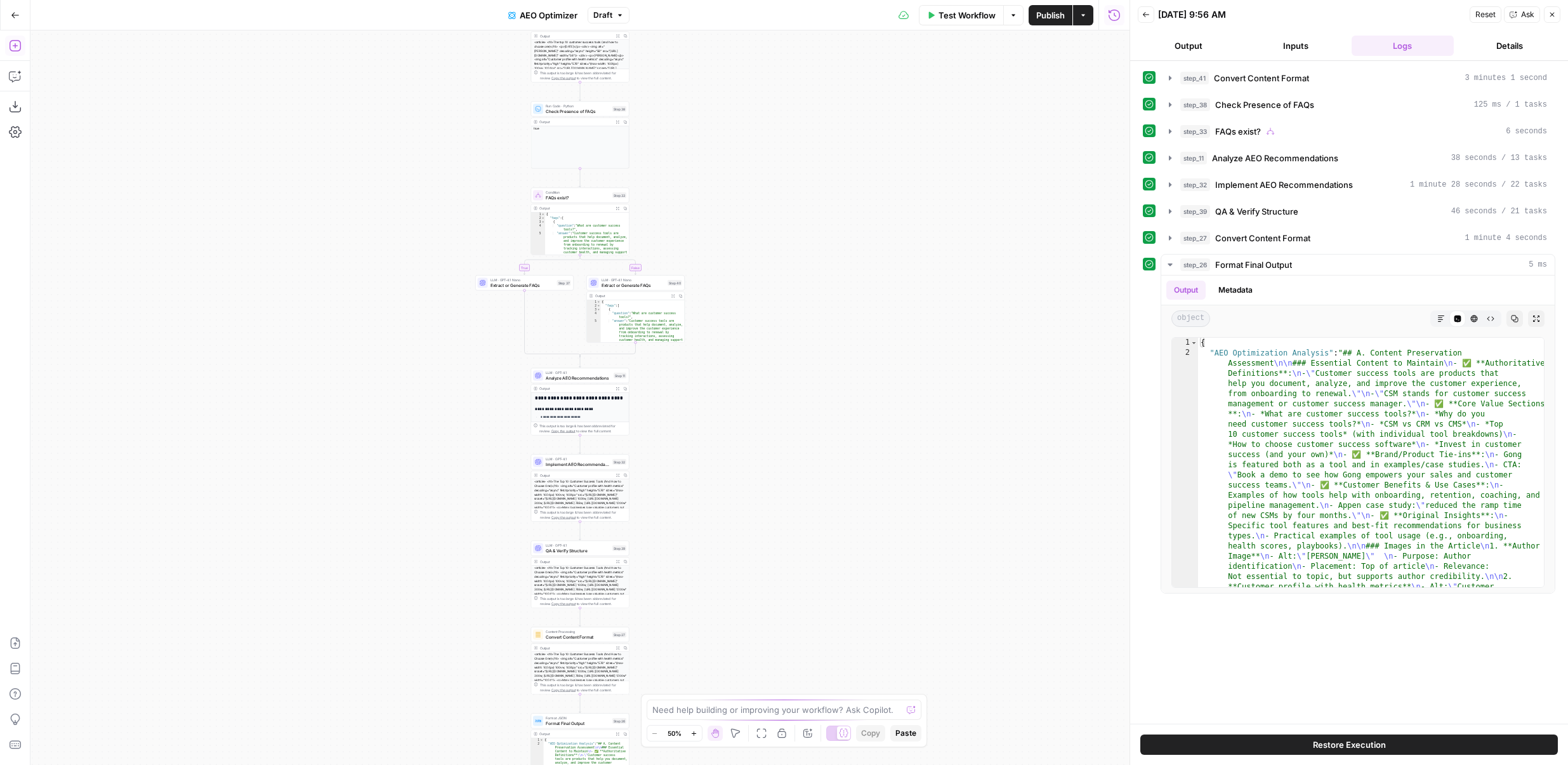
click at [14, 47] on icon "button" at bounding box center [15, 45] width 12 height 12
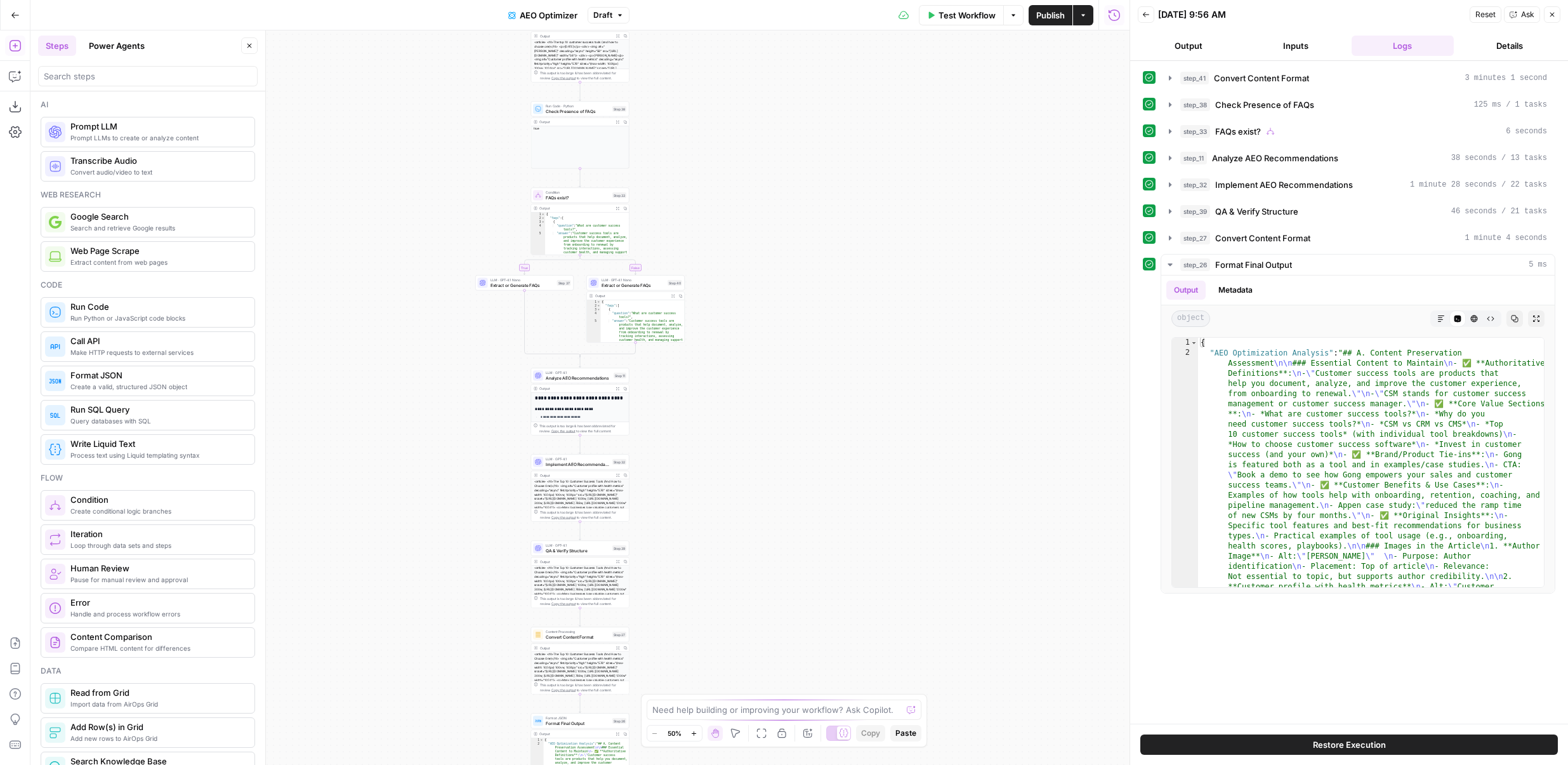
click at [103, 47] on button "Power Agents" at bounding box center [117, 45] width 71 height 20
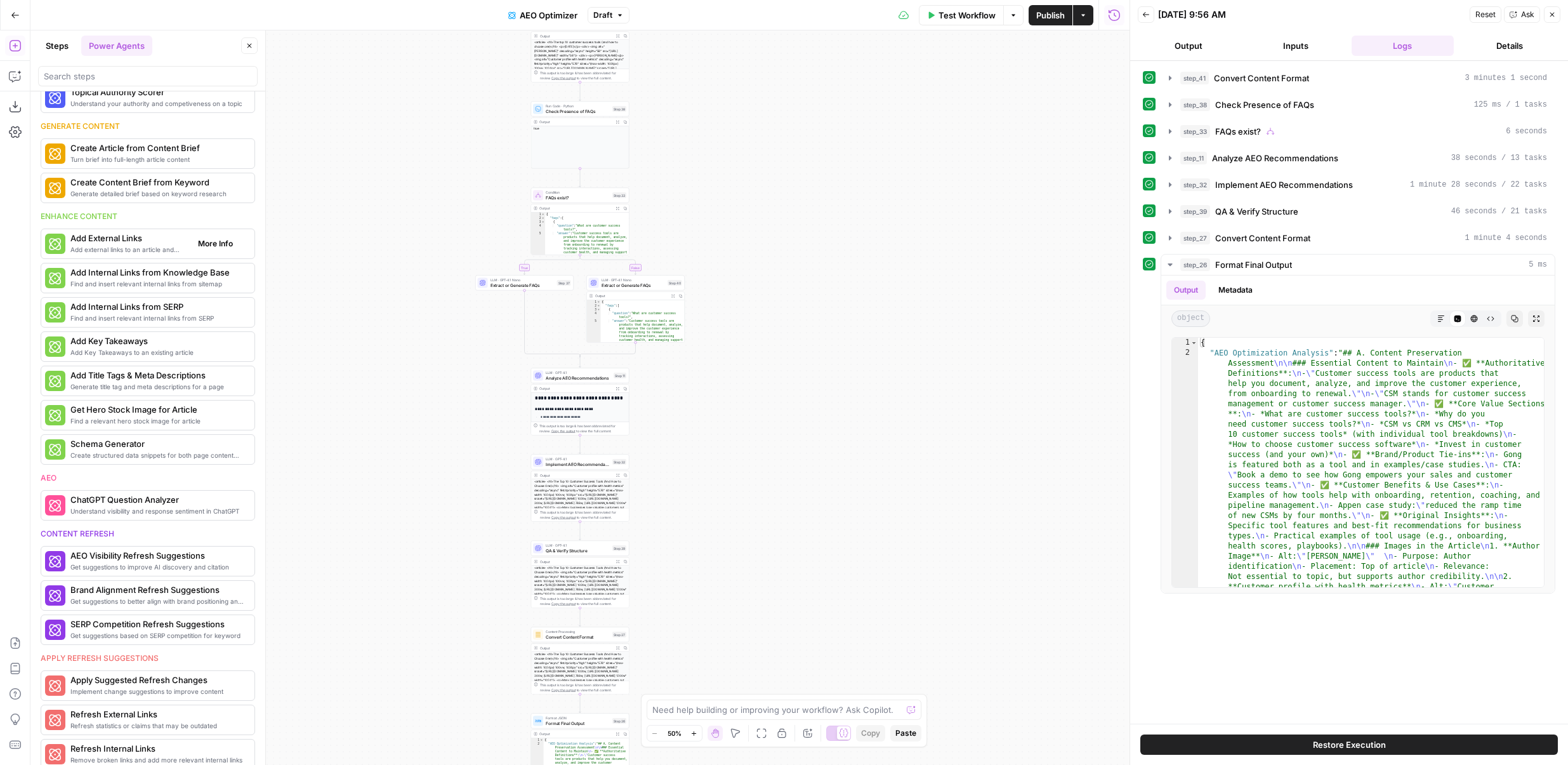
scroll to position [76, 0]
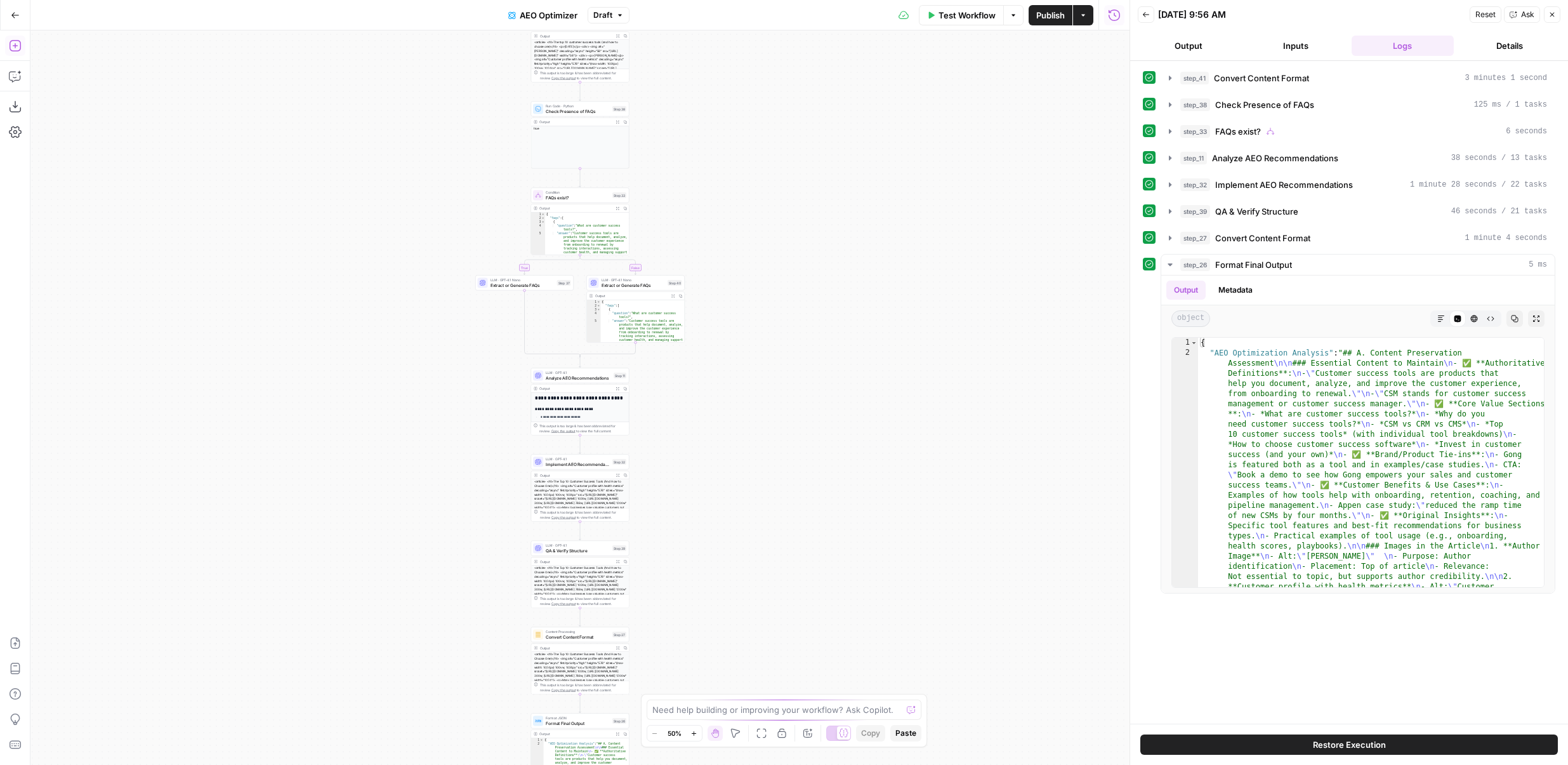
click at [9, 41] on icon "button" at bounding box center [15, 45] width 12 height 12
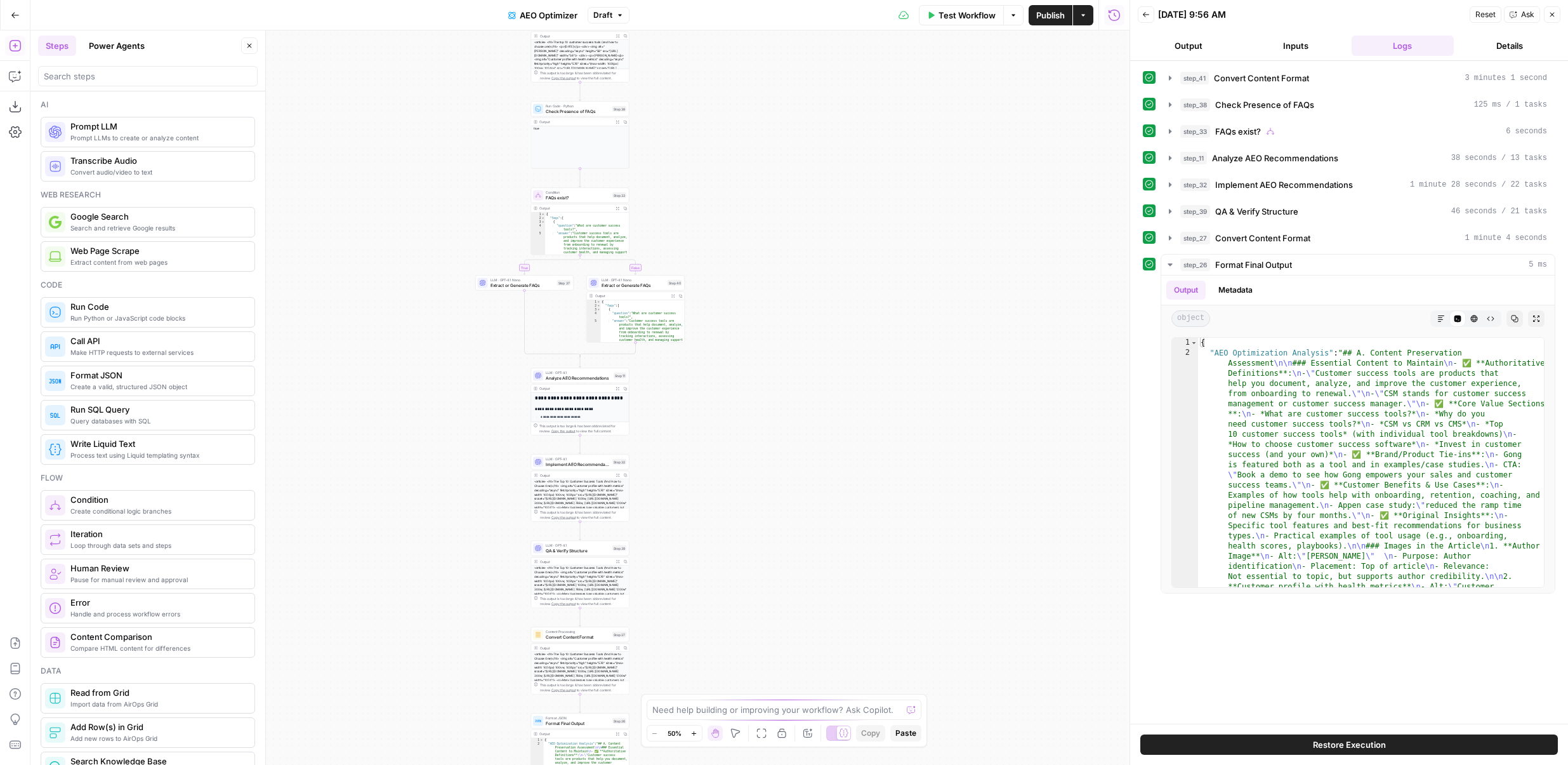
click at [93, 39] on button "Power Agents" at bounding box center [117, 45] width 71 height 20
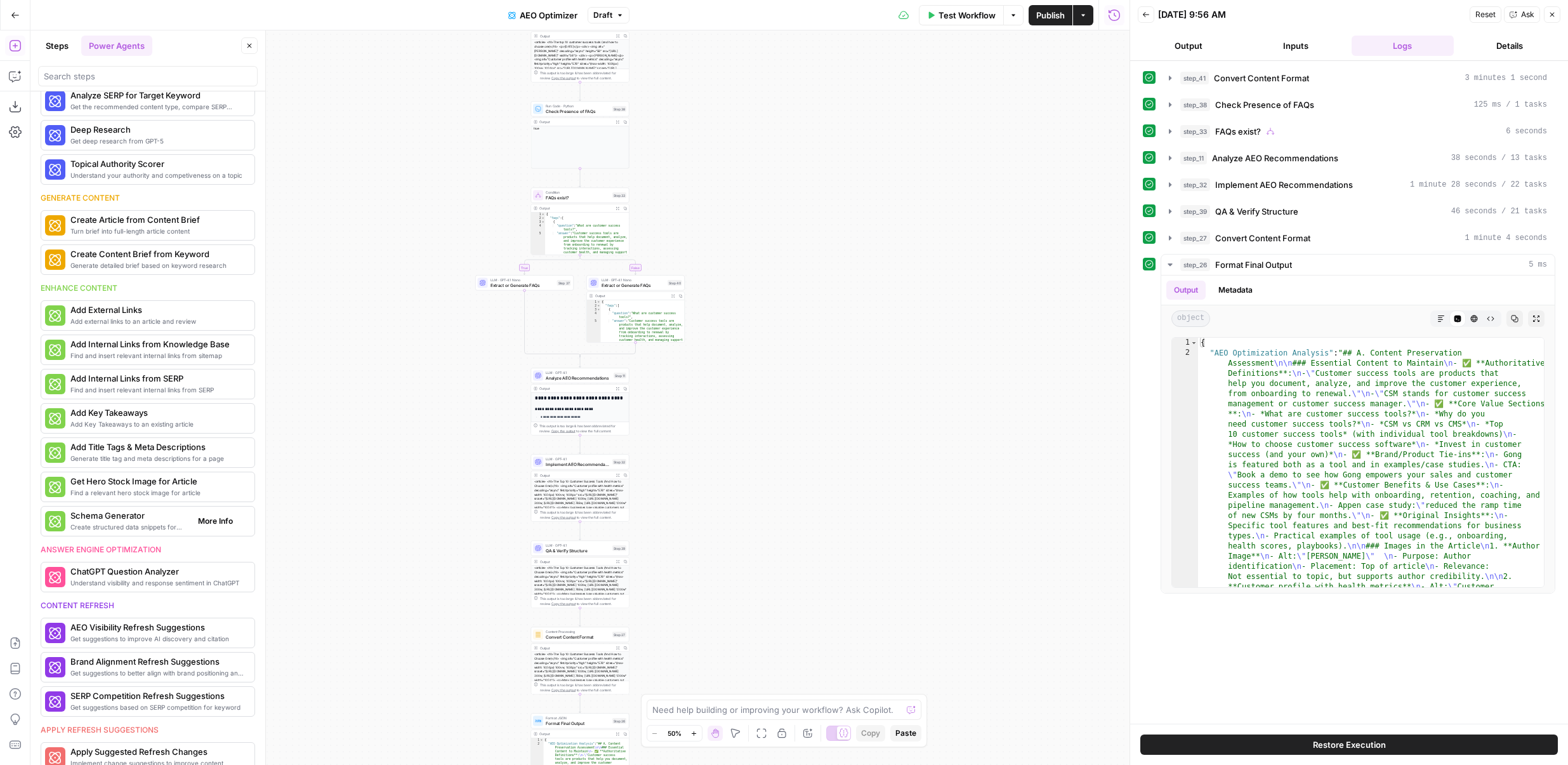
scroll to position [227, 0]
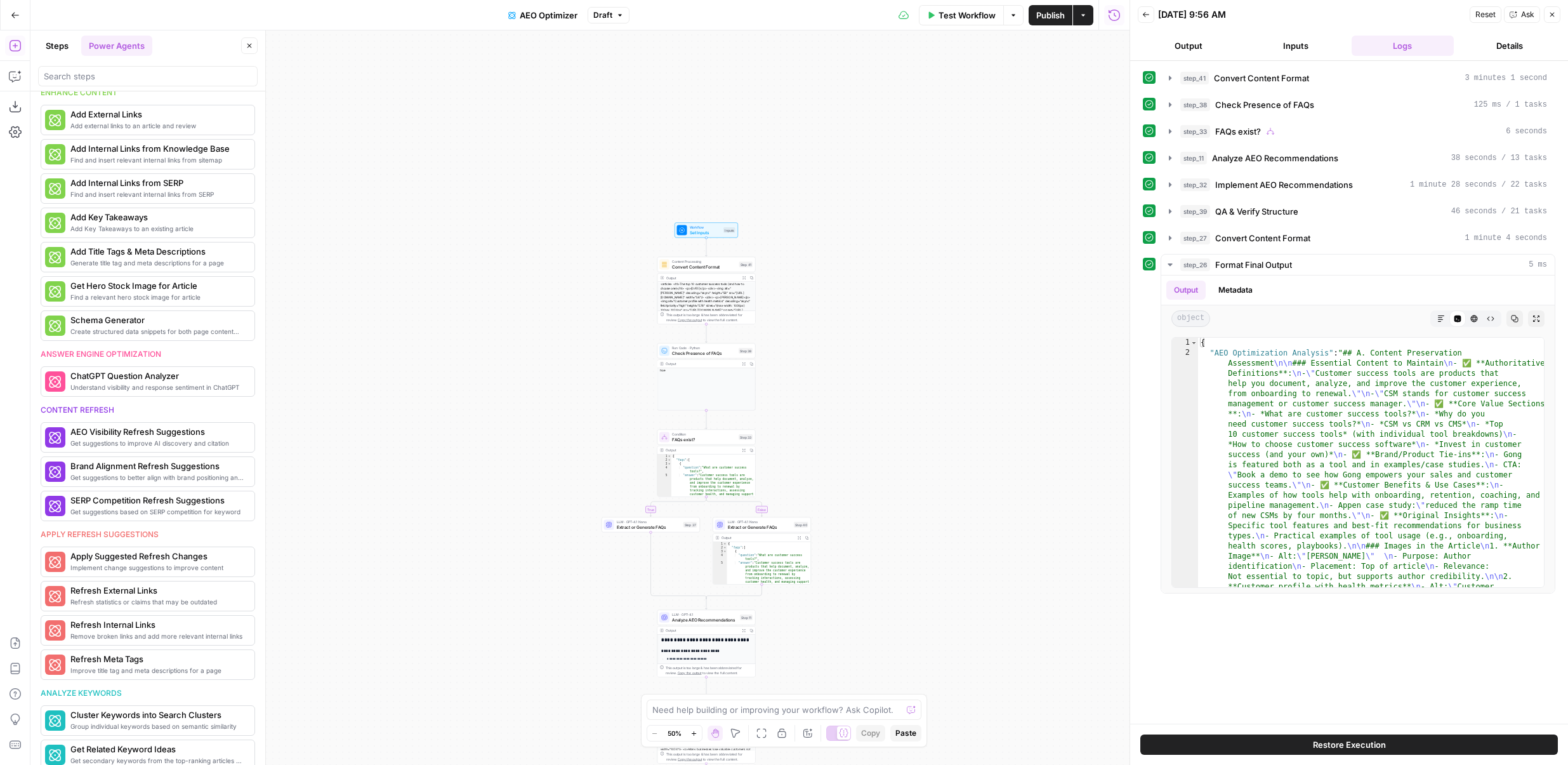
drag, startPoint x: 708, startPoint y: 55, endPoint x: 840, endPoint y: 303, distance: 280.9
click at [840, 303] on div "true false Workflow Set Inputs Inputs Content Processing Convert Content Format…" at bounding box center [580, 397] width 1099 height 734
drag, startPoint x: 831, startPoint y: 286, endPoint x: 831, endPoint y: 165, distance: 121.0
click at [831, 165] on div "true false Workflow Set Inputs Inputs Content Processing Convert Content Format…" at bounding box center [580, 397] width 1099 height 734
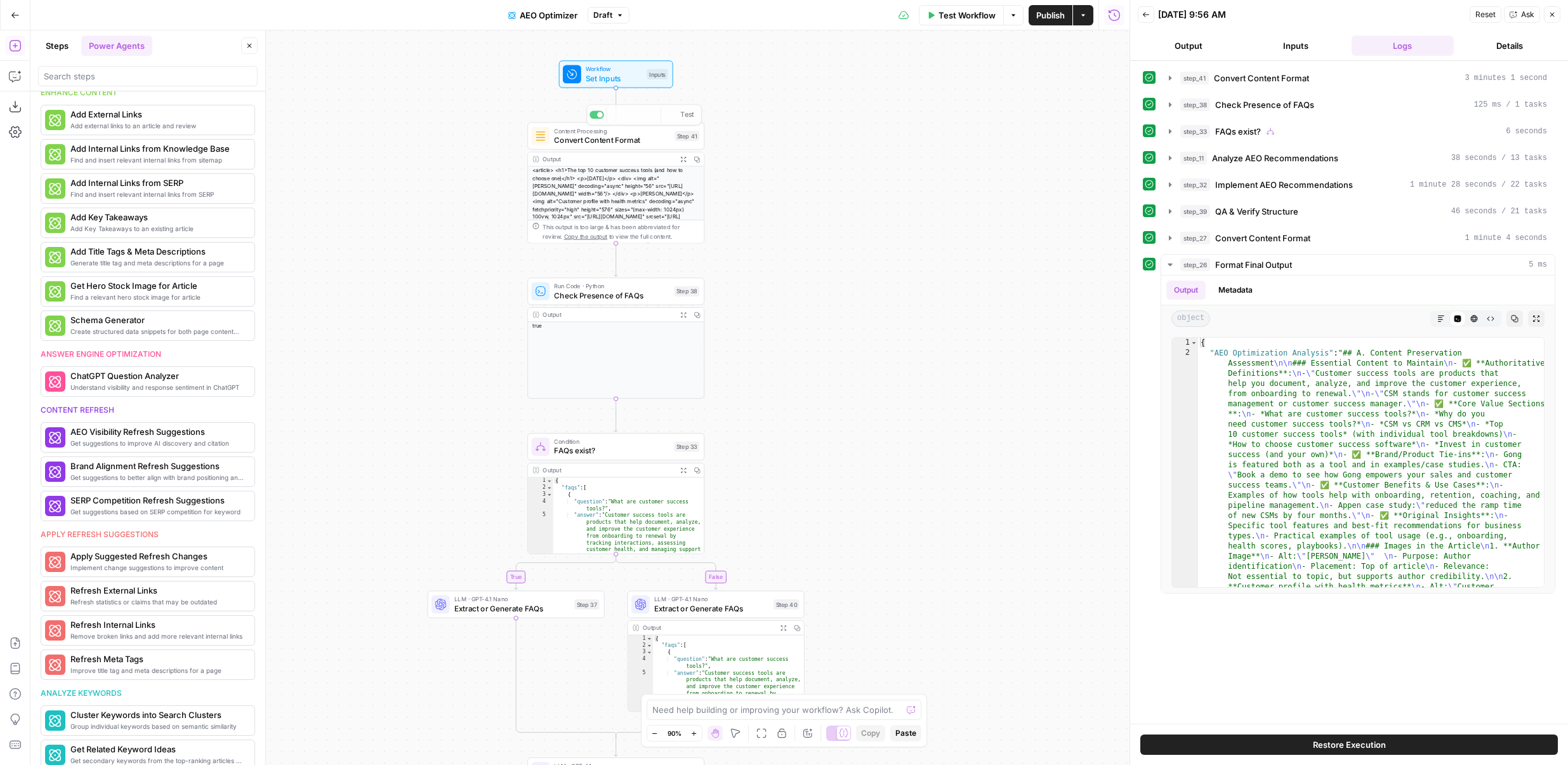
click at [771, 128] on div "true false Workflow Set Inputs Inputs Content Processing Convert Content Format…" at bounding box center [580, 397] width 1099 height 734
click at [1267, 167] on button "step_11 Analyze AEO Recommendations 38 seconds / 13 tasks" at bounding box center [1358, 158] width 393 height 20
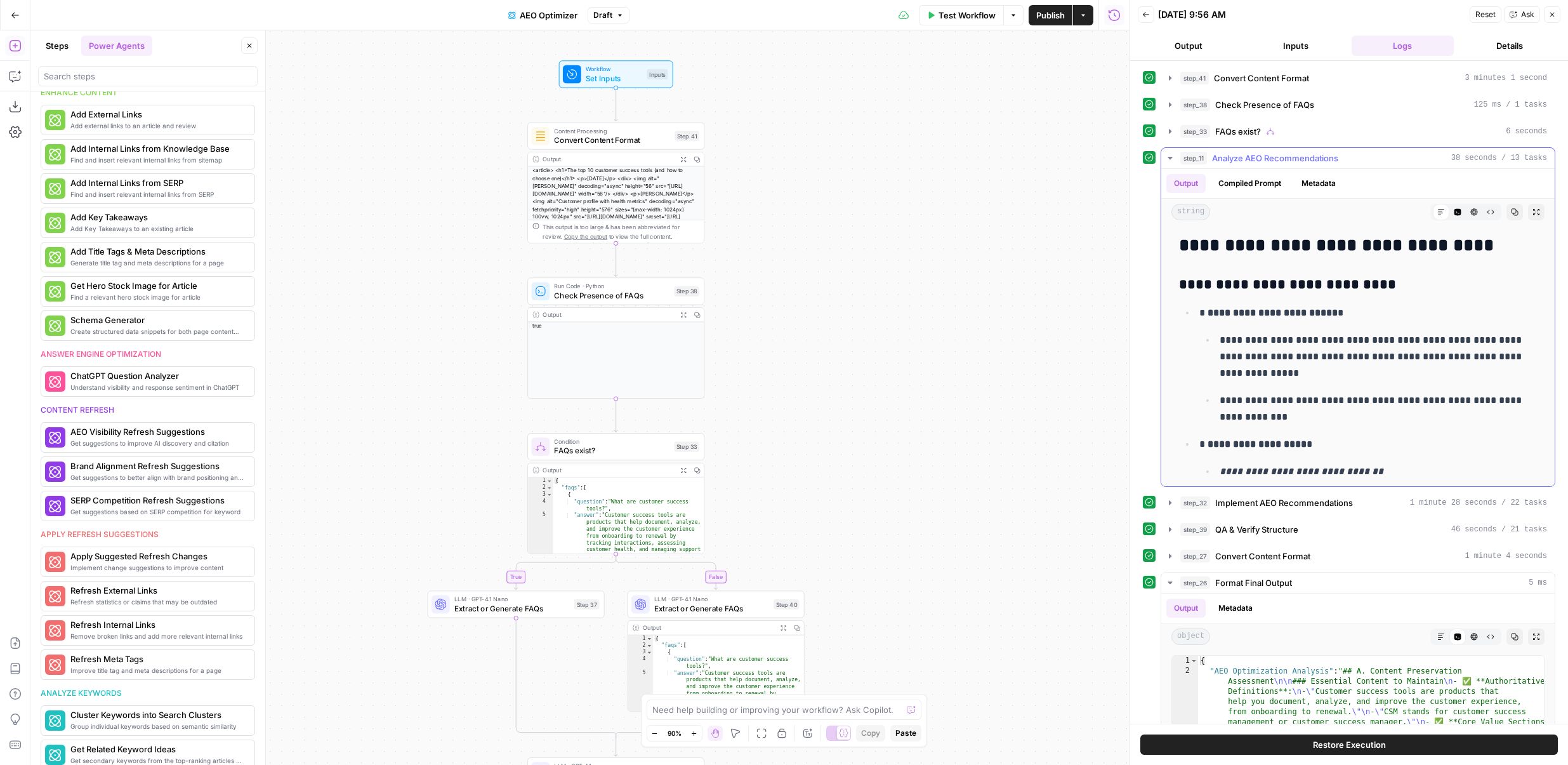
click at [1267, 167] on button "step_11 Analyze AEO Recommendations 38 seconds / 13 tasks" at bounding box center [1358, 158] width 393 height 20
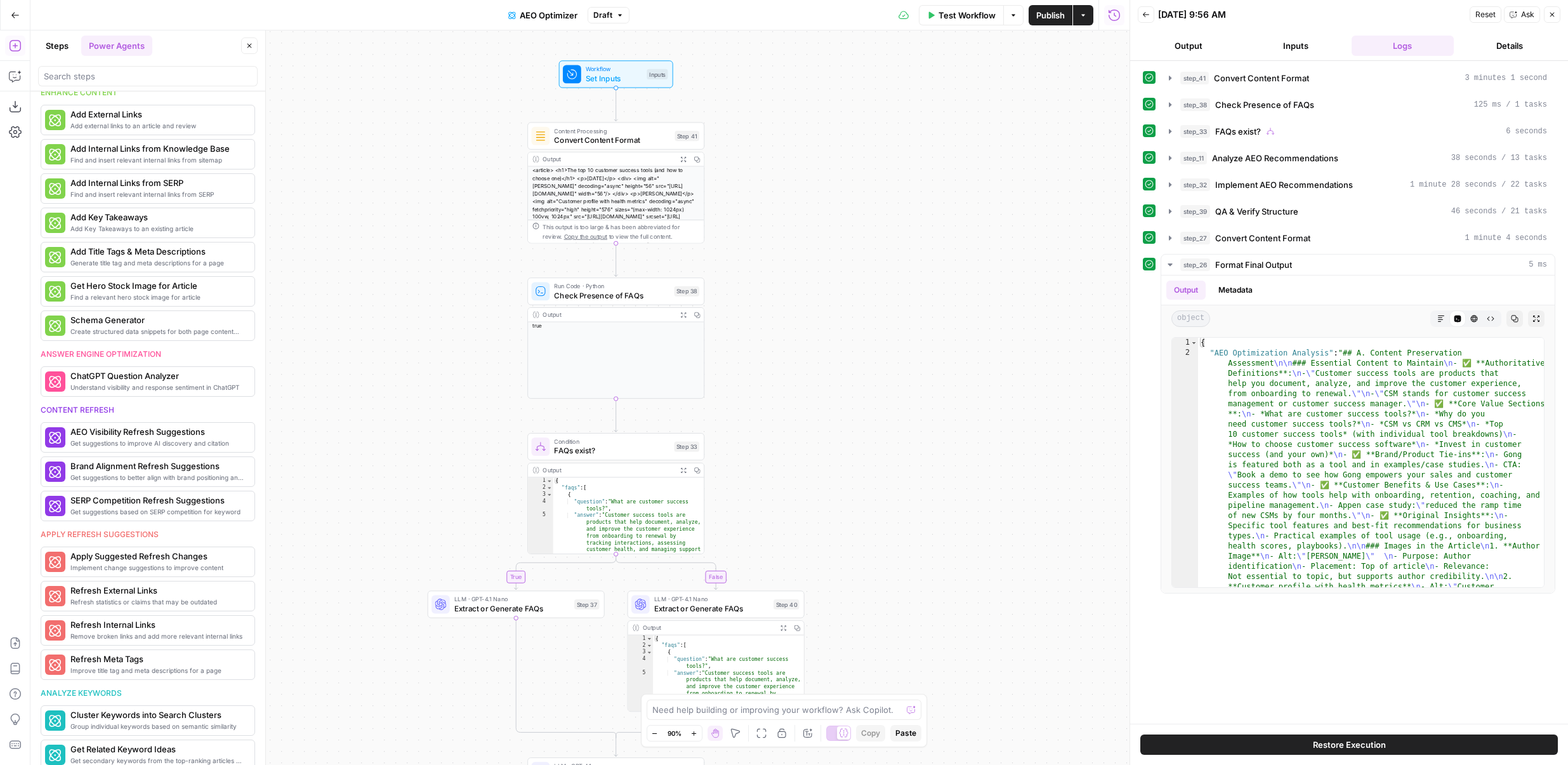
scroll to position [456, 0]
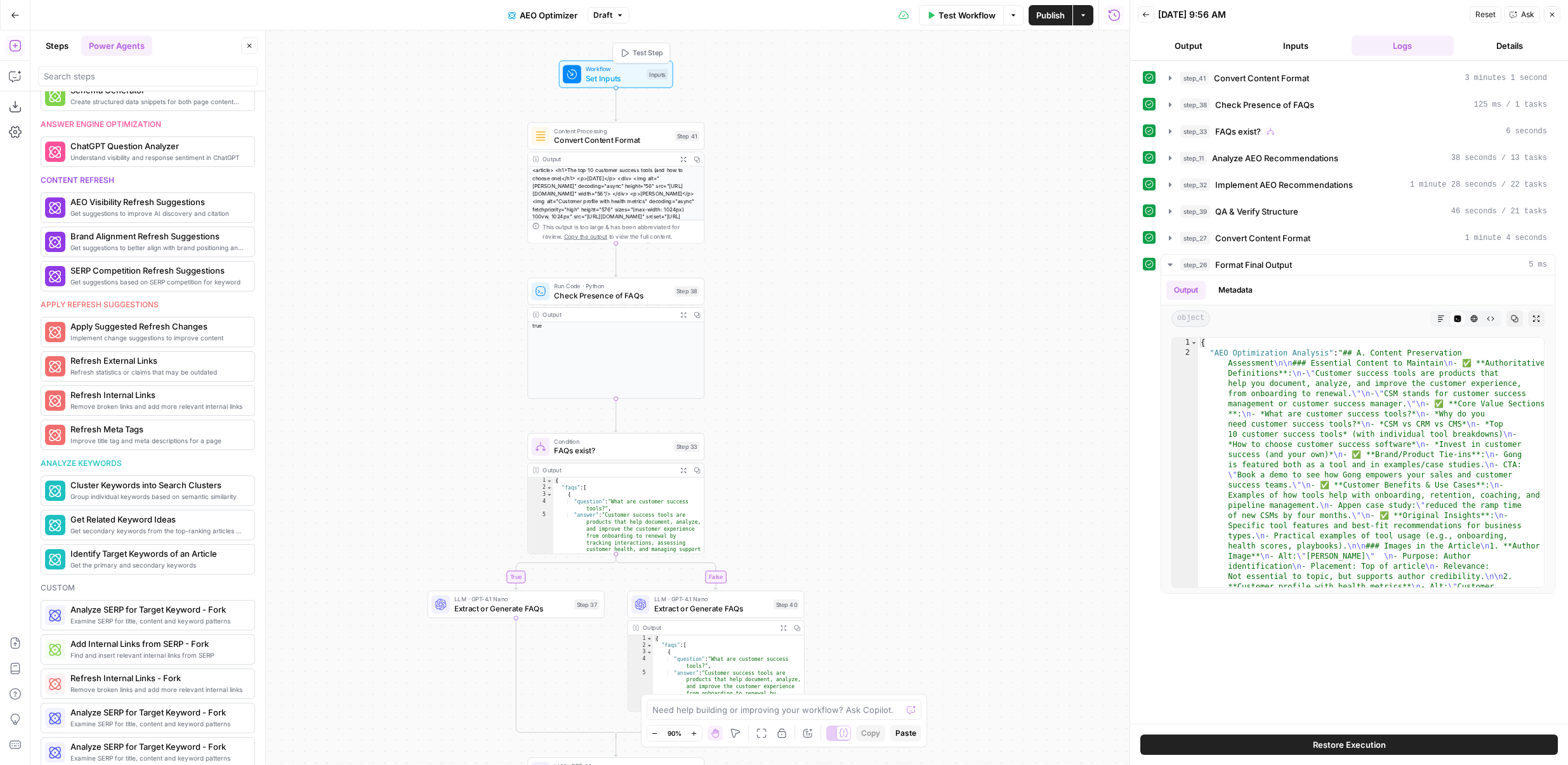
click at [598, 68] on span "Workflow" at bounding box center [614, 70] width 56 height 9
click at [1275, 52] on button "Inputs" at bounding box center [1296, 45] width 102 height 20
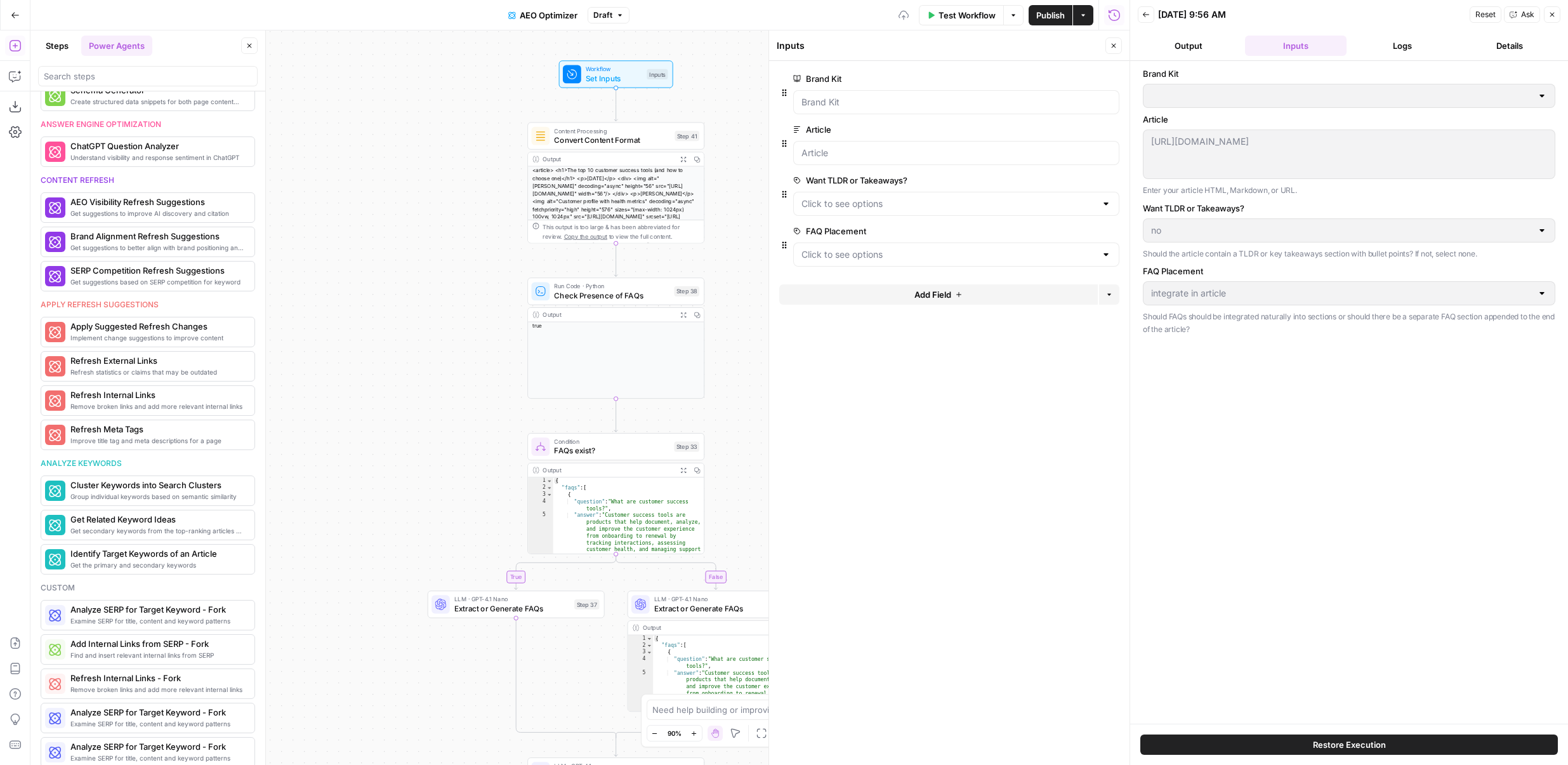
type input "Gong"
click at [1117, 181] on button "Delete group" at bounding box center [1112, 180] width 15 height 15
drag, startPoint x: 497, startPoint y: 337, endPoint x: 455, endPoint y: 232, distance: 113.1
click at [455, 236] on div "true false Workflow Set Inputs Inputs Content Processing Convert Content Format…" at bounding box center [580, 397] width 1099 height 734
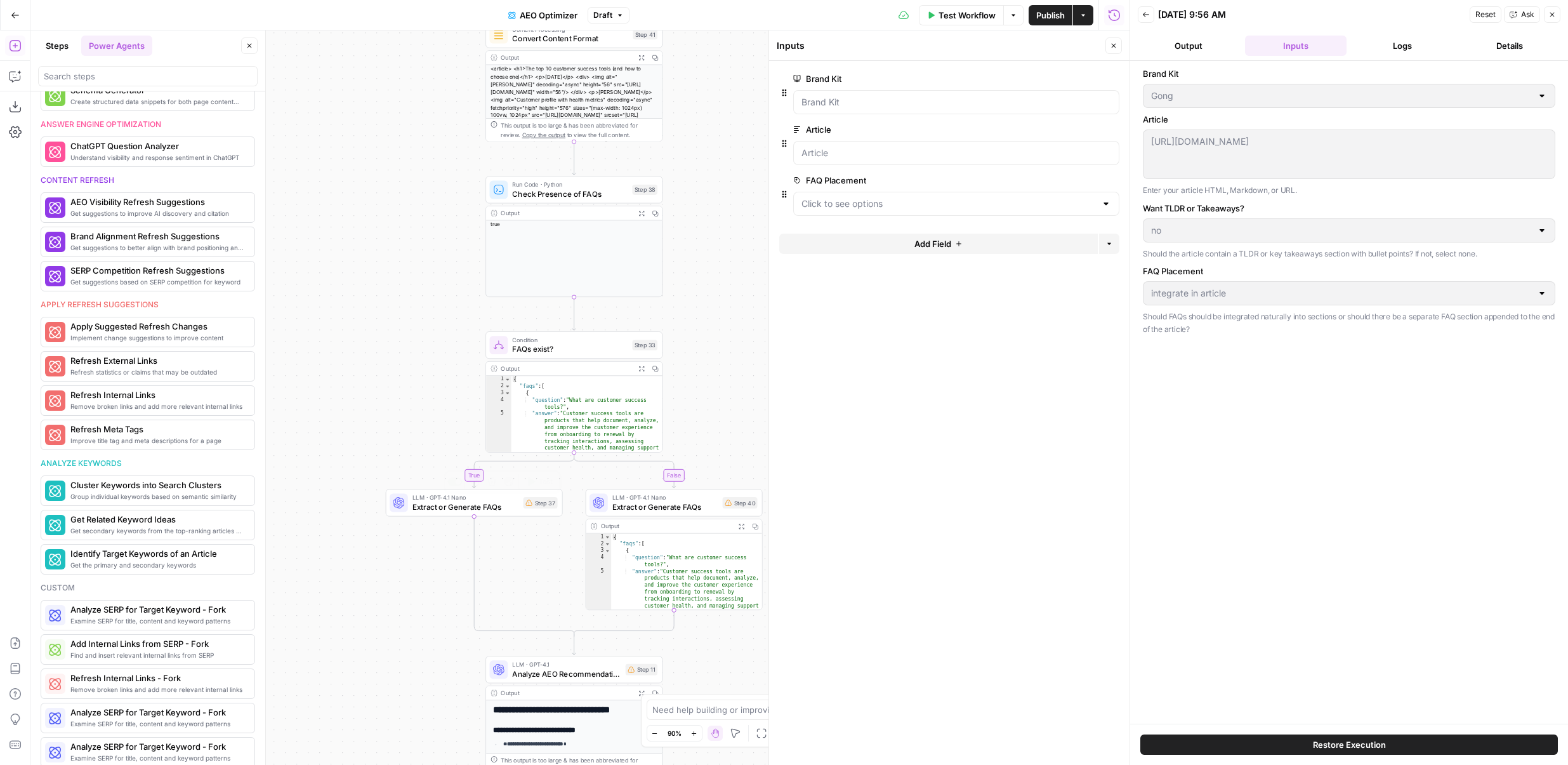
click at [436, 504] on span "Extract or Generate FAQs" at bounding box center [465, 506] width 106 height 11
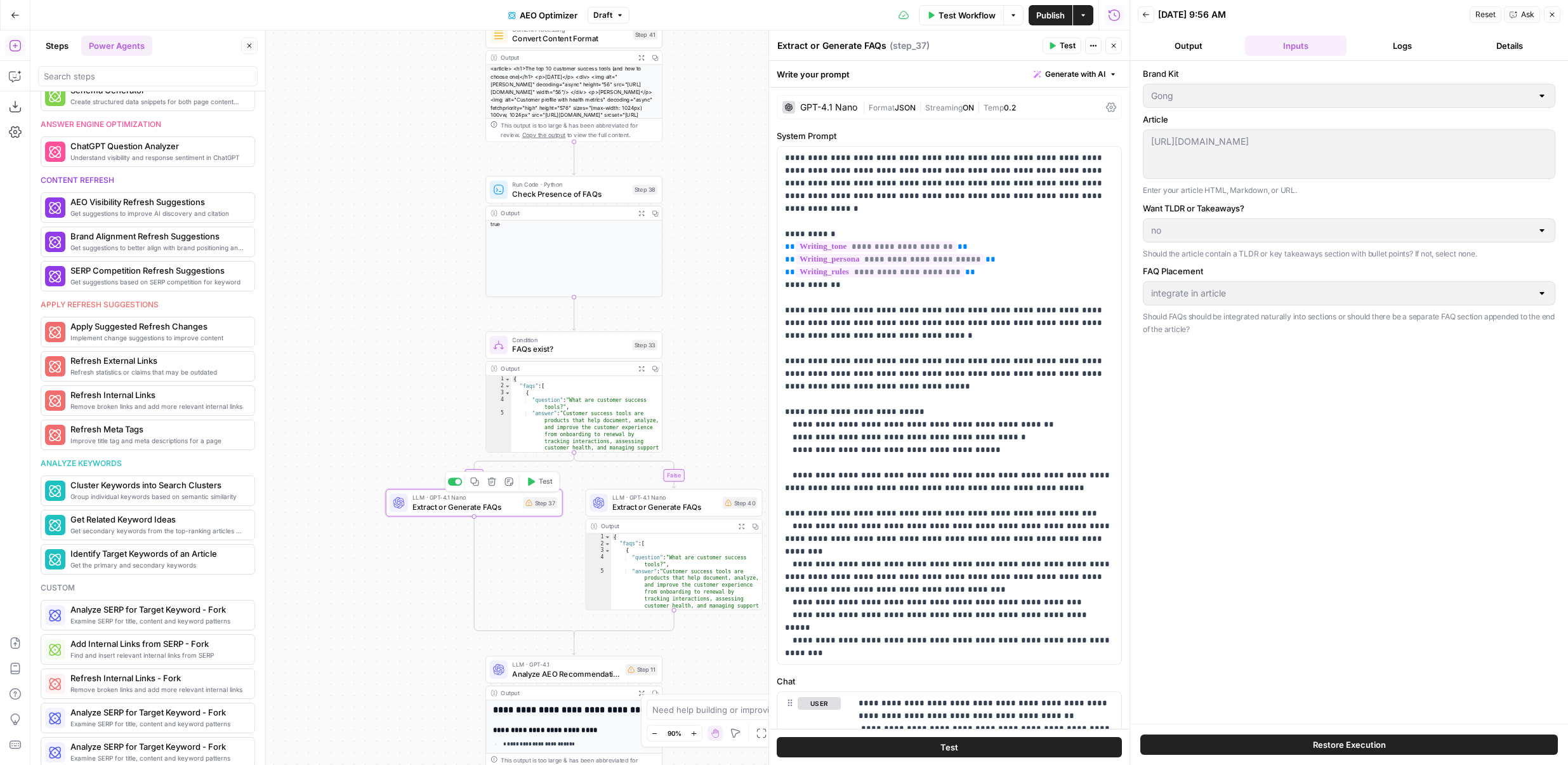
scroll to position [369, 0]
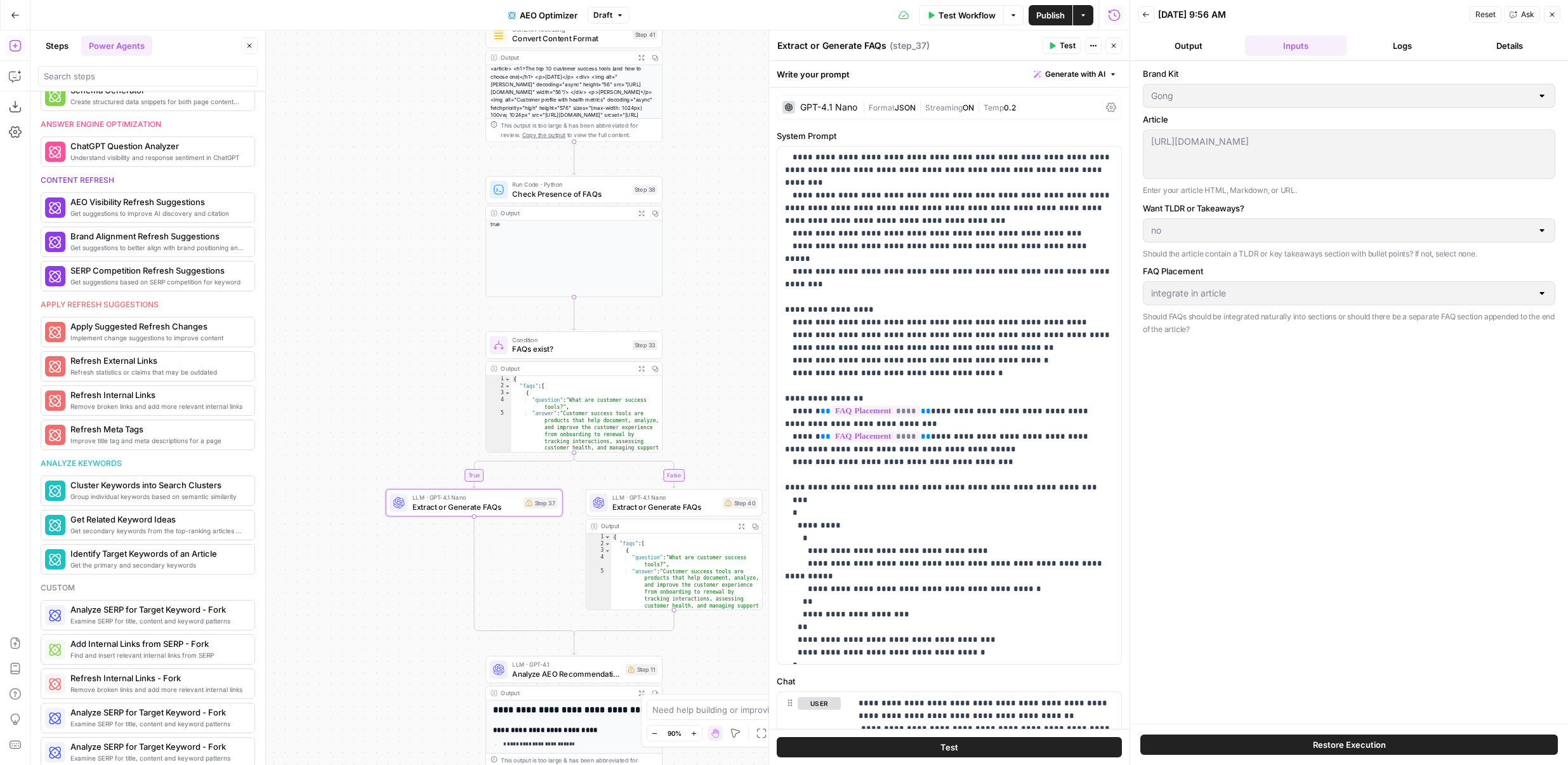
click at [529, 351] on span "FAQs exist?" at bounding box center [570, 349] width 116 height 11
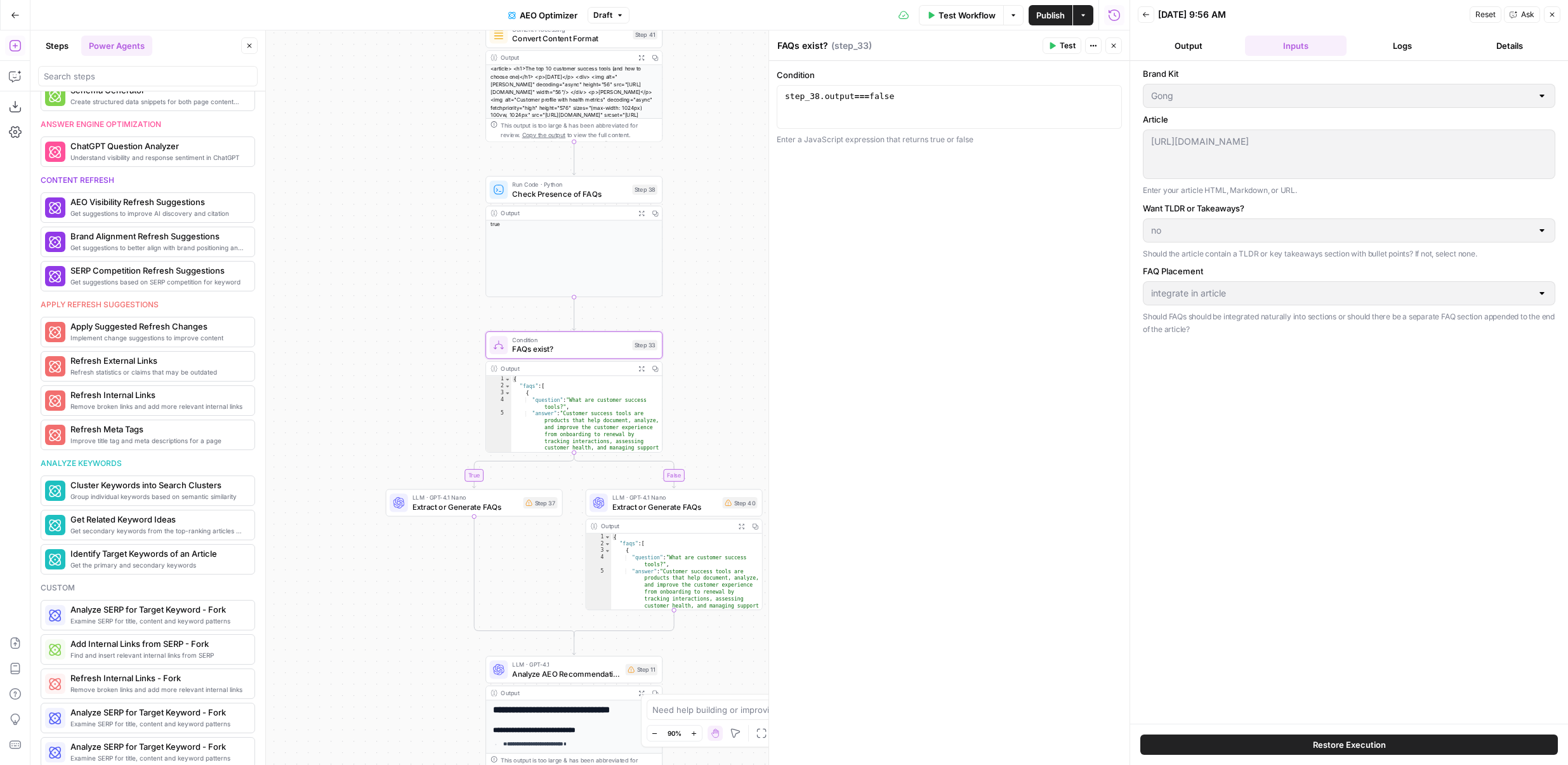
click at [1116, 41] on button "Close" at bounding box center [1114, 45] width 16 height 16
click at [632, 515] on div "LLM · GPT-4.1 Nano Extract or Generate FAQs Step 40 Copy step Delete step Add N…" at bounding box center [674, 502] width 177 height 28
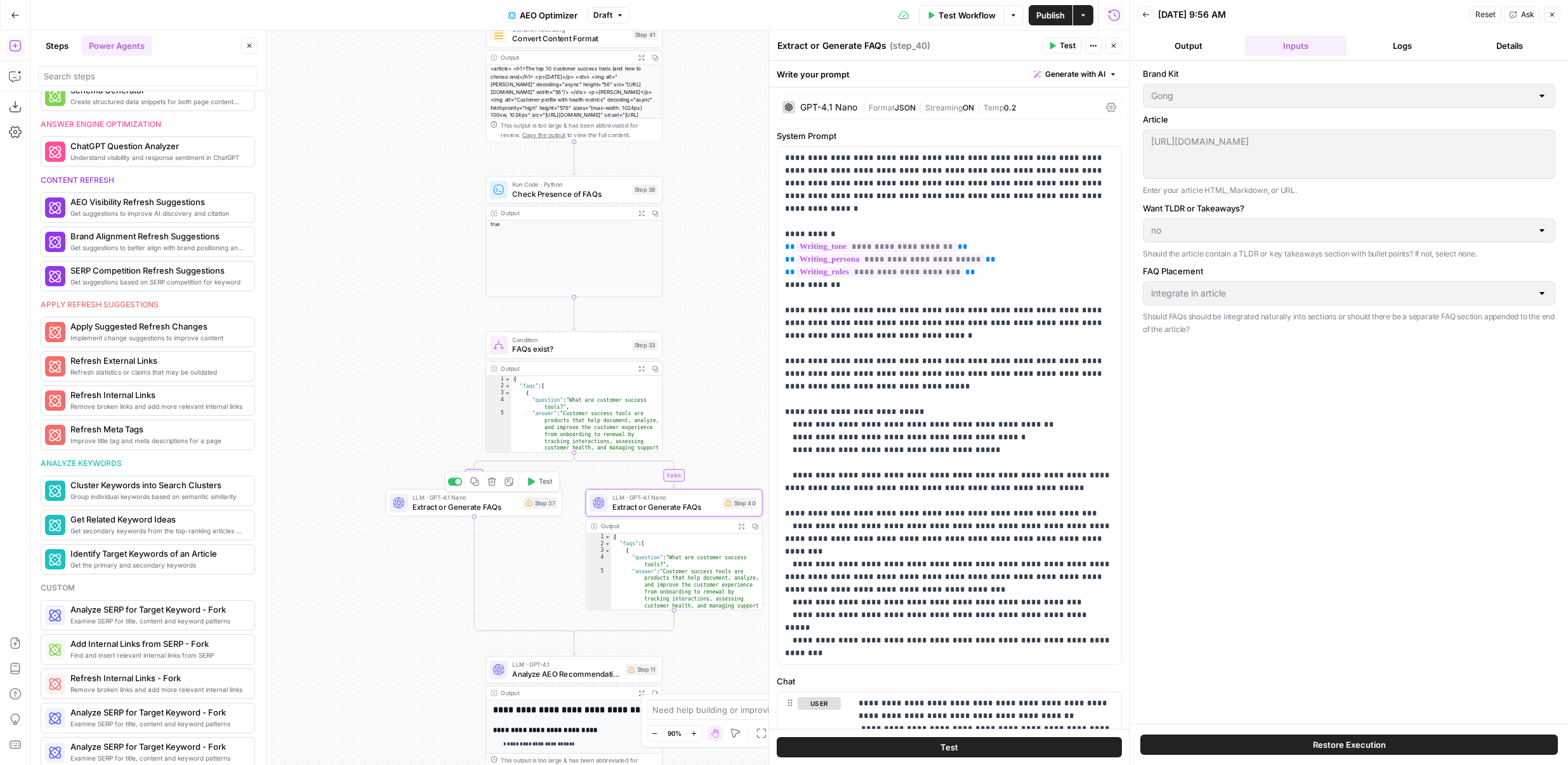
click at [441, 506] on span "Extract or Generate FAQs" at bounding box center [465, 506] width 106 height 11
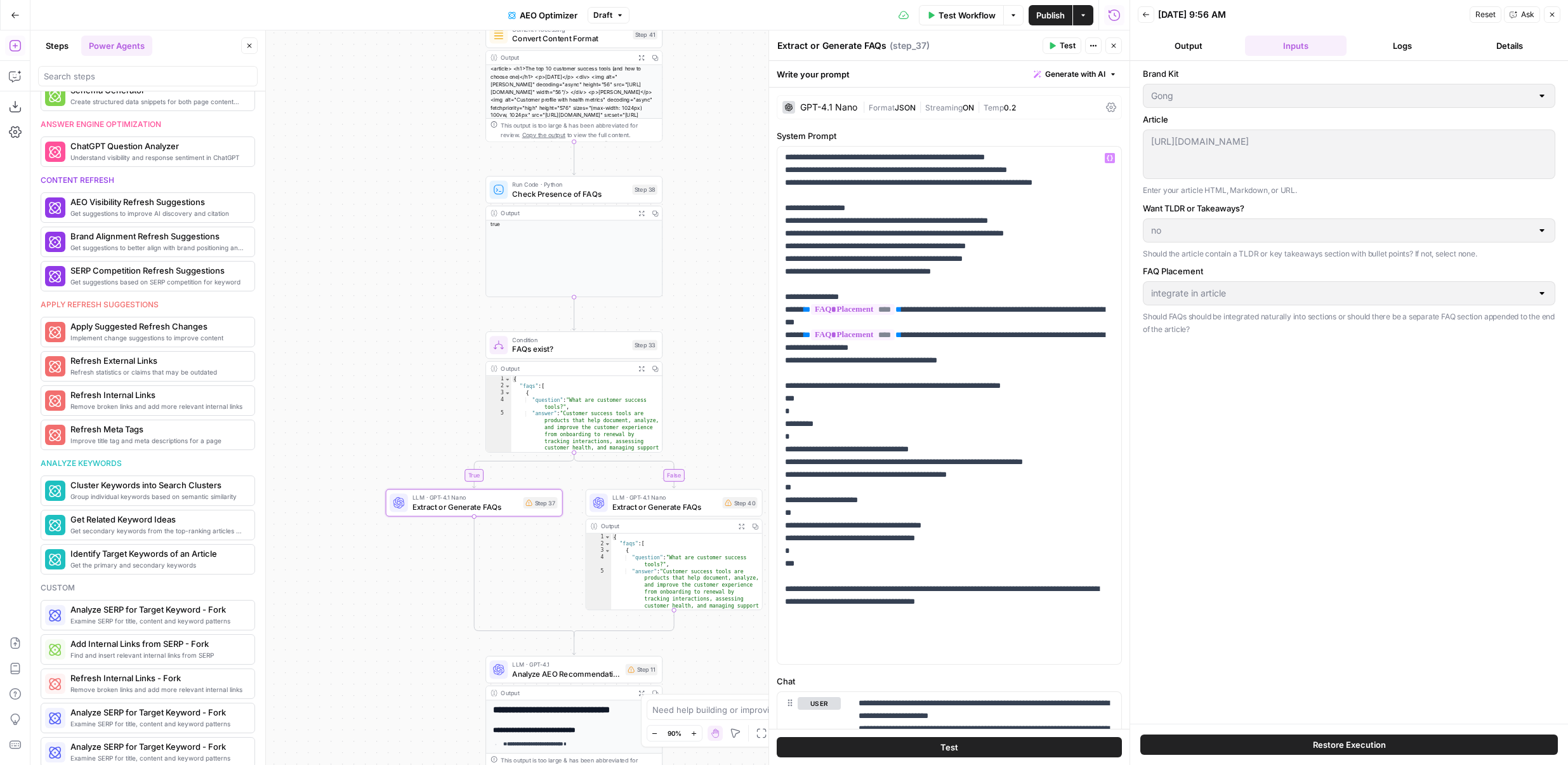
scroll to position [256, 0]
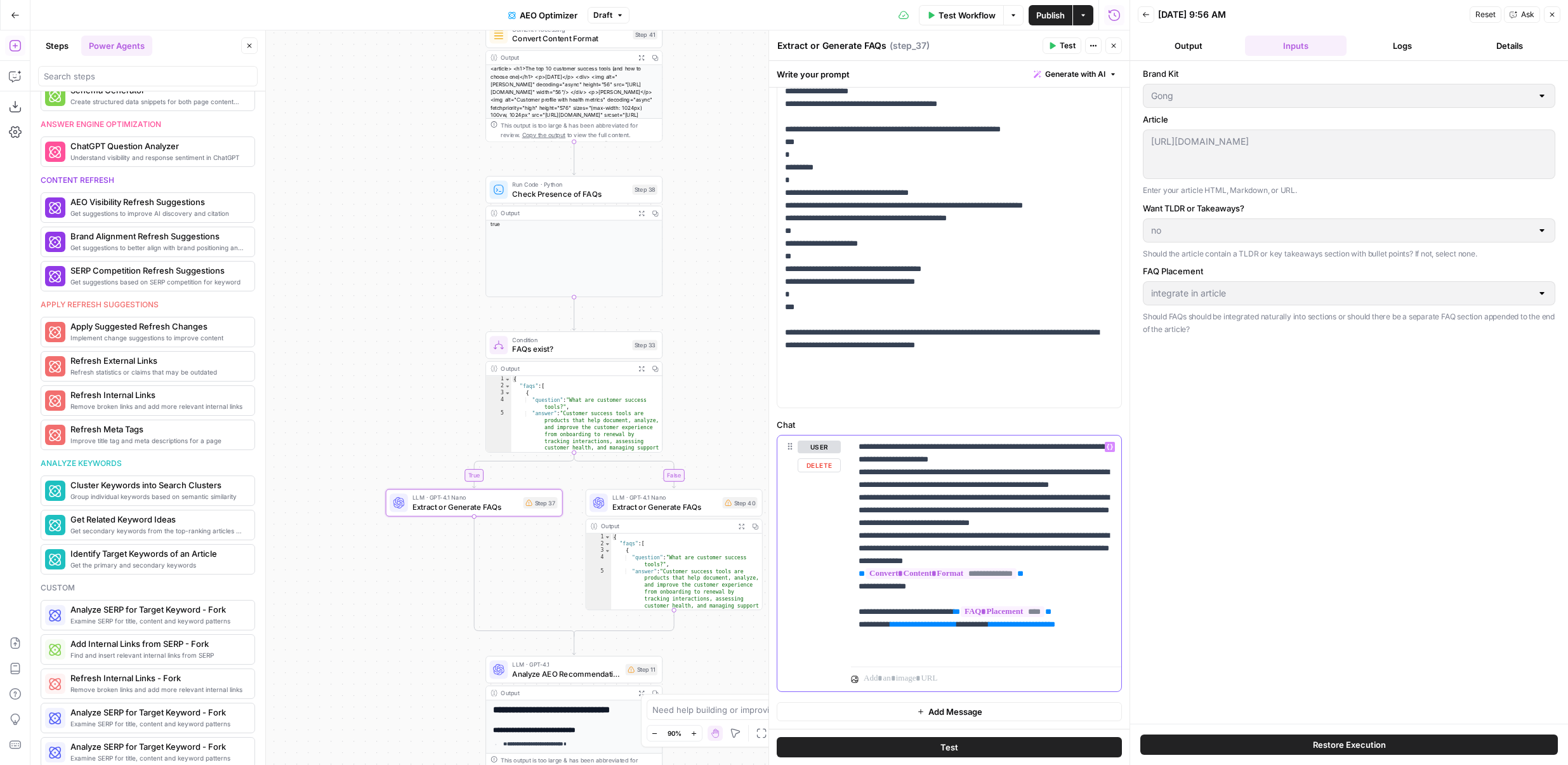
drag, startPoint x: 1106, startPoint y: 636, endPoint x: 1109, endPoint y: 654, distance: 18.2
click at [1109, 654] on p "**********" at bounding box center [986, 548] width 255 height 216
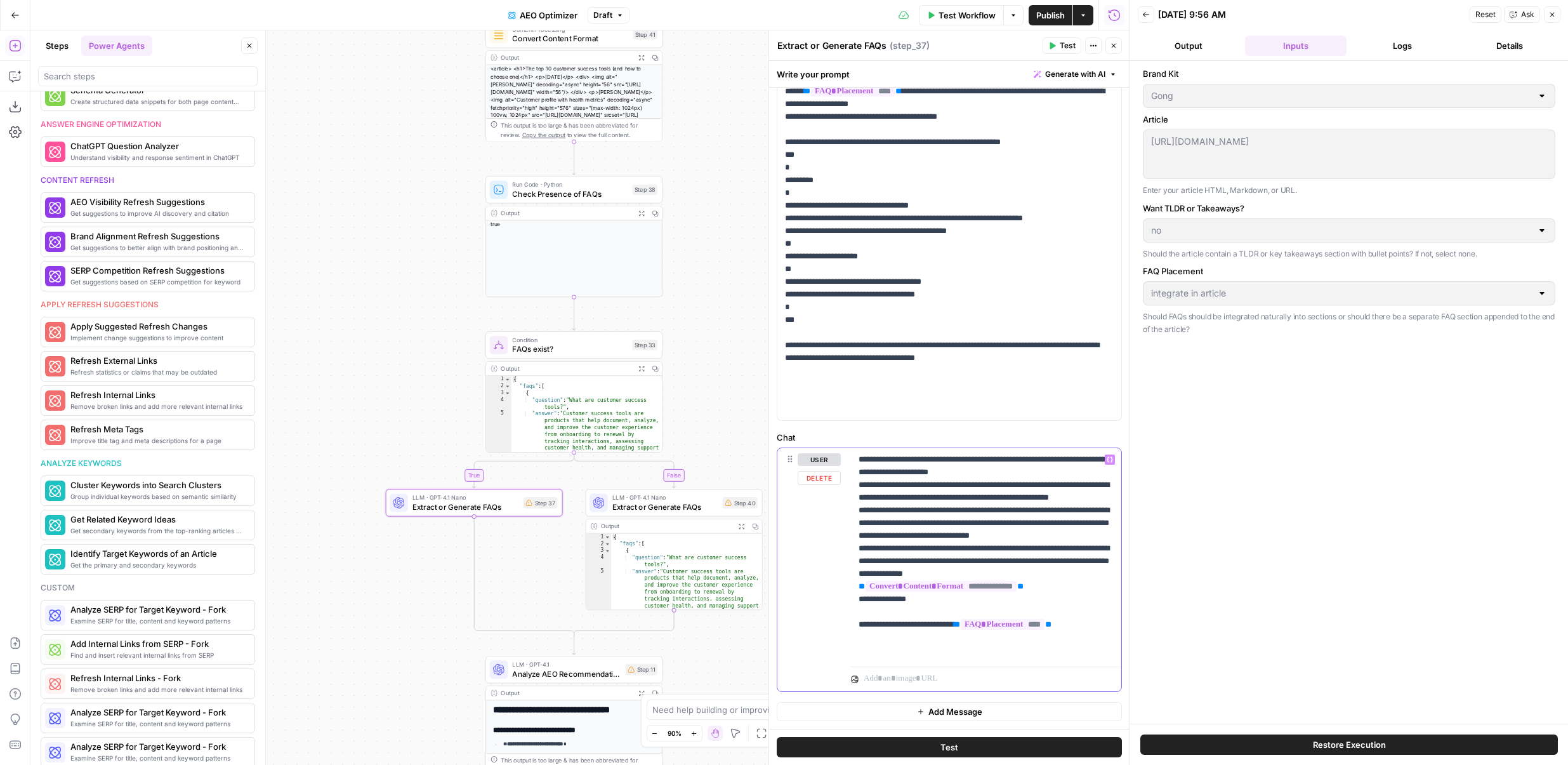
scroll to position [244, 0]
click at [1014, 15] on icon "button" at bounding box center [1014, 15] width 8 height 8
click at [1014, 16] on icon "button" at bounding box center [1014, 15] width 8 height 8
click at [1013, 9] on button "Options" at bounding box center [1013, 15] width 20 height 20
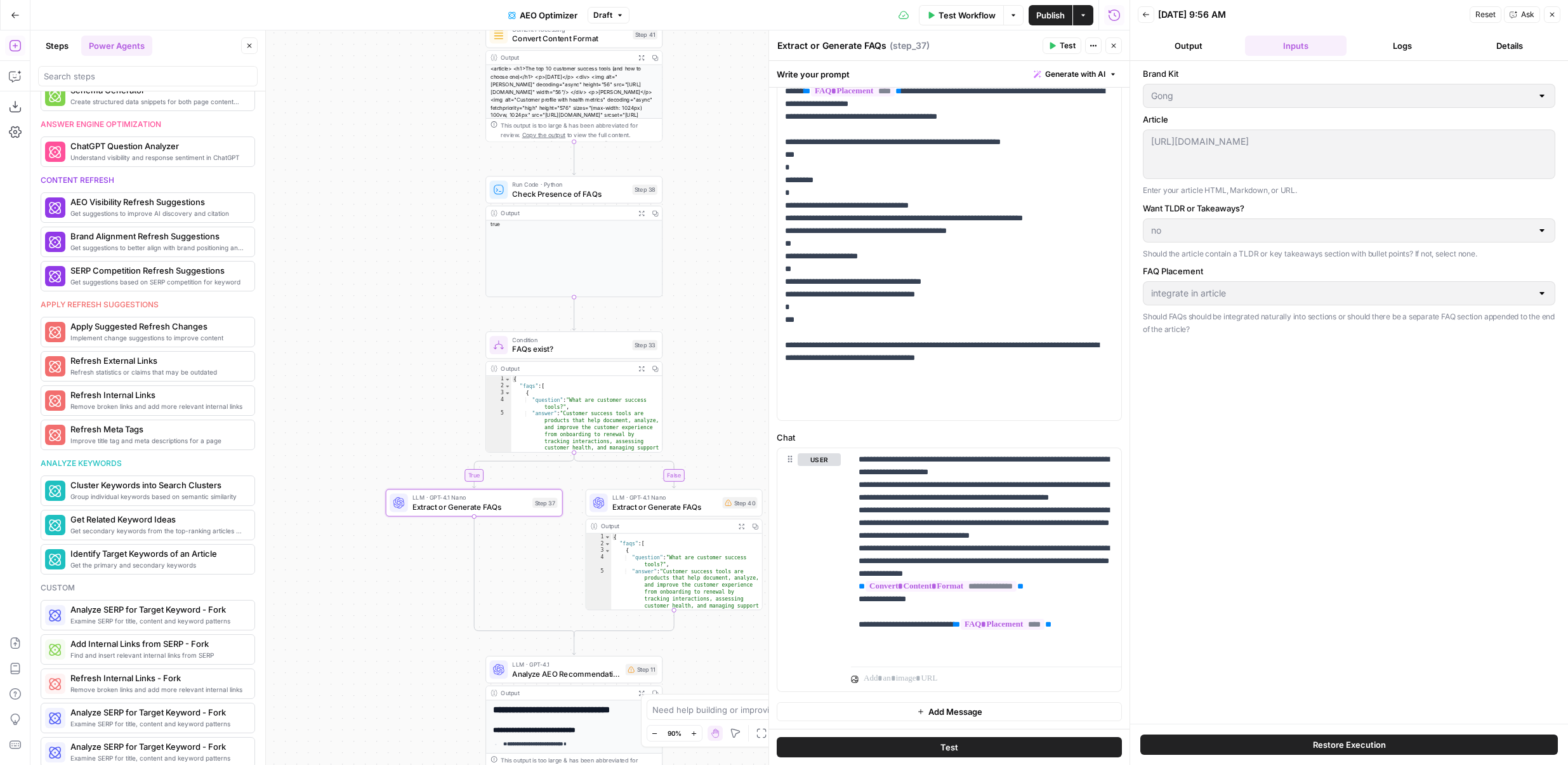
click at [1013, 9] on button "Options" at bounding box center [1013, 15] width 20 height 20
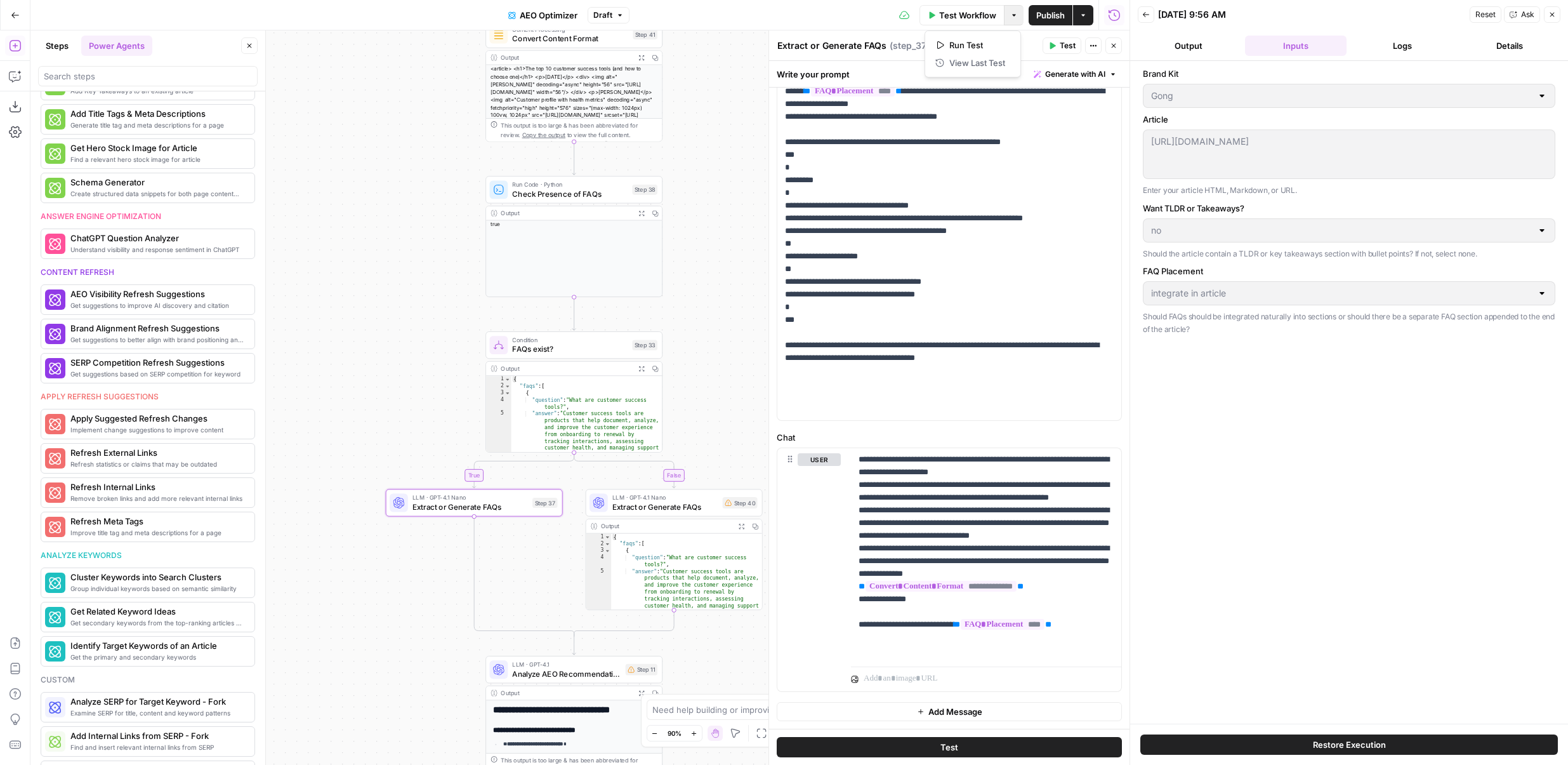
scroll to position [366, 0]
drag, startPoint x: 717, startPoint y: 404, endPoint x: 716, endPoint y: 107, distance: 297.0
click at [716, 107] on div "true false Workflow Set Inputs Inputs Content Processing Convert Content Format…" at bounding box center [580, 397] width 1099 height 734
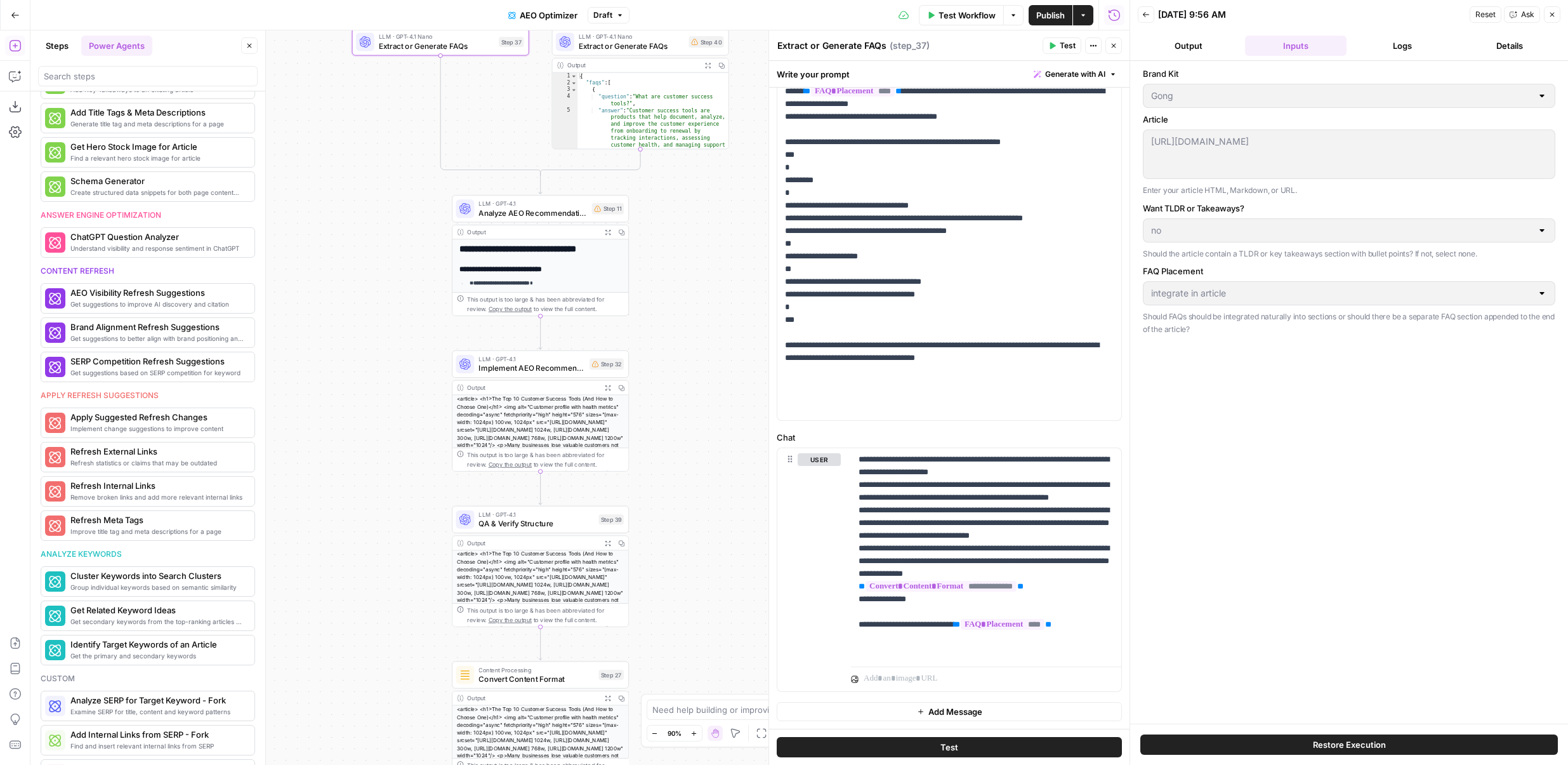
drag, startPoint x: 417, startPoint y: 541, endPoint x: 384, endPoint y: 376, distance: 168.3
click at [384, 376] on div "true false Workflow Set Inputs Inputs Content Processing Convert Content Format…" at bounding box center [580, 397] width 1099 height 734
click at [517, 376] on div "LLM · GPT-4.1 Implement AEO Recommendations Step 32 Copy step Delete step Edit …" at bounding box center [540, 364] width 177 height 28
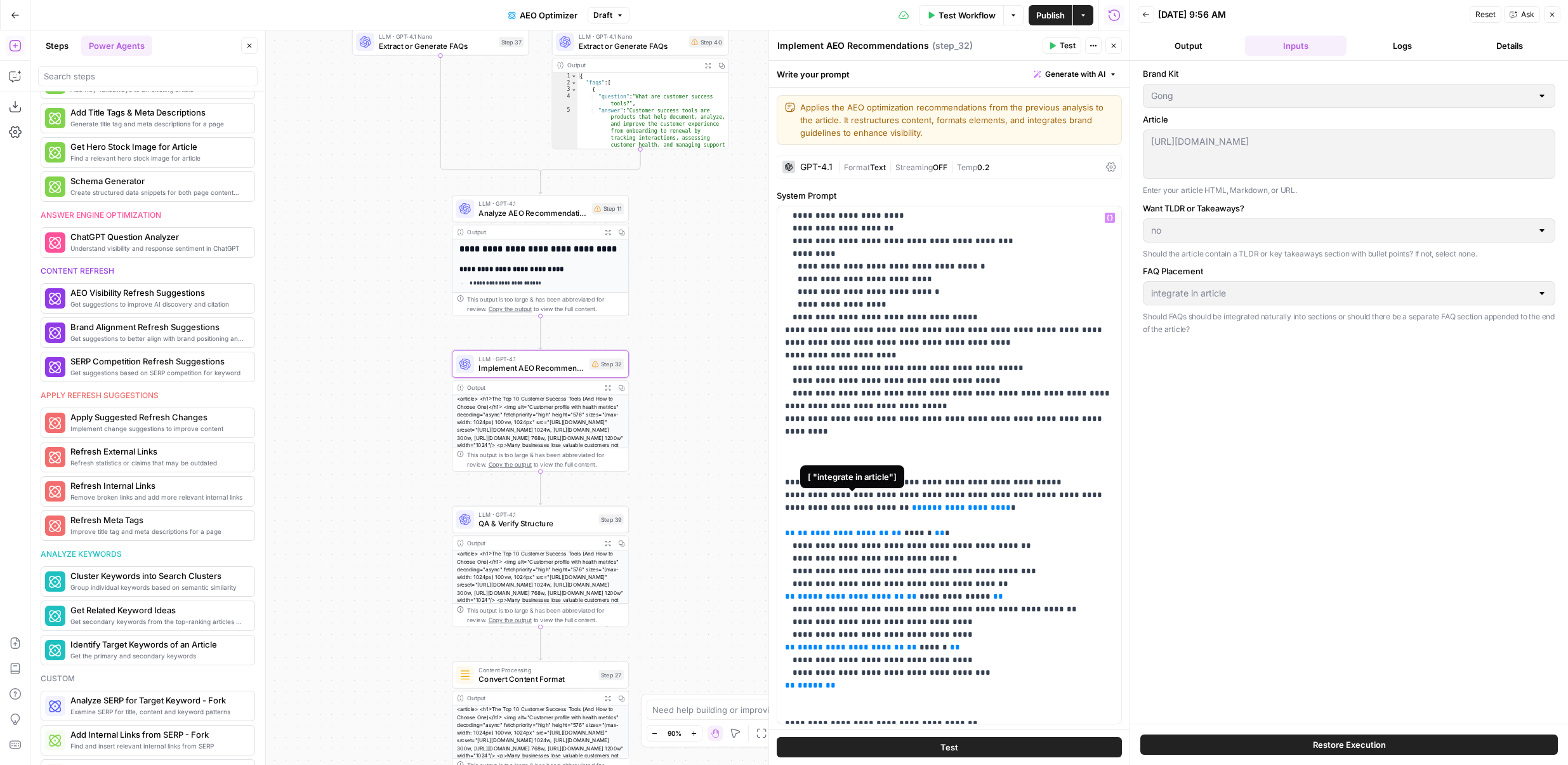
scroll to position [2008, 0]
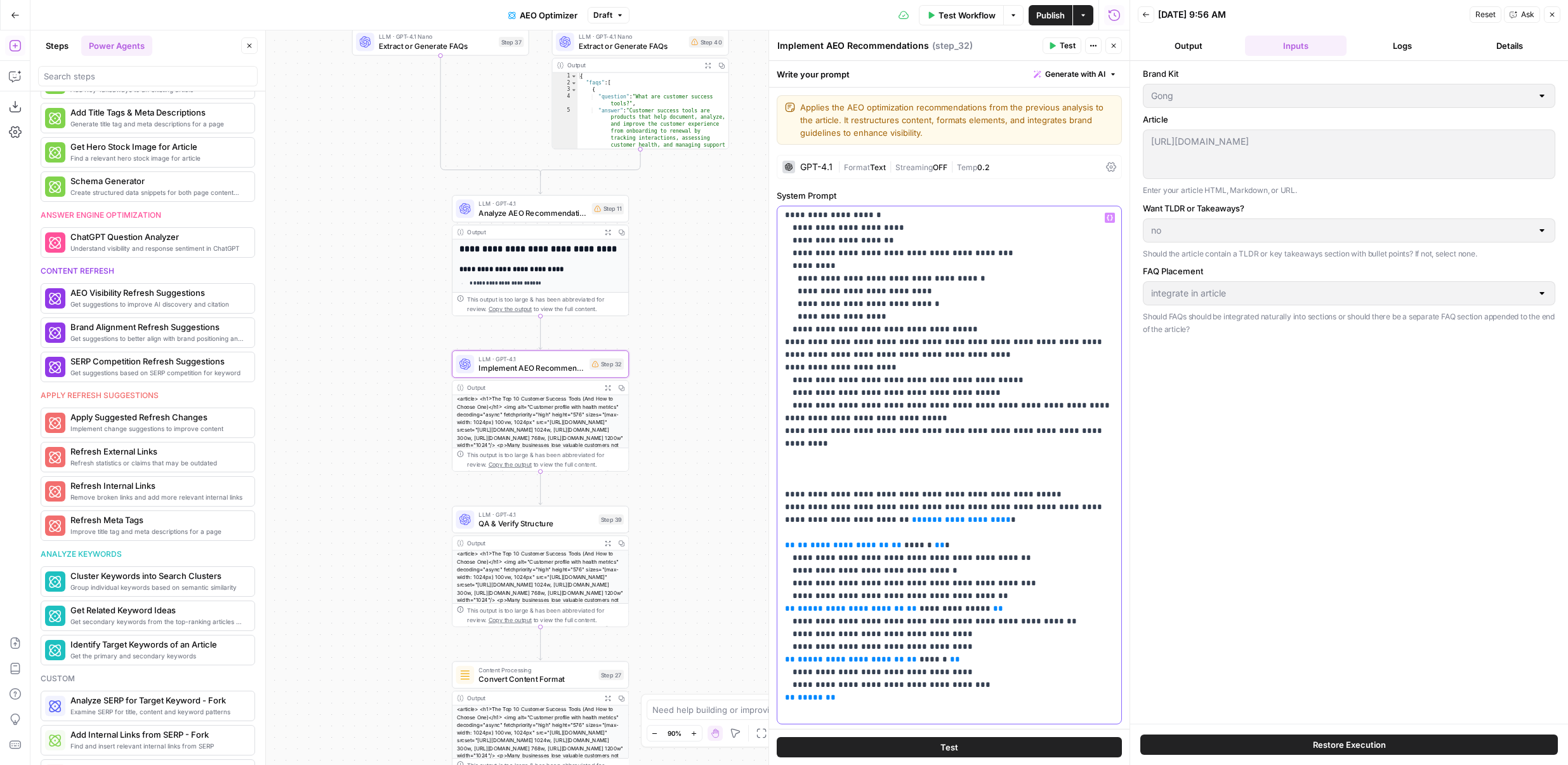
drag, startPoint x: 1022, startPoint y: 353, endPoint x: 783, endPoint y: 304, distance: 244.0
click at [783, 304] on div "**********" at bounding box center [949, 465] width 344 height 517
drag, startPoint x: 850, startPoint y: 464, endPoint x: 781, endPoint y: 301, distance: 177.0
click at [781, 301] on div "**********" at bounding box center [949, 465] width 344 height 517
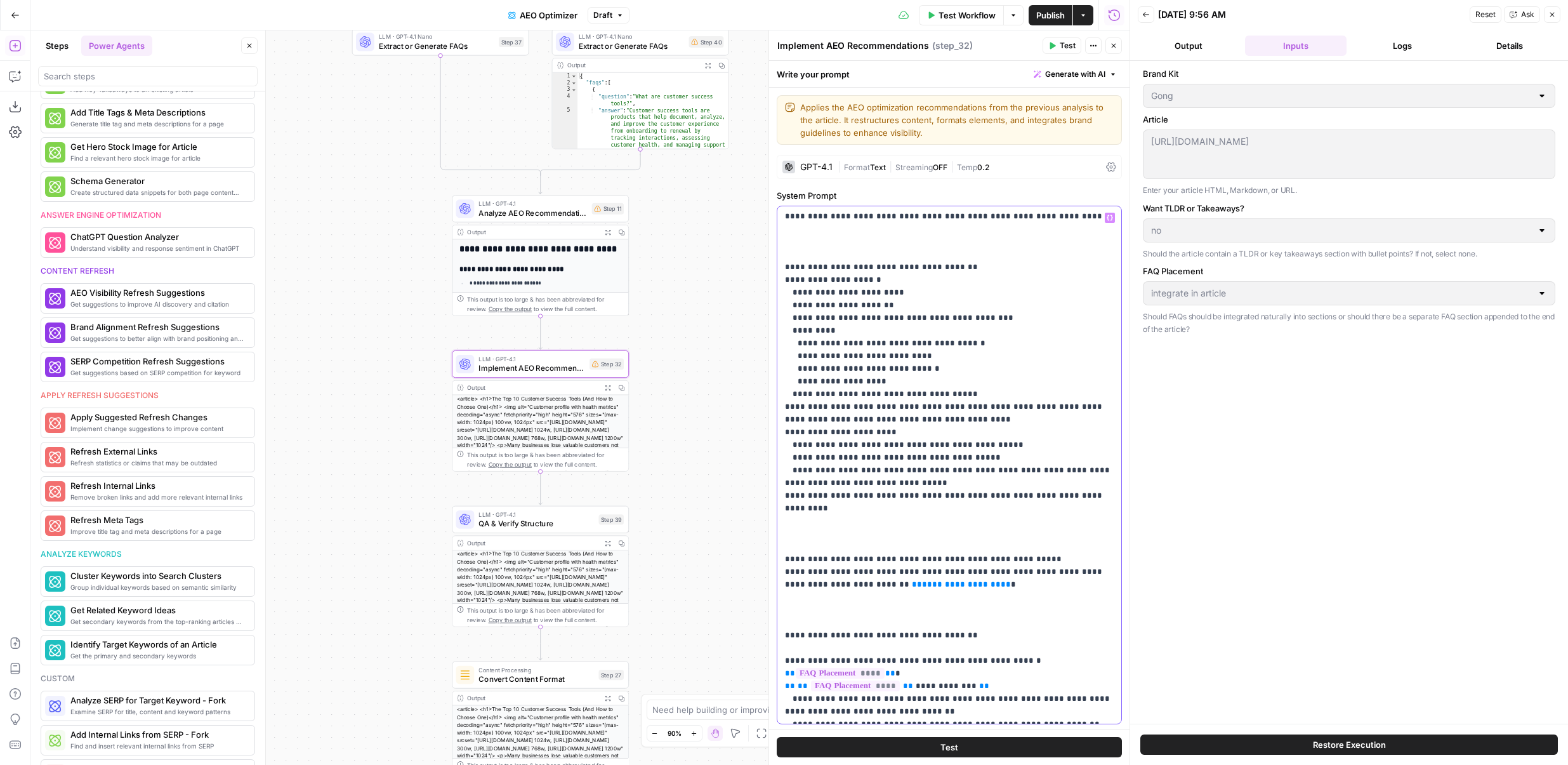
scroll to position [1934, 0]
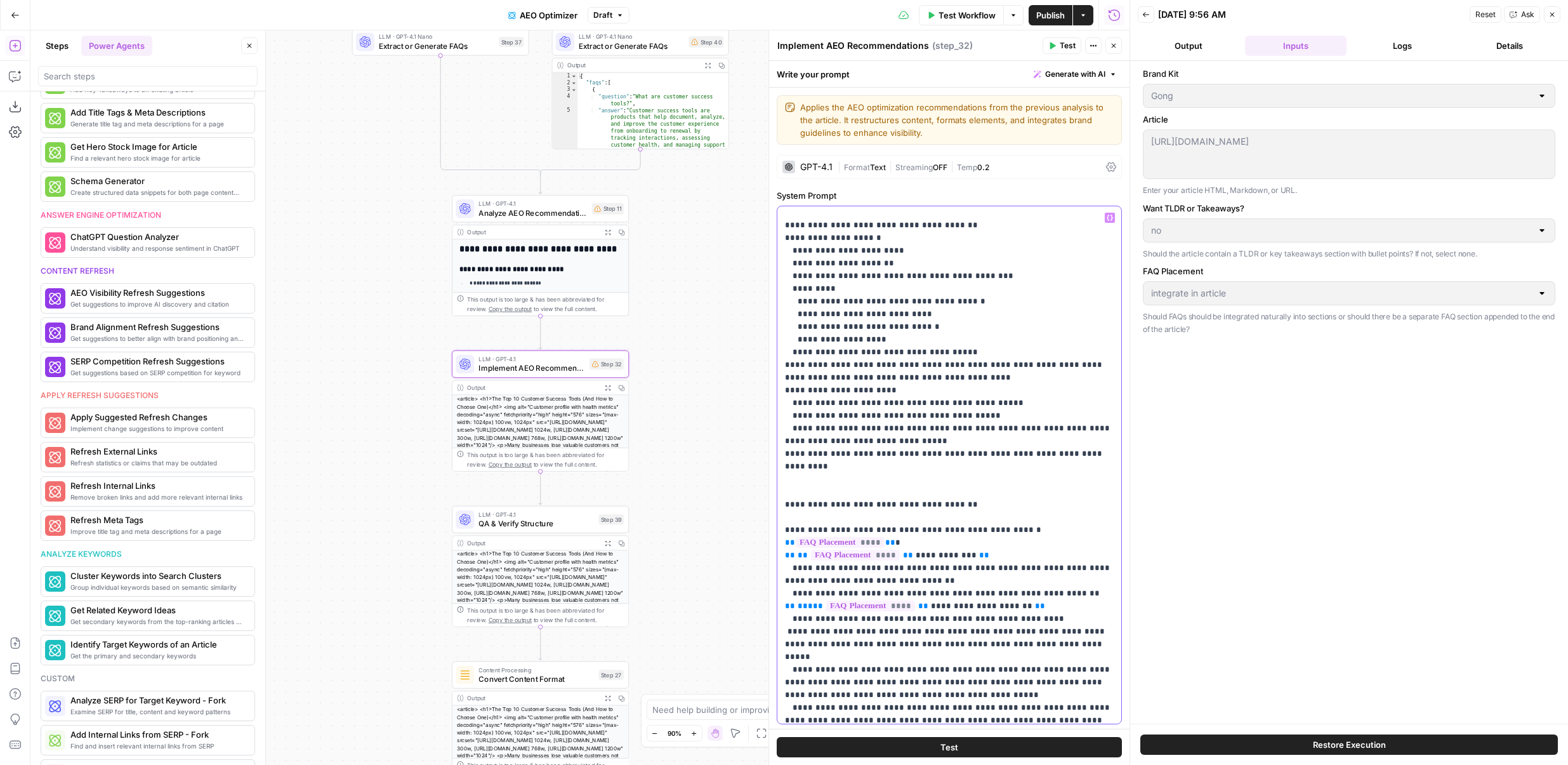
scroll to position [1978, 0]
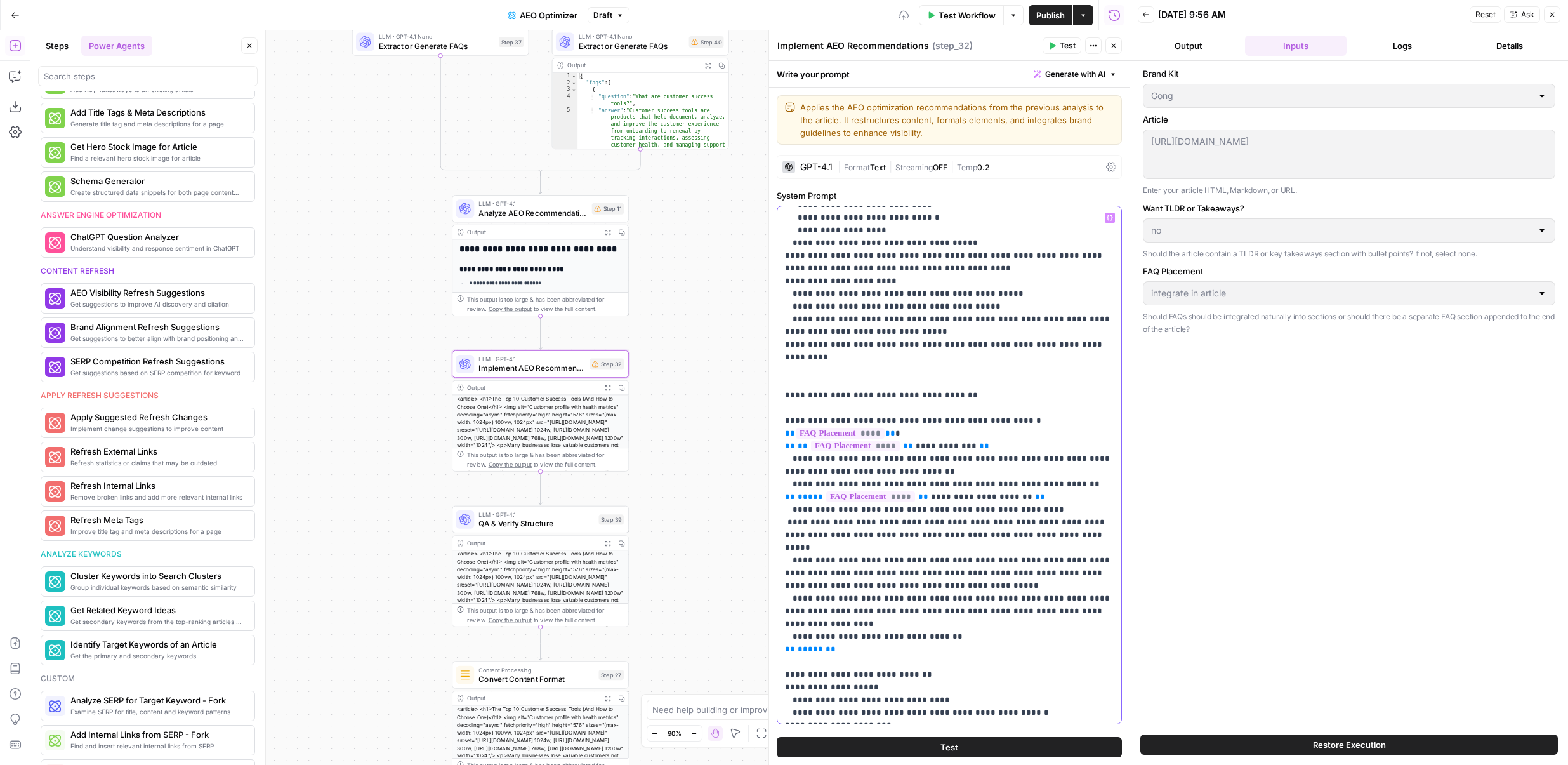
scroll to position [2158, 0]
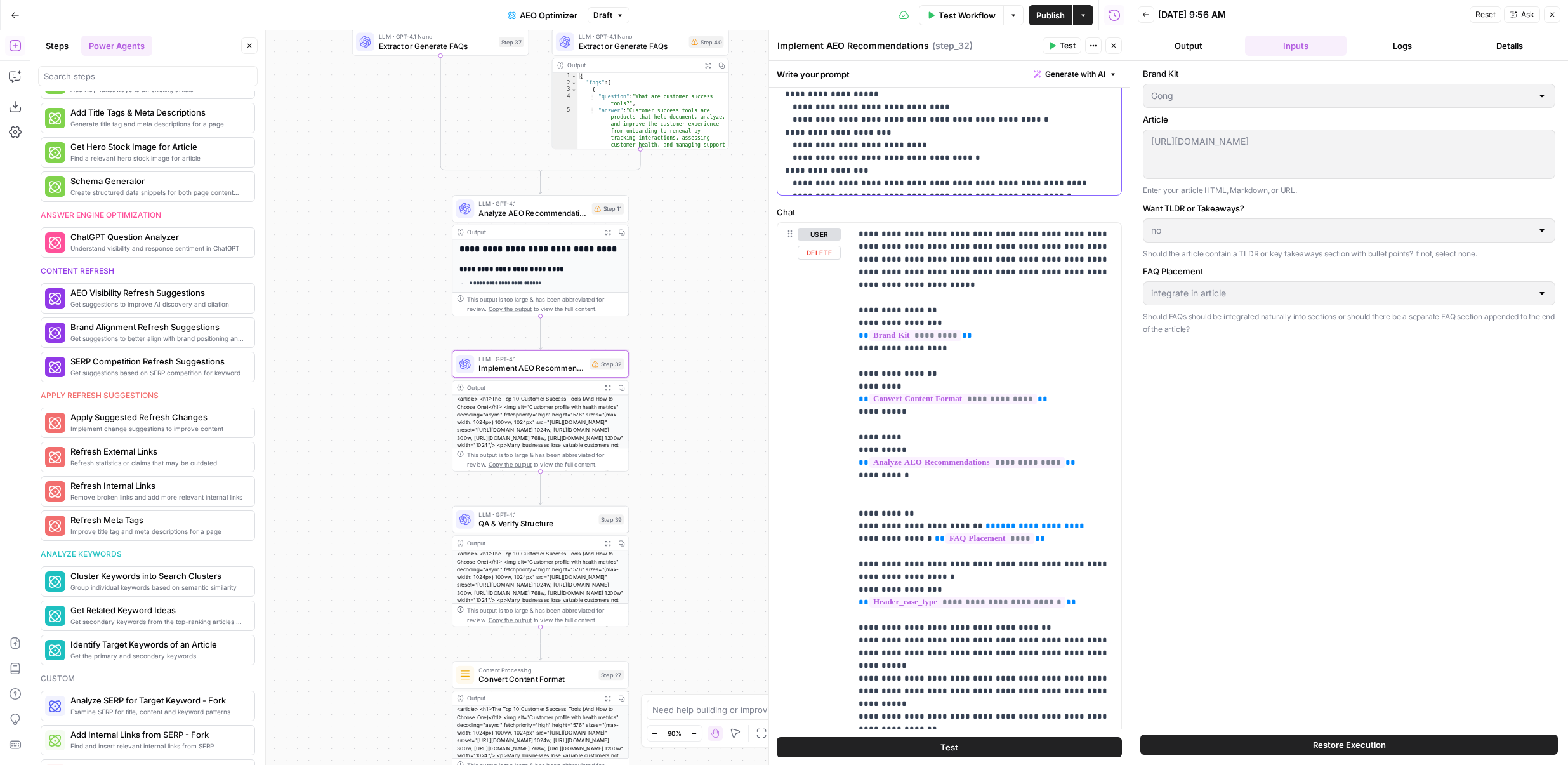
scroll to position [554, 0]
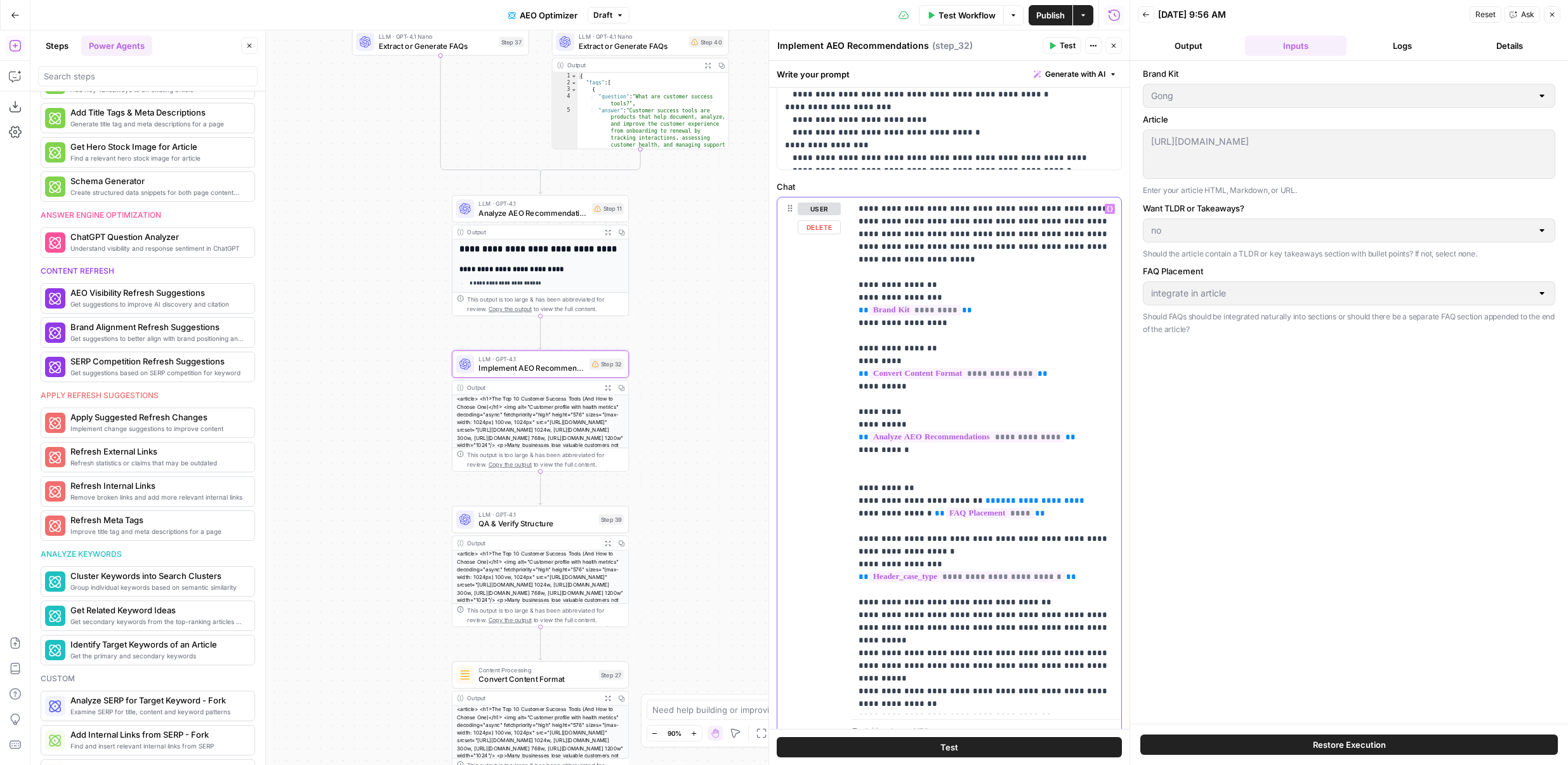
drag, startPoint x: 1088, startPoint y: 488, endPoint x: 1059, endPoint y: 475, distance: 31.8
click at [1059, 475] on p "**********" at bounding box center [986, 646] width 255 height 888
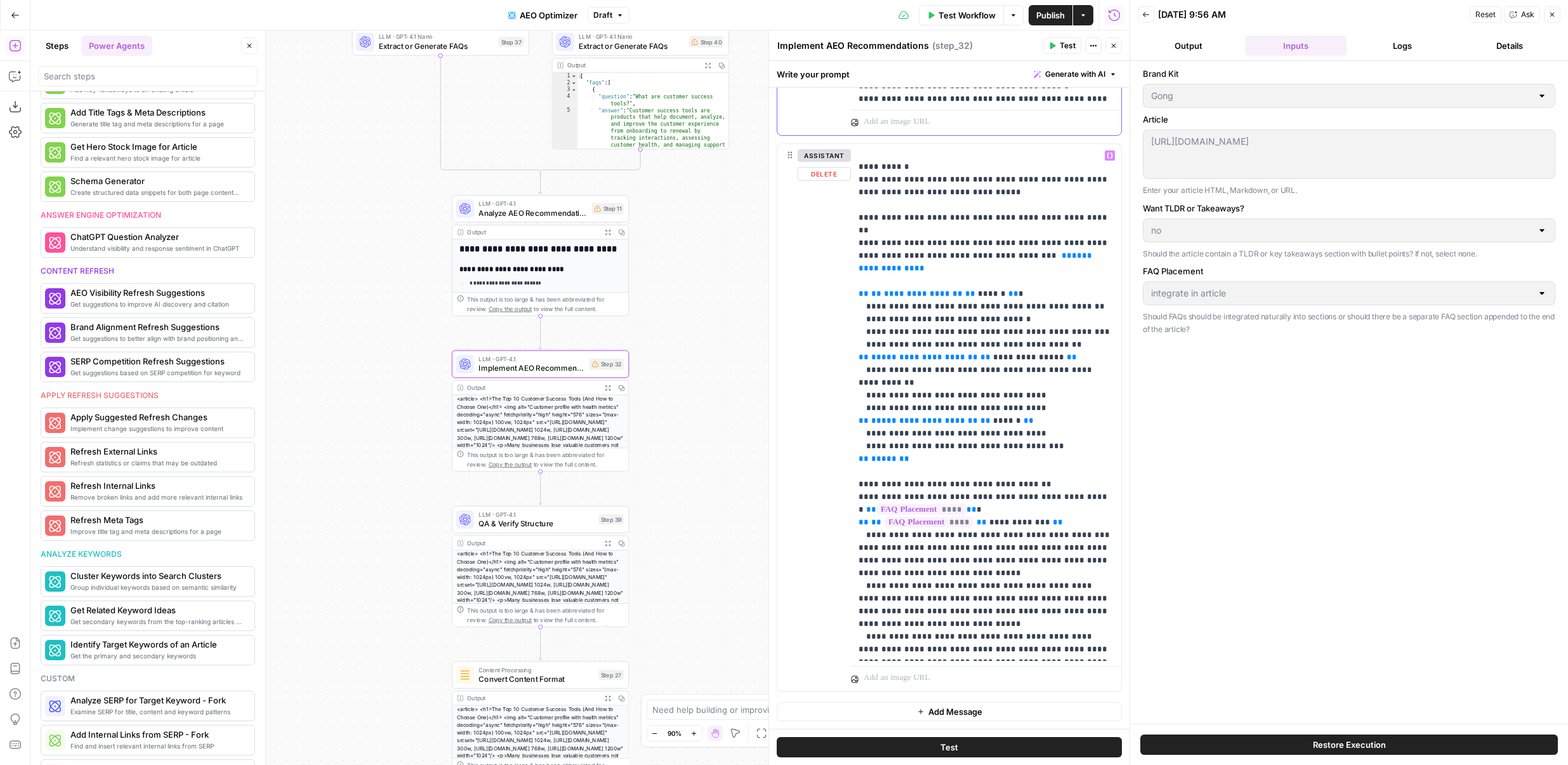
scroll to position [432, 0]
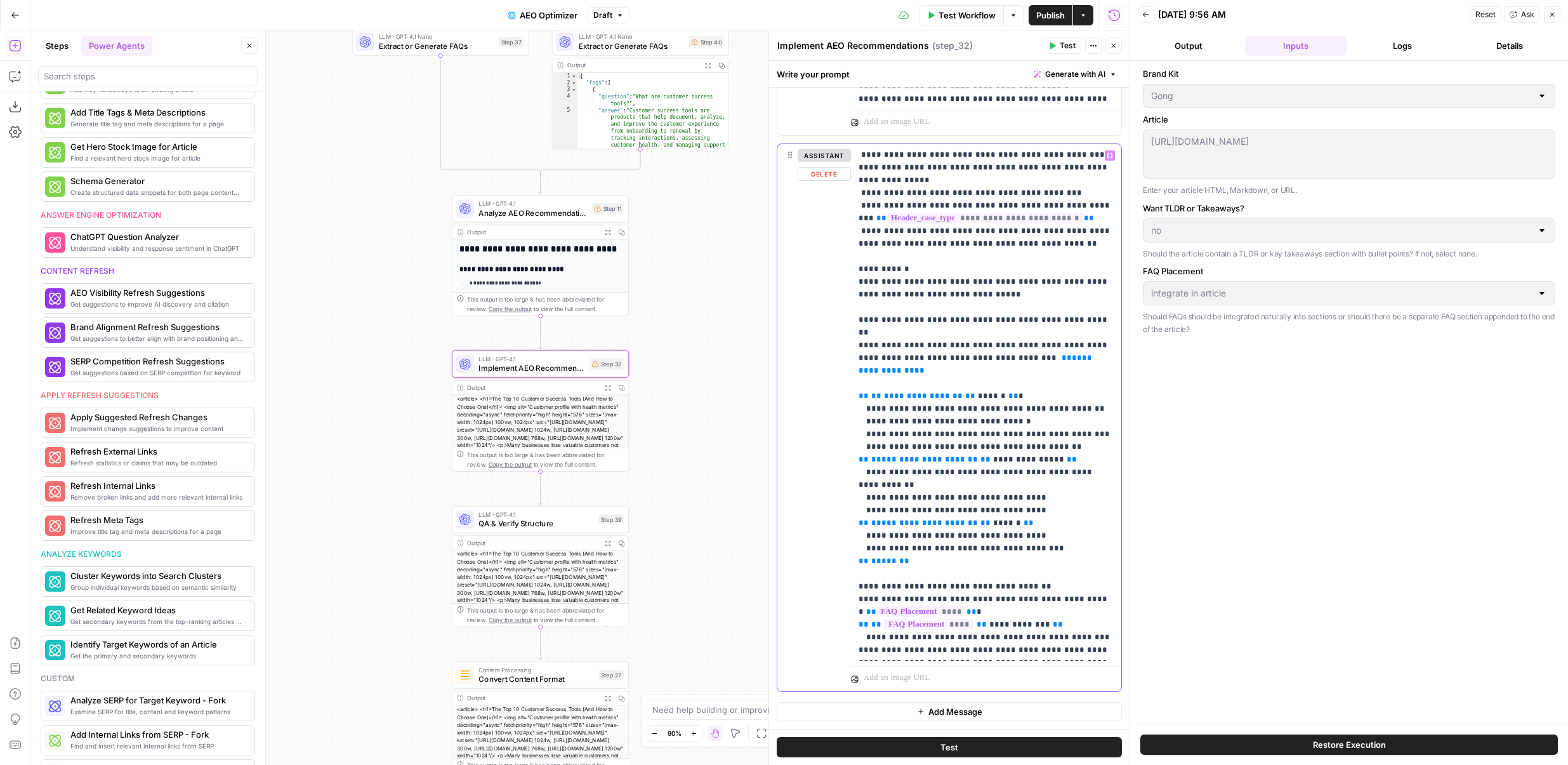
drag, startPoint x: 934, startPoint y: 477, endPoint x: 846, endPoint y: 317, distance: 182.6
click at [846, 317] on div "**********" at bounding box center [949, 417] width 344 height 547
drag, startPoint x: 868, startPoint y: 255, endPoint x: 961, endPoint y: 491, distance: 253.7
click at [961, 491] on p "**********" at bounding box center [986, 307] width 255 height 1181
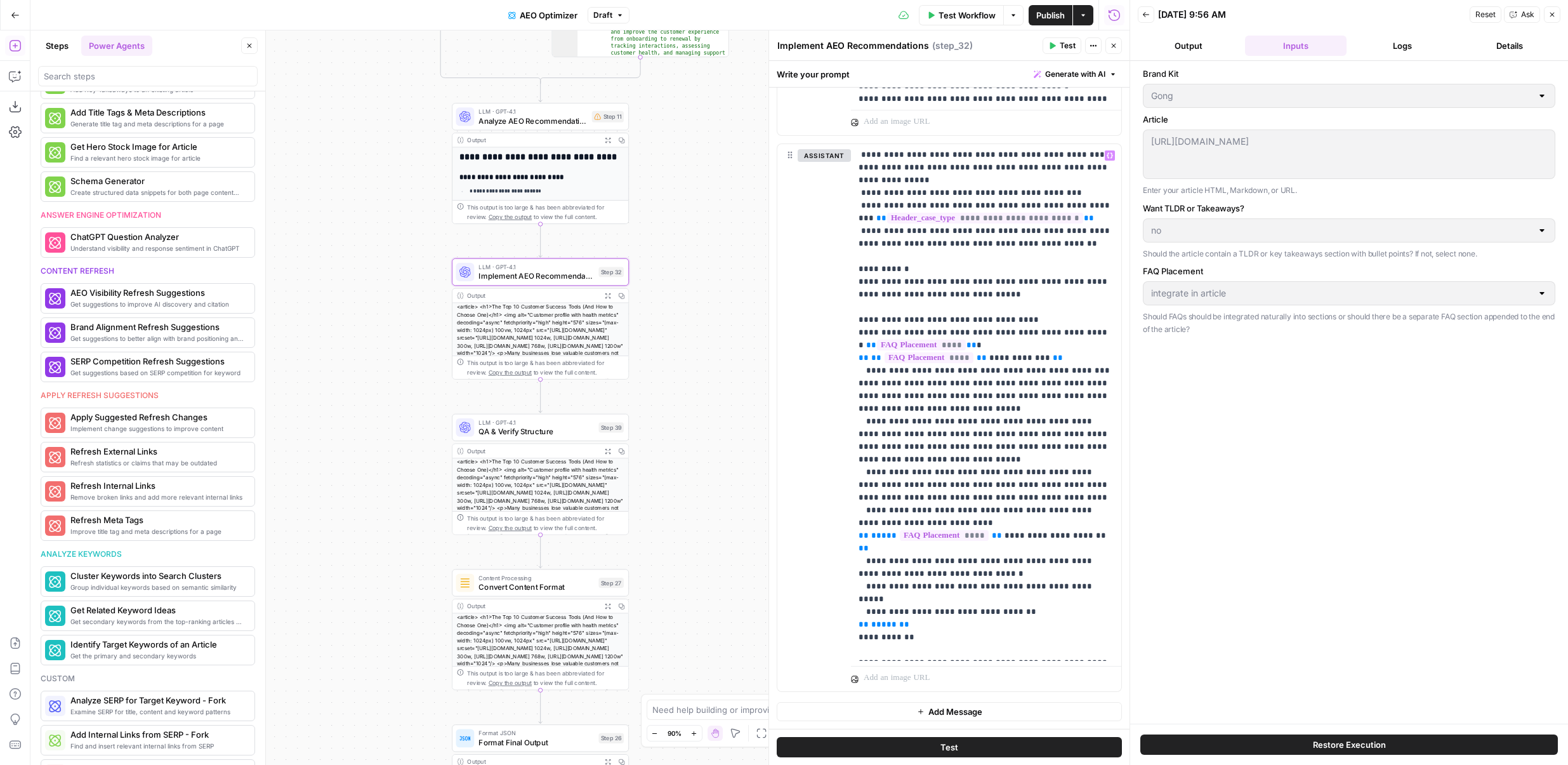
drag, startPoint x: 692, startPoint y: 339, endPoint x: 692, endPoint y: 246, distance: 93.0
click at [692, 246] on div "true false Workflow Set Inputs Inputs Content Processing Convert Content Format…" at bounding box center [580, 397] width 1099 height 734
drag, startPoint x: 670, startPoint y: 490, endPoint x: 670, endPoint y: 380, distance: 110.0
click at [670, 380] on div "true false Workflow Set Inputs Inputs Content Processing Convert Content Format…" at bounding box center [580, 397] width 1099 height 734
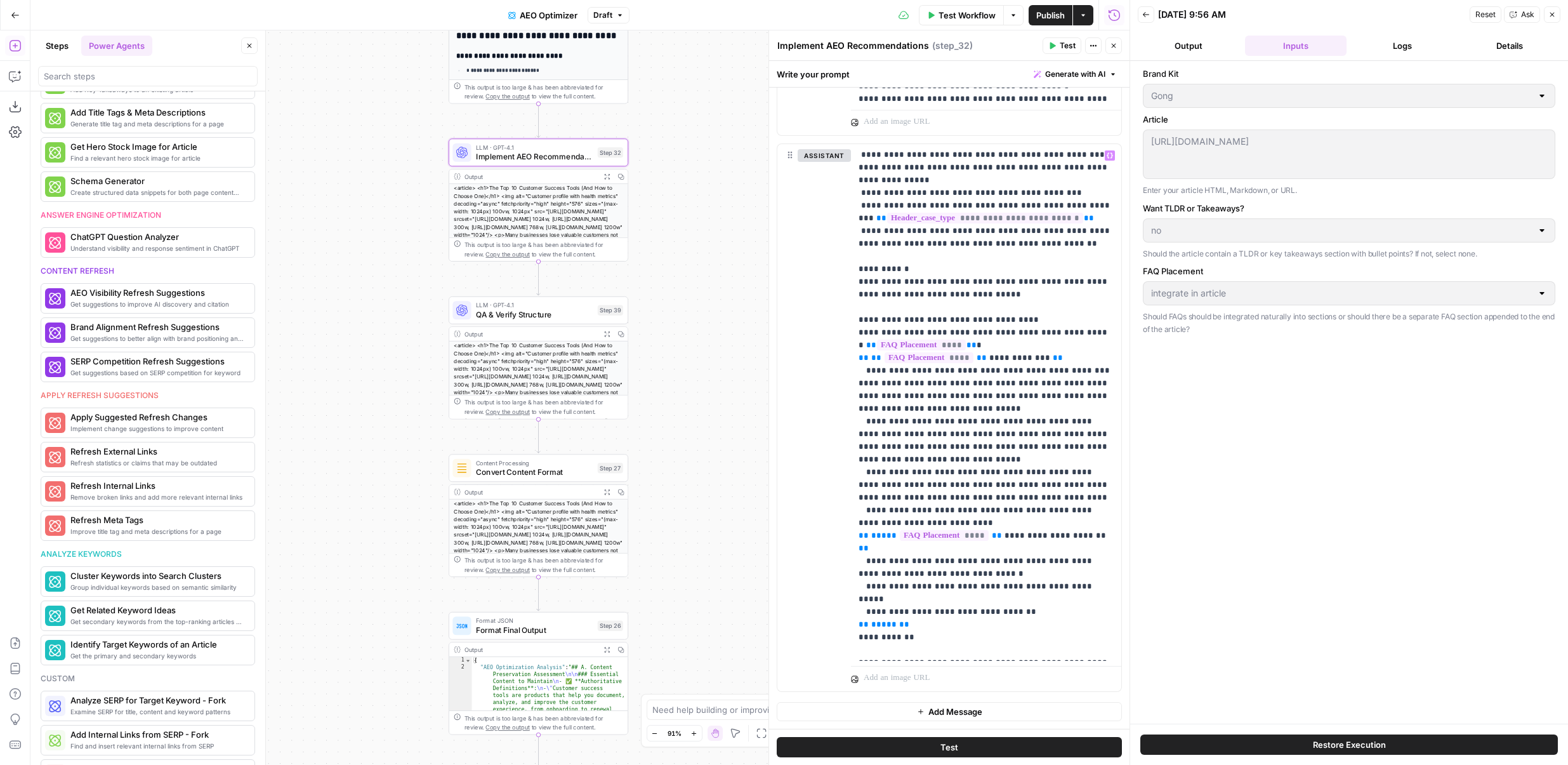
drag, startPoint x: 676, startPoint y: 518, endPoint x: 676, endPoint y: 276, distance: 242.0
click at [676, 276] on div "true false Workflow Set Inputs Inputs Content Processing Convert Content Format…" at bounding box center [580, 397] width 1099 height 734
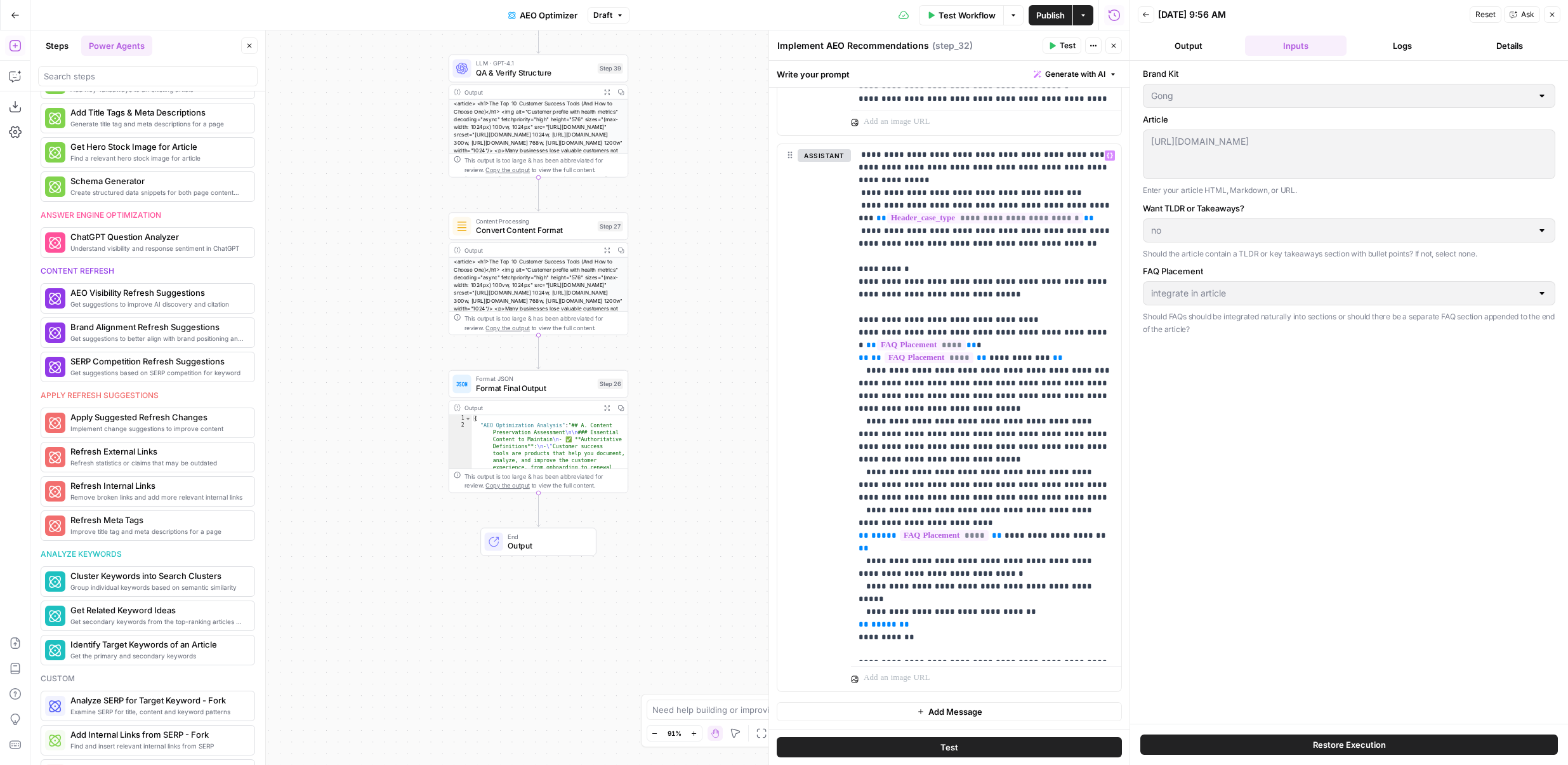
drag, startPoint x: 676, startPoint y: 276, endPoint x: 662, endPoint y: 591, distance: 315.3
click at [662, 591] on div "true false Workflow Set Inputs Inputs Content Processing Convert Content Format…" at bounding box center [580, 397] width 1099 height 734
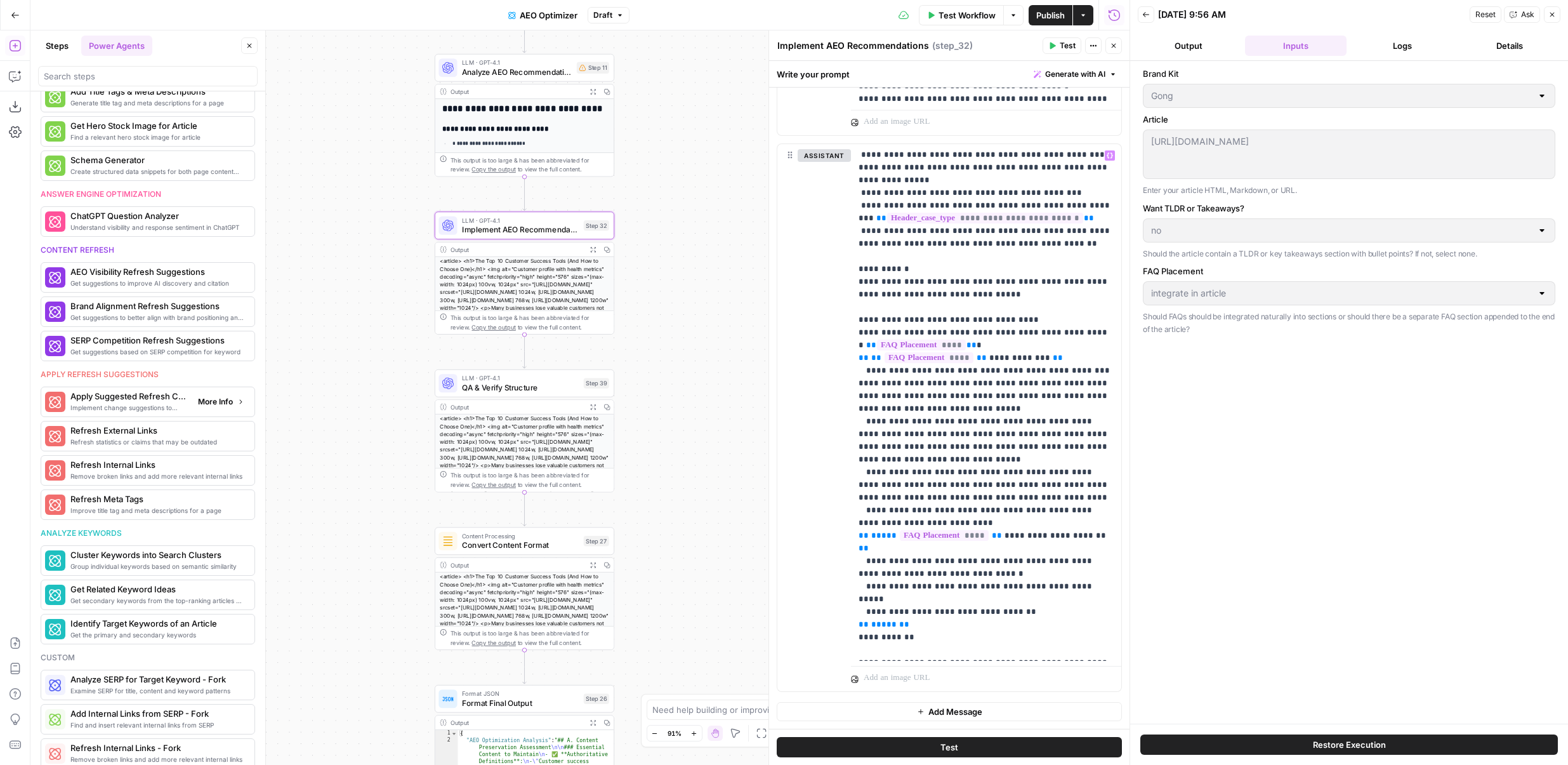
scroll to position [385, 0]
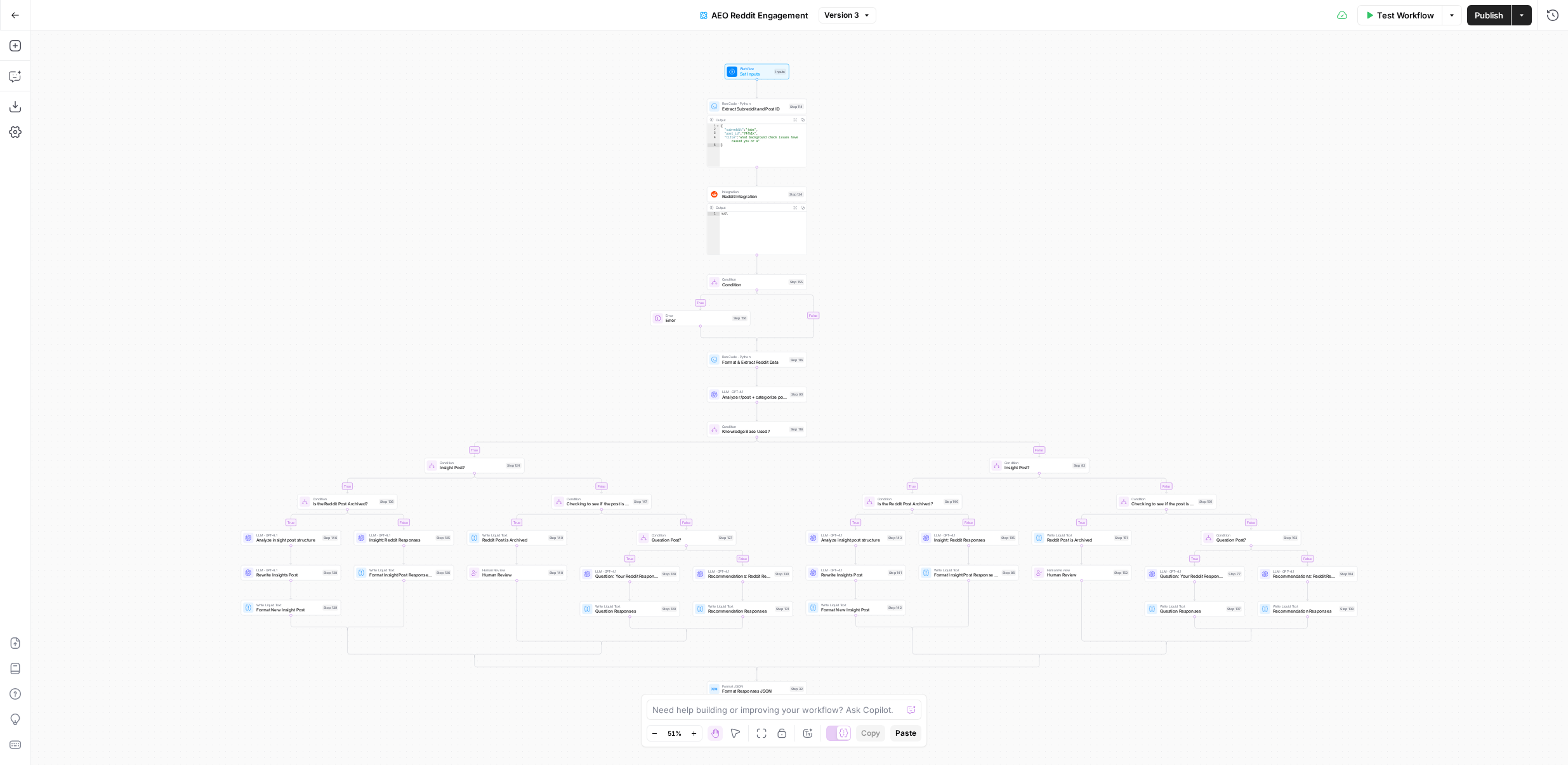
click at [858, 4] on div "Go Back AEO Reddit Engagement Version 3 Test Workflow Options Publish Actions R…" at bounding box center [784, 14] width 1568 height 30
click at [858, 9] on button "Version 3" at bounding box center [848, 15] width 58 height 16
click at [914, 11] on div "Test Workflow Options Publish Actions Run History" at bounding box center [1223, 14] width 693 height 30
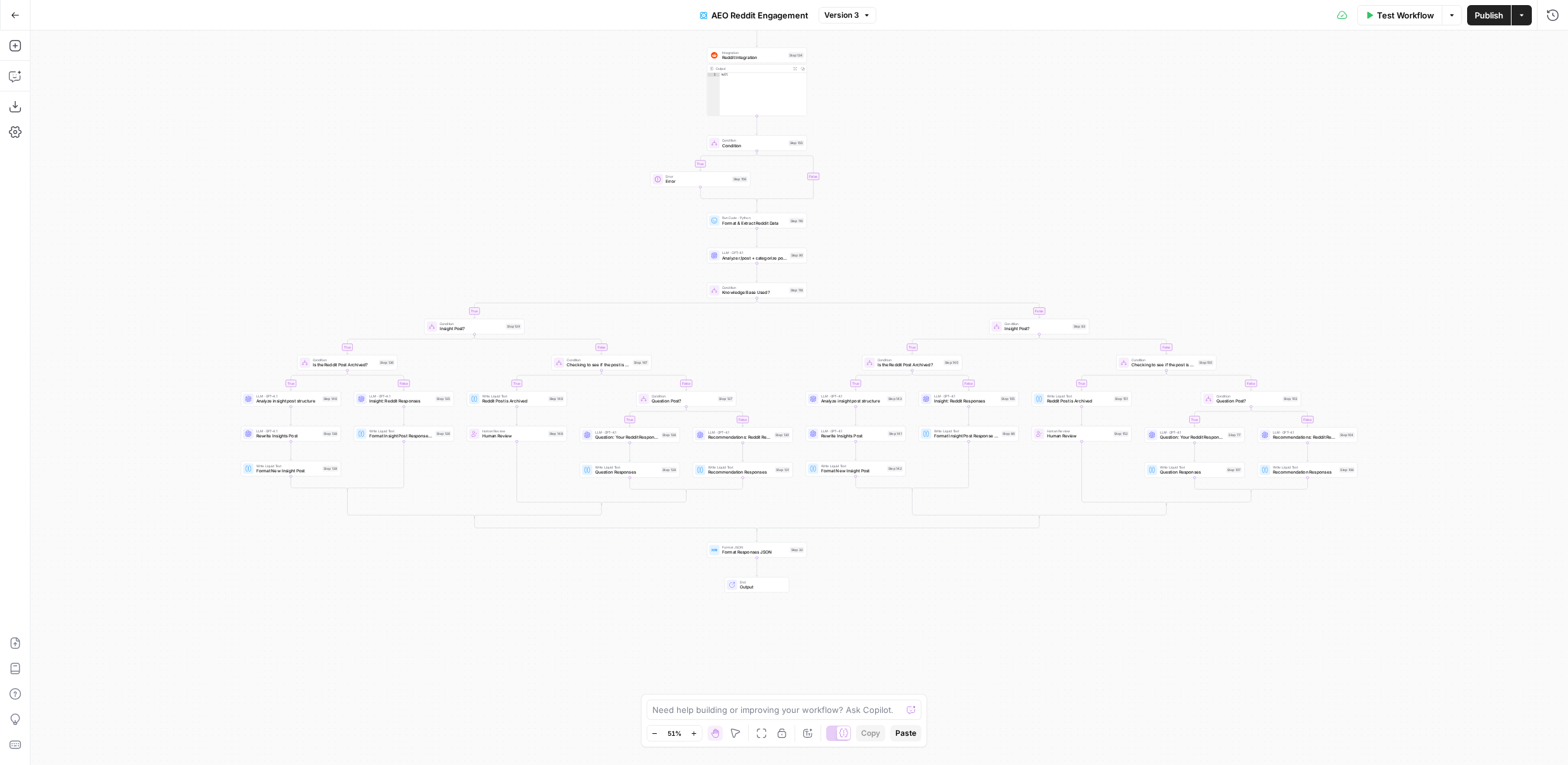
drag, startPoint x: 634, startPoint y: 332, endPoint x: 636, endPoint y: 152, distance: 180.0
click at [634, 156] on div "true true false true false true false true false true false true false true fal…" at bounding box center [799, 397] width 1538 height 734
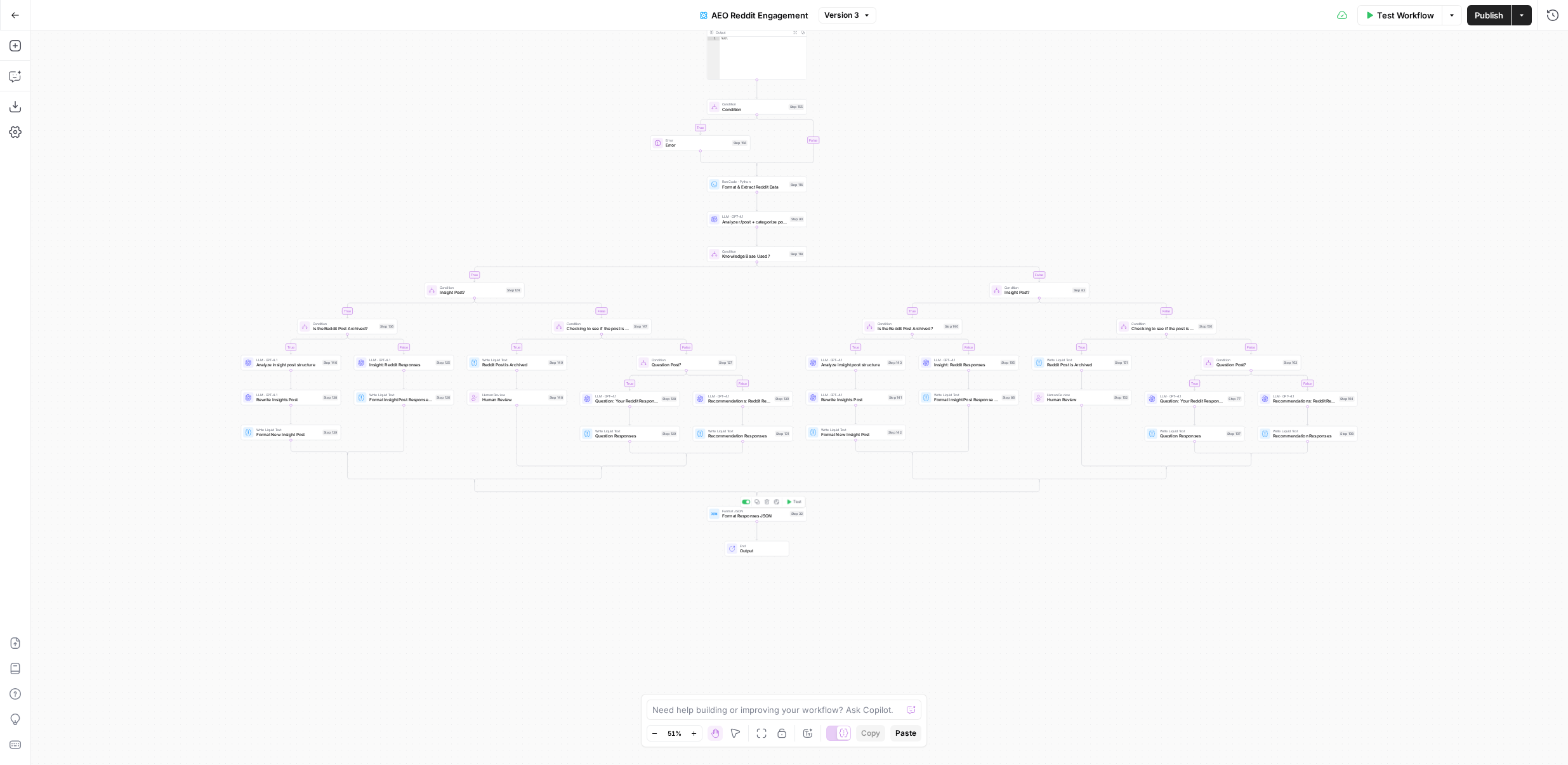
click at [729, 514] on span "Format Responses JSON" at bounding box center [755, 516] width 66 height 7
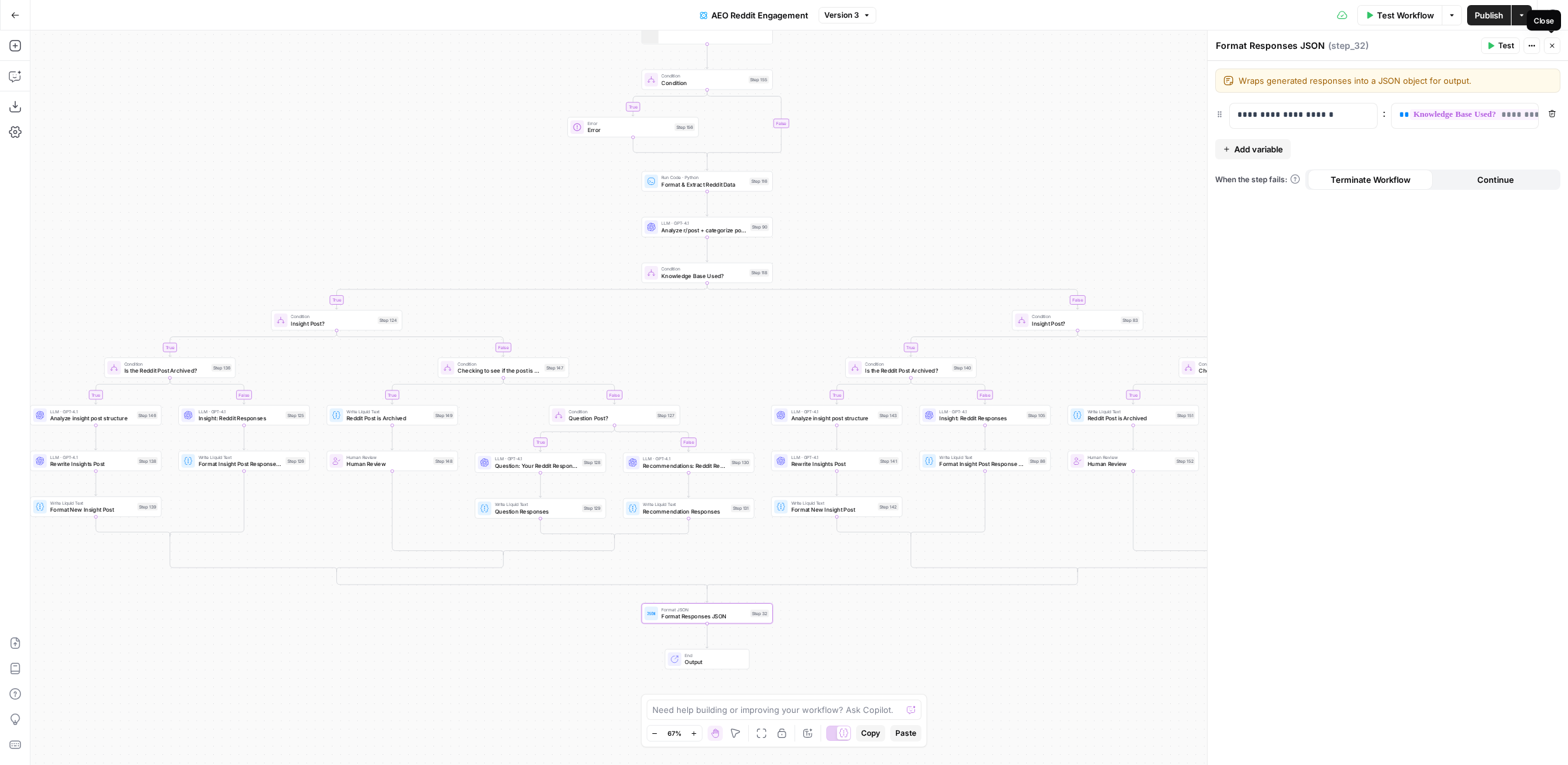
click at [1556, 46] on button "Close" at bounding box center [1552, 45] width 16 height 16
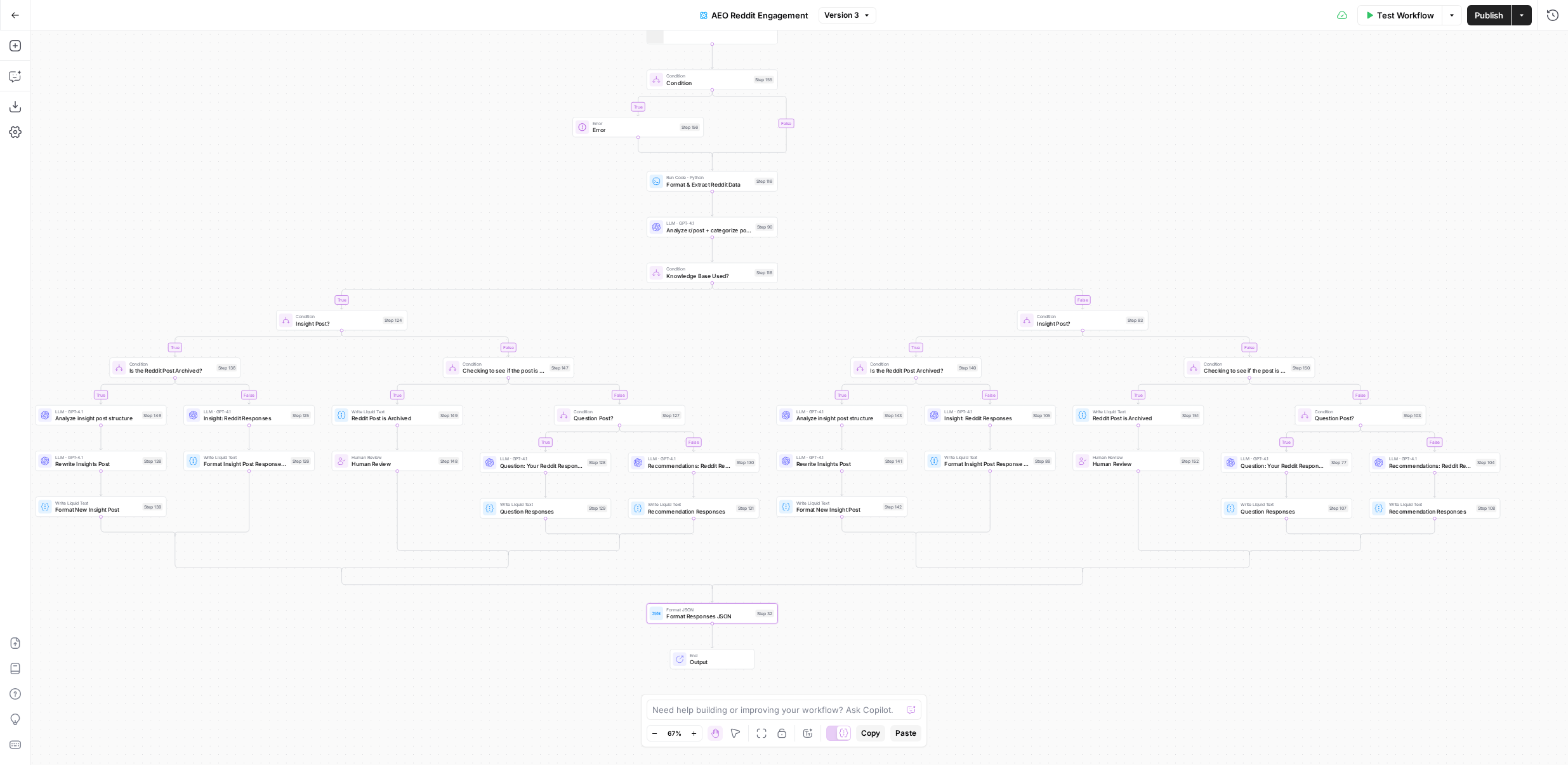
drag, startPoint x: 1059, startPoint y: 115, endPoint x: 1118, endPoint y: 142, distance: 64.9
click at [1118, 142] on div "true true false true false true false true false true false true false true fal…" at bounding box center [799, 397] width 1538 height 734
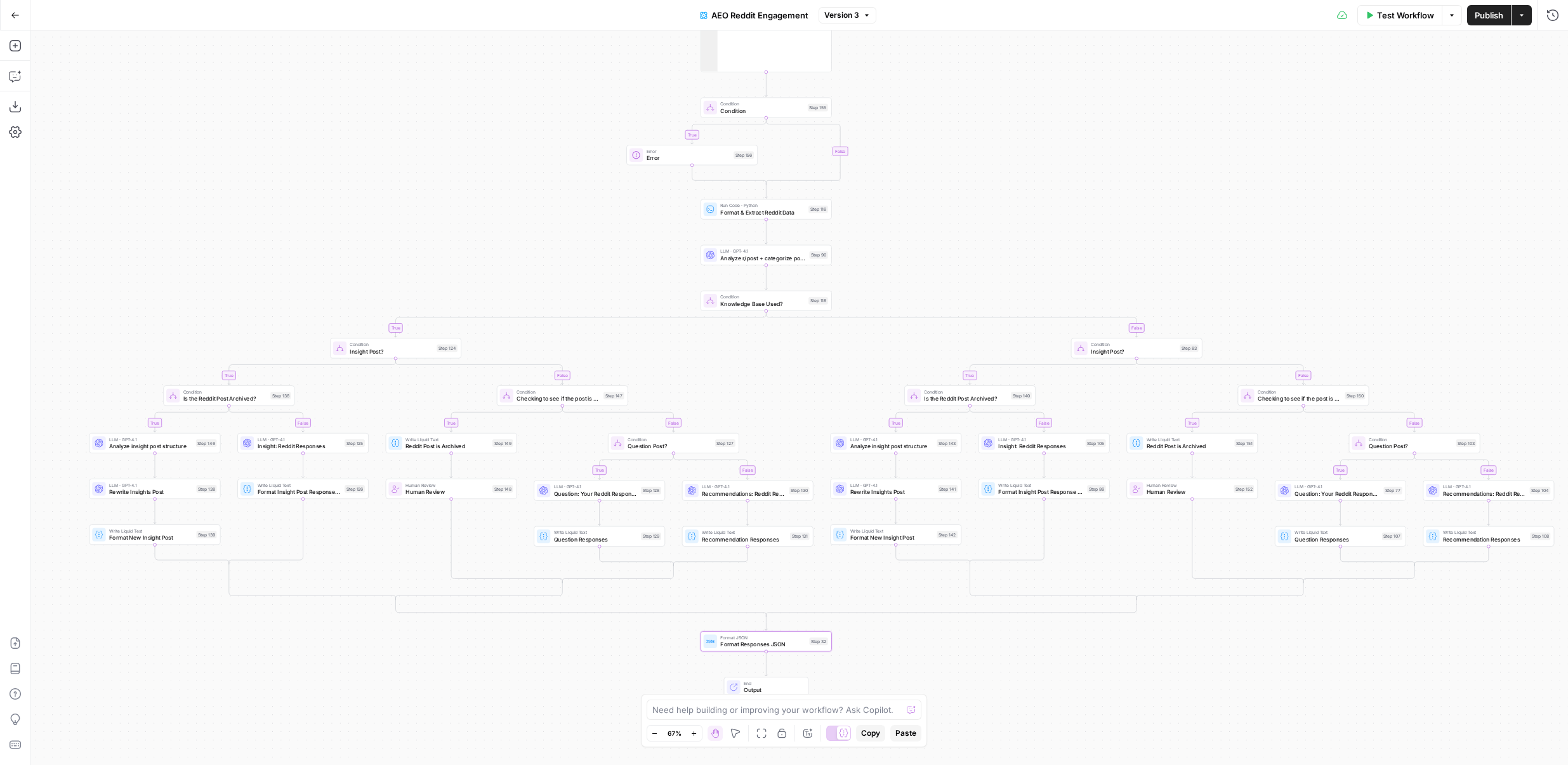
click at [1394, 15] on span "Test Workflow" at bounding box center [1405, 15] width 57 height 12
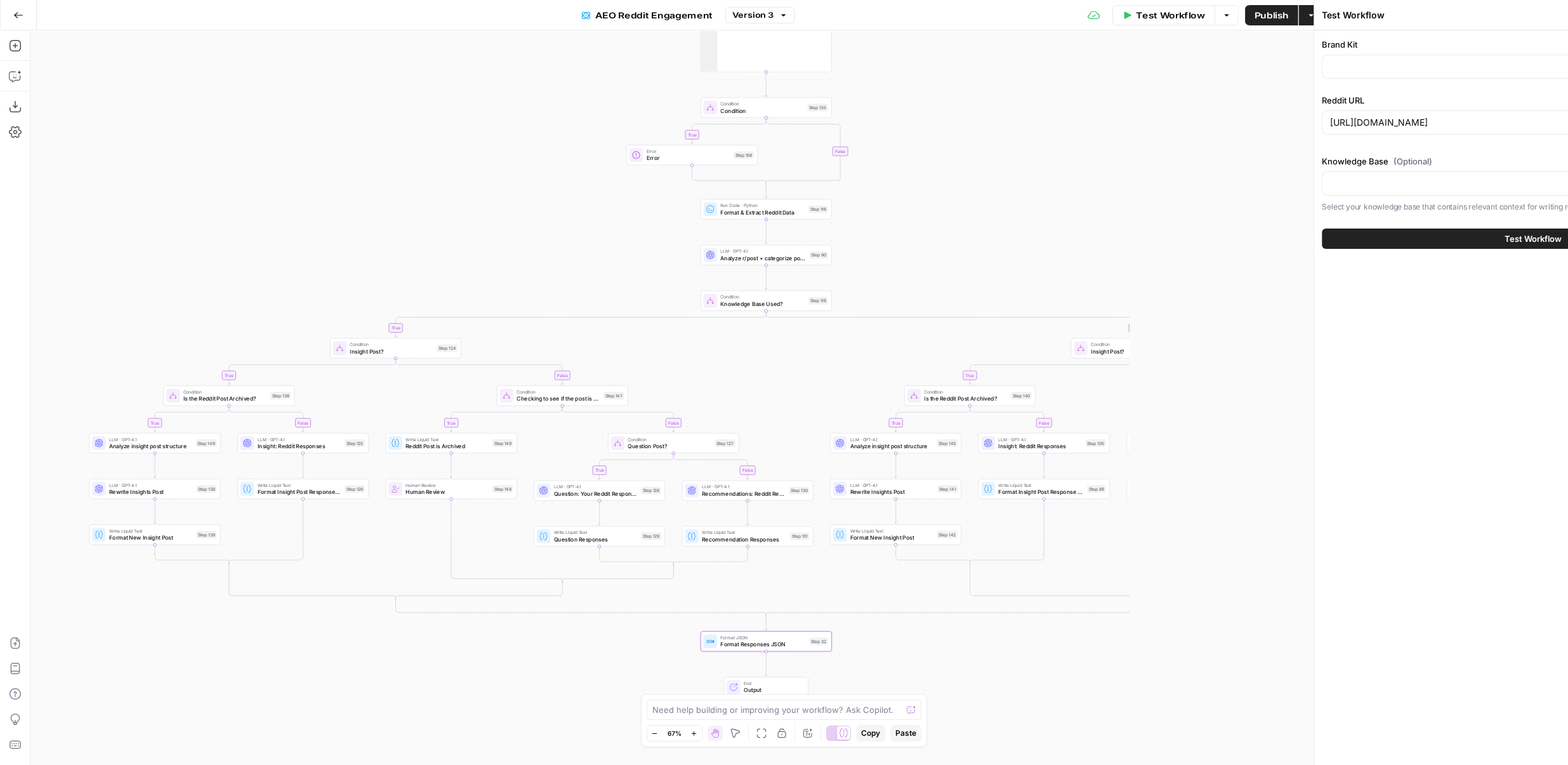
type input "Descript"
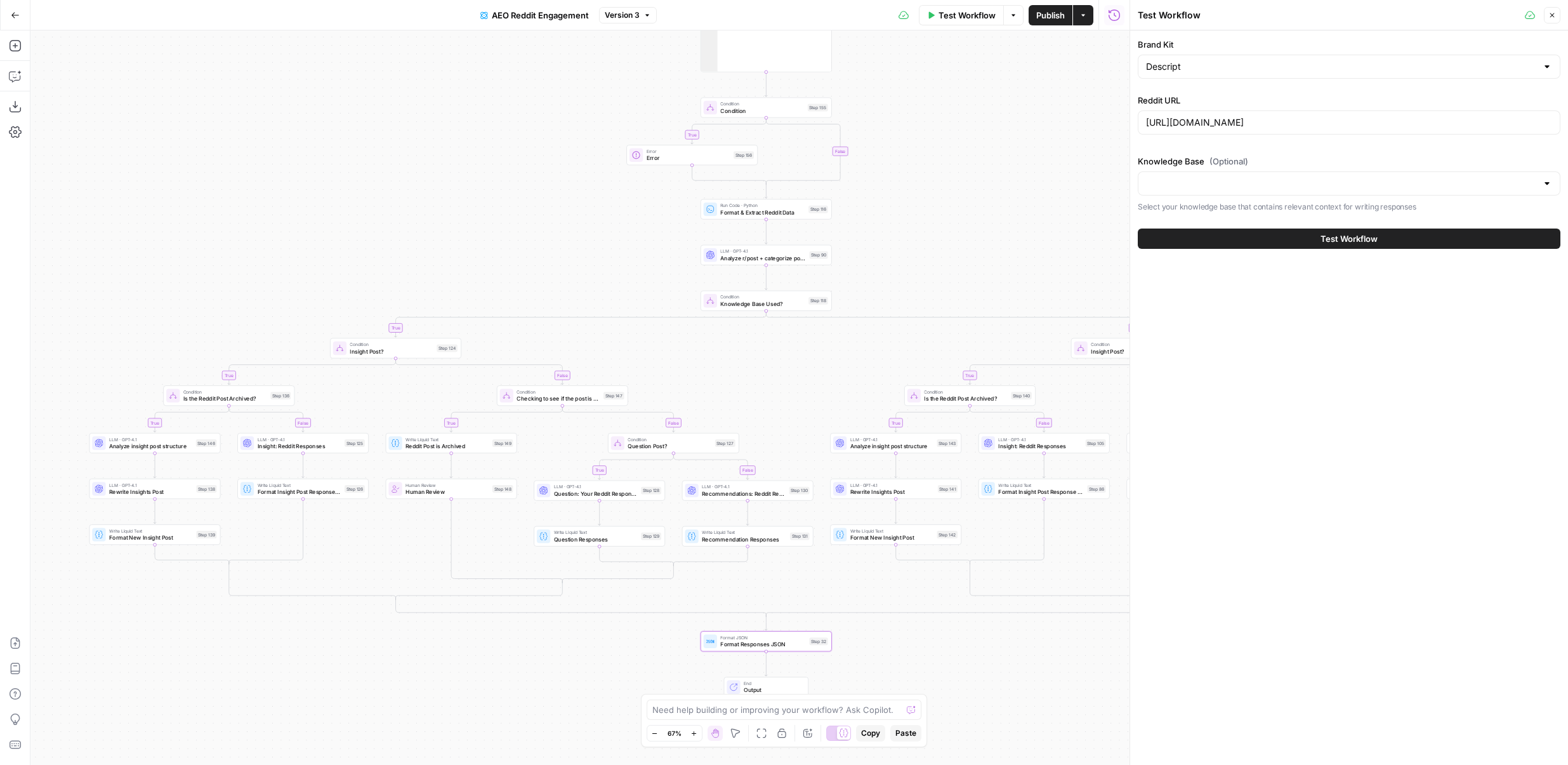
click at [636, 21] on button "Version 3" at bounding box center [628, 15] width 58 height 16
click at [987, 116] on div "true true false true false true false true false true false true false true fal…" at bounding box center [580, 397] width 1099 height 734
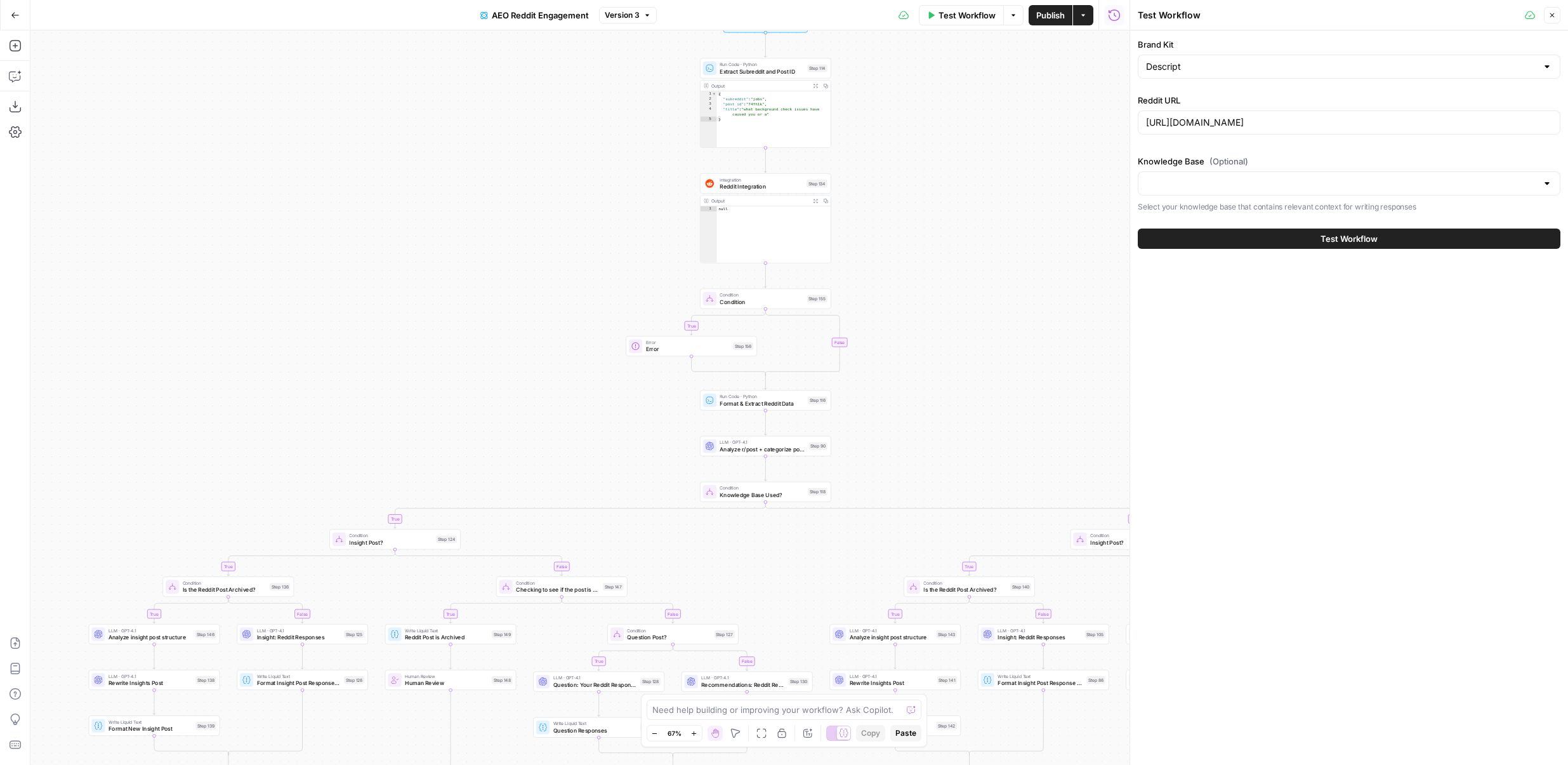
drag, startPoint x: 924, startPoint y: 114, endPoint x: 923, endPoint y: 303, distance: 189.0
click at [923, 303] on div "true true false true false true false true false true false true false true fal…" at bounding box center [580, 397] width 1099 height 734
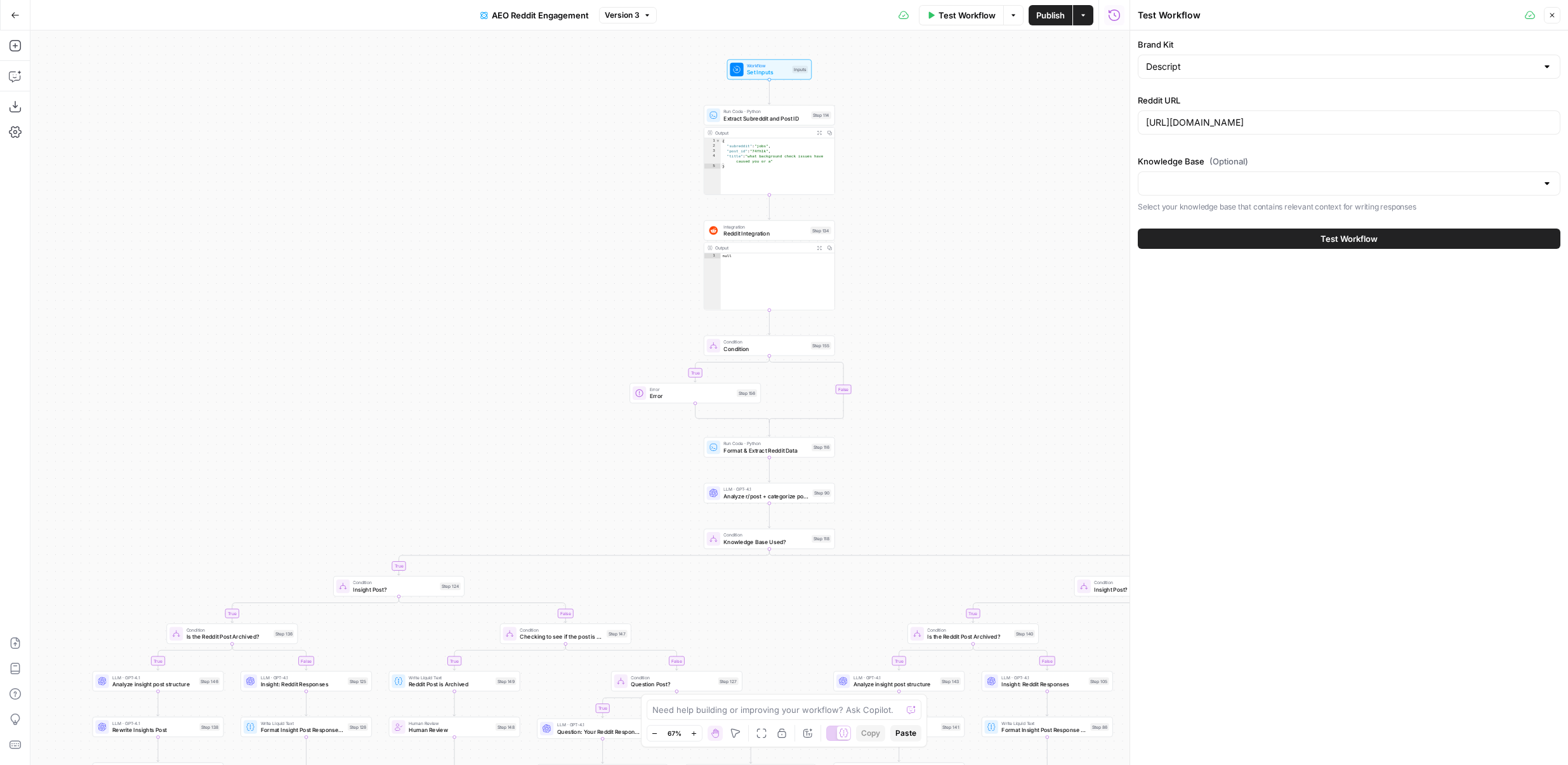
drag, startPoint x: 930, startPoint y: 215, endPoint x: 936, endPoint y: 247, distance: 32.6
click at [936, 247] on div "true true false true false true false true false true false true false true fal…" at bounding box center [580, 397] width 1099 height 734
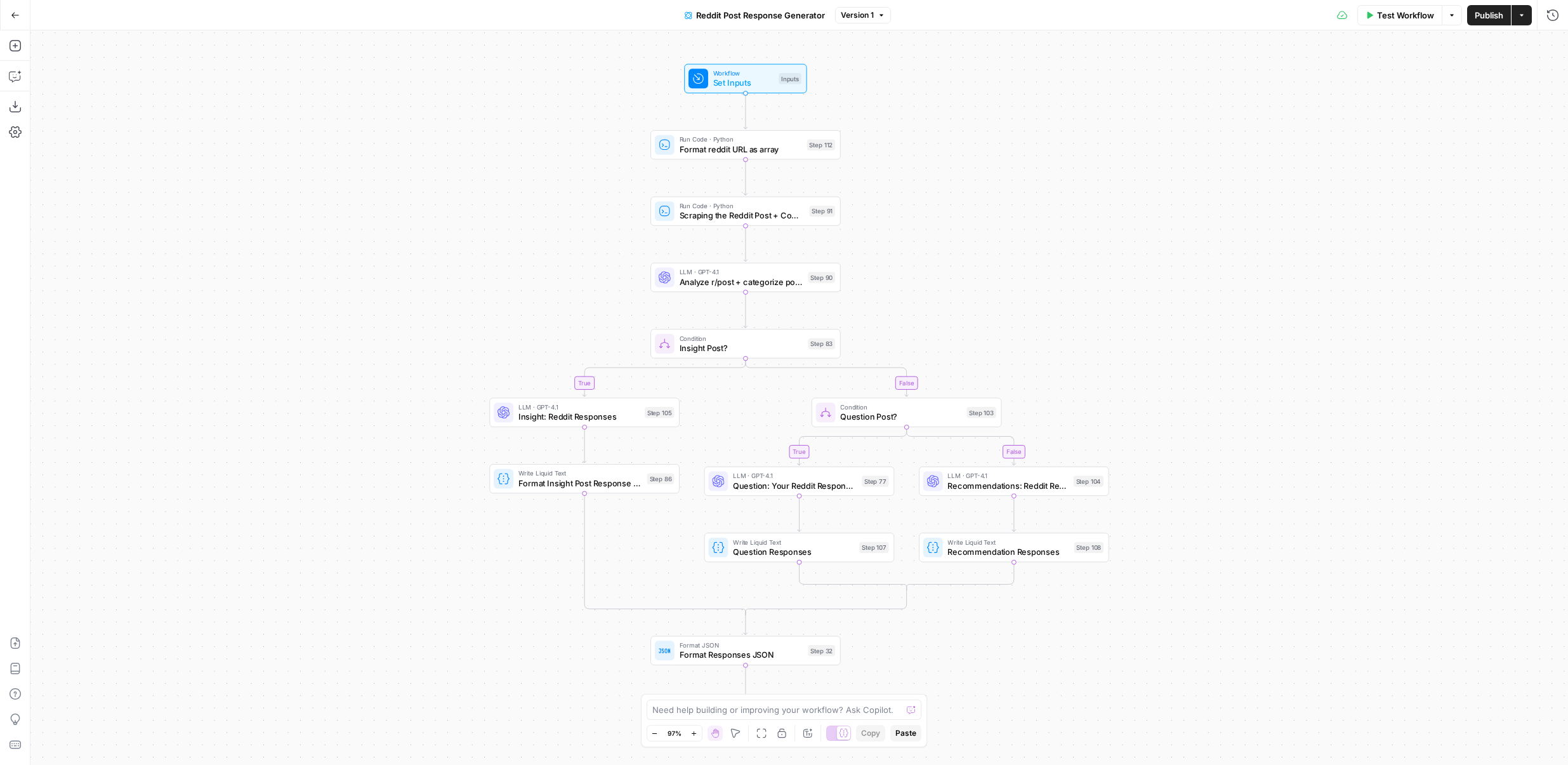
click at [842, 11] on span "Version 1" at bounding box center [858, 14] width 33 height 11
click at [934, 8] on div "Test Workflow Options Publish Actions Run History" at bounding box center [1229, 14] width 677 height 30
click at [1391, 11] on span "Test Workflow" at bounding box center [1405, 15] width 57 height 12
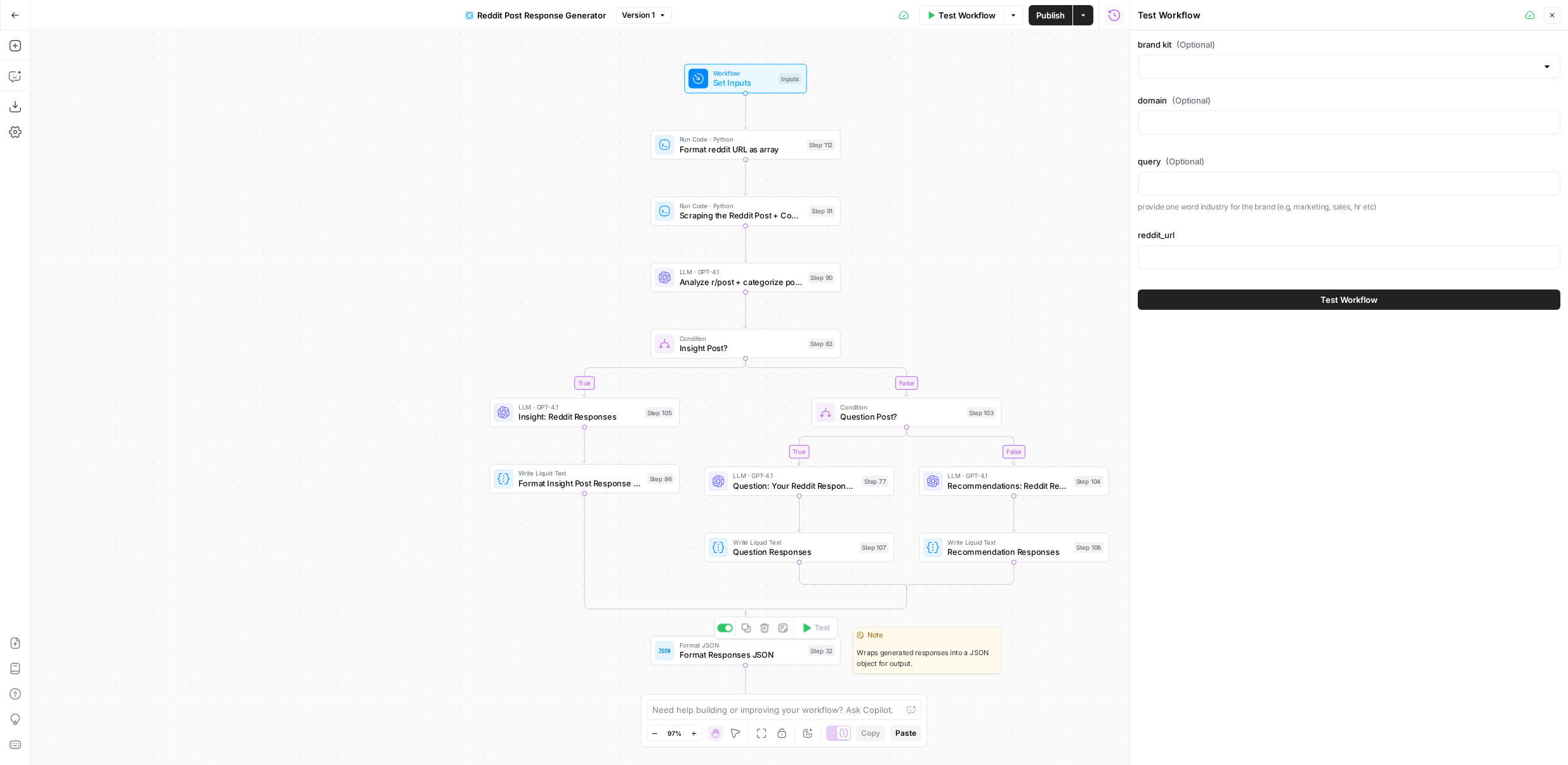
click at [675, 646] on div "Format JSON Format Responses JSON Step 32 Copy step Delete step Edit Note Test" at bounding box center [745, 650] width 181 height 21
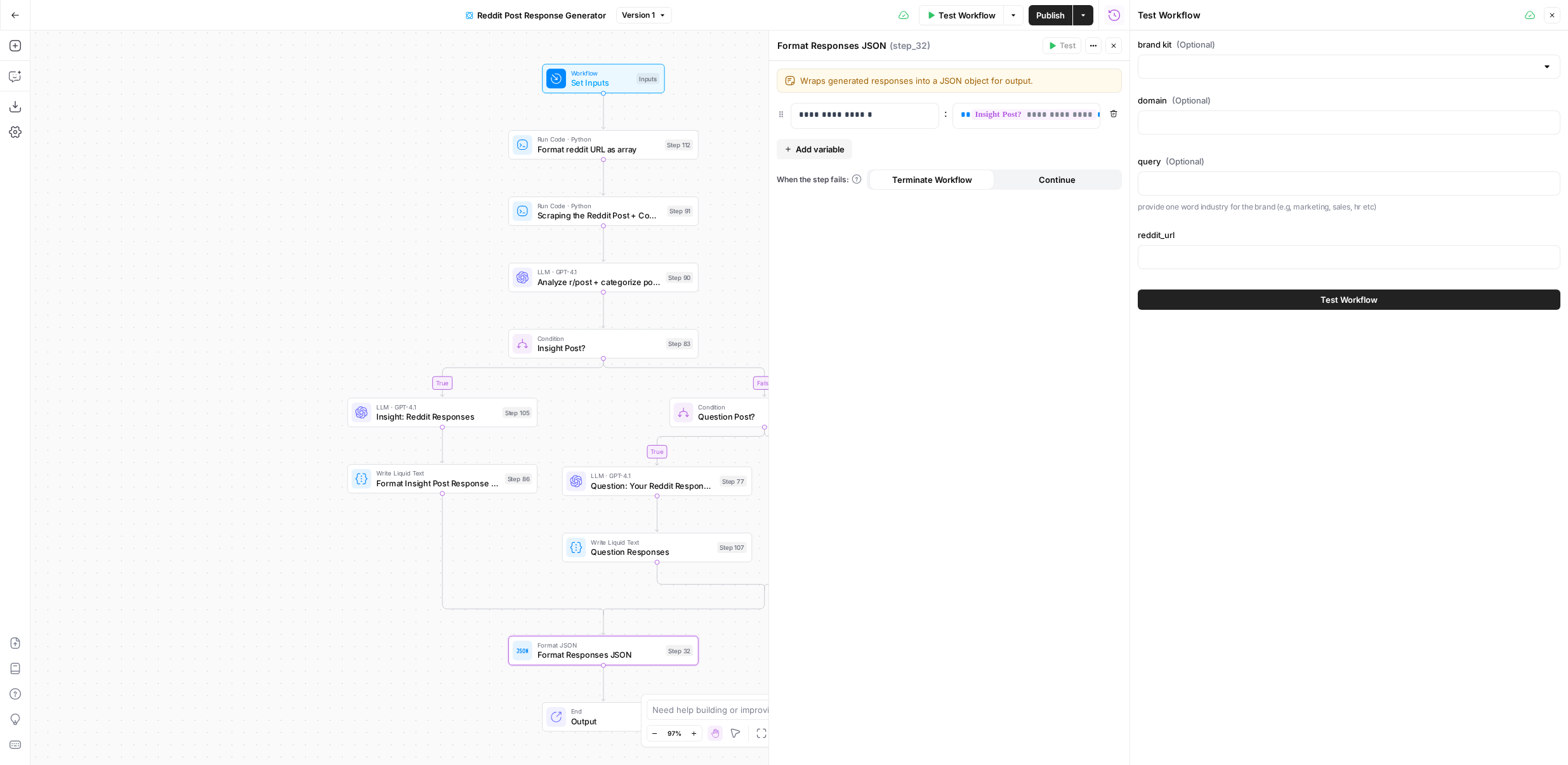
drag, startPoint x: 555, startPoint y: 194, endPoint x: 395, endPoint y: 194, distance: 160.0
click at [395, 194] on div "true false true false Workflow Set Inputs Inputs Run Code · Python Format reddi…" at bounding box center [580, 397] width 1099 height 734
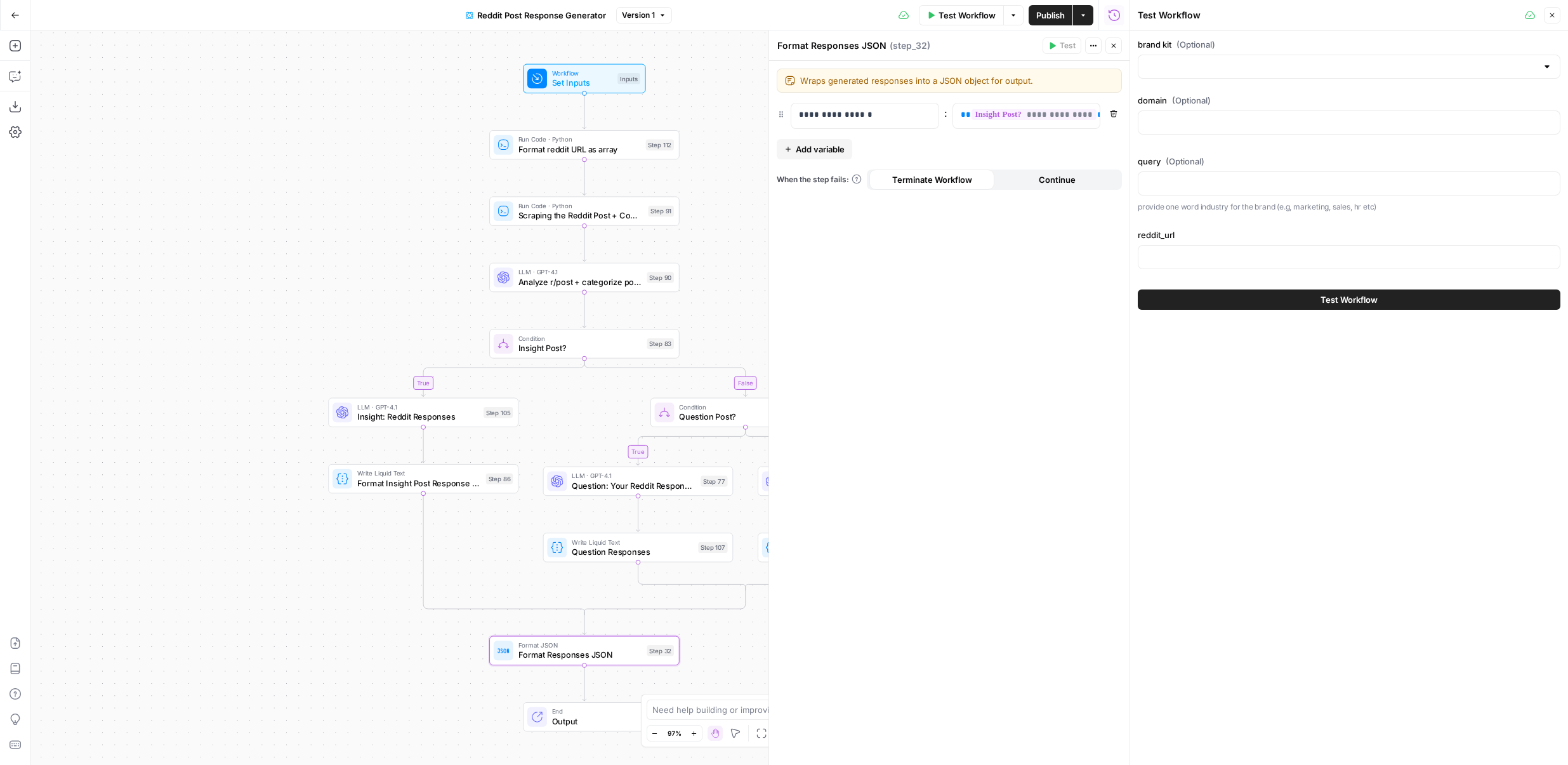
click at [589, 150] on span "Format reddit URL as array" at bounding box center [580, 148] width 123 height 12
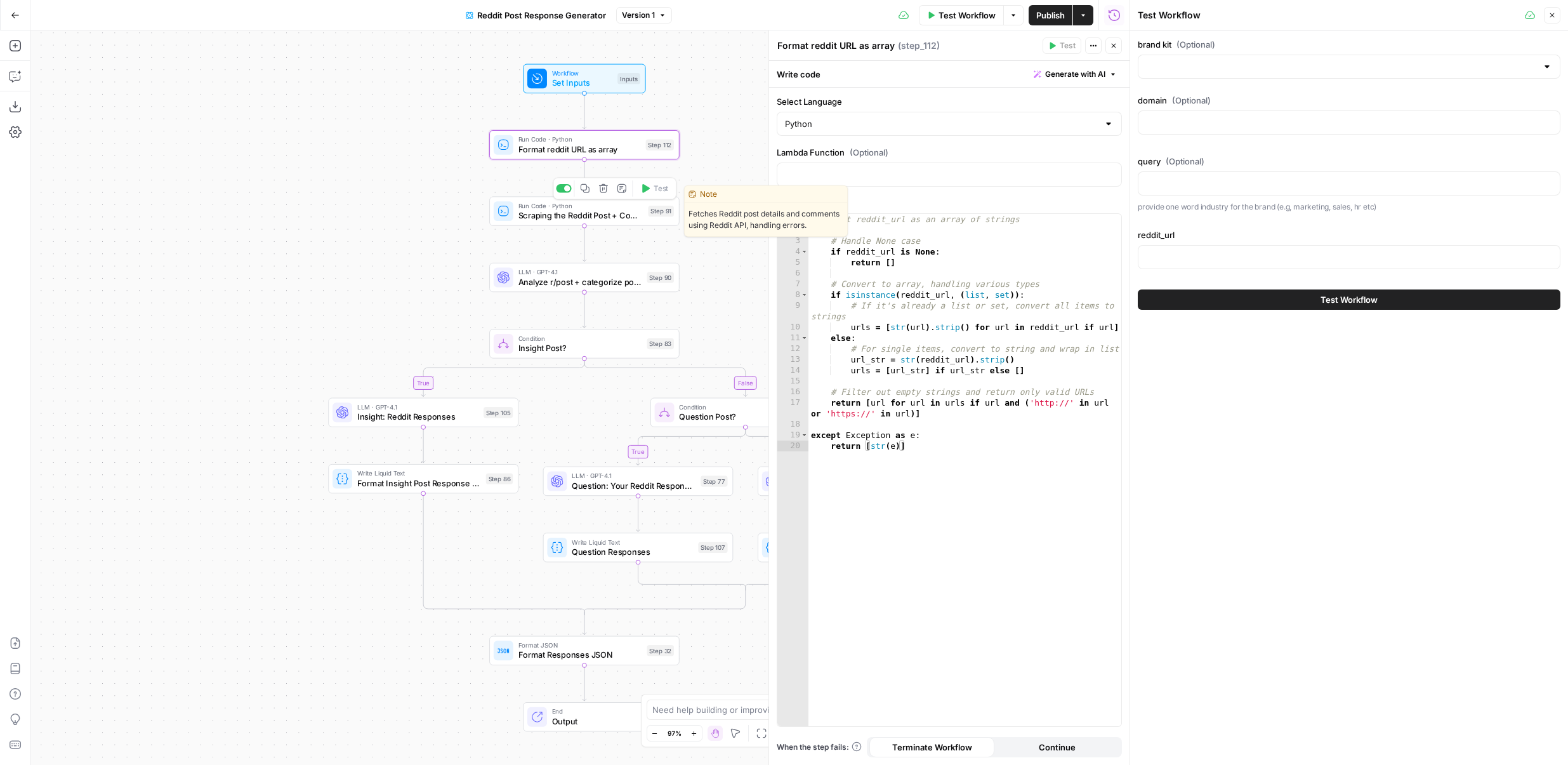
click at [621, 219] on span "Scraping the Reddit Post + Comments" at bounding box center [581, 215] width 125 height 12
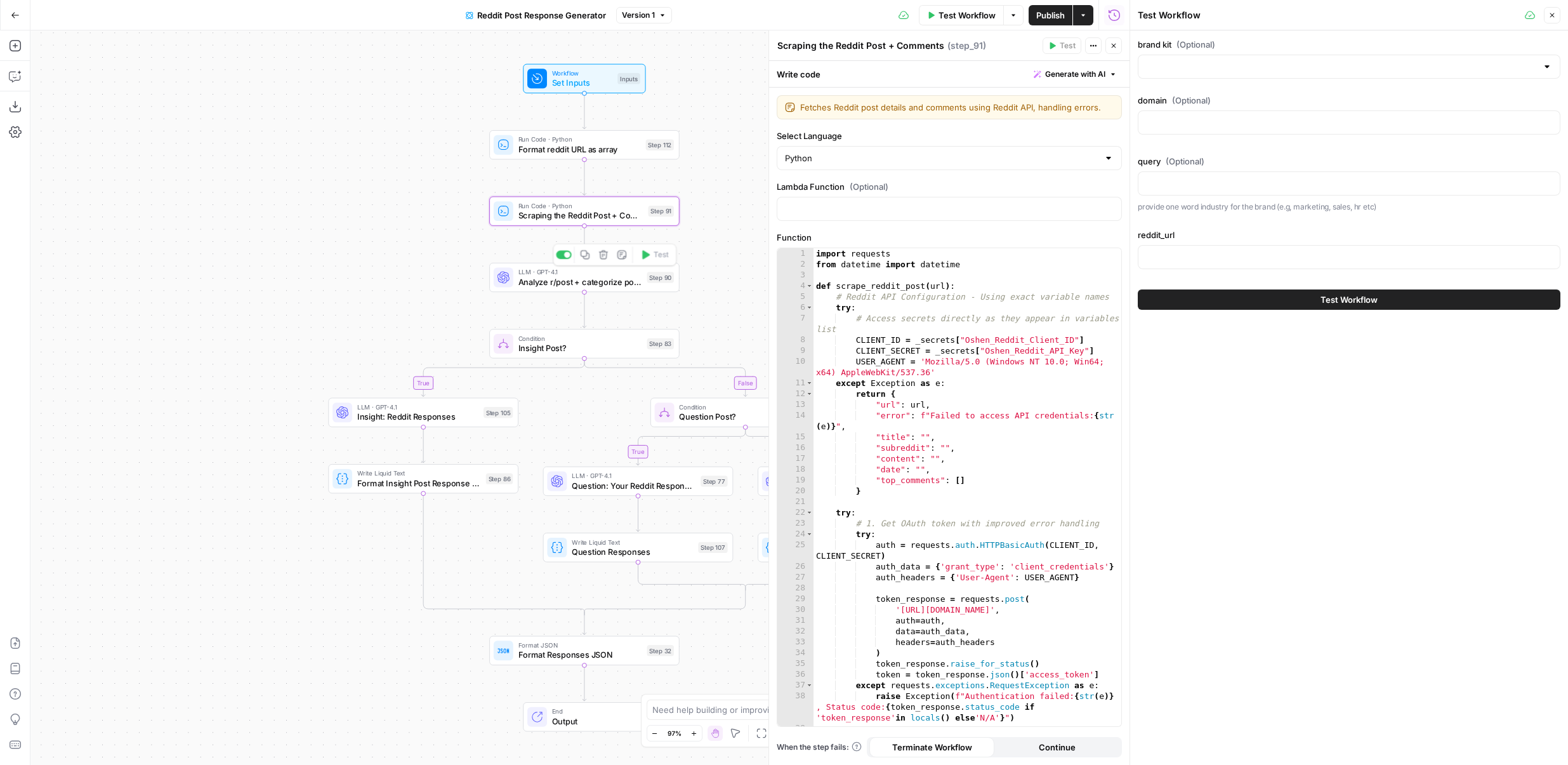
click at [516, 278] on div "LLM · GPT-4.1 Analyze r/post + categorize post type Step 90 Copy step Delete st…" at bounding box center [584, 278] width 181 height 21
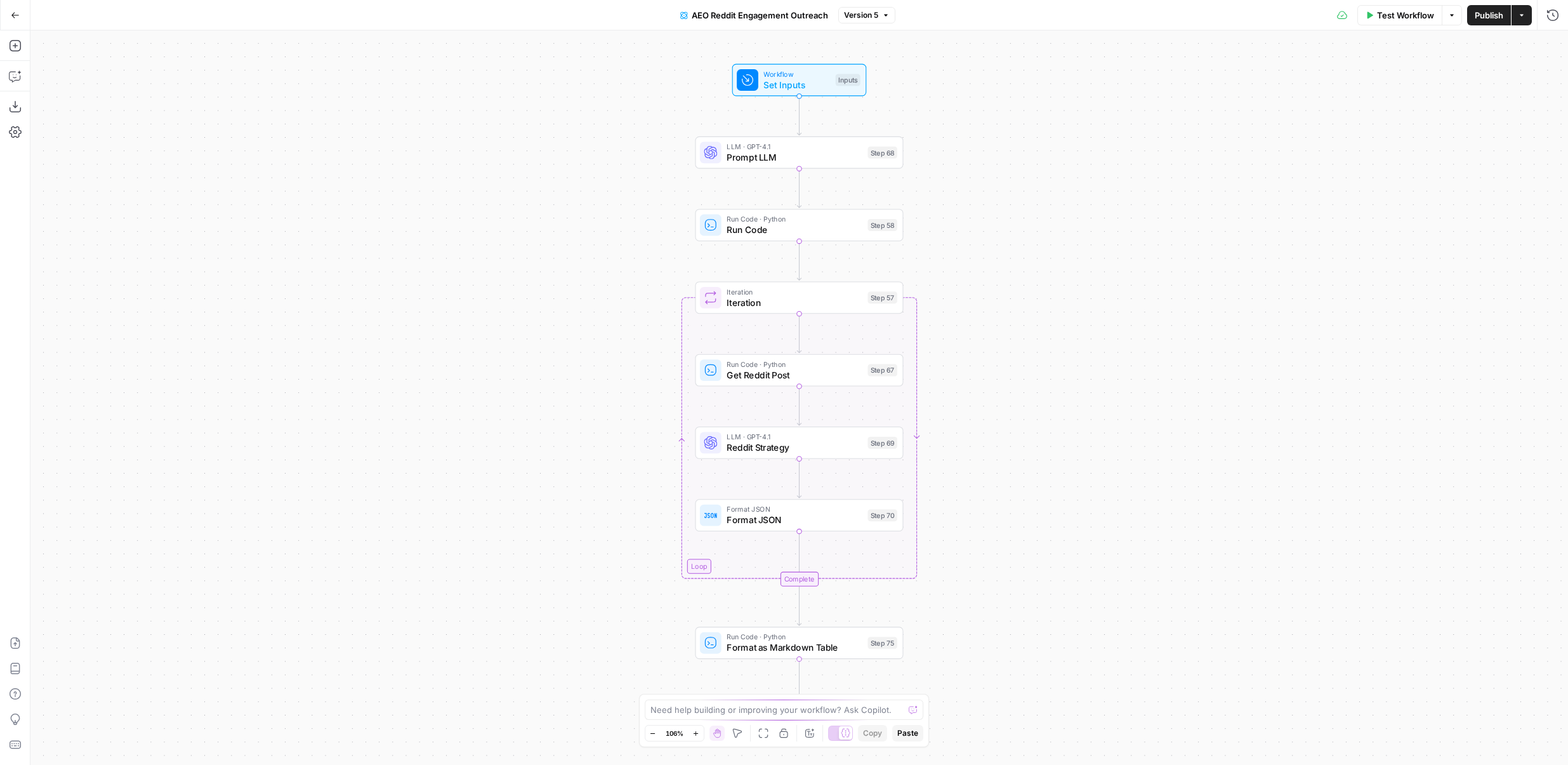
click at [857, 17] on span "Version 5" at bounding box center [861, 14] width 34 height 11
click at [923, 12] on div "Test Workflow Options Publish Actions Run History" at bounding box center [1232, 14] width 673 height 30
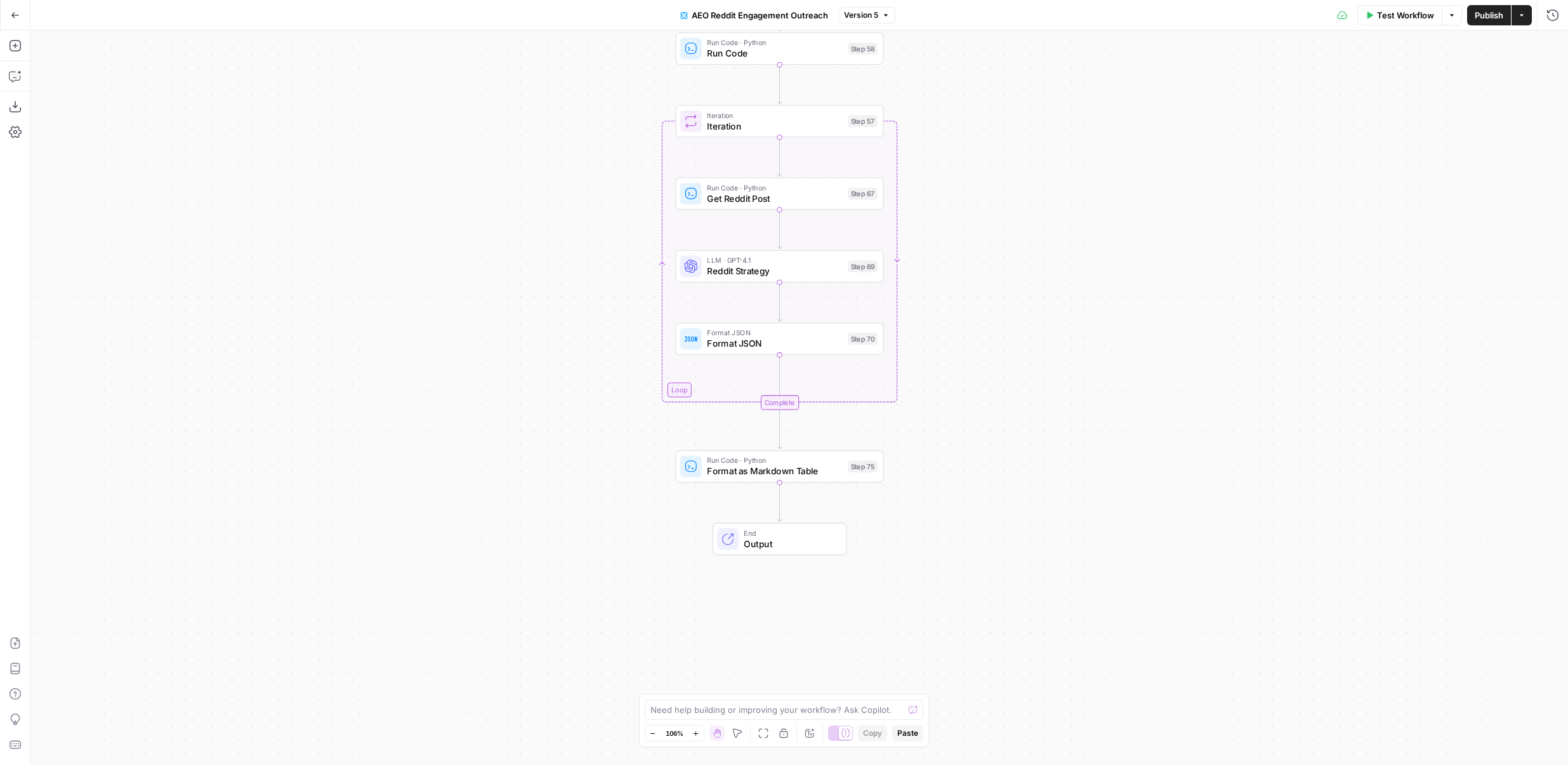
drag, startPoint x: 613, startPoint y: 691, endPoint x: 596, endPoint y: 514, distance: 177.8
click at [592, 512] on div "Workflow Set Inputs Inputs LLM · GPT-4.1 Prompt LLM Step 68 Run Code · Python R…" at bounding box center [799, 397] width 1538 height 734
click at [707, 464] on span "Format as Markdown Table" at bounding box center [774, 469] width 136 height 13
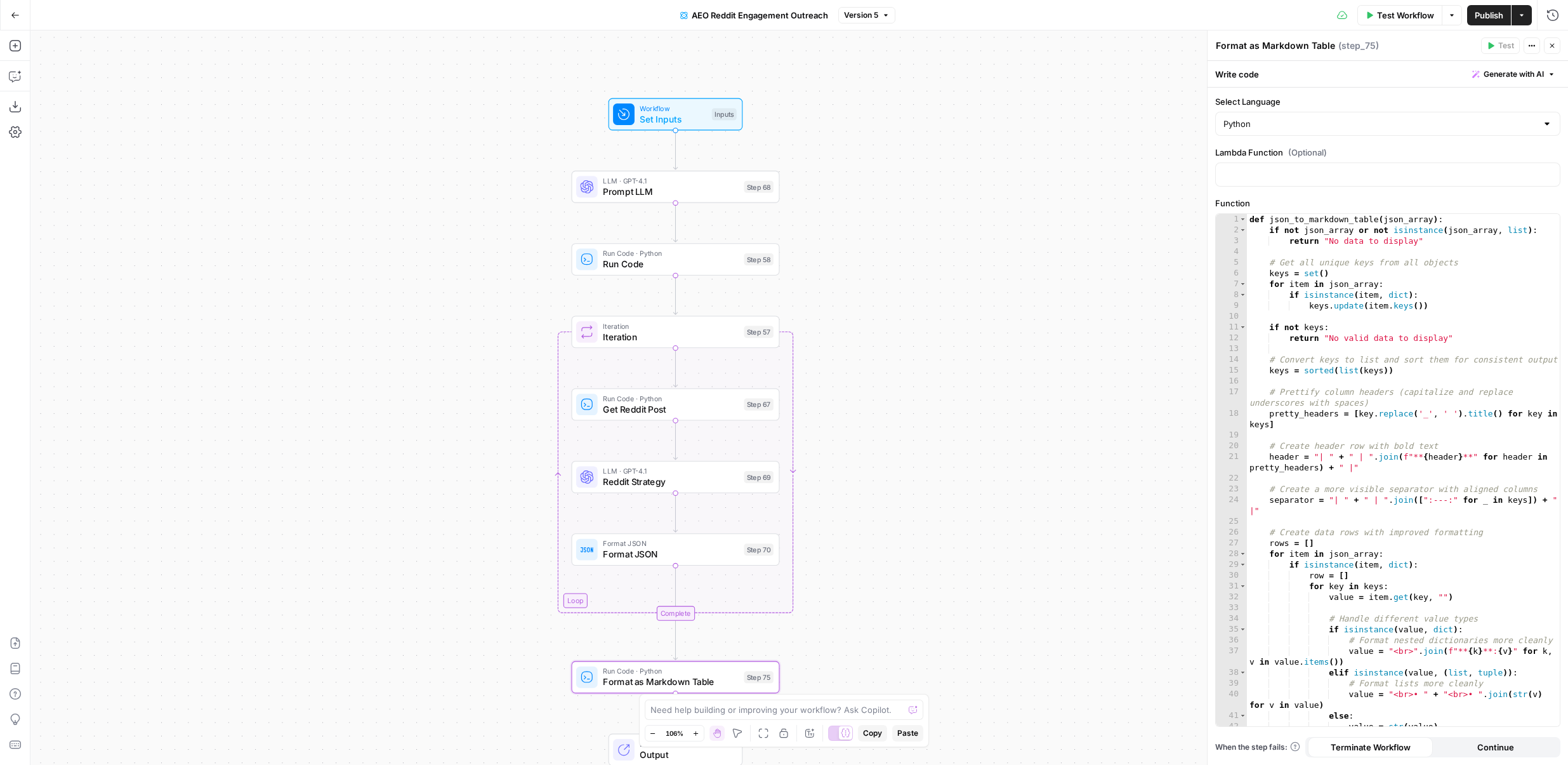
drag, startPoint x: 557, startPoint y: 370, endPoint x: 445, endPoint y: 617, distance: 271.2
click at [445, 617] on div "Workflow Set Inputs Inputs LLM · GPT-4.1 Prompt LLM Step 68 Run Code · Python R…" at bounding box center [799, 397] width 1538 height 734
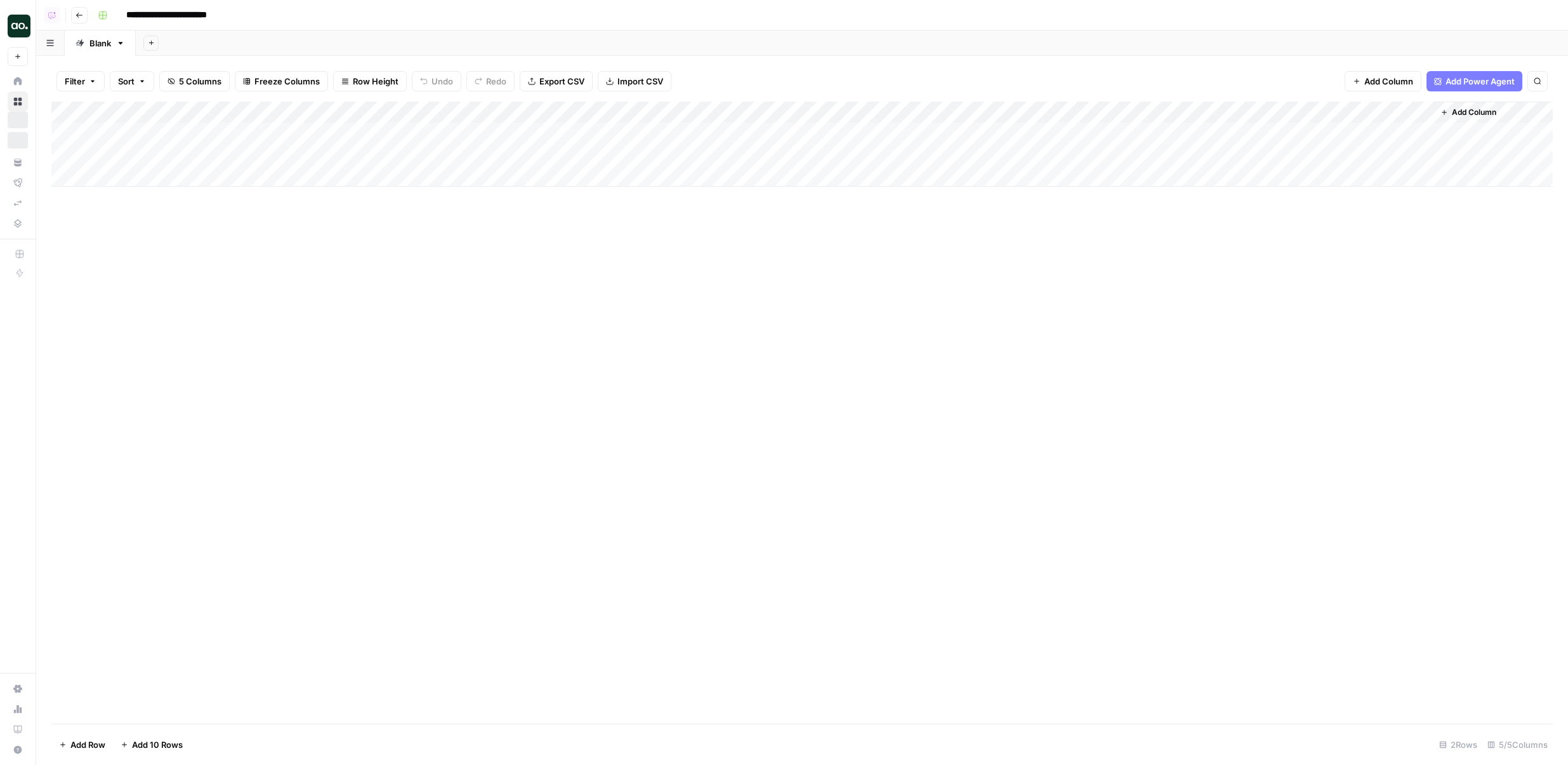
click at [418, 110] on div "Add Column" at bounding box center [802, 144] width 1502 height 85
click at [418, 227] on button "Configure Inputs" at bounding box center [433, 219] width 141 height 18
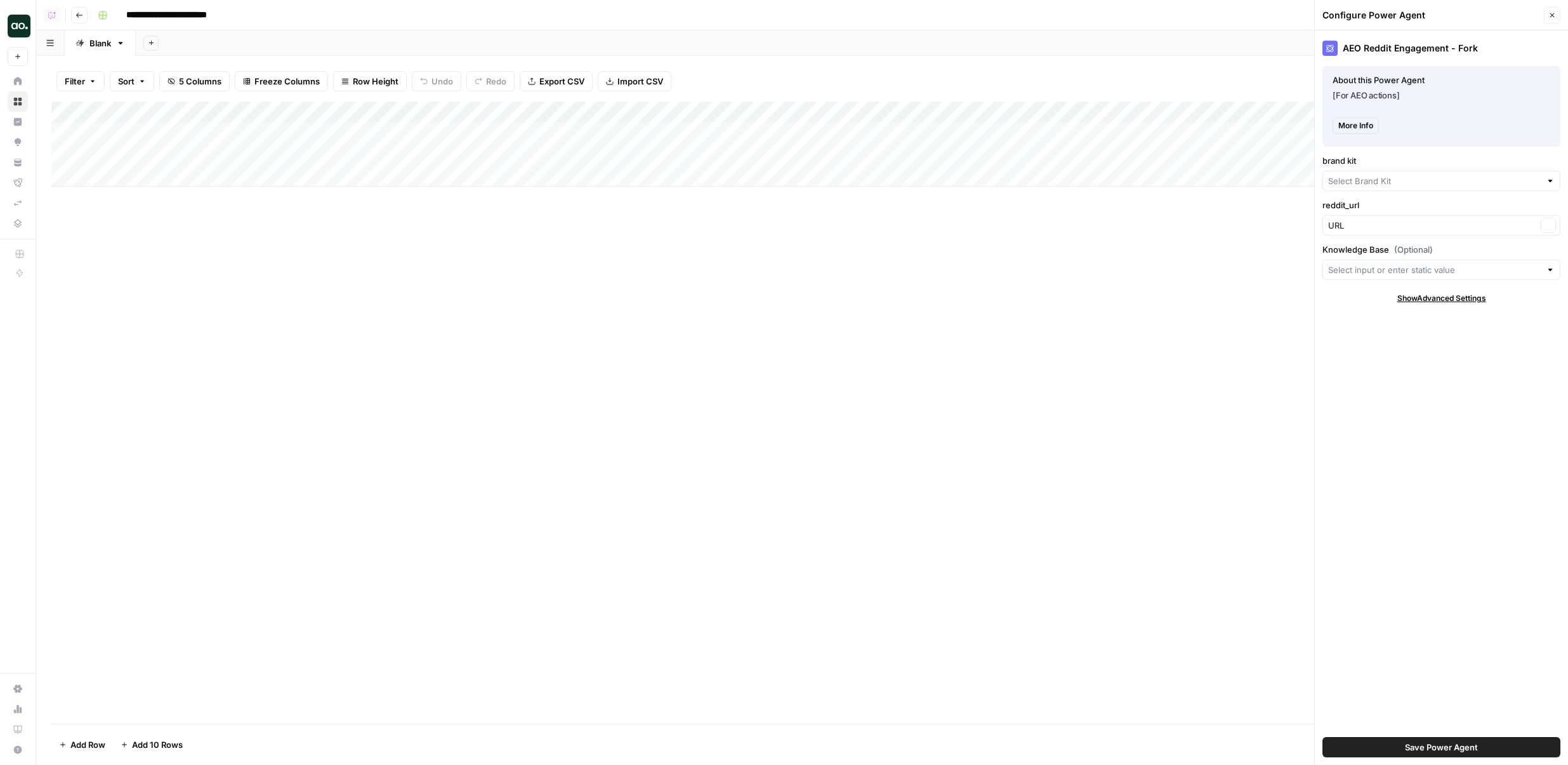
type input "AirOps"
click at [409, 110] on div "Add Column" at bounding box center [802, 144] width 1502 height 85
click at [417, 237] on span "Fork Power Agent" at bounding box center [437, 236] width 111 height 12
click at [413, 113] on div "Add Column" at bounding box center [802, 144] width 1502 height 85
click at [414, 258] on span "Switch Version" at bounding box center [431, 254] width 98 height 12
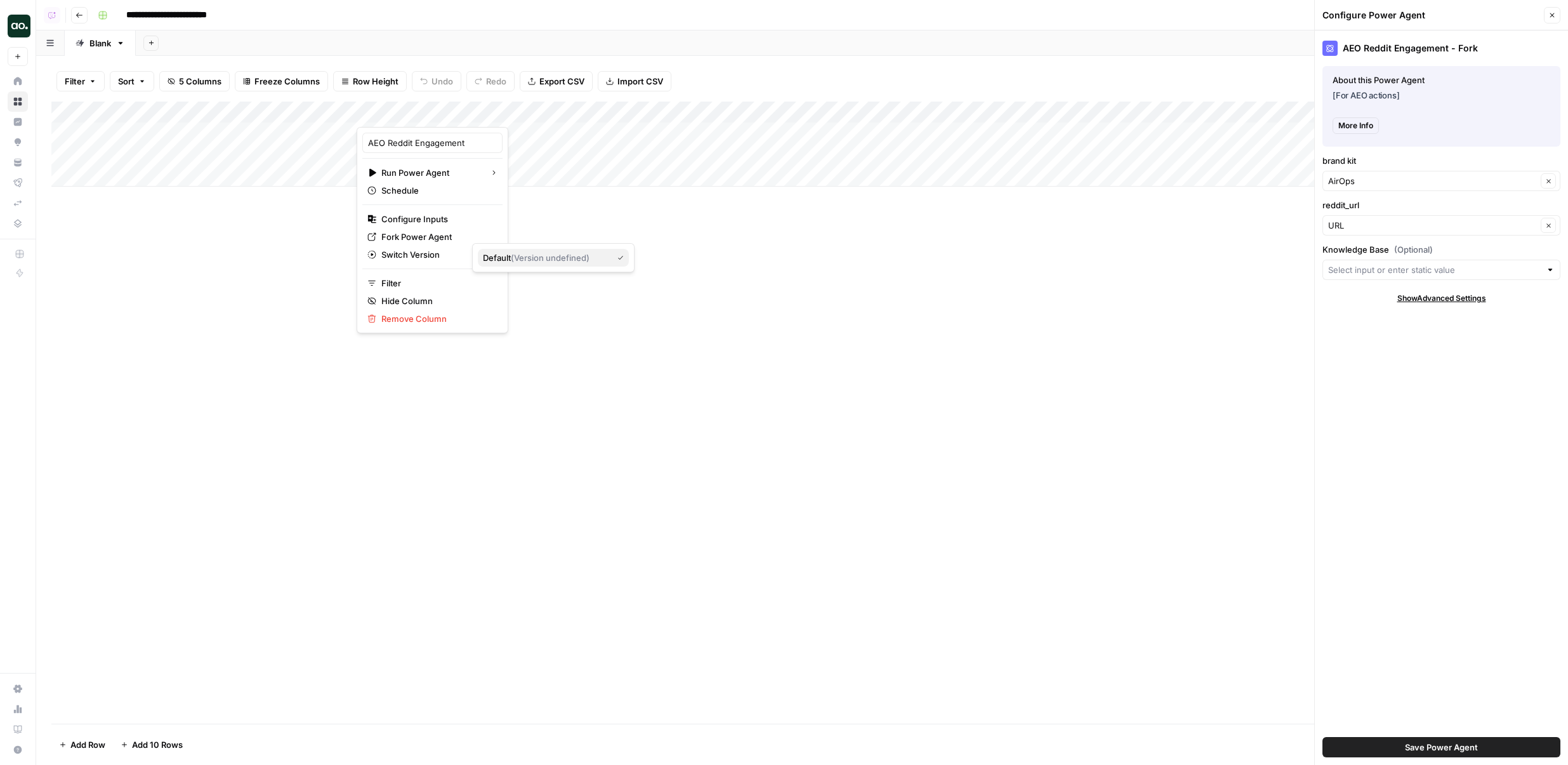
click at [516, 258] on span "( Version undefined )" at bounding box center [550, 257] width 79 height 10
click at [1349, 127] on span "More Info" at bounding box center [1356, 125] width 35 height 11
click at [1403, 286] on div "AEO Reddit Engagement - Fork About this Power Agent [For AEO actions] More Info…" at bounding box center [1442, 397] width 253 height 734
click at [1407, 295] on span "Show Advanced Settings" at bounding box center [1441, 298] width 89 height 11
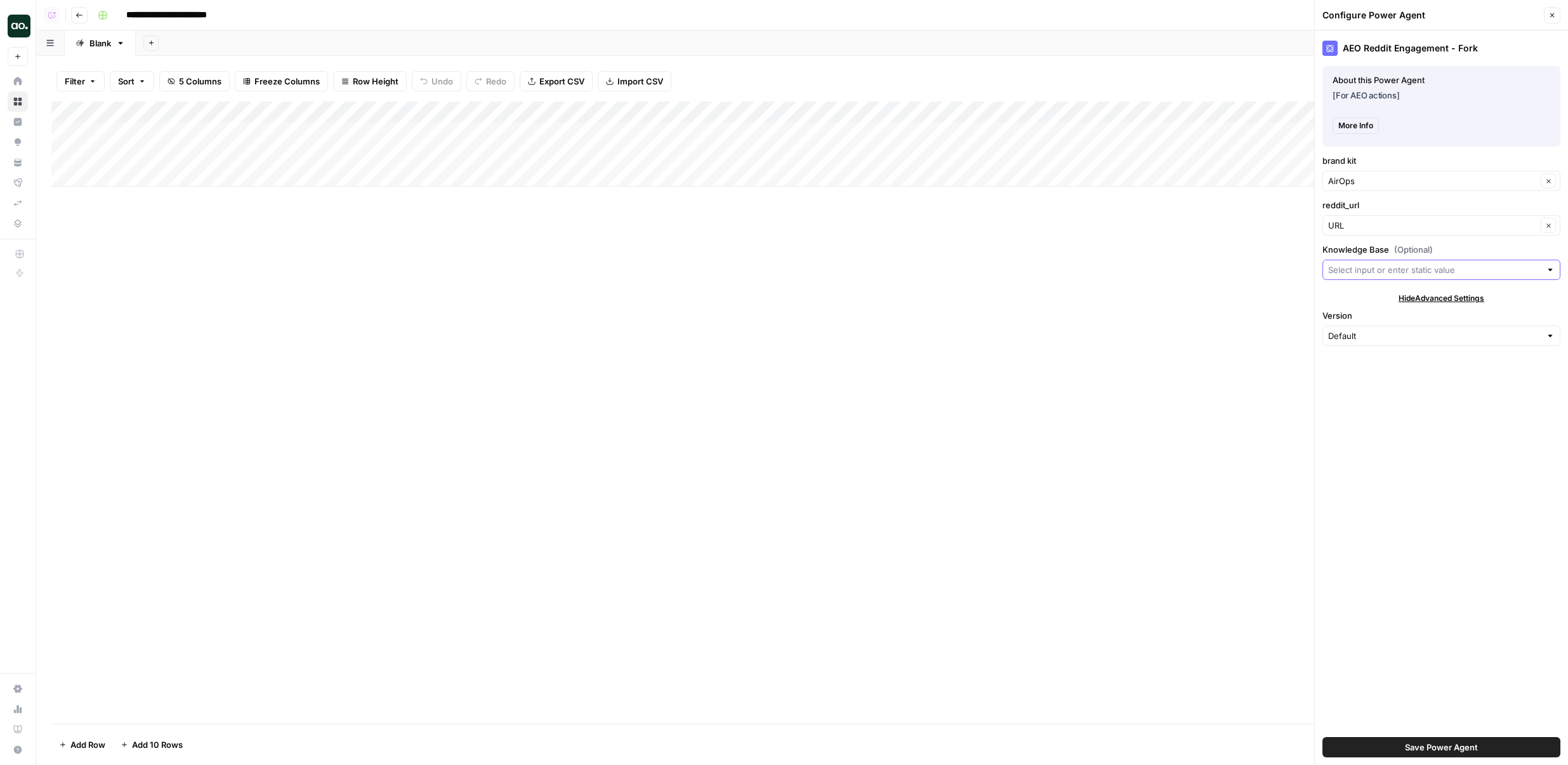
click at [1392, 267] on input "Knowledge Base (Optional)" at bounding box center [1435, 269] width 213 height 12
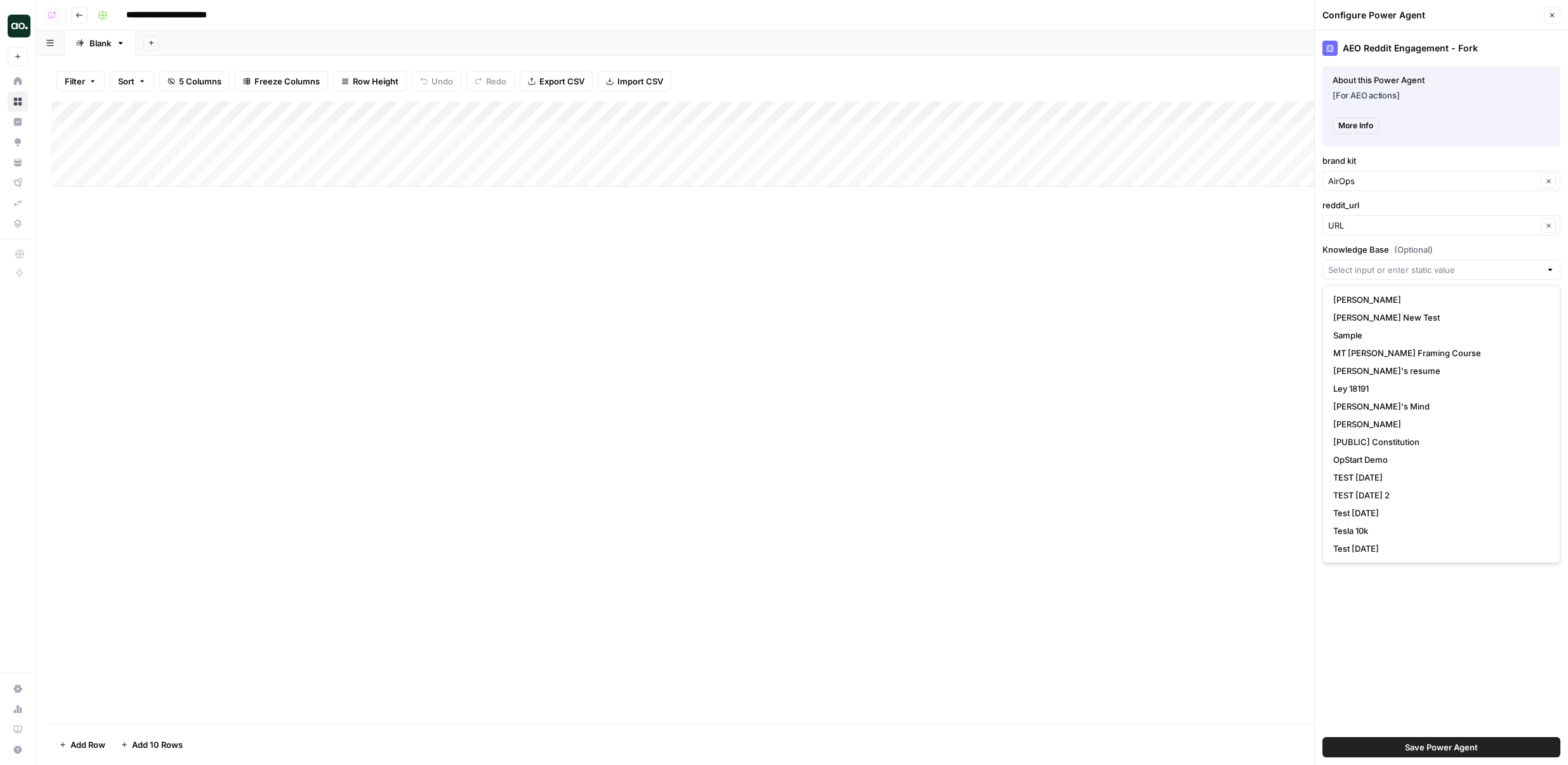
click at [1381, 237] on div "AEO Reddit Engagement - Fork About this Power Agent [For AEO actions] More Info…" at bounding box center [1442, 397] width 253 height 734
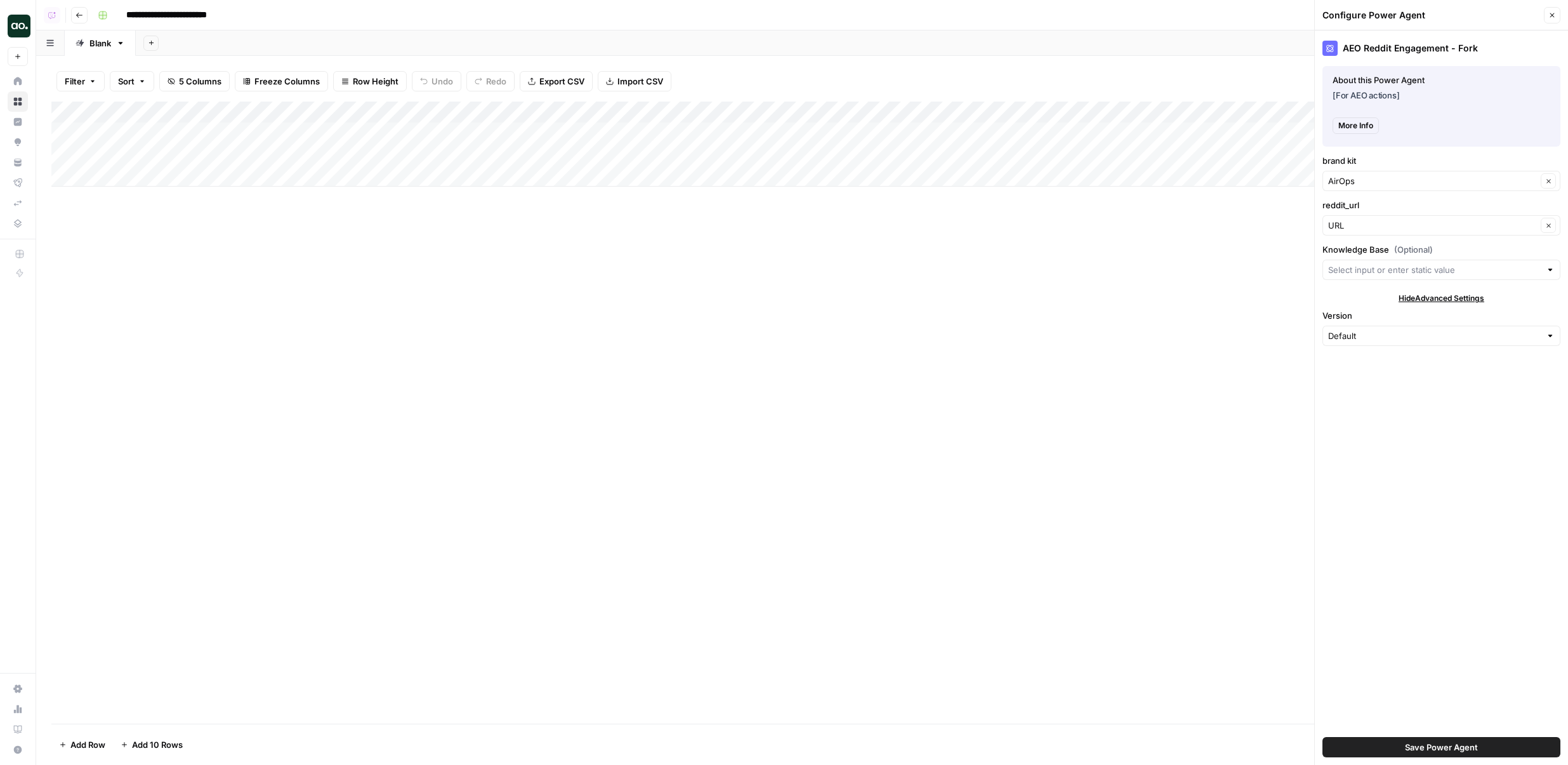
click at [1345, 328] on div "Default" at bounding box center [1441, 336] width 238 height 20
type input "Default"
click at [1345, 313] on label "Version" at bounding box center [1441, 315] width 238 height 12
click at [1345, 330] on input "Default" at bounding box center [1435, 336] width 213 height 12
type input "Default"
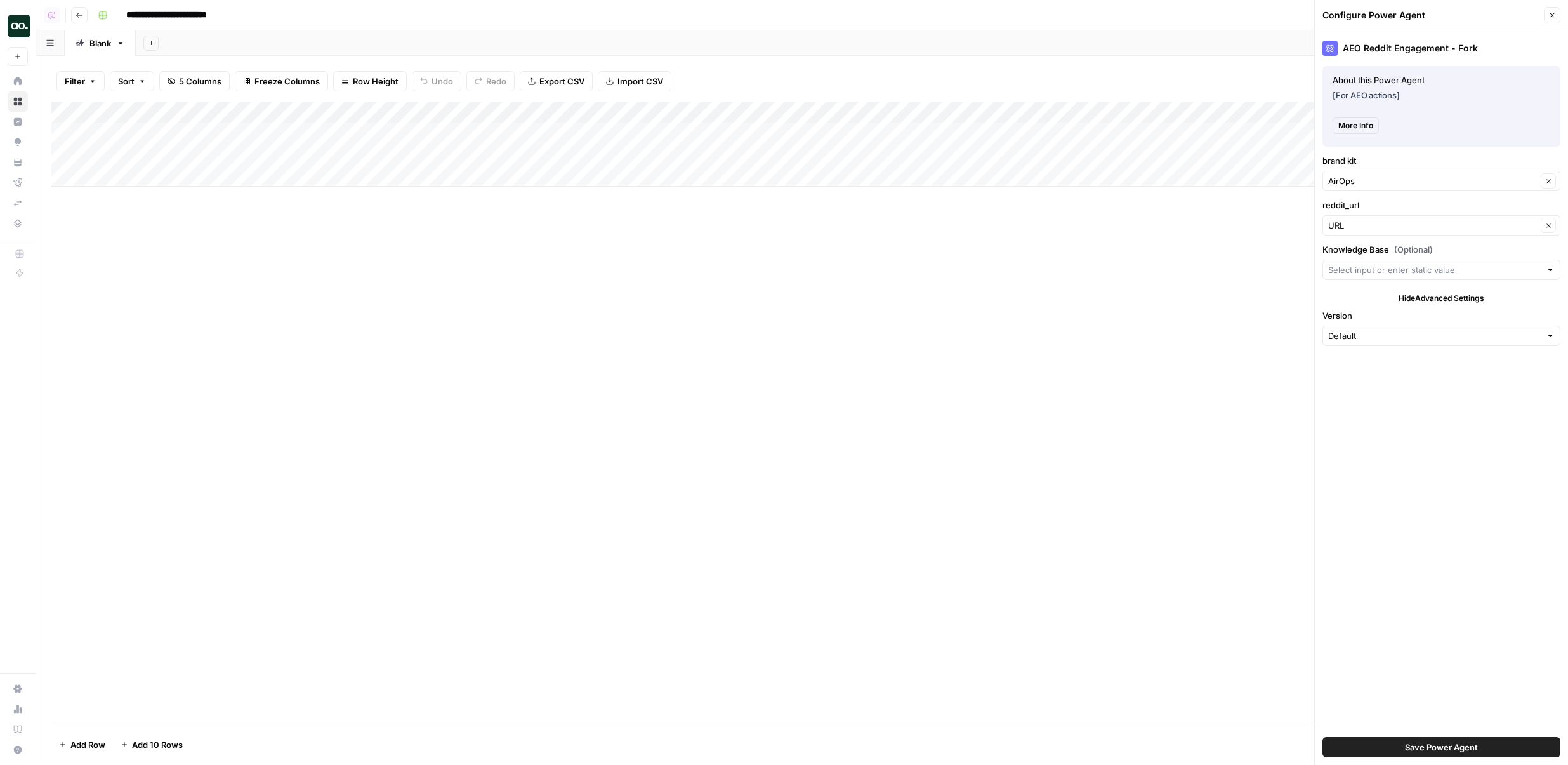
click at [1346, 120] on span "More Info" at bounding box center [1356, 125] width 35 height 11
click at [1353, 225] on input "reddit_url" at bounding box center [1433, 225] width 209 height 12
type input "URL"
click at [1348, 202] on label "reddit_url" at bounding box center [1441, 205] width 238 height 12
click at [1348, 219] on input "URL" at bounding box center [1433, 225] width 209 height 12
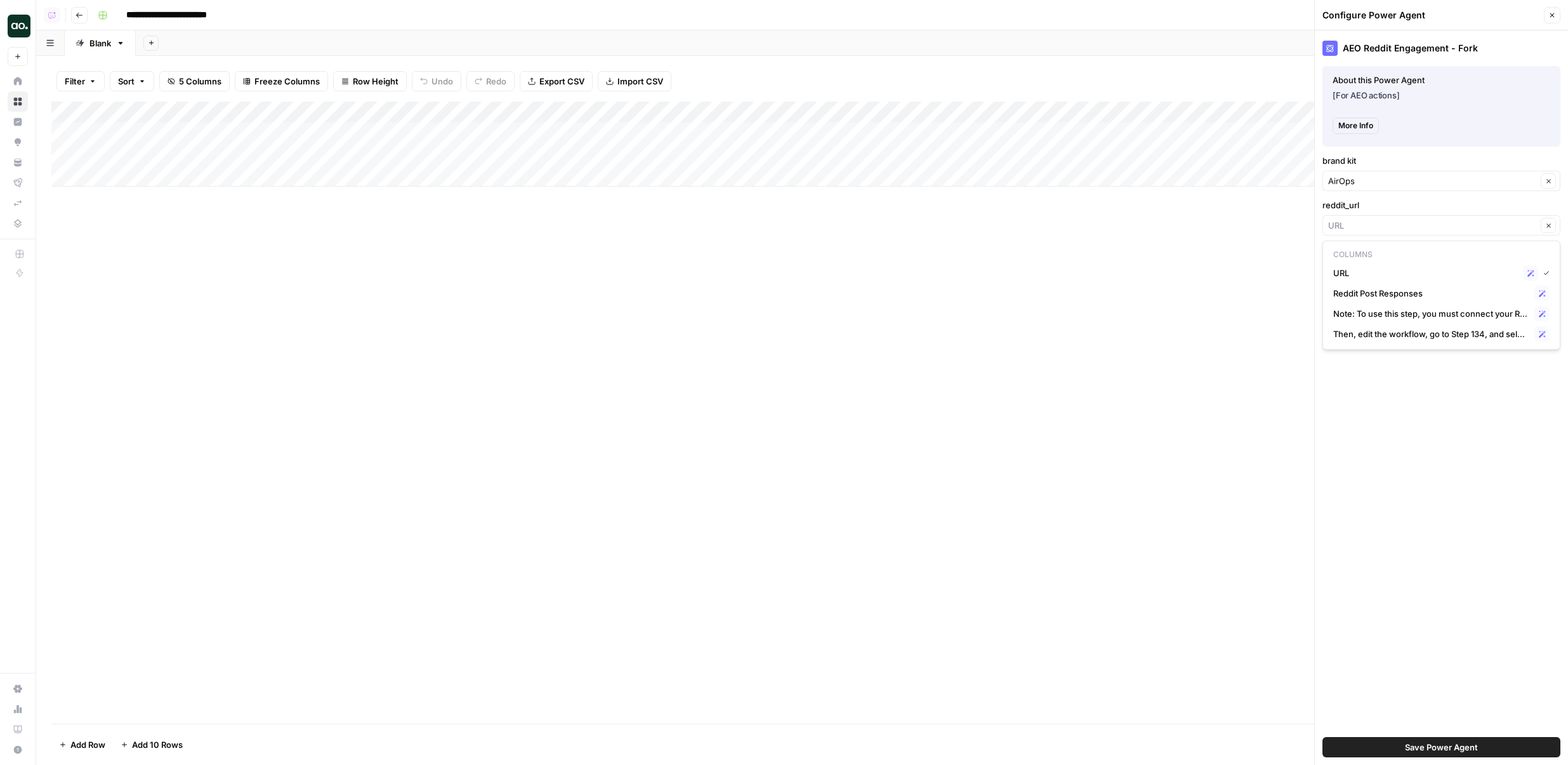
type input "URL"
click at [1356, 451] on div "AEO Reddit Engagement - Fork About this Power Agent [For AEO actions] More Info…" at bounding box center [1442, 397] width 253 height 734
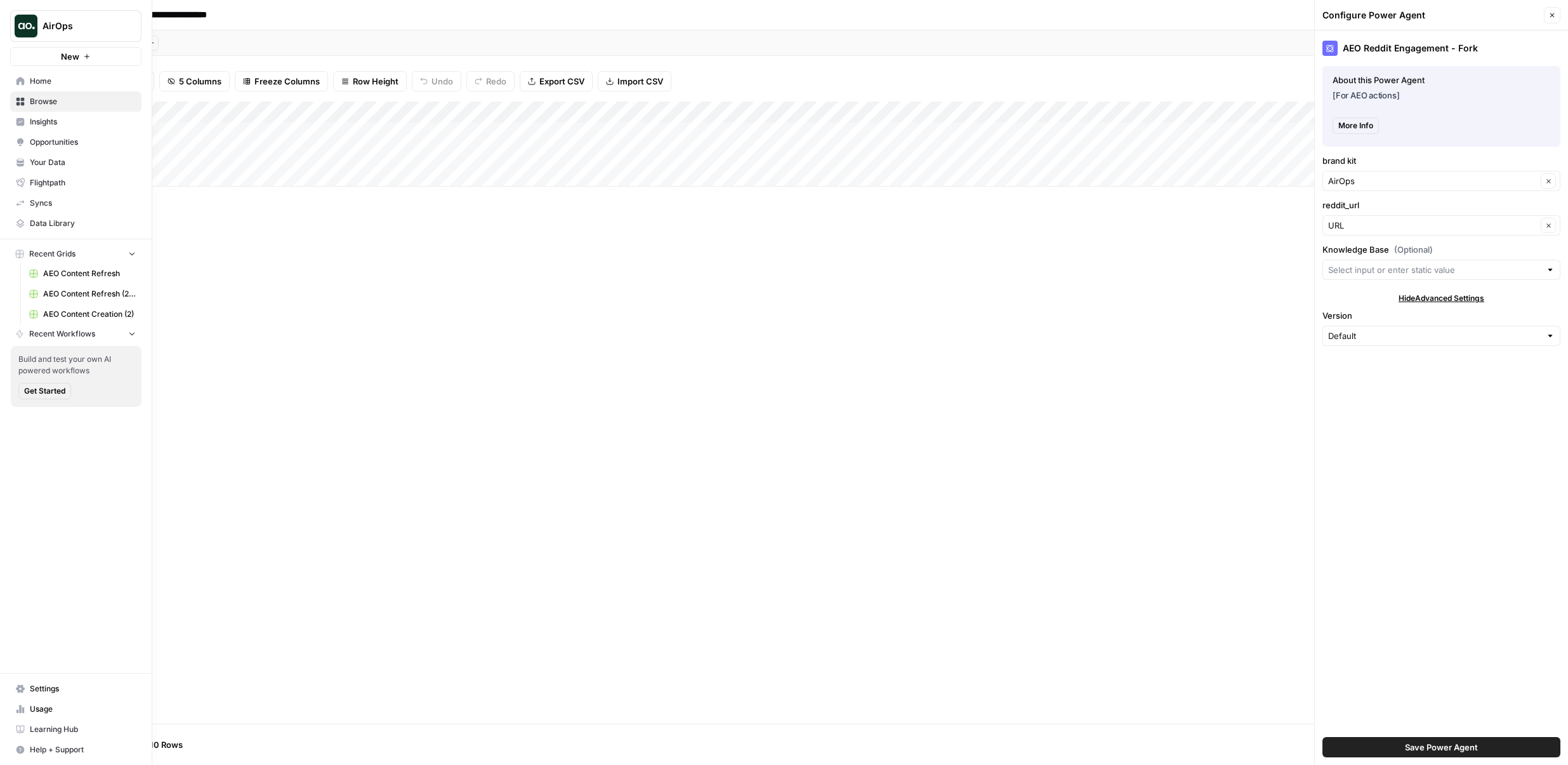
click at [43, 143] on span "Opportunities" at bounding box center [82, 142] width 106 height 11
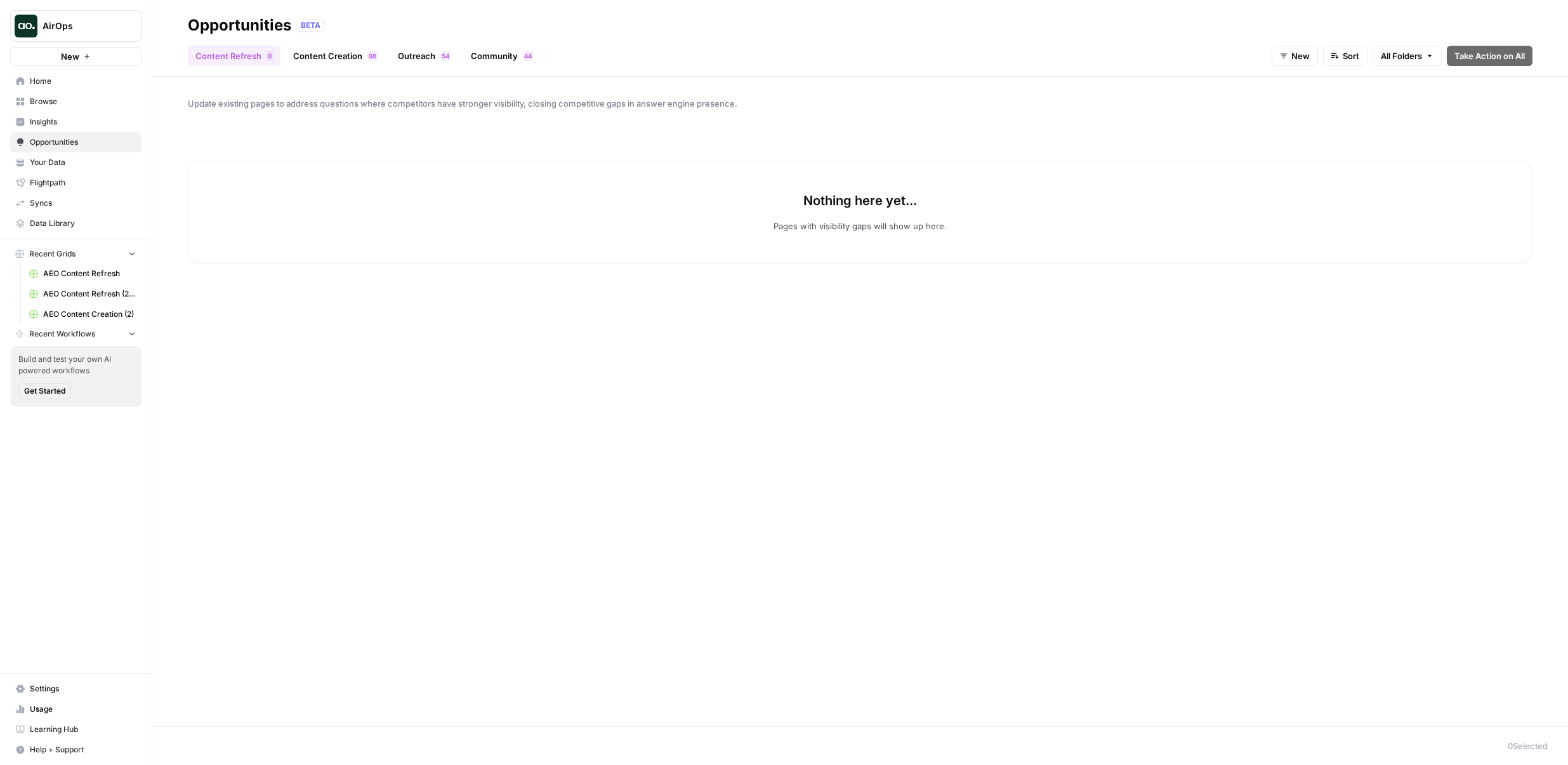
click at [491, 53] on link "Community 4 4" at bounding box center [502, 56] width 77 height 20
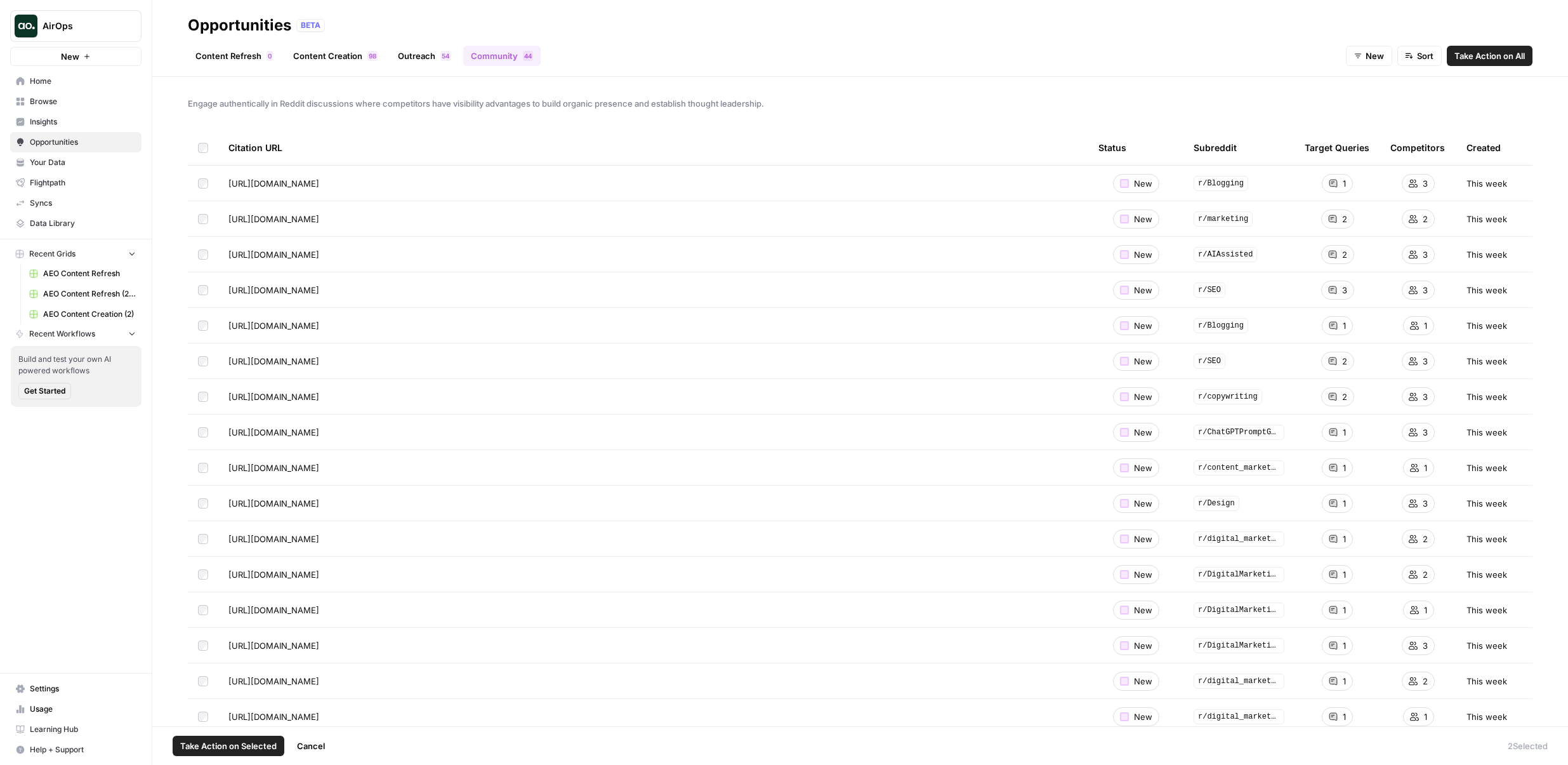
click at [196, 216] on td at bounding box center [203, 218] width 30 height 35
click at [229, 746] on span "Take Action on Selected" at bounding box center [229, 745] width 97 height 12
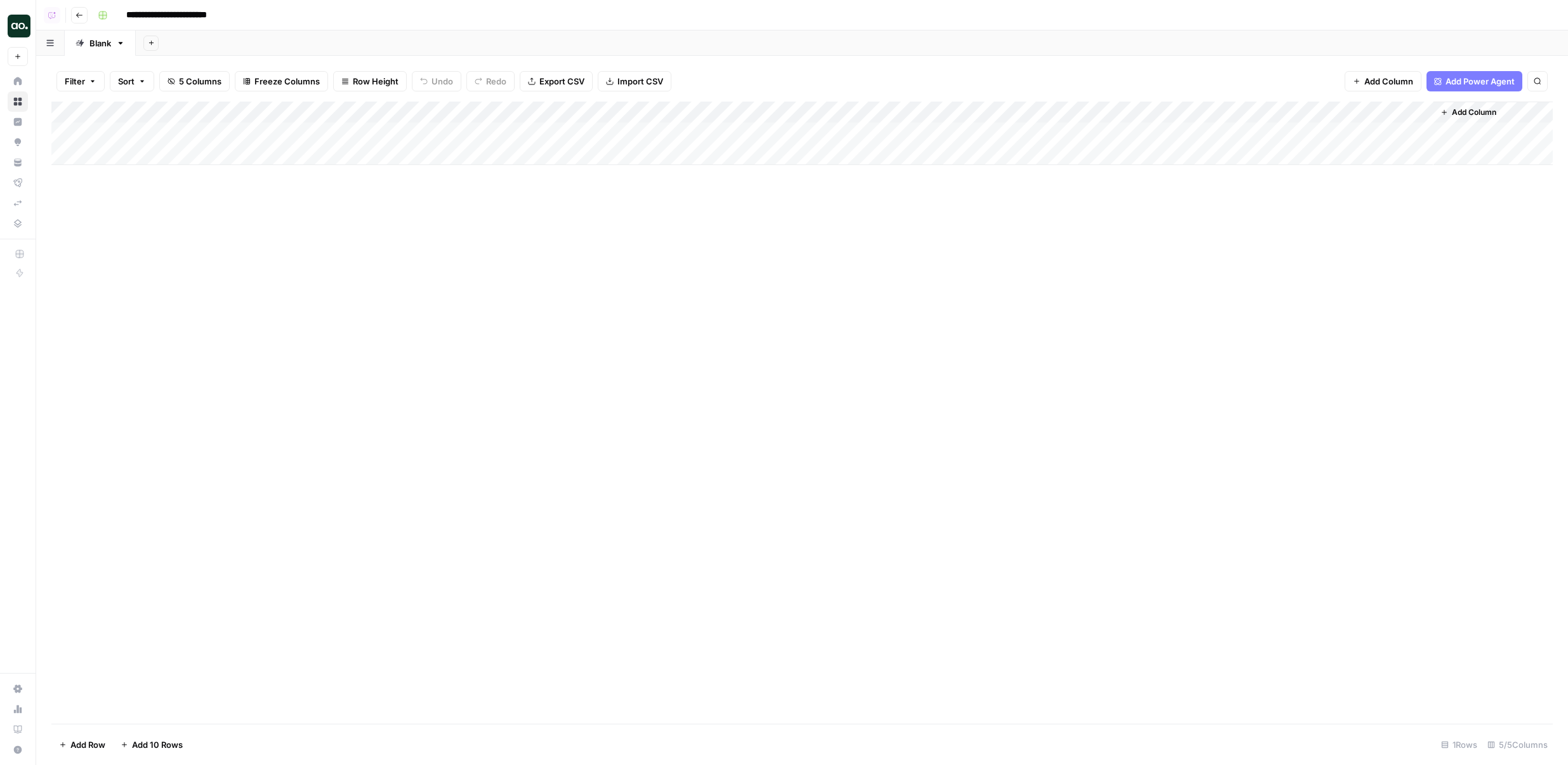
click at [430, 139] on div "Add Column" at bounding box center [802, 133] width 1502 height 64
click at [500, 133] on div "Add Column" at bounding box center [802, 133] width 1502 height 64
click at [496, 133] on div "Add Column" at bounding box center [802, 133] width 1502 height 64
click at [455, 118] on div "Add Column" at bounding box center [802, 133] width 1502 height 64
click at [820, 275] on div "Add Column" at bounding box center [802, 412] width 1502 height 622
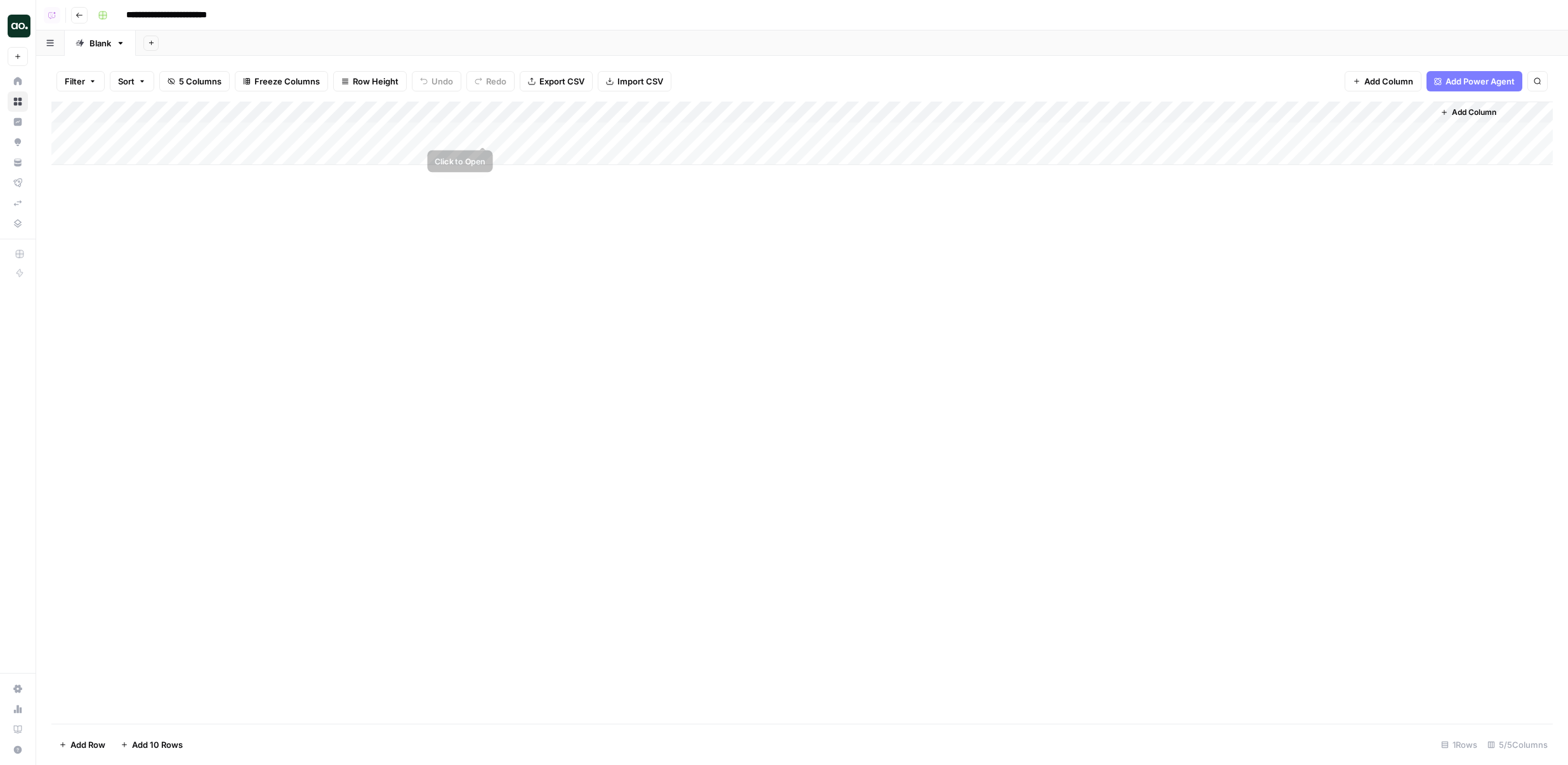
click at [475, 133] on div "Add Column" at bounding box center [802, 133] width 1502 height 64
click at [482, 133] on div "Add Column" at bounding box center [802, 133] width 1502 height 64
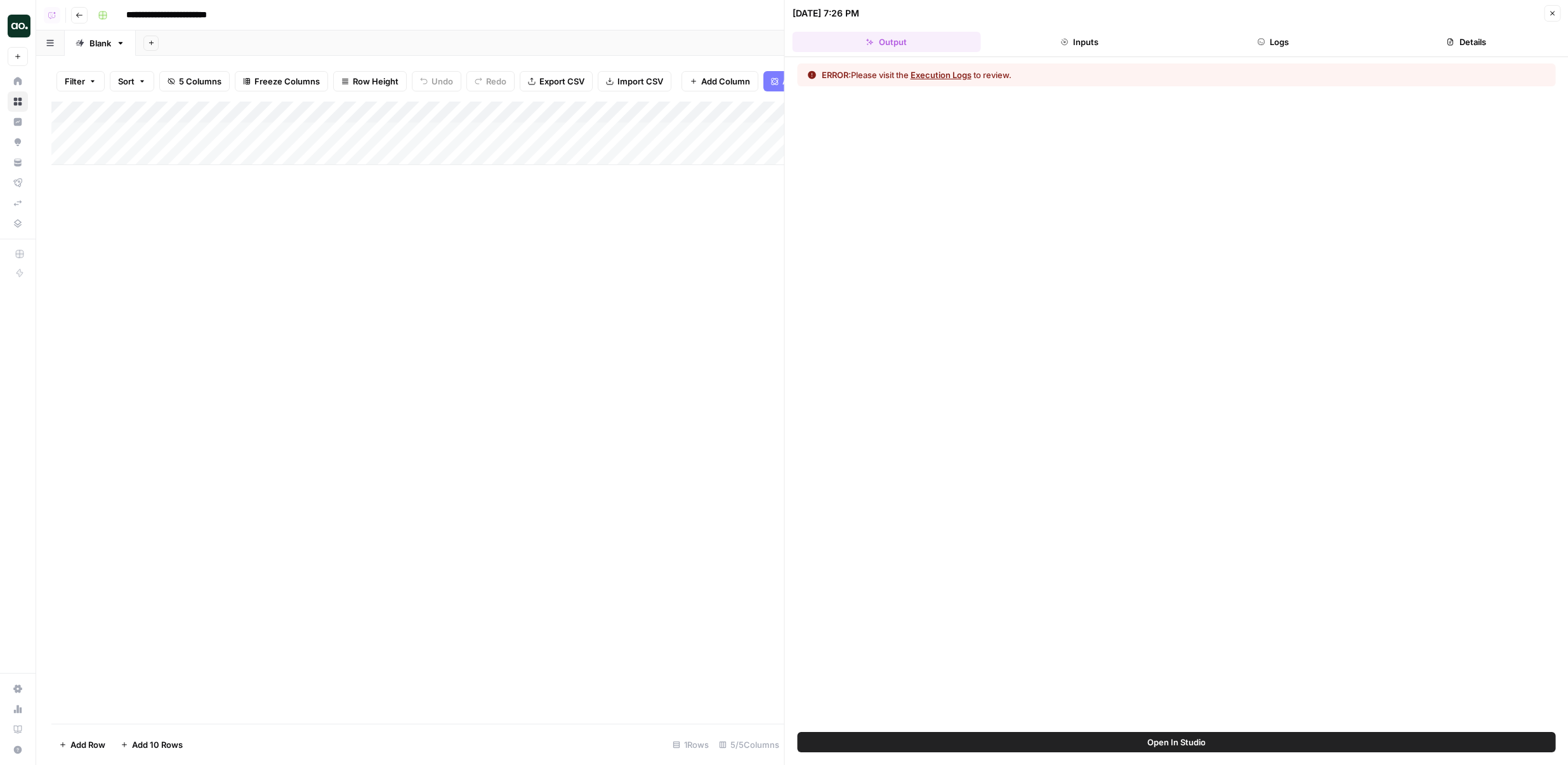
click at [1053, 53] on header "[DATE] 7:26 PM Close Output Inputs Logs Details" at bounding box center [1177, 28] width 784 height 57
click at [1163, 39] on button "Inputs" at bounding box center [1079, 41] width 188 height 20
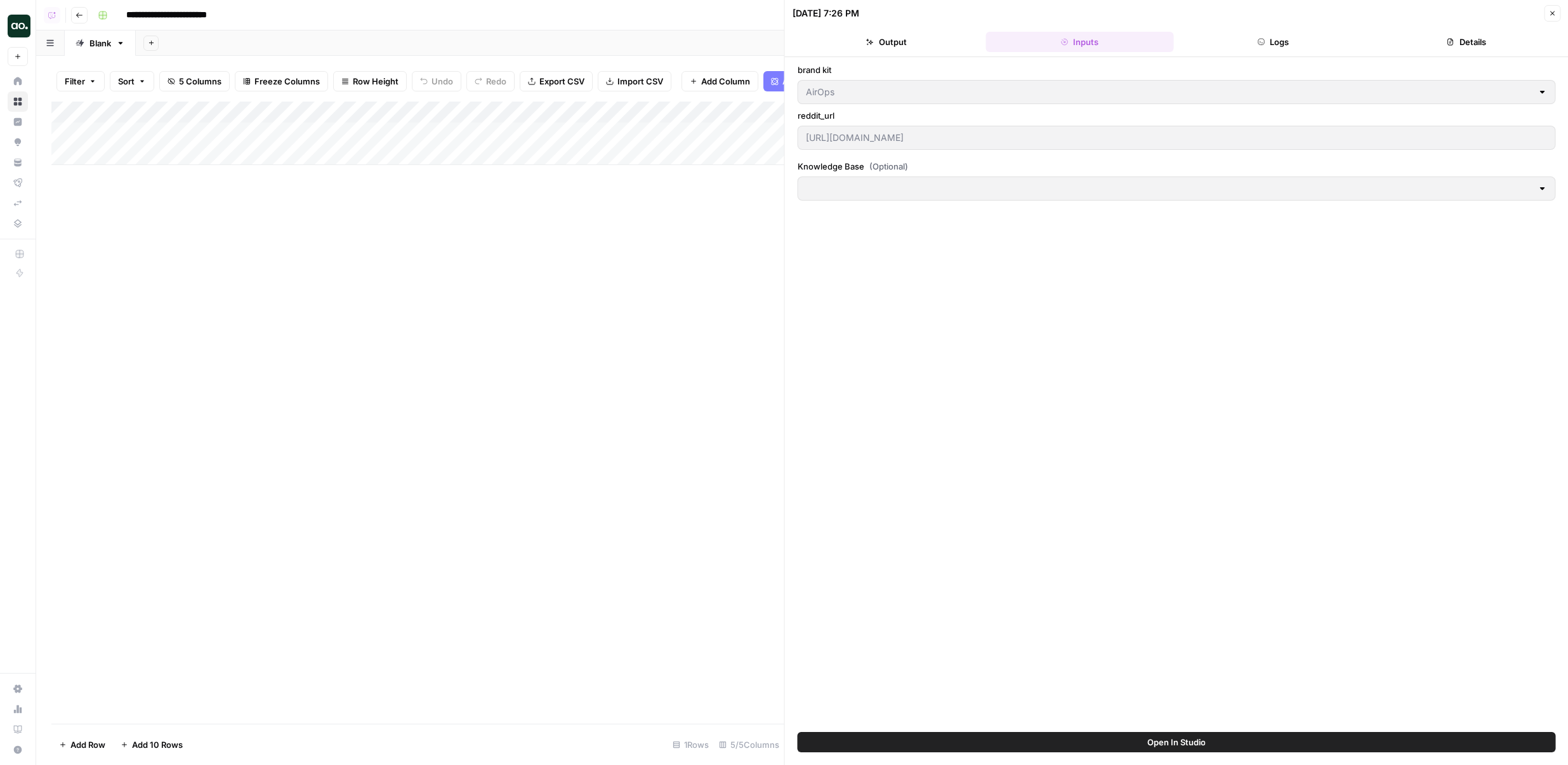
click at [1268, 39] on button "Logs" at bounding box center [1273, 41] width 188 height 20
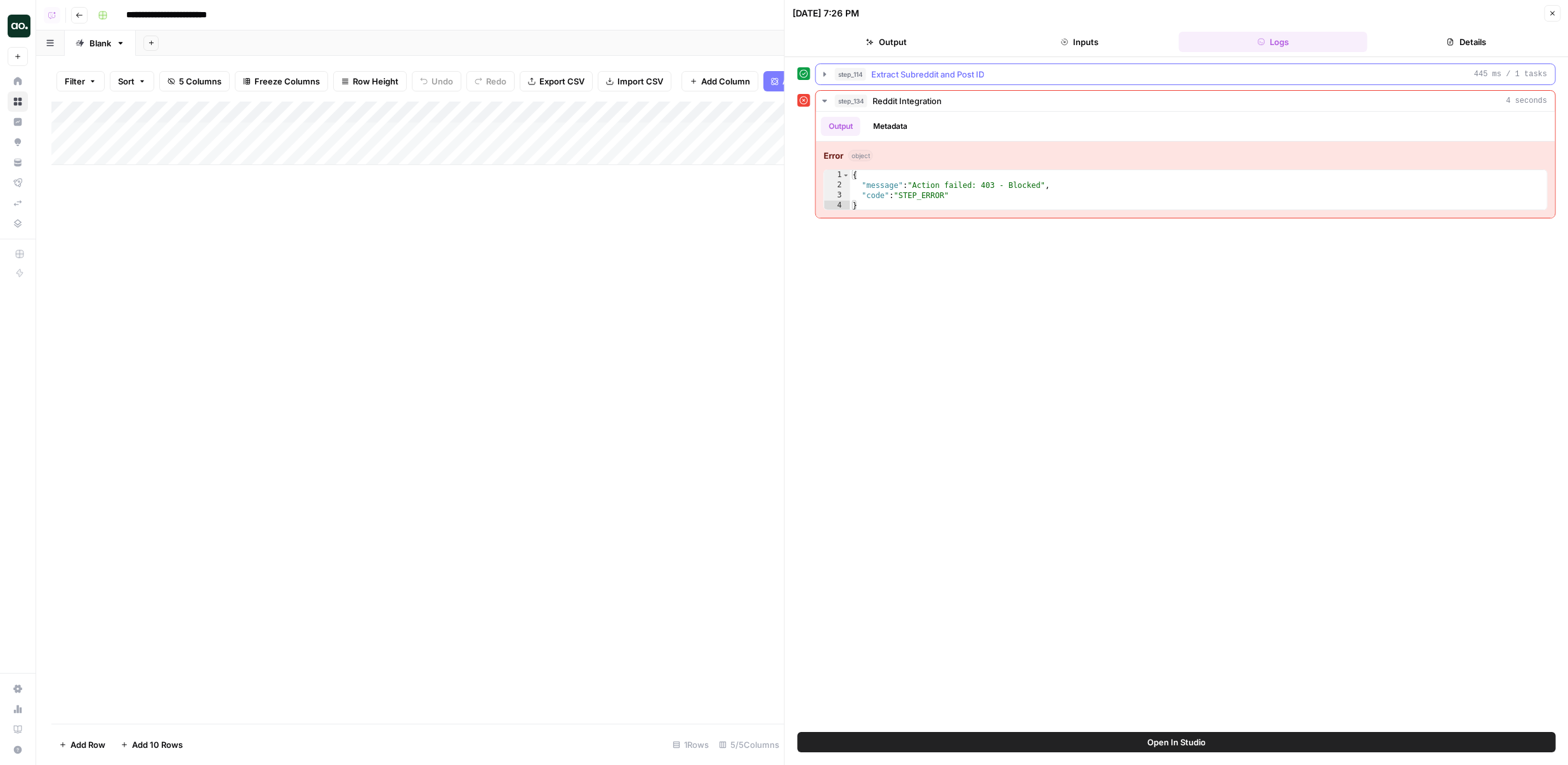
click at [942, 72] on span "Extract Subreddit and Post ID" at bounding box center [928, 74] width 113 height 12
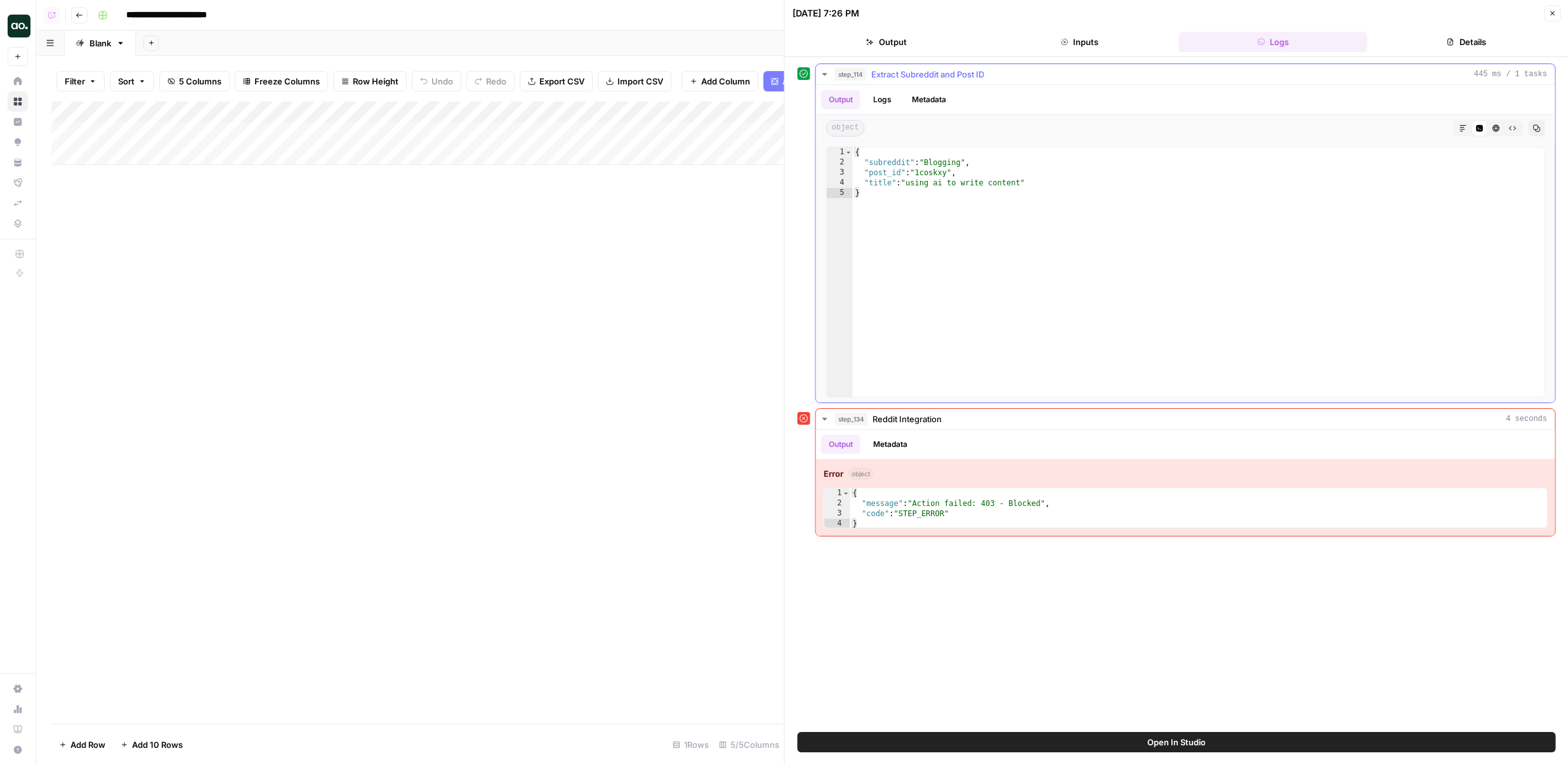
click at [942, 72] on span "Extract Subreddit and Post ID" at bounding box center [928, 74] width 113 height 12
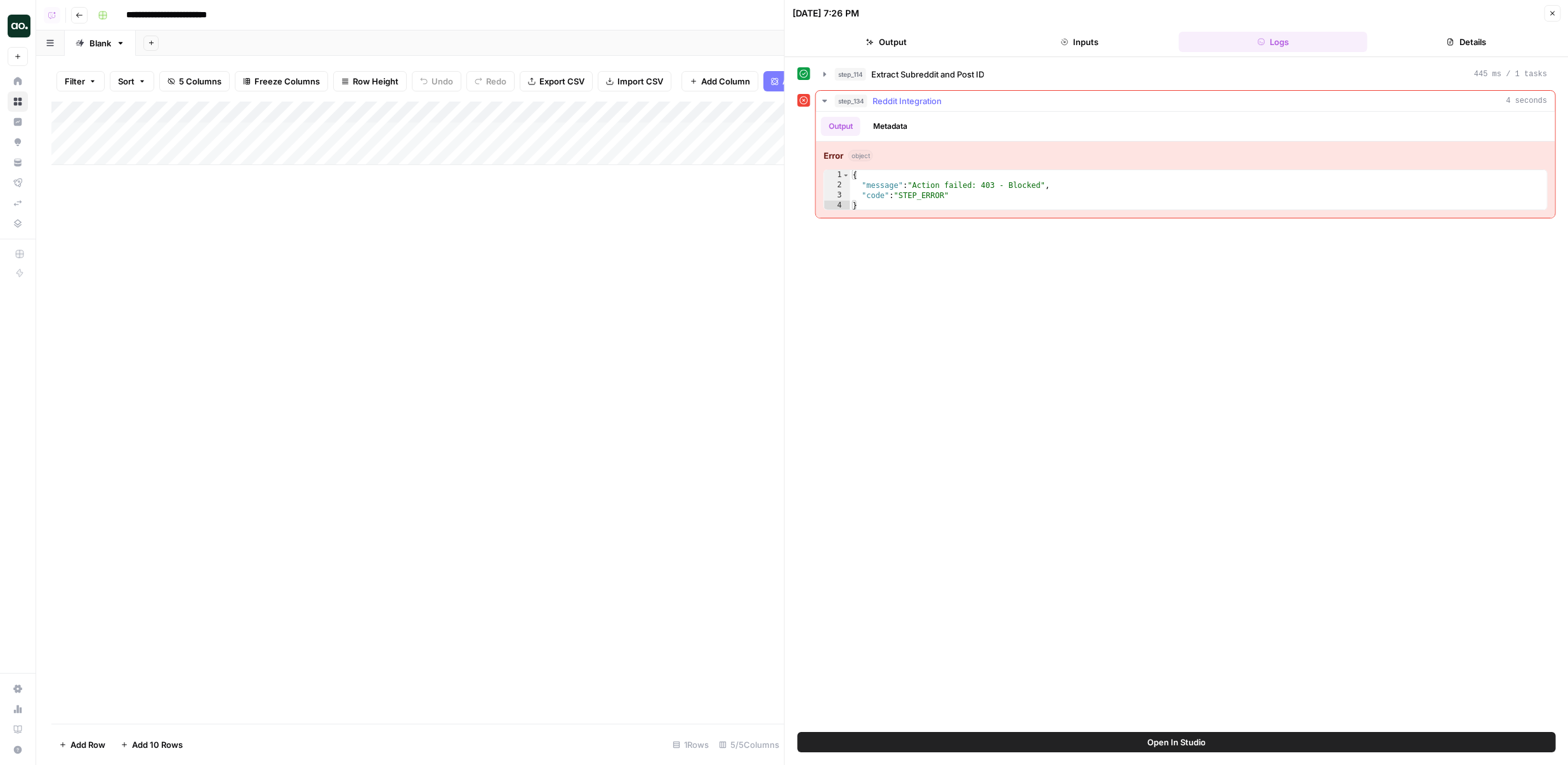
click at [942, 108] on button "step_134 Reddit Integration 4 seconds" at bounding box center [1186, 100] width 739 height 20
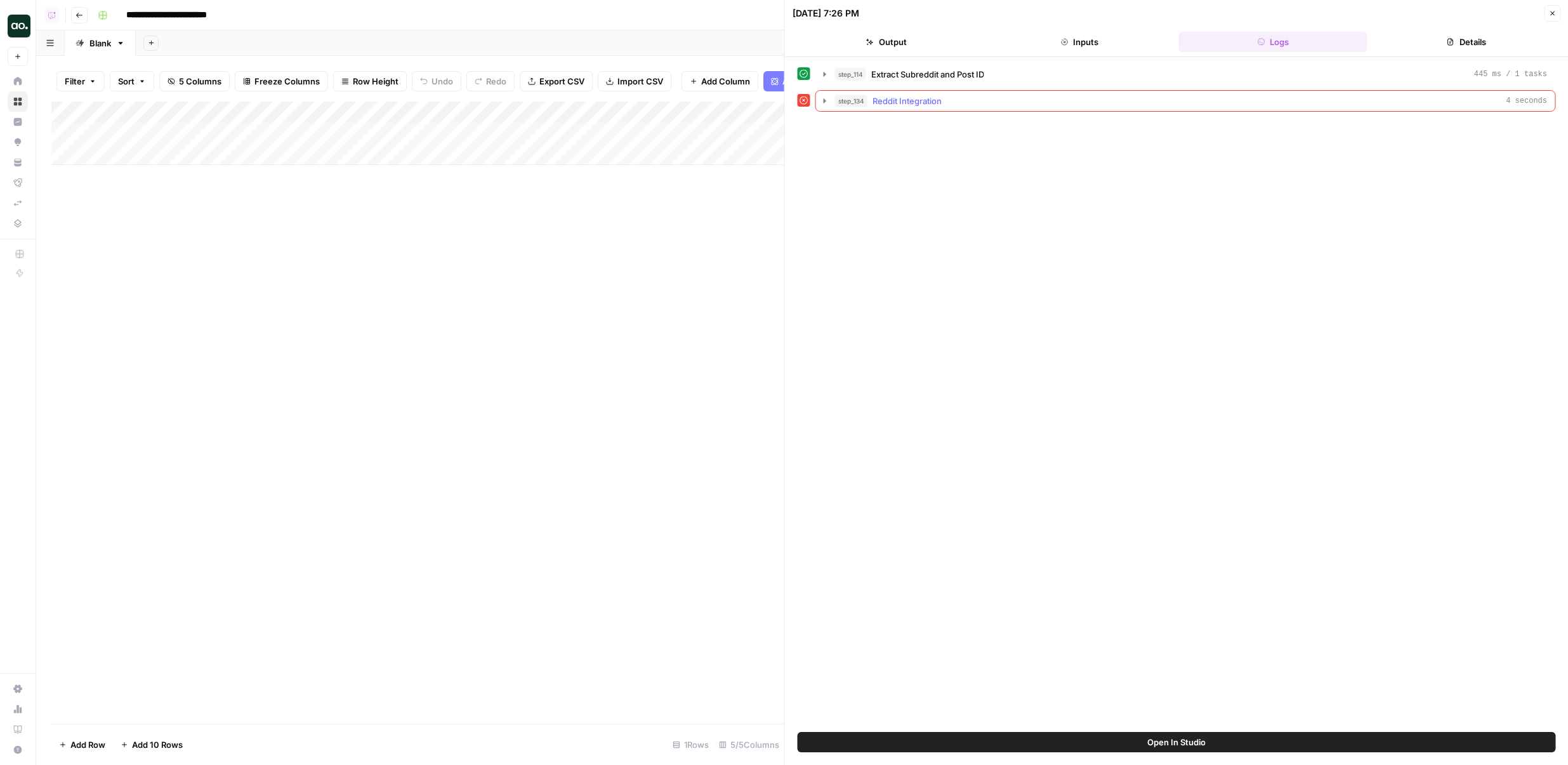
click at [942, 108] on button "step_134 Reddit Integration 4 seconds" at bounding box center [1186, 100] width 739 height 20
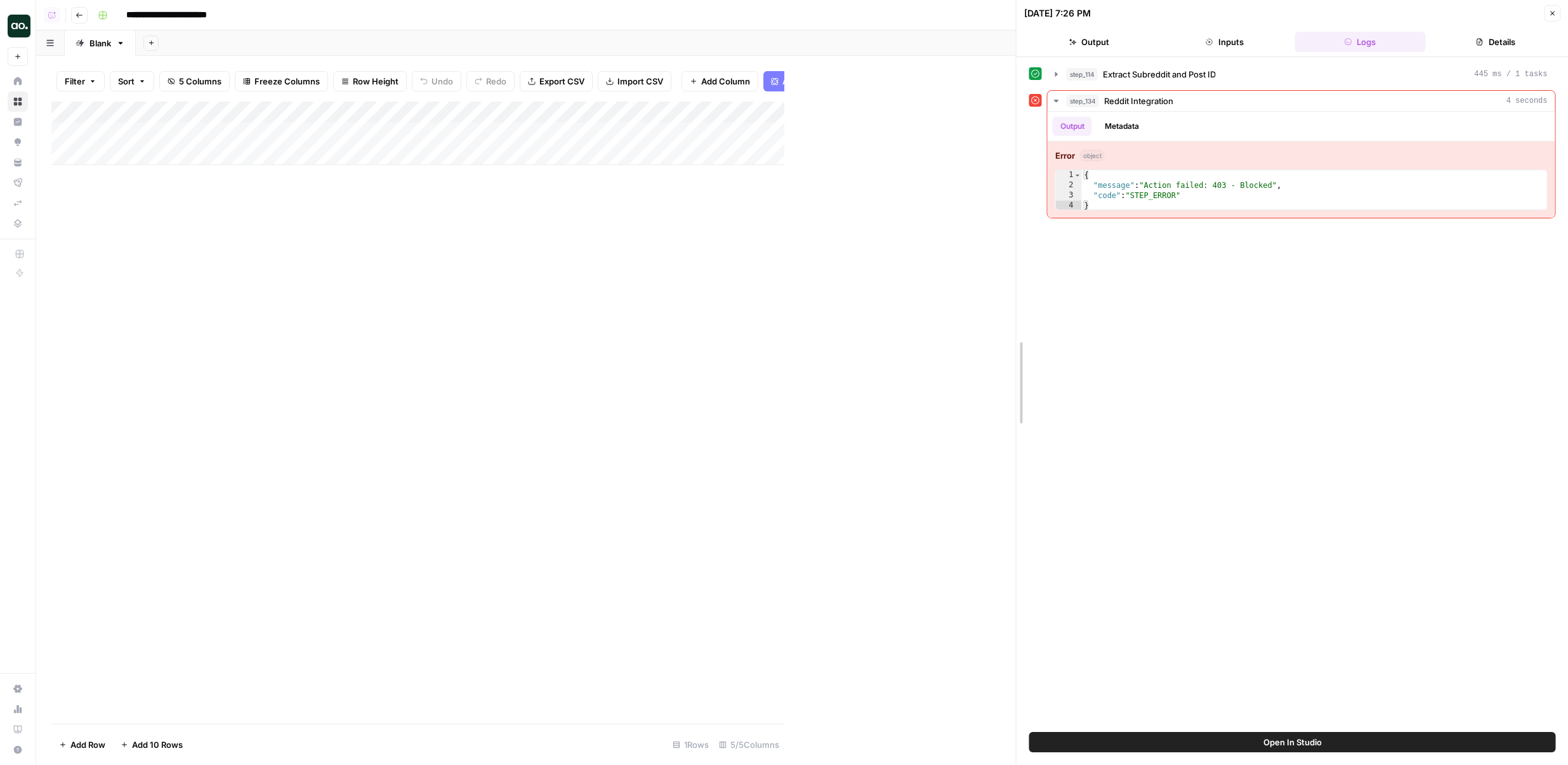
drag, startPoint x: 788, startPoint y: 206, endPoint x: 1038, endPoint y: 206, distance: 250.0
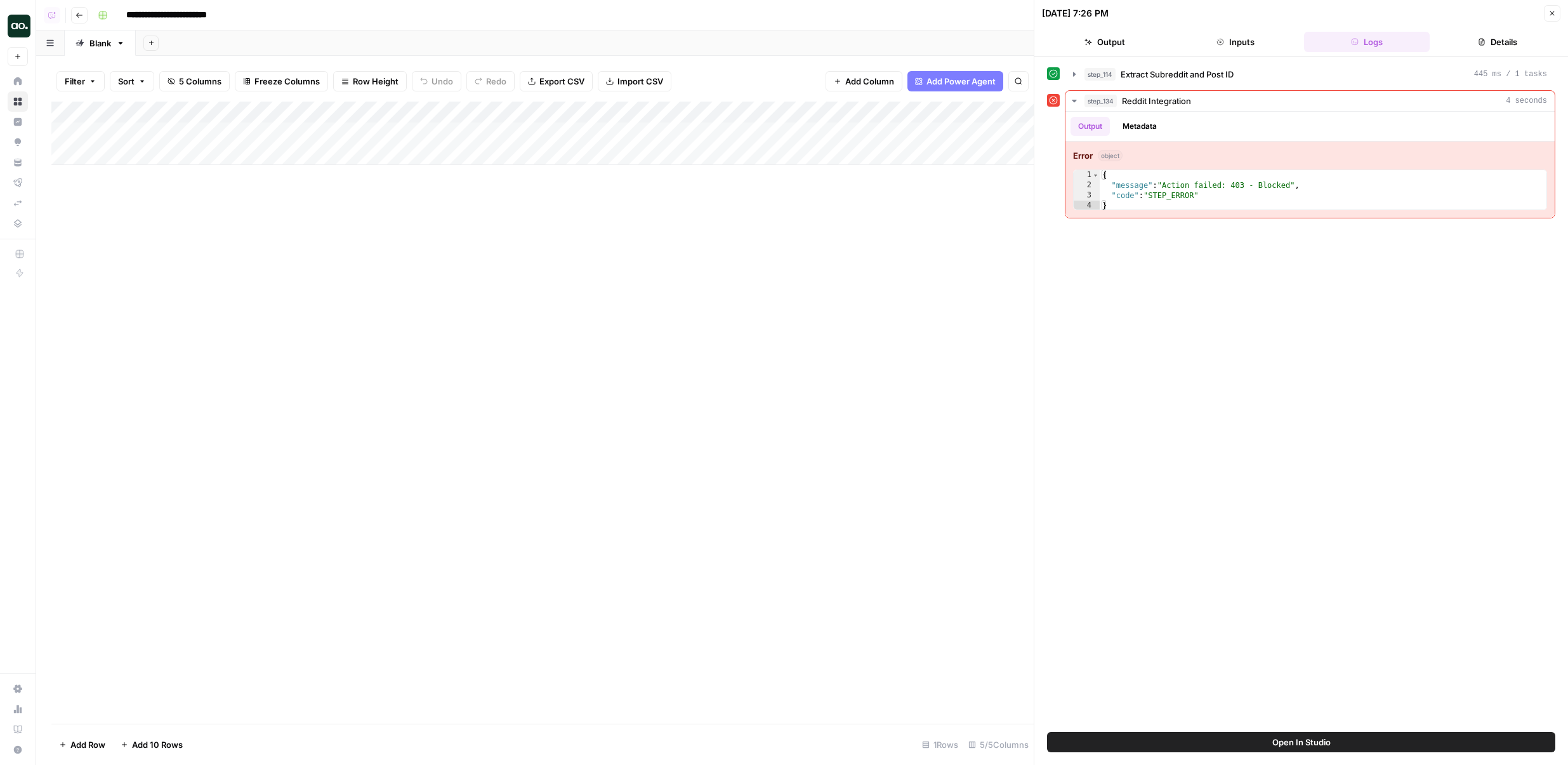
click at [1548, 6] on button "Close" at bounding box center [1552, 13] width 16 height 16
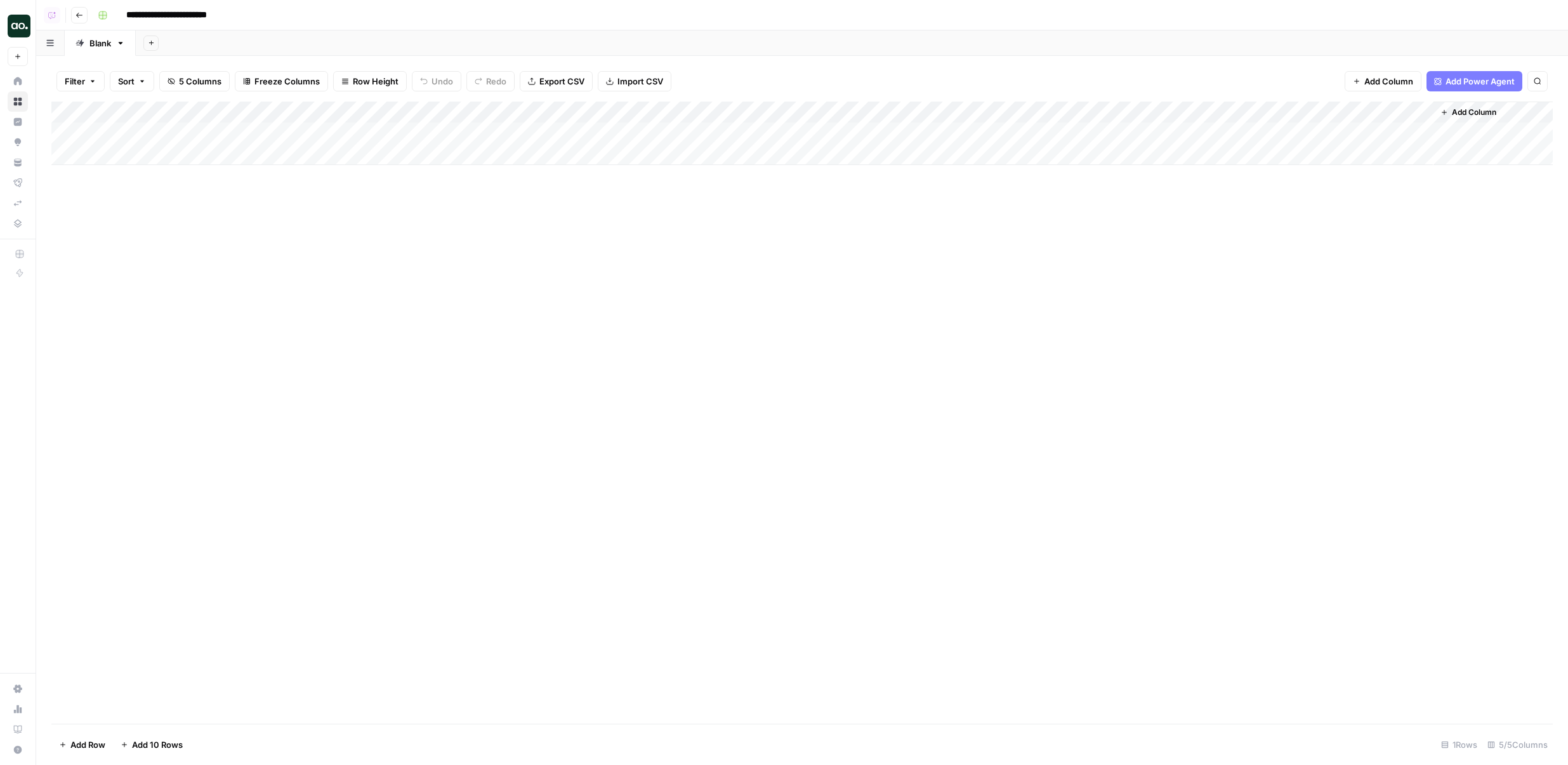
click at [433, 116] on div "Add Column" at bounding box center [802, 133] width 1502 height 64
click at [410, 216] on span "Configure Inputs" at bounding box center [437, 219] width 111 height 12
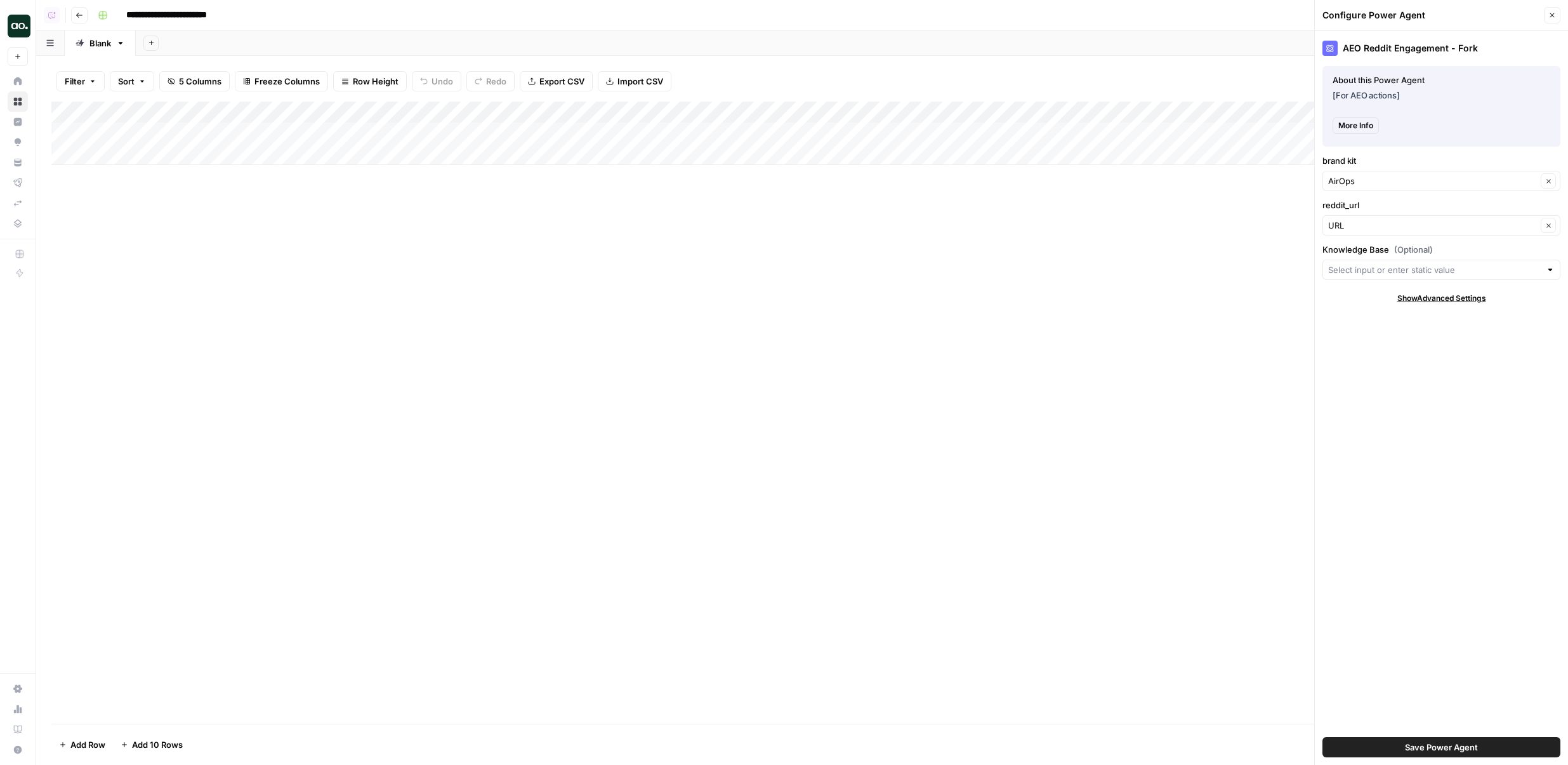
click at [1556, 20] on button "Close" at bounding box center [1552, 15] width 16 height 16
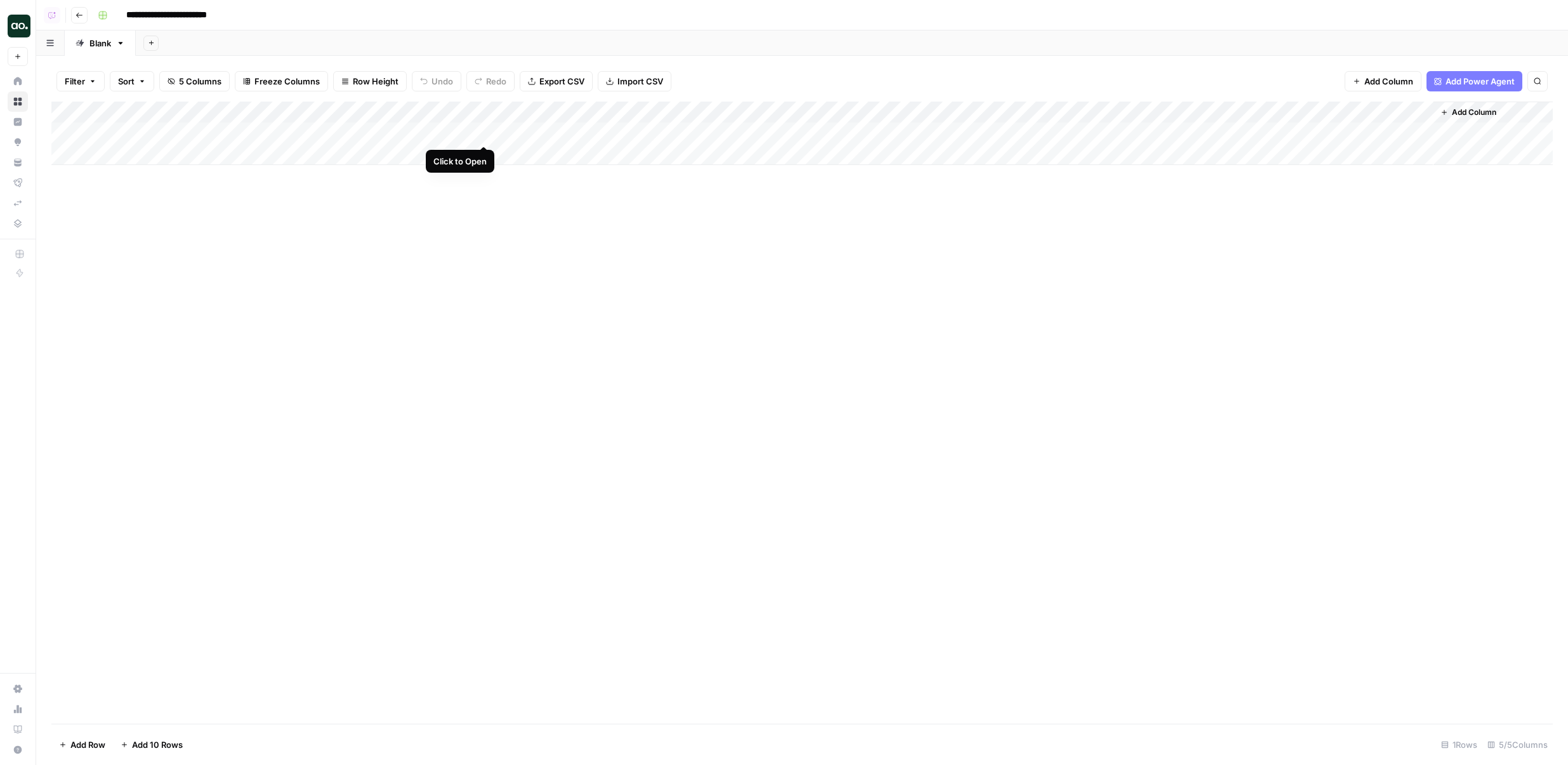
click at [482, 131] on div "Add Column" at bounding box center [802, 133] width 1502 height 64
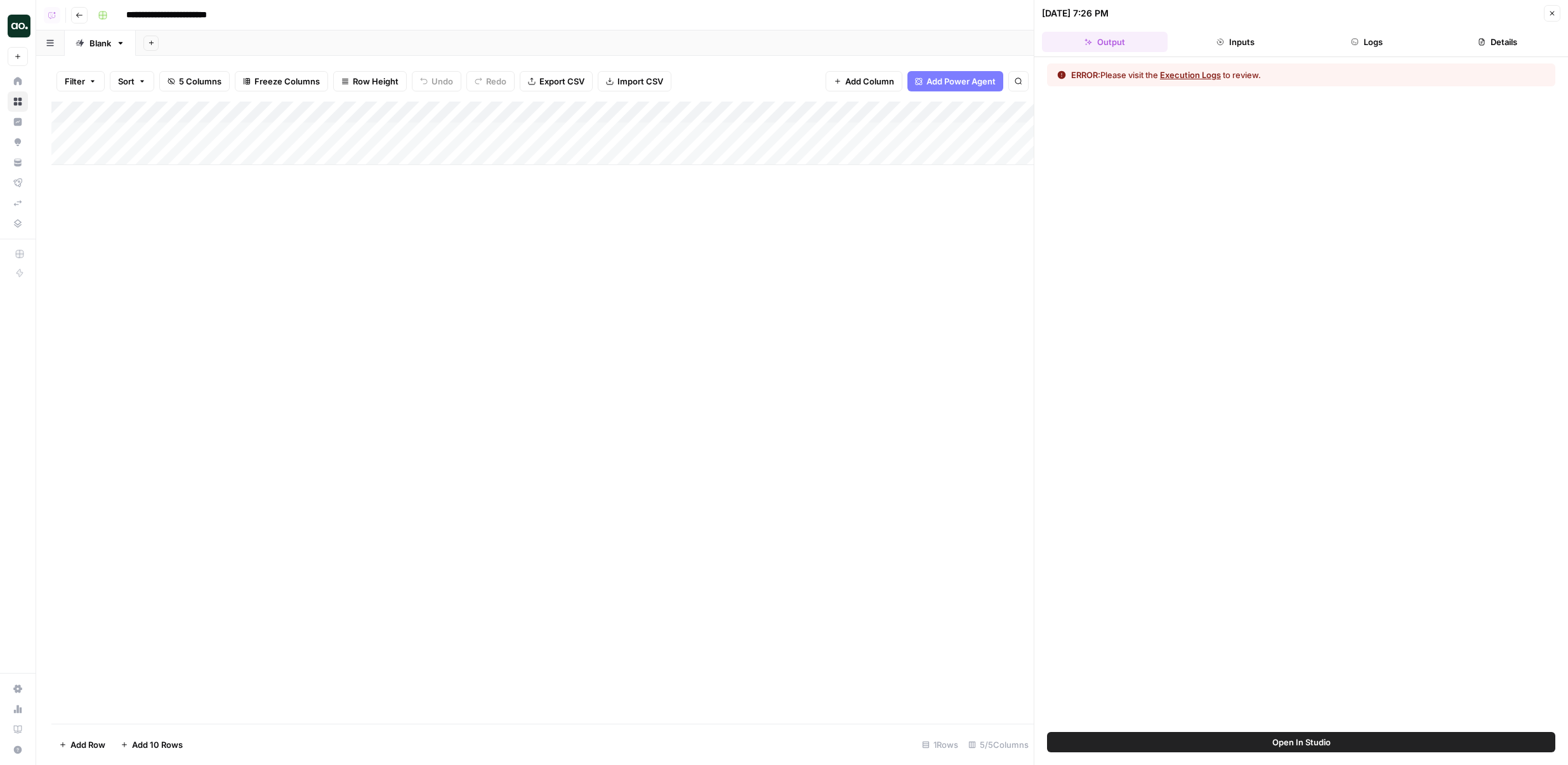
click at [1358, 41] on button "Logs" at bounding box center [1366, 41] width 125 height 20
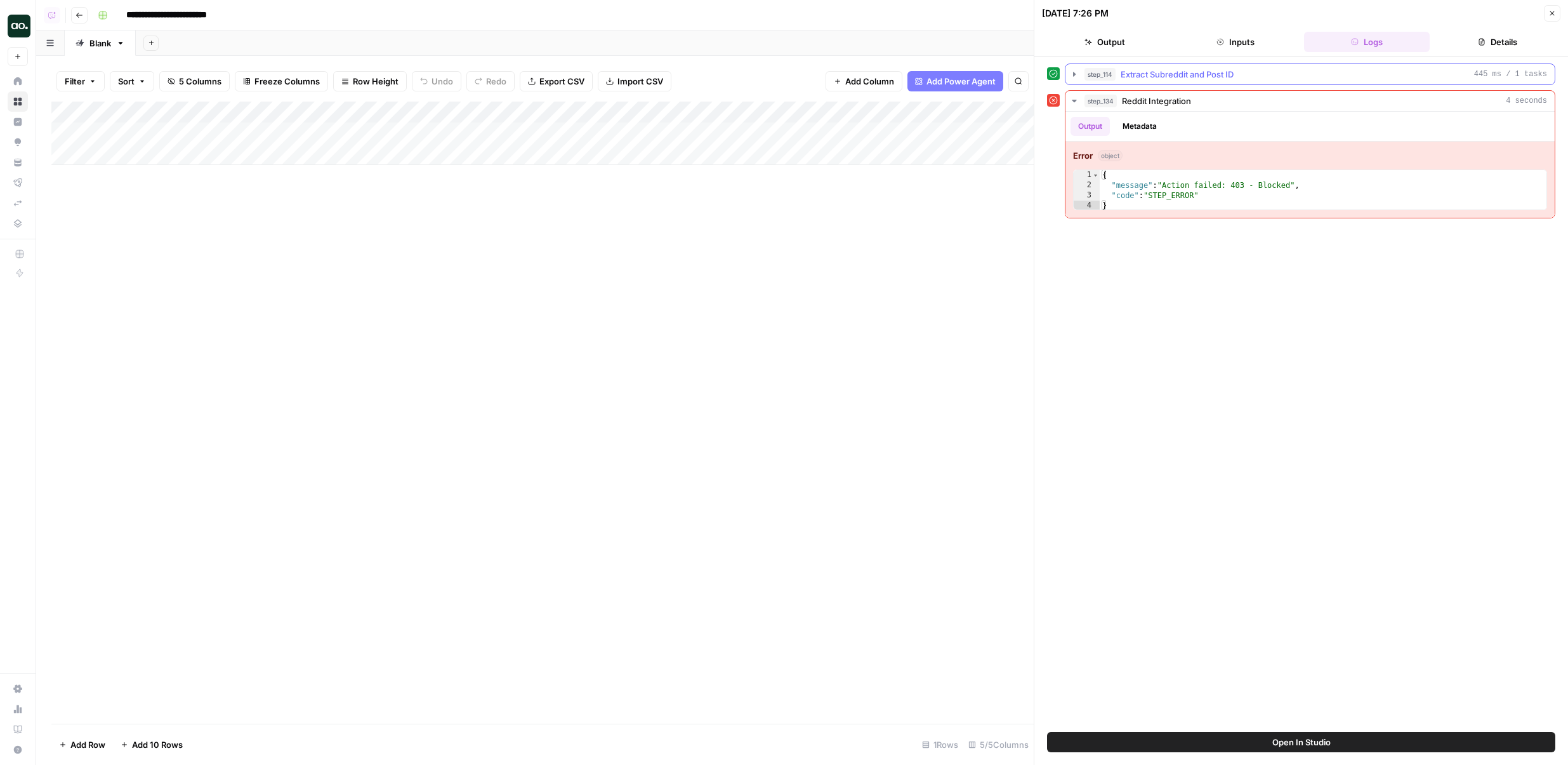
click at [1192, 82] on button "step_114 Extract Subreddit and Post ID 445 ms / 1 tasks" at bounding box center [1310, 74] width 489 height 20
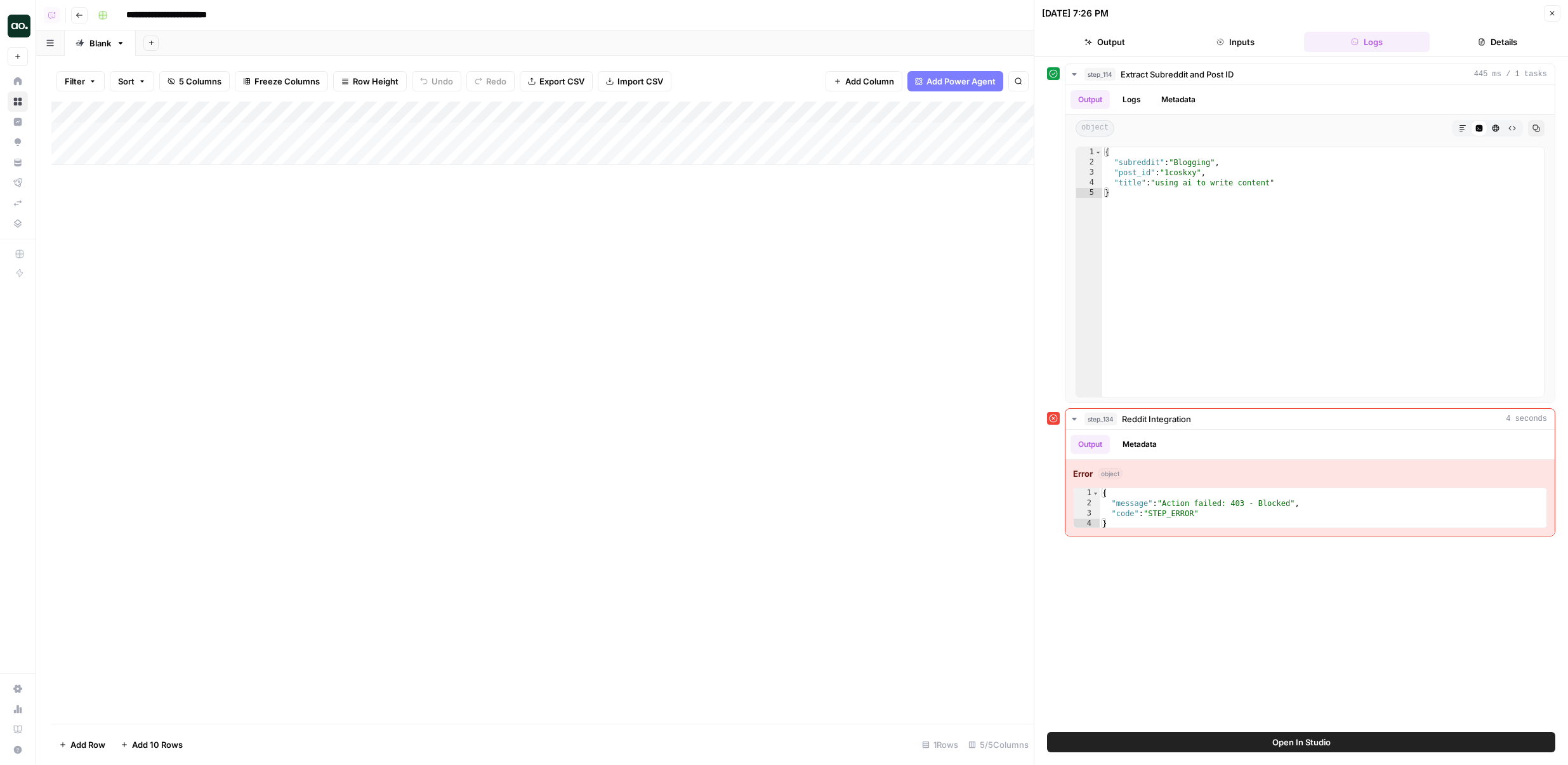
click at [1149, 47] on button "Output" at bounding box center [1104, 41] width 125 height 20
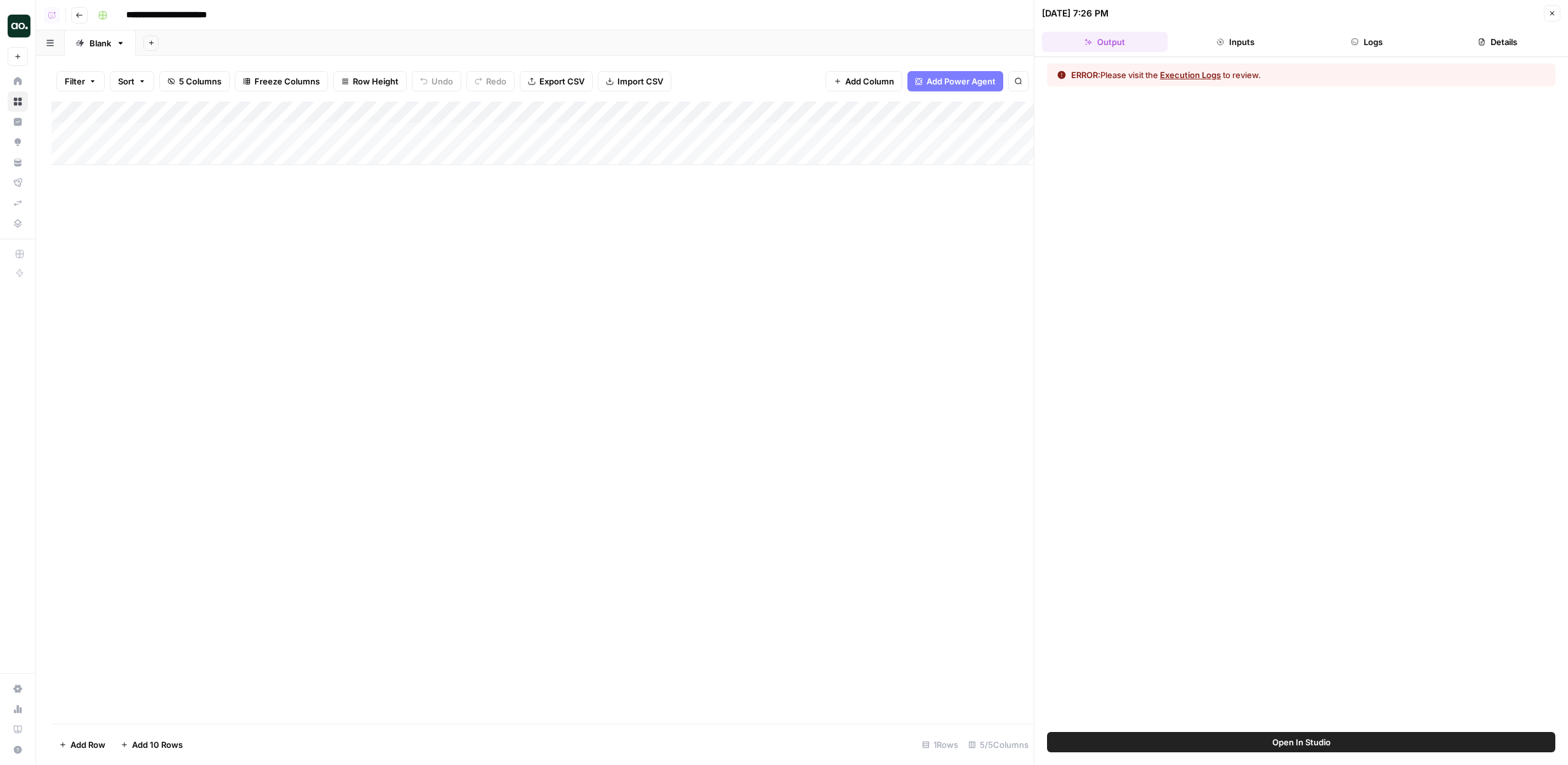
click at [1238, 47] on button "Inputs" at bounding box center [1235, 41] width 125 height 20
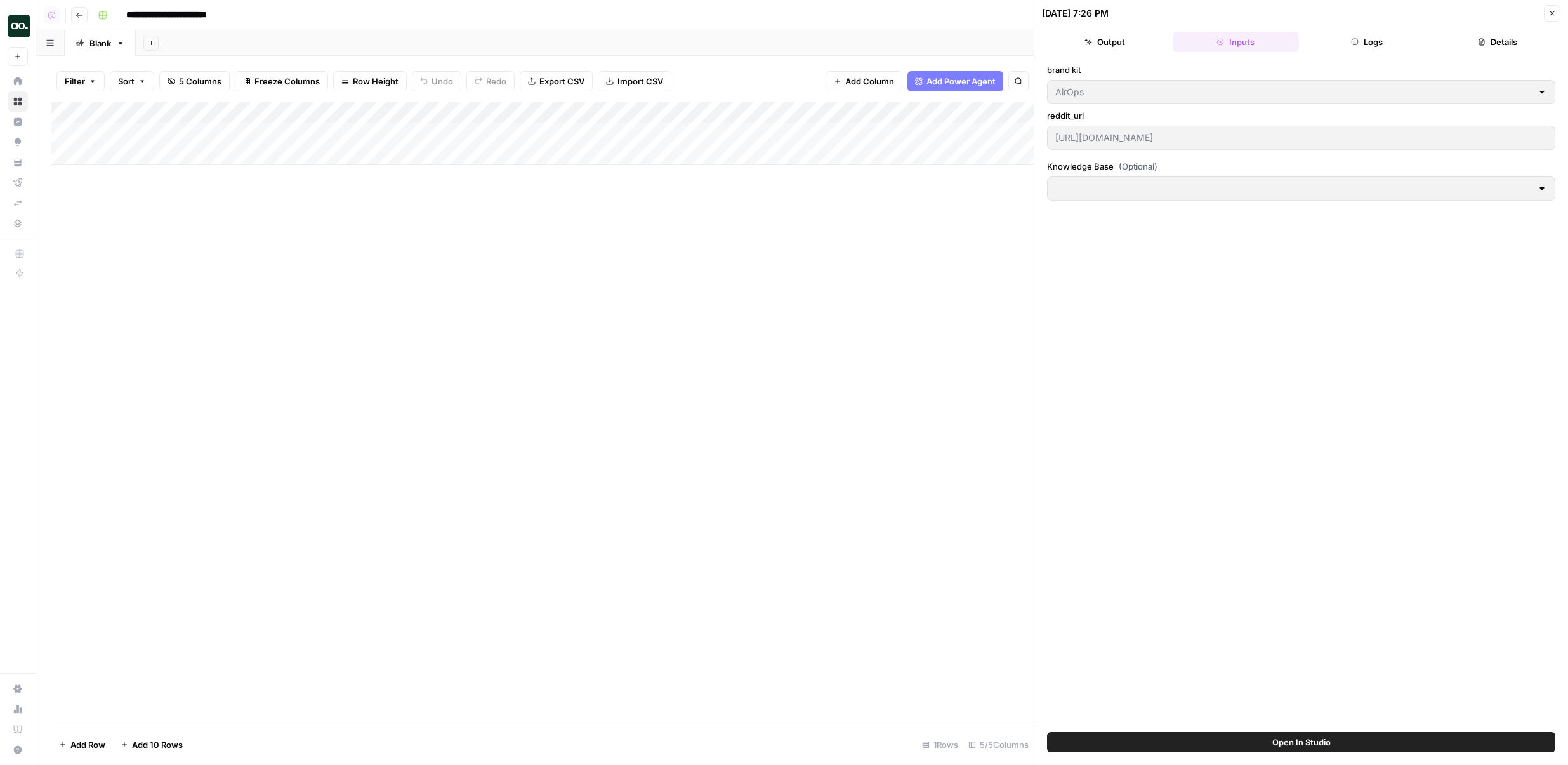
click at [1125, 51] on button "Output" at bounding box center [1104, 41] width 125 height 20
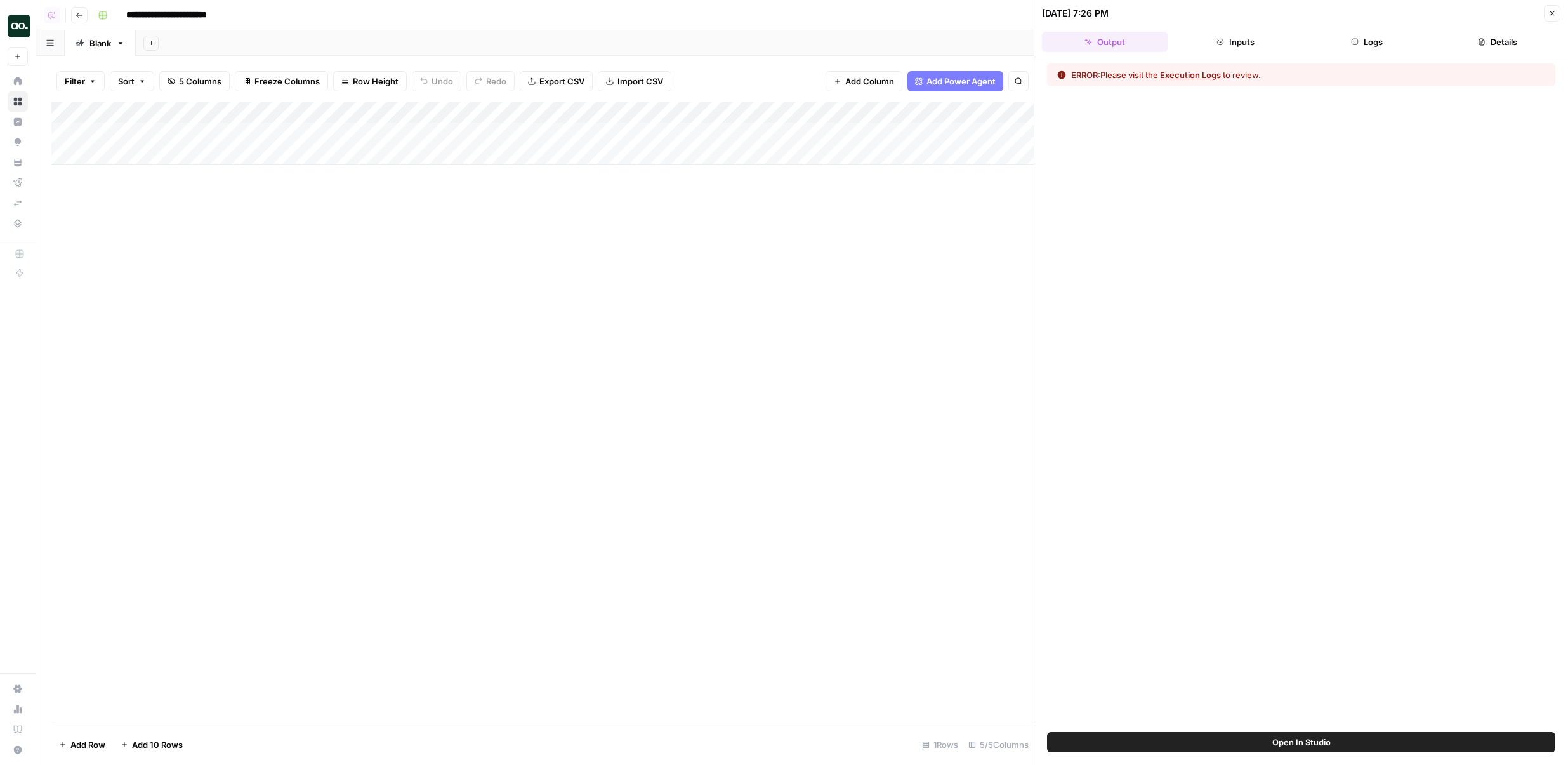
click at [1217, 51] on button "Inputs" at bounding box center [1235, 41] width 125 height 20
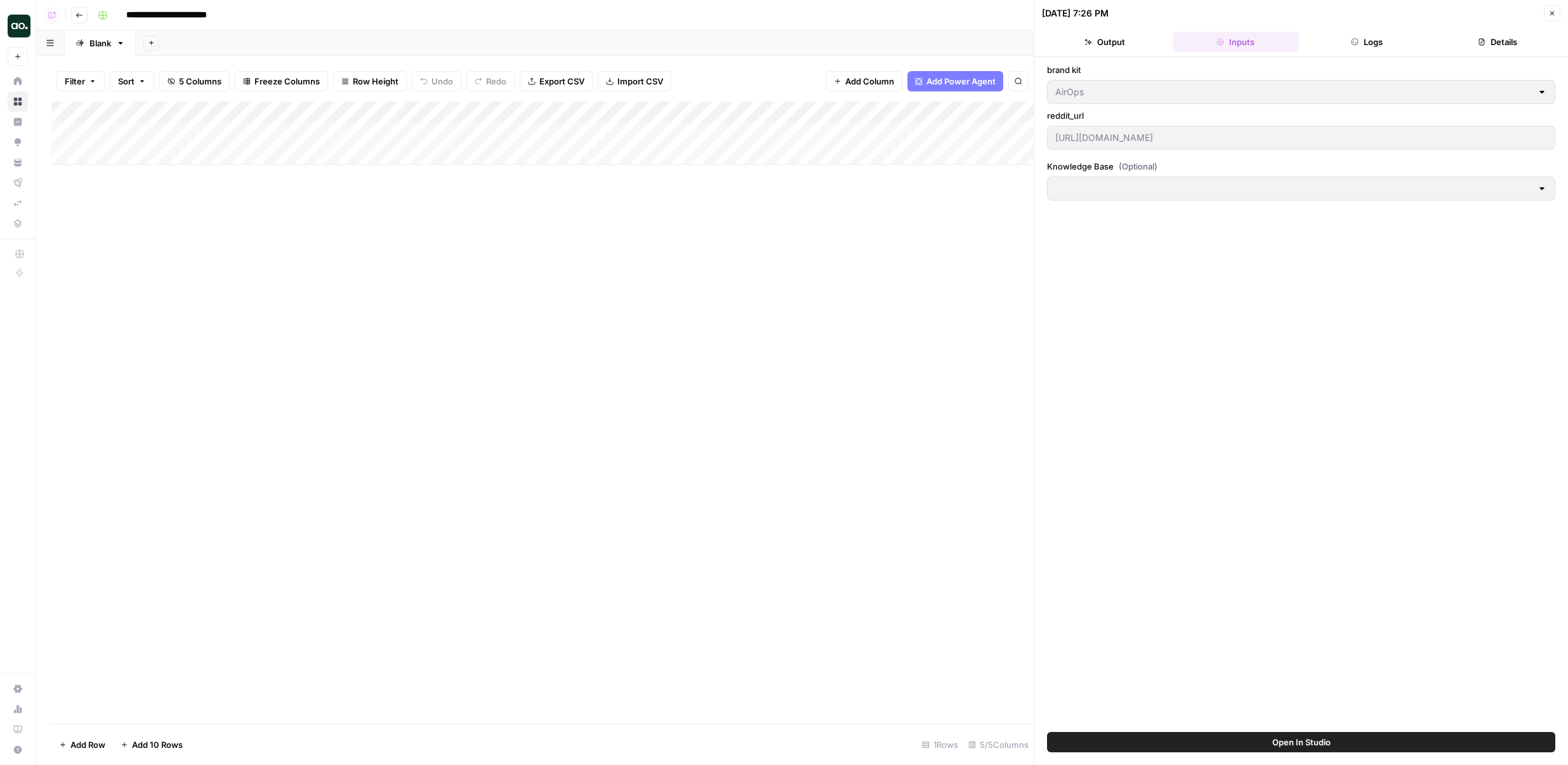
click at [1372, 47] on button "Logs" at bounding box center [1366, 41] width 125 height 20
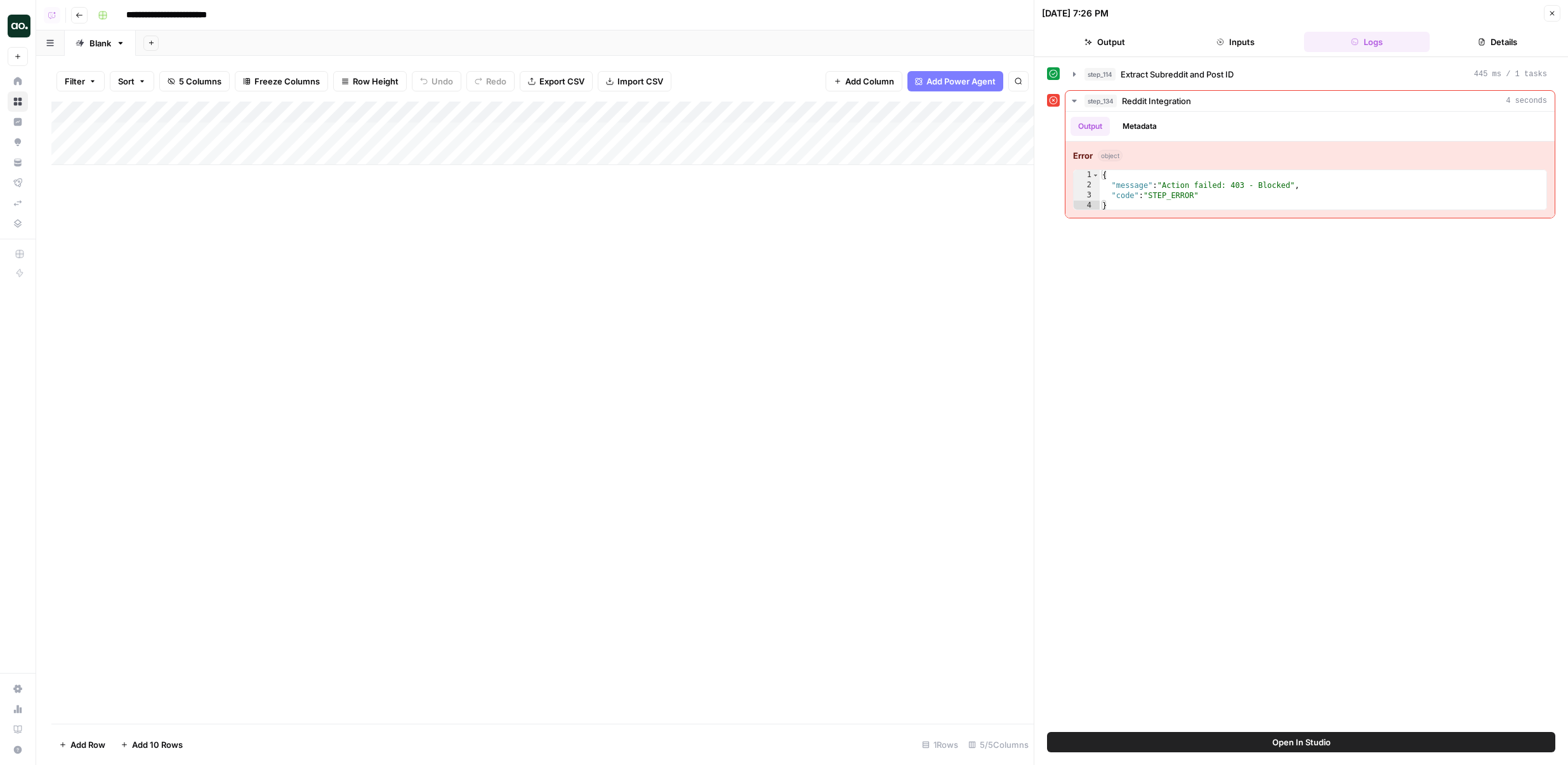
click at [1169, 47] on ul "Output Inputs Logs Details" at bounding box center [1301, 41] width 519 height 20
click at [1141, 44] on button "Output" at bounding box center [1104, 41] width 125 height 20
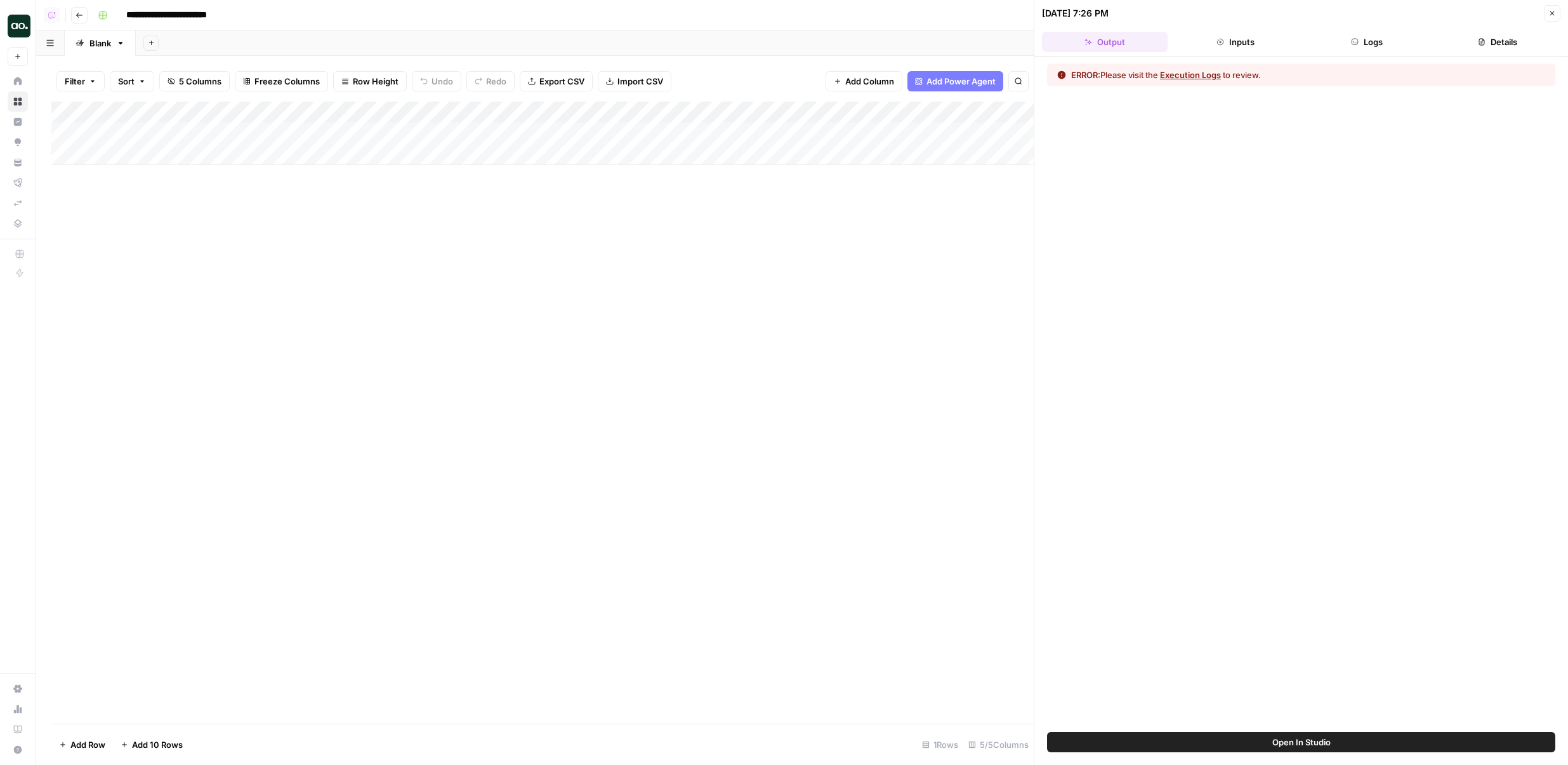
click at [1552, 9] on icon "button" at bounding box center [1552, 13] width 8 height 8
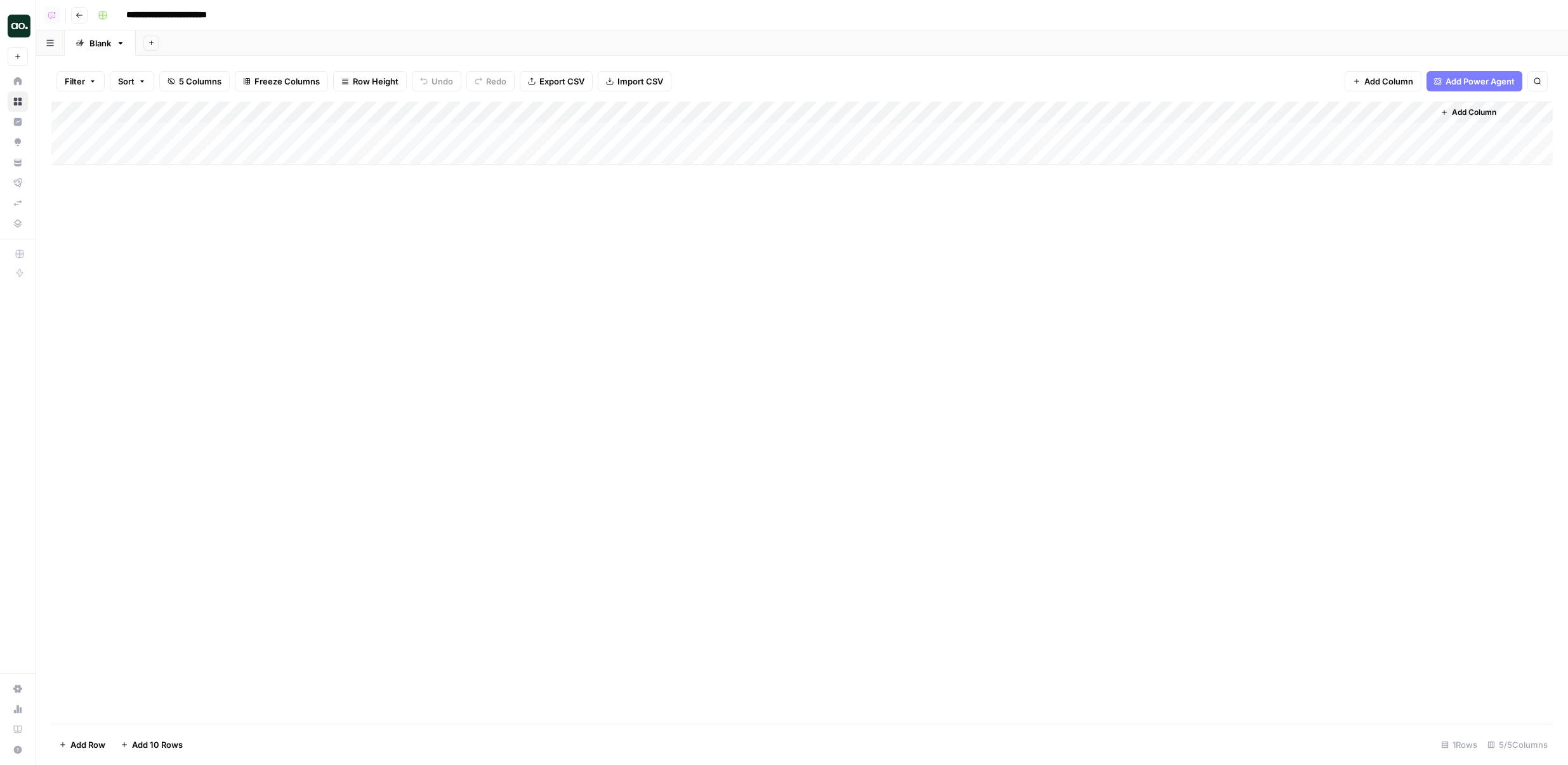
click at [77, 12] on icon "button" at bounding box center [79, 15] width 8 height 8
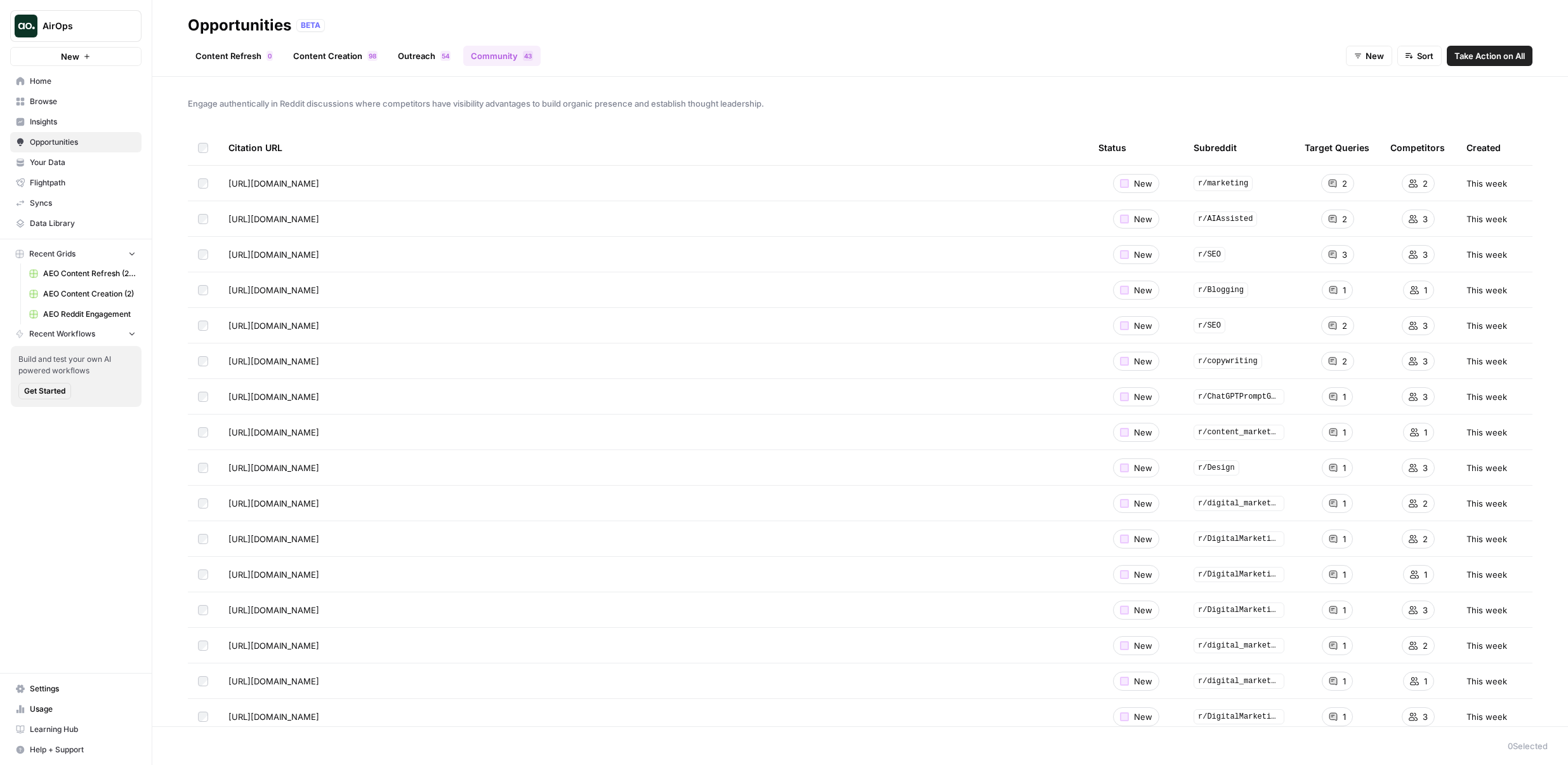
click at [427, 57] on link "Outreach 4 5" at bounding box center [424, 56] width 68 height 20
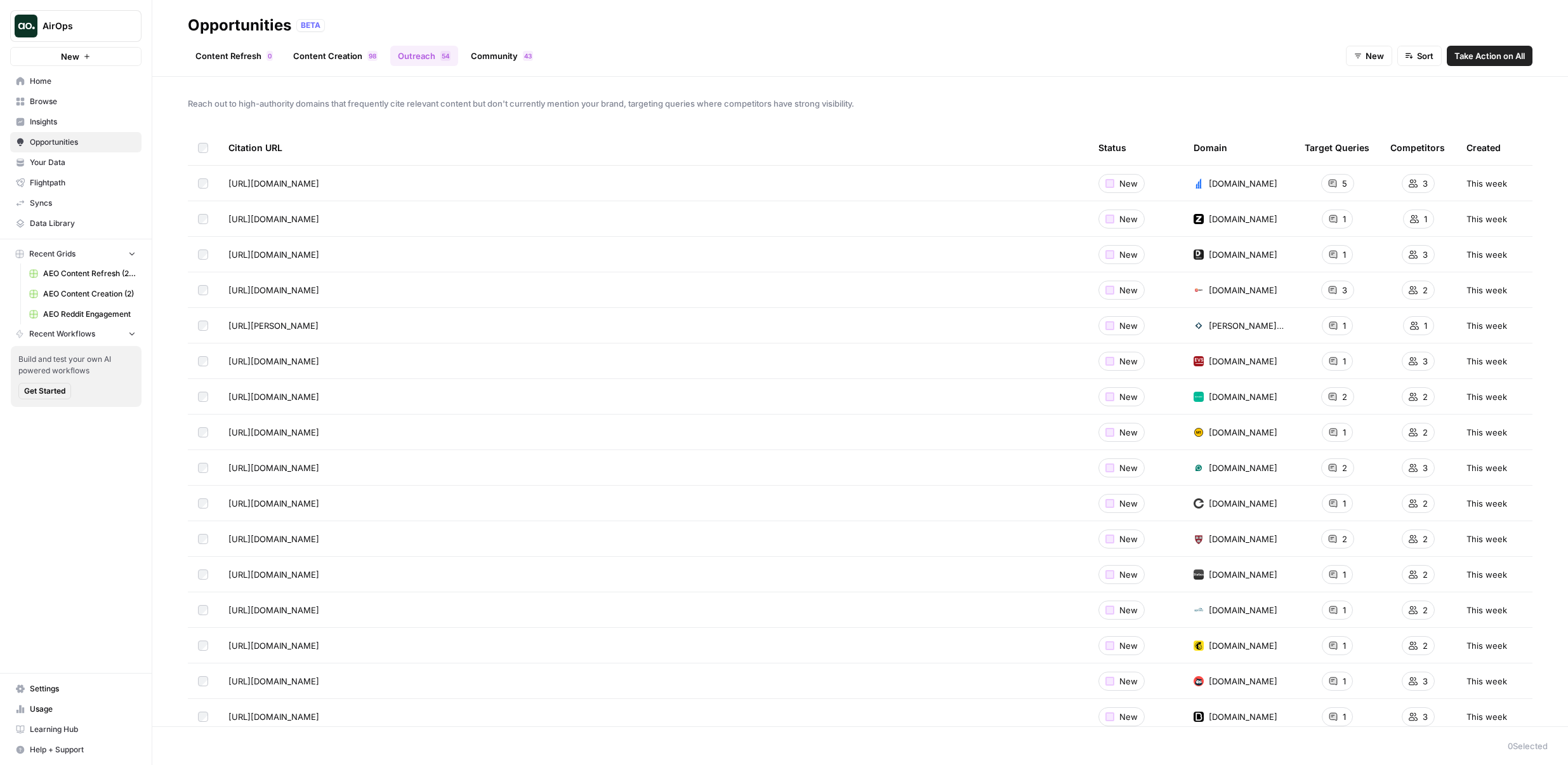
click at [124, 27] on icon "Workspace: AirOps" at bounding box center [130, 26] width 12 height 12
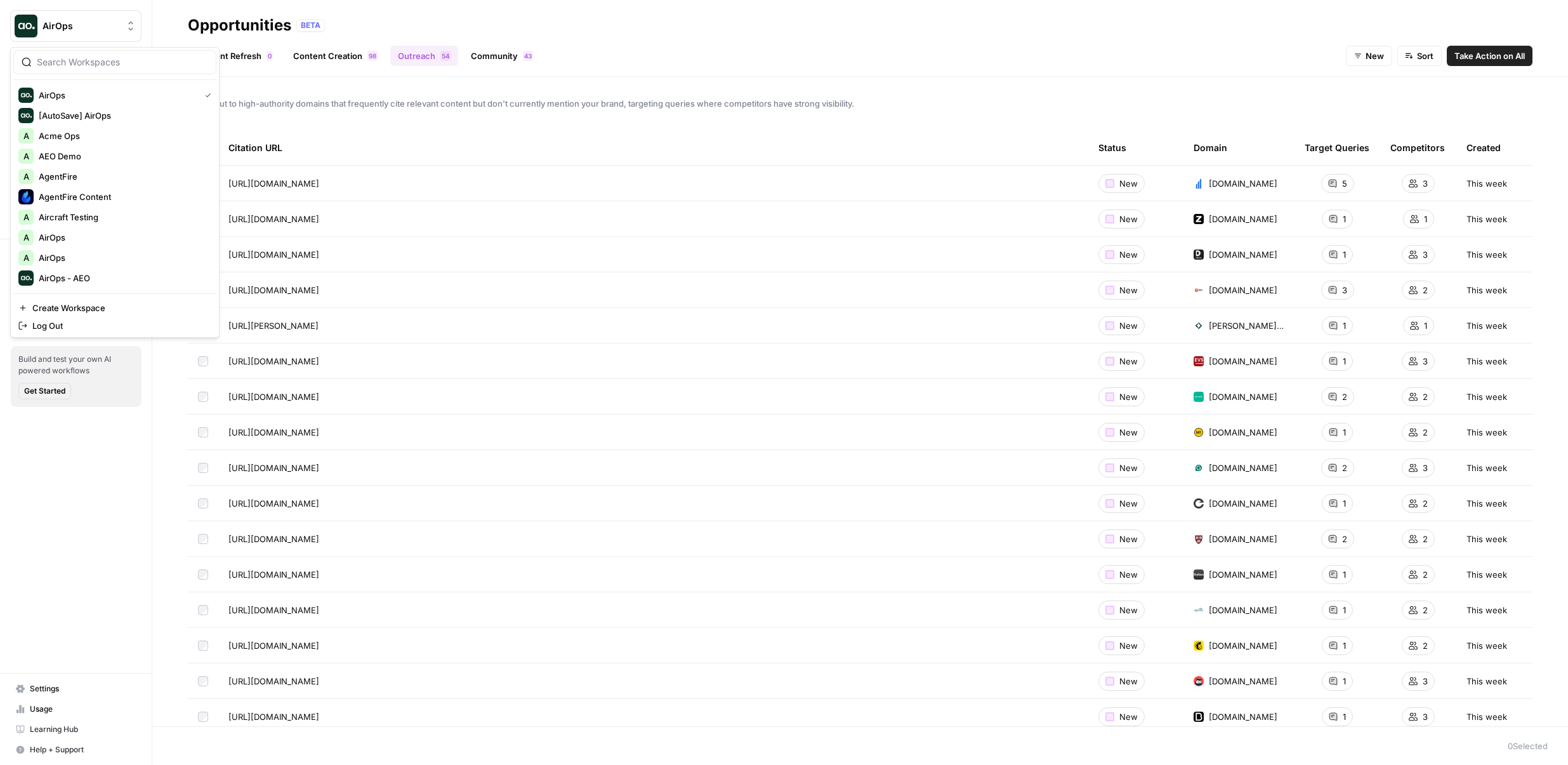
click at [124, 57] on input "search" at bounding box center [122, 62] width 171 height 12
type input "growth"
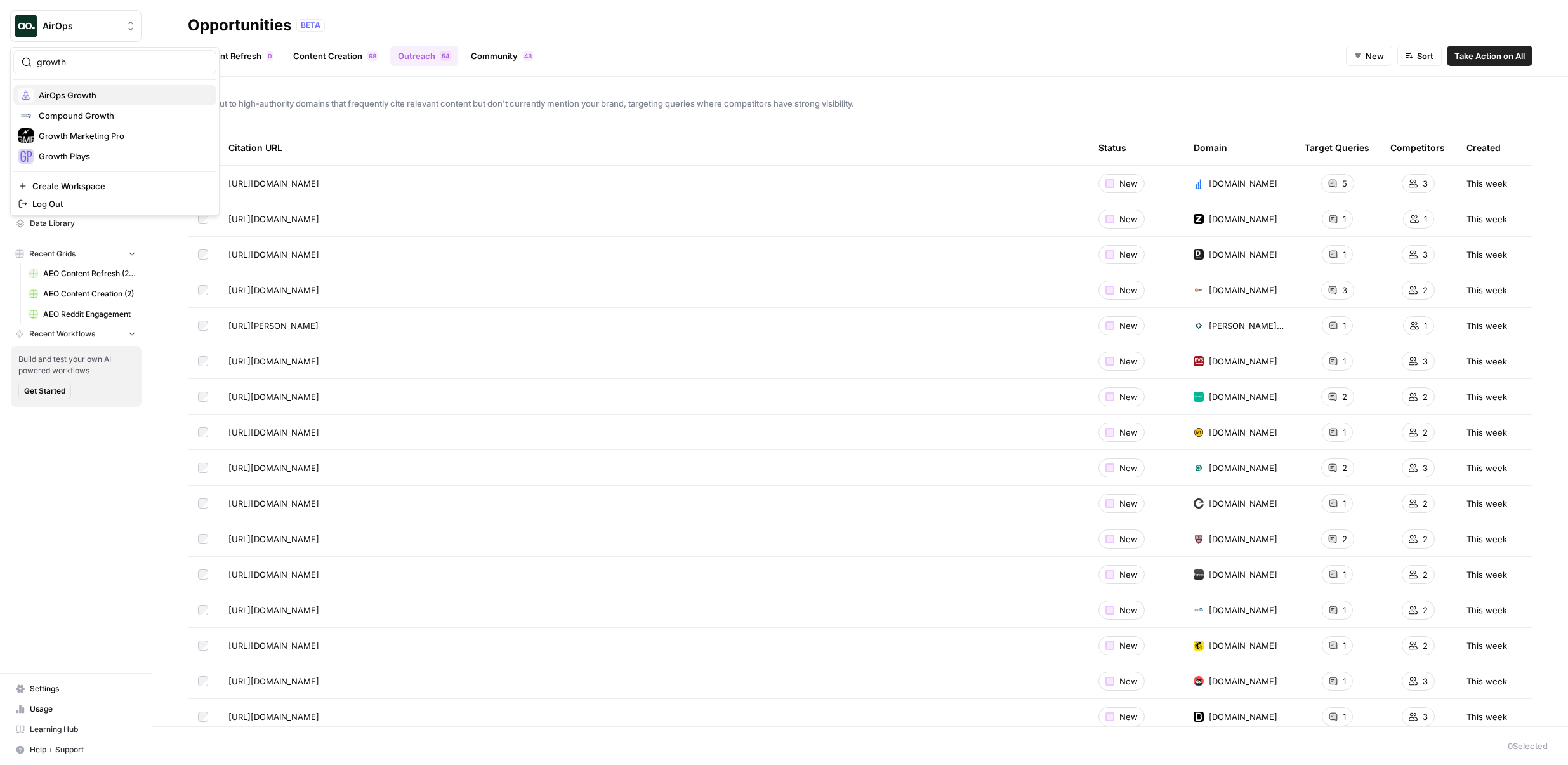
click at [127, 96] on span "AirOps Growth" at bounding box center [122, 95] width 167 height 12
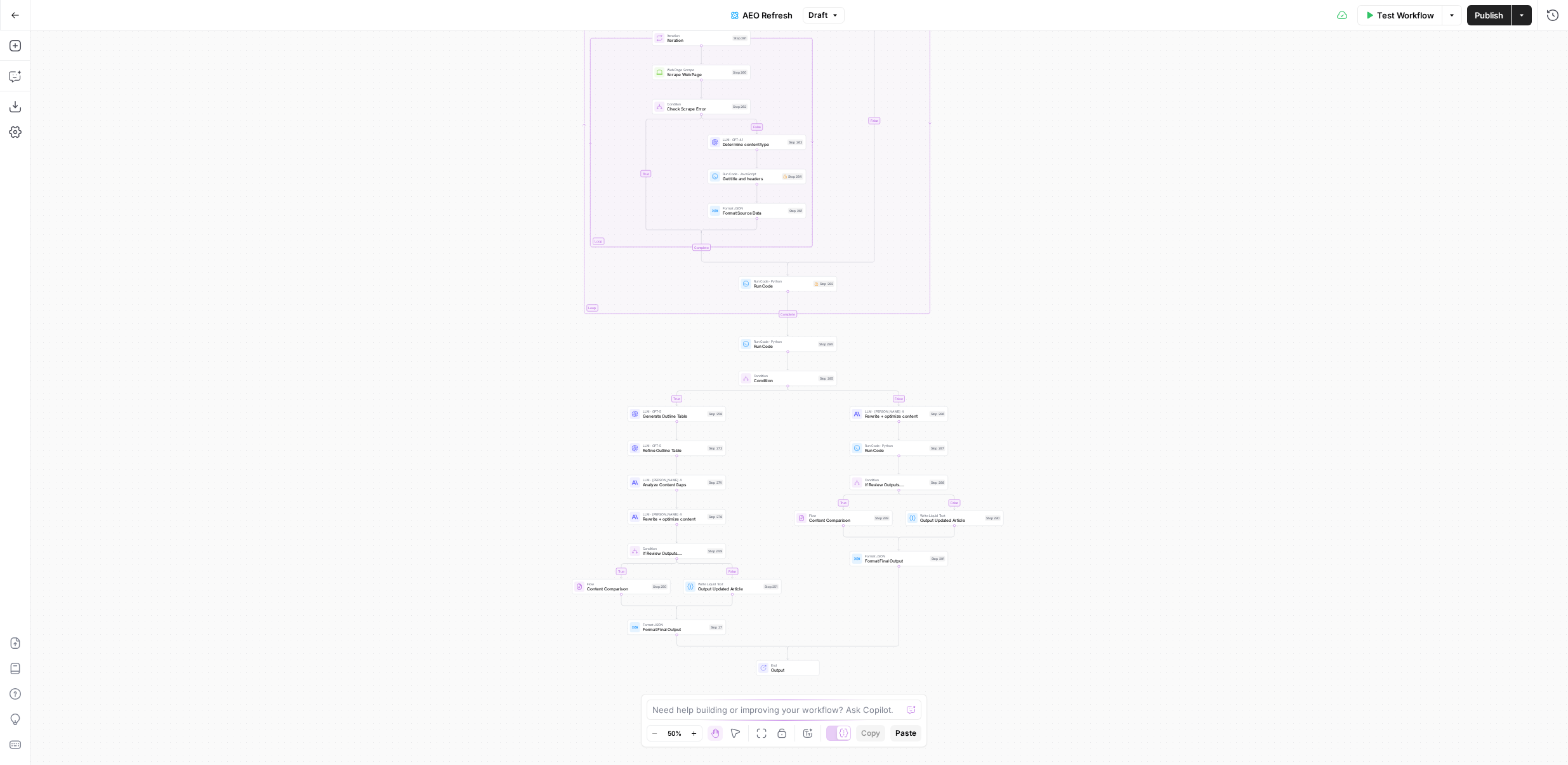
drag, startPoint x: 1041, startPoint y: 216, endPoint x: 1030, endPoint y: -14, distance: 230.3
click at [1030, 0] on html "Power Steps [Admin] New Home Browse Insights Opportunities Your Data Flightpath…" at bounding box center [784, 382] width 1568 height 765
click at [819, 4] on div "Go Back AEO Refresh Draft Test Workflow Options Publish Actions Run History" at bounding box center [784, 14] width 1568 height 30
click at [819, 8] on button "Draft" at bounding box center [824, 15] width 42 height 16
click at [869, 200] on span "Version 3" at bounding box center [908, 202] width 188 height 12
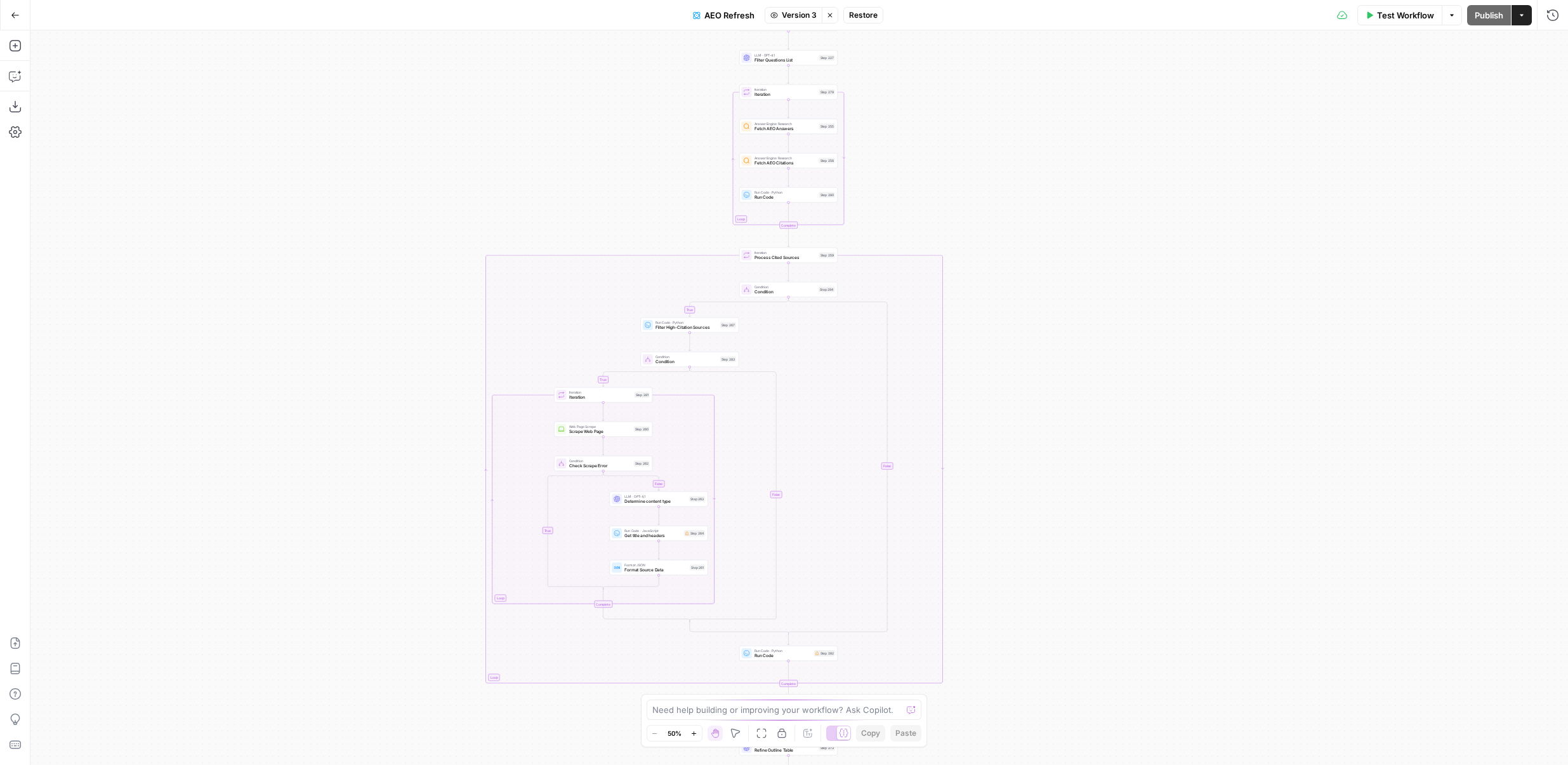
drag, startPoint x: 1047, startPoint y: 142, endPoint x: 1051, endPoint y: 535, distance: 393.0
click at [1051, 535] on div "false true false true true false true false Workflow Set Inputs Inputs Content …" at bounding box center [799, 397] width 1538 height 734
drag, startPoint x: 1051, startPoint y: 536, endPoint x: 1050, endPoint y: 655, distance: 119.0
click at [1050, 655] on div "false true false true true false true false Workflow Set Inputs Inputs Content …" at bounding box center [799, 397] width 1538 height 734
drag, startPoint x: 1050, startPoint y: 655, endPoint x: 1045, endPoint y: 256, distance: 399.0
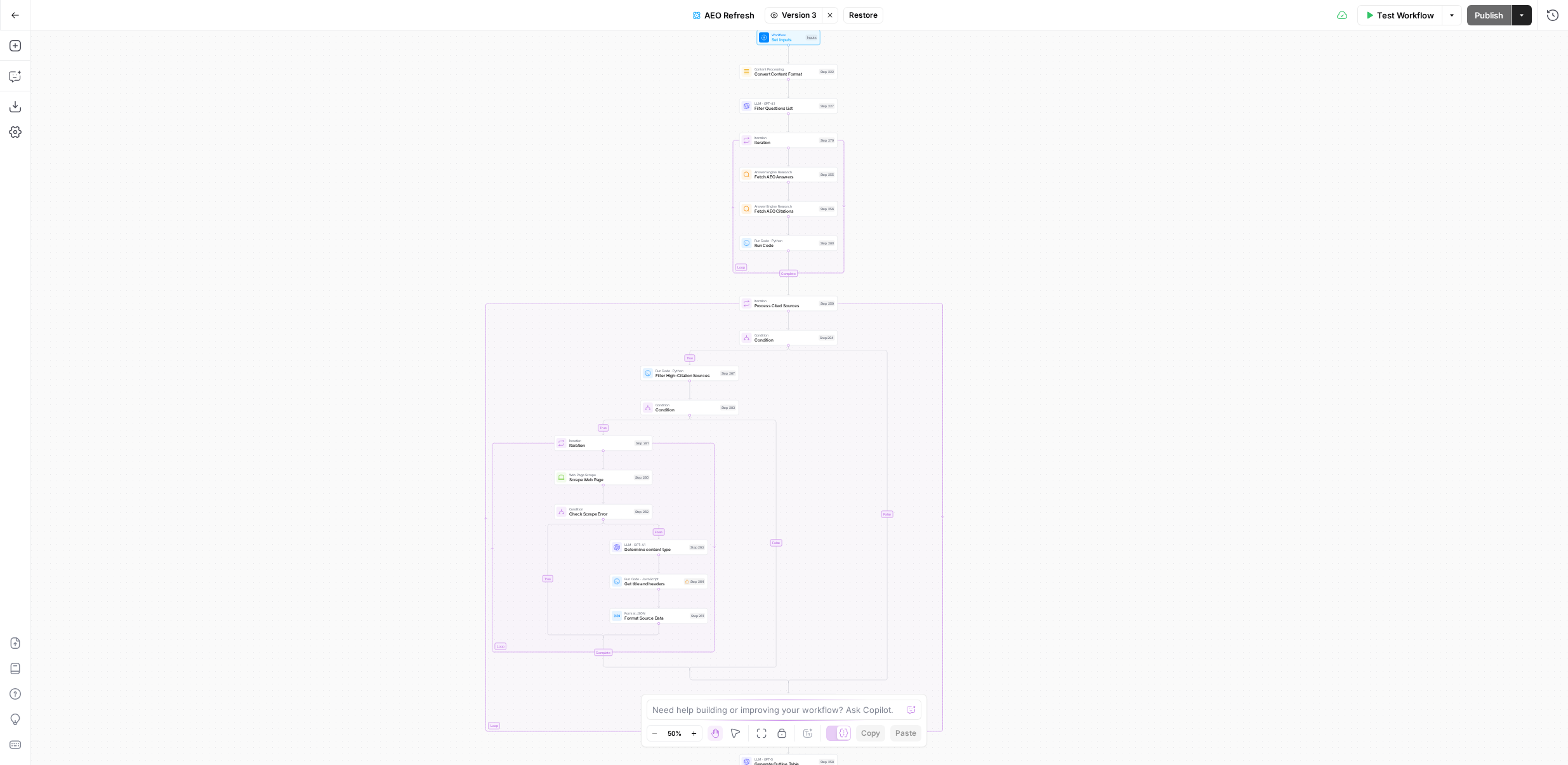
click at [1045, 256] on div "false true false true true false true false Workflow Set Inputs Inputs Content …" at bounding box center [799, 397] width 1538 height 734
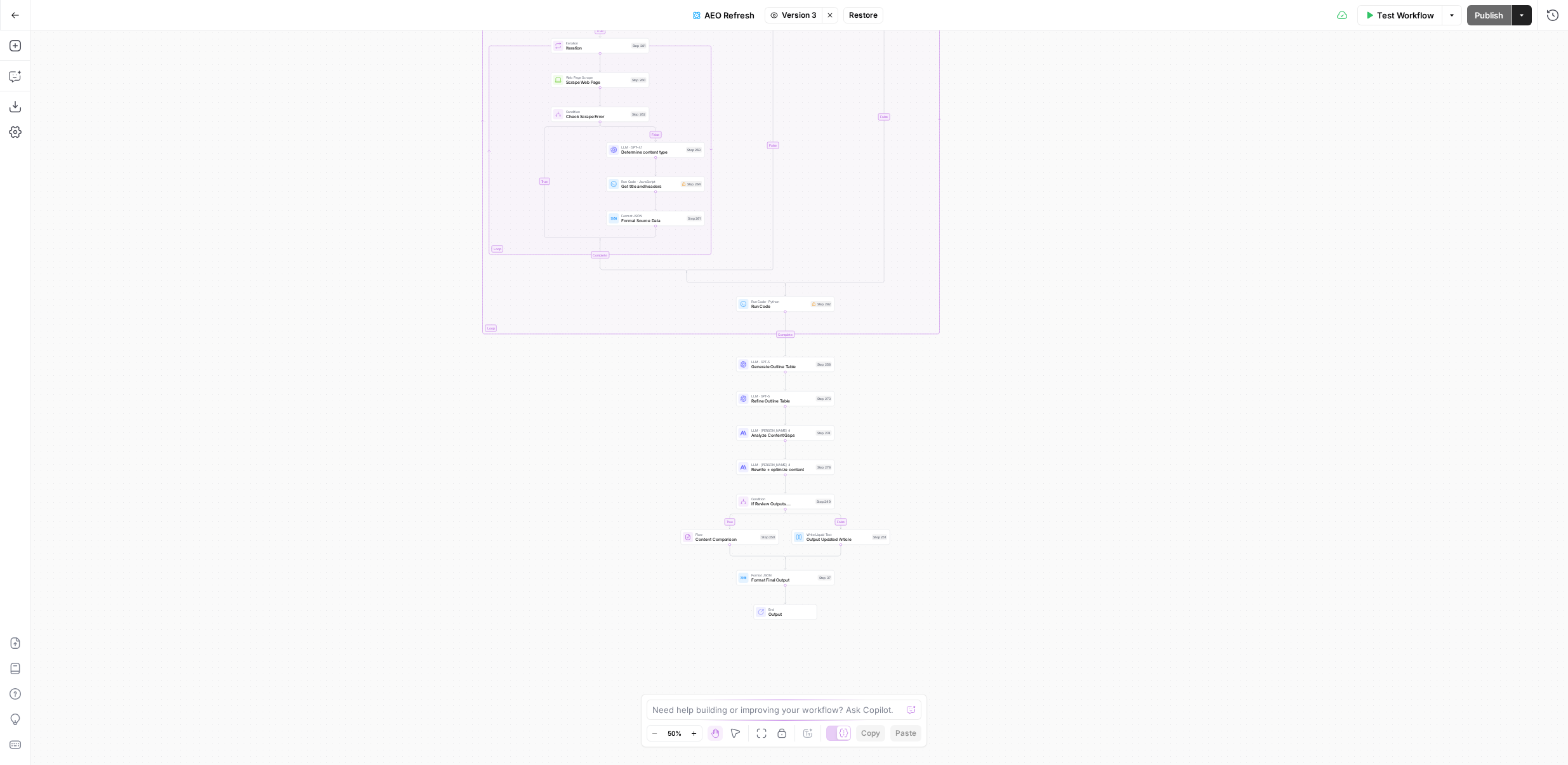
drag, startPoint x: 1039, startPoint y: 337, endPoint x: 1039, endPoint y: 248, distance: 89.0
click at [1039, 249] on div "false true false true true false true false Workflow Set Inputs Inputs Content …" at bounding box center [799, 397] width 1538 height 734
drag, startPoint x: 1050, startPoint y: 177, endPoint x: 1050, endPoint y: 514, distance: 337.0
click at [1050, 514] on div "false true false true true false true false Workflow Set Inputs Inputs Content …" at bounding box center [799, 397] width 1538 height 734
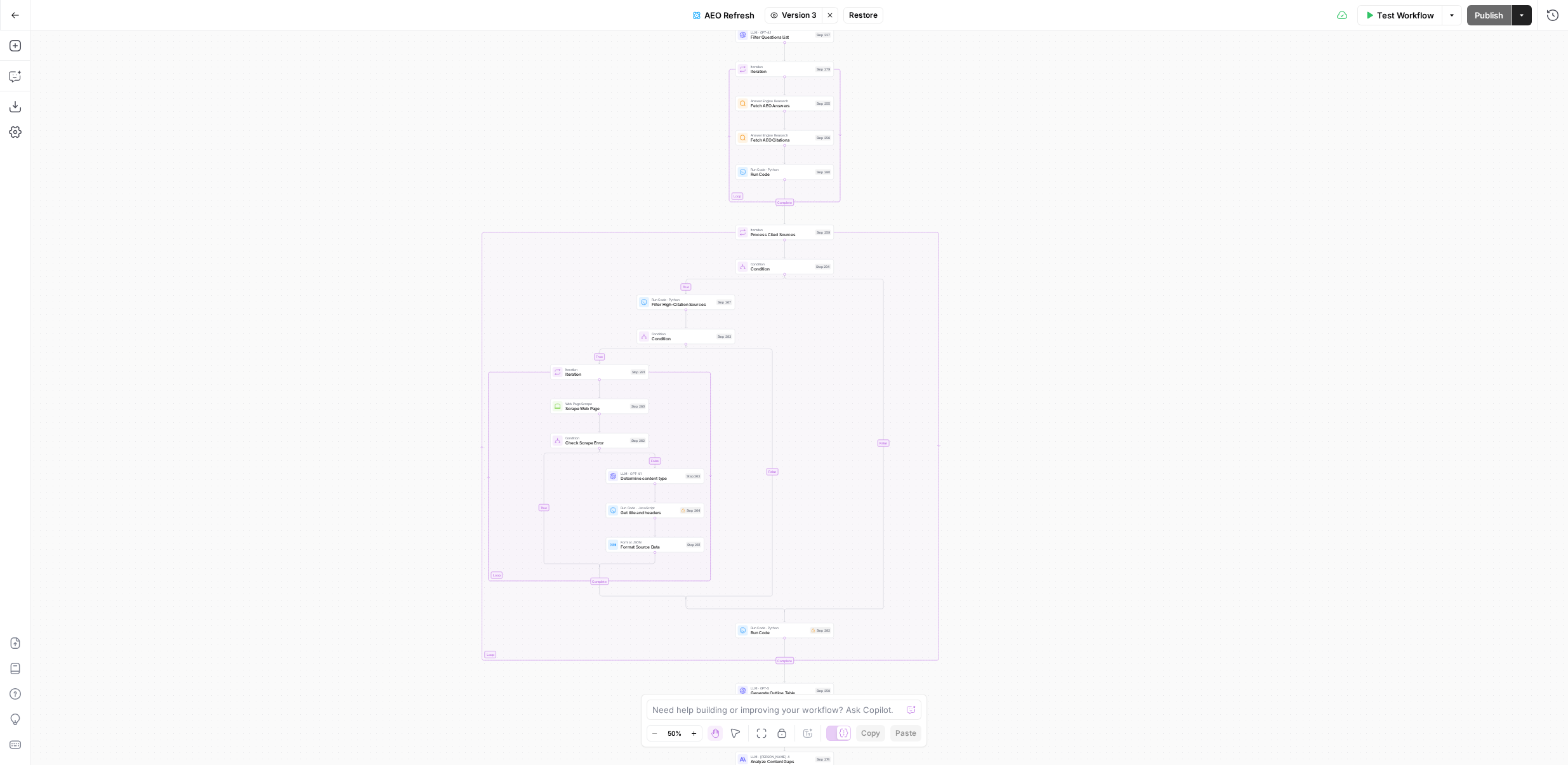
click at [806, 16] on span "Version 3" at bounding box center [799, 14] width 35 height 11
click at [809, 240] on div "21 days ago by Justina Breen" at bounding box center [871, 245] width 193 height 11
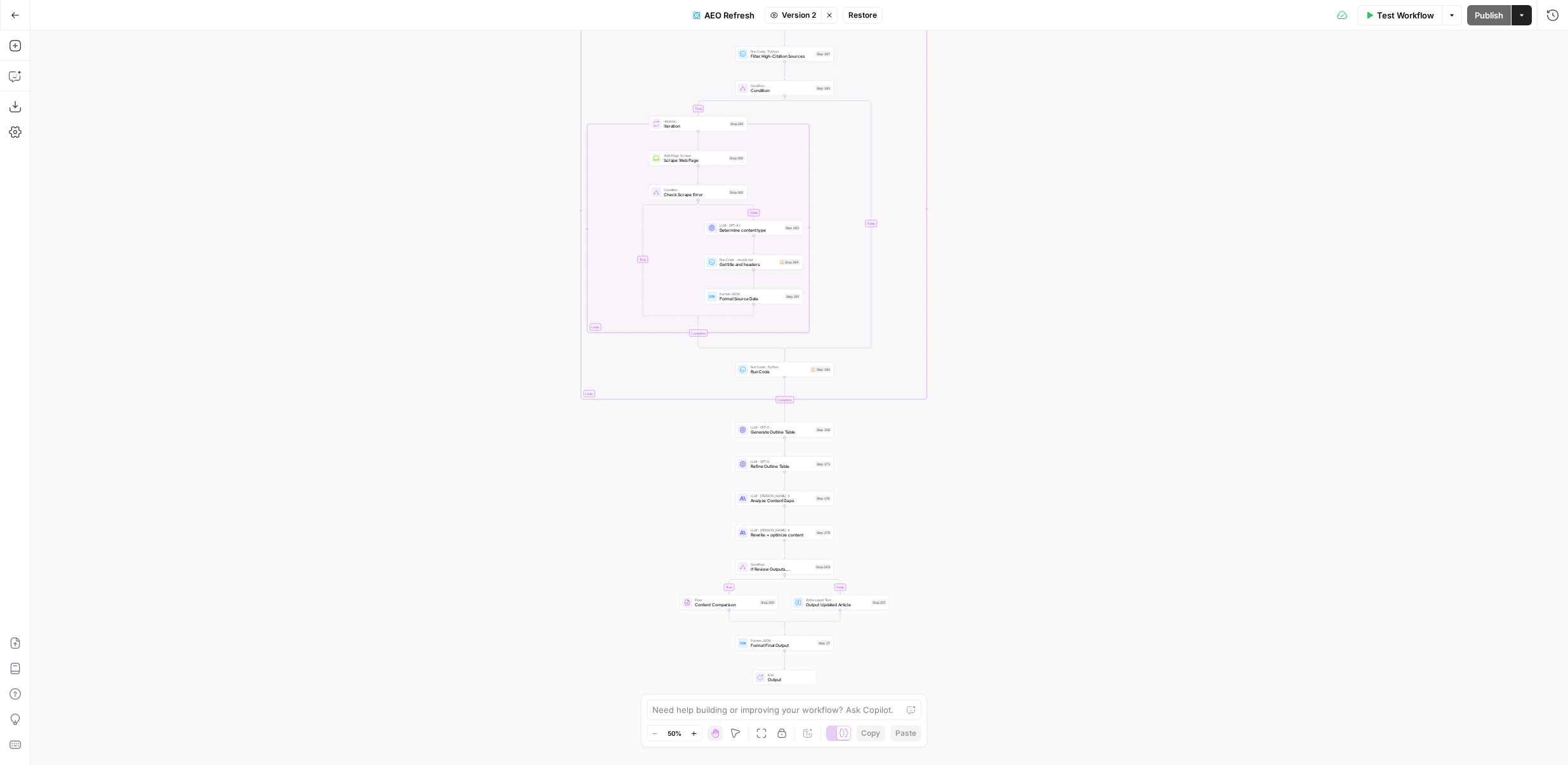
drag, startPoint x: 1066, startPoint y: 398, endPoint x: 1066, endPoint y: 185, distance: 213.0
click at [1066, 185] on div "false true false true true false Workflow Set Inputs Inputs Content Processing …" at bounding box center [799, 397] width 1538 height 734
click at [27, 22] on div "Go Back" at bounding box center [15, 14] width 30 height 30
click at [20, 19] on button "Go Back" at bounding box center [15, 15] width 23 height 23
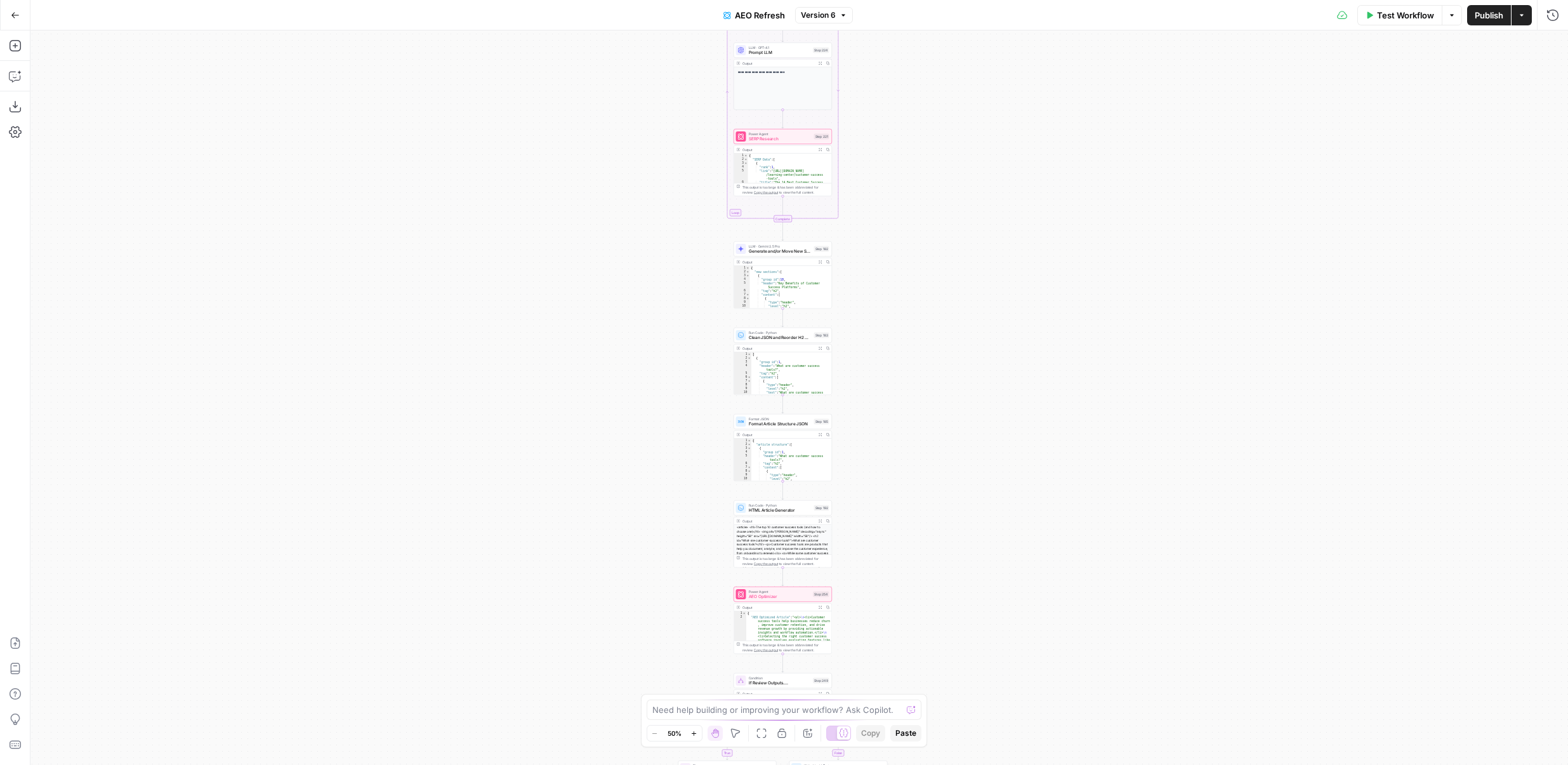
drag, startPoint x: 946, startPoint y: 276, endPoint x: 930, endPoint y: 284, distance: 17.9
click at [930, 284] on div "true false Workflow Set Inputs Inputs Content Processing Convert Content Format…" at bounding box center [799, 397] width 1538 height 734
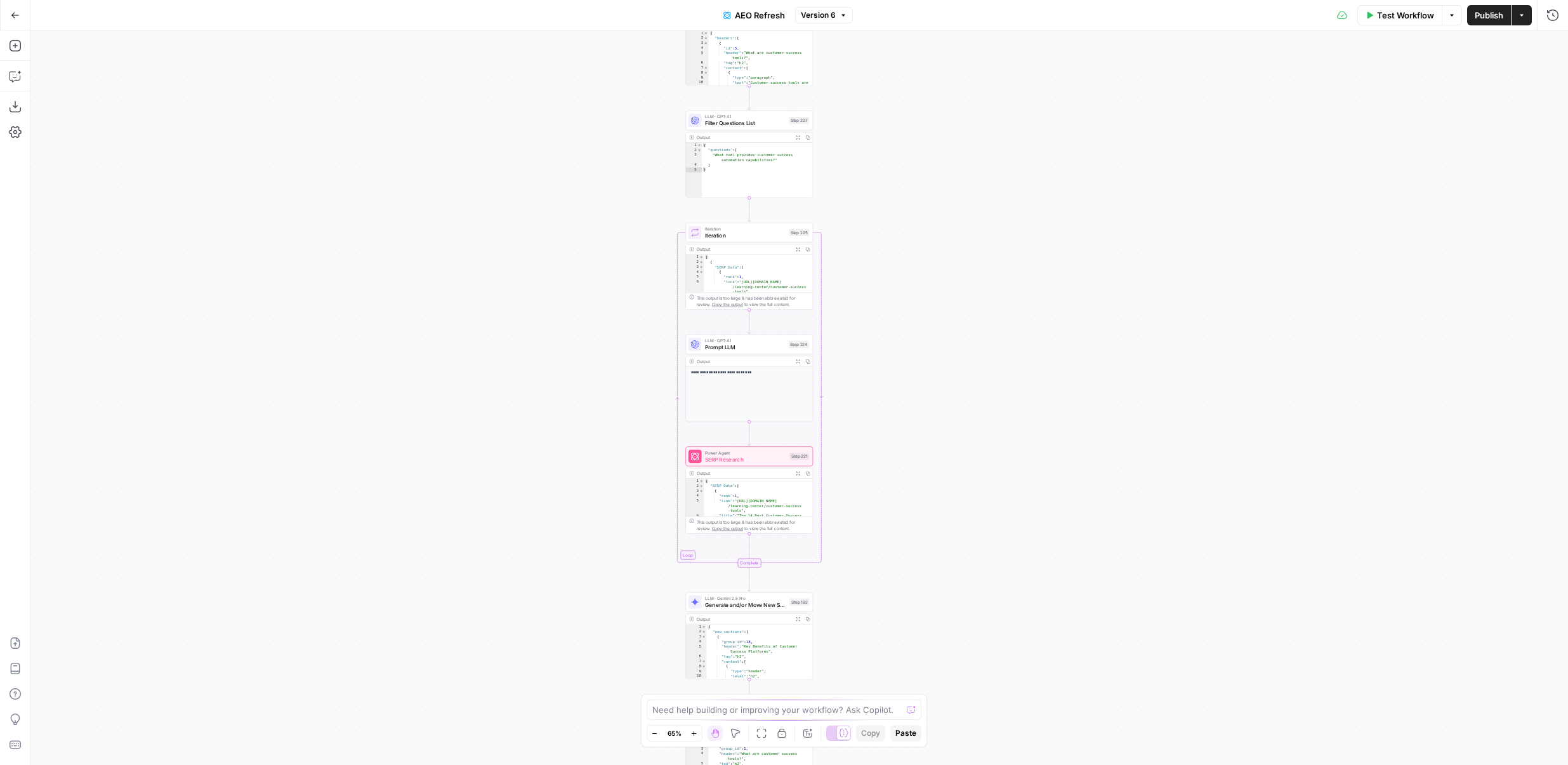
drag, startPoint x: 930, startPoint y: 213, endPoint x: 940, endPoint y: 577, distance: 364.1
click at [940, 577] on div "true false Workflow Set Inputs Inputs Content Processing Convert Content Format…" at bounding box center [799, 397] width 1538 height 734
click at [940, 577] on div "true false Workflow Set Inputs Inputs Content Processing Convert Content Format…" at bounding box center [799, 397] width 1538 height 734
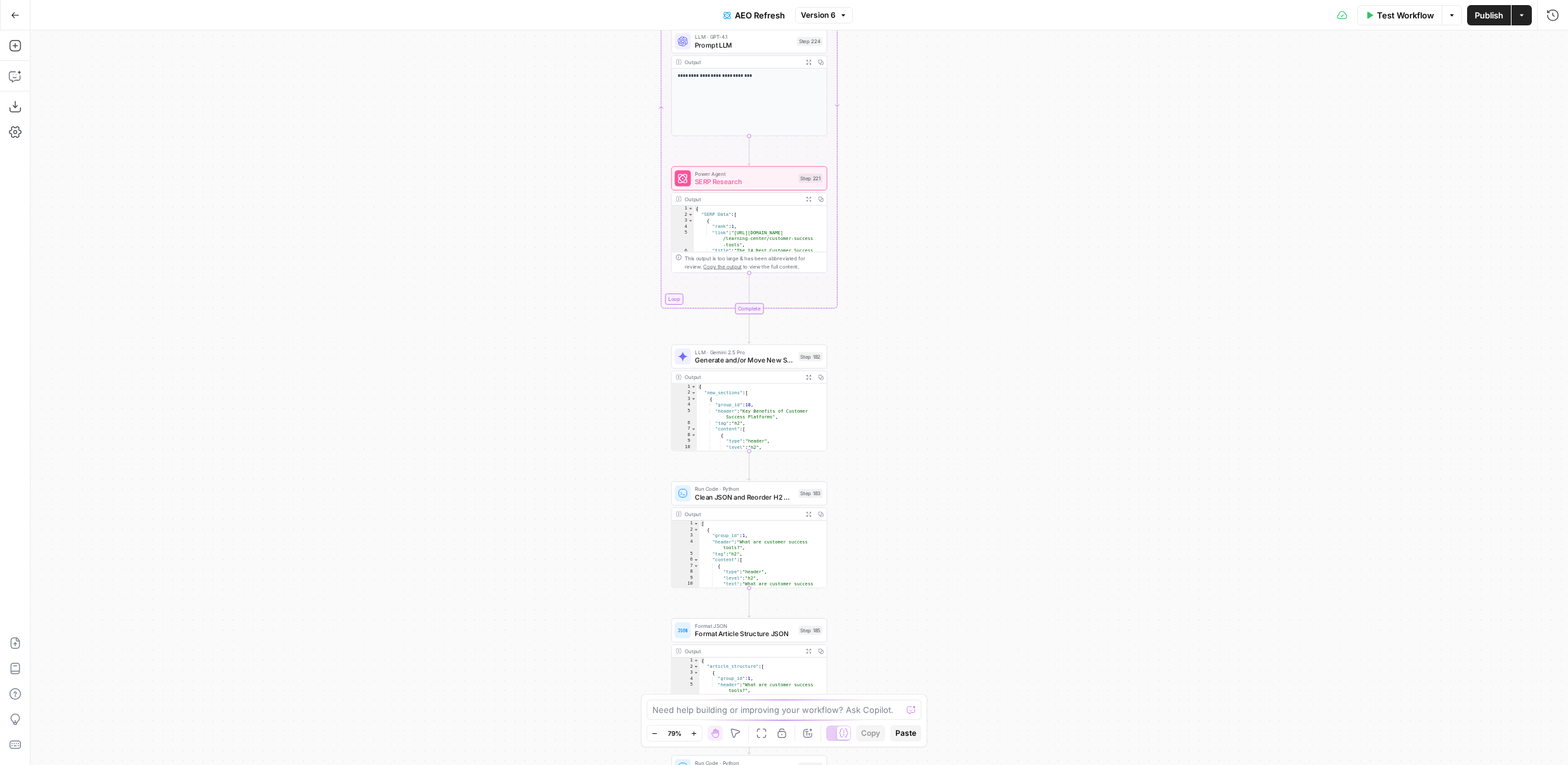
drag, startPoint x: 885, startPoint y: 517, endPoint x: 914, endPoint y: 251, distance: 267.6
click at [914, 251] on div "true false Workflow Set Inputs Inputs Content Processing Convert Content Format…" at bounding box center [799, 397] width 1538 height 734
drag, startPoint x: 953, startPoint y: 462, endPoint x: 953, endPoint y: 239, distance: 223.0
click at [953, 239] on div "true false Workflow Set Inputs Inputs Content Processing Convert Content Format…" at bounding box center [799, 397] width 1538 height 734
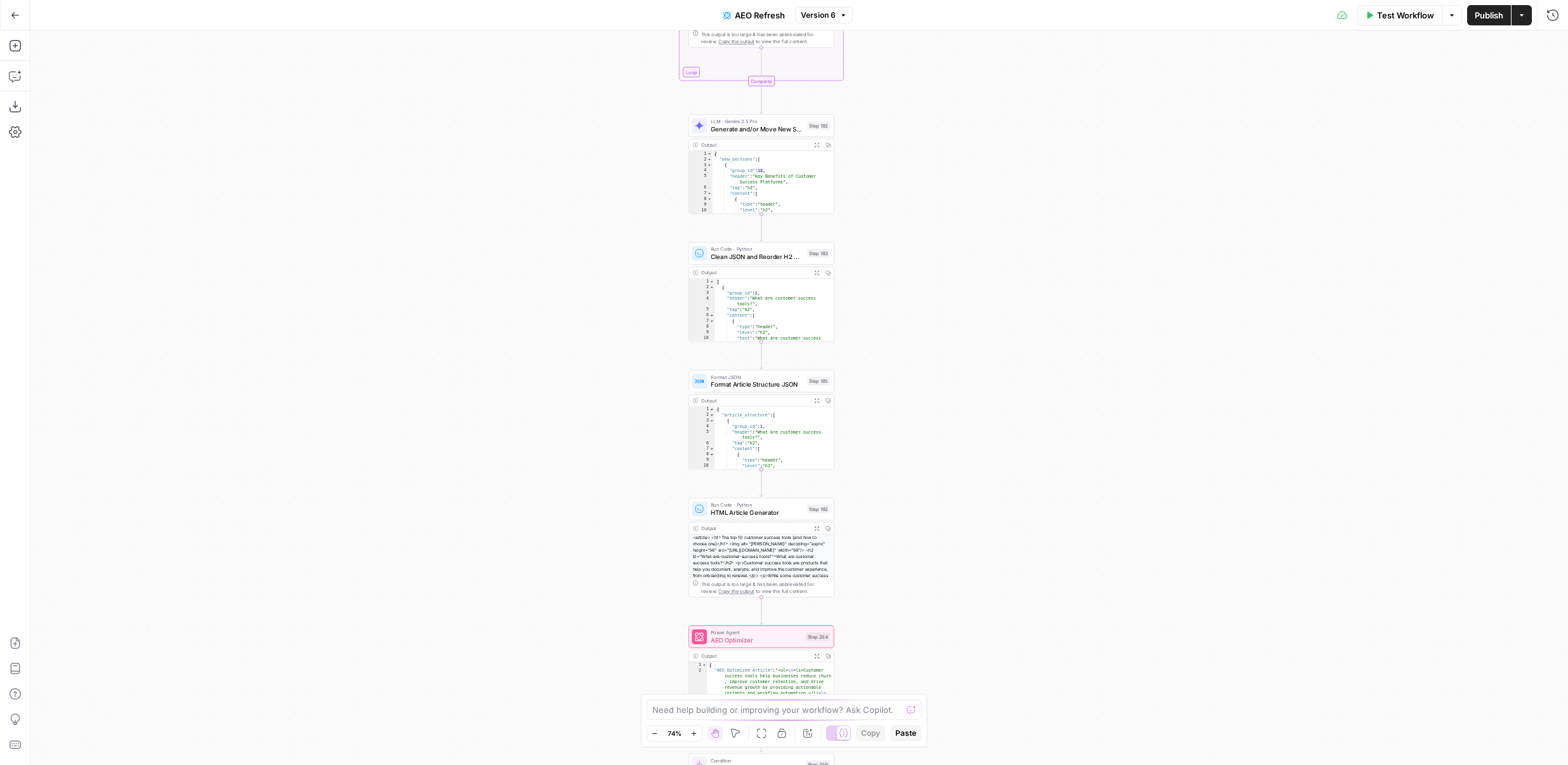
drag, startPoint x: 959, startPoint y: 455, endPoint x: 959, endPoint y: 207, distance: 248.0
click at [959, 207] on div "true false Workflow Set Inputs Inputs Content Processing Convert Content Format…" at bounding box center [799, 397] width 1538 height 734
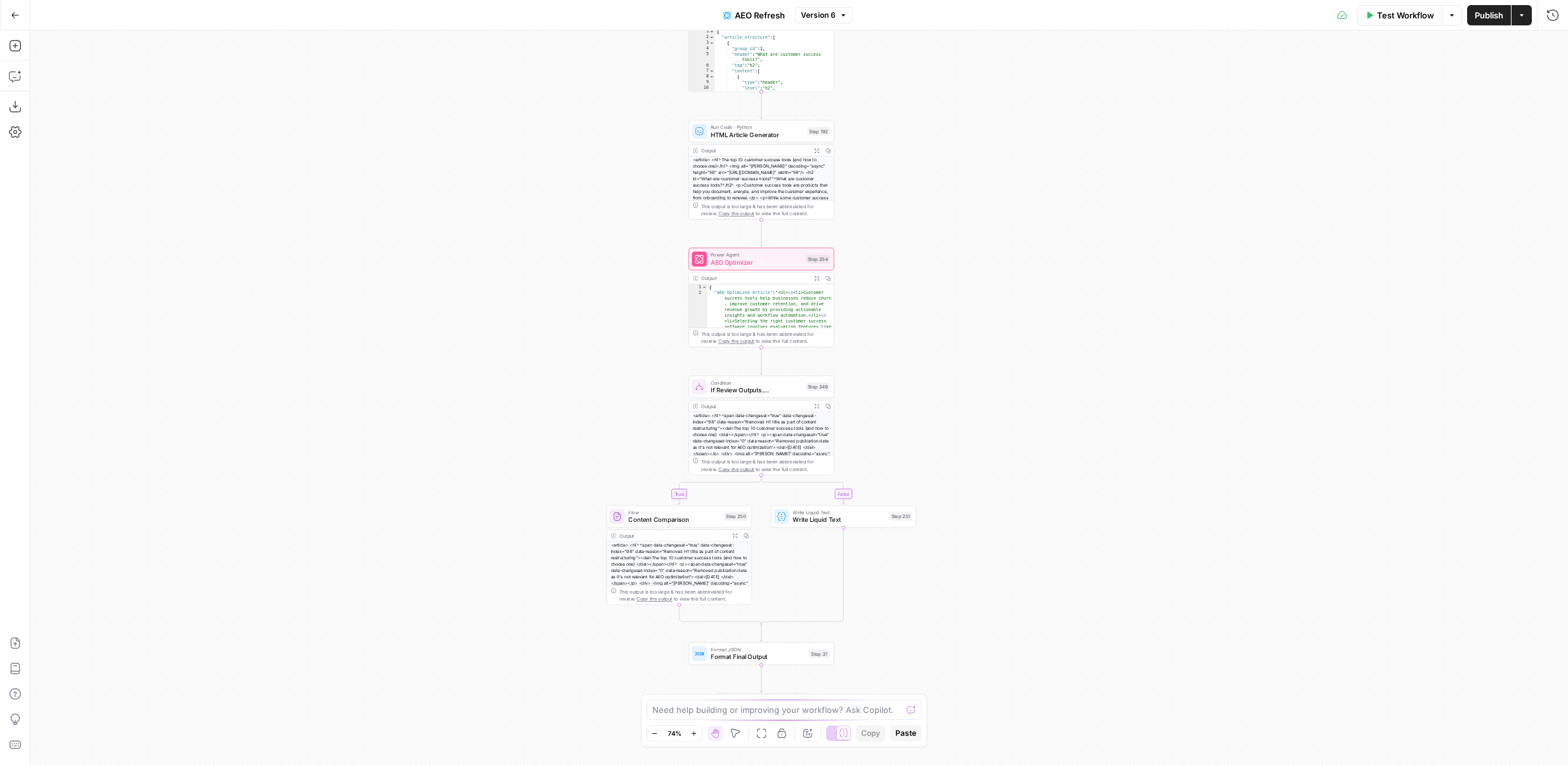
drag, startPoint x: 956, startPoint y: 474, endPoint x: 955, endPoint y: 338, distance: 136.0
click at [956, 338] on div "true false Workflow Set Inputs Inputs Content Processing Convert Content Format…" at bounding box center [799, 397] width 1538 height 734
click at [766, 266] on span "AEO Optimizer" at bounding box center [756, 262] width 91 height 9
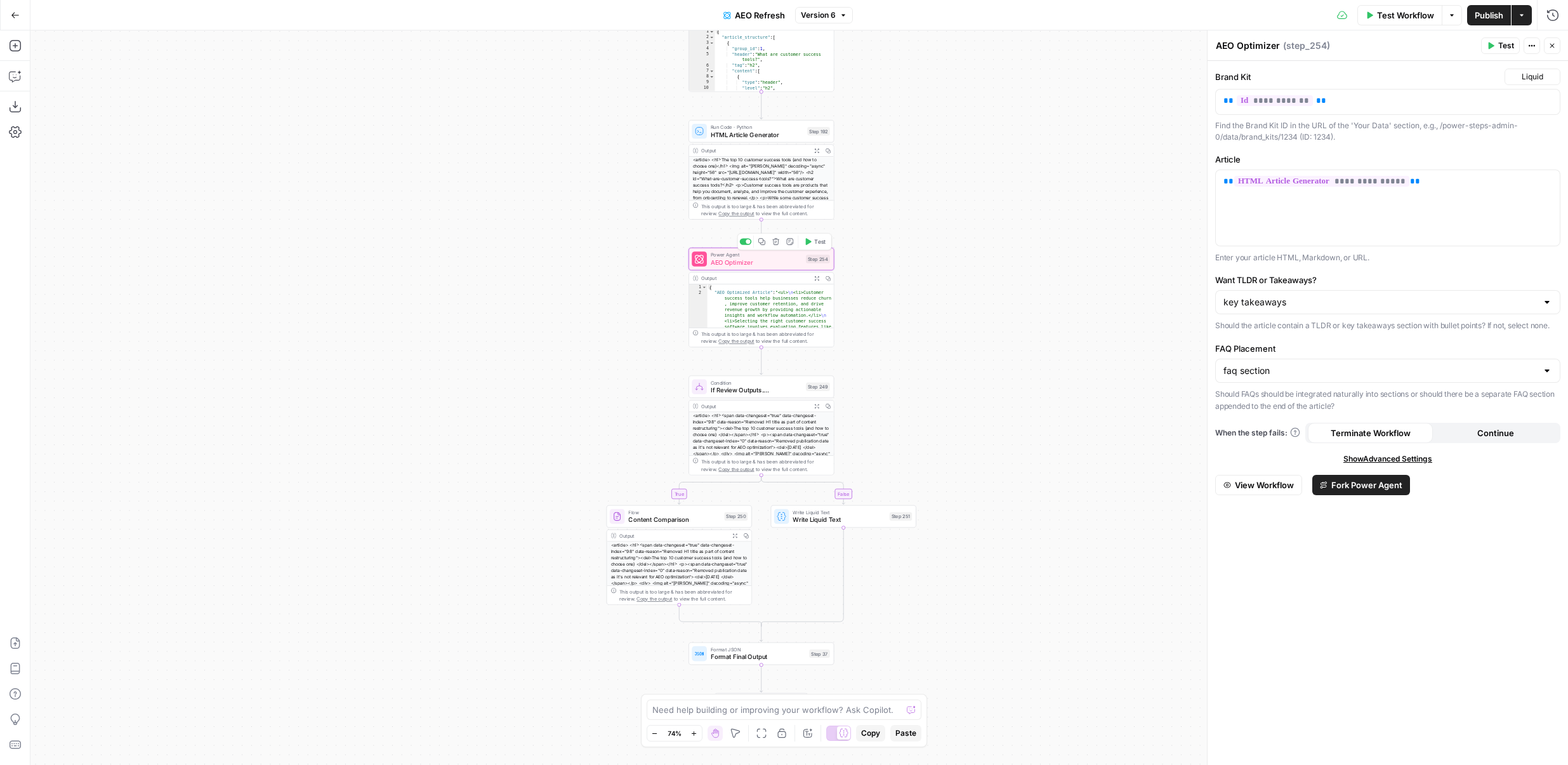
drag, startPoint x: 559, startPoint y: 252, endPoint x: 414, endPoint y: 433, distance: 231.9
click at [414, 433] on div "true false Workflow Set Inputs Inputs Content Processing Convert Content Format…" at bounding box center [799, 397] width 1538 height 734
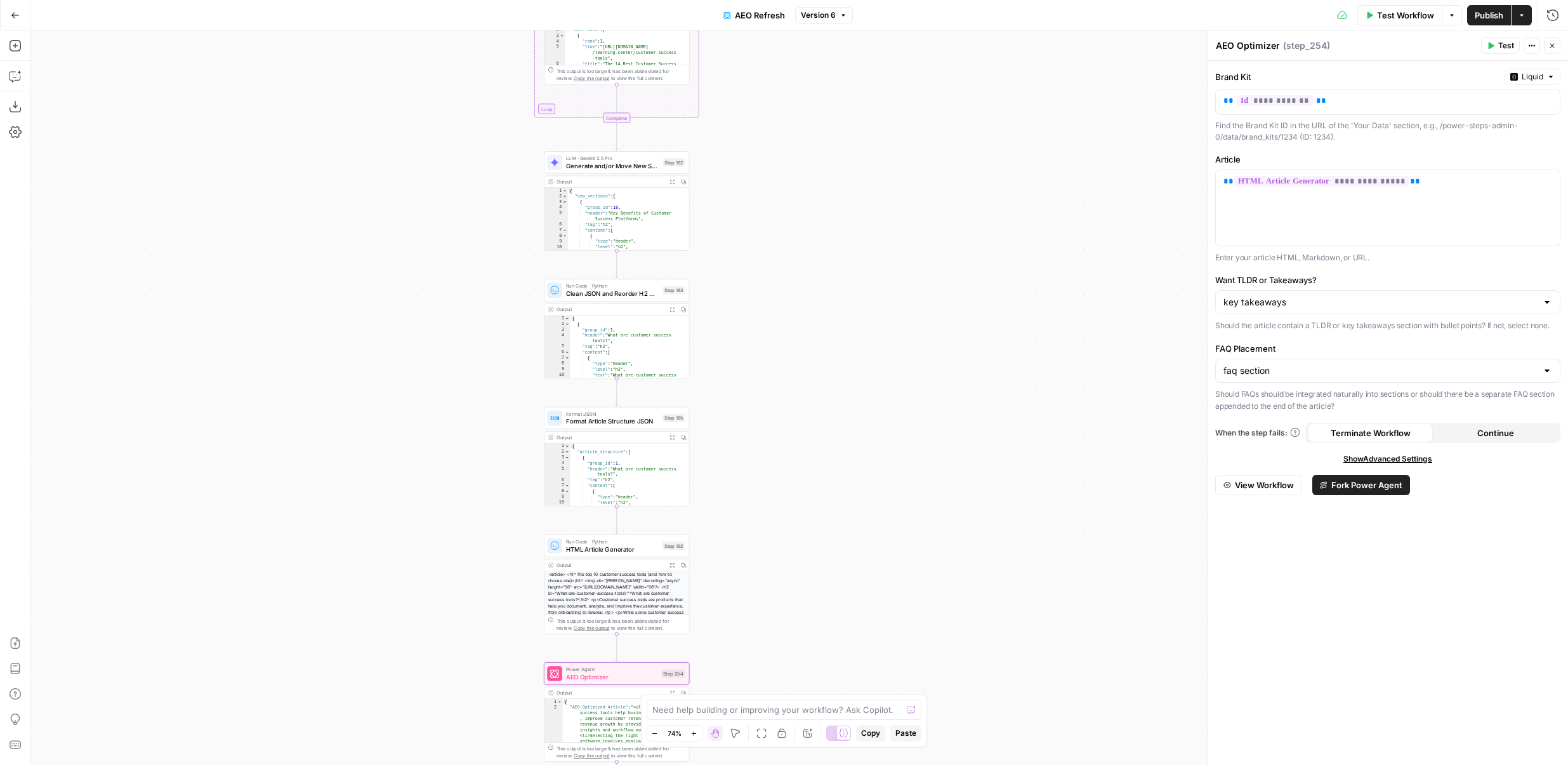
drag, startPoint x: 830, startPoint y: 309, endPoint x: 829, endPoint y: 541, distance: 232.0
click at [829, 541] on div "true false Workflow Set Inputs Inputs Content Processing Convert Content Format…" at bounding box center [799, 397] width 1538 height 734
drag, startPoint x: 829, startPoint y: 541, endPoint x: 831, endPoint y: 213, distance: 328.0
click at [831, 213] on div "true false Workflow Set Inputs Inputs Content Processing Convert Content Format…" at bounding box center [799, 397] width 1538 height 734
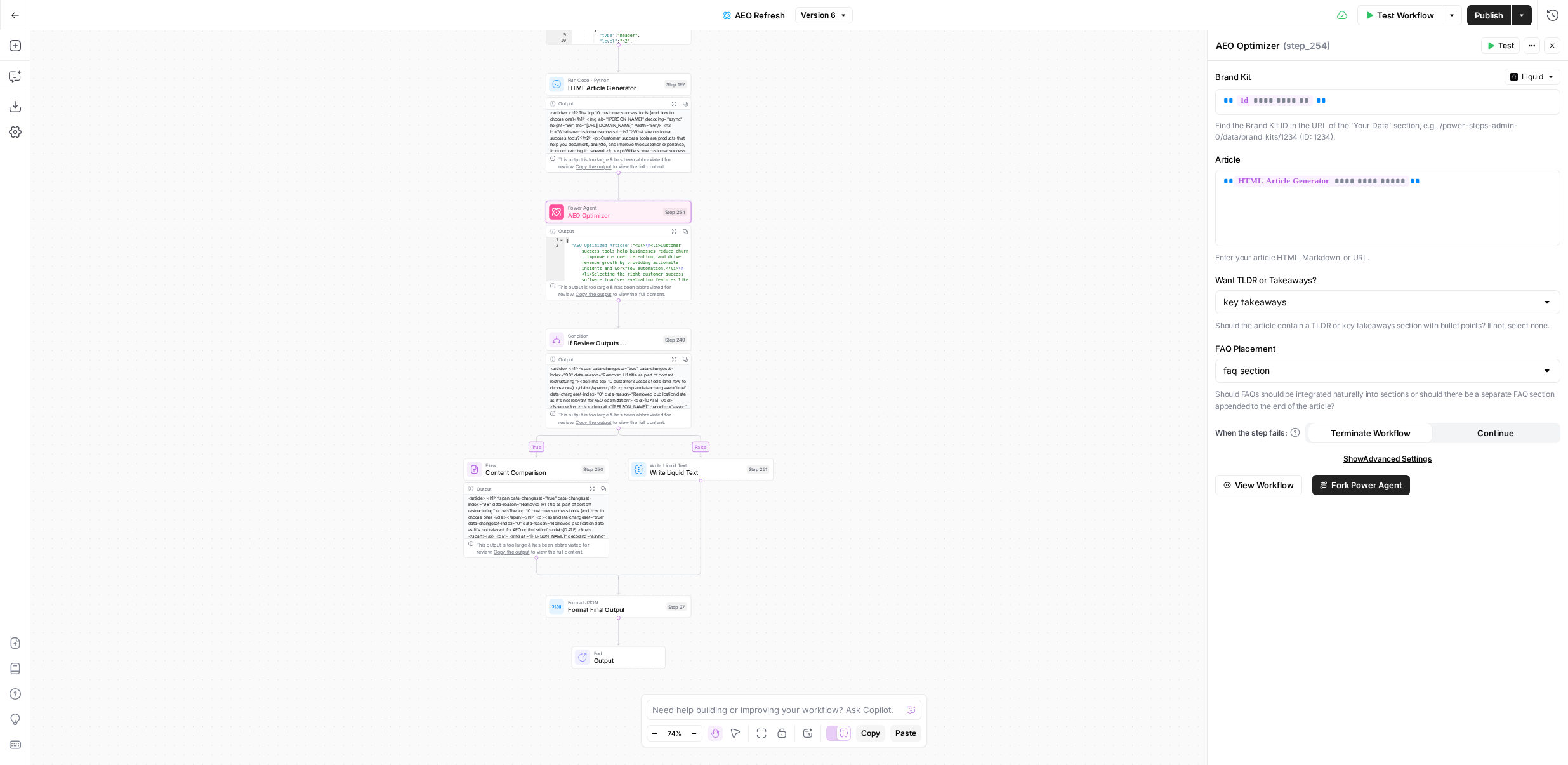
drag, startPoint x: 834, startPoint y: 497, endPoint x: 833, endPoint y: 599, distance: 102.0
click at [833, 599] on div "true false Workflow Set Inputs Inputs Content Processing Convert Content Format…" at bounding box center [799, 397] width 1538 height 734
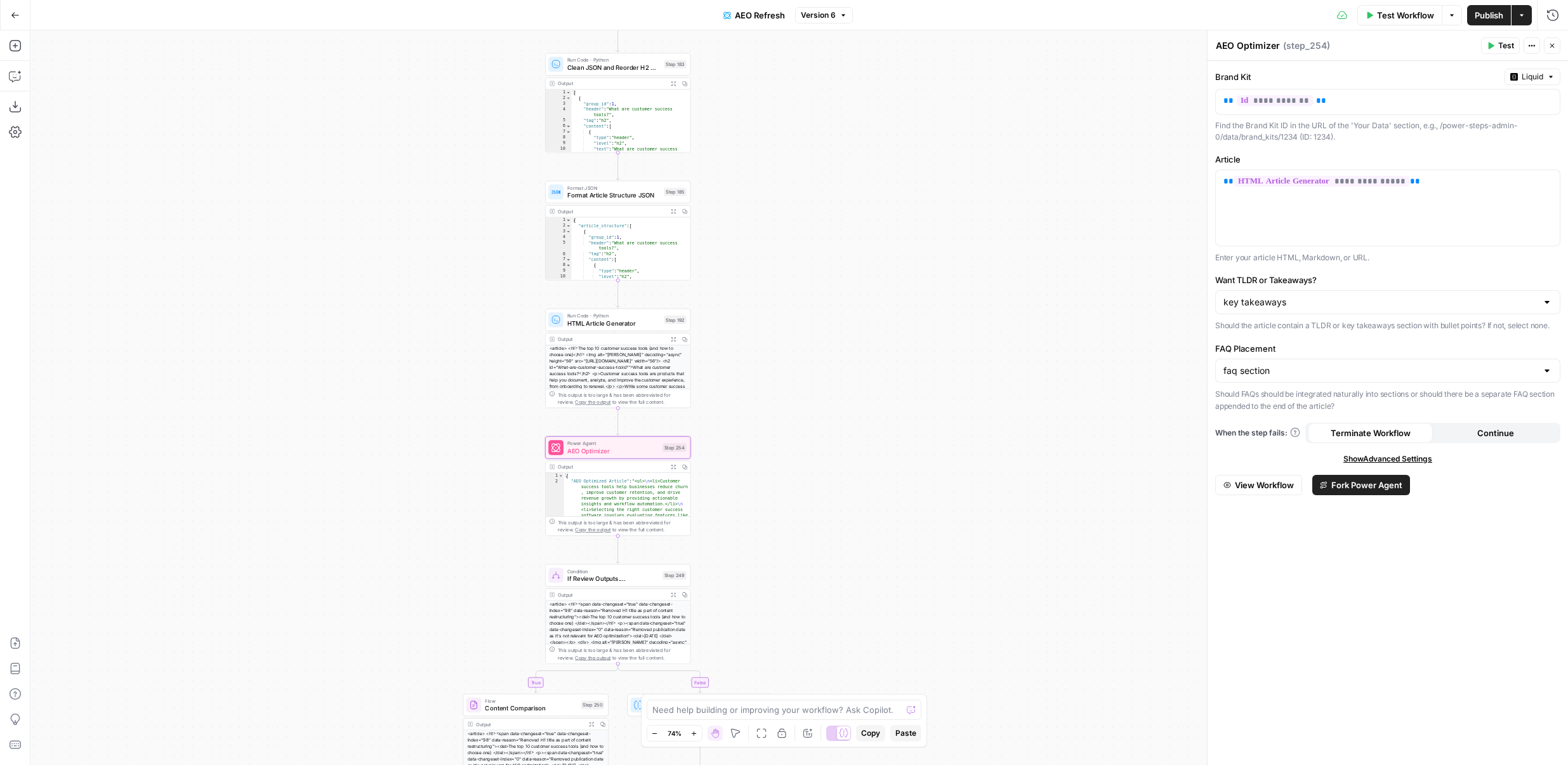
drag, startPoint x: 840, startPoint y: 294, endPoint x: 840, endPoint y: 588, distance: 294.0
click at [840, 588] on div "true false Workflow Set Inputs Inputs Content Processing Convert Content Format…" at bounding box center [799, 397] width 1538 height 734
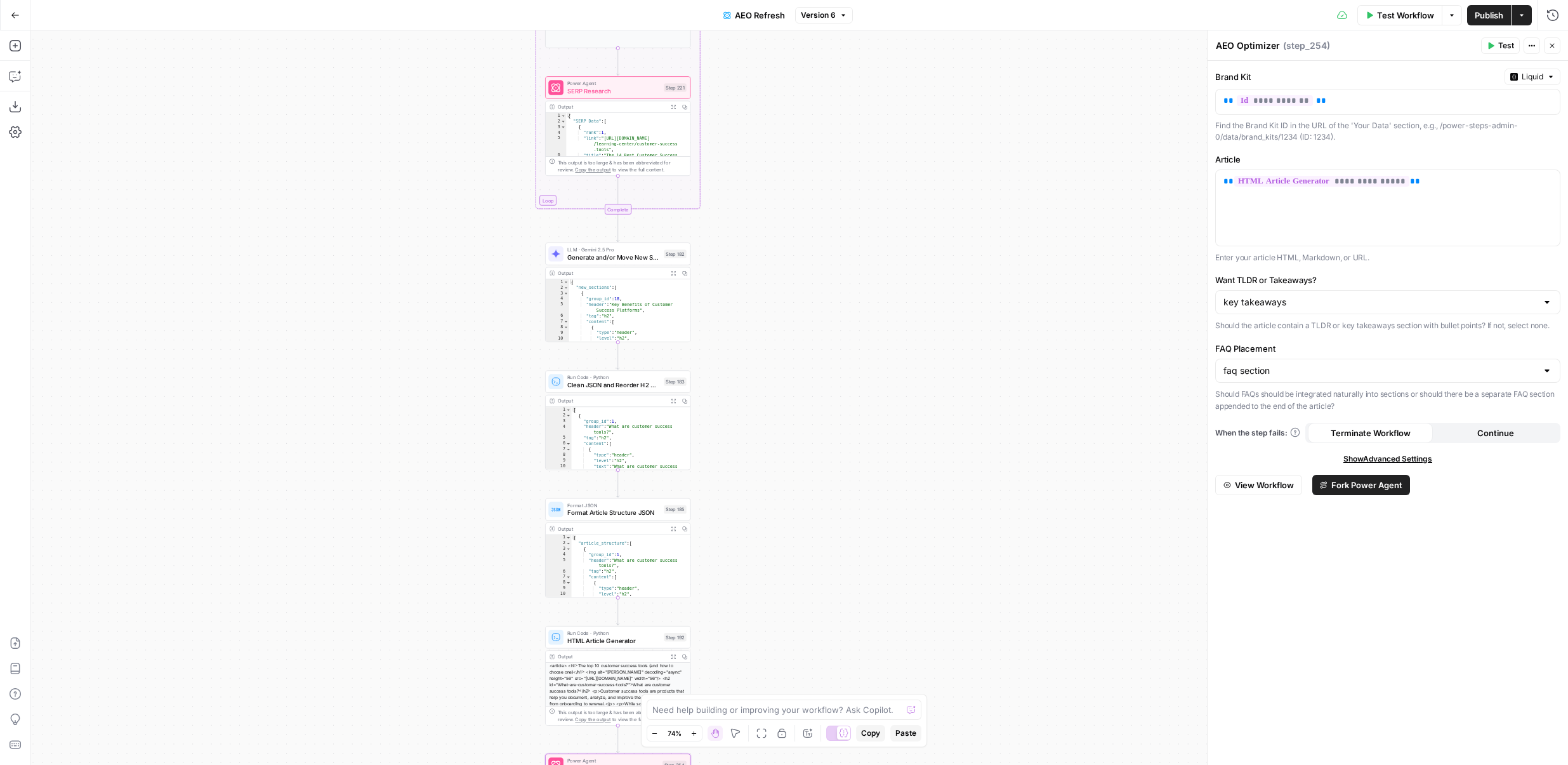
drag, startPoint x: 846, startPoint y: 462, endPoint x: 846, endPoint y: 637, distance: 175.0
click at [846, 638] on div "true false Workflow Set Inputs Inputs Content Processing Convert Content Format…" at bounding box center [799, 397] width 1538 height 734
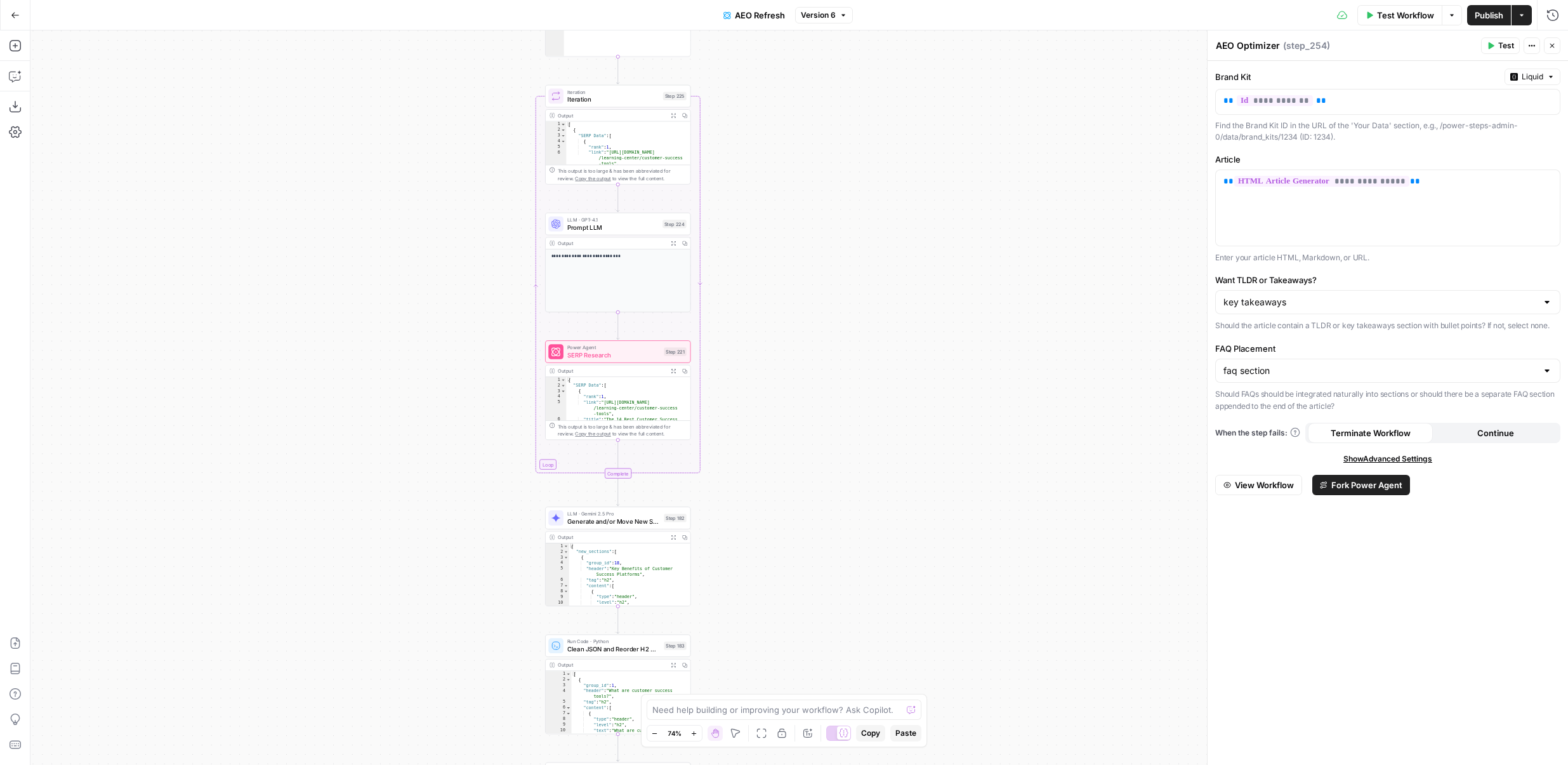
drag, startPoint x: 867, startPoint y: 449, endPoint x: 867, endPoint y: 700, distance: 251.0
click at [867, 700] on body "Power Steps [Admin] New Home Browse Insights Opportunities Your Data Flightpath…" at bounding box center [784, 382] width 1568 height 765
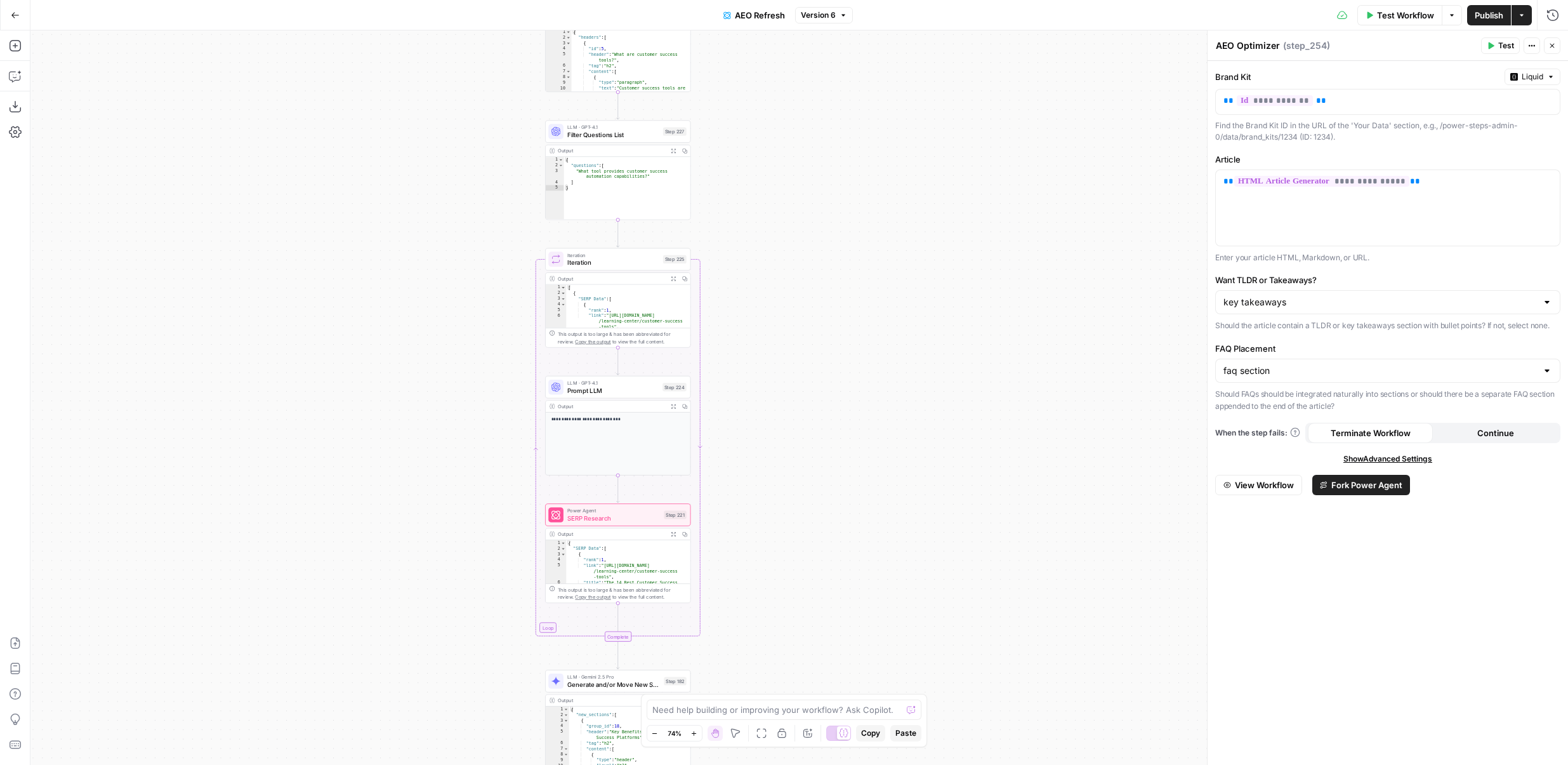
drag, startPoint x: 867, startPoint y: 700, endPoint x: 890, endPoint y: 479, distance: 222.2
click at [891, 479] on body "Power Steps [Admin] New Home Browse Insights Opportunities Your Data Flightpath…" at bounding box center [784, 382] width 1568 height 765
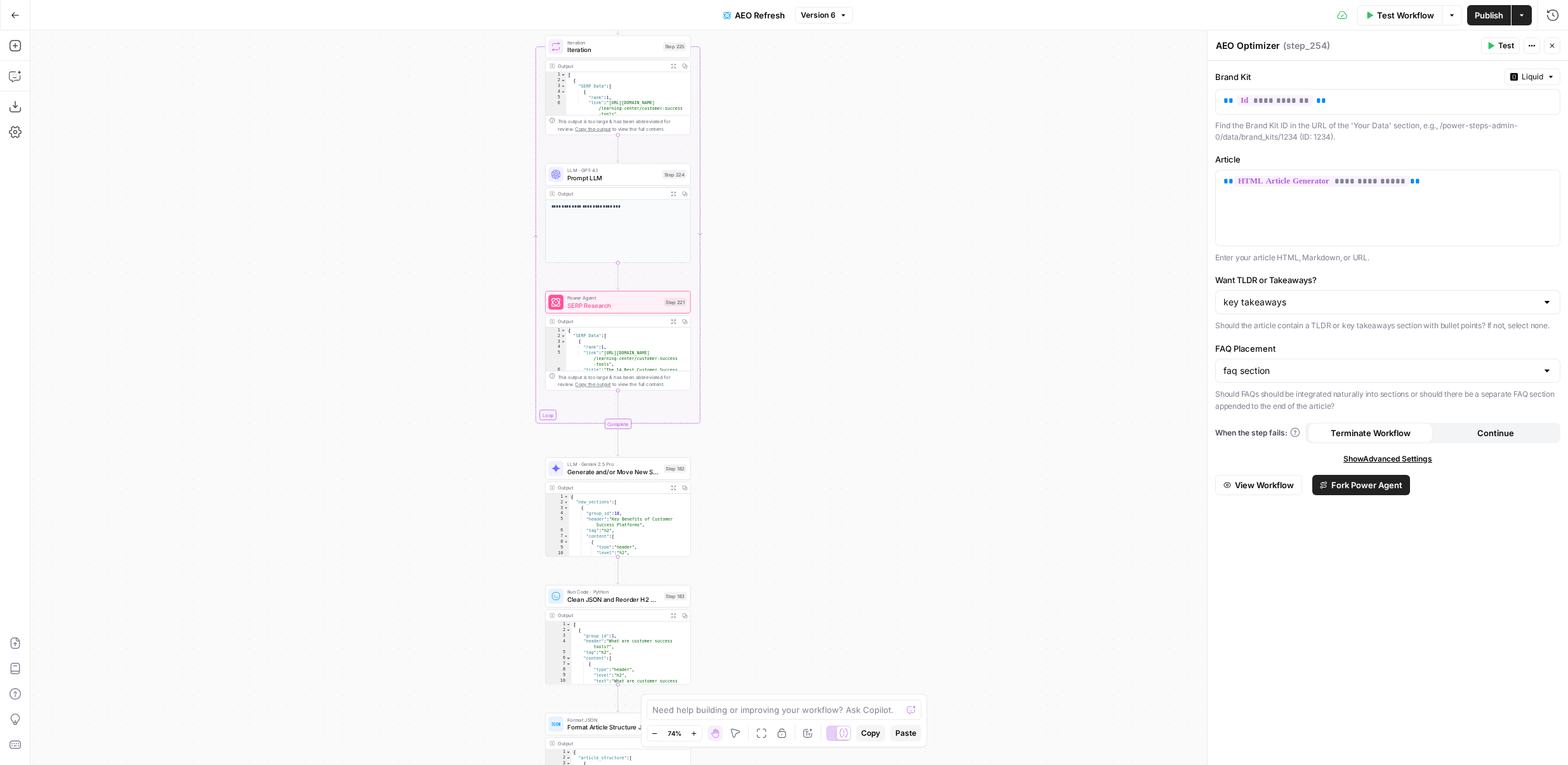
drag, startPoint x: 890, startPoint y: 527, endPoint x: 887, endPoint y: 312, distance: 215.0
click at [888, 313] on div "true false Workflow Set Inputs Inputs Content Processing Convert Content Format…" at bounding box center [799, 397] width 1538 height 734
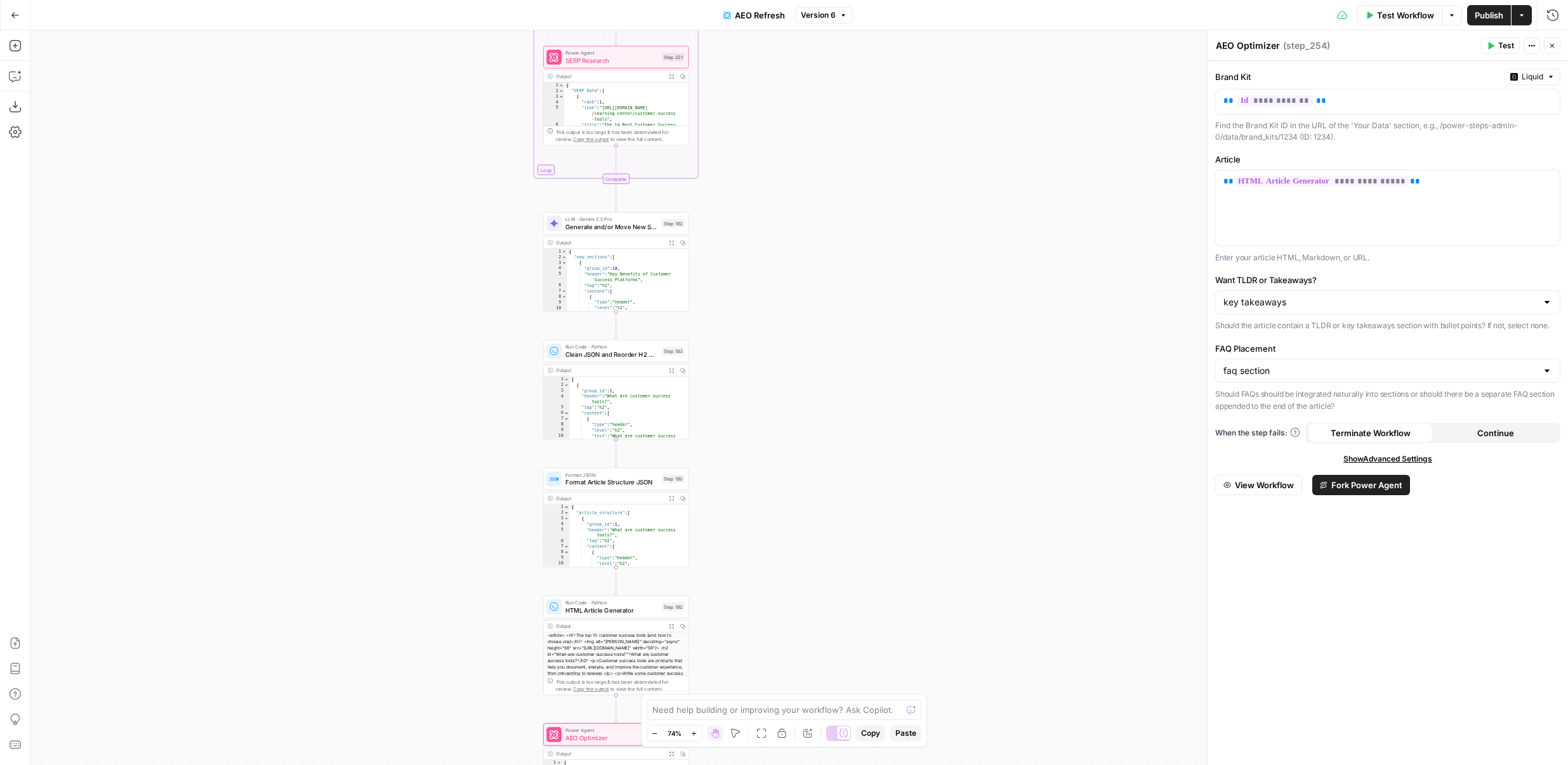
drag, startPoint x: 870, startPoint y: 424, endPoint x: 868, endPoint y: 180, distance: 244.0
click at [869, 180] on div "true false Workflow Set Inputs Inputs Content Processing Convert Content Format…" at bounding box center [799, 397] width 1538 height 734
drag, startPoint x: 869, startPoint y: 49, endPoint x: 900, endPoint y: 307, distance: 259.9
click at [899, 306] on div "true false Workflow Set Inputs Inputs Content Processing Convert Content Format…" at bounding box center [799, 397] width 1538 height 734
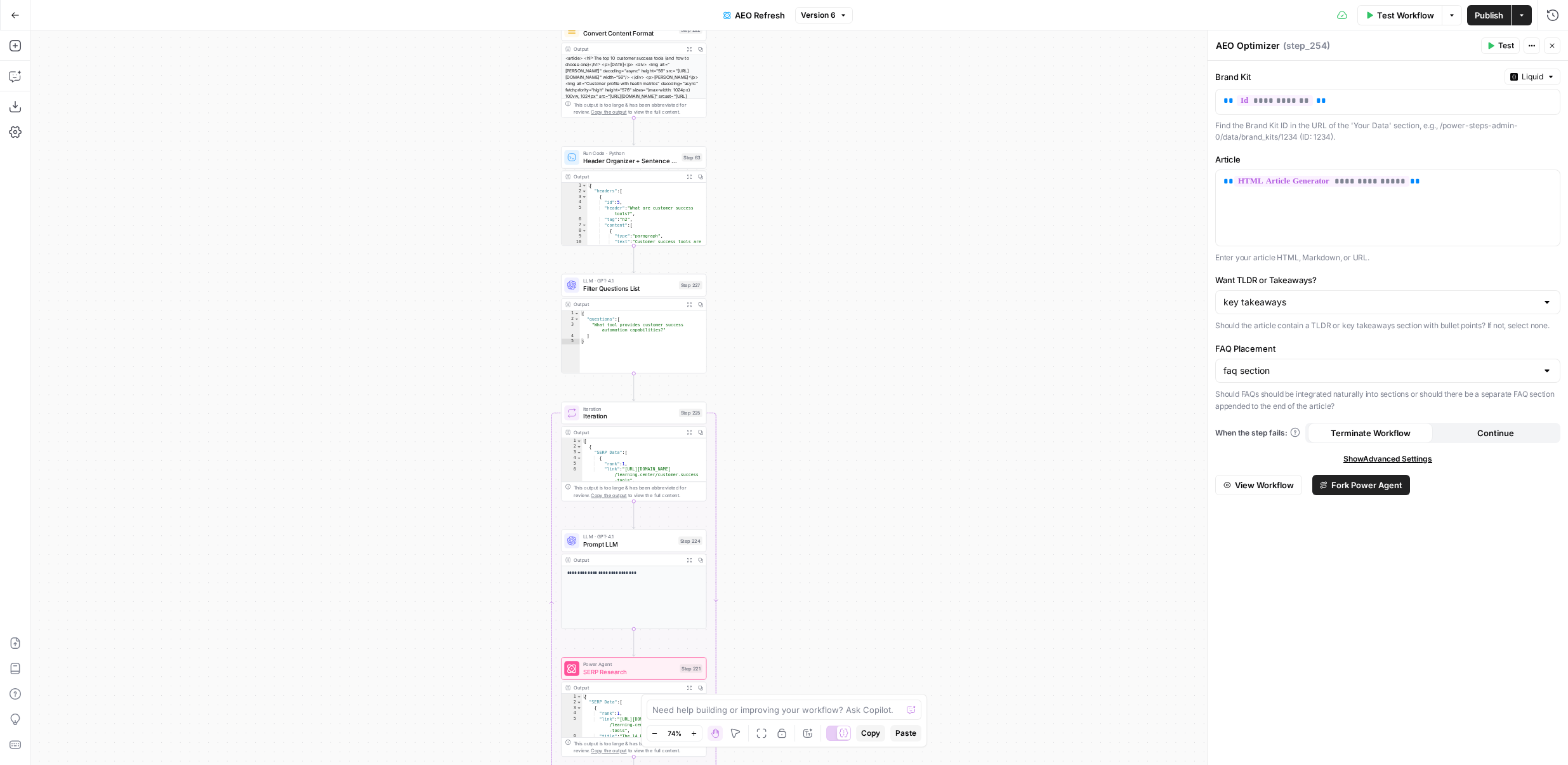
drag, startPoint x: 845, startPoint y: 177, endPoint x: 835, endPoint y: 533, distance: 356.1
click at [835, 533] on div "true false Workflow Set Inputs Inputs Content Processing Convert Content Format…" at bounding box center [799, 397] width 1538 height 734
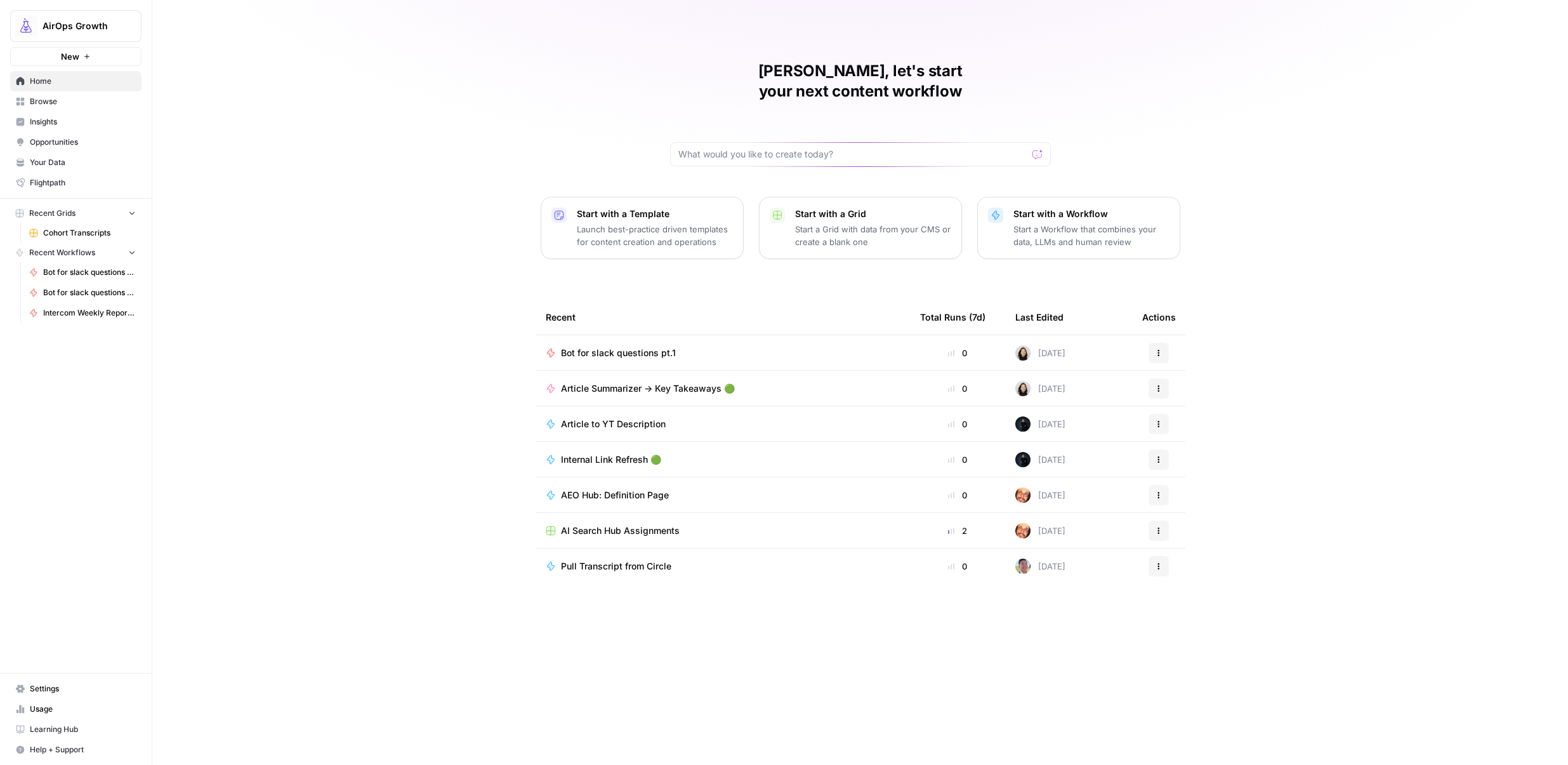
click at [639, 347] on span "Bot for slack questions pt.1" at bounding box center [618, 353] width 115 height 12
